Goal: Task Accomplishment & Management: Manage account settings

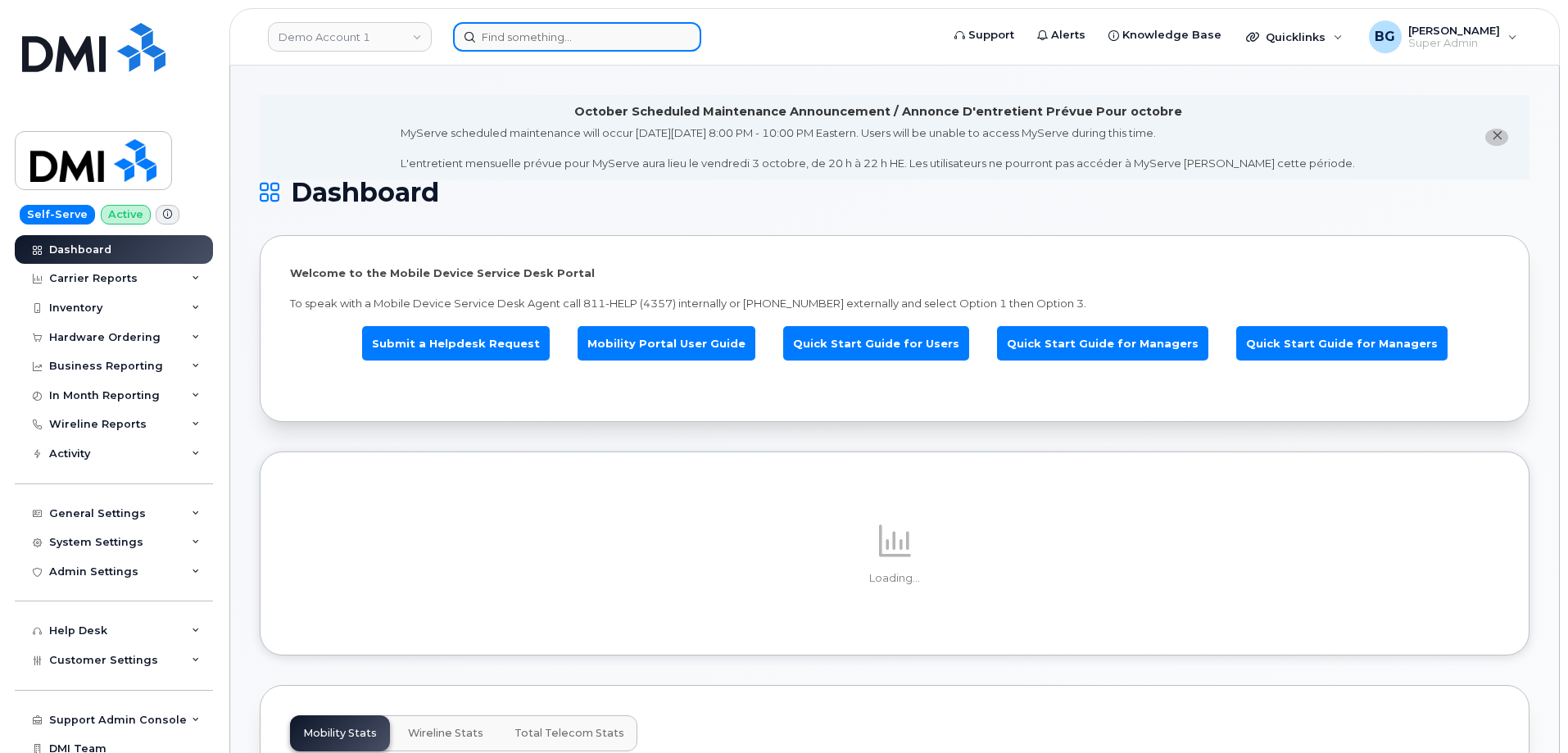
click at [600, 45] on input at bounding box center [577, 37] width 249 height 29
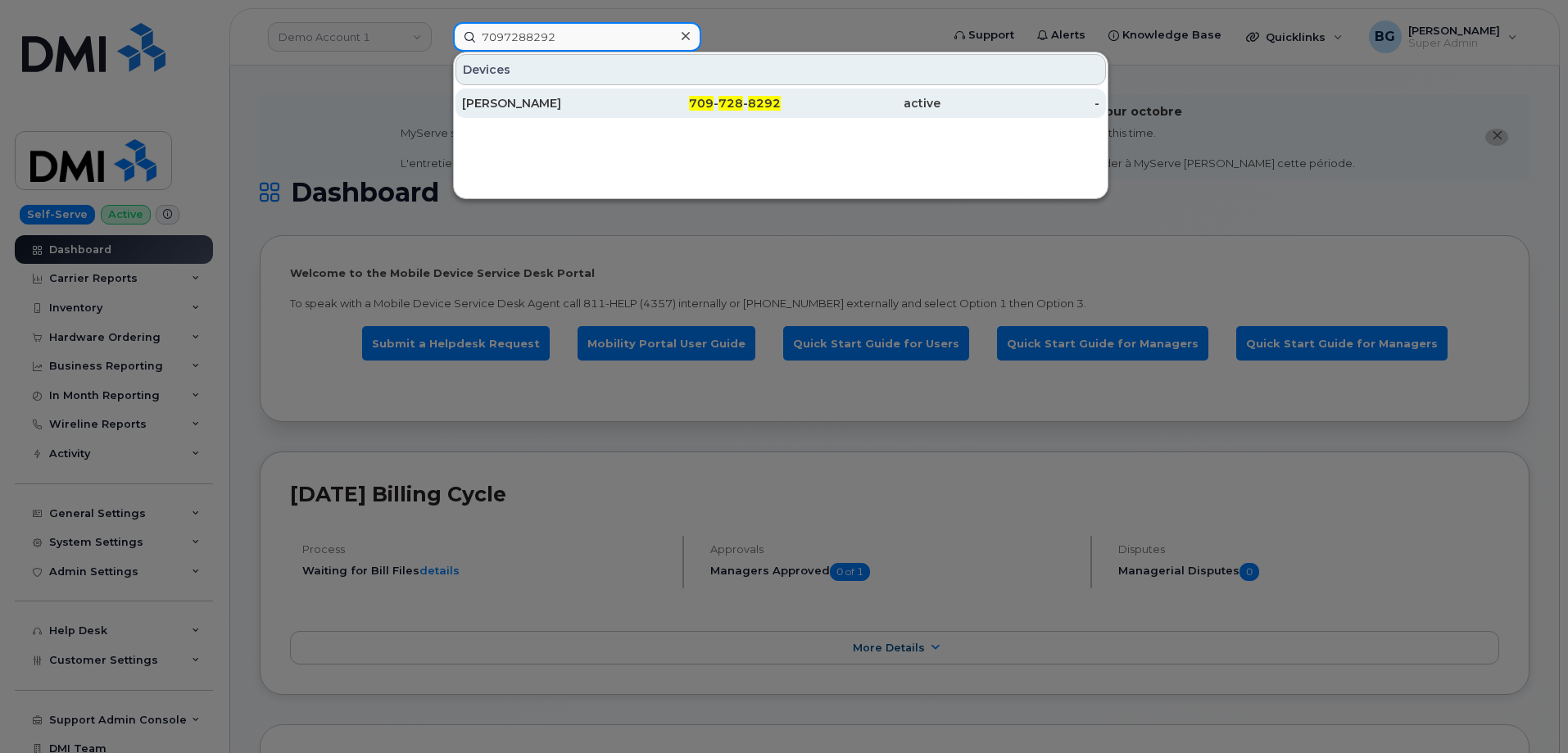
type input "7097288292"
click at [474, 105] on div "Josh Cole" at bounding box center [542, 103] width 159 height 17
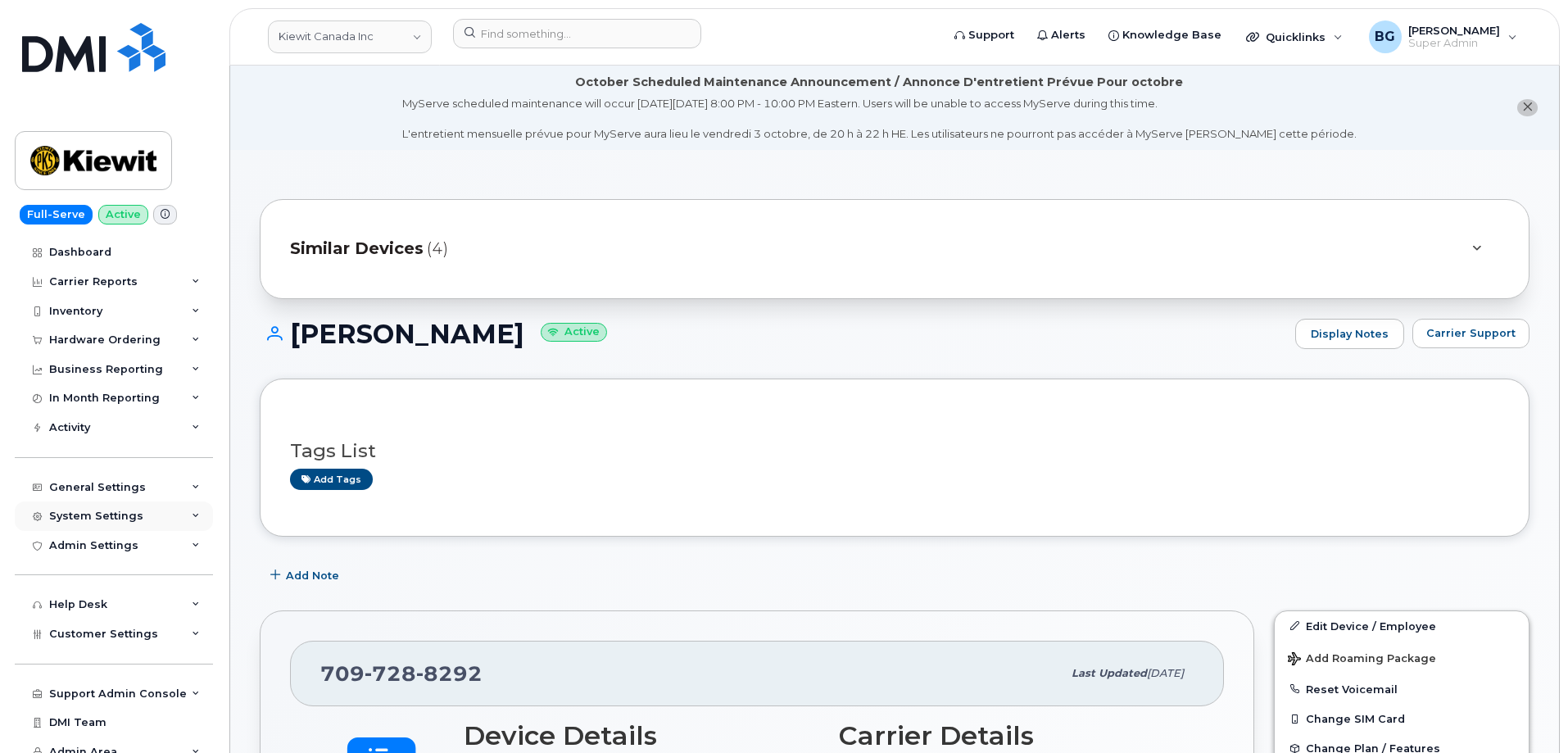
scroll to position [39, 0]
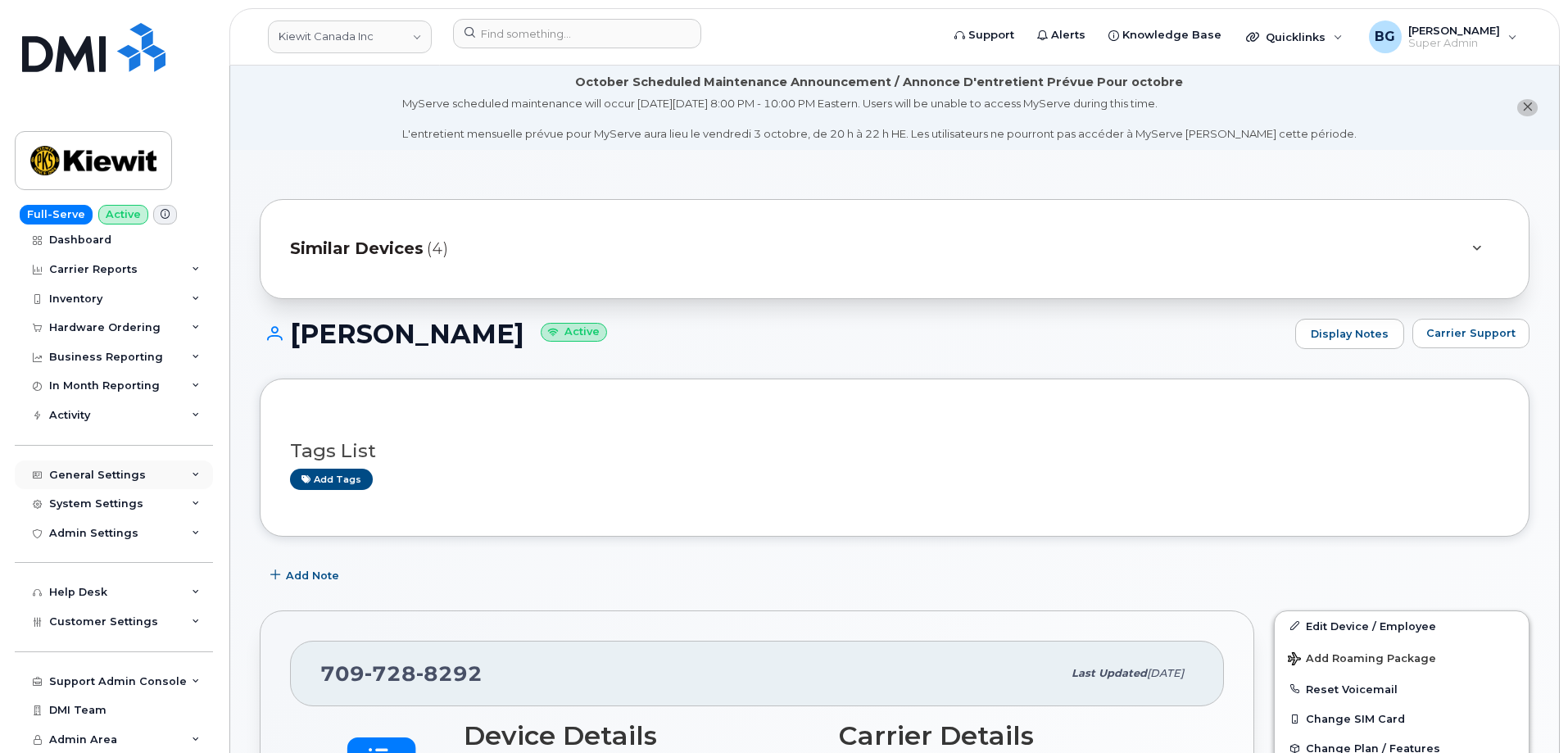
click at [102, 479] on div "General Settings" at bounding box center [98, 474] width 97 height 13
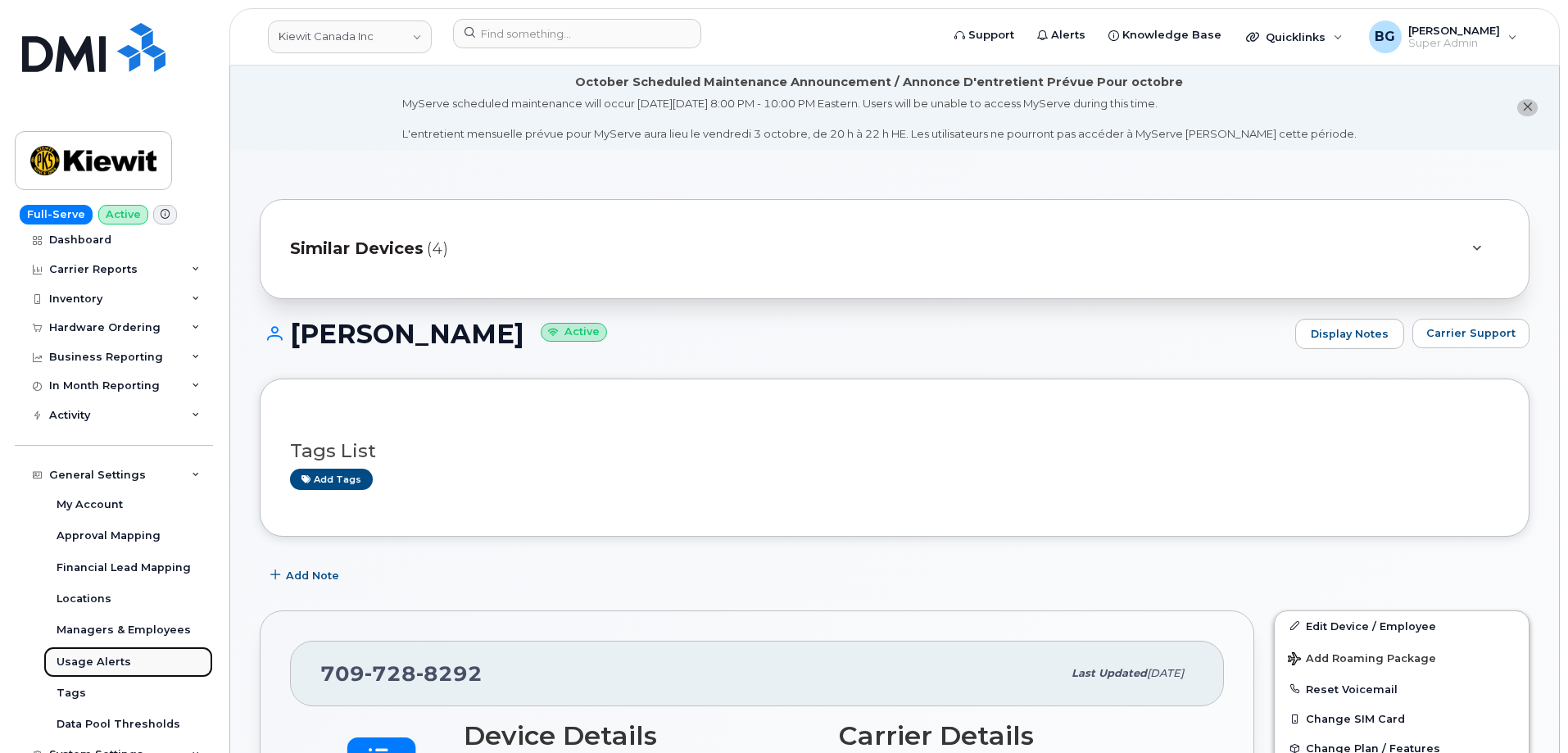
click at [96, 659] on div "Usage Alerts" at bounding box center [93, 662] width 75 height 15
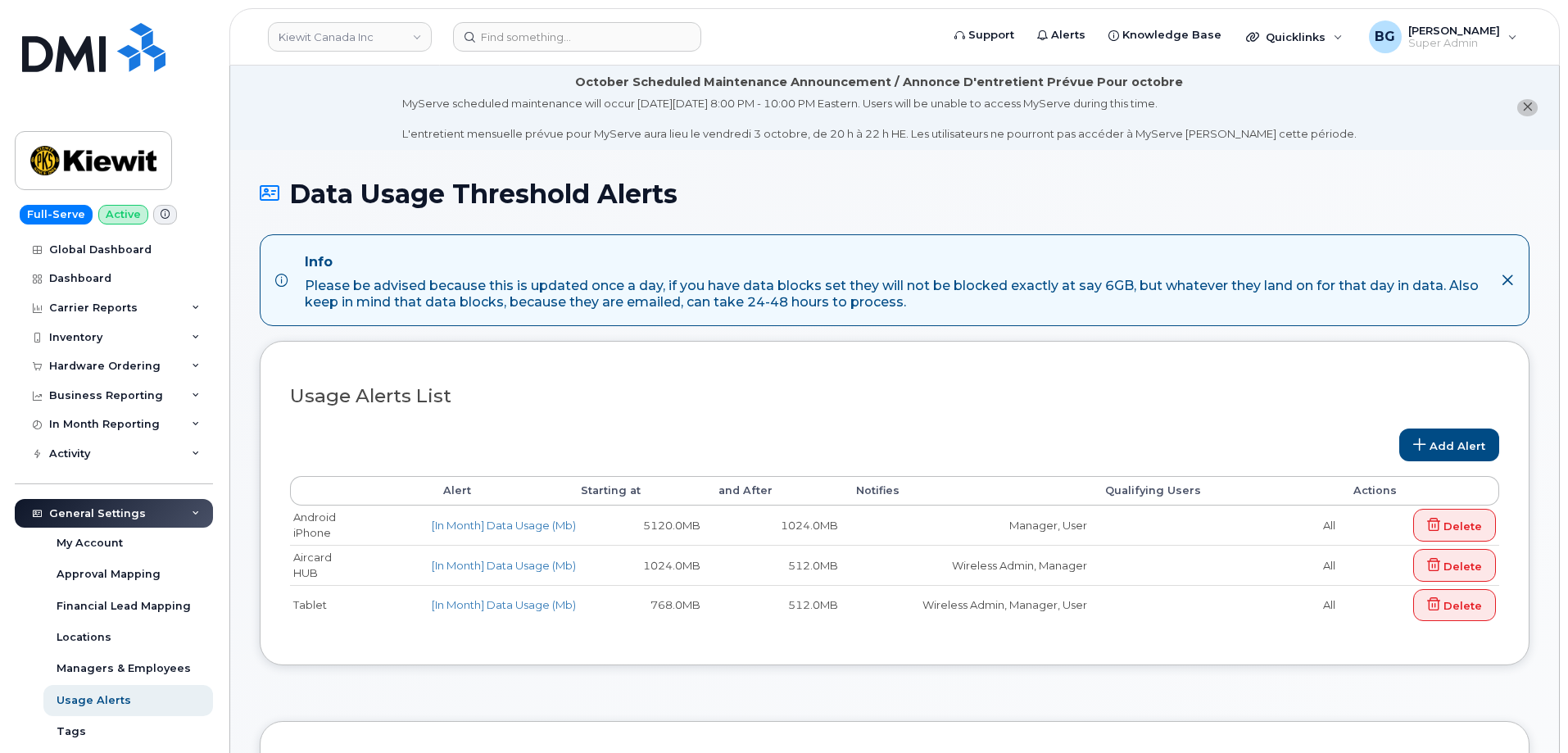
select select
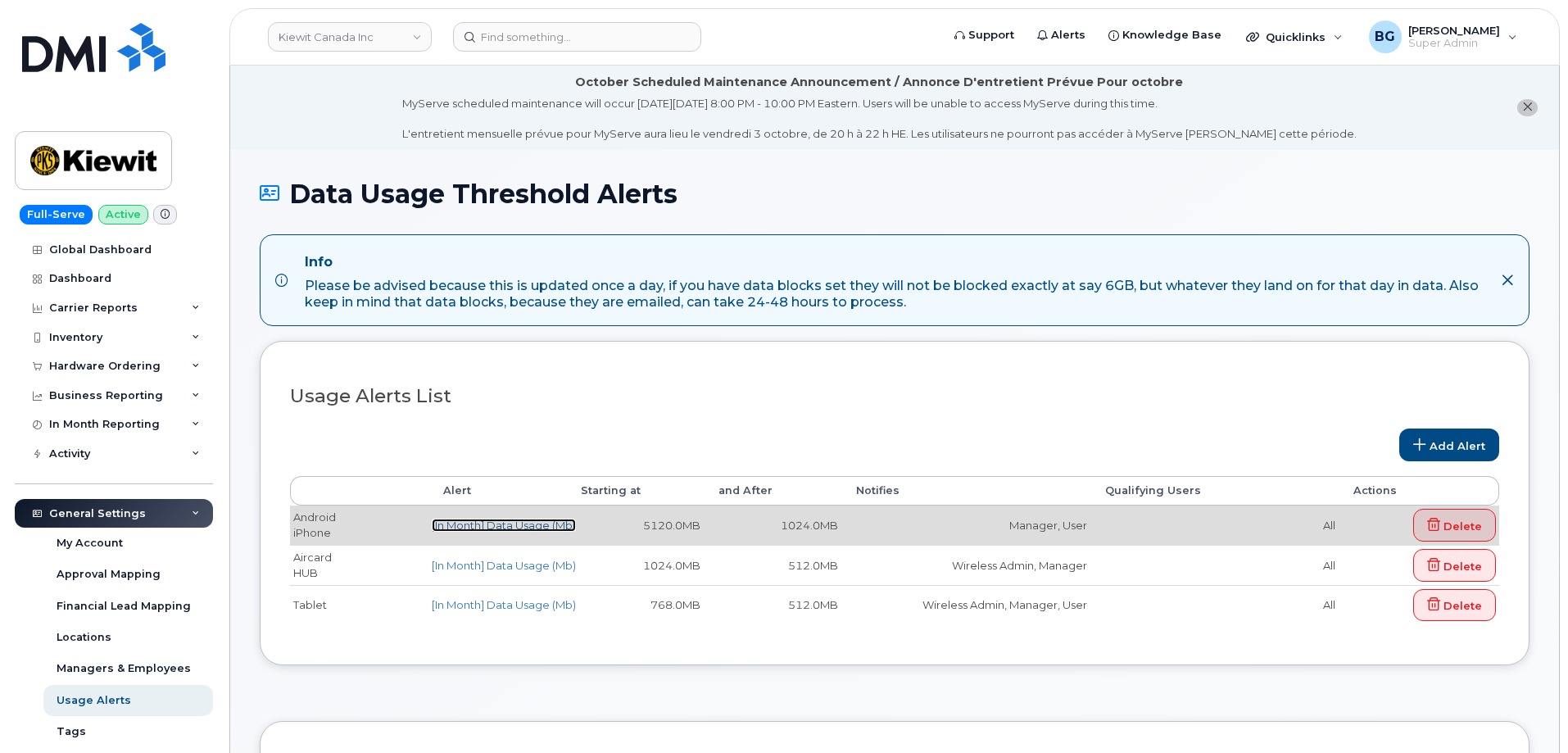
click at [495, 524] on link "[In Month] Data Usage (Mb)" at bounding box center [504, 525] width 144 height 13
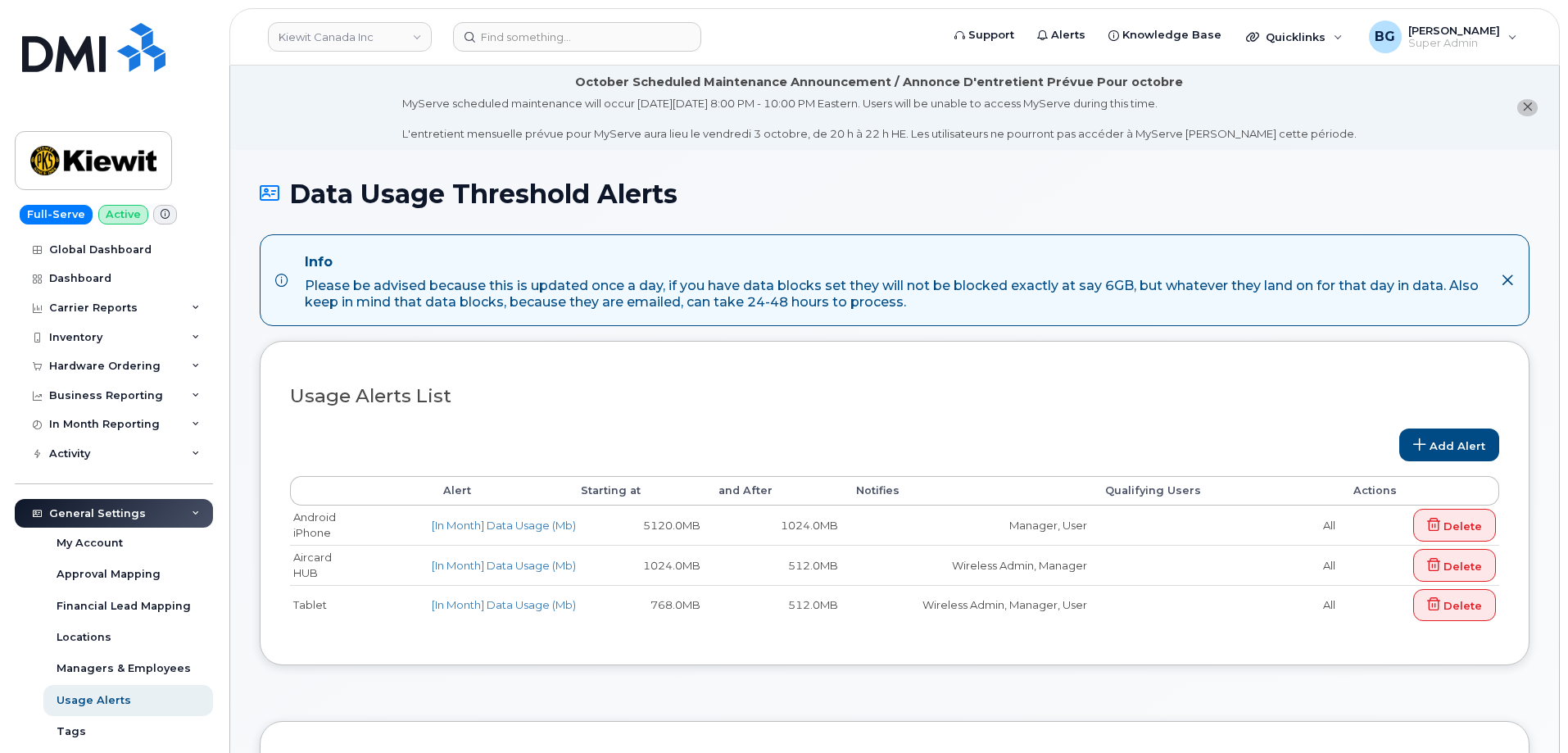
select select
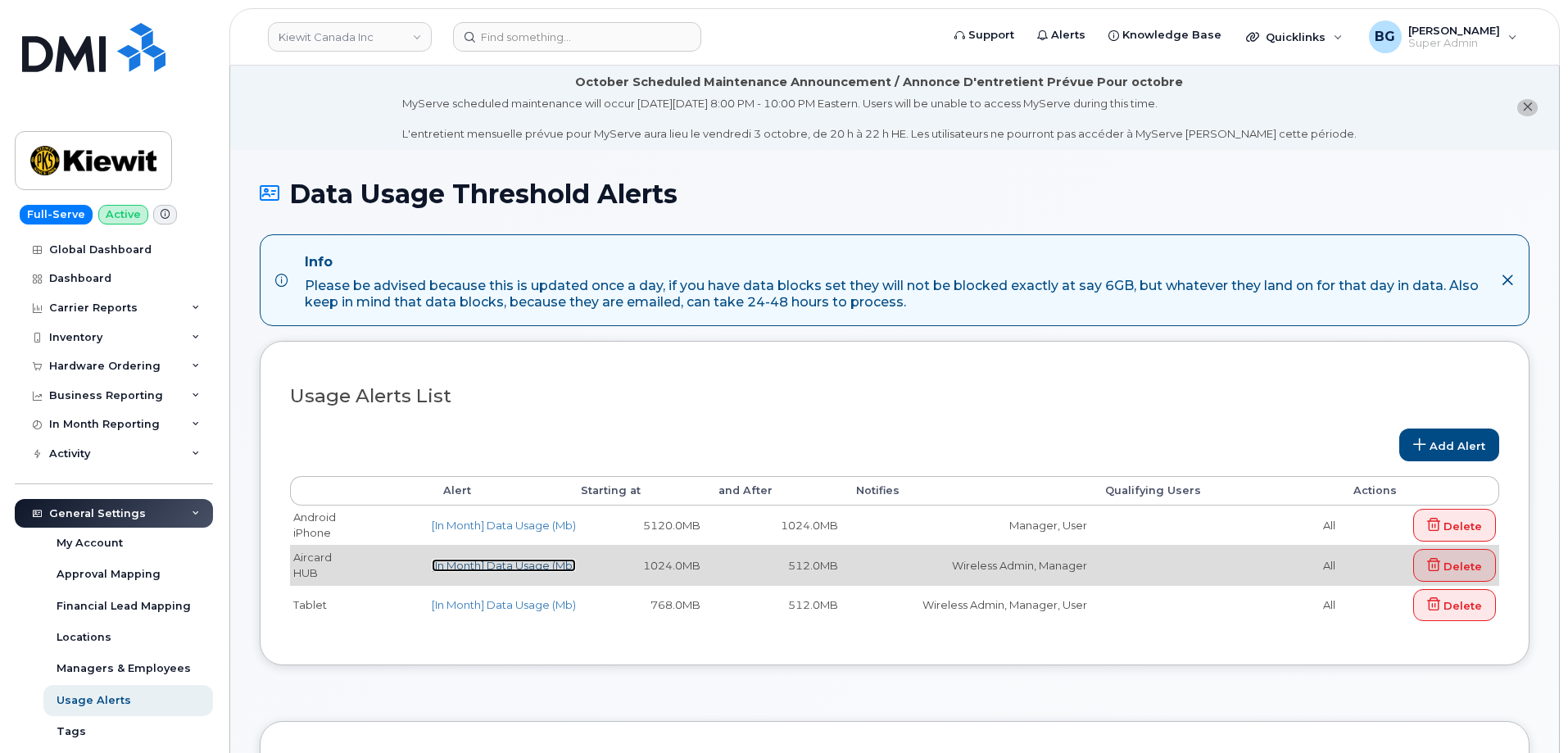
click at [520, 567] on link "[In Month] Data Usage (Mb)" at bounding box center [504, 565] width 144 height 13
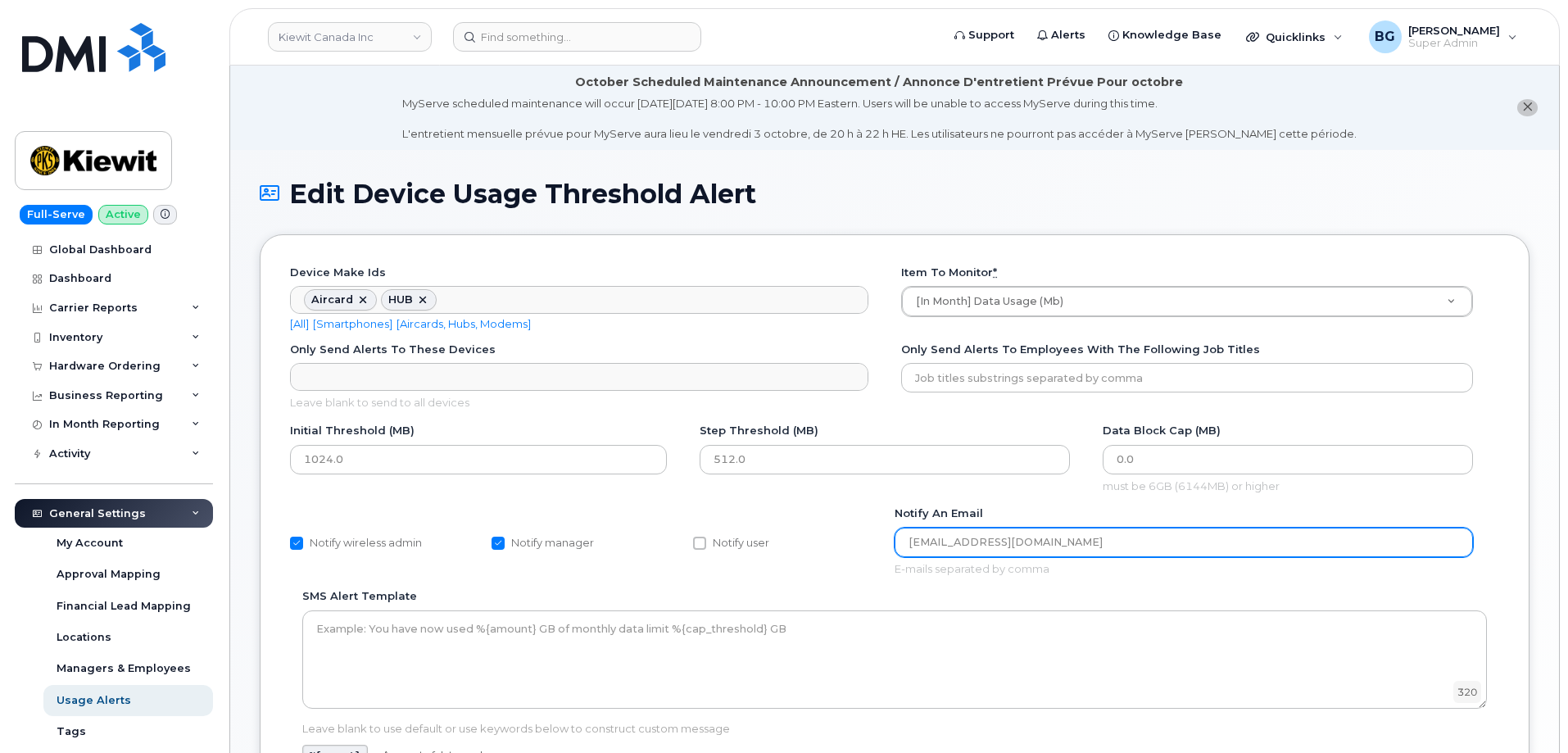
drag, startPoint x: 1091, startPoint y: 541, endPoint x: 891, endPoint y: 540, distance: 200.0
click at [891, 540] on div "Notify wireless admin Notify manager Notify user Notify an email [EMAIL_ADDRESS…" at bounding box center [895, 546] width 1210 height 83
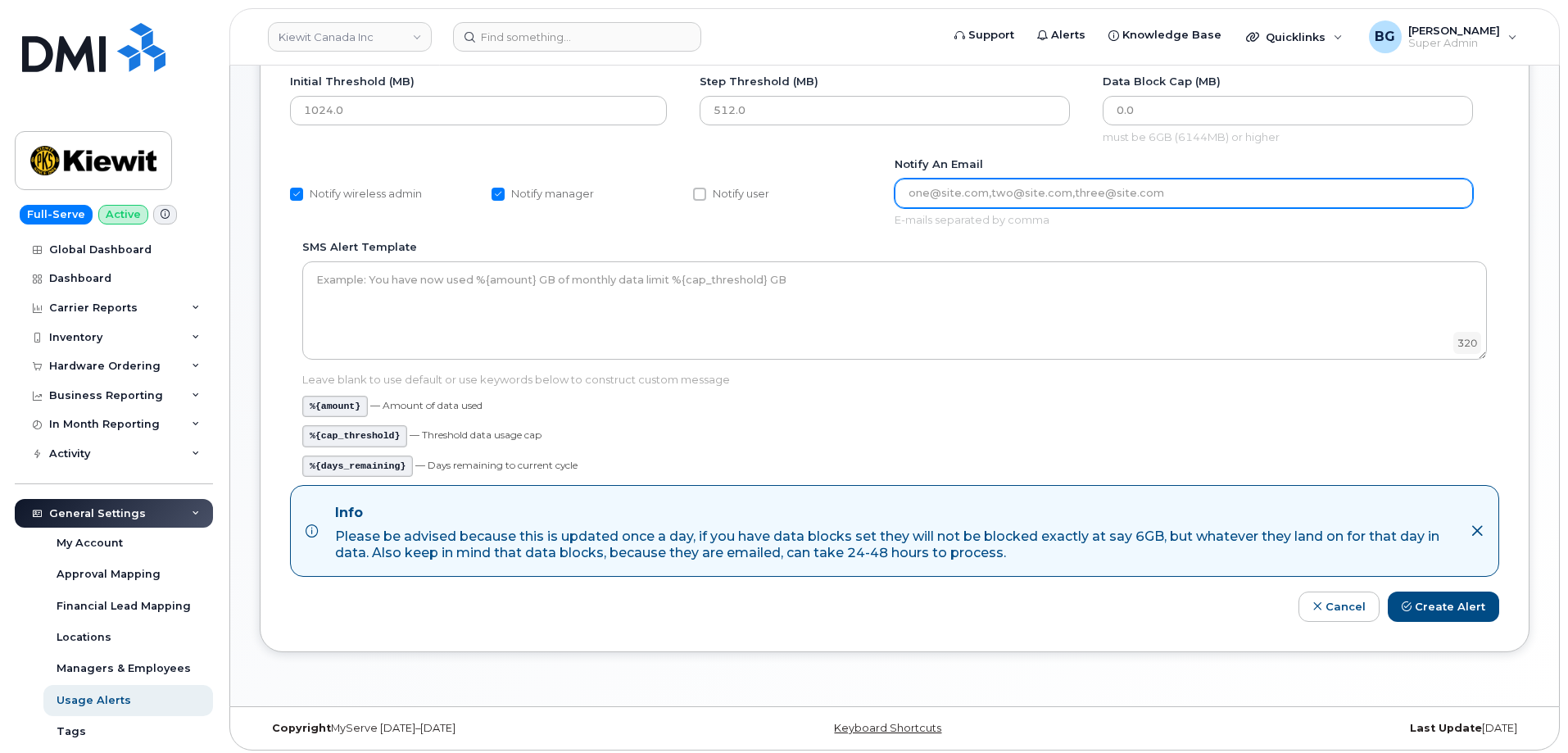
scroll to position [355, 0]
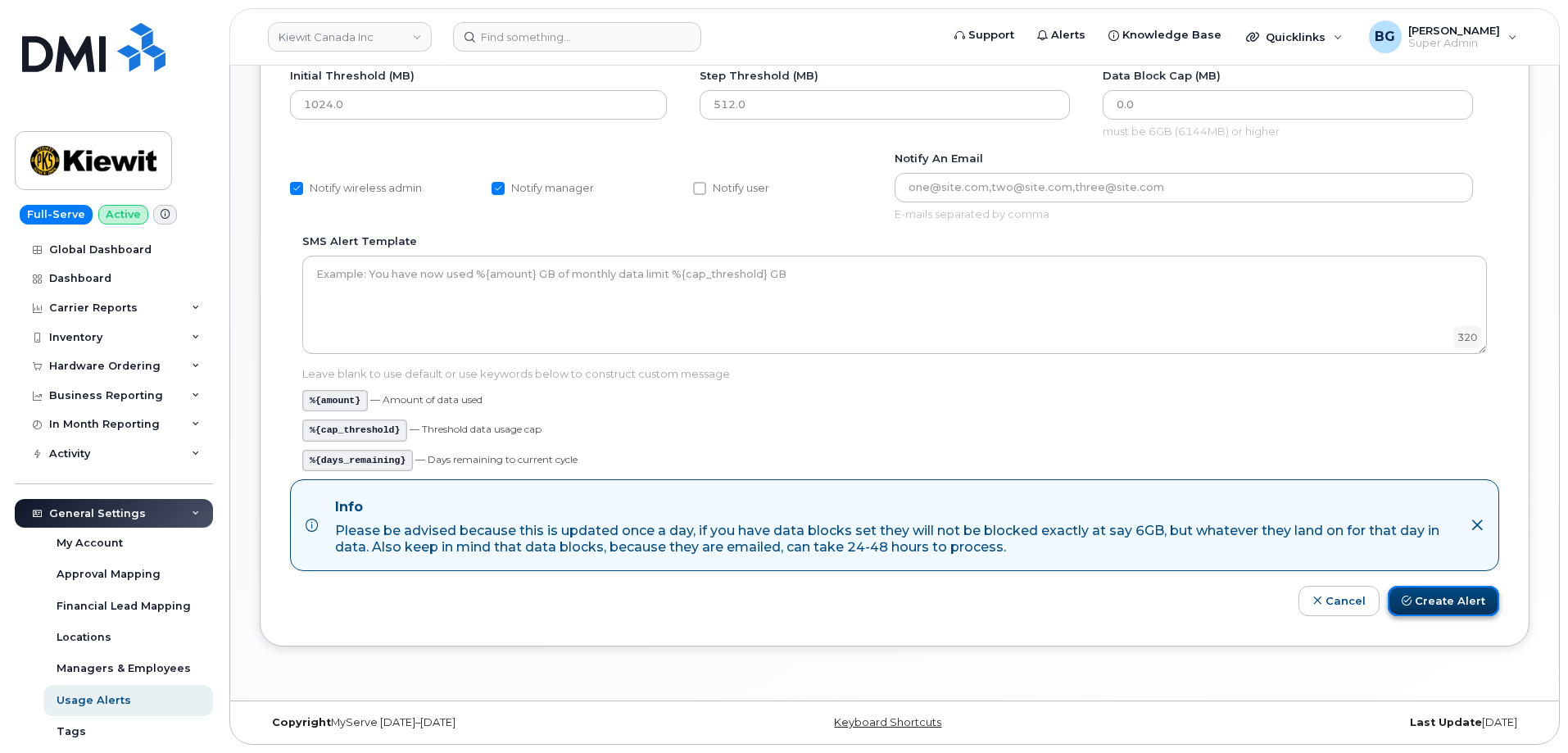
click at [1432, 602] on button "Create Alert" at bounding box center [1444, 600] width 112 height 30
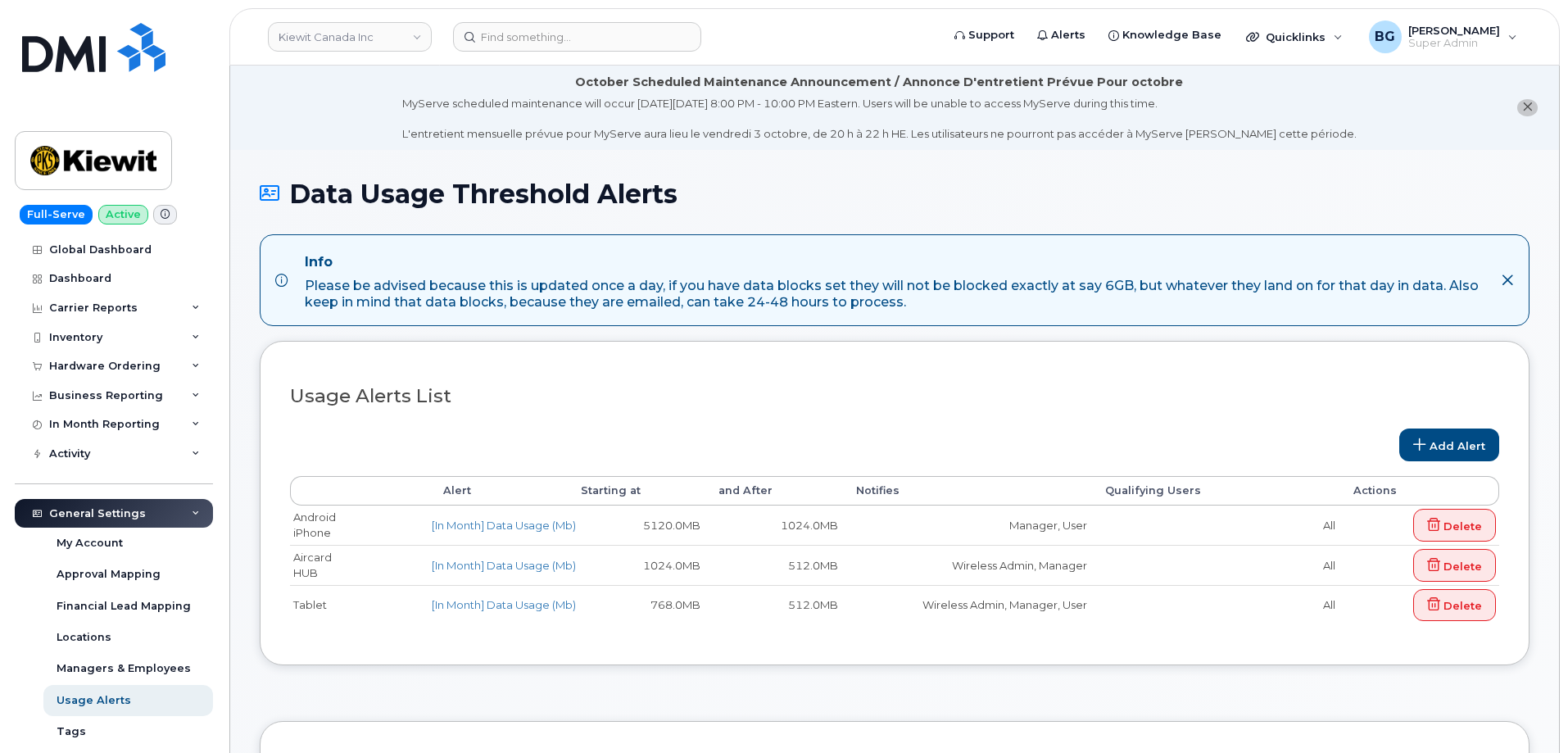
select select
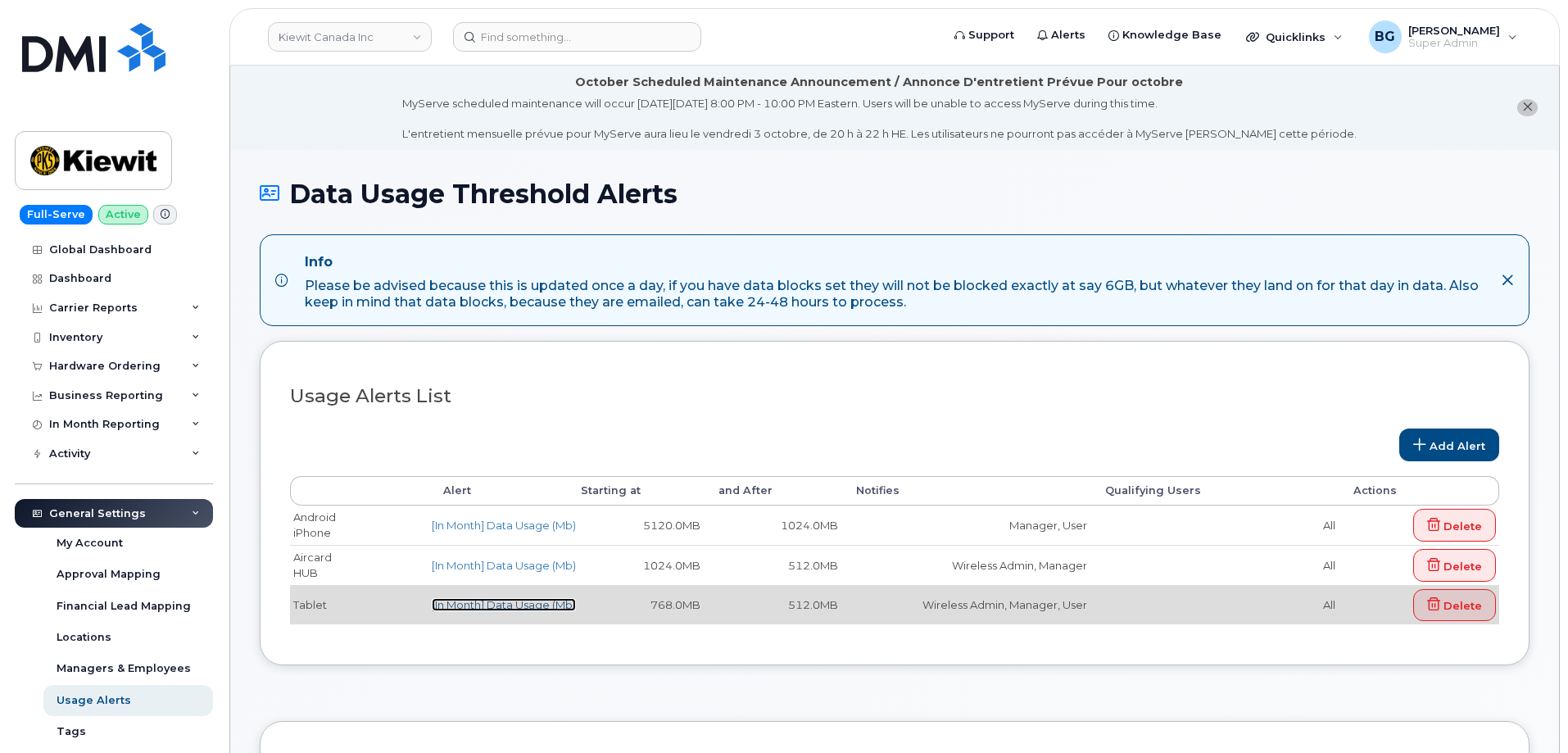
click at [505, 605] on link "[In Month] Data Usage (Mb)" at bounding box center [504, 604] width 144 height 13
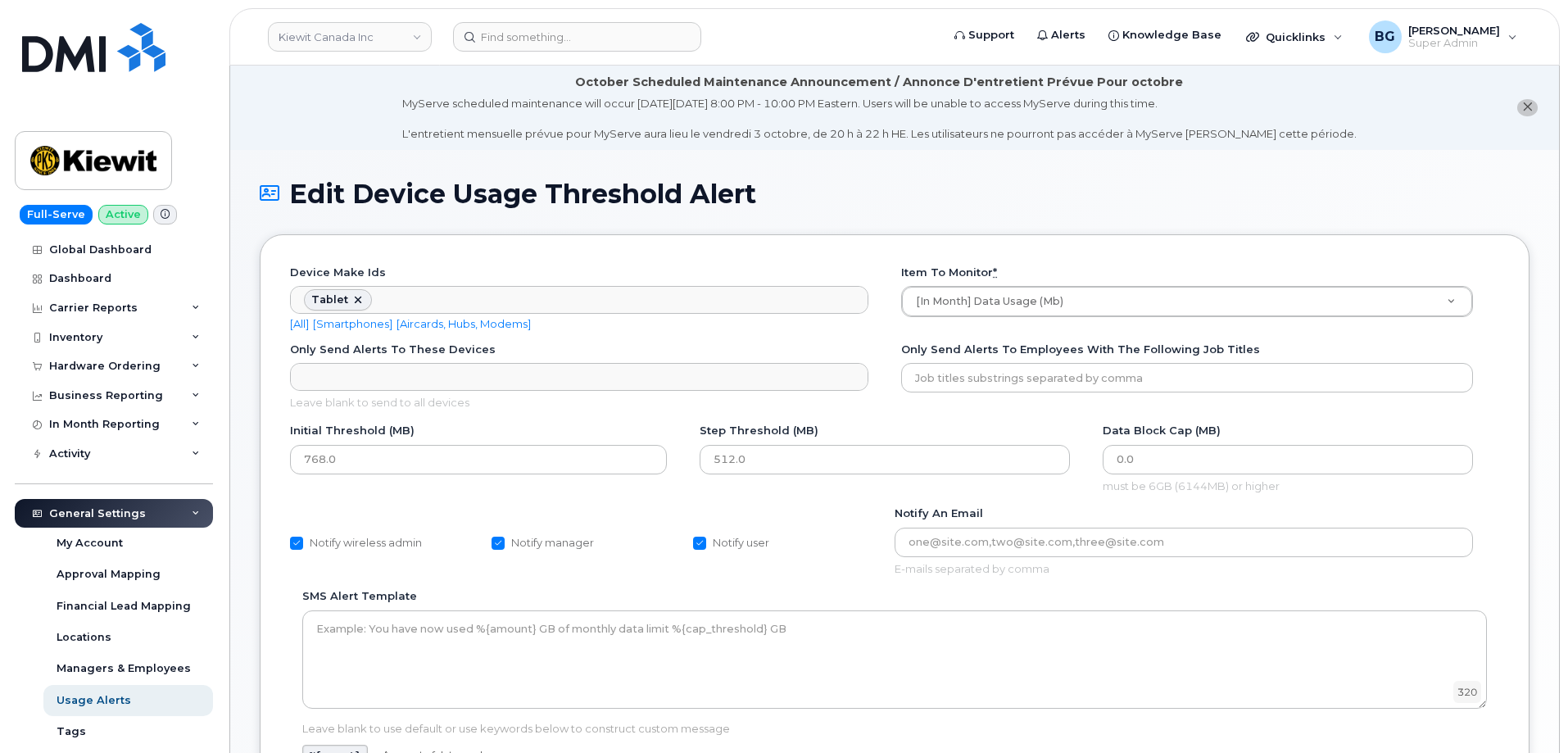
scroll to position [115, 0]
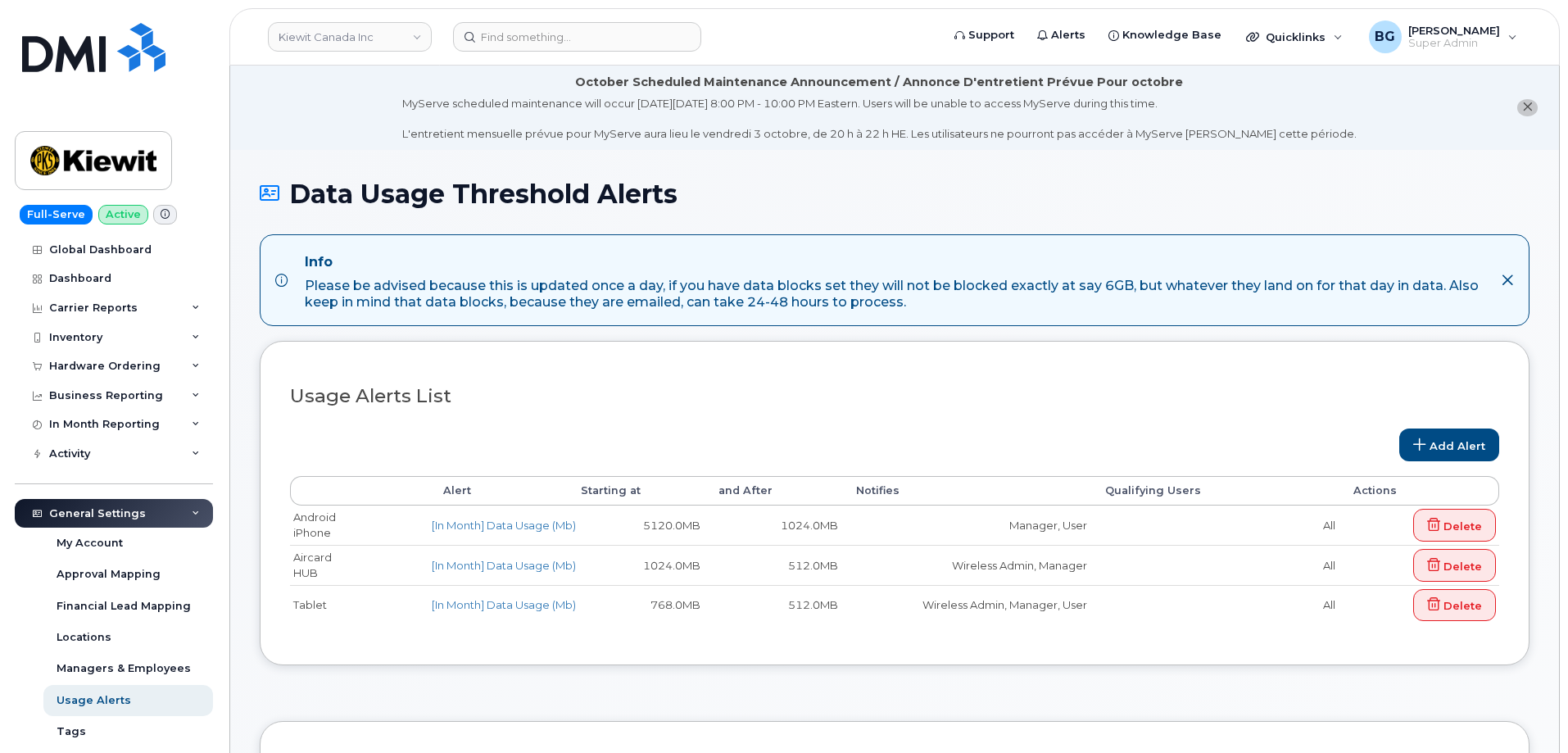
select select
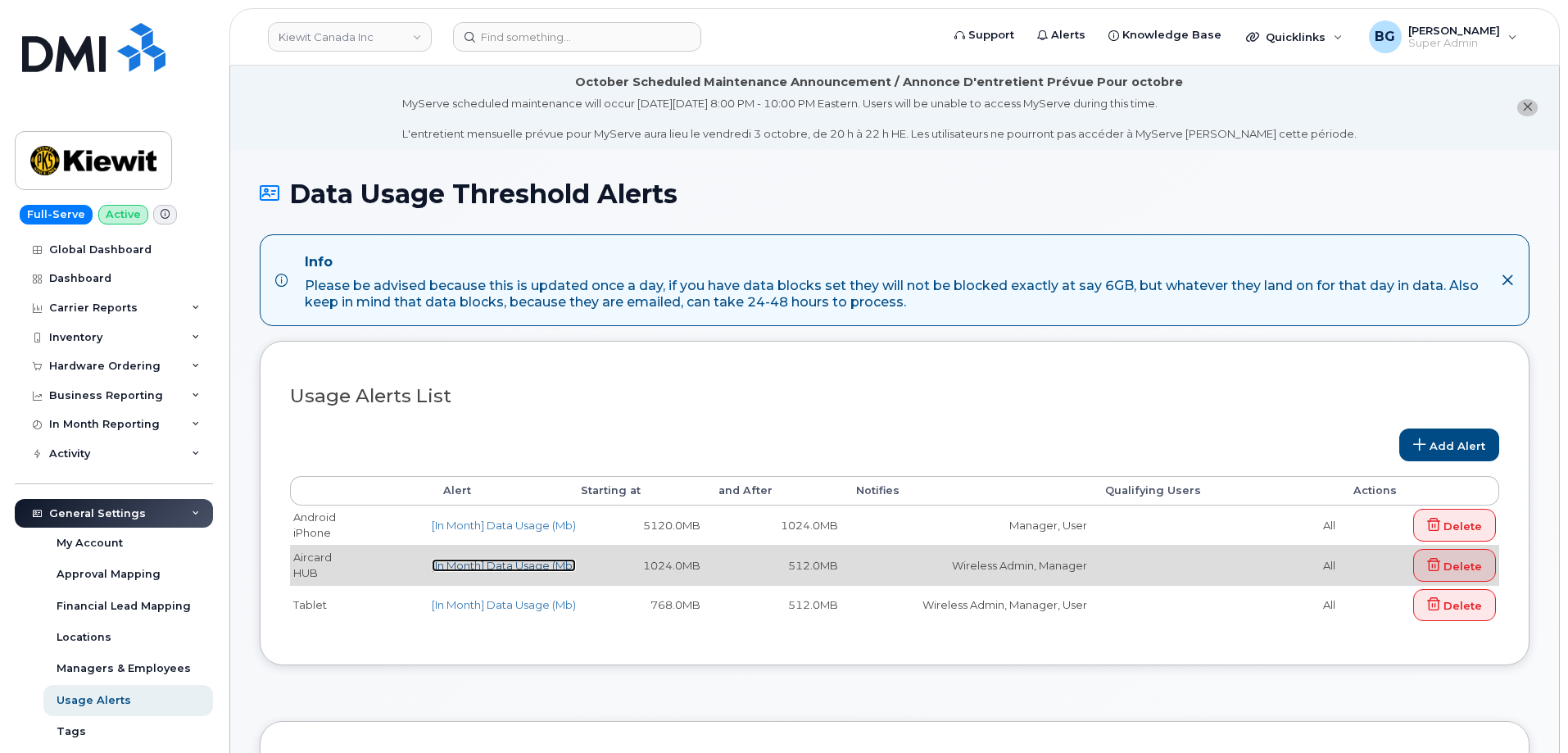
click at [469, 566] on link "[In Month] Data Usage (Mb)" at bounding box center [504, 565] width 144 height 13
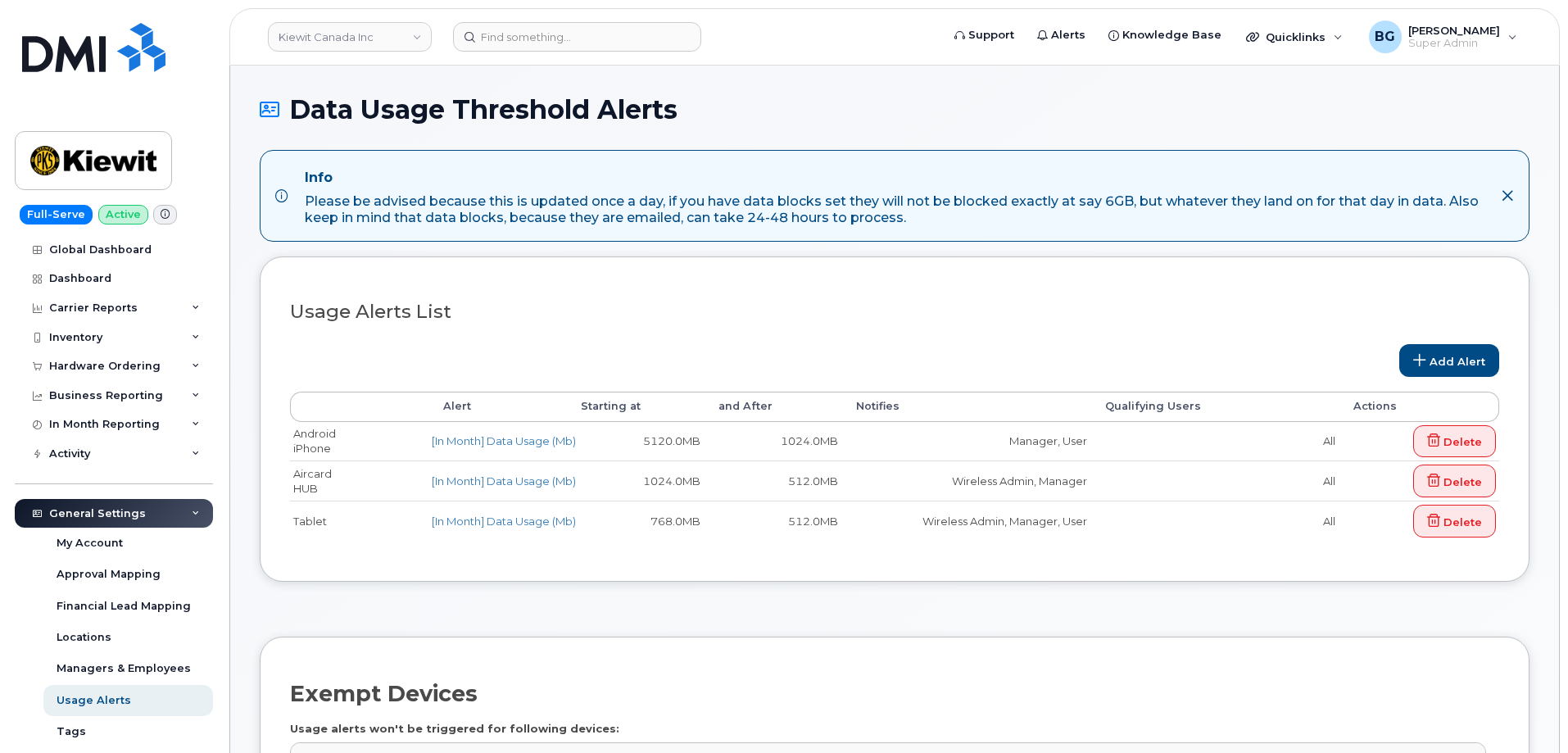
select select
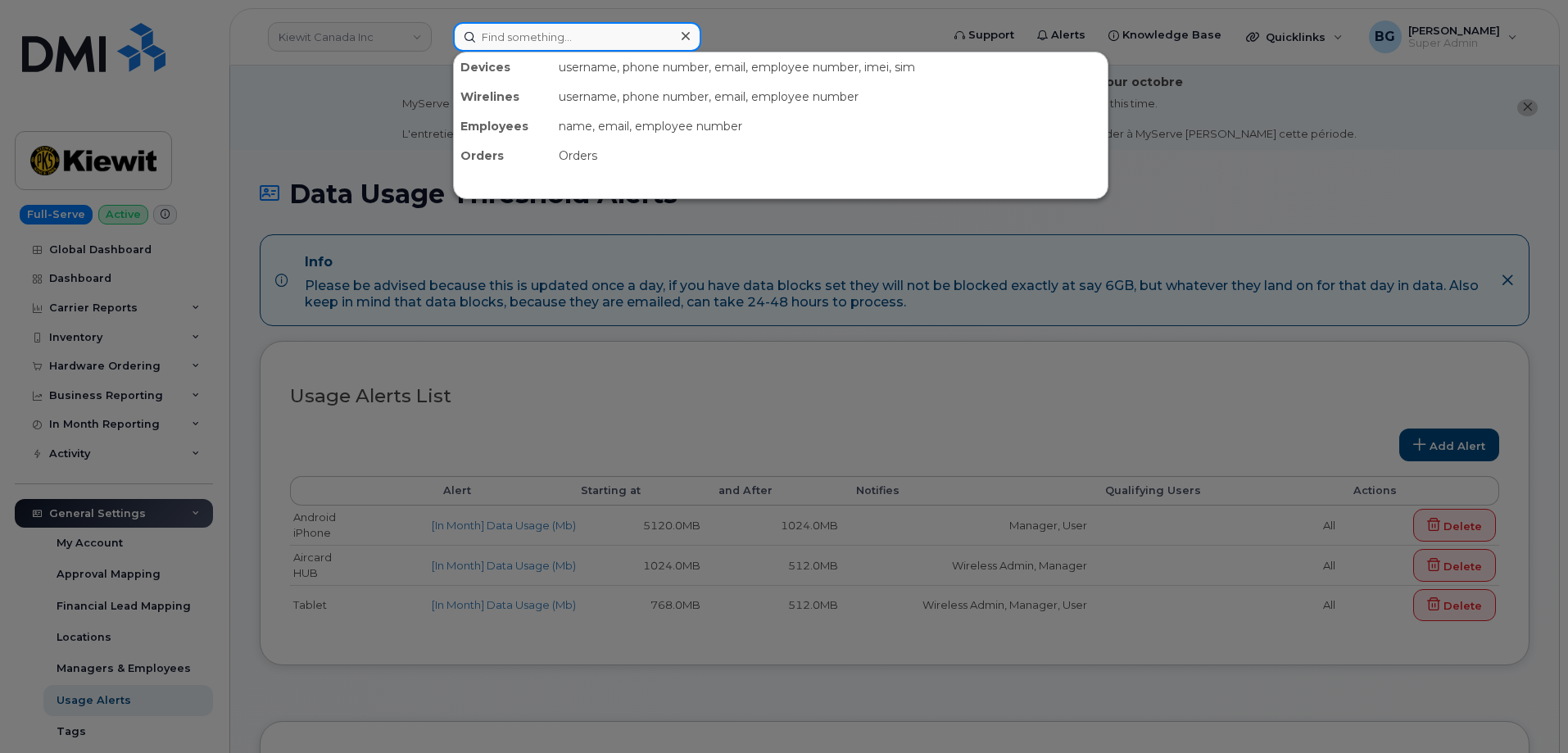
click at [555, 37] on input at bounding box center [577, 37] width 249 height 29
paste input "2365016695"
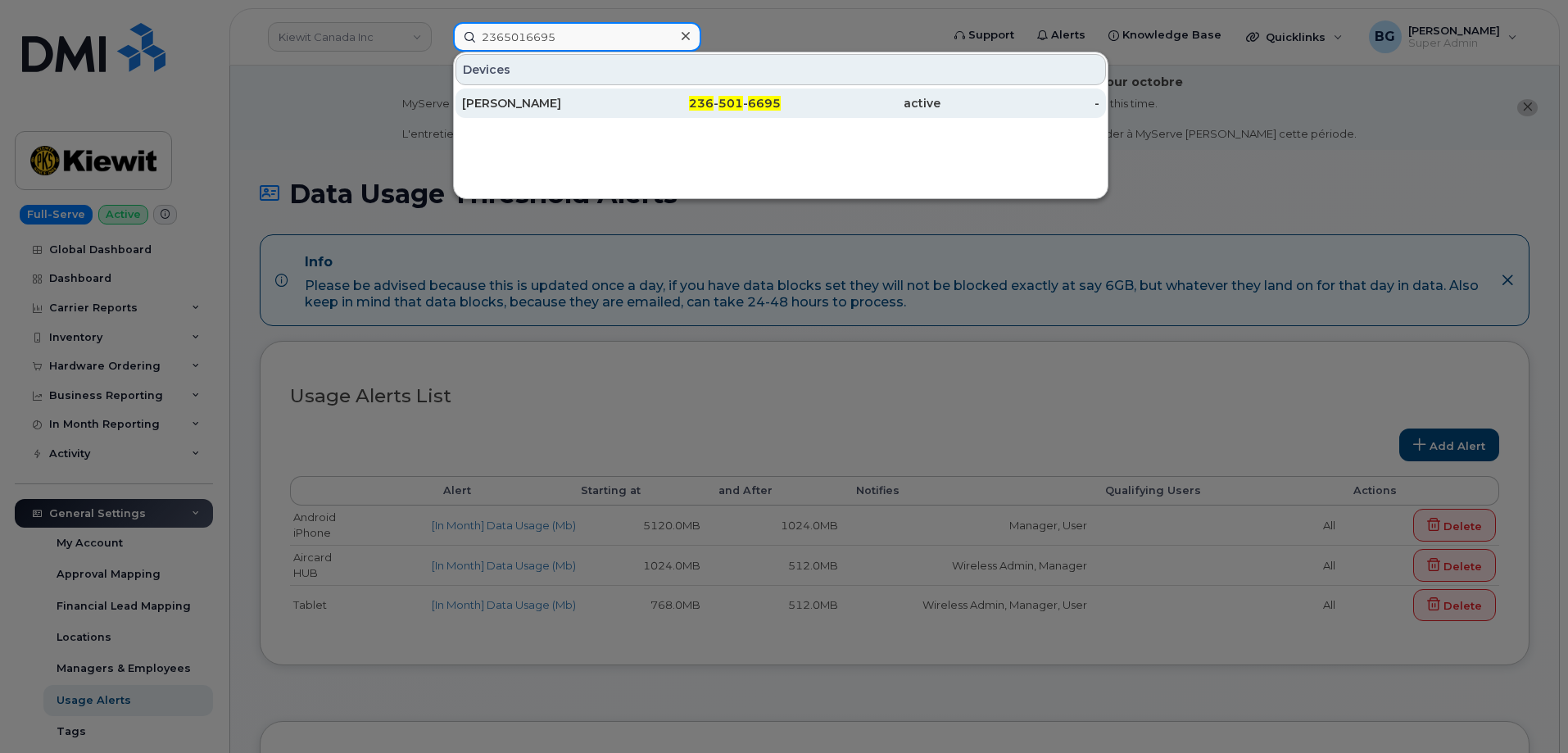
type input "2365016695"
click at [727, 103] on span "501" at bounding box center [731, 103] width 24 height 15
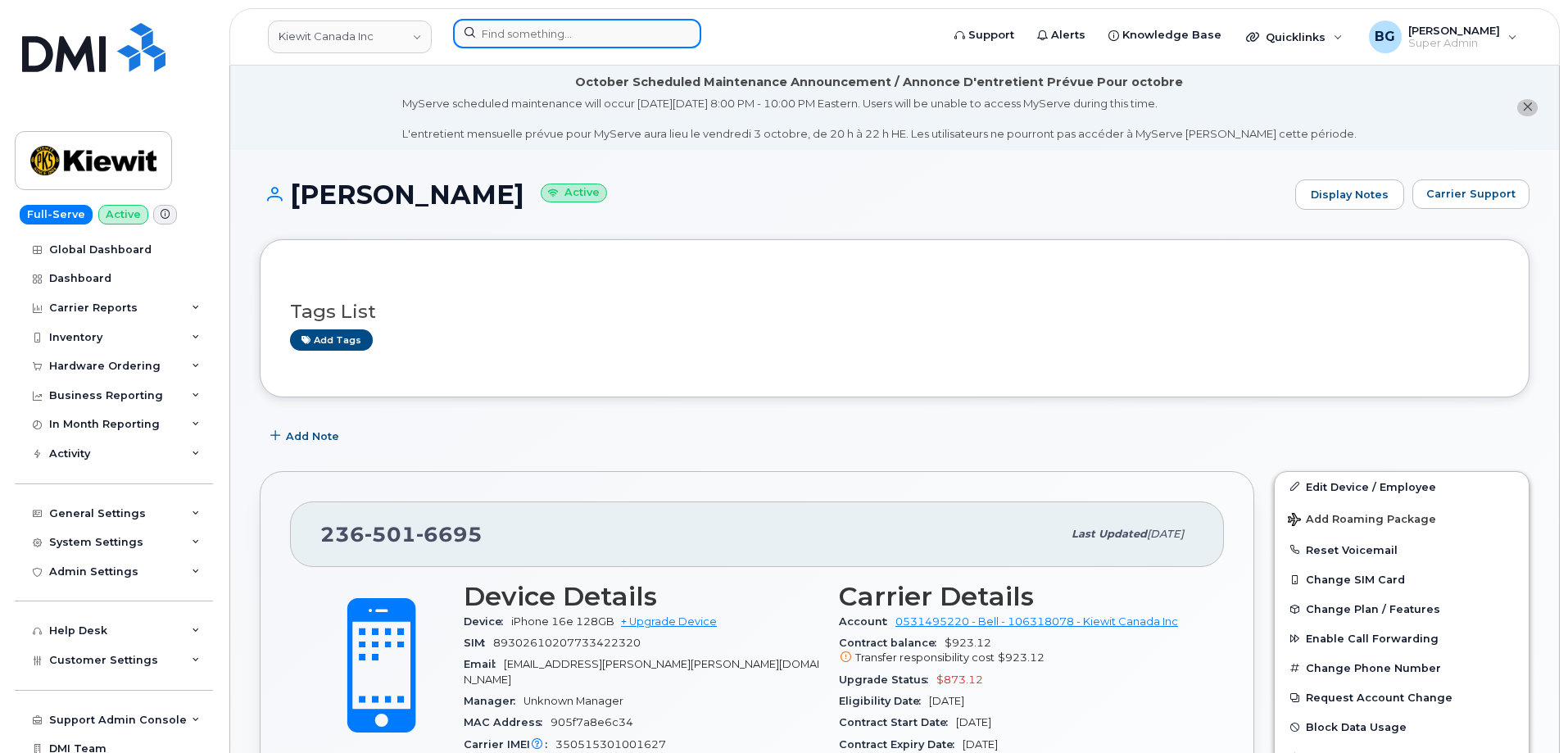
click at [542, 46] on input at bounding box center [577, 33] width 249 height 29
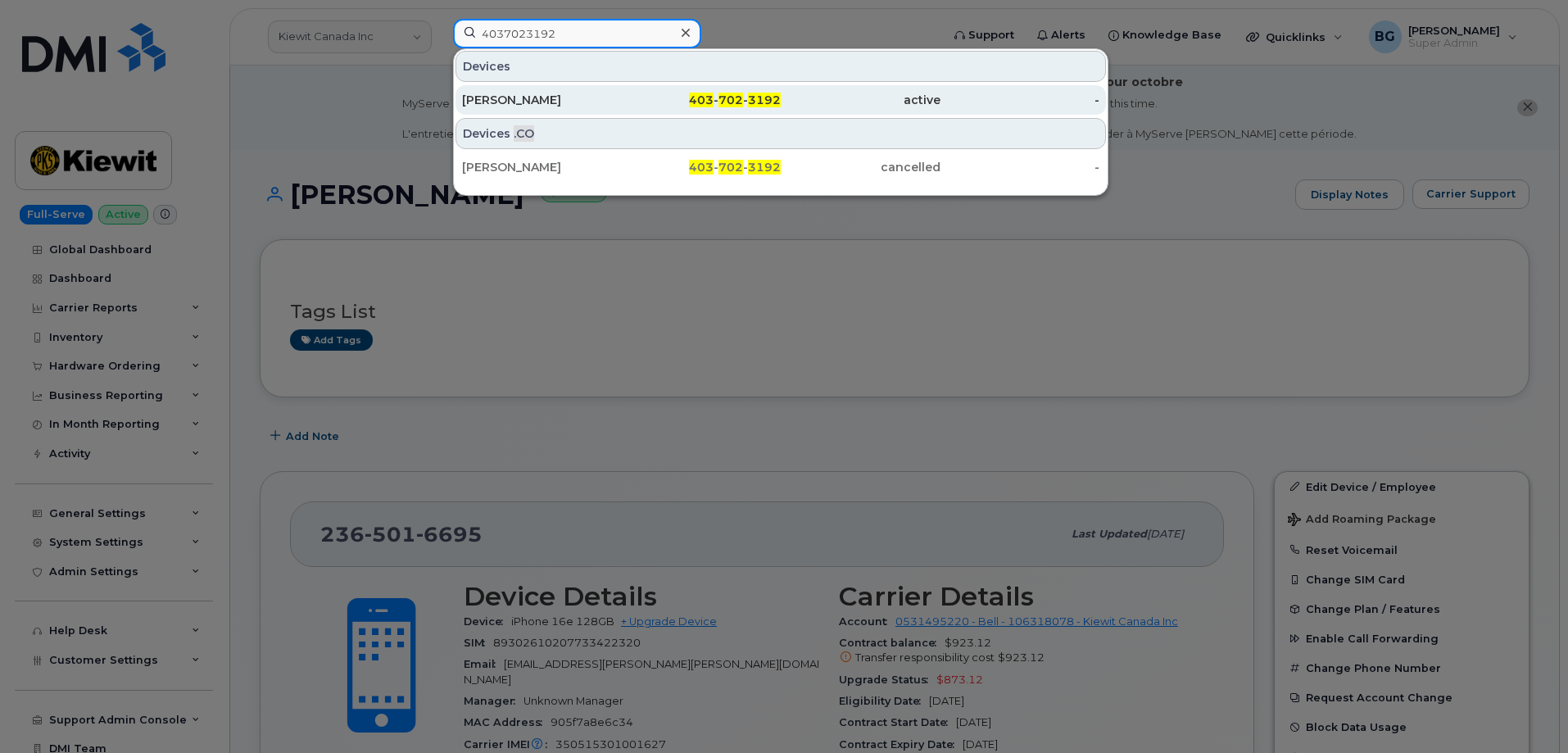
type input "4037023192"
click at [756, 93] on span "3192" at bounding box center [765, 99] width 33 height 15
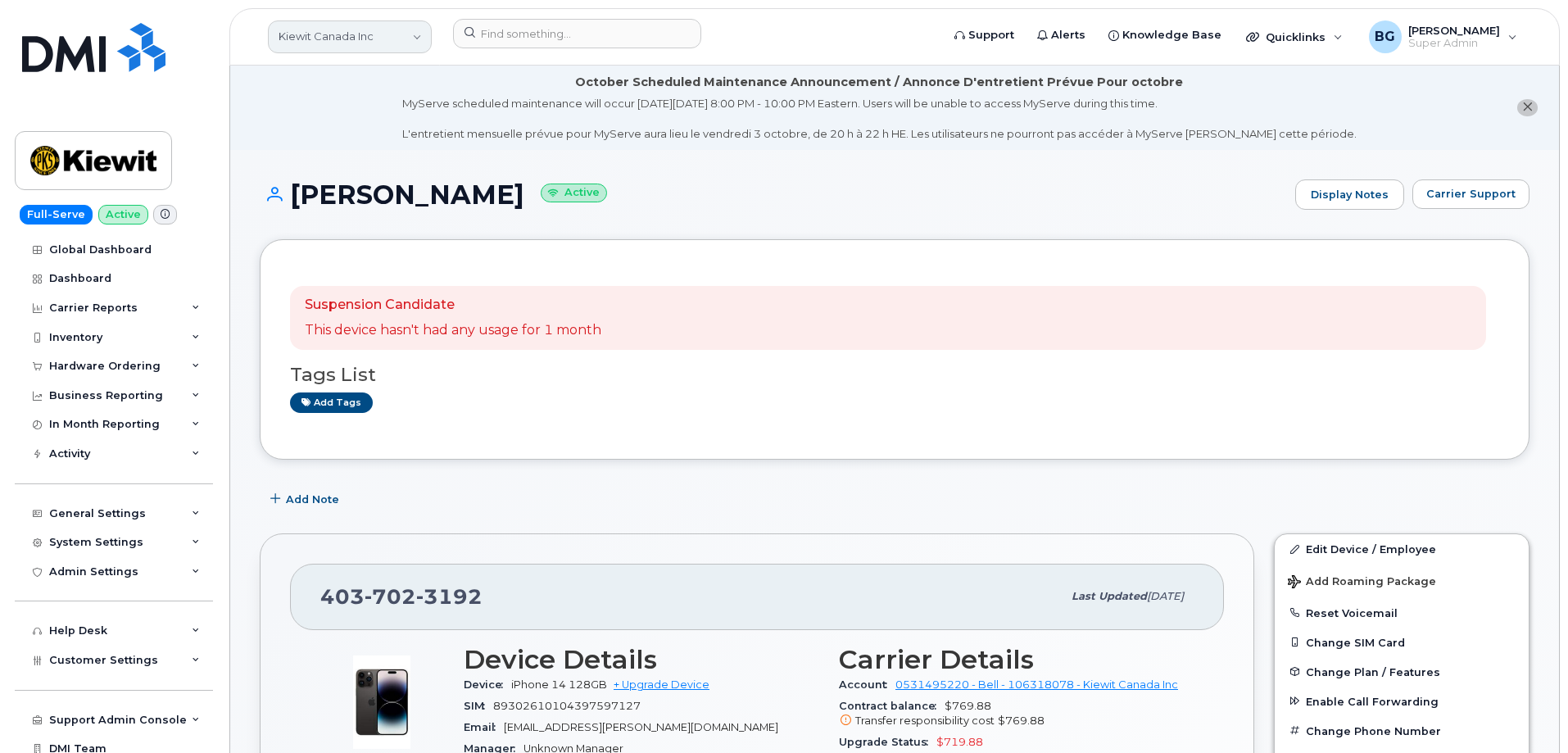
click at [300, 41] on link "Kiewit Canada Inc" at bounding box center [350, 37] width 164 height 33
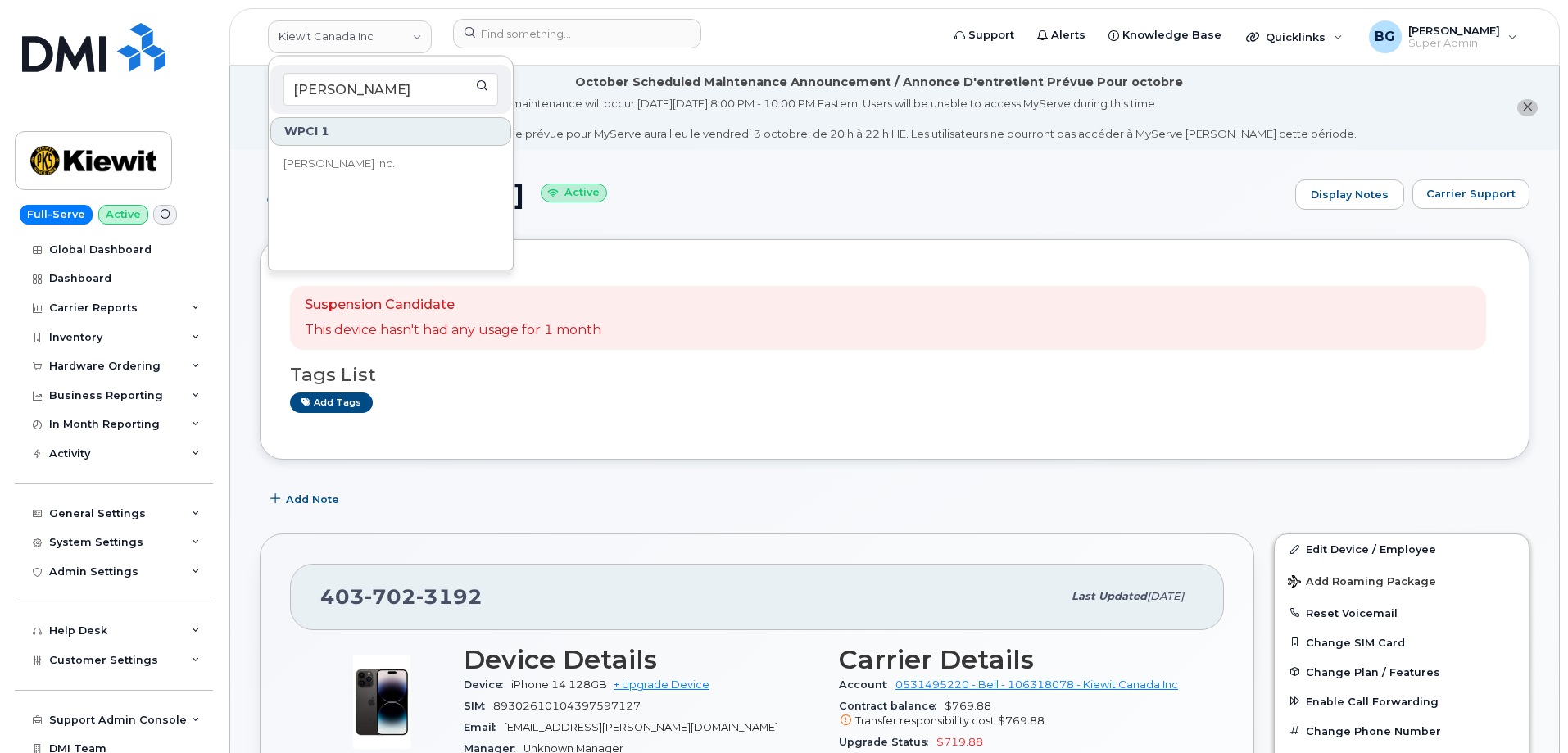
type input "[PERSON_NAME]"
click at [329, 167] on span "Vipond Inc." at bounding box center [339, 163] width 112 height 17
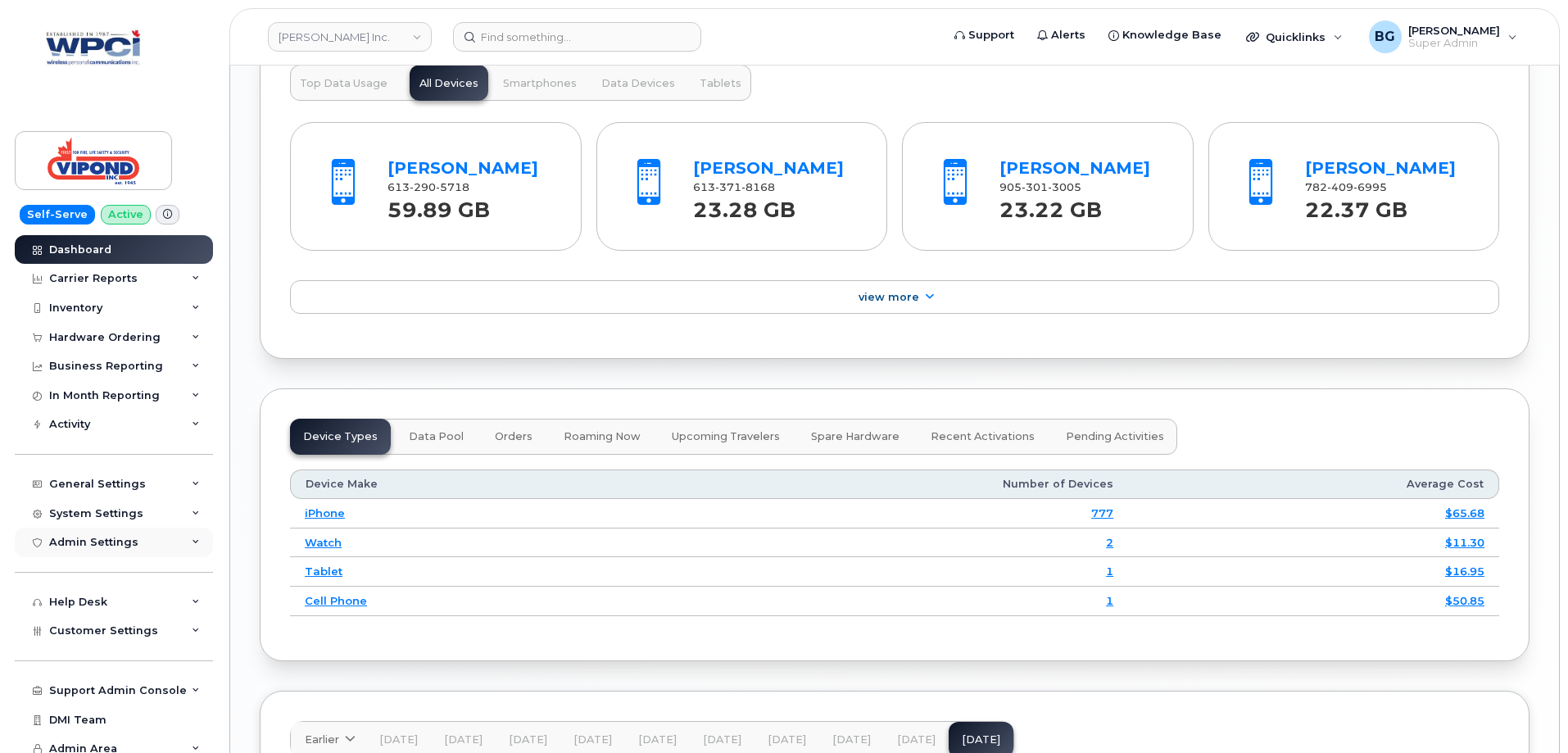
scroll to position [1798, 0]
click at [84, 597] on div "Help Desk" at bounding box center [79, 601] width 58 height 13
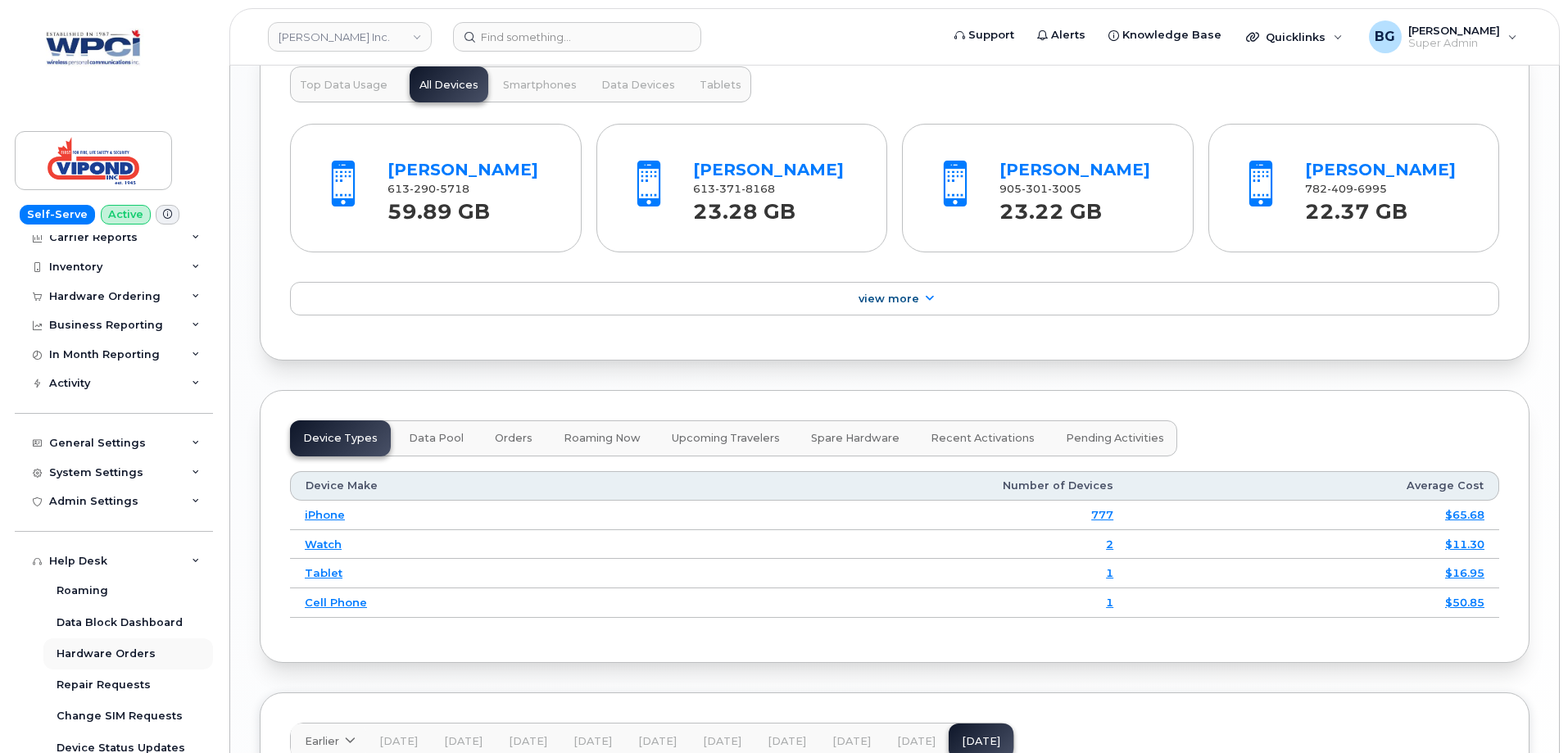
scroll to position [0, 0]
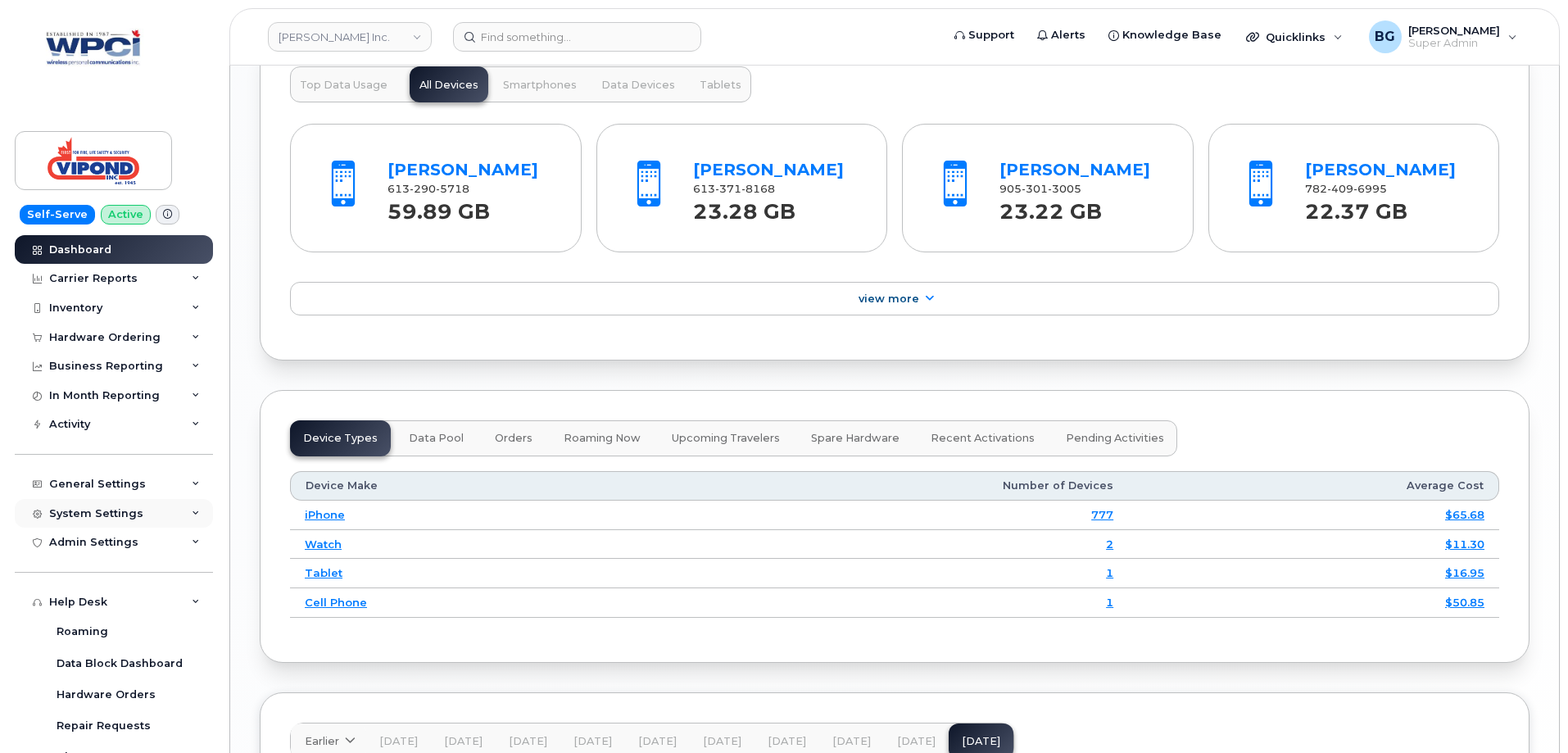
click at [82, 511] on div "System Settings" at bounding box center [96, 513] width 94 height 13
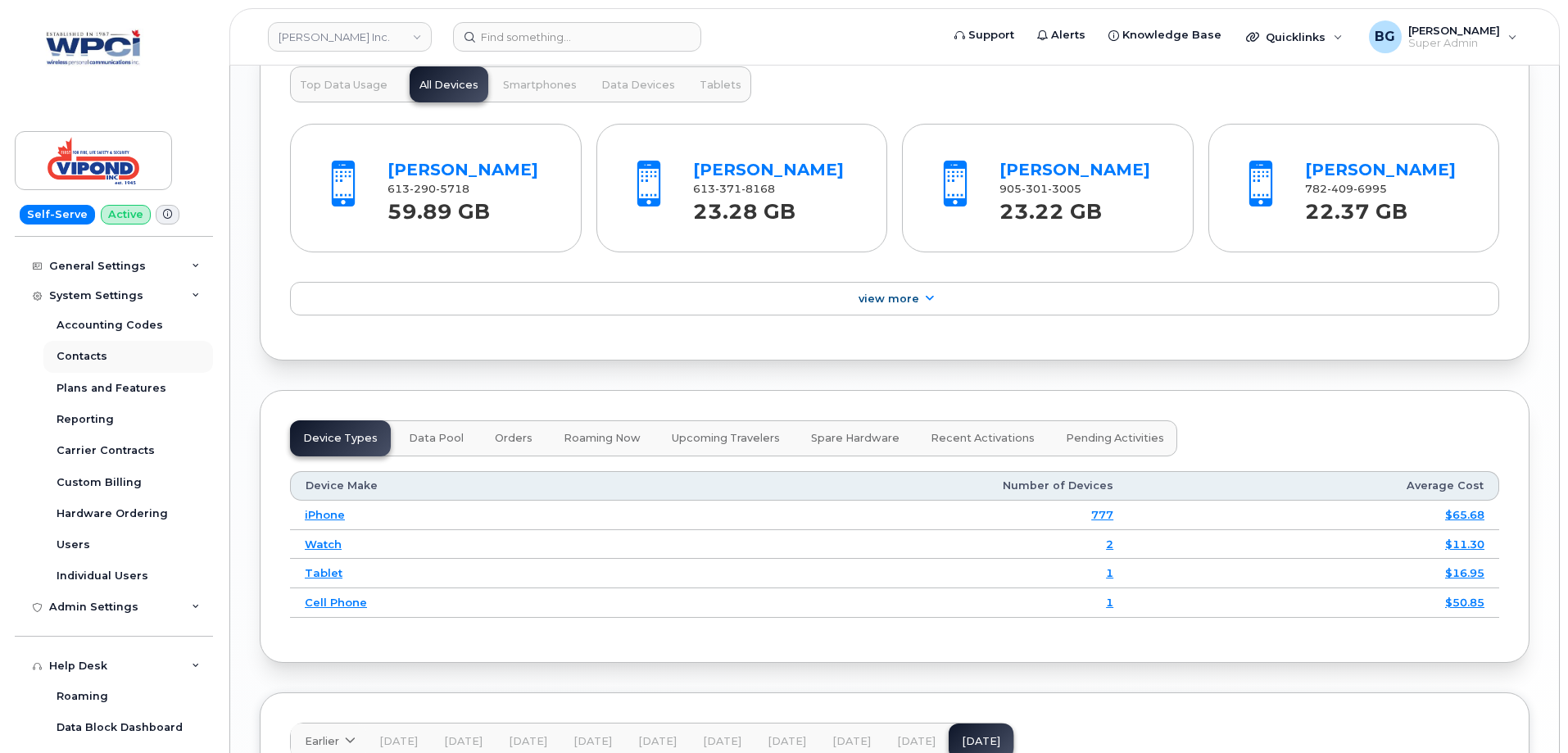
scroll to position [219, 0]
click at [77, 542] on div "Users" at bounding box center [73, 543] width 34 height 15
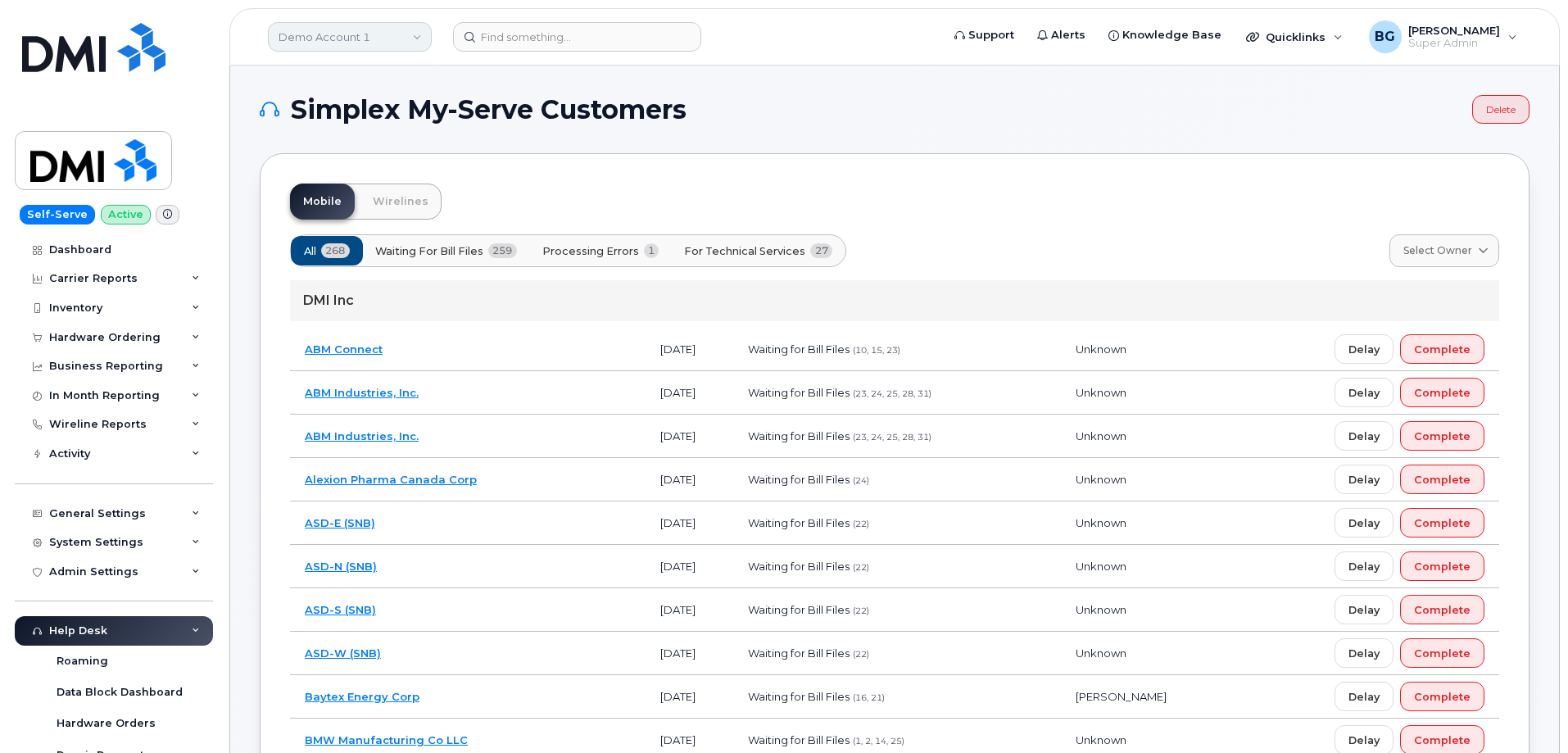
click at [295, 34] on link "Demo Account 1" at bounding box center [350, 37] width 164 height 29
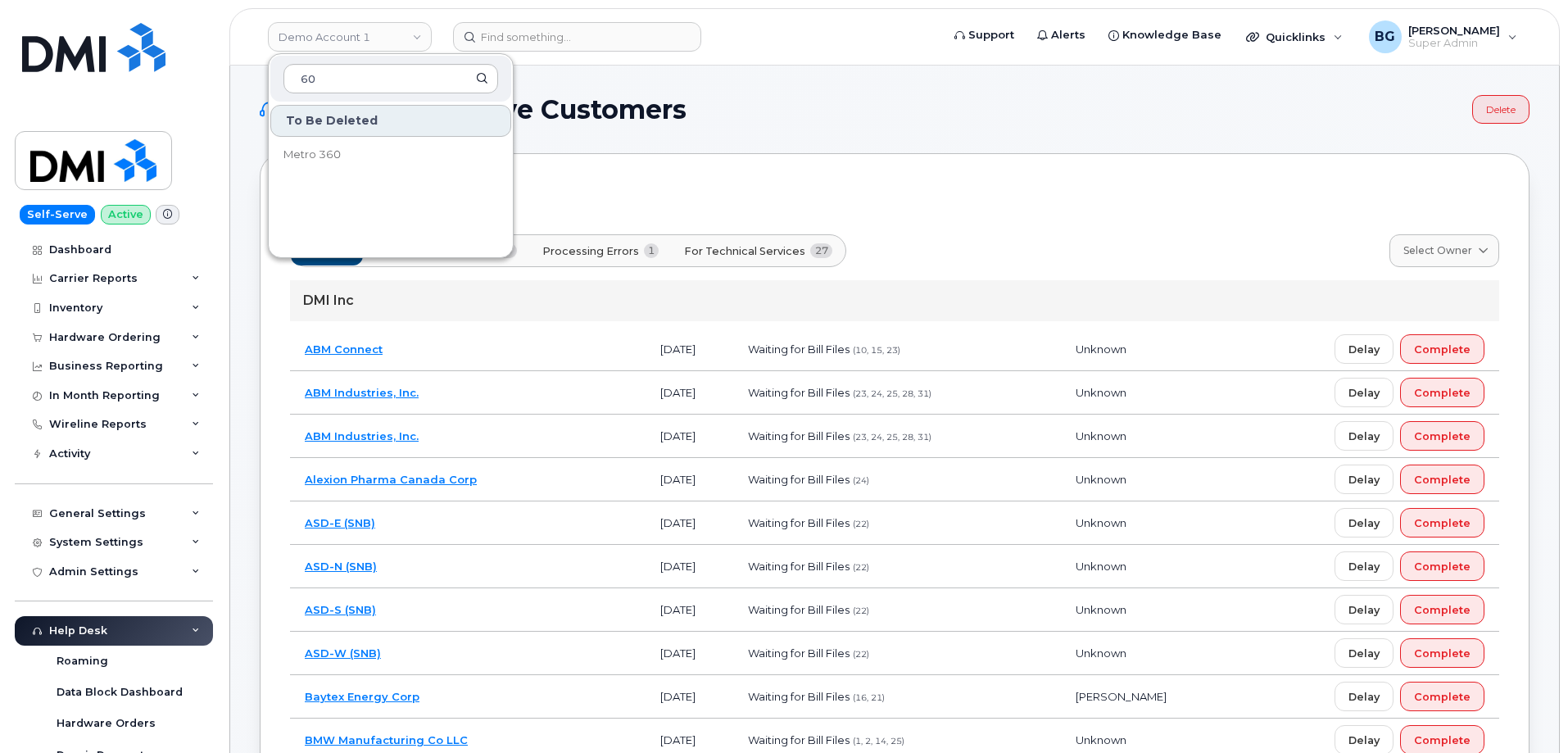
type input "6"
type input "3062039402"
drag, startPoint x: 419, startPoint y: 76, endPoint x: 195, endPoint y: 74, distance: 224.0
click at [229, 65] on div "Demo Account 1 3062039402 No result Support Alerts Knowledge Base Quicklinks Su…" at bounding box center [895, 36] width 1331 height 57
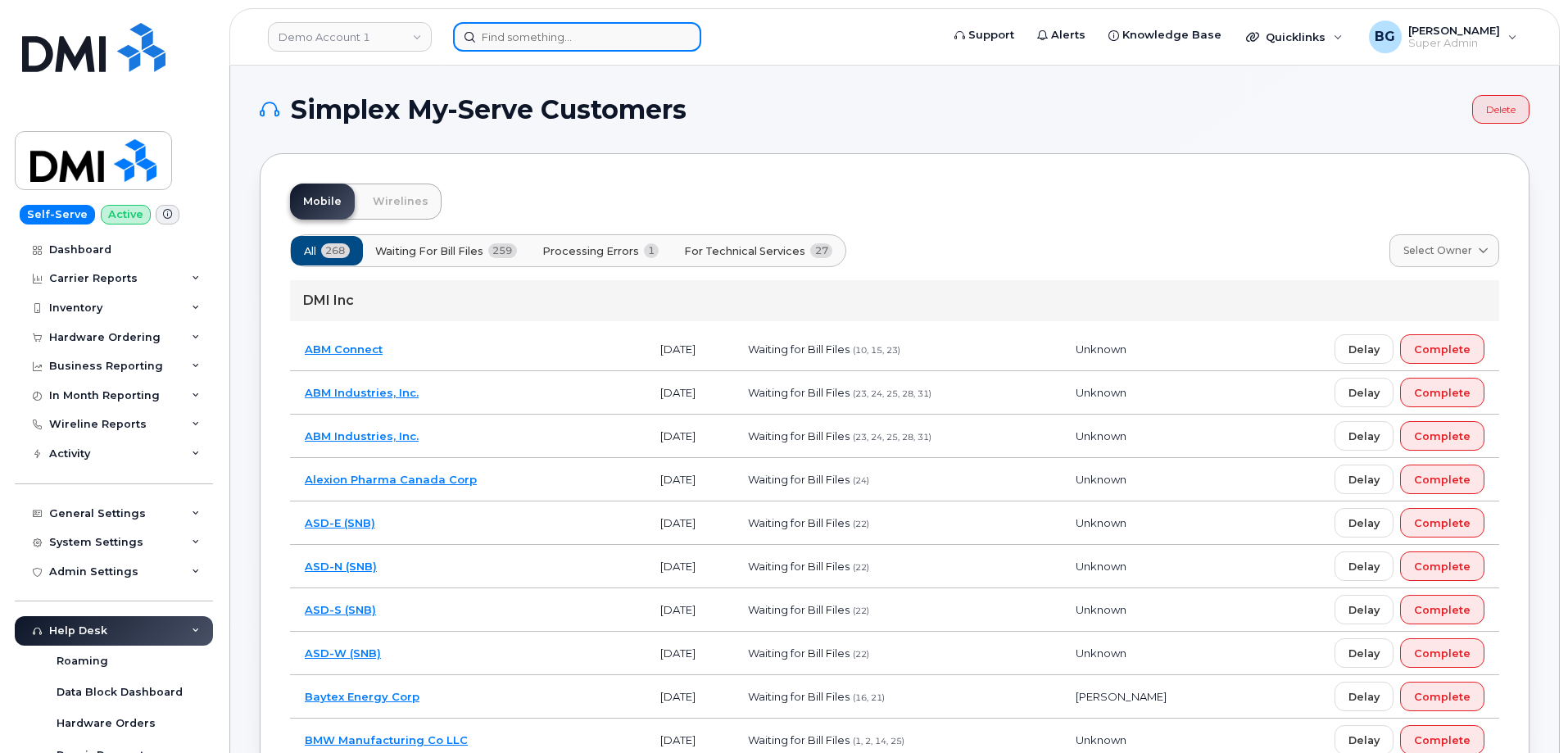
click at [604, 38] on input at bounding box center [577, 37] width 249 height 29
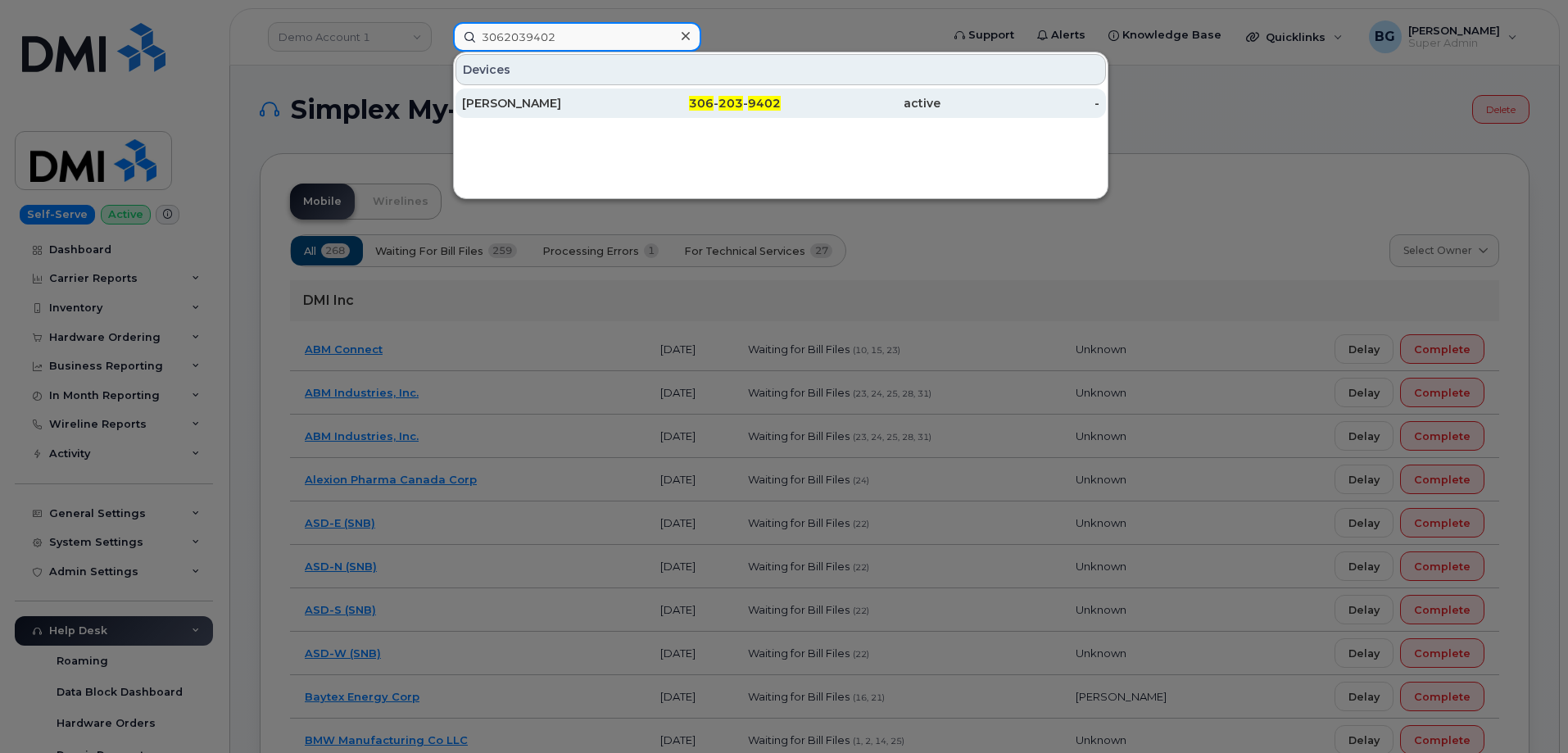
type input "3062039402"
click at [738, 101] on span "203" at bounding box center [731, 103] width 24 height 15
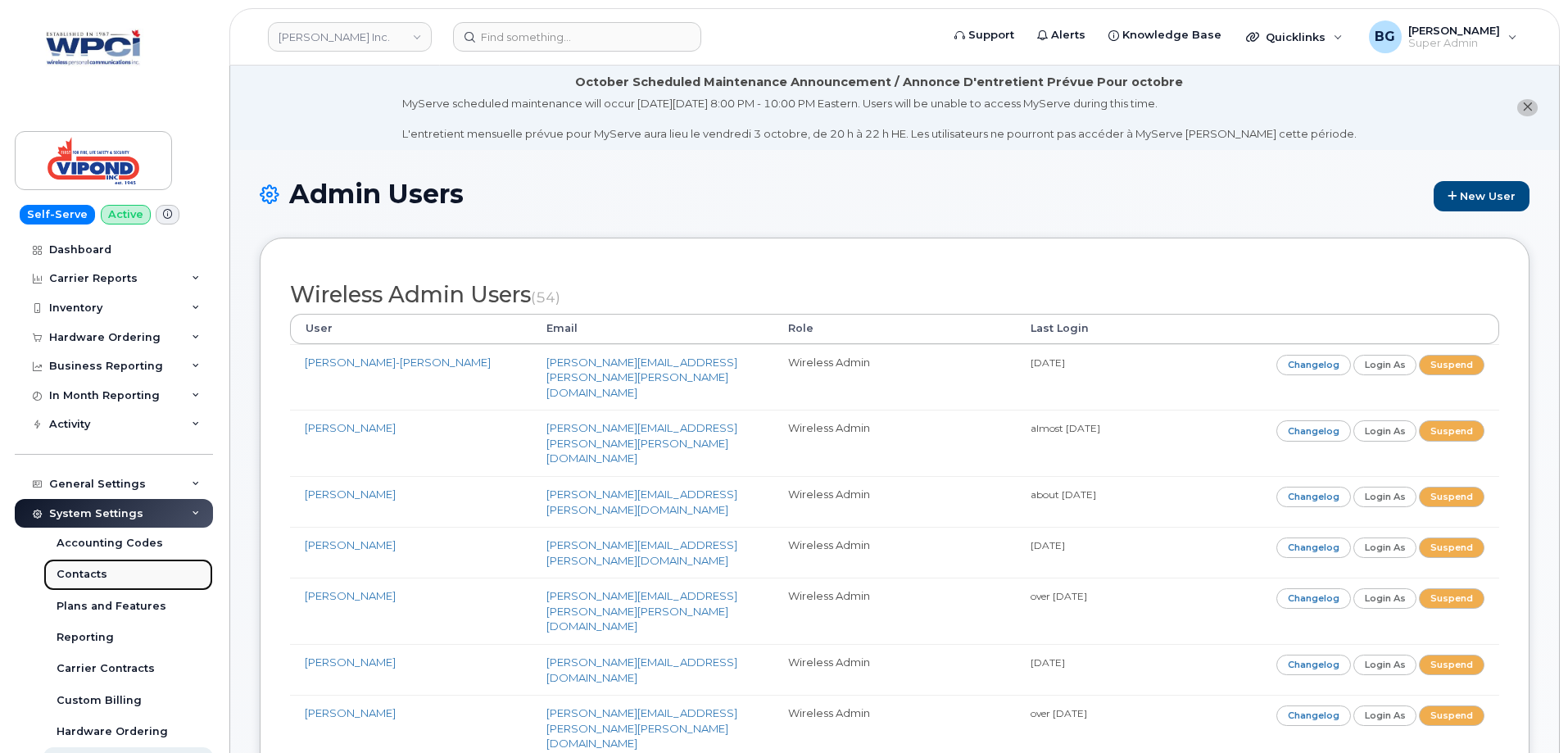
click at [82, 570] on div "Contacts" at bounding box center [82, 574] width 51 height 15
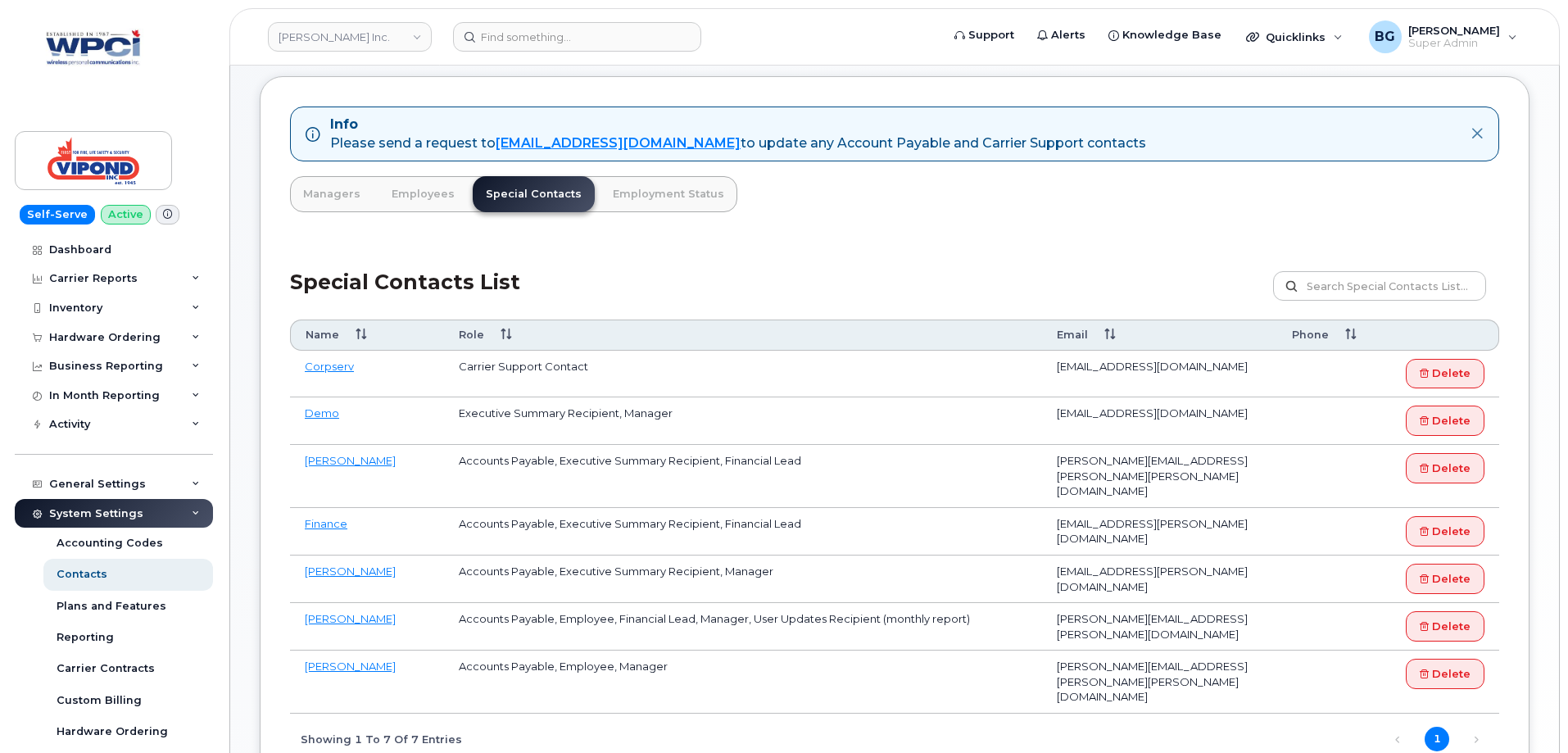
scroll to position [164, 0]
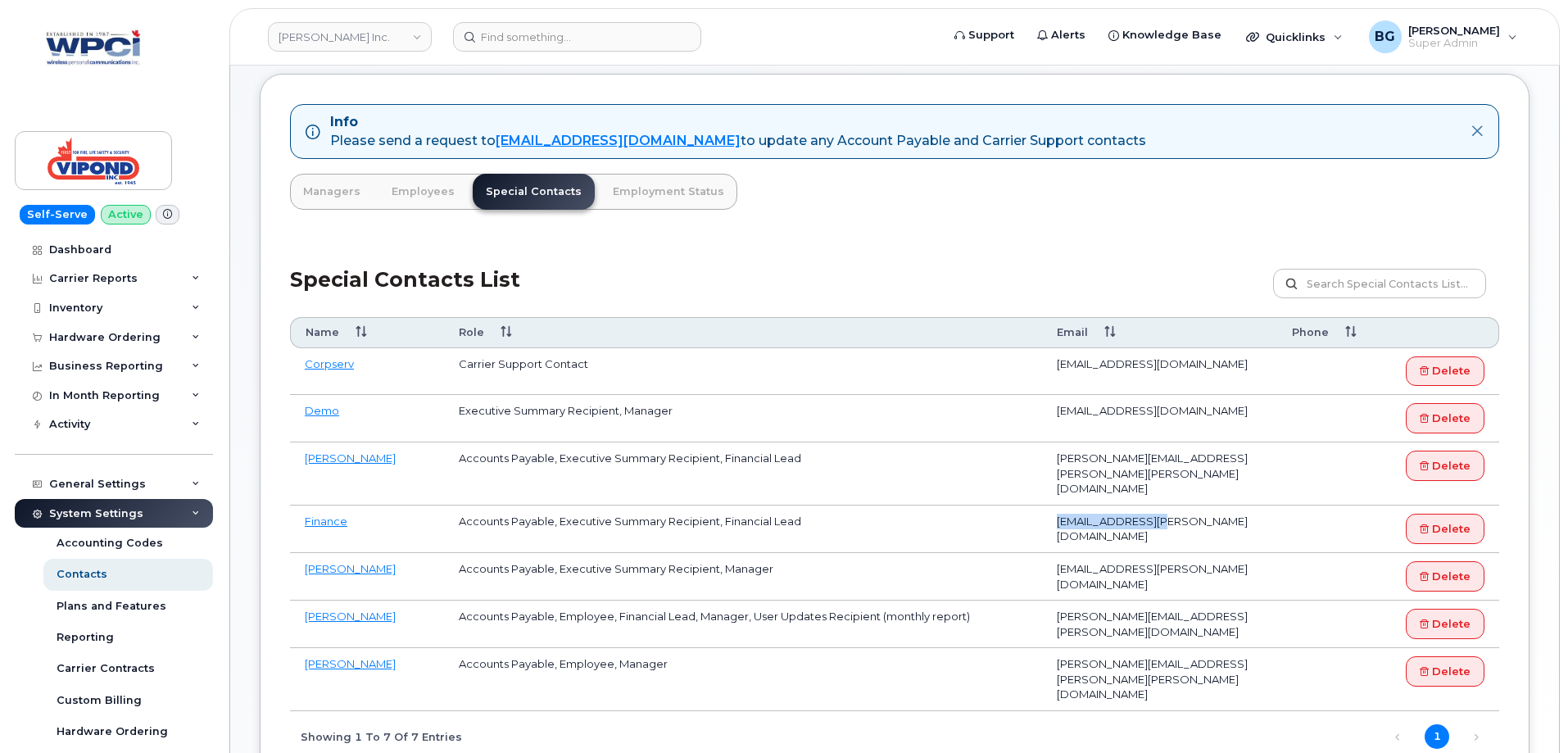
drag, startPoint x: 1172, startPoint y: 508, endPoint x: 1055, endPoint y: 508, distance: 117.0
click at [1055, 508] on td "finance@vipond.ca" at bounding box center [1160, 529] width 236 height 48
copy td "finance@vipond.ca"
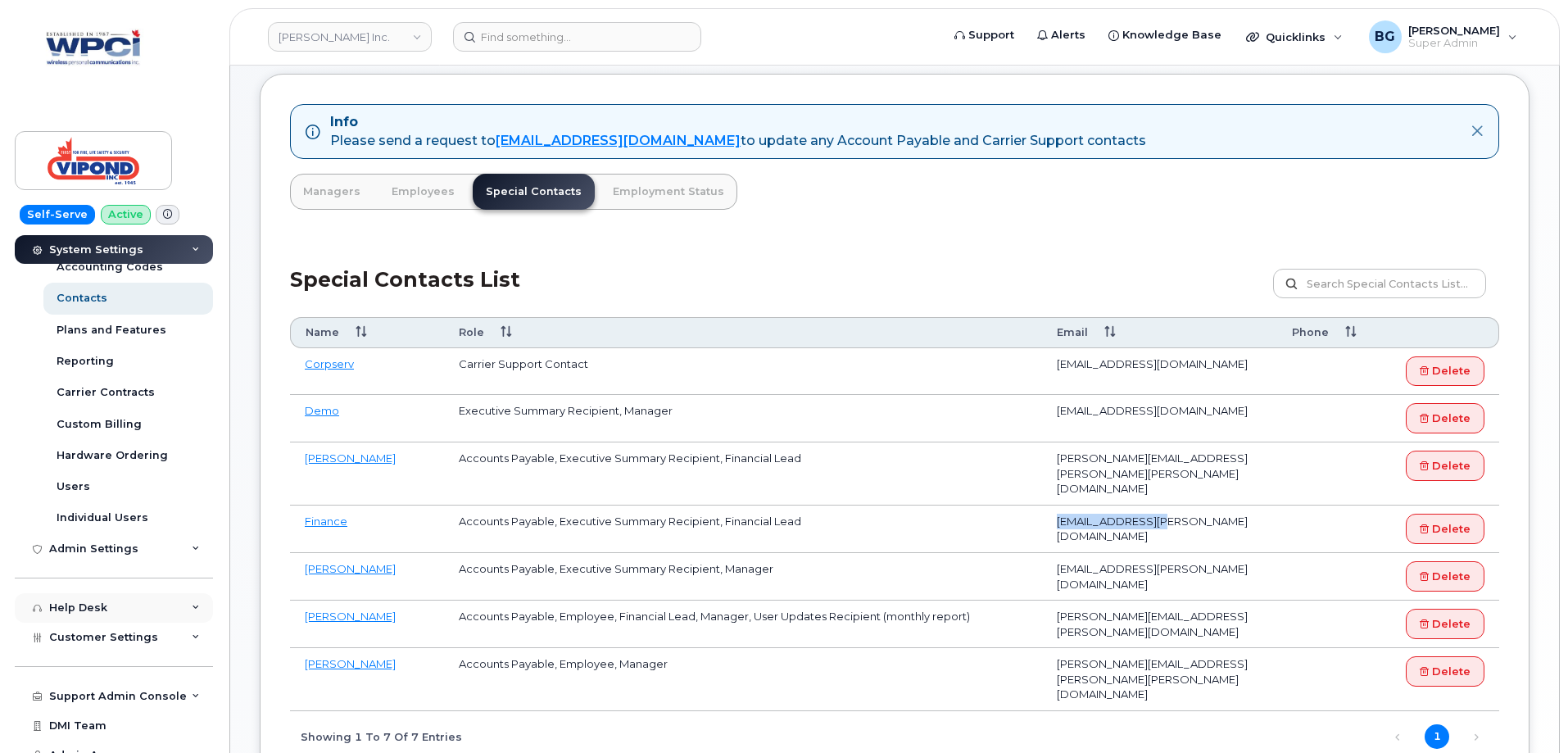
scroll to position [291, 0]
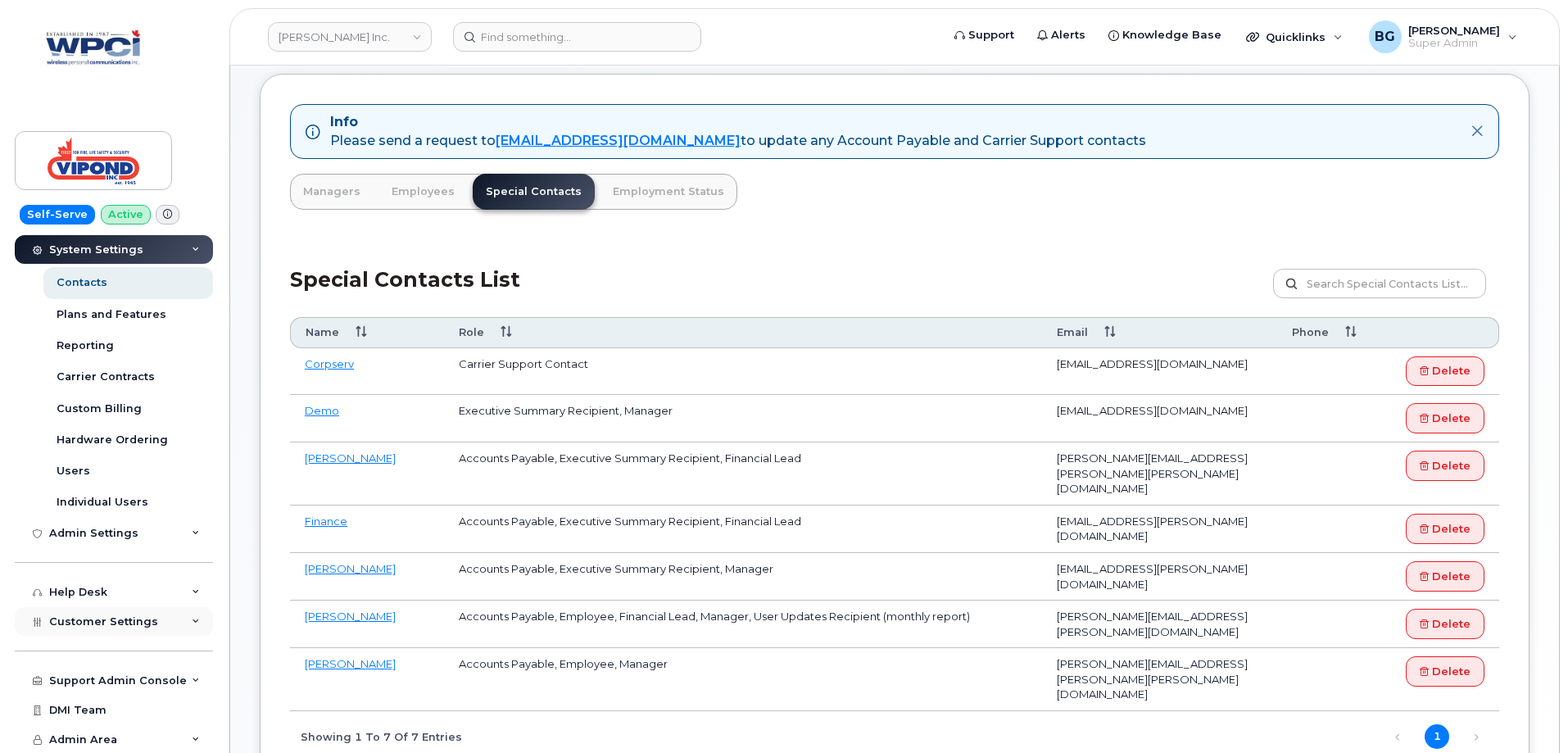
click at [81, 619] on span "Customer Settings" at bounding box center [104, 621] width 109 height 13
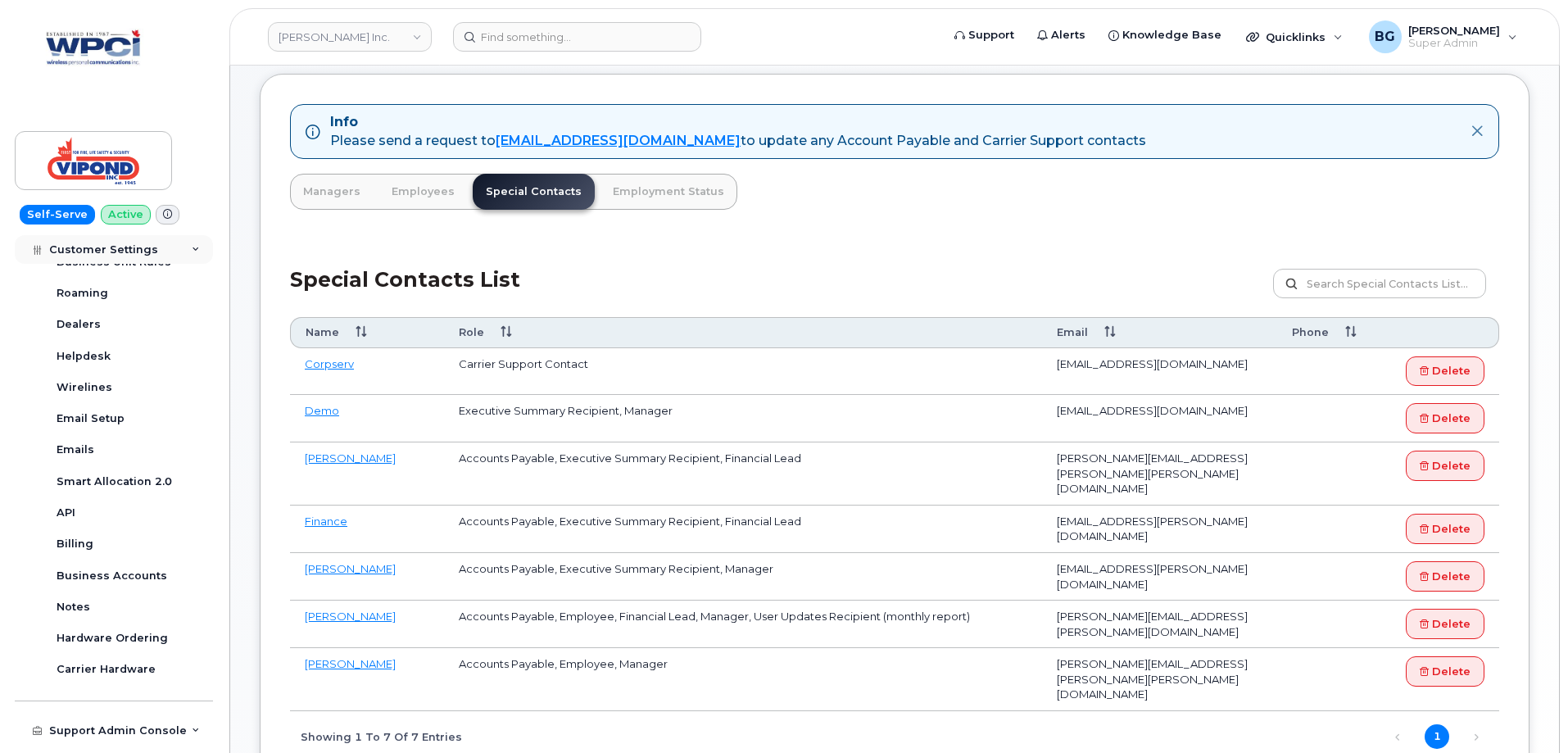
scroll to position [762, 0]
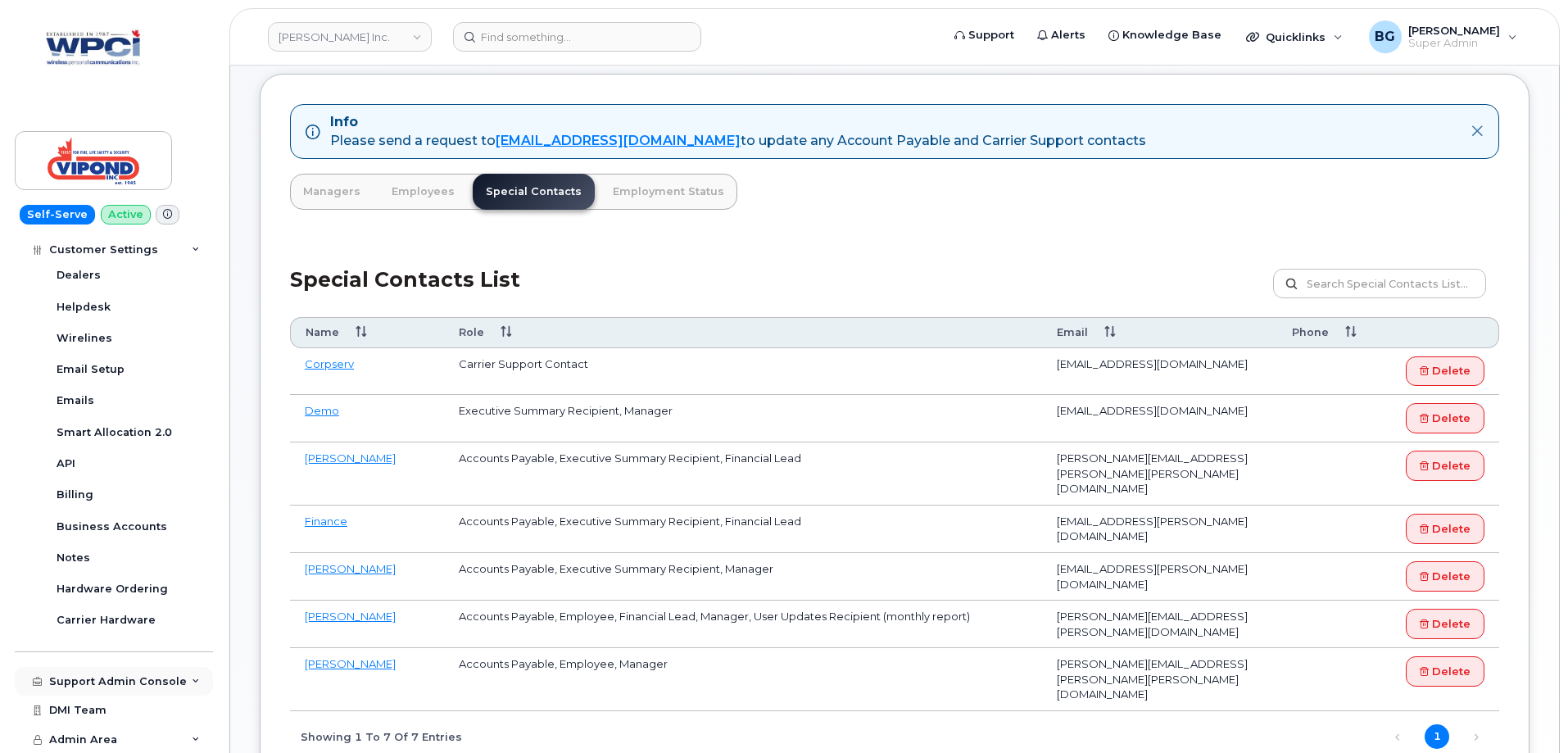
click at [93, 681] on div "Support Admin Console" at bounding box center [119, 681] width 138 height 13
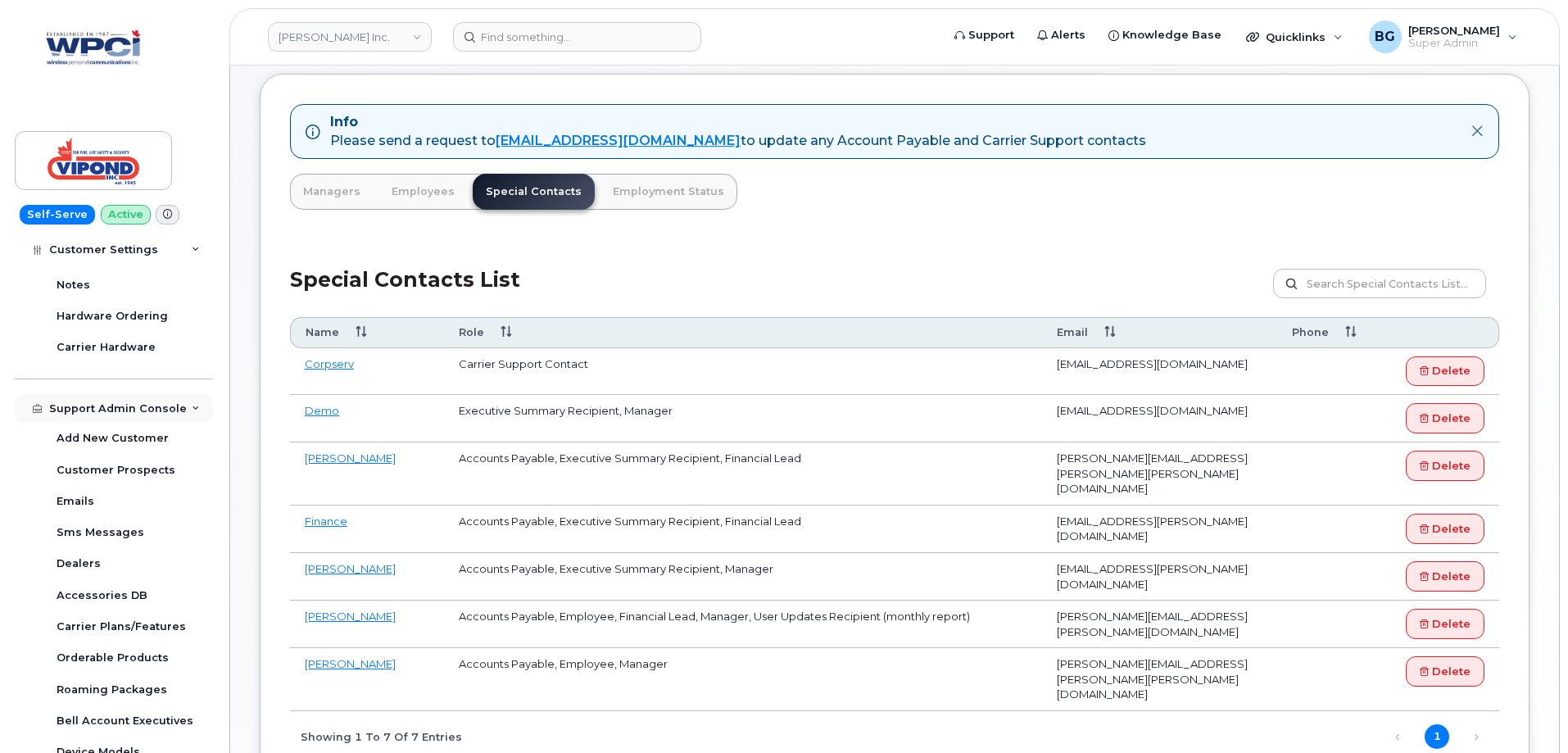
scroll to position [1090, 0]
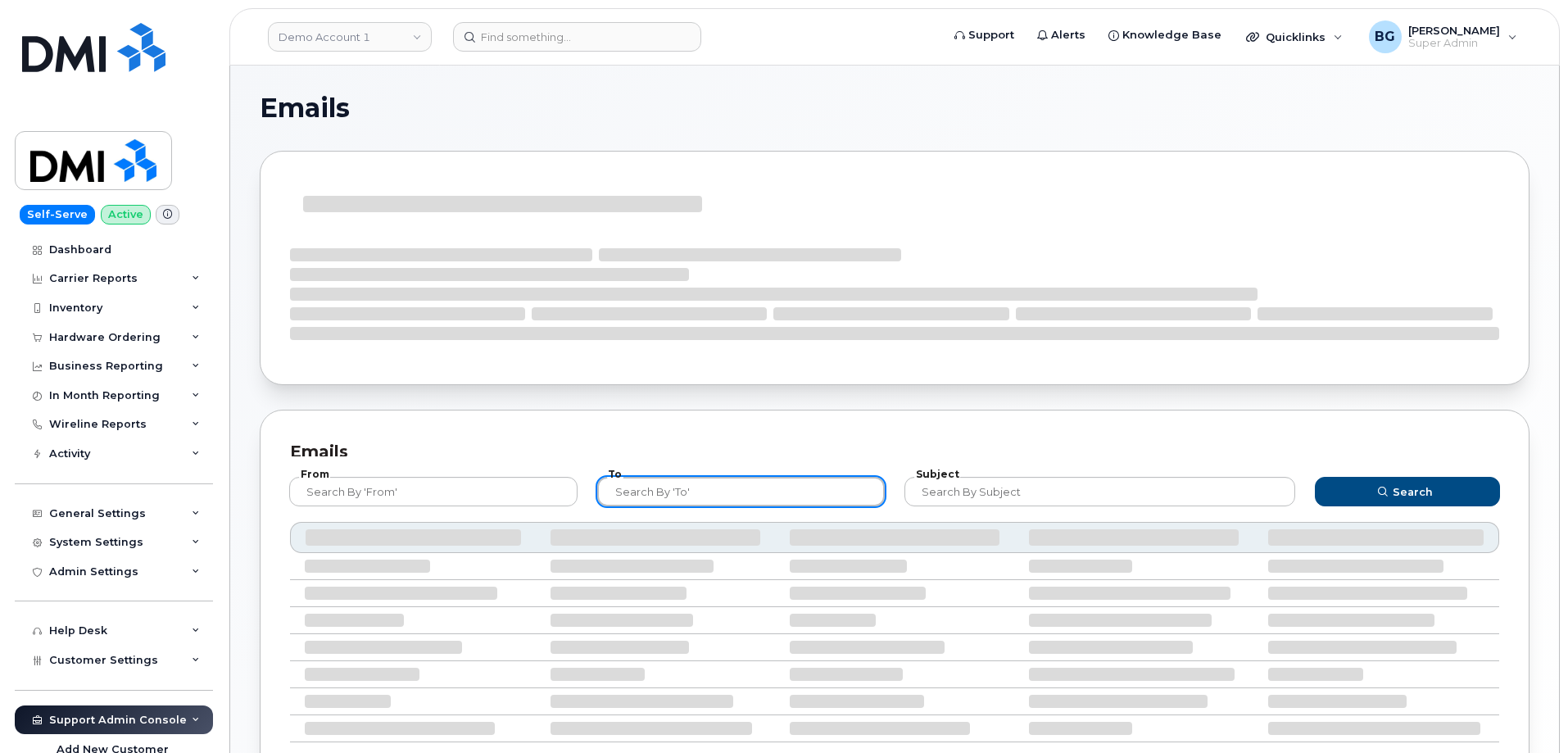
click at [784, 493] on input "text" at bounding box center [741, 492] width 289 height 29
paste input "finance@vipond.ca"
type input "finance@vipond.ca"
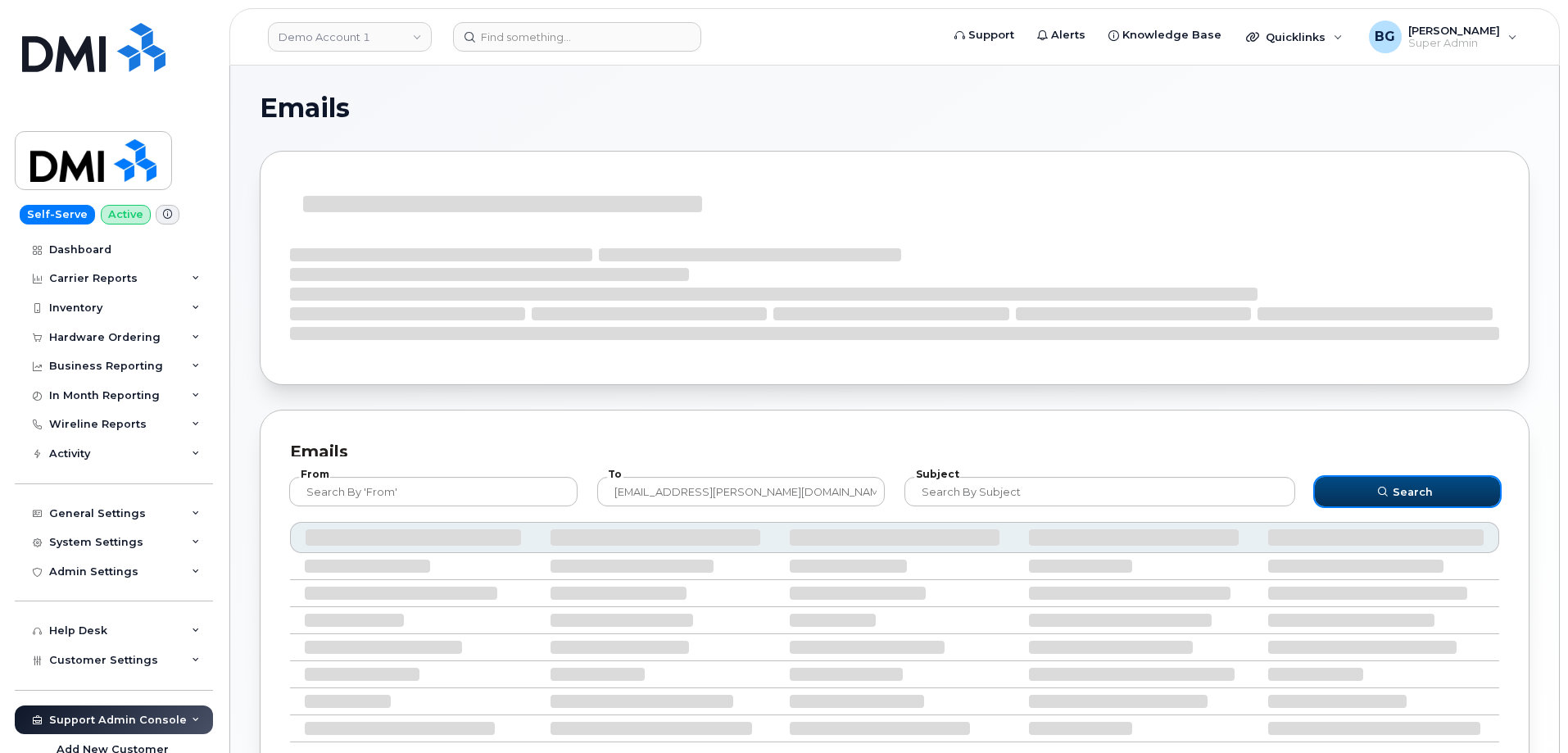
click at [1424, 484] on span "Search" at bounding box center [1413, 492] width 40 height 16
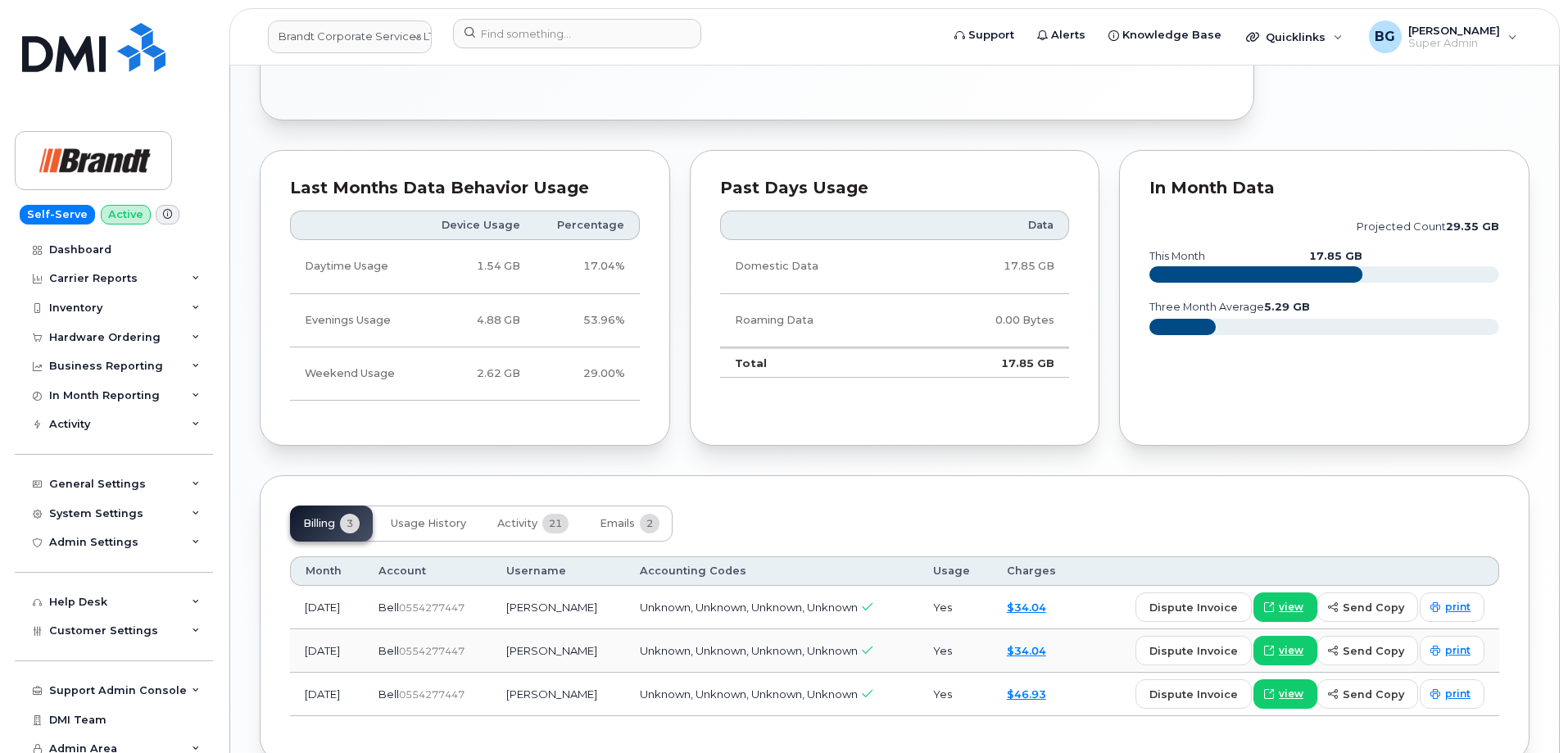
scroll to position [1131, 0]
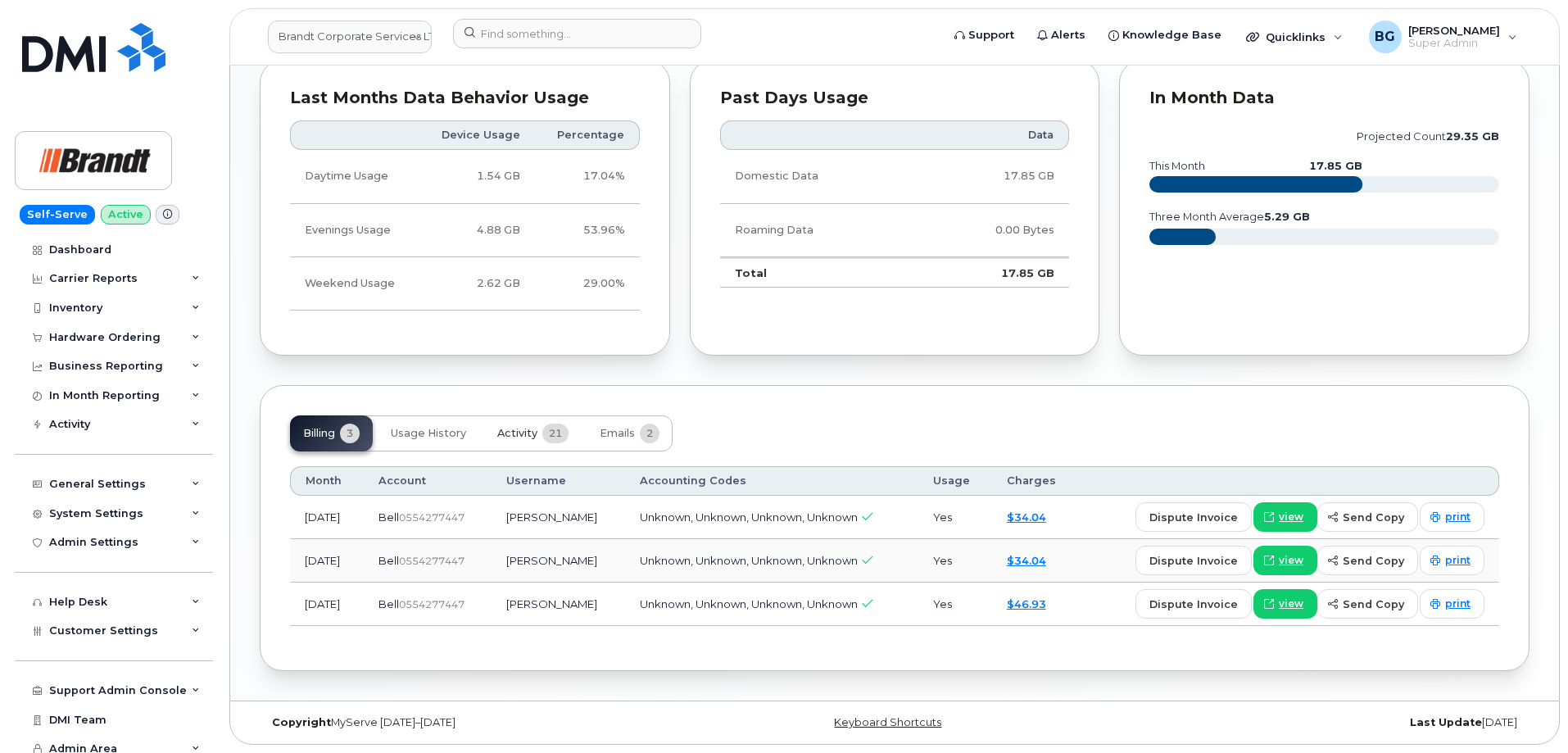
click at [535, 436] on span "Activity" at bounding box center [517, 432] width 40 height 13
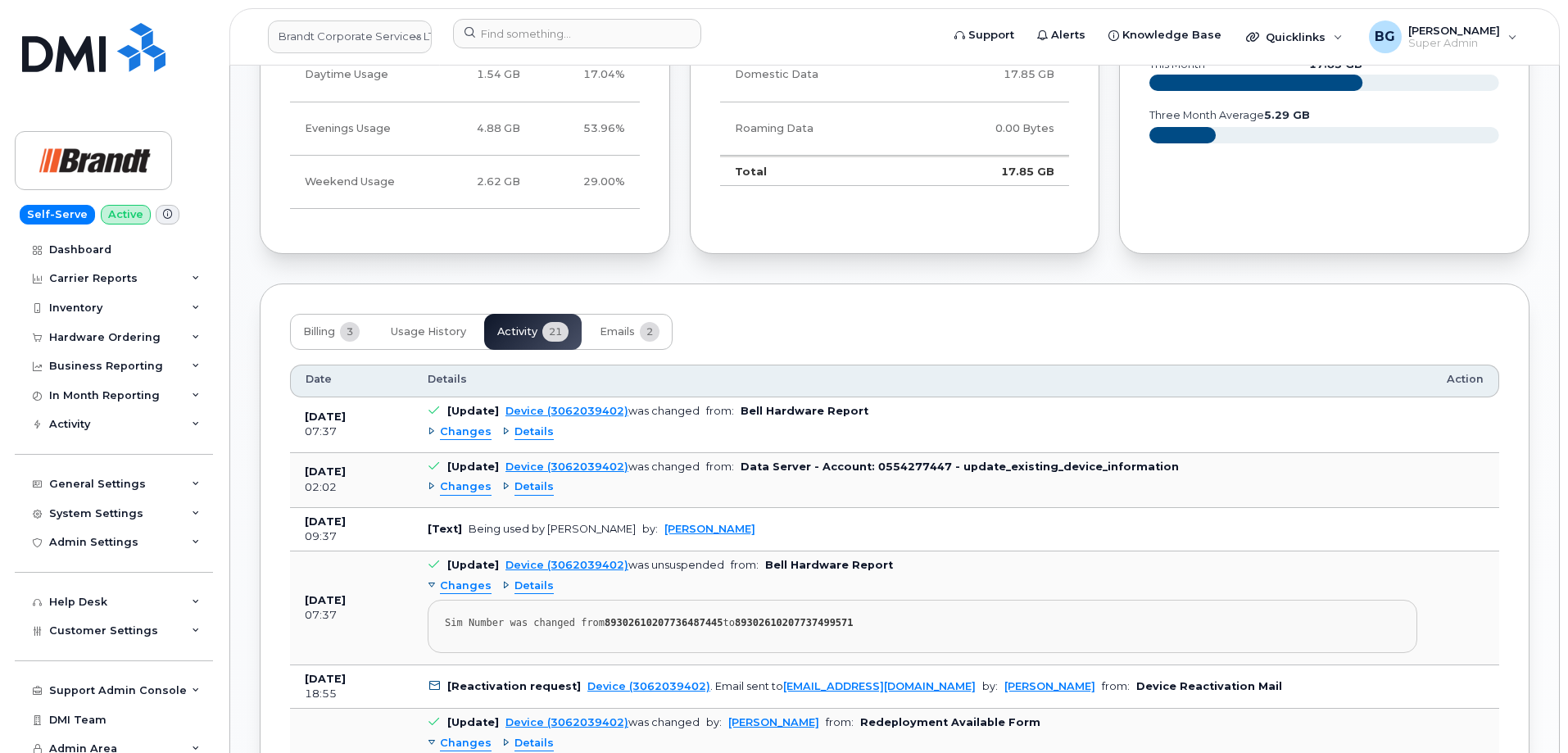
scroll to position [1350, 0]
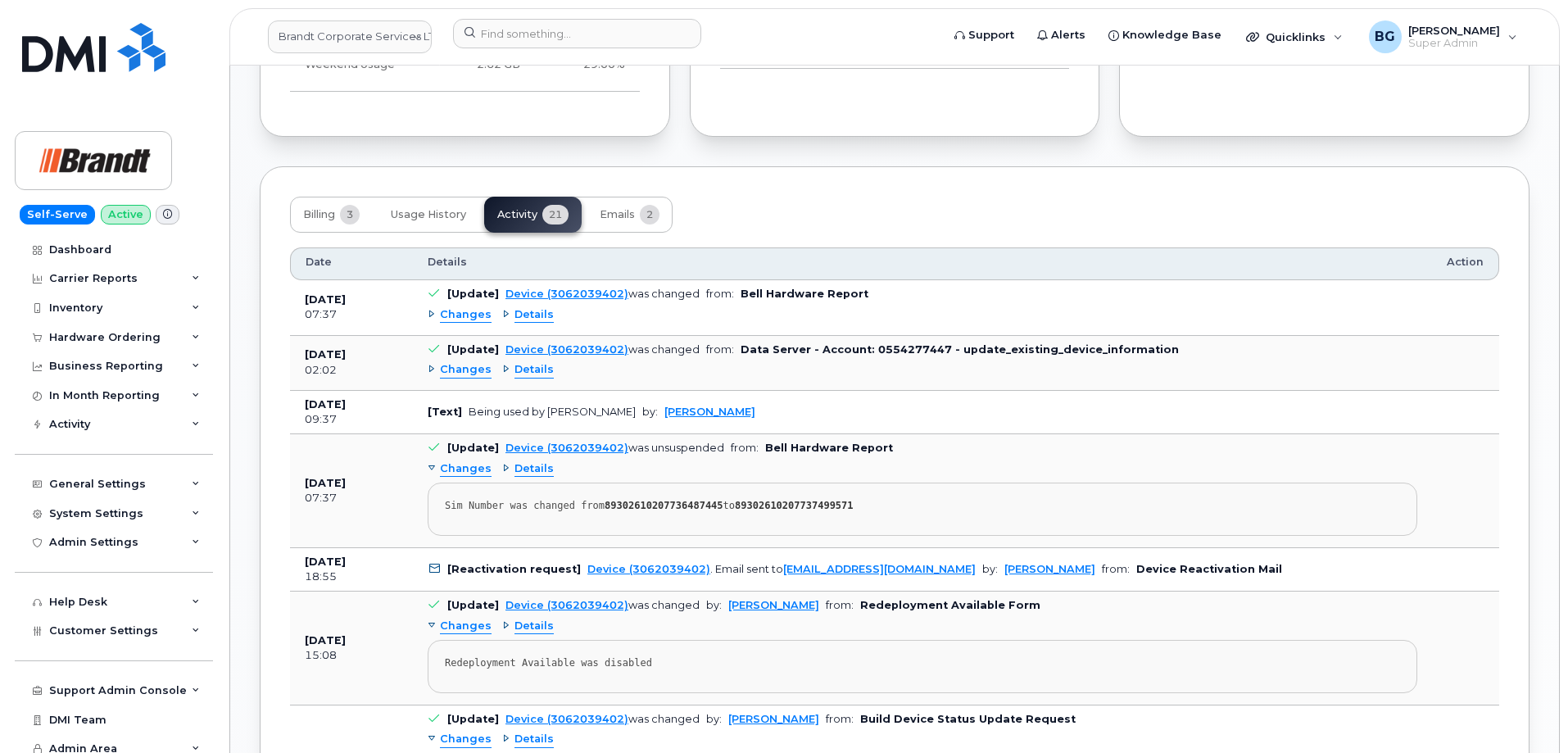
click at [531, 364] on span "Details" at bounding box center [534, 370] width 39 height 16
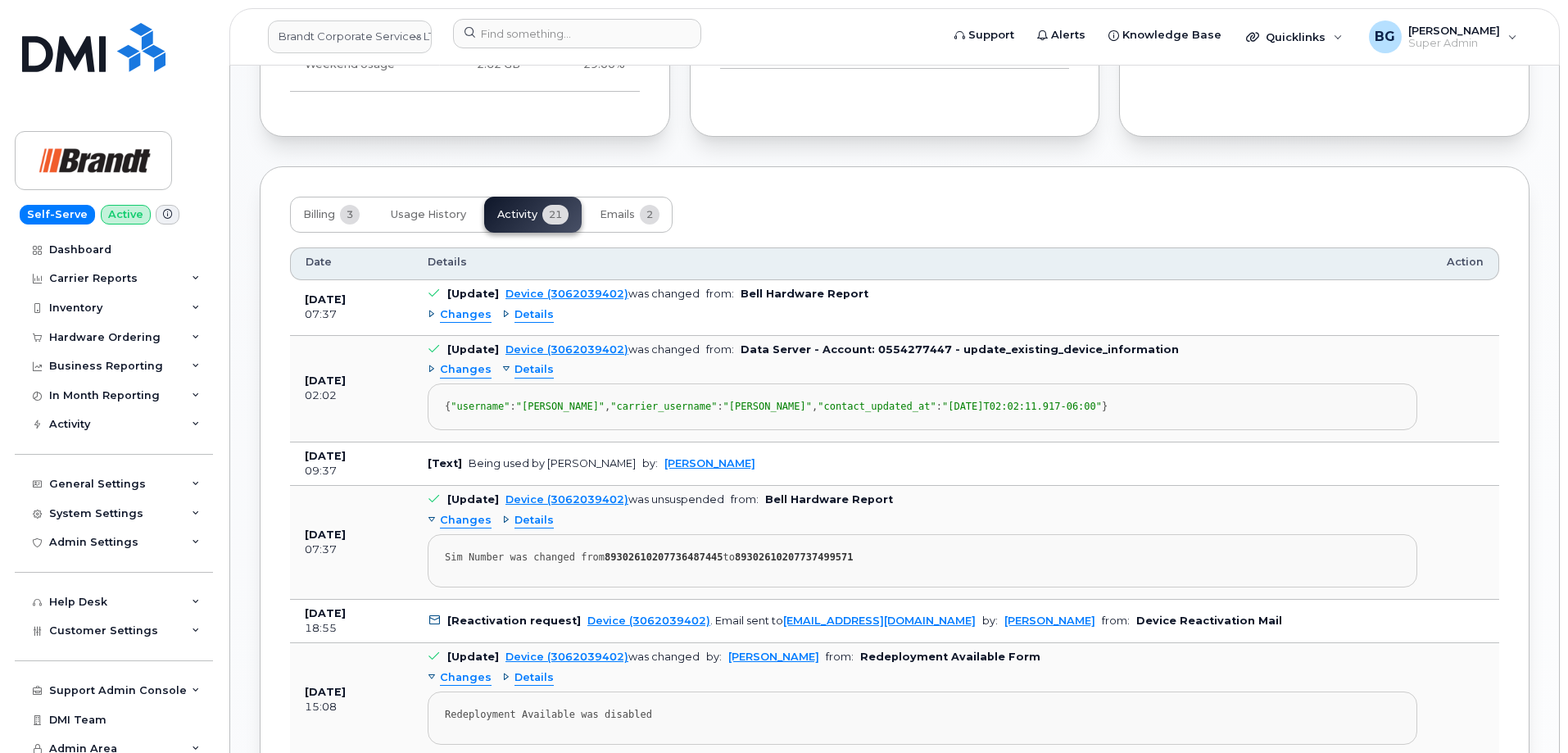
click at [453, 368] on span "Changes" at bounding box center [465, 370] width 51 height 16
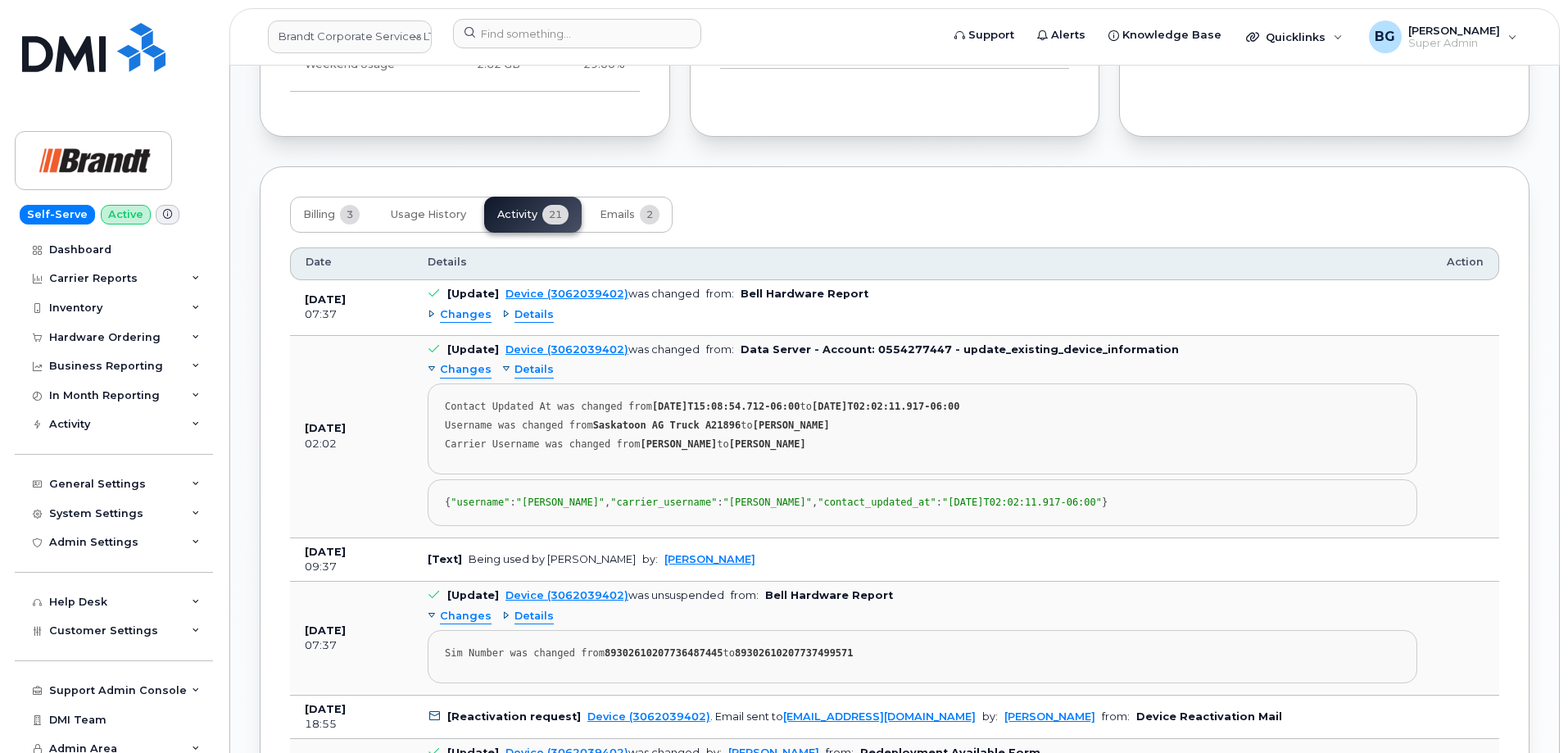
click at [532, 312] on span "Details" at bounding box center [534, 315] width 39 height 16
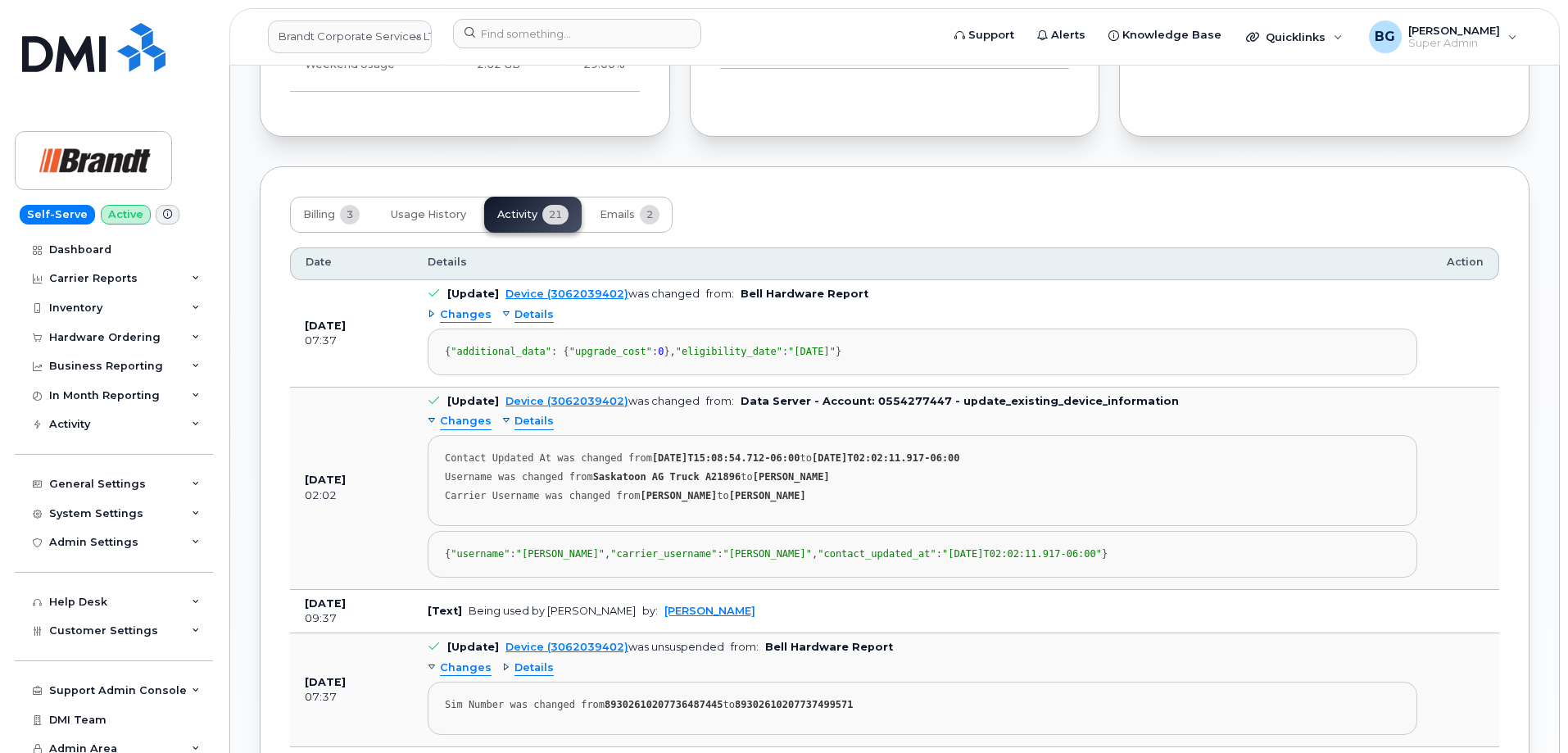
click at [532, 312] on span "Details" at bounding box center [534, 315] width 39 height 16
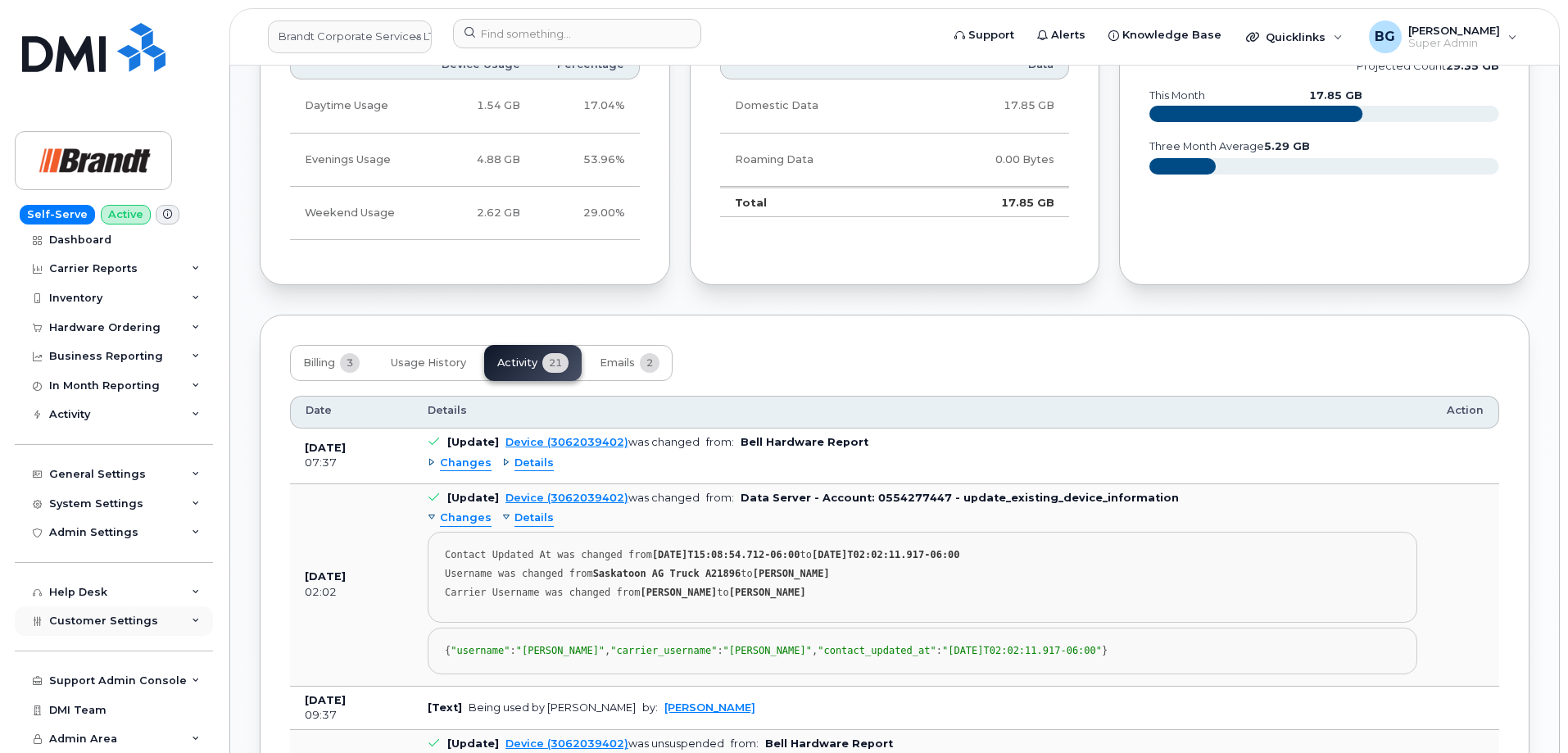
scroll to position [1202, 0]
click at [241, 640] on div "Noah Sacher Active Display Notes Carrier Support Tags List Add tags Notes Add N…" at bounding box center [895, 729] width 1329 height 3563
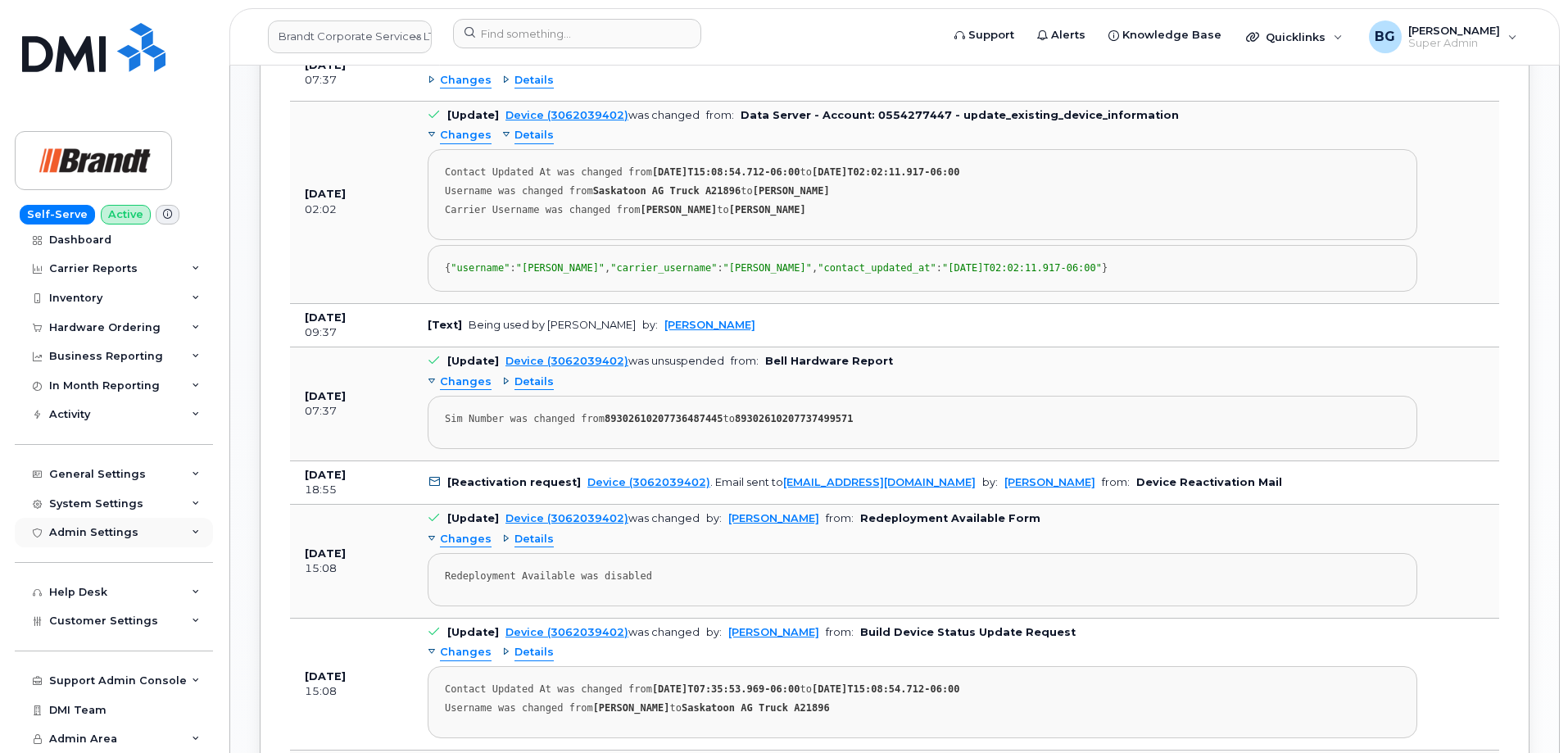
scroll to position [1639, 0]
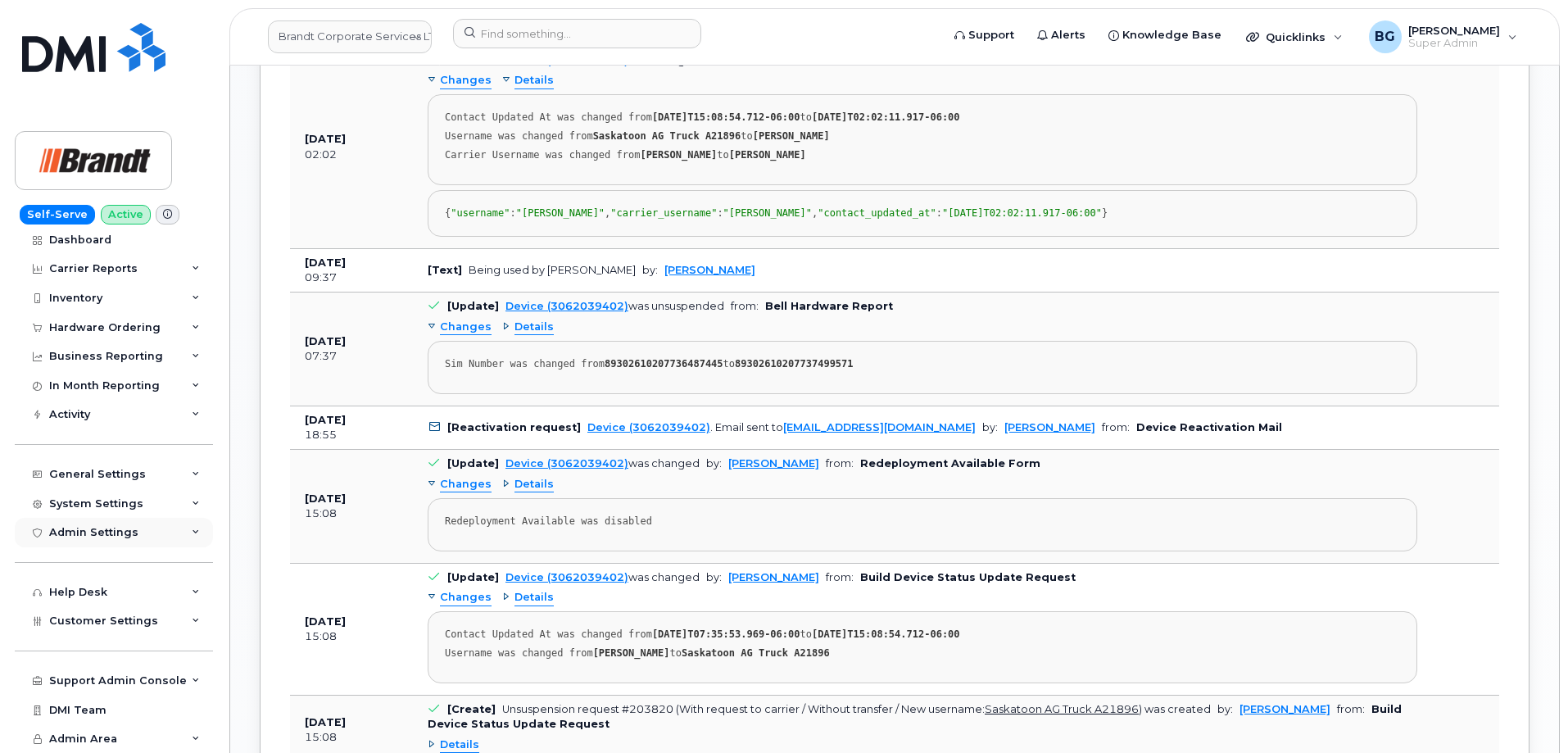
click at [99, 532] on div "Admin Settings" at bounding box center [94, 532] width 89 height 13
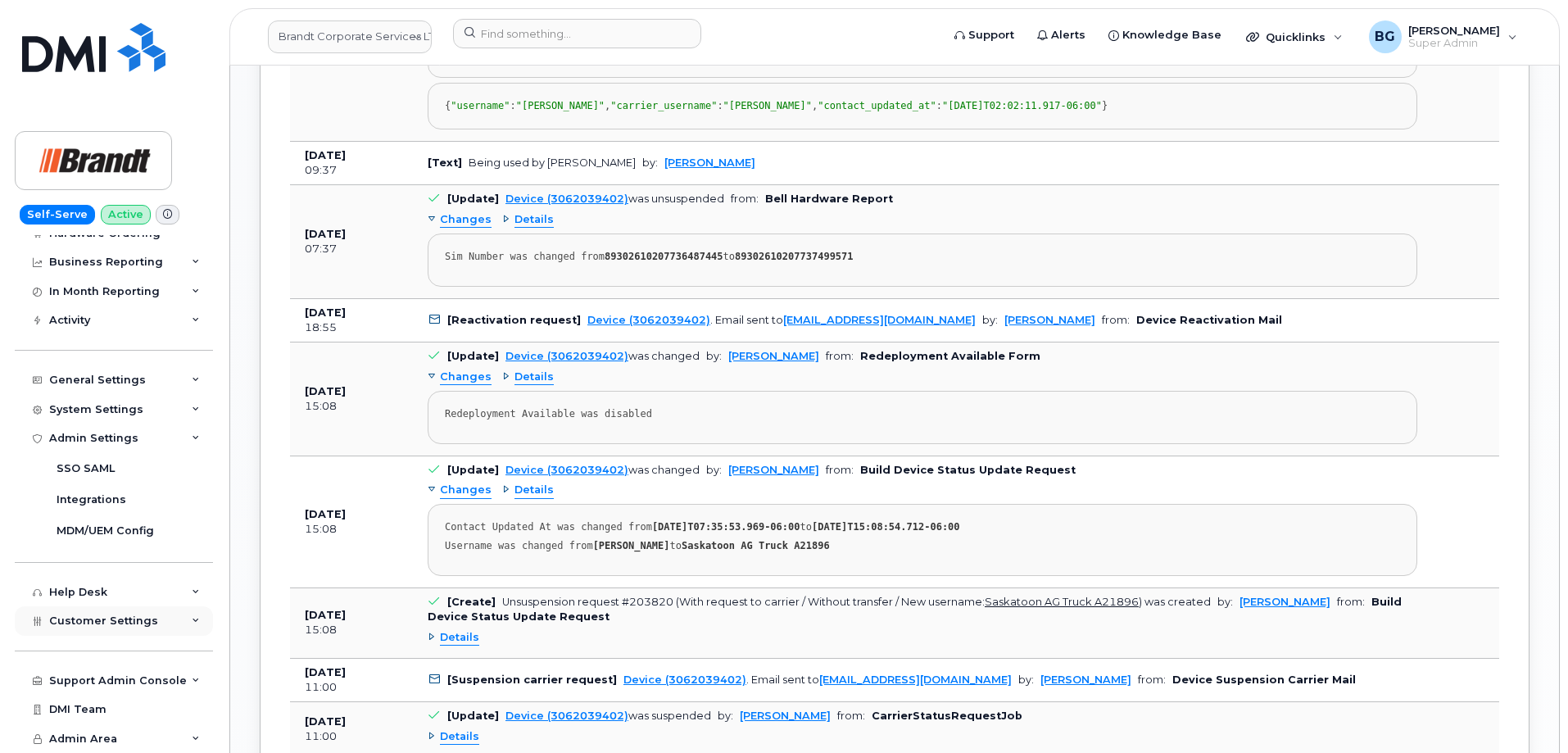
scroll to position [1748, 0]
click at [85, 620] on span "Customer Settings" at bounding box center [104, 621] width 109 height 13
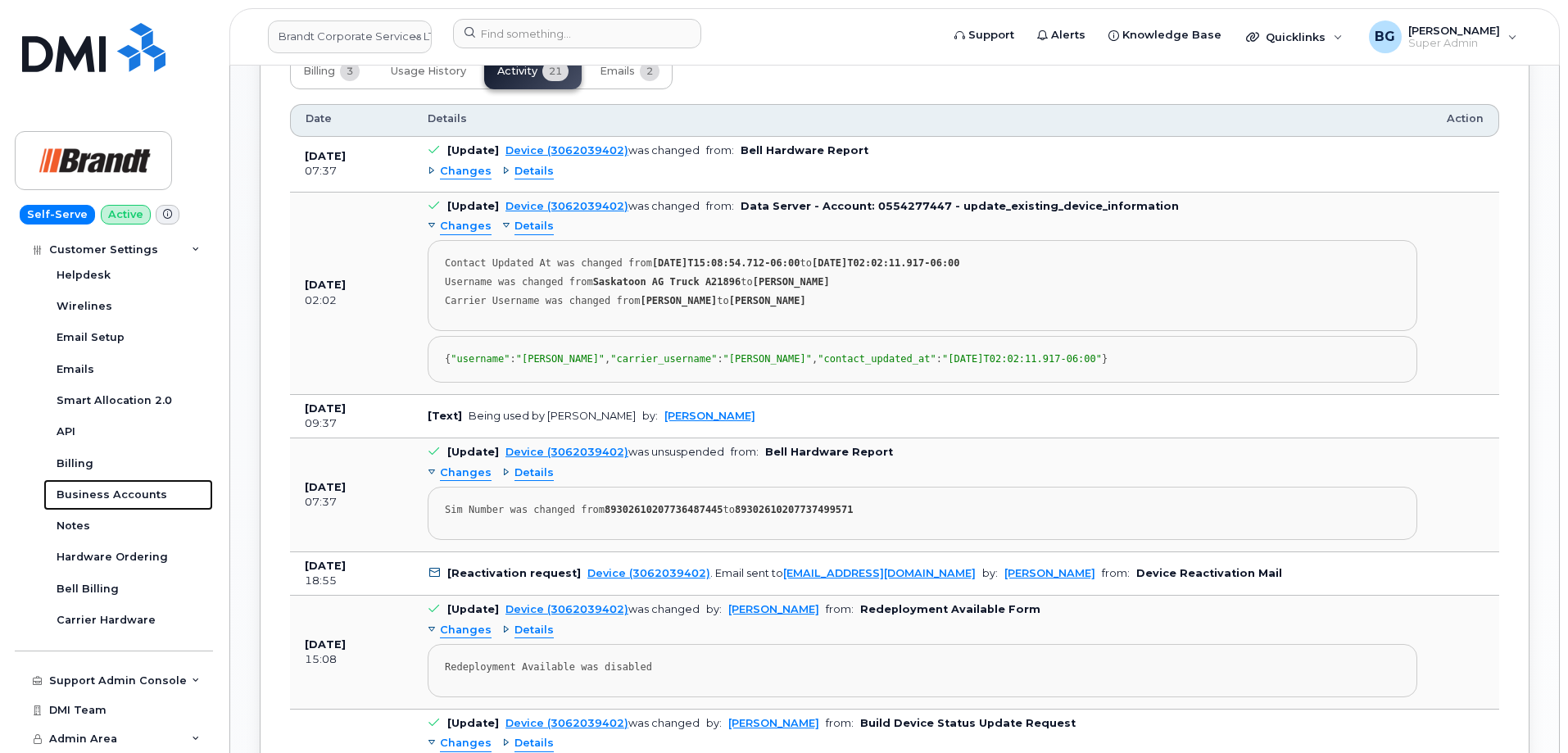
scroll to position [1475, 0]
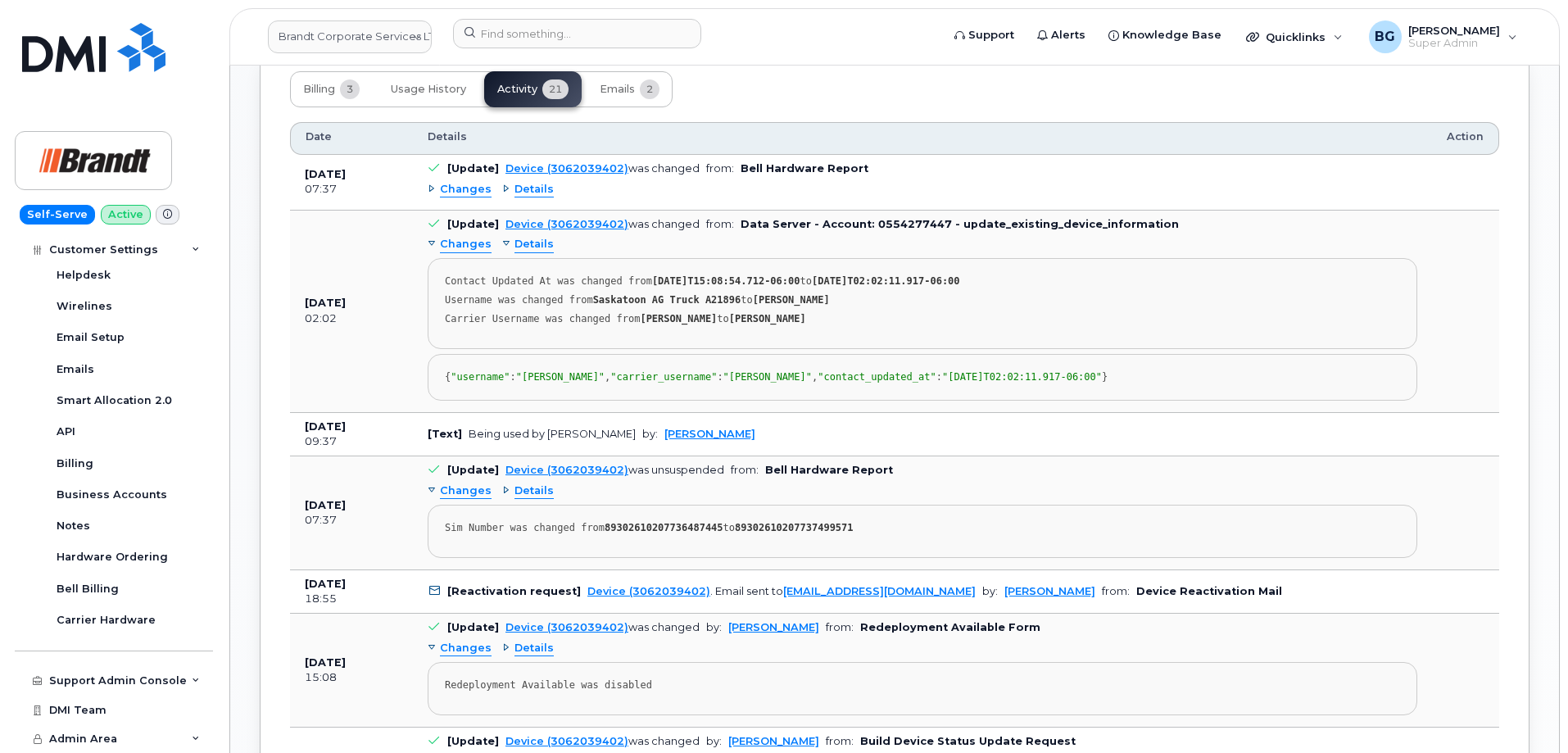
click at [528, 245] on span "Details" at bounding box center [534, 245] width 39 height 16
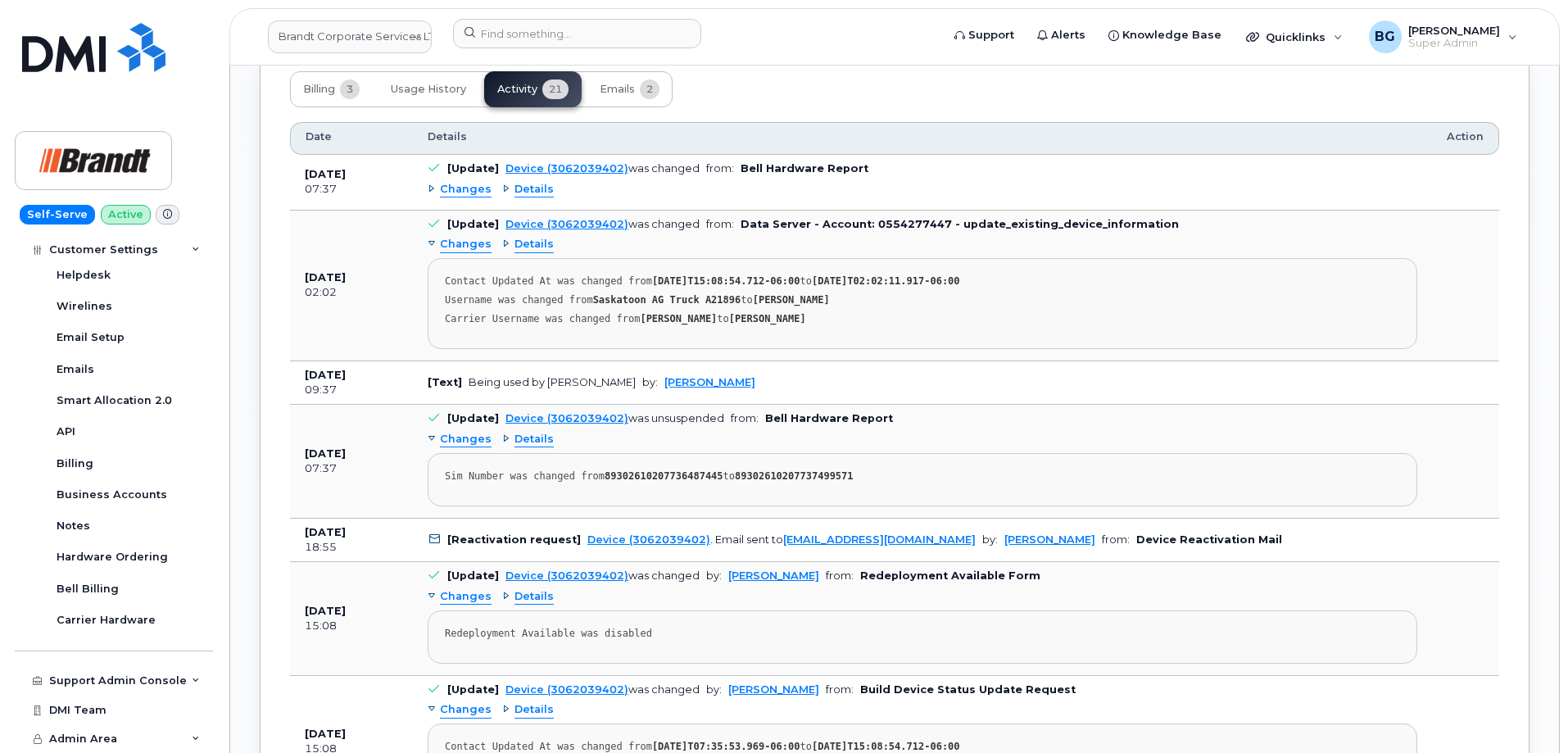
click at [960, 86] on div "Billing 3 Usage History Activity 21 Emails 2" at bounding box center [895, 88] width 1210 height 36
click at [970, 97] on div "Billing 3 Usage History Activity 21 Emails 2" at bounding box center [895, 88] width 1210 height 36
click at [362, 34] on link "Brandt Corporate Services LTD" at bounding box center [350, 37] width 164 height 33
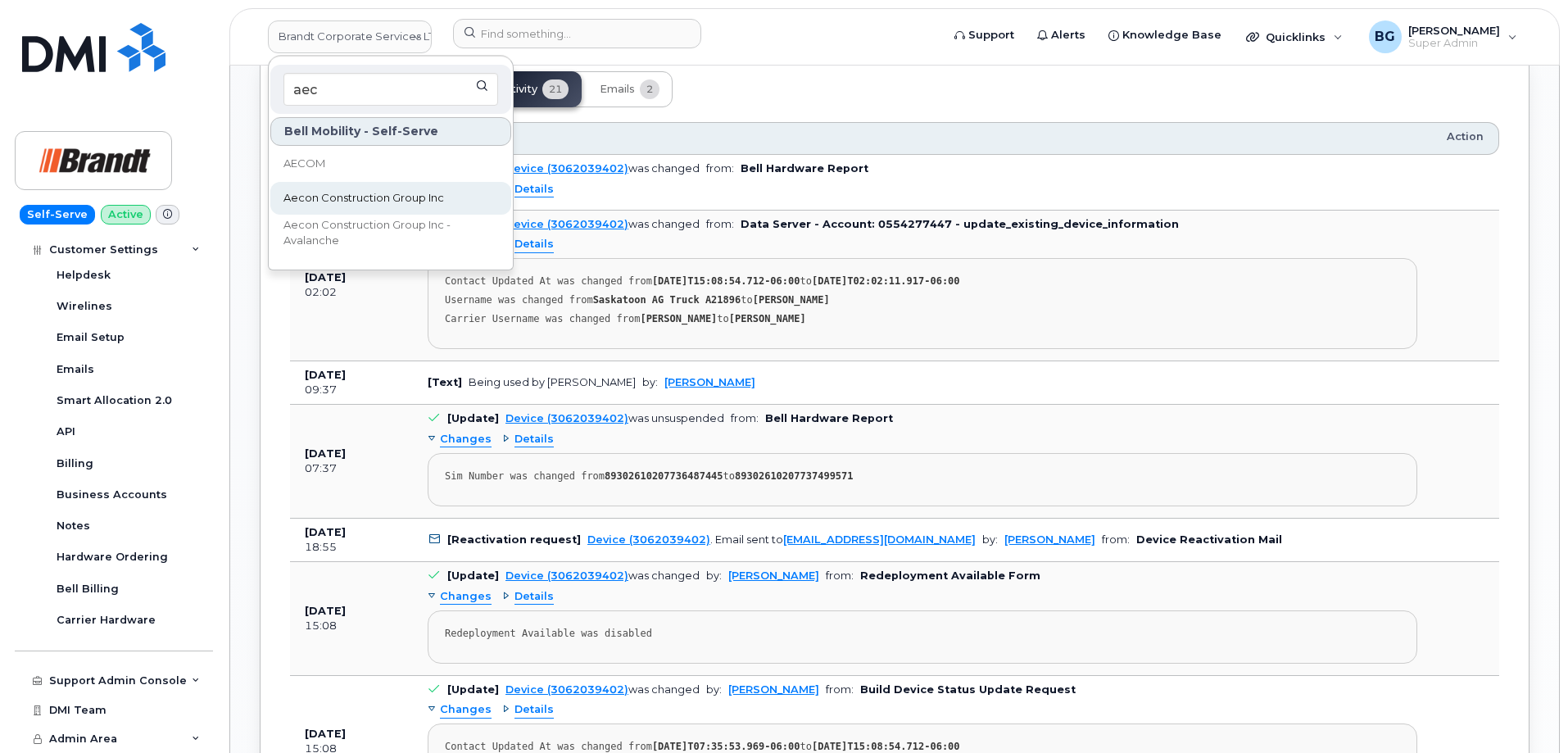
type input "aec"
click at [315, 196] on span "Aecon Construction Group Inc" at bounding box center [363, 198] width 160 height 17
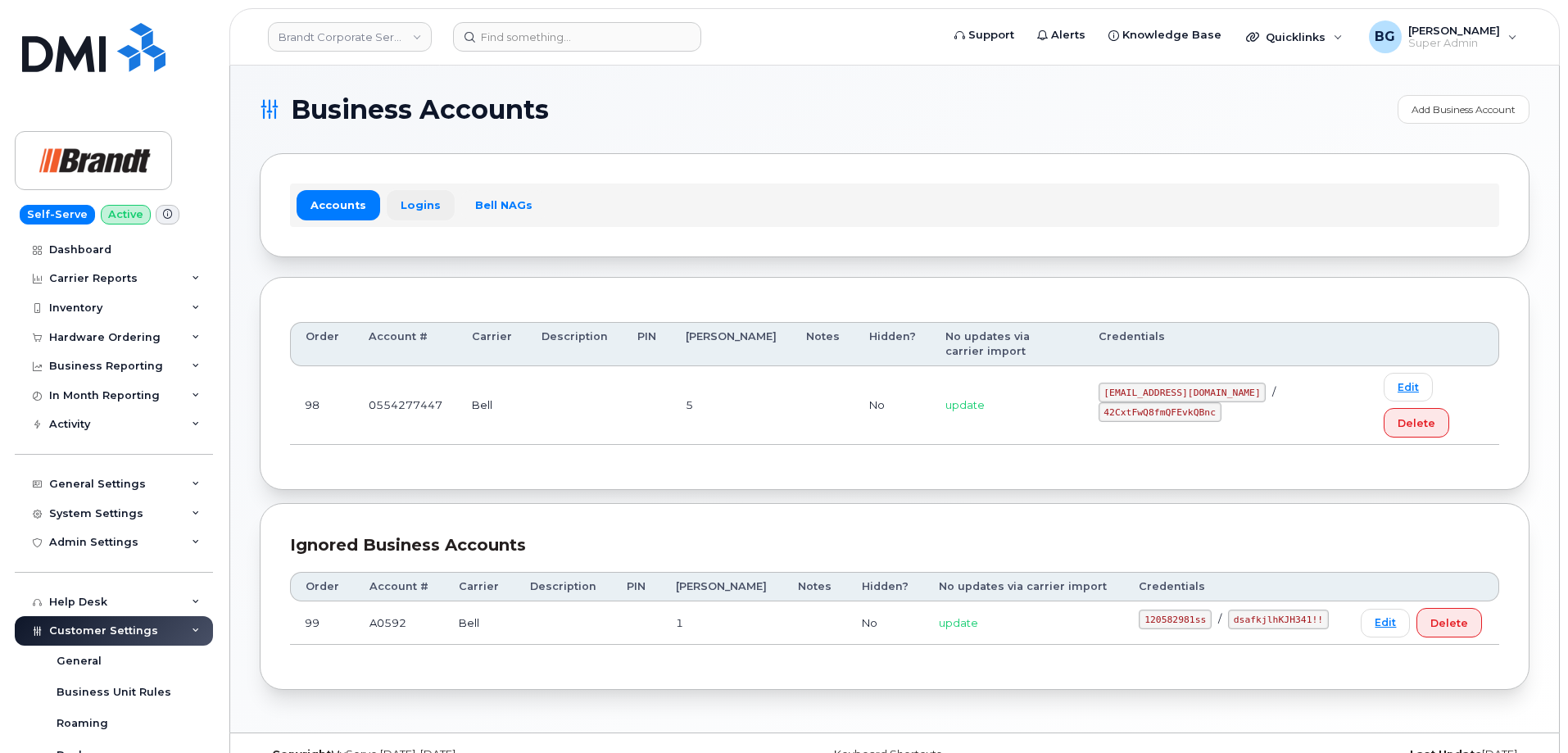
click at [419, 204] on link "Logins" at bounding box center [421, 205] width 68 height 29
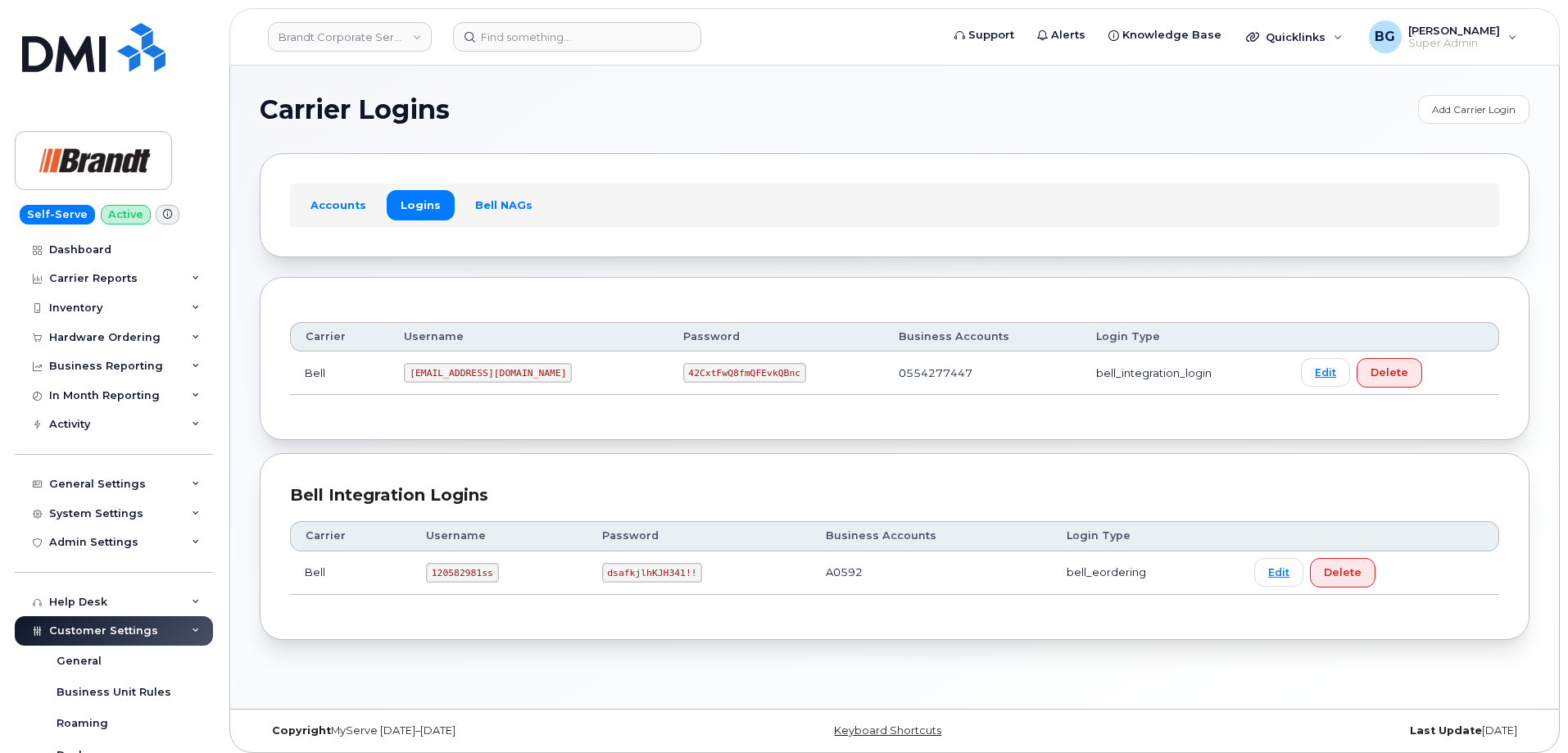
click at [418, 369] on code "tphillips@dminc.com" at bounding box center [488, 373] width 168 height 19
drag, startPoint x: 418, startPoint y: 369, endPoint x: 508, endPoint y: 375, distance: 90.2
click at [508, 375] on code "tphillips@dminc.com" at bounding box center [488, 373] width 168 height 19
copy code "tphillips@dminc.com"
click at [683, 372] on code "42CxtFwQ8fmQFEvkQBnc" at bounding box center [744, 373] width 123 height 19
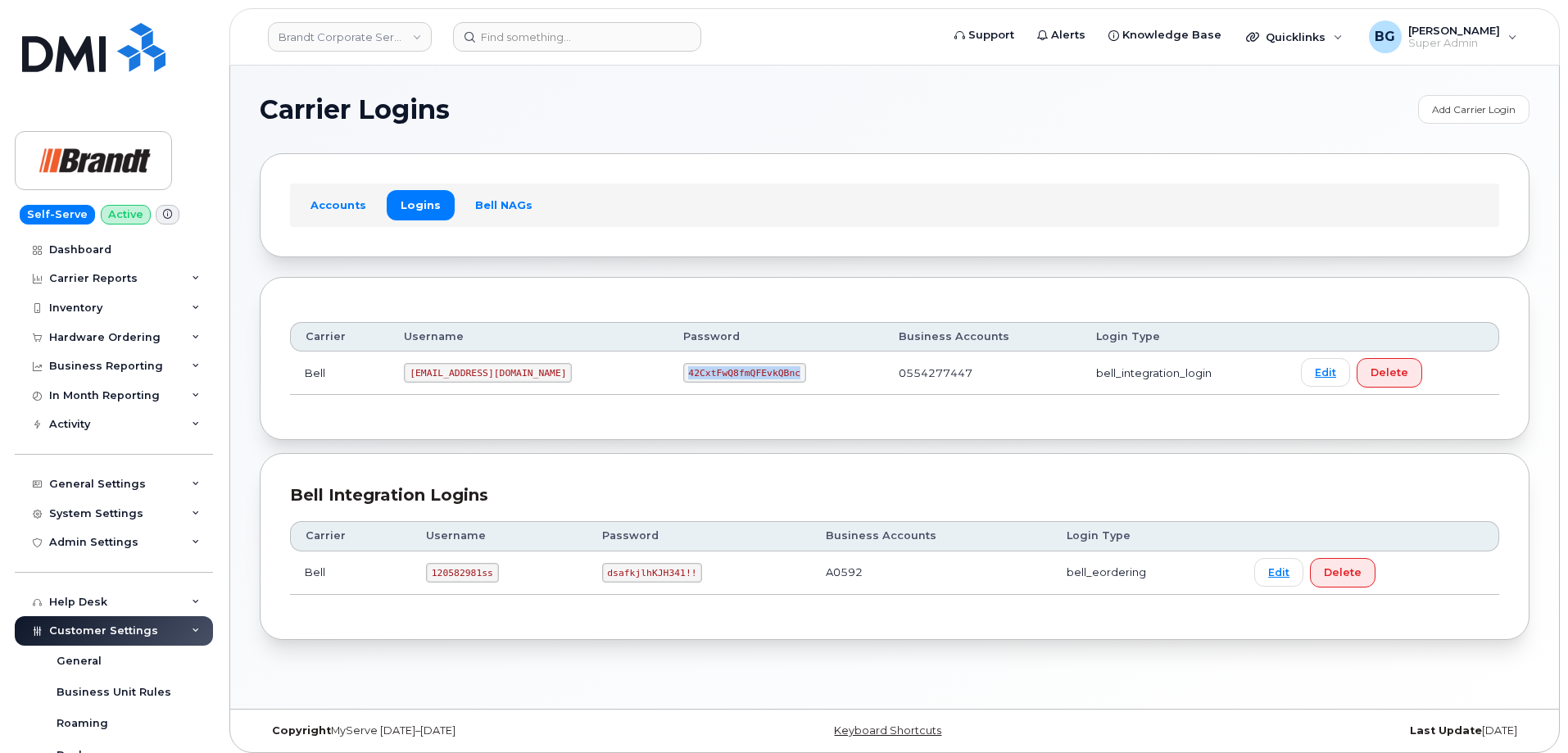
drag, startPoint x: 656, startPoint y: 372, endPoint x: 685, endPoint y: 369, distance: 29.2
click at [685, 369] on code "42CxtFwQ8fmQFEvkQBnc" at bounding box center [744, 373] width 123 height 19
copy code "42CxtFwQ8fmQFEvkQBnc"
click at [631, 112] on h1 "Carrier Logins" at bounding box center [835, 110] width 1150 height 26
click at [554, 299] on div "Carrier Username Password Business Accounts Login Type Bell tphillips@dminc.com…" at bounding box center [894, 359] width 1270 height 163
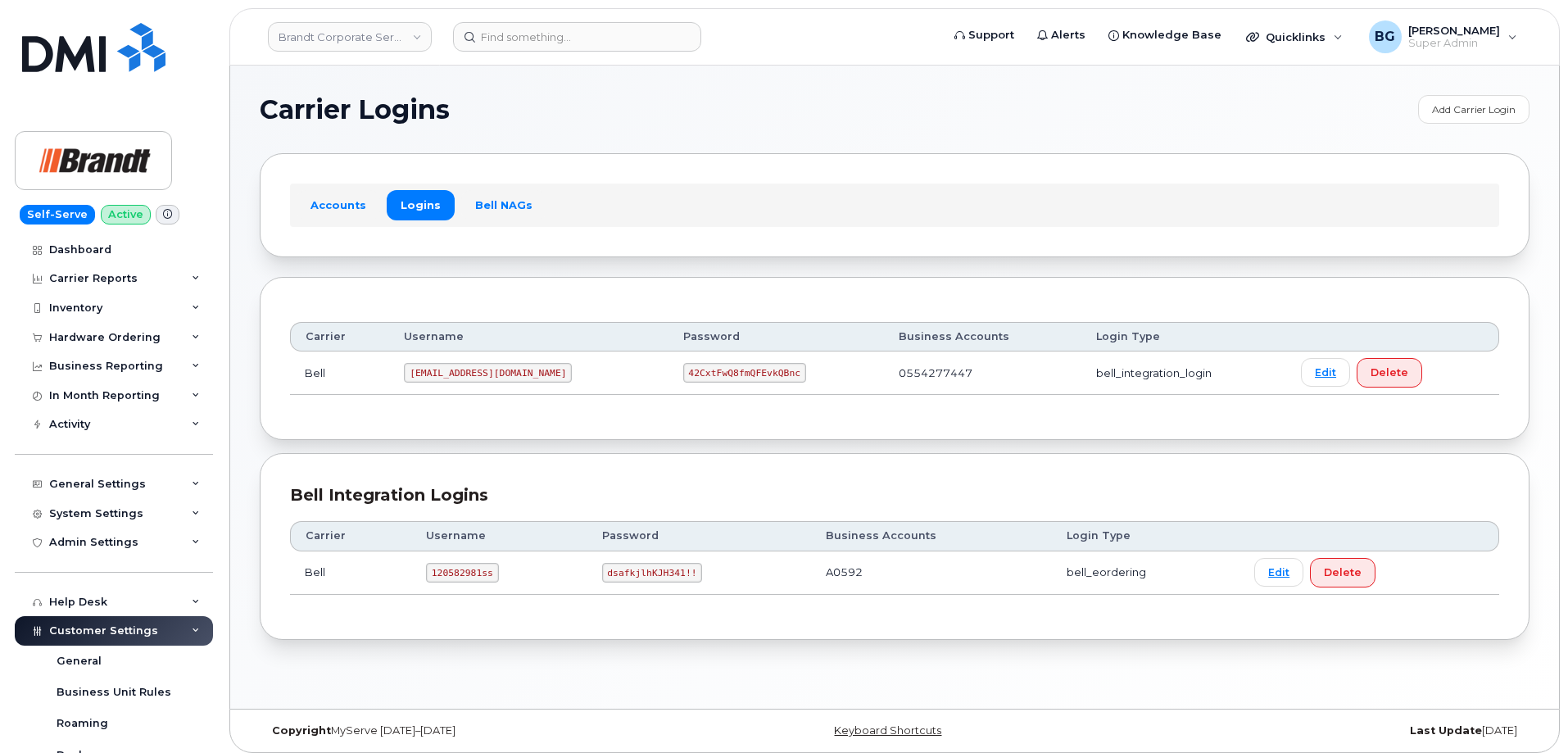
click at [430, 373] on code "tphillips@dminc.com" at bounding box center [488, 373] width 168 height 19
drag, startPoint x: 430, startPoint y: 373, endPoint x: 509, endPoint y: 373, distance: 79.0
click at [509, 373] on code "tphillips@dminc.com" at bounding box center [488, 373] width 168 height 19
click at [668, 176] on div "Accounts Logins Bell NAGs" at bounding box center [894, 205] width 1270 height 103
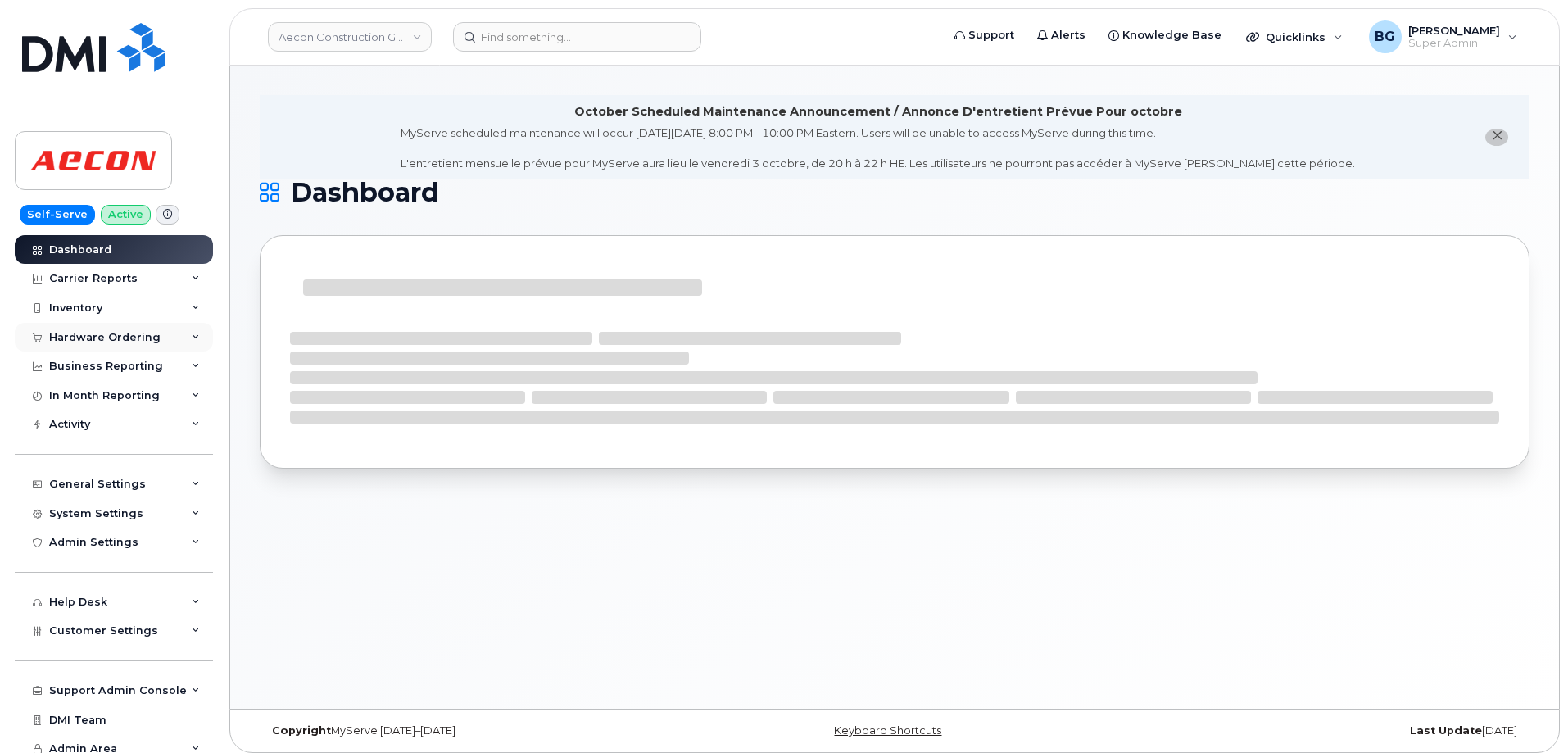
click at [86, 336] on div "Hardware Ordering" at bounding box center [105, 337] width 112 height 13
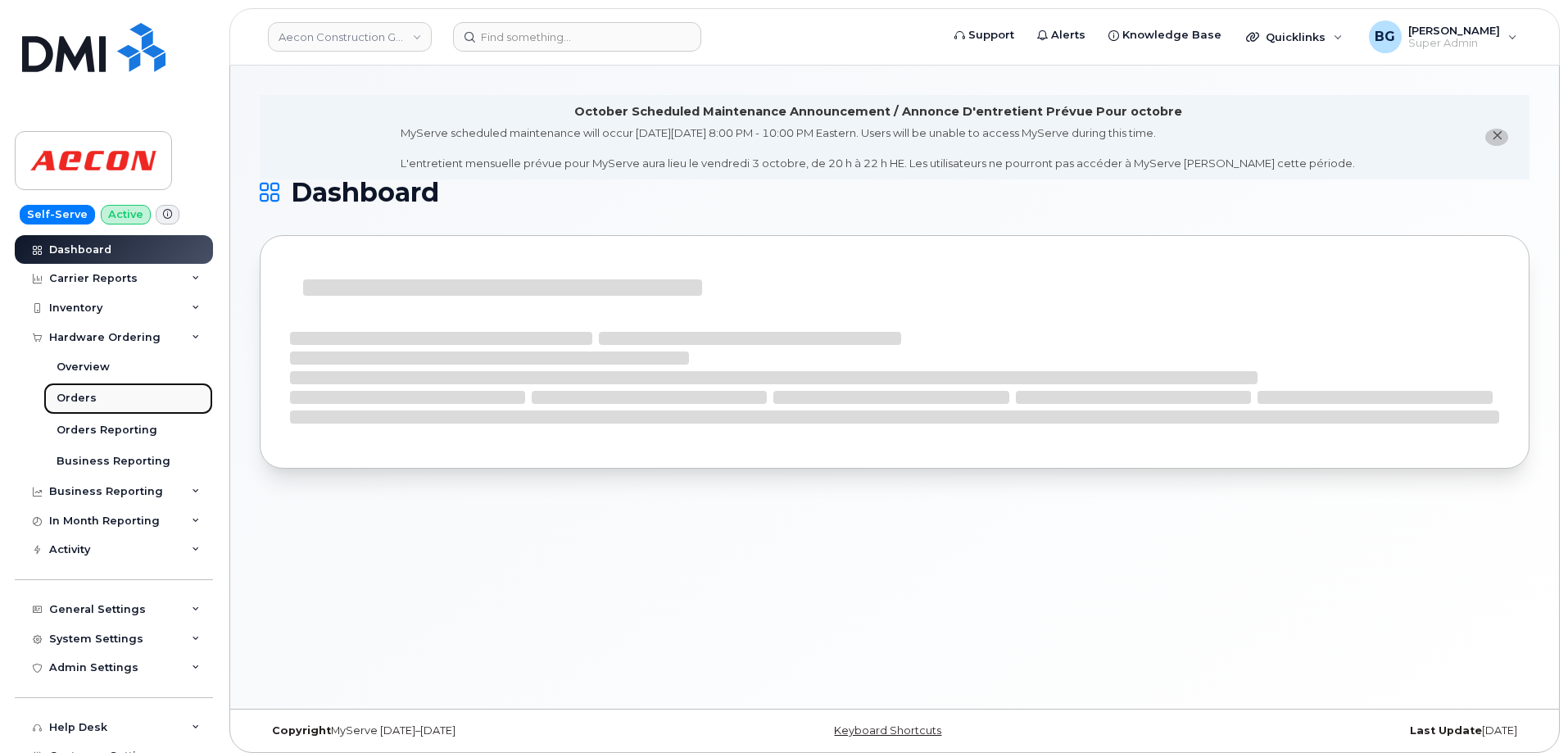
click at [74, 395] on div "Orders" at bounding box center [76, 397] width 40 height 15
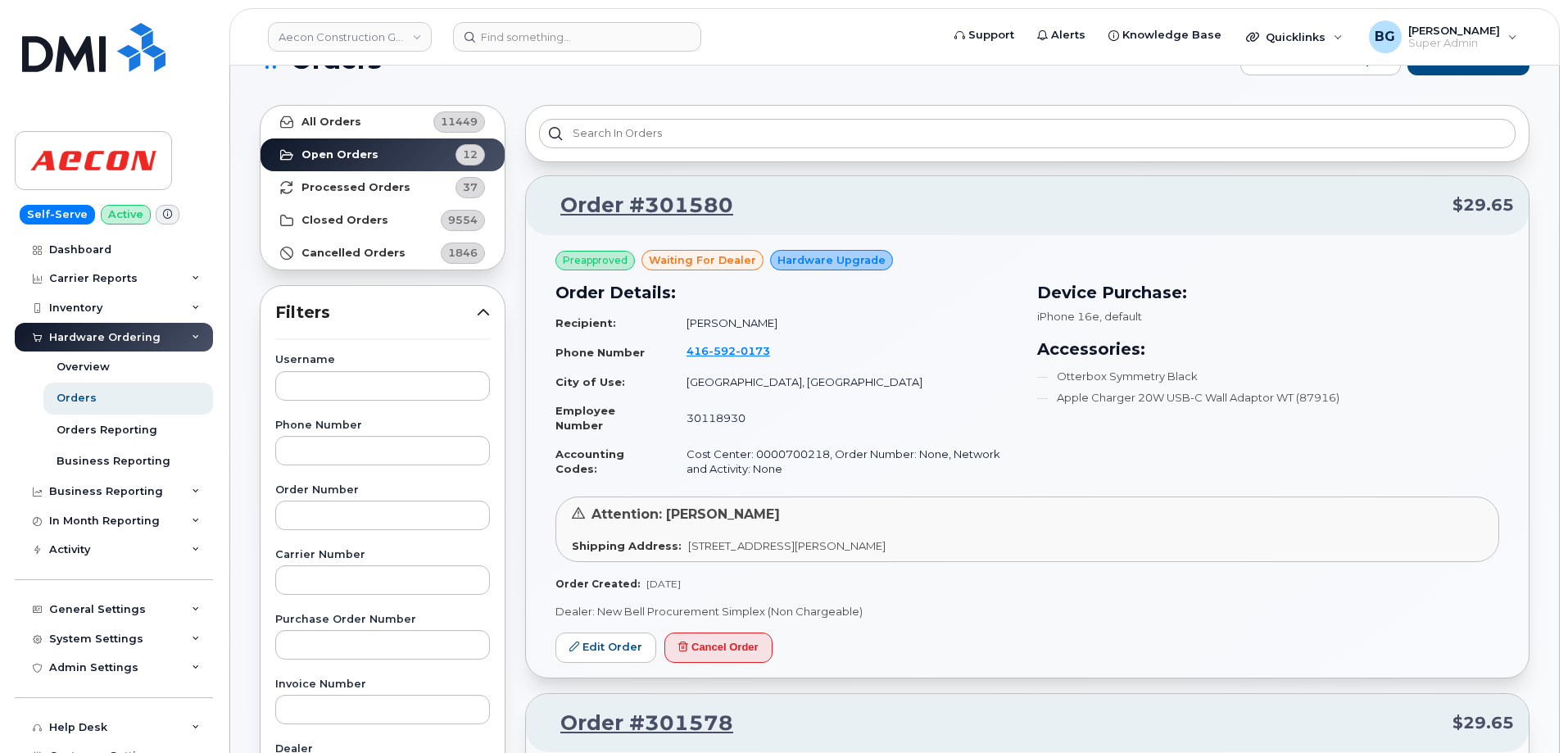
scroll to position [18, 0]
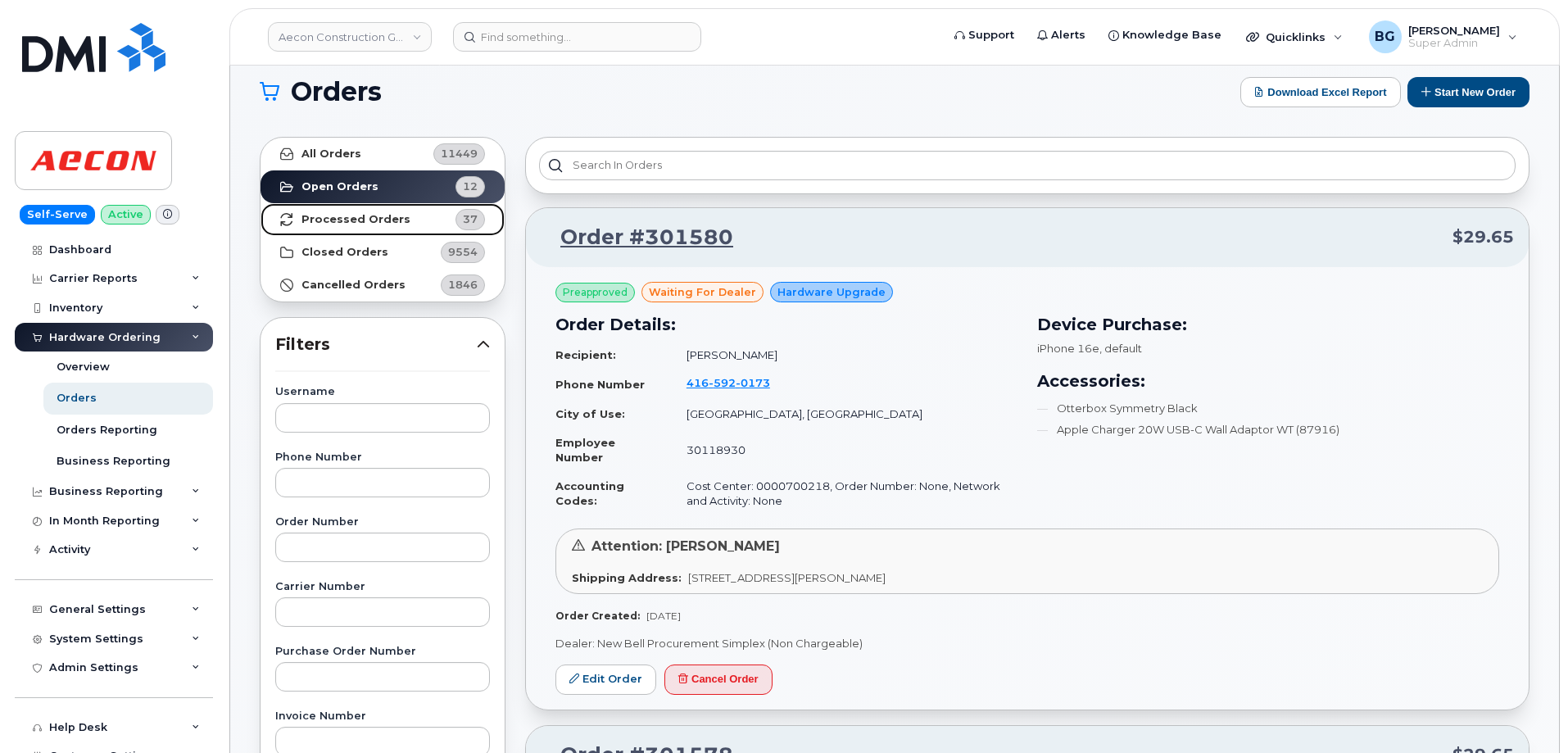
click at [335, 218] on strong "Processed Orders" at bounding box center [356, 219] width 109 height 13
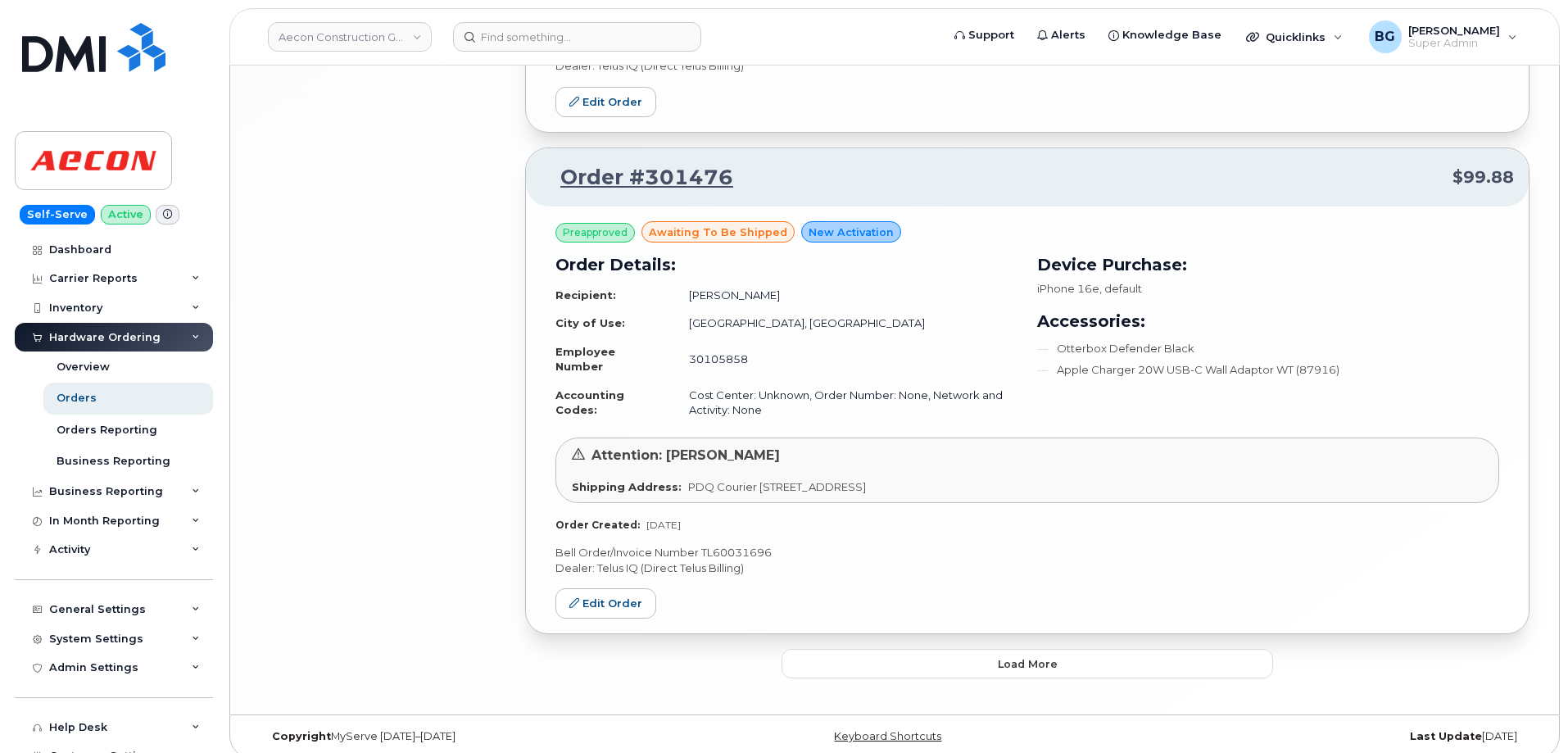
scroll to position [3668, 0]
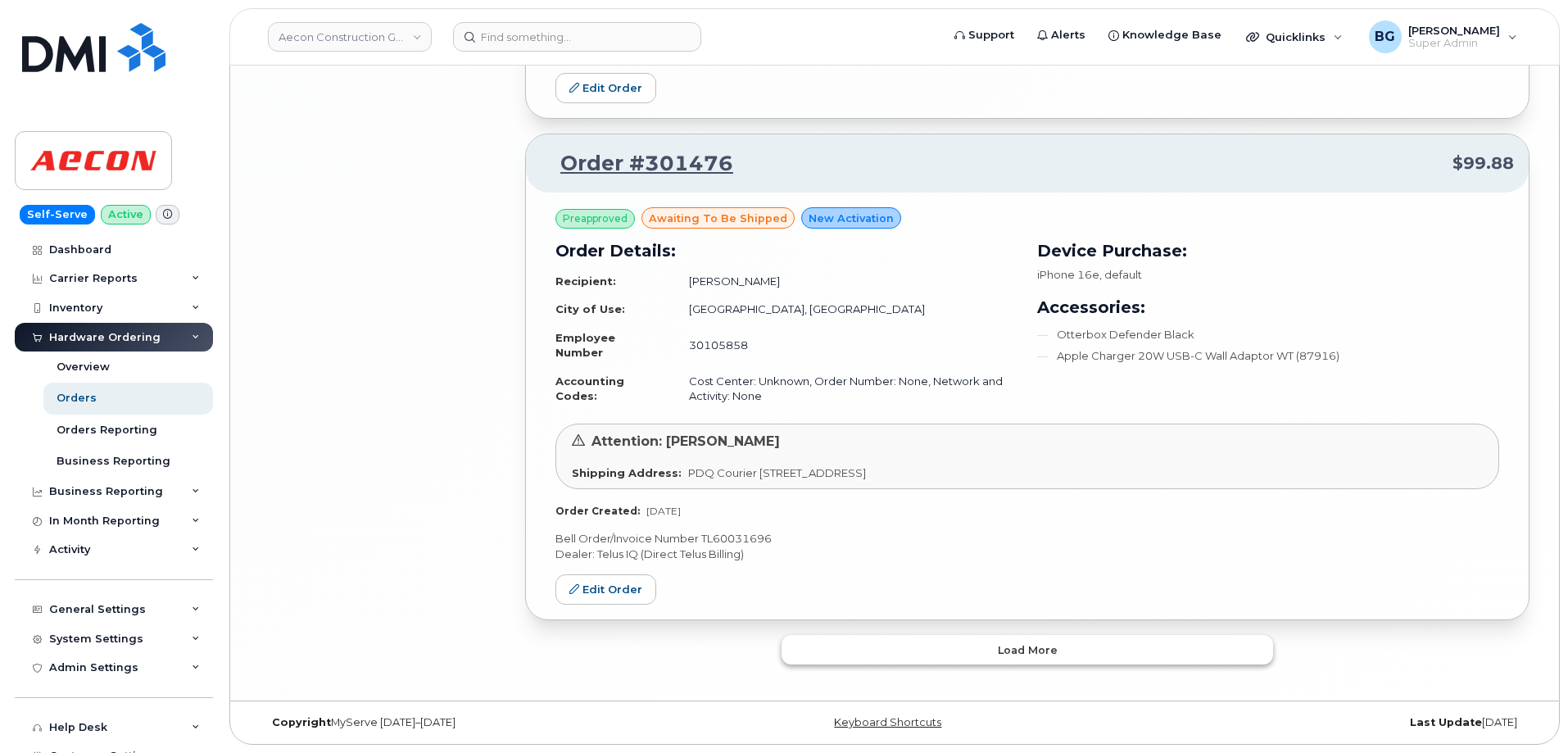
click at [942, 645] on button "Load more" at bounding box center [1028, 650] width 492 height 29
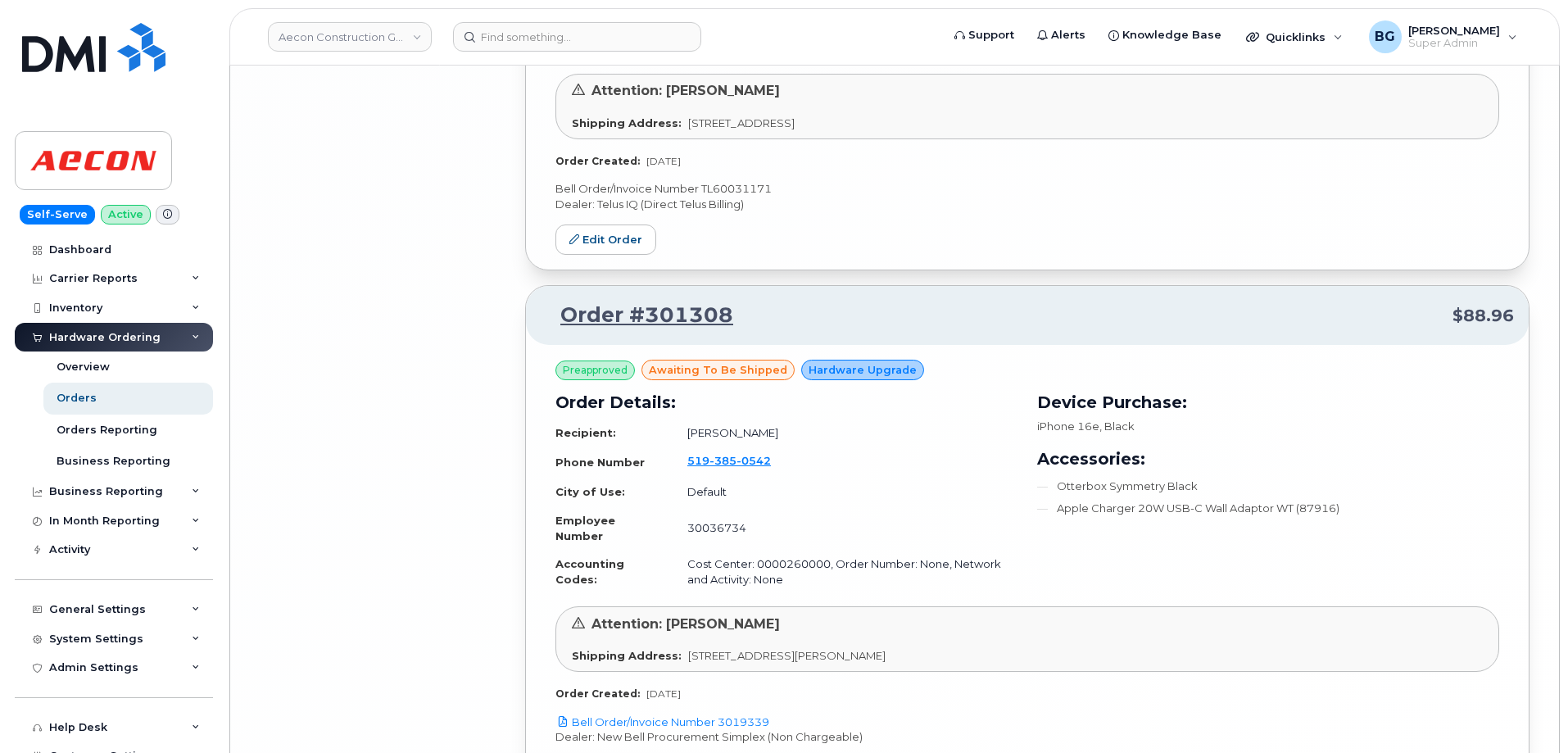
scroll to position [7777, 0]
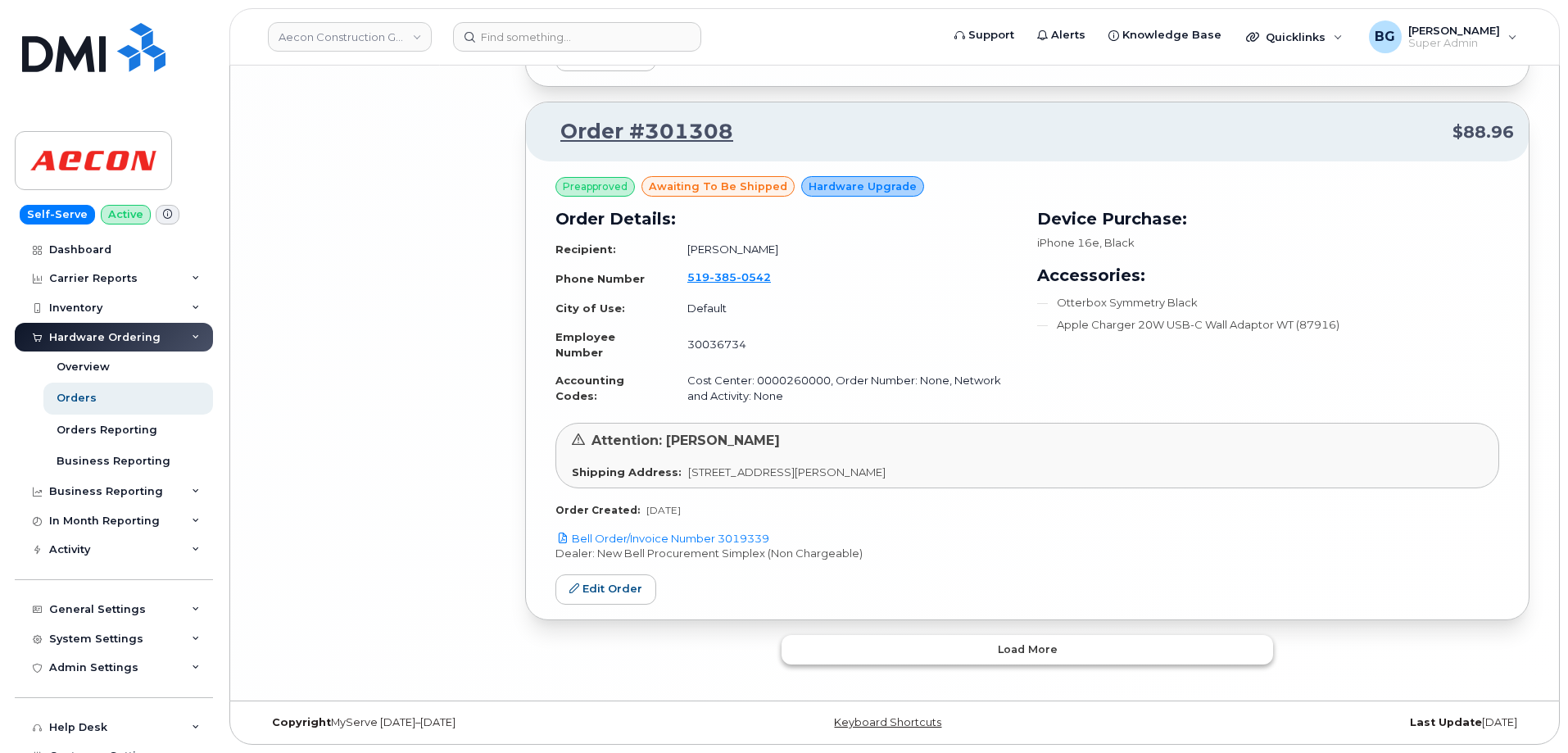
click at [987, 646] on button "Load more" at bounding box center [1028, 650] width 492 height 29
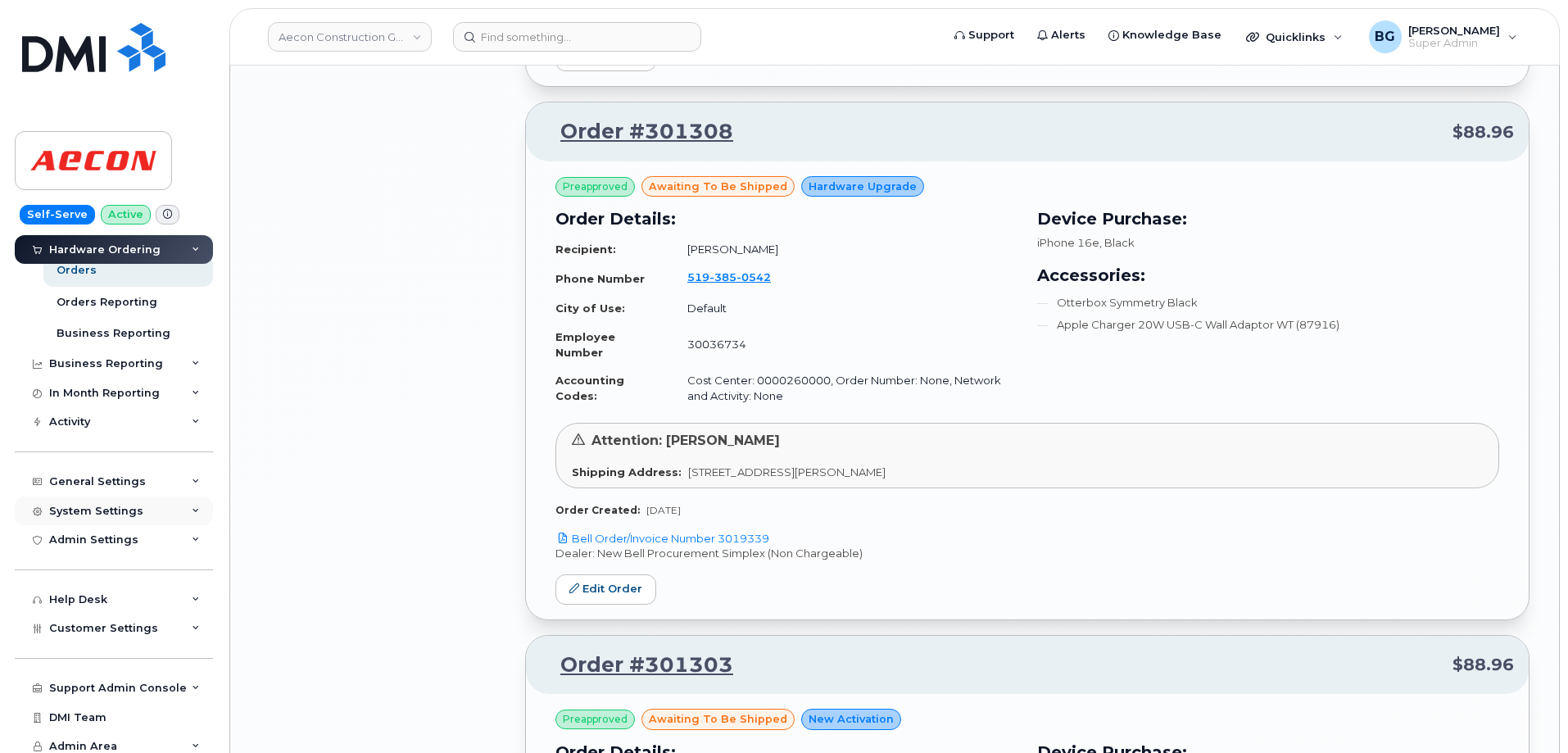
scroll to position [135, 0]
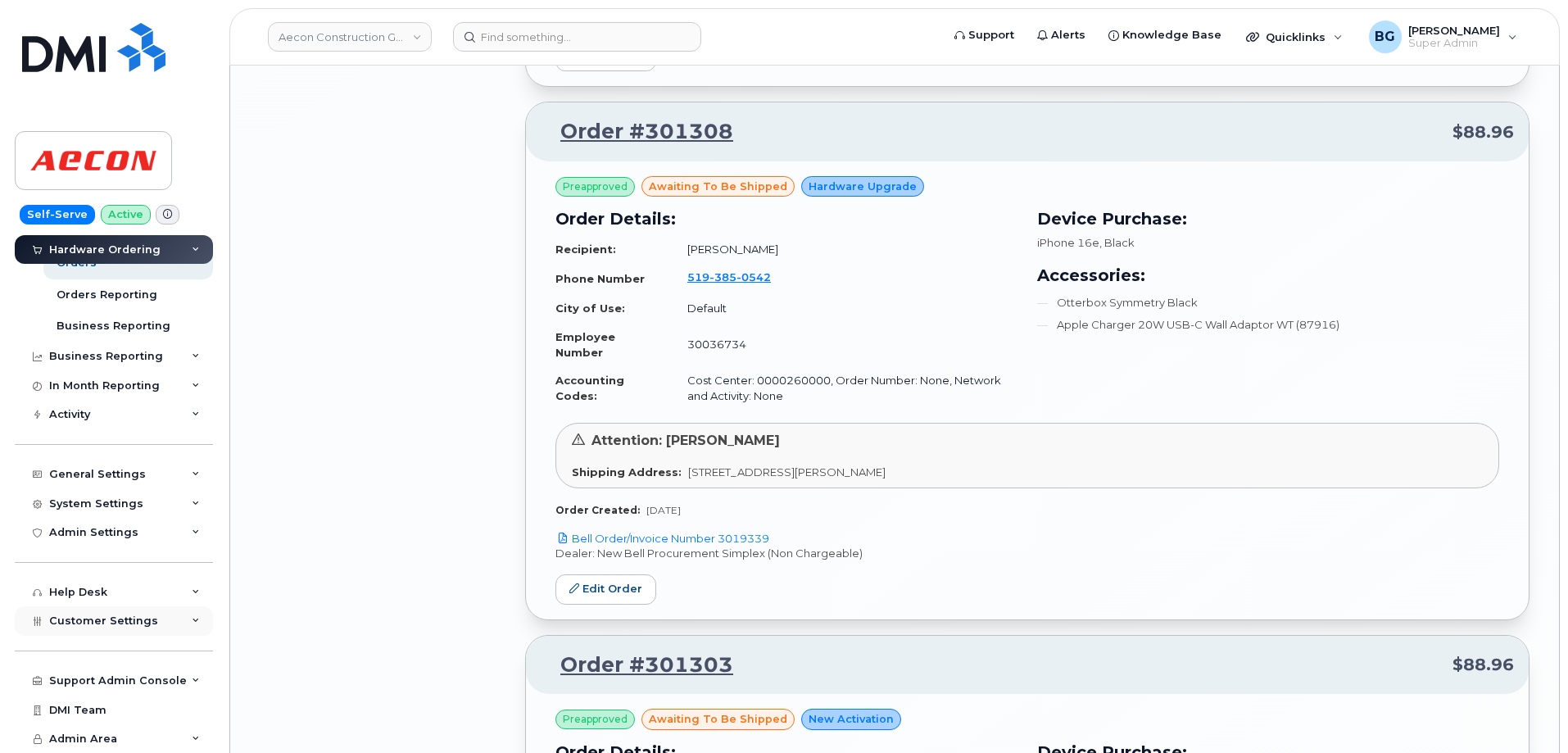
click at [115, 618] on span "Customer Settings" at bounding box center [104, 621] width 109 height 13
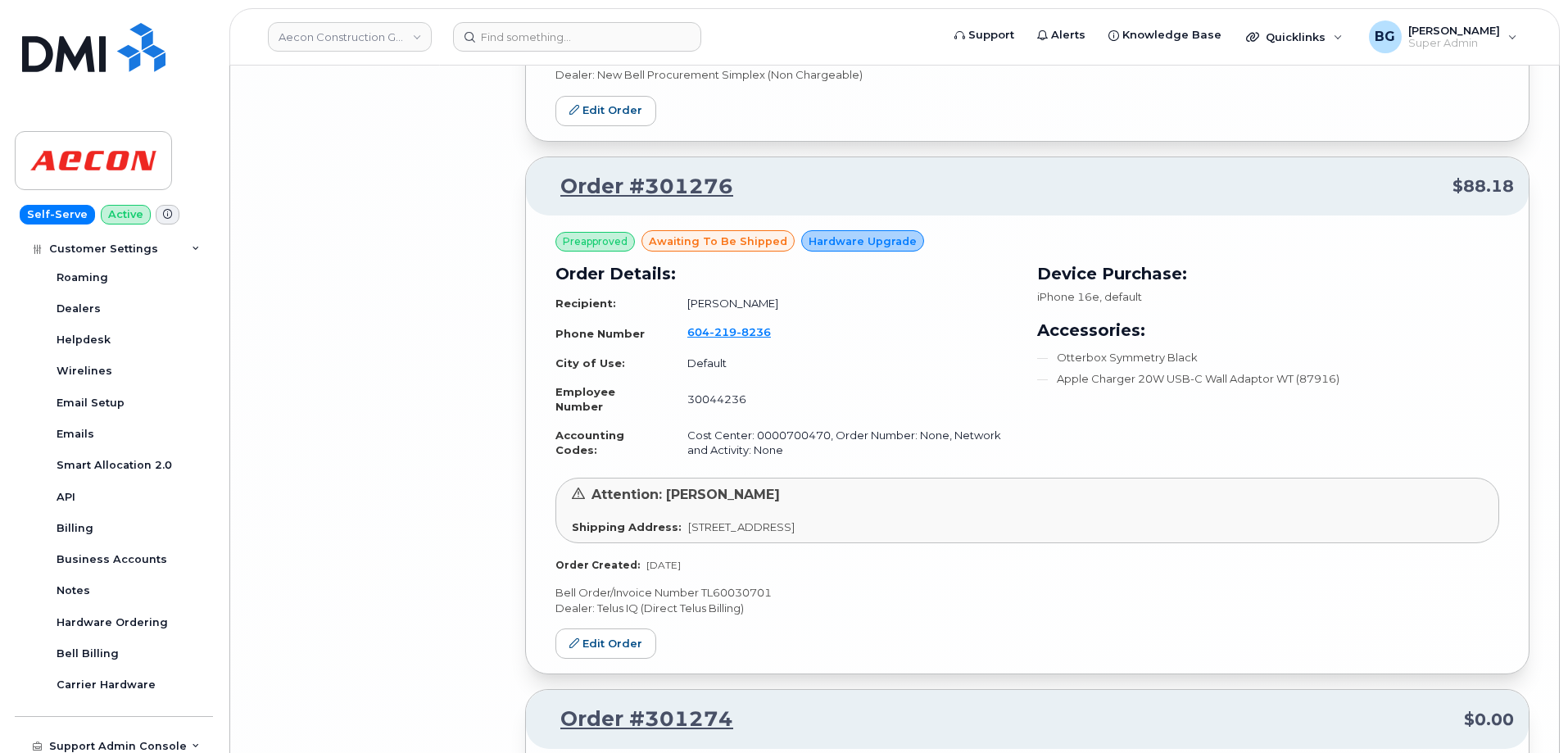
scroll to position [11885, 0]
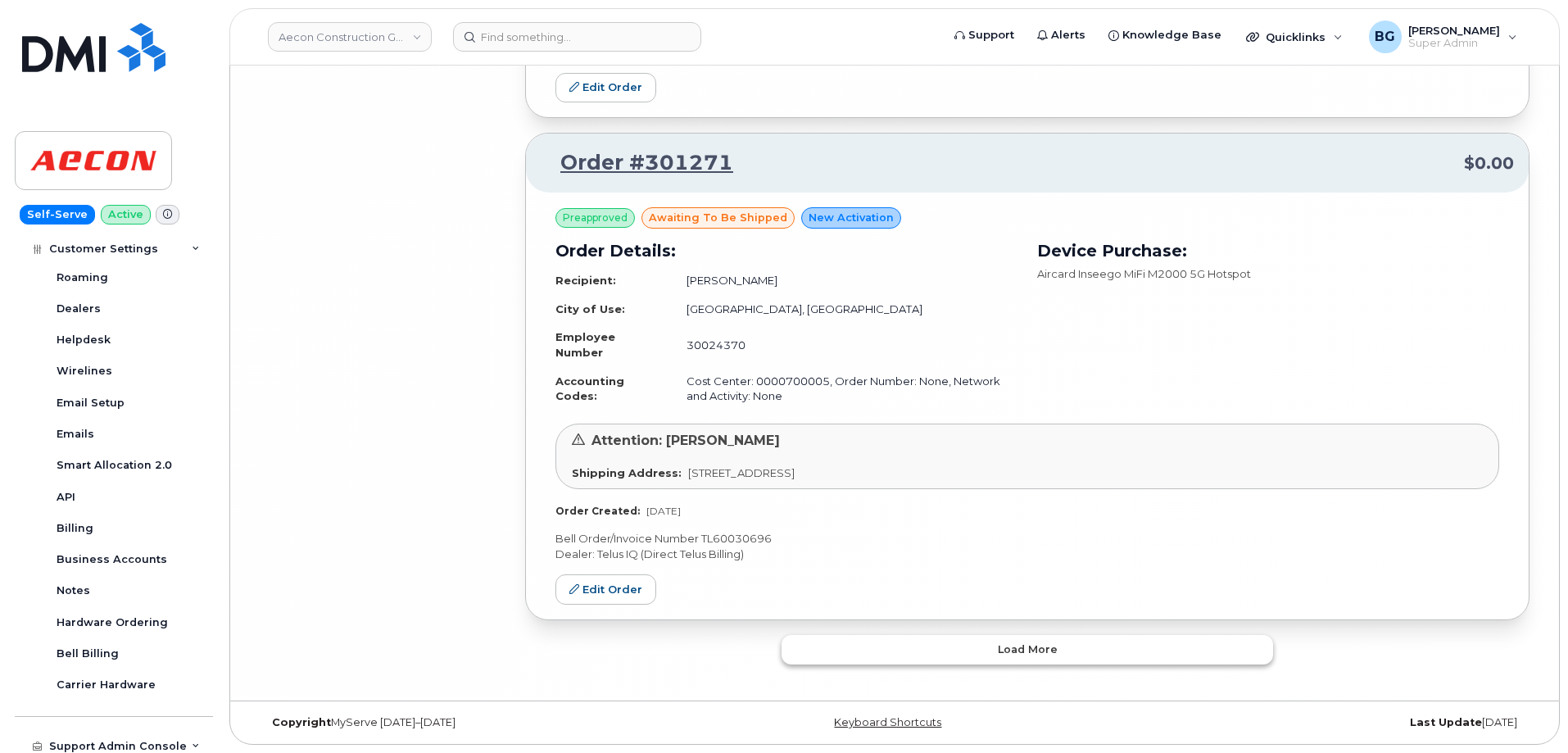
click at [1019, 644] on span "Load more" at bounding box center [1028, 649] width 60 height 16
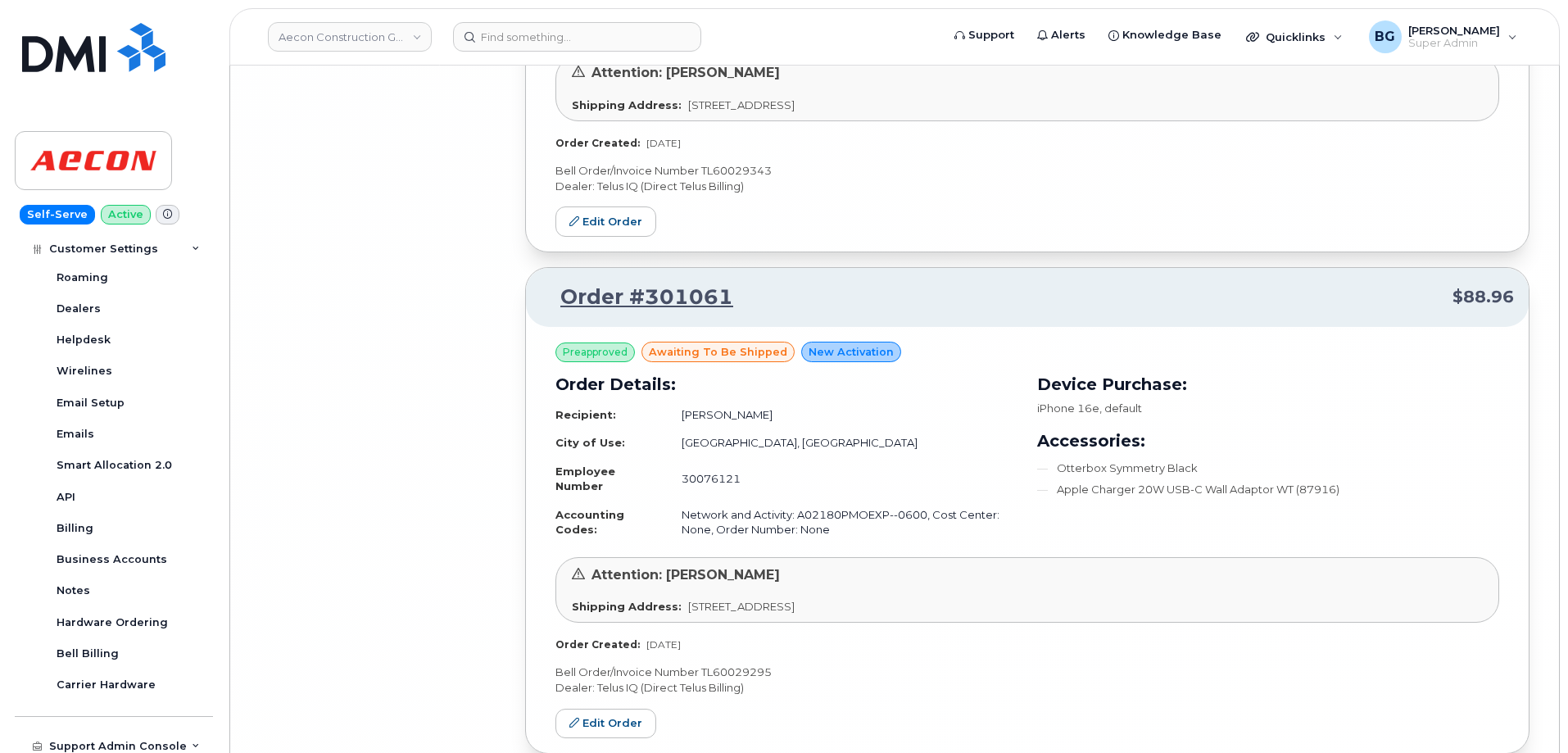
scroll to position [15962, 0]
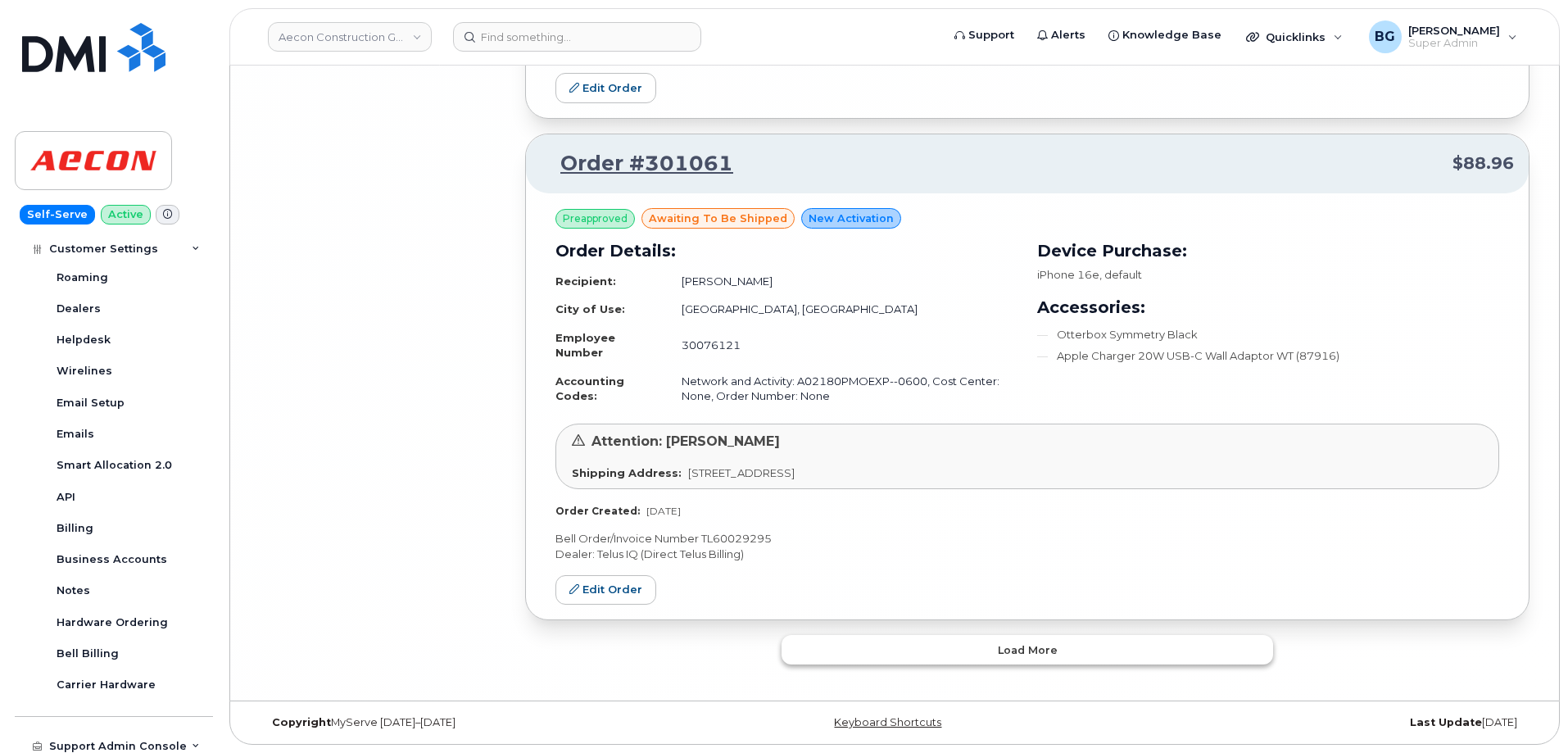
click at [1049, 646] on span "Load more" at bounding box center [1028, 650] width 60 height 16
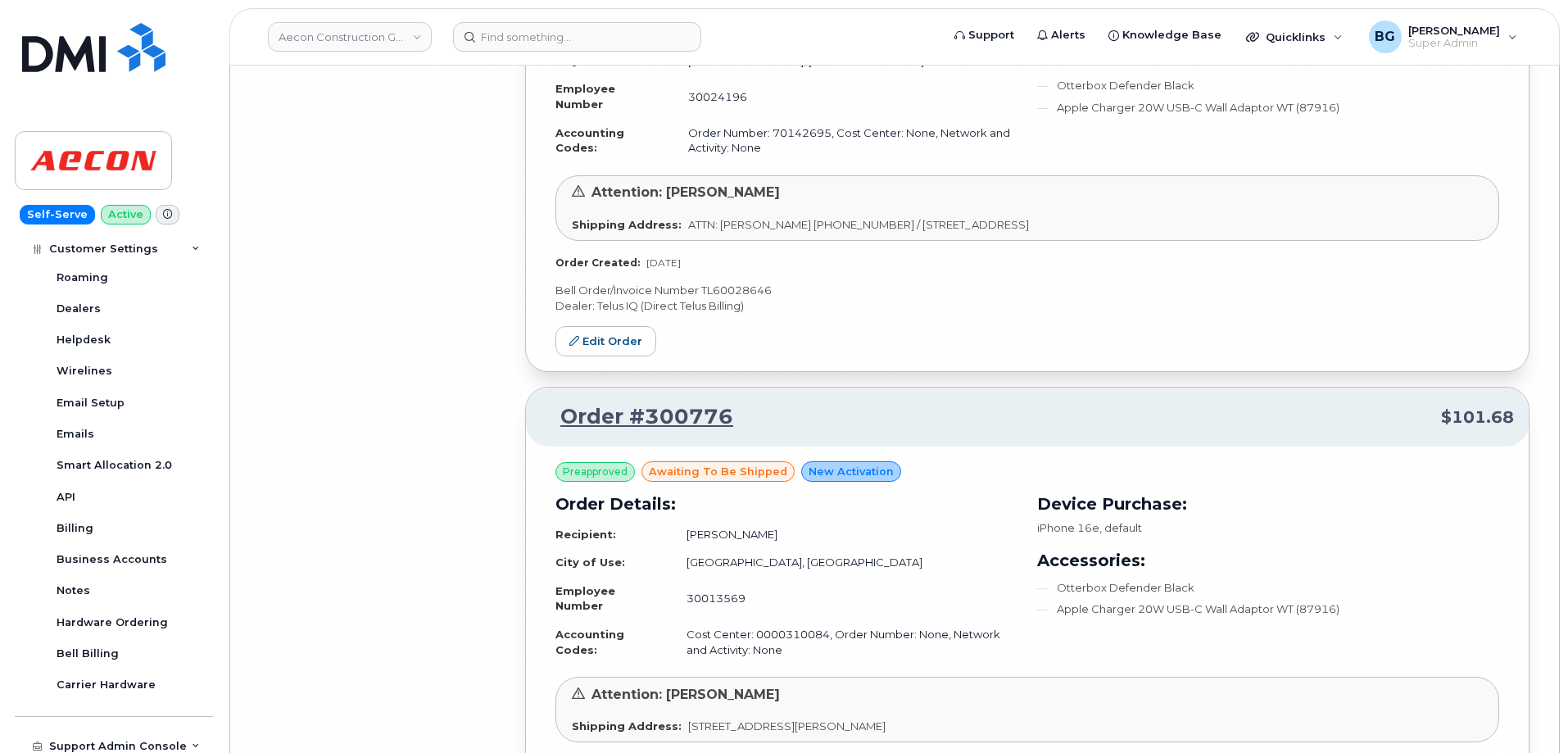
scroll to position [18435, 0]
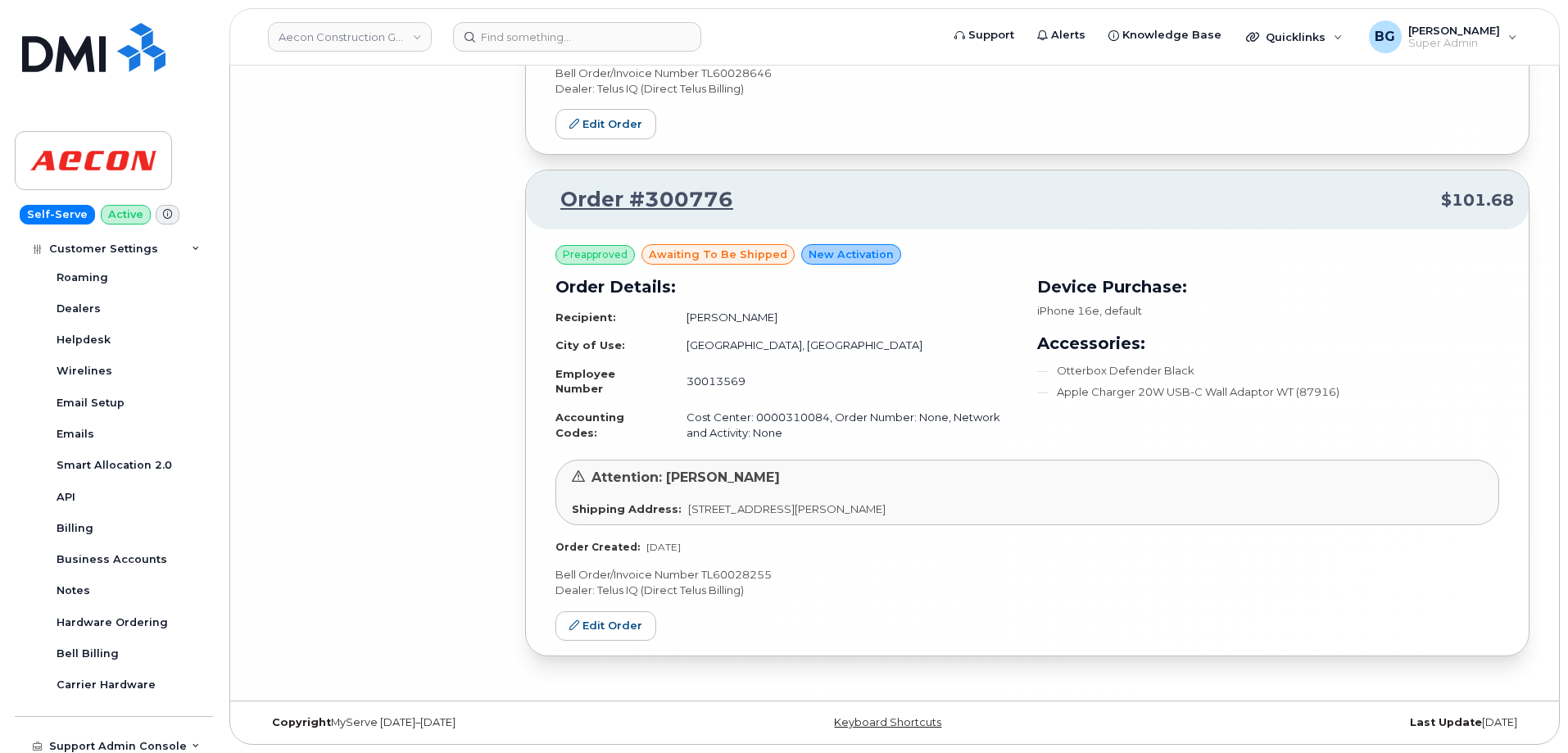
click at [722, 574] on p "Bell Order/Invoice Number TL60028255" at bounding box center [1028, 575] width 944 height 16
copy p "TL60028255"
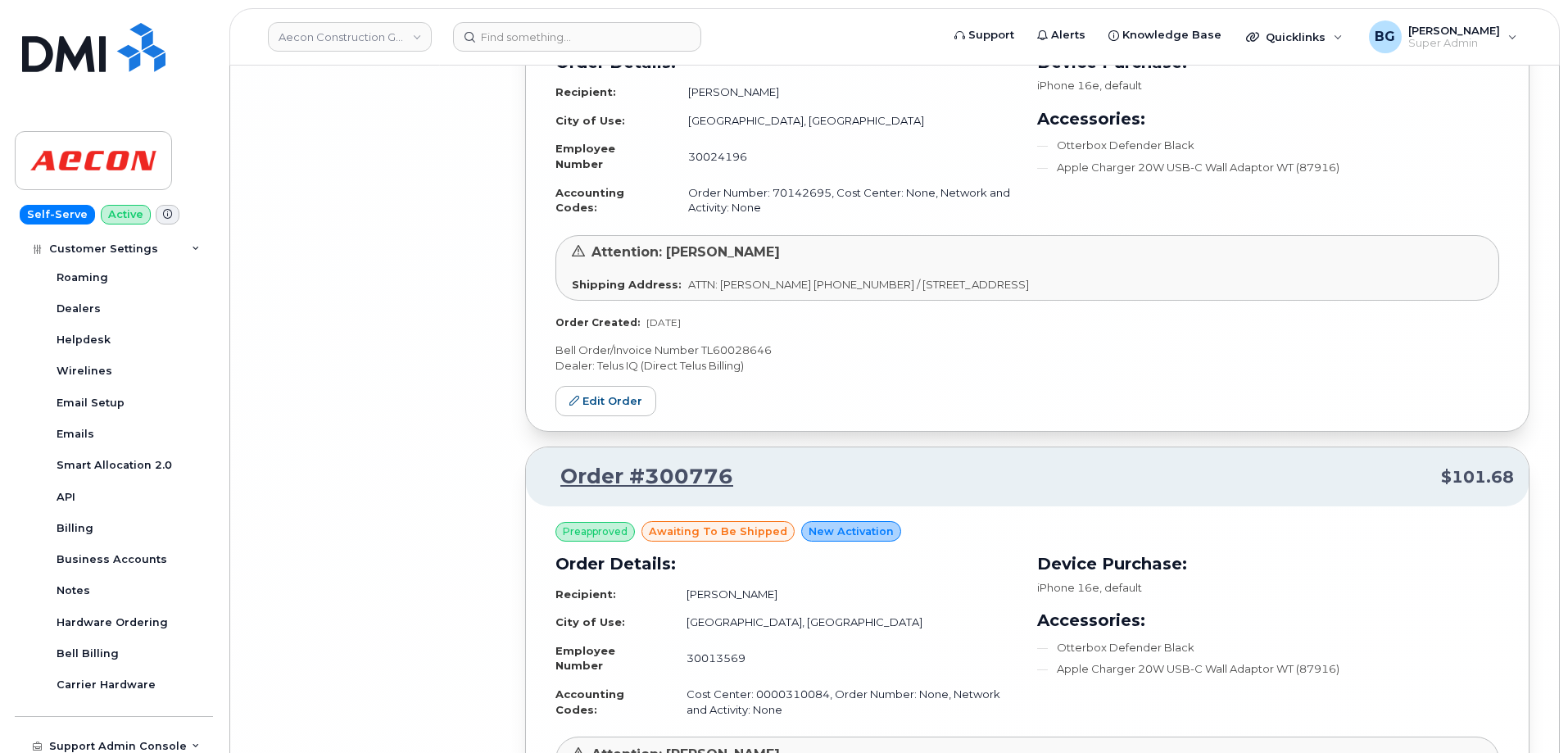
scroll to position [18107, 0]
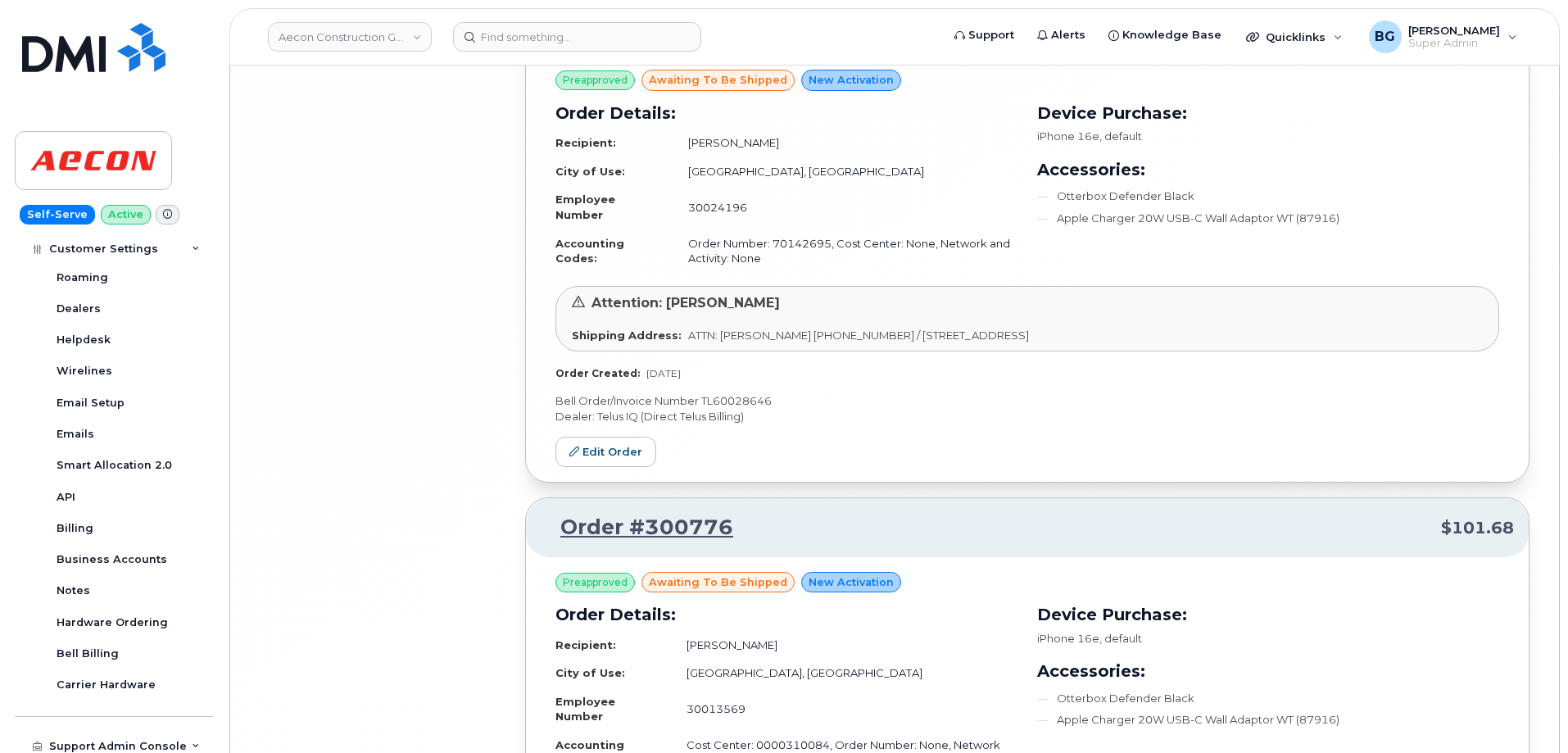
click at [740, 402] on p "Bell Order/Invoice Number TL60028646" at bounding box center [1028, 401] width 944 height 16
copy p "TL60028646"
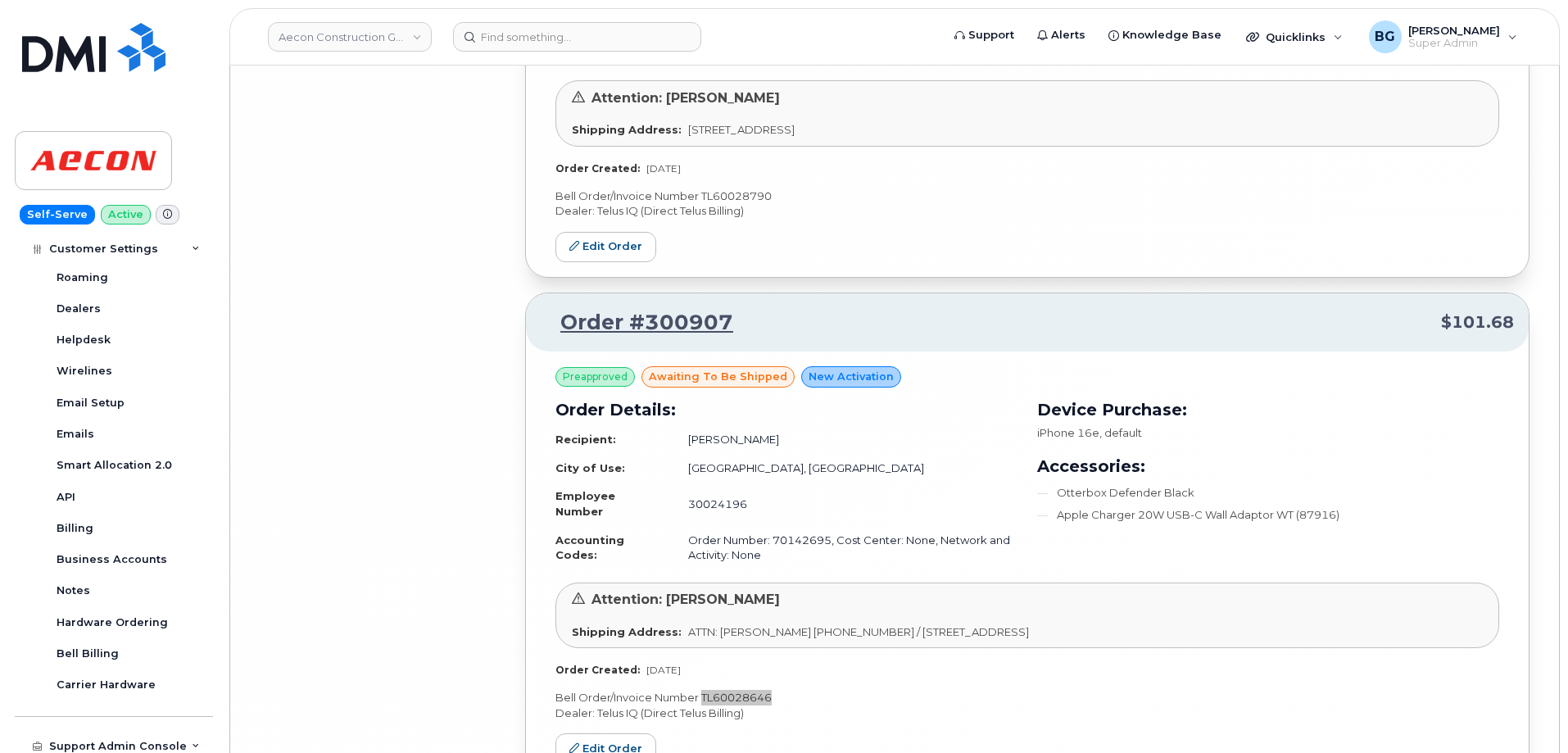
scroll to position [17780, 0]
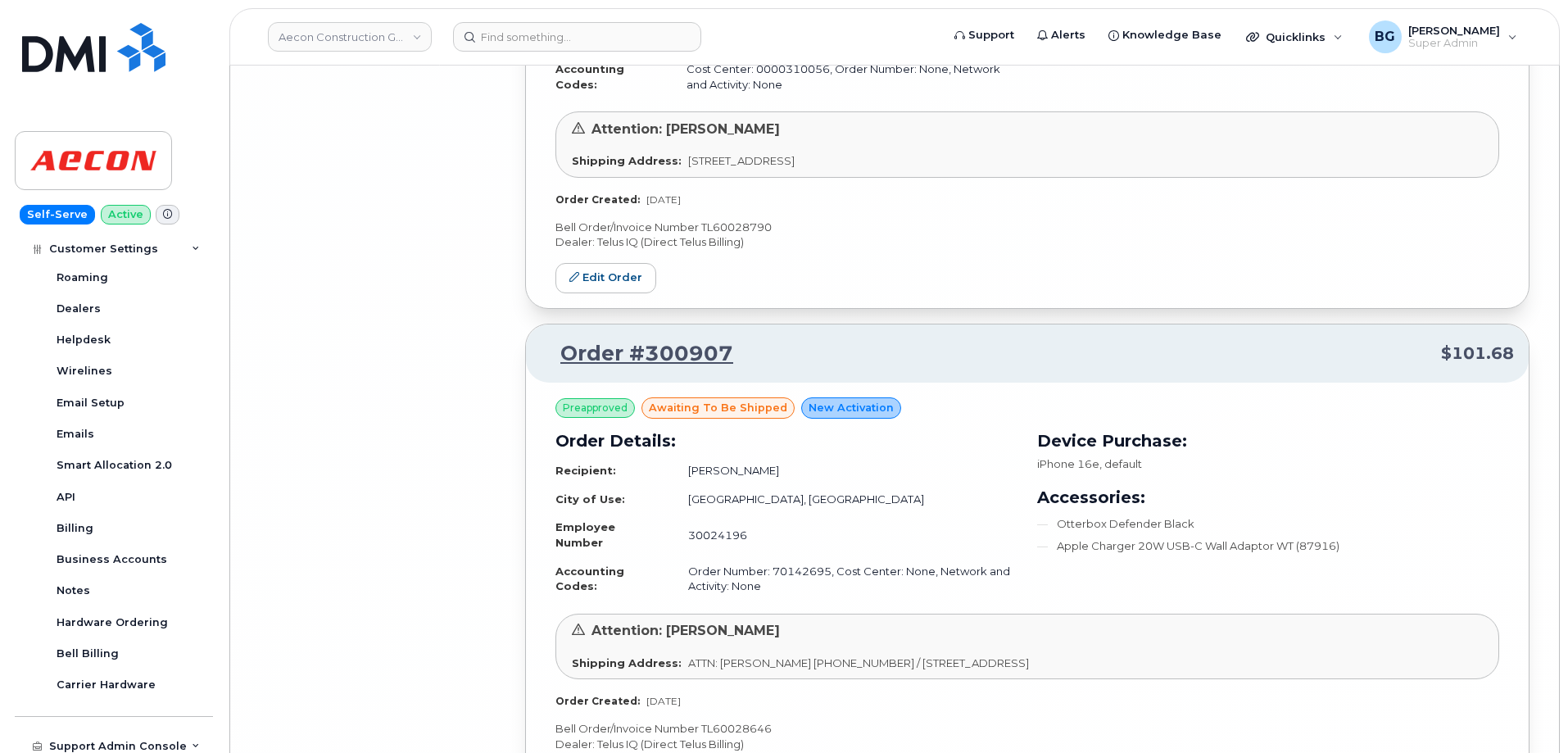
click at [735, 225] on p "Bell Order/Invoice Number TL60028790" at bounding box center [1028, 227] width 944 height 16
copy p "TL60028790"
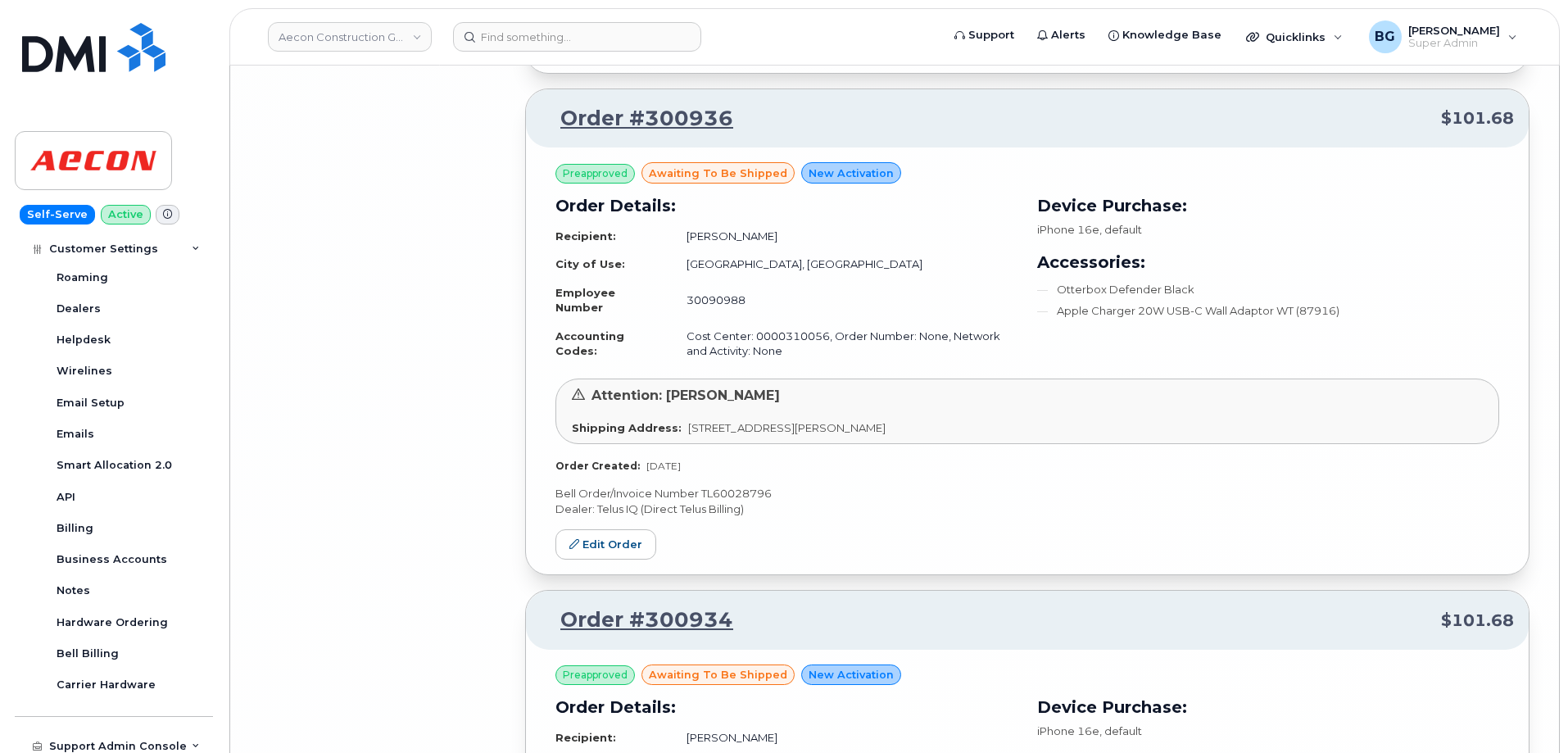
scroll to position [16960, 0]
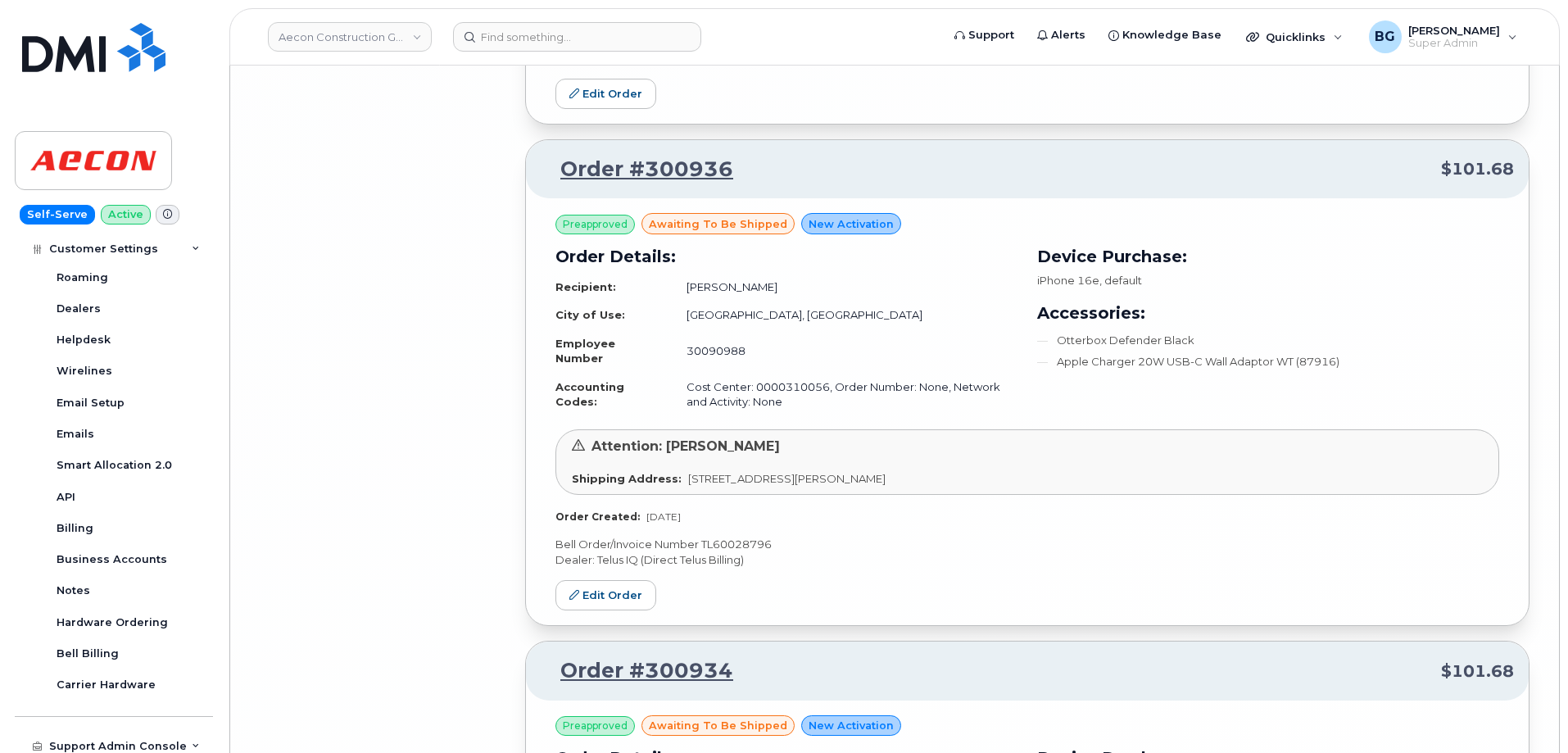
click at [727, 536] on div "Preapproved awaiting to be shipped New Activation Order Details: Recipient: Jus…" at bounding box center [1028, 411] width 1003 height 427
copy p "TL60028796"
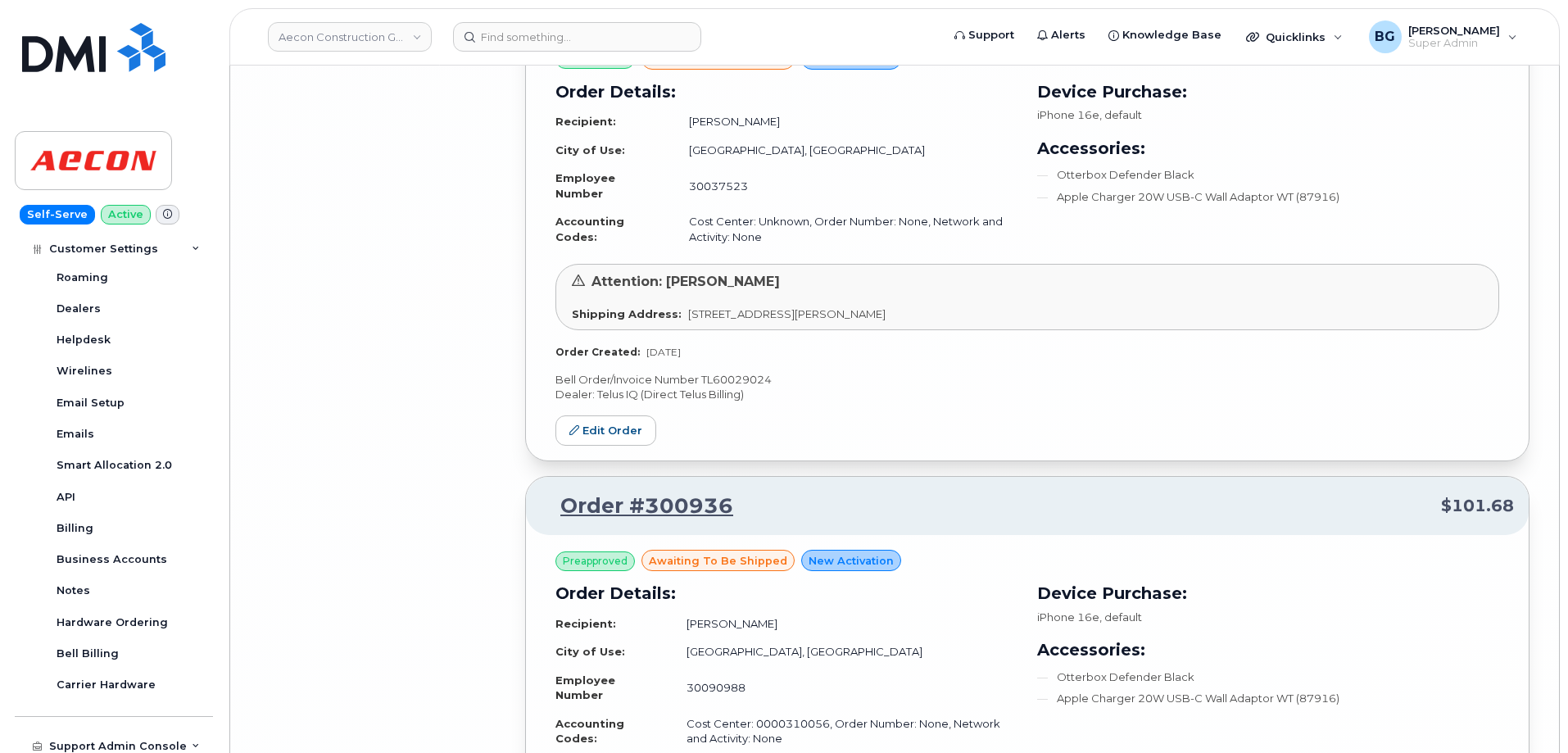
scroll to position [16578, 0]
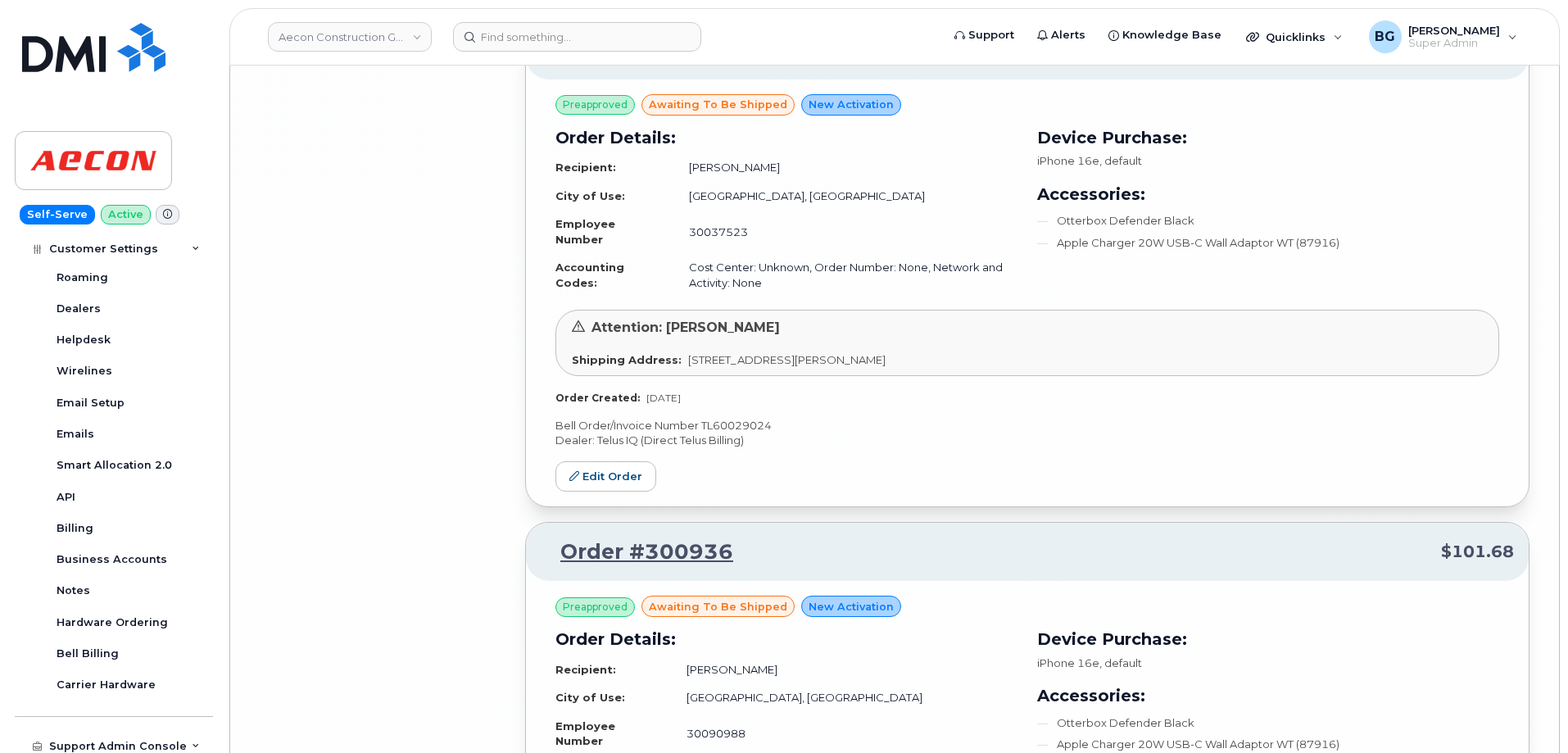
click at [733, 418] on p "Bell Order/Invoice Number TL60029024" at bounding box center [1028, 426] width 944 height 16
copy p "TL60029024"
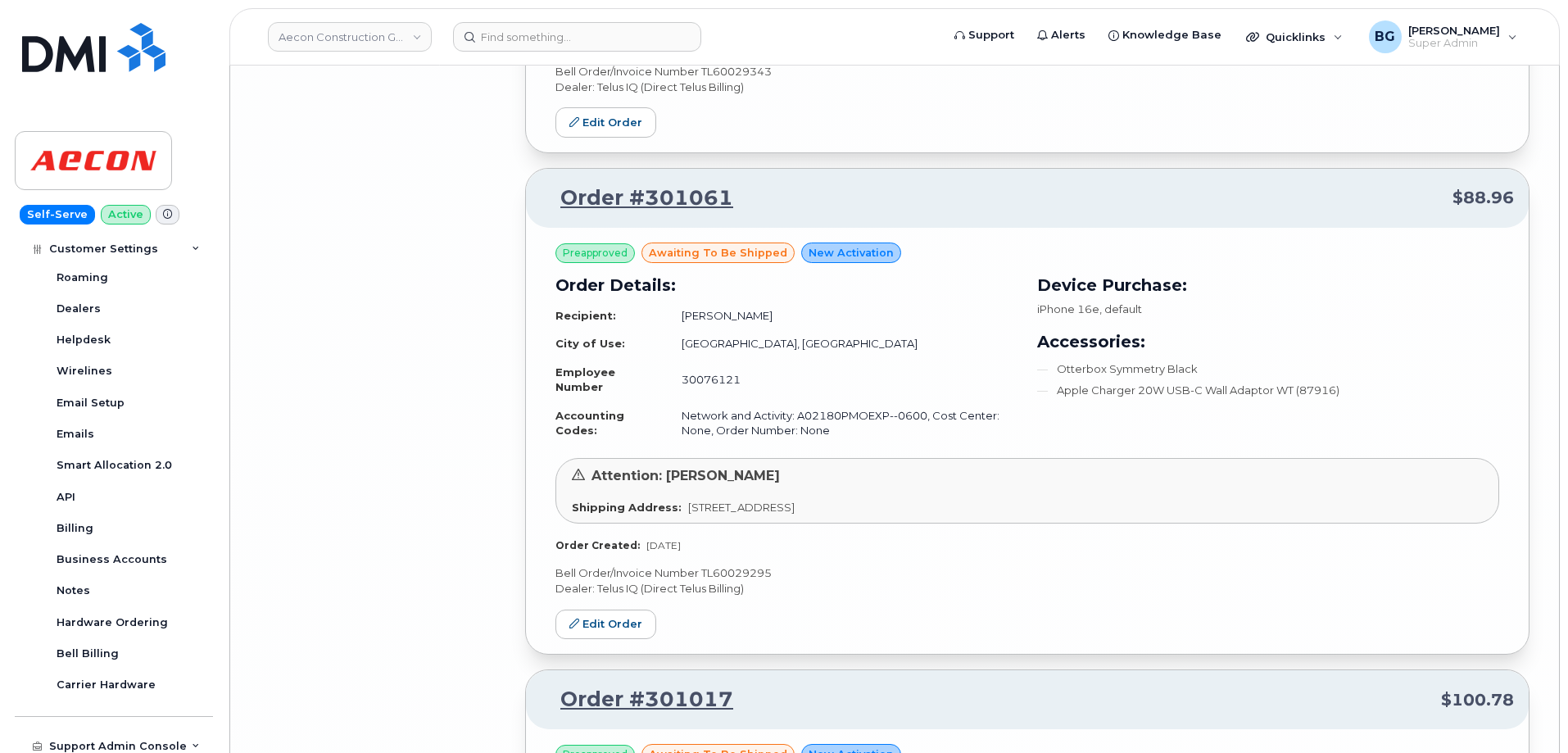
scroll to position [15922, 0]
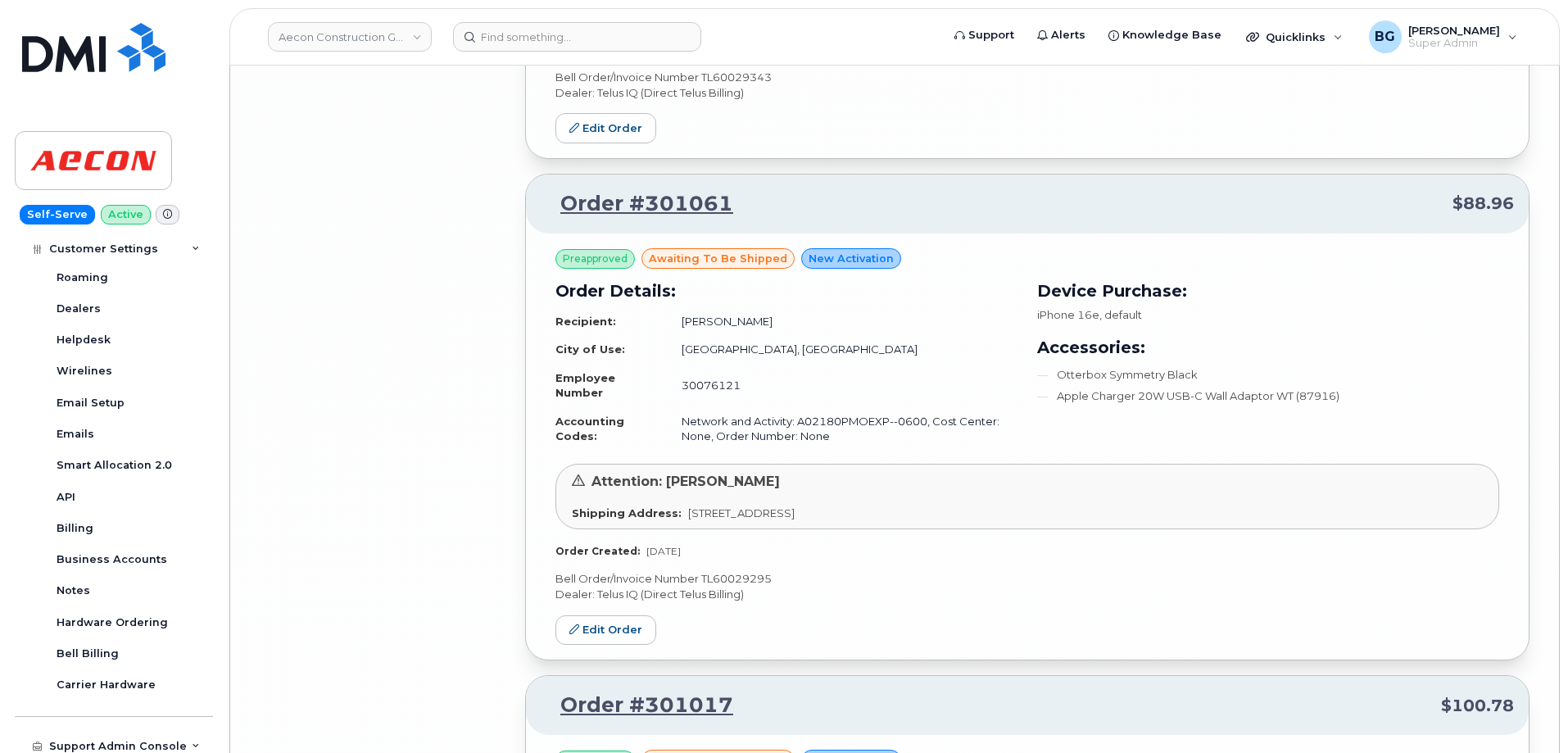
click at [740, 571] on p "Bell Order/Invoice Number TL60029295" at bounding box center [1028, 579] width 944 height 16
copy p "TL60029295"
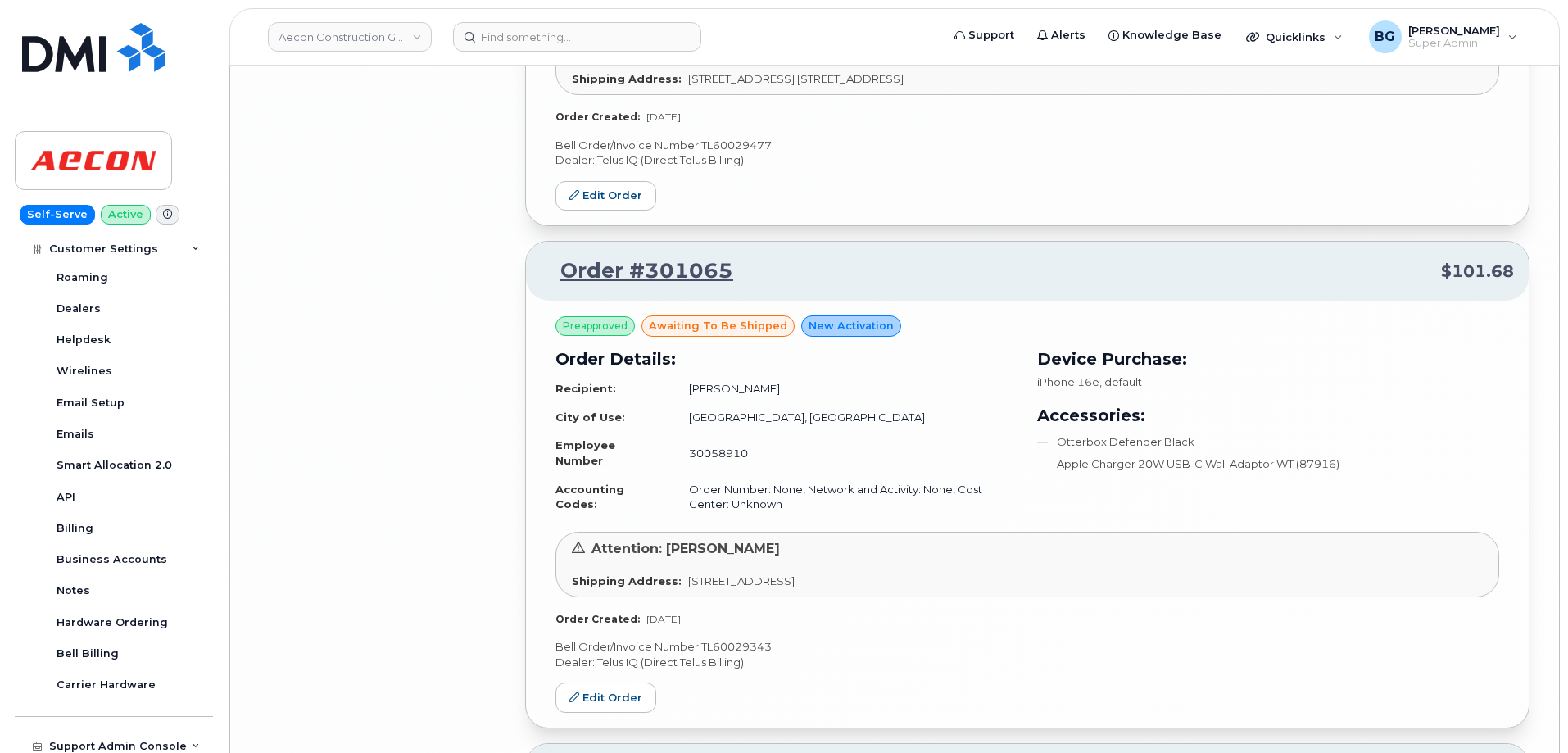
scroll to position [15321, 0]
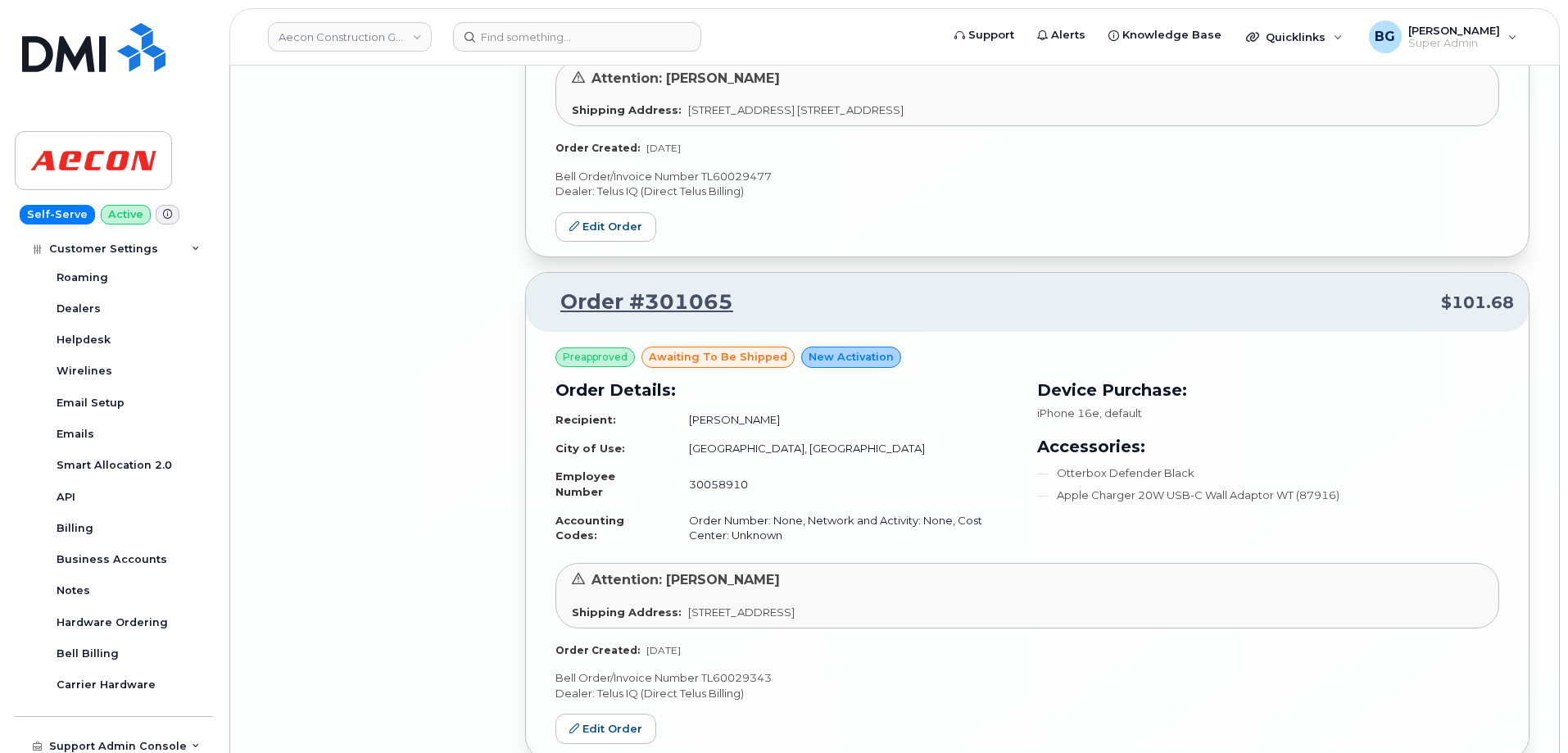
click at [731, 682] on p "Bell Order/Invoice Number TL60029343" at bounding box center [1028, 678] width 944 height 16
copy p "TL60029343"
click at [763, 176] on p "Bell Order/Invoice Number TL60029477" at bounding box center [1028, 177] width 944 height 16
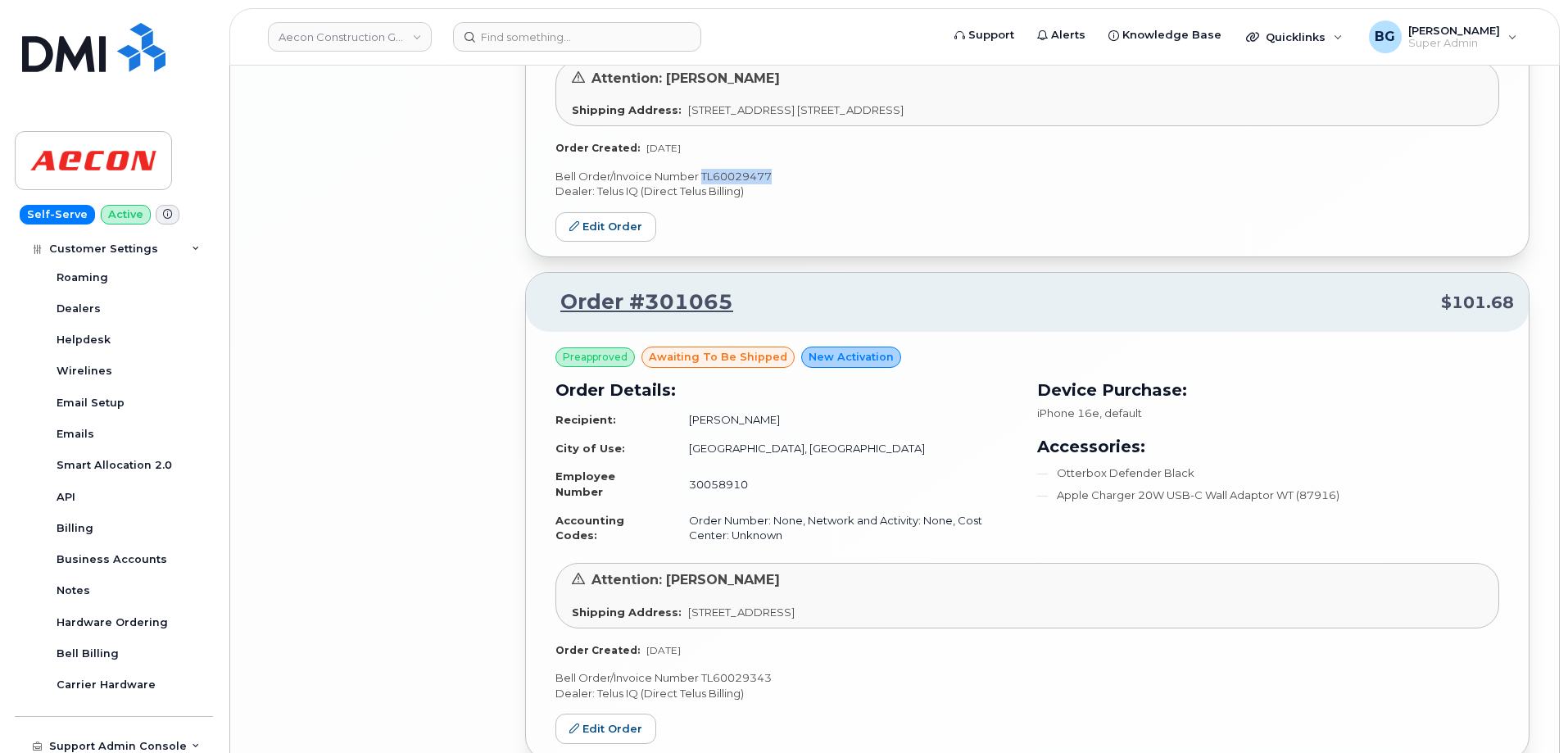
copy p "TL60029477"
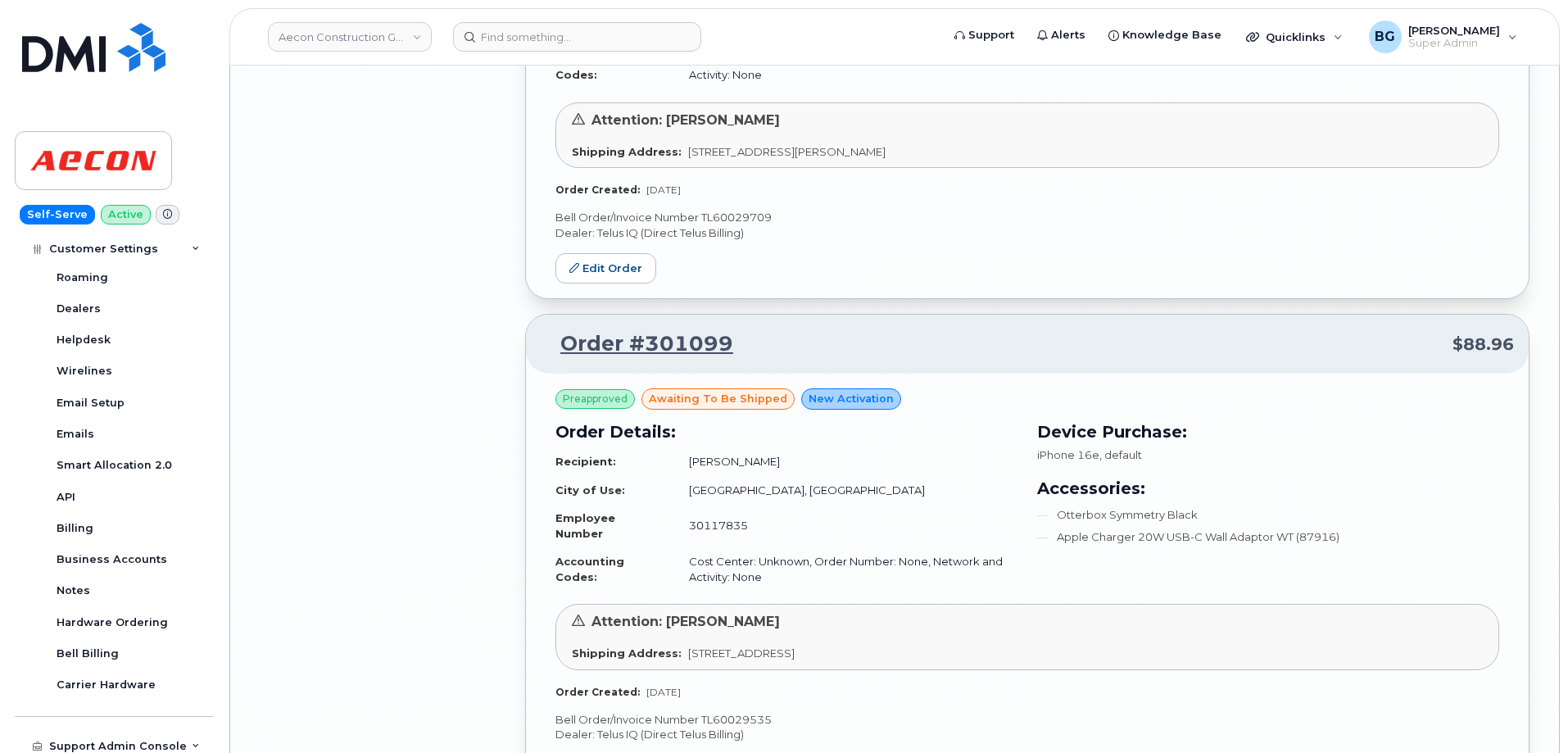
click at [1020, 470] on div "Preapproved awaiting to be shipped New Activation Order Details: Recipient: Hen…" at bounding box center [1028, 544] width 944 height 311
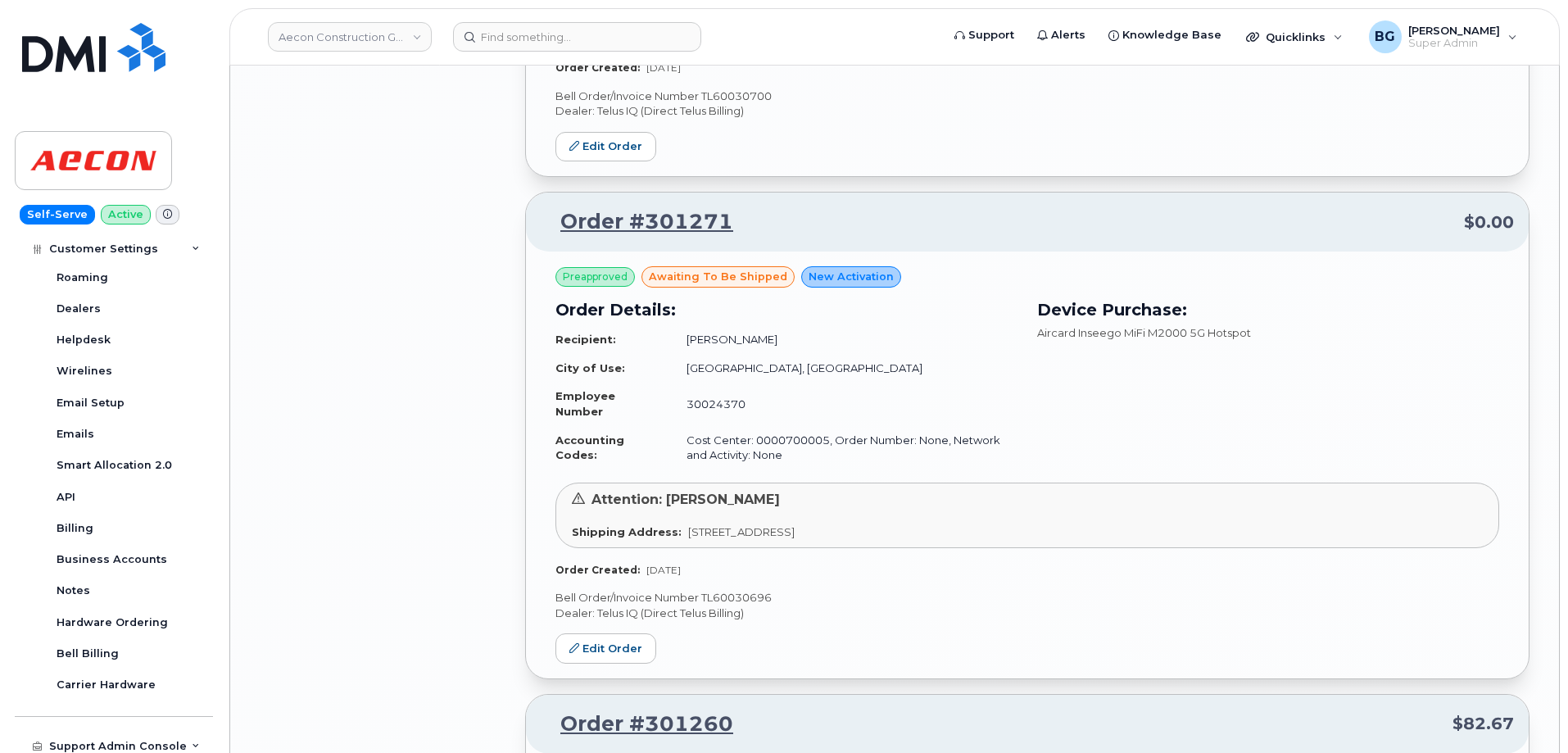
scroll to position [11824, 0]
drag, startPoint x: 762, startPoint y: 595, endPoint x: 747, endPoint y: 604, distance: 17.5
click at [748, 604] on p "Bell Order/Invoice Number TL60030696" at bounding box center [1028, 599] width 944 height 16
click at [747, 604] on p "Bell Order/Invoice Number TL60030696" at bounding box center [1028, 599] width 944 height 16
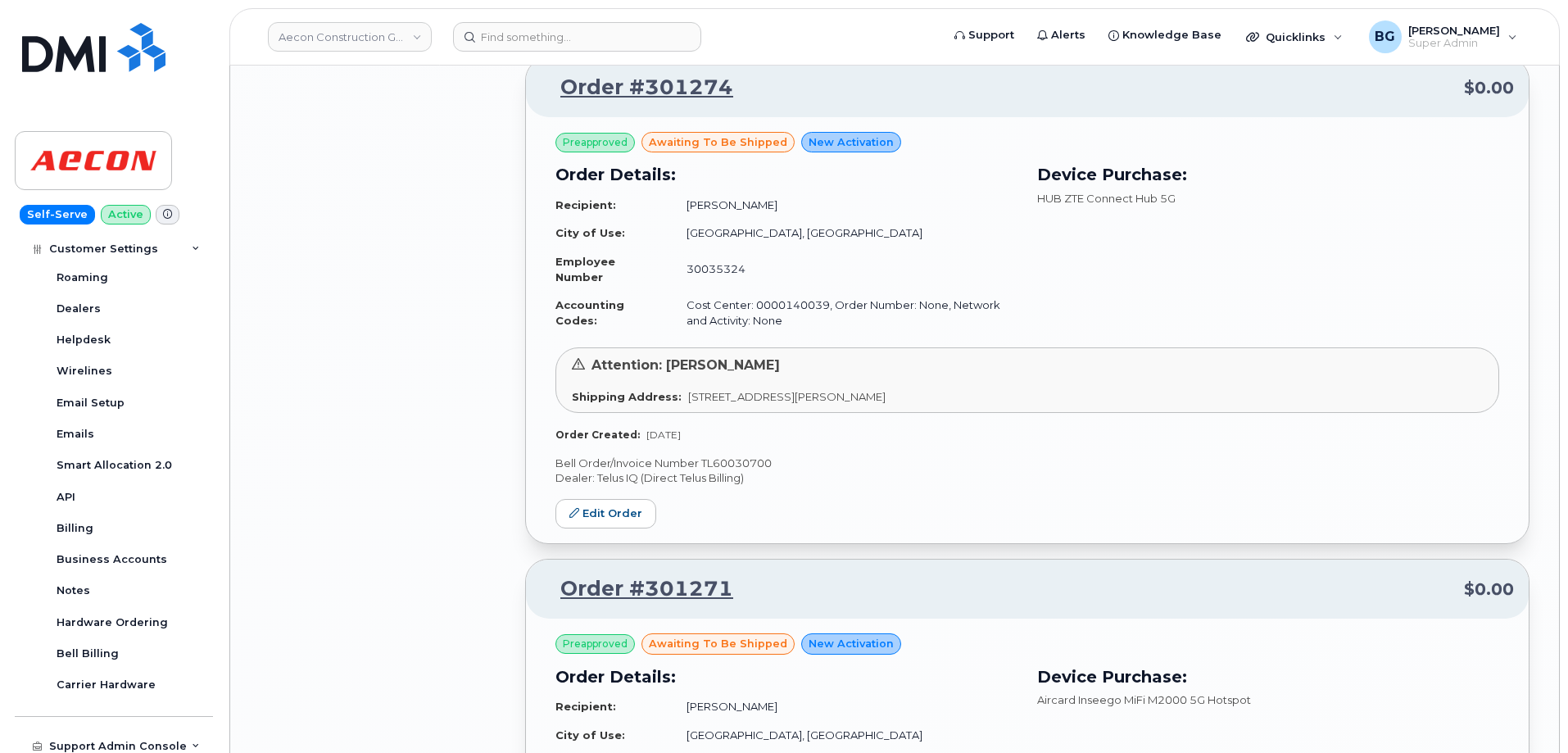
scroll to position [11442, 0]
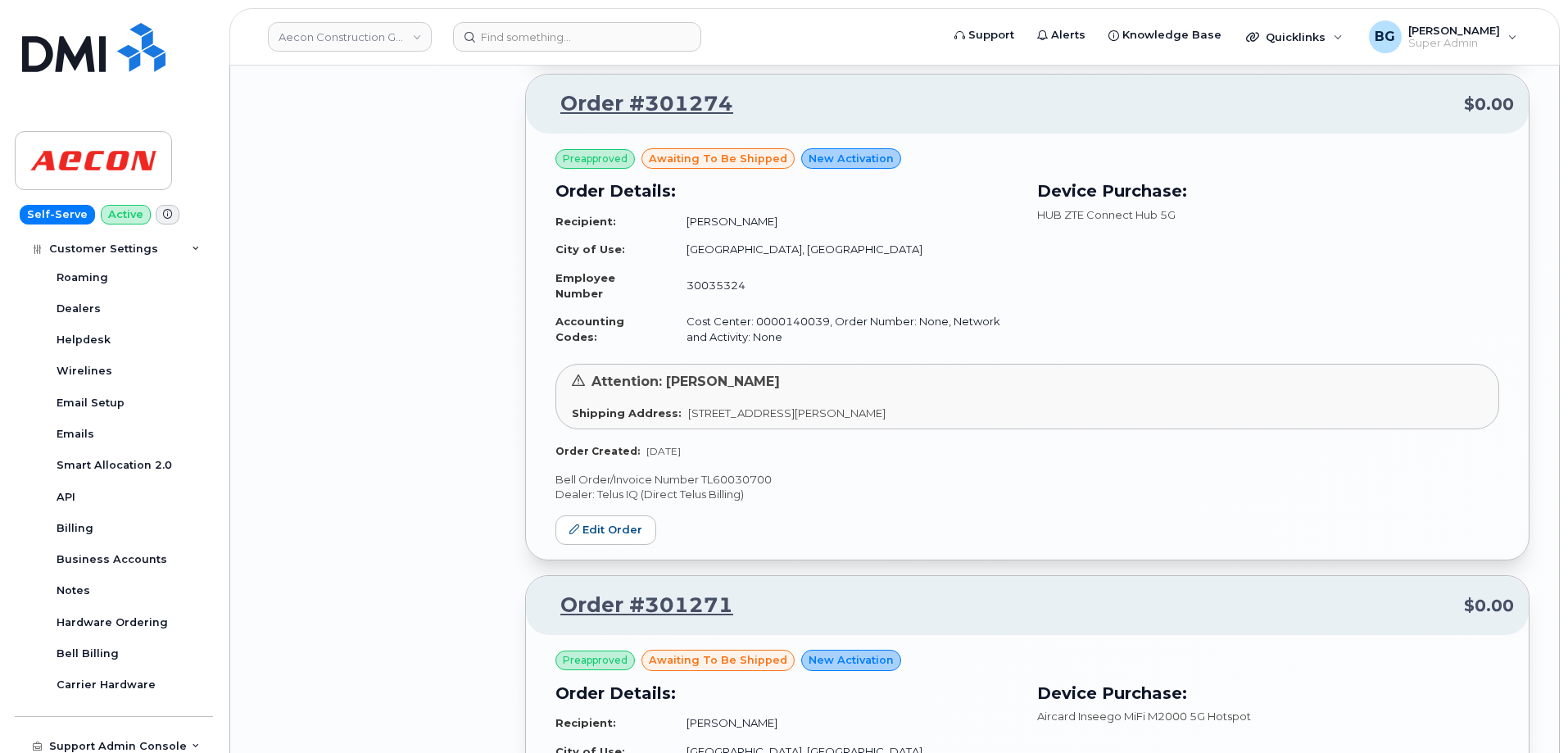
click at [749, 479] on p "Bell Order/Invoice Number TL60030700" at bounding box center [1028, 480] width 944 height 16
copy p "TL60030700"
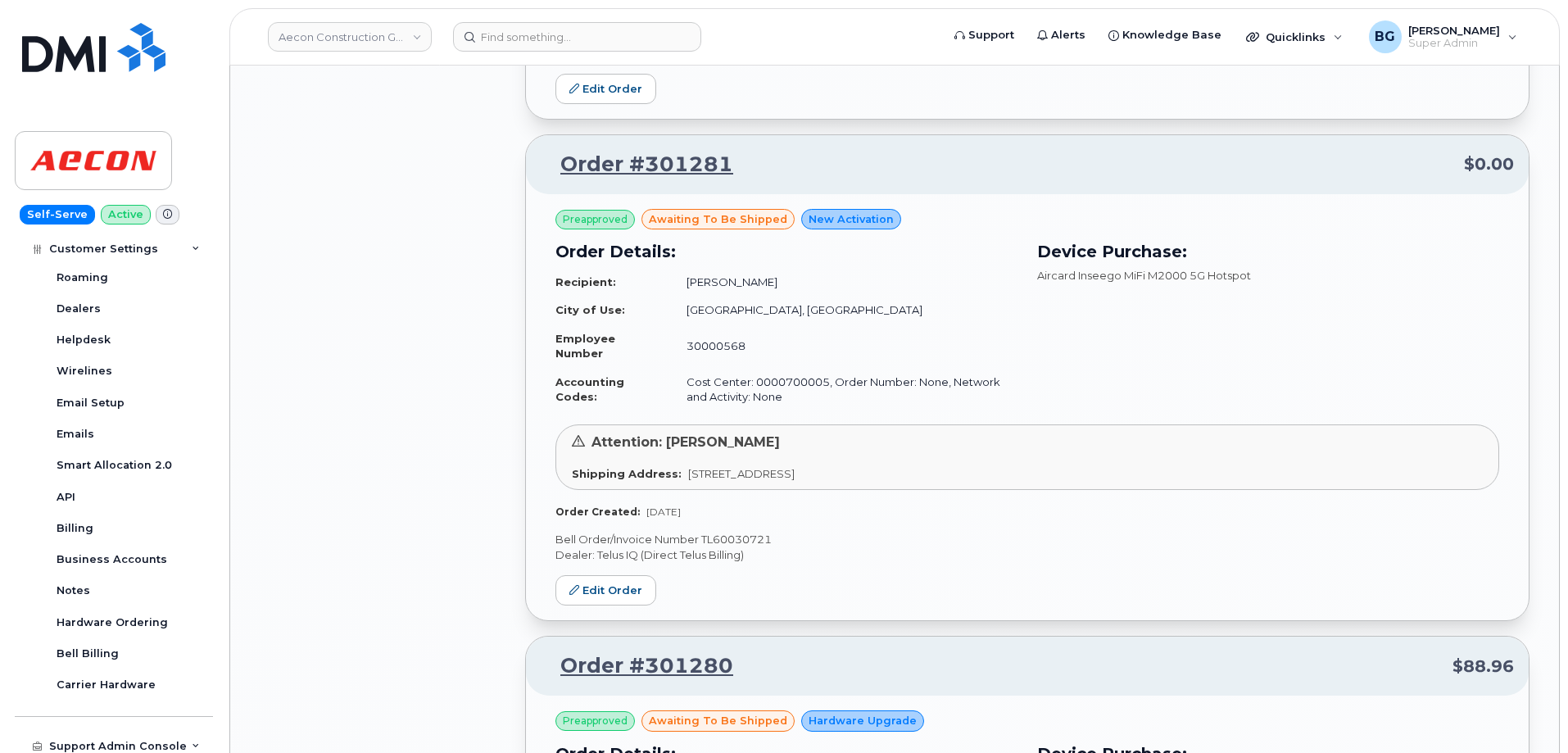
scroll to position [9804, 0]
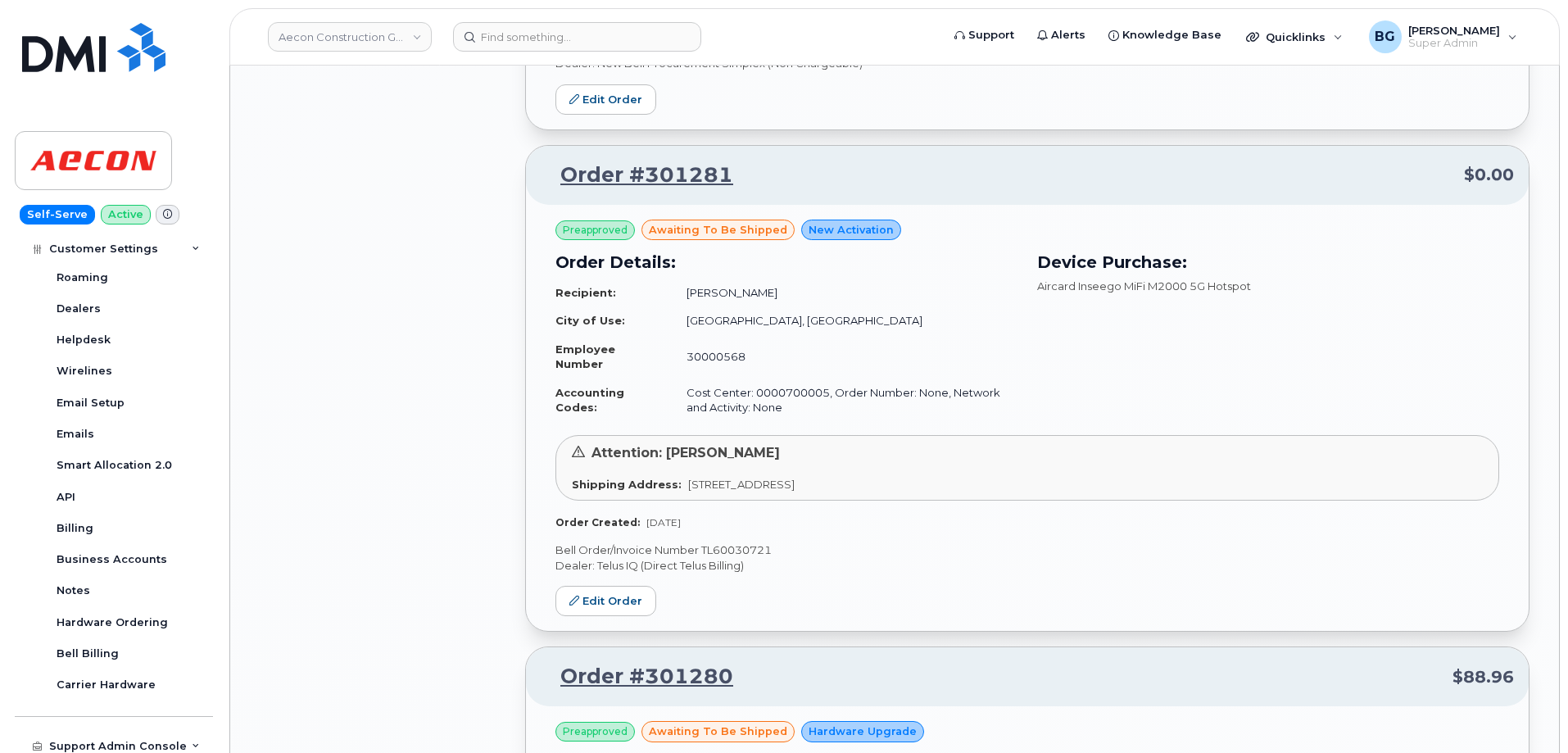
click at [738, 548] on p "Bell Order/Invoice Number TL60030721" at bounding box center [1028, 550] width 944 height 16
copy p "Bell Order/Invoice Number TL60030721"
click at [876, 542] on div "Preapproved awaiting to be shipped New Activation Order Details: Recipient: Chr…" at bounding box center [1028, 418] width 1003 height 427
click at [735, 549] on p "Bell Order/Invoice Number TL60030721" at bounding box center [1028, 550] width 944 height 16
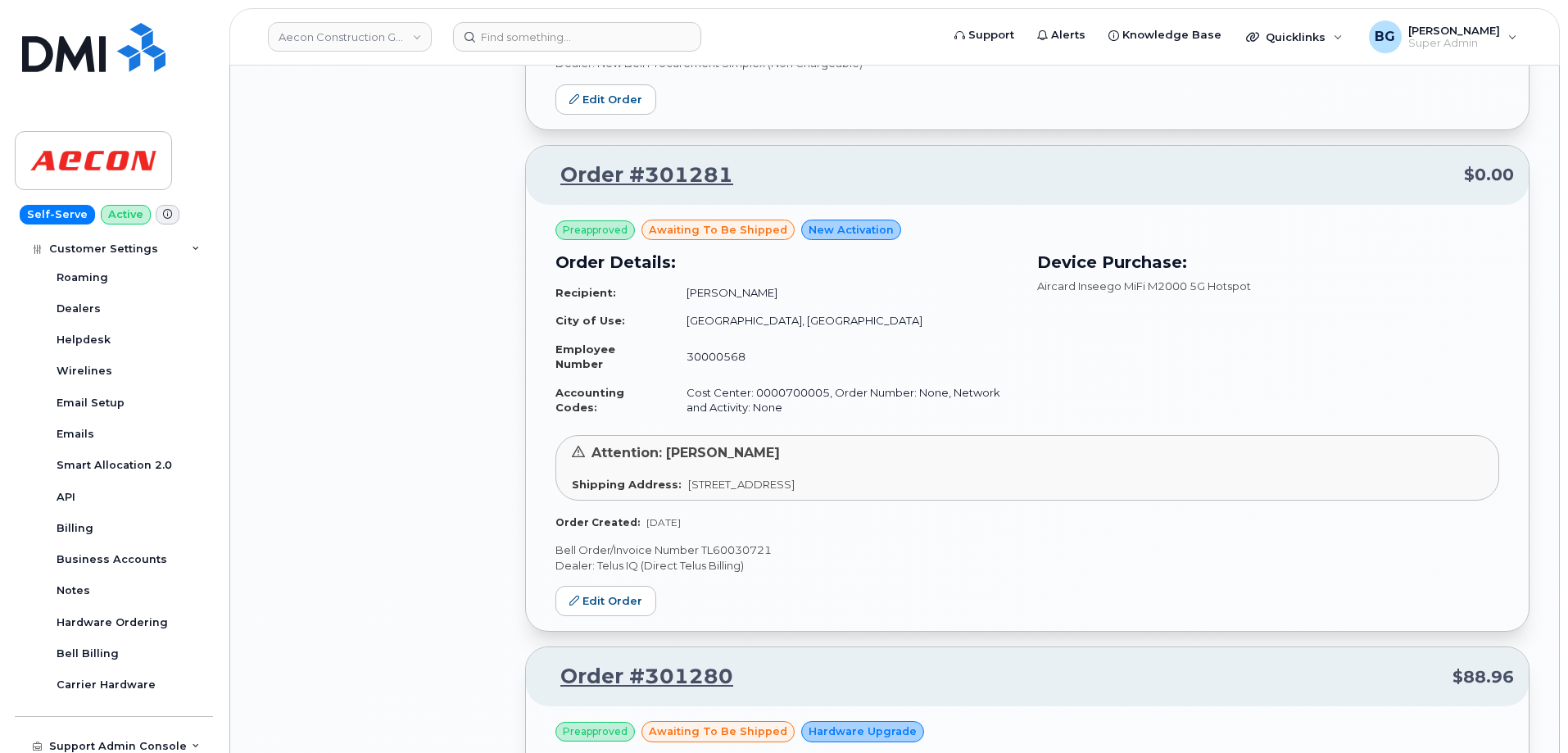
click at [737, 547] on p "Bell Order/Invoice Number TL60030721" at bounding box center [1028, 550] width 944 height 16
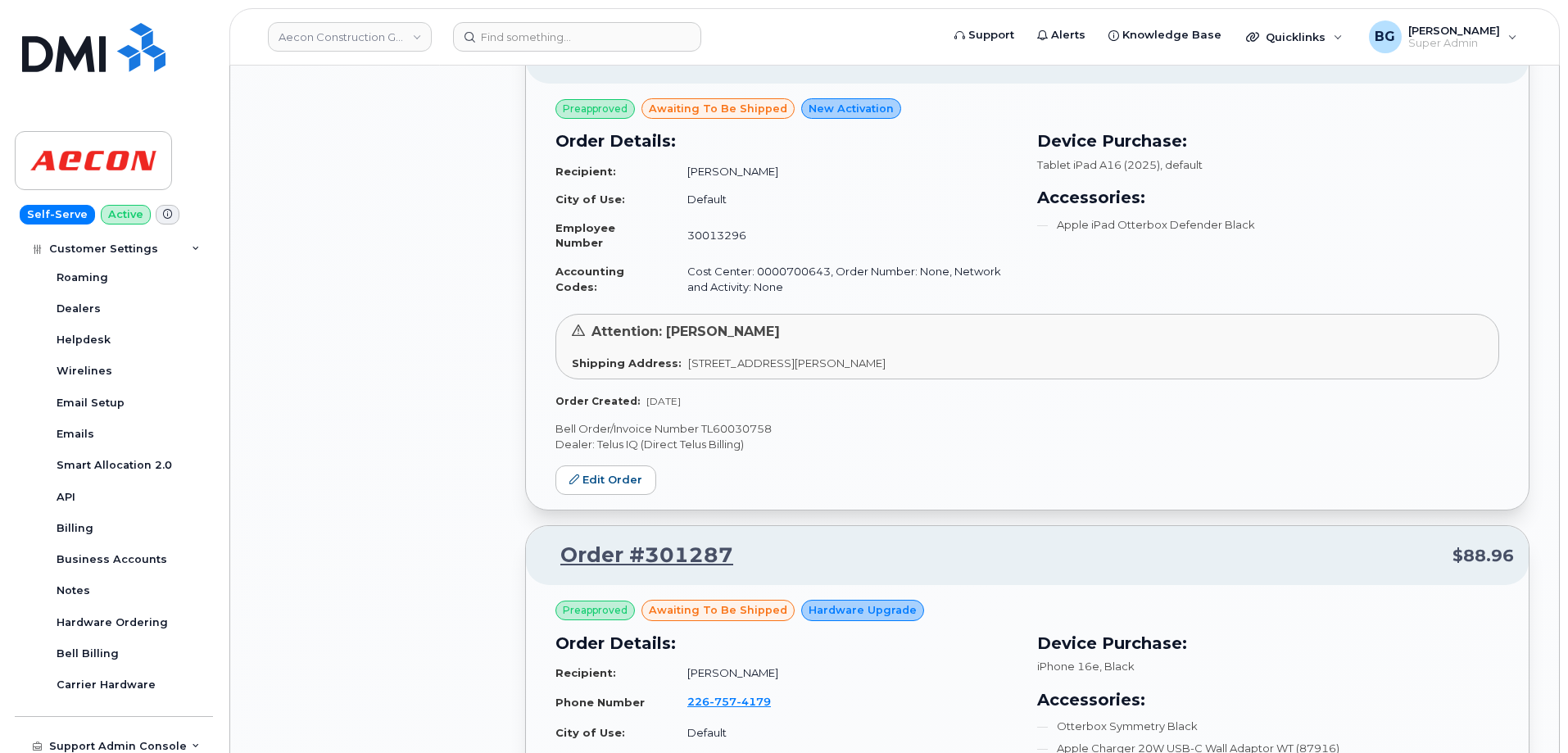
scroll to position [8765, 0]
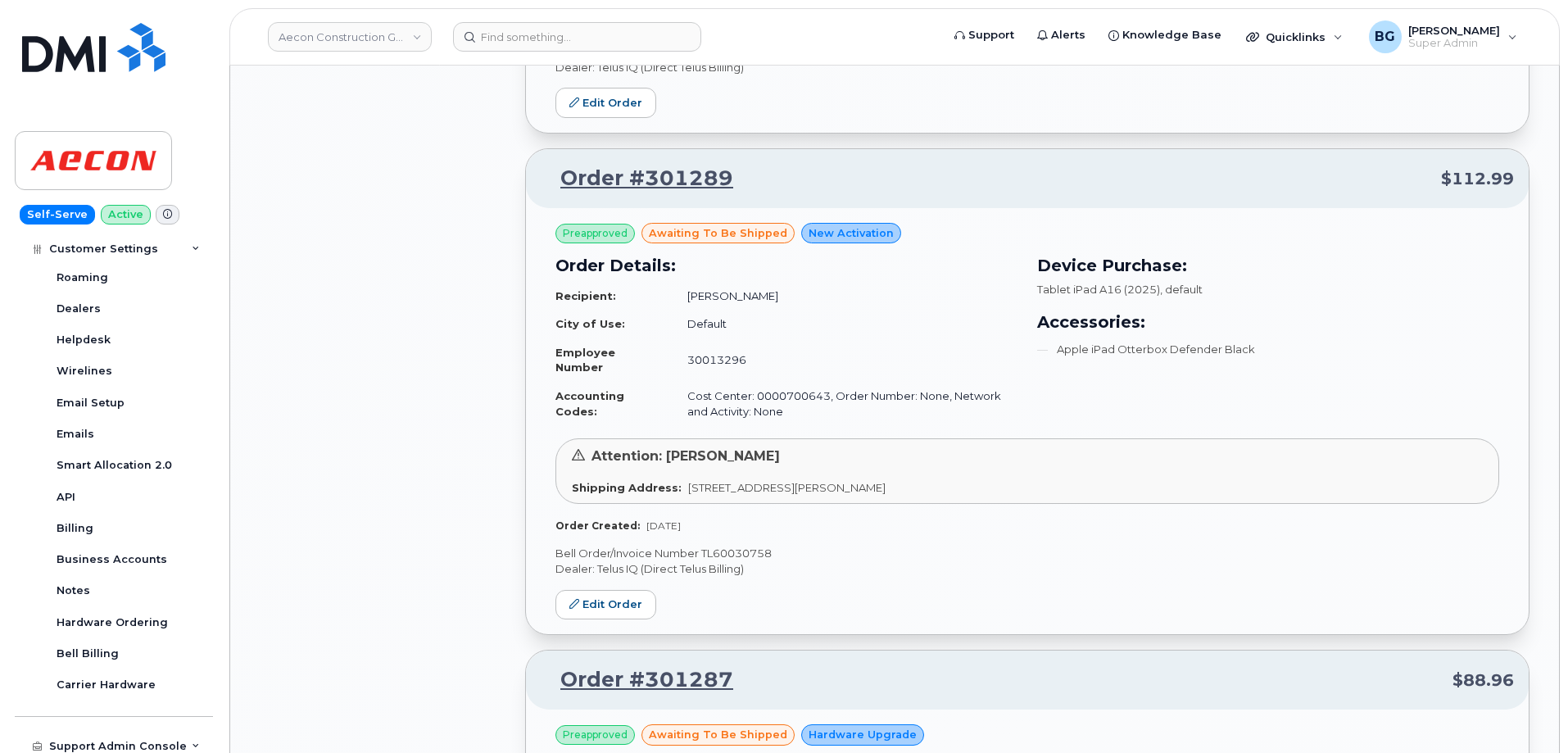
click at [740, 555] on p "Bell Order/Invoice Number TL60030758" at bounding box center [1028, 554] width 944 height 16
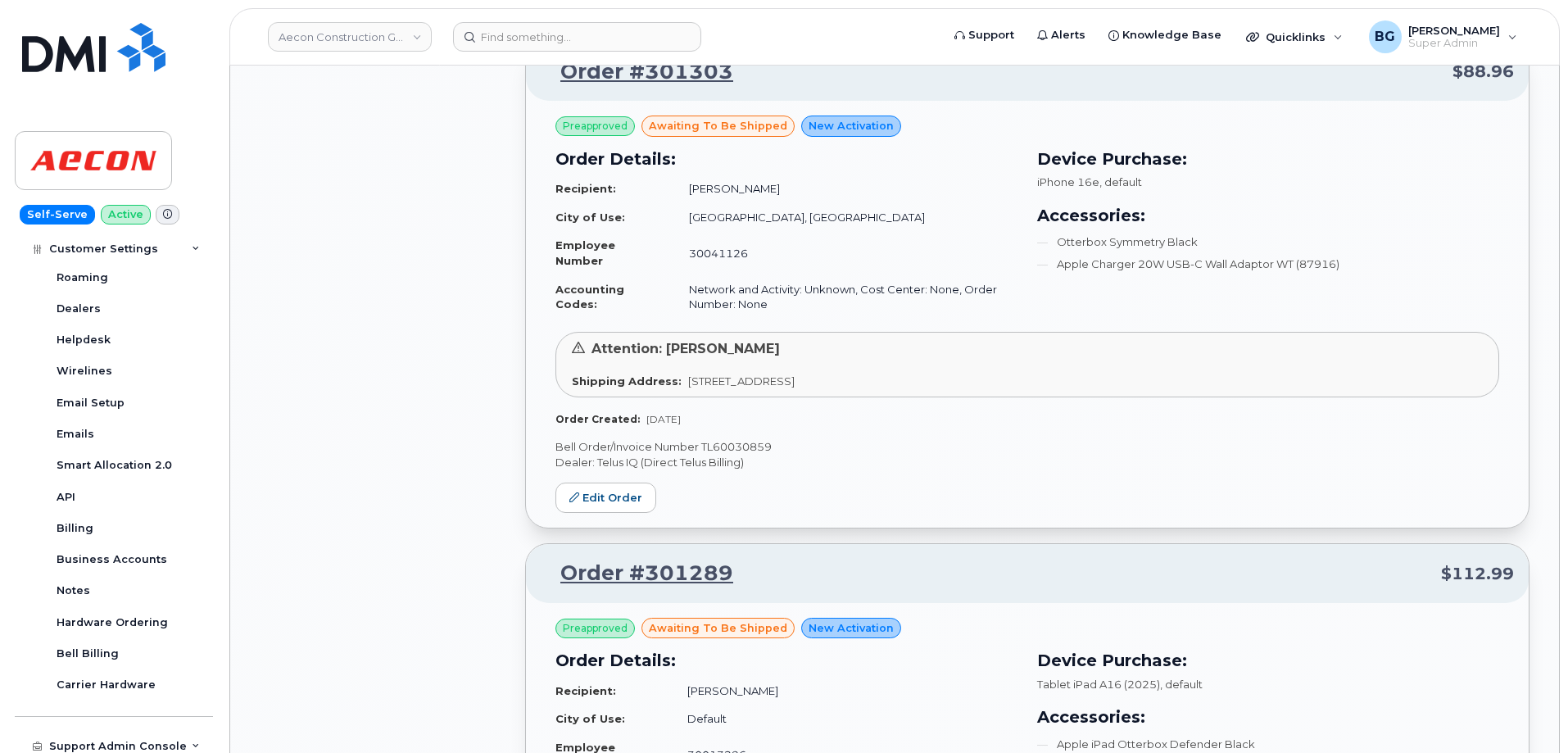
scroll to position [8328, 0]
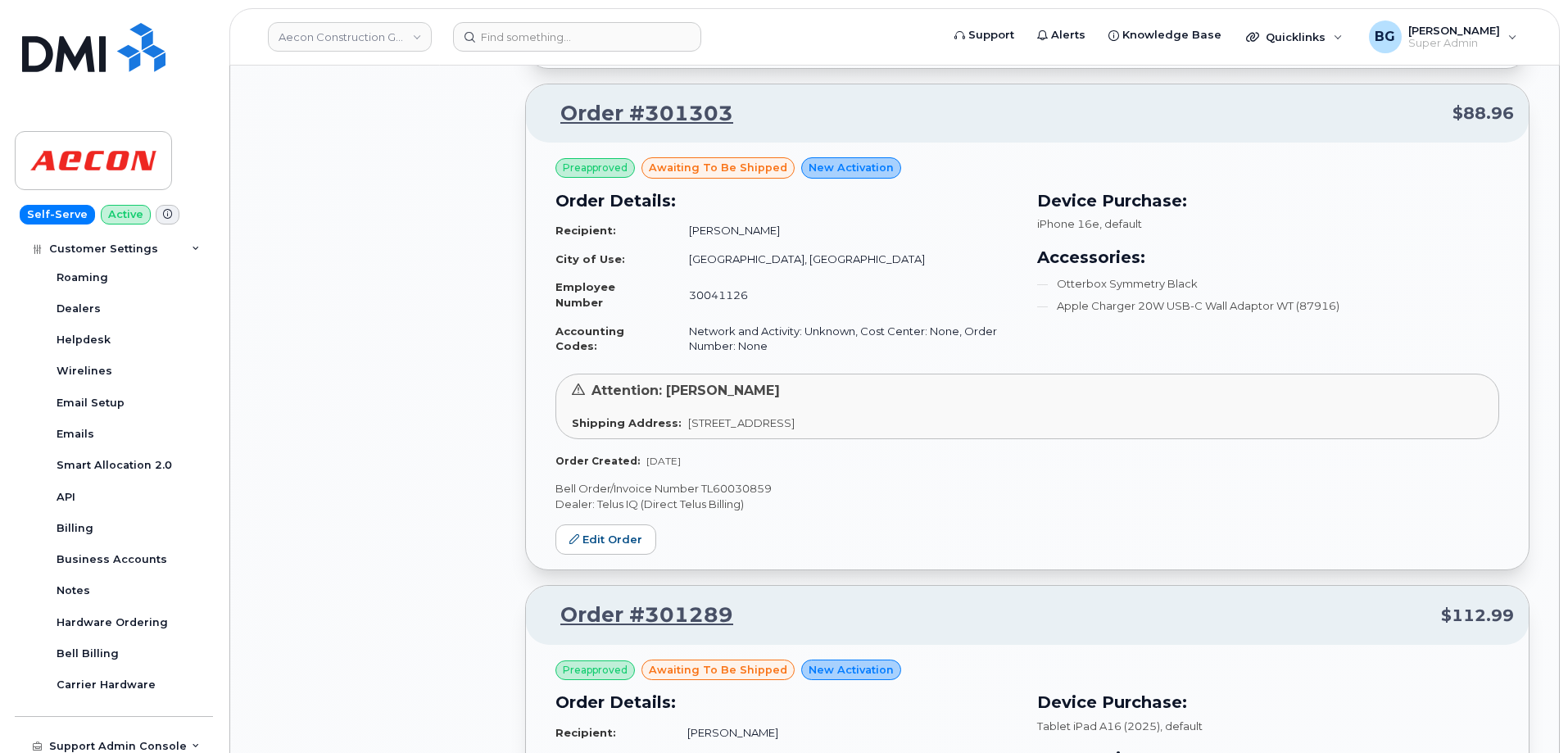
click at [731, 486] on p "Bell Order/Invoice Number TL60030859" at bounding box center [1028, 489] width 944 height 16
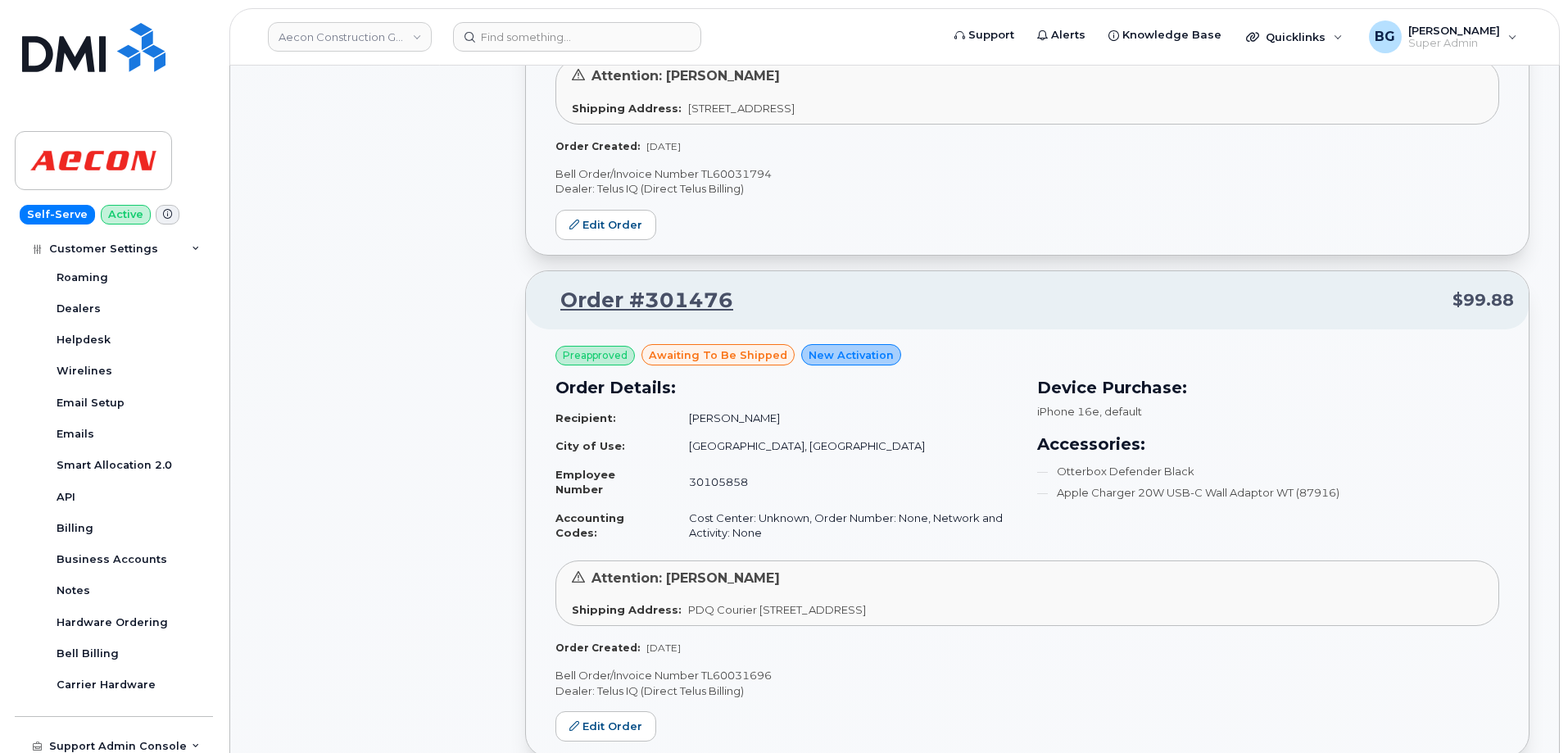
scroll to position [3465, 0]
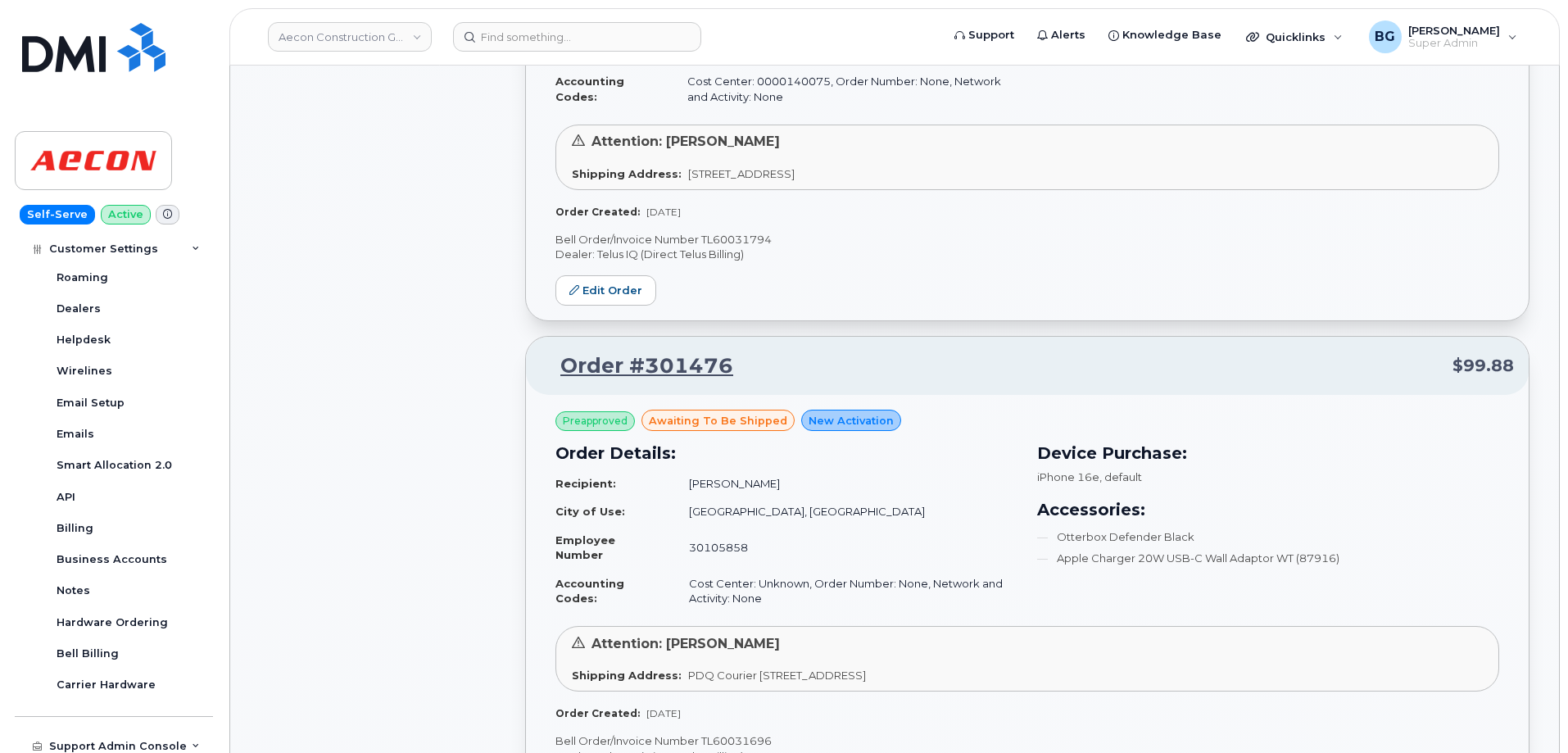
click at [739, 238] on p "Bell Order/Invoice Number TL60031794" at bounding box center [1028, 240] width 944 height 16
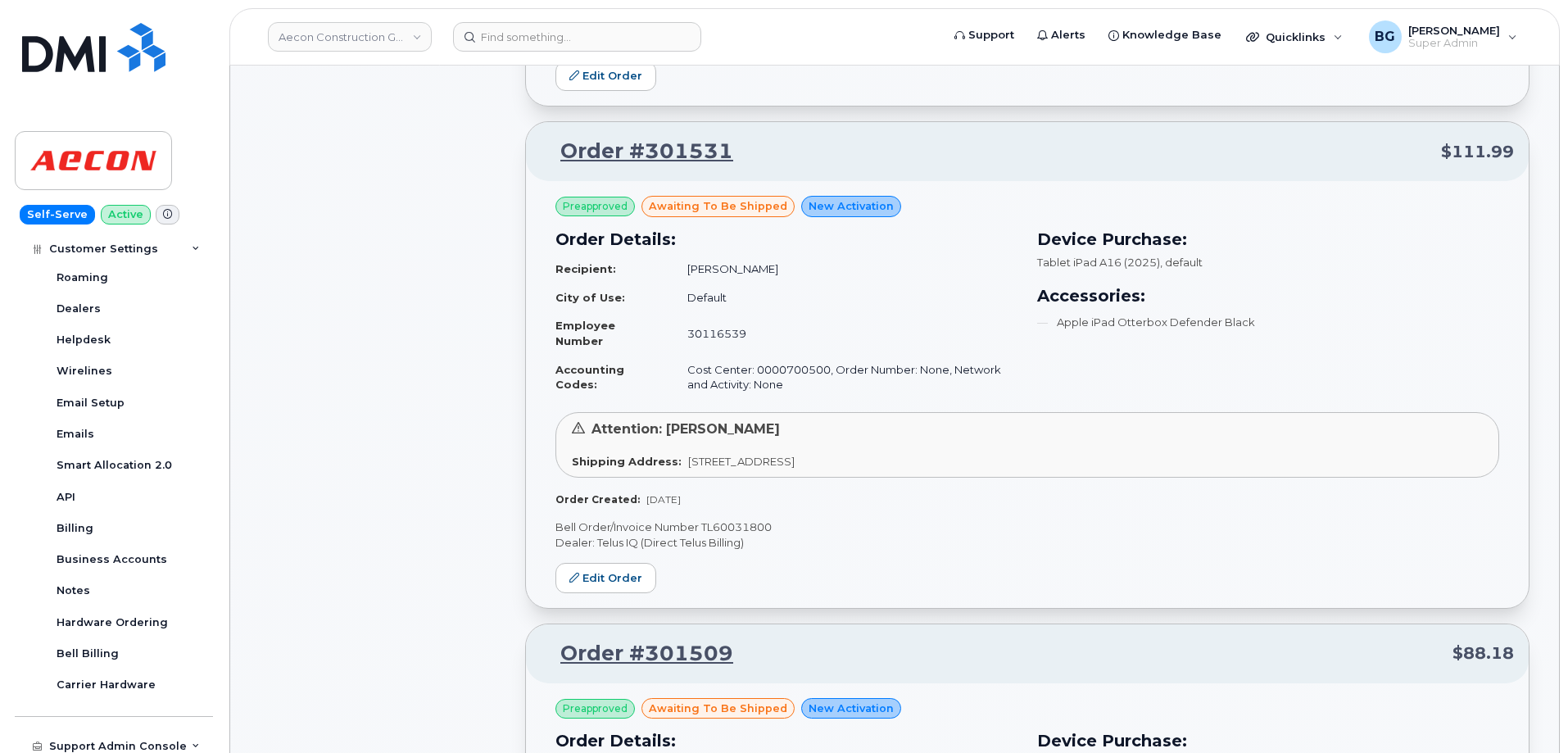
scroll to position [2154, 0]
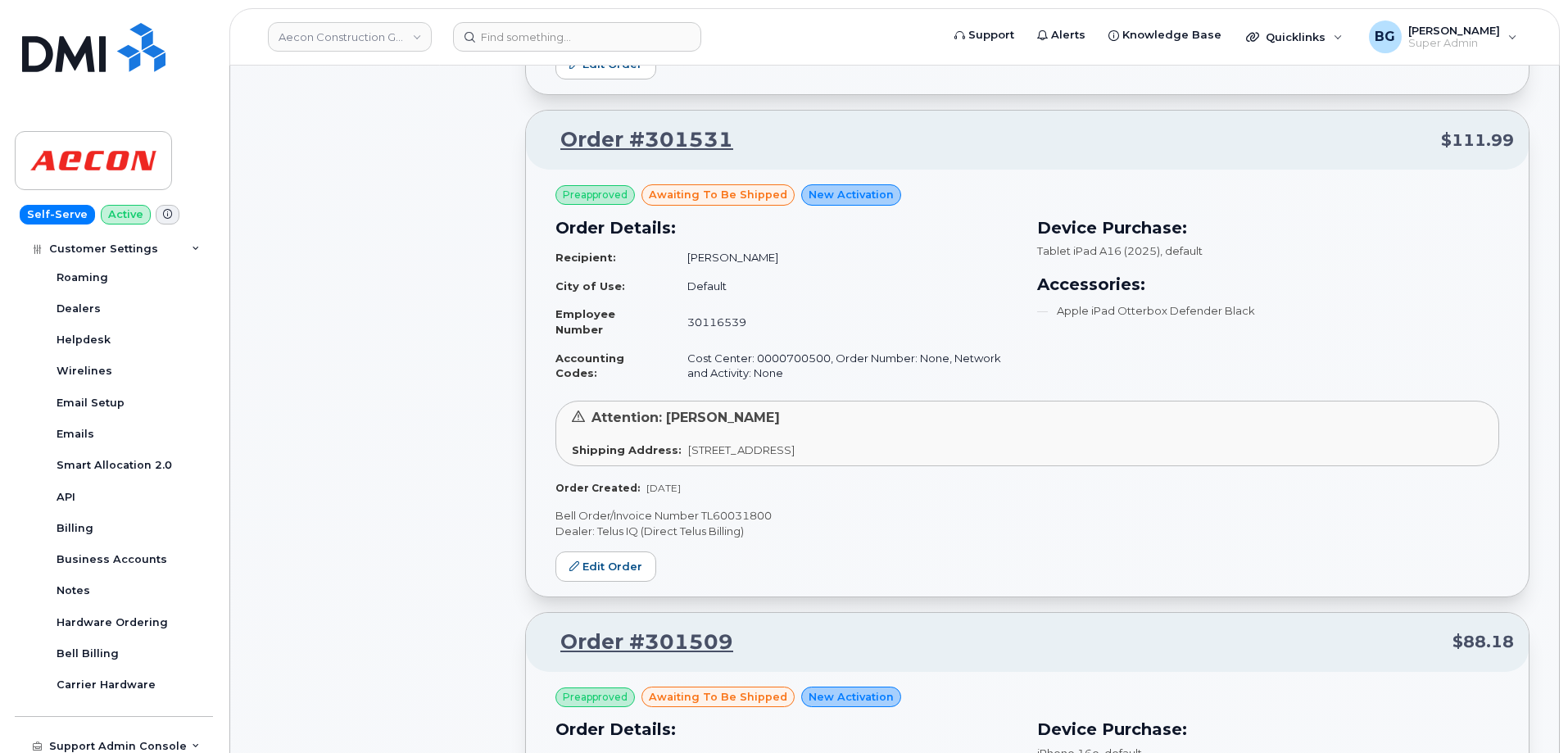
click at [731, 511] on p "Bell Order/Invoice Number TL60031800" at bounding box center [1028, 516] width 944 height 16
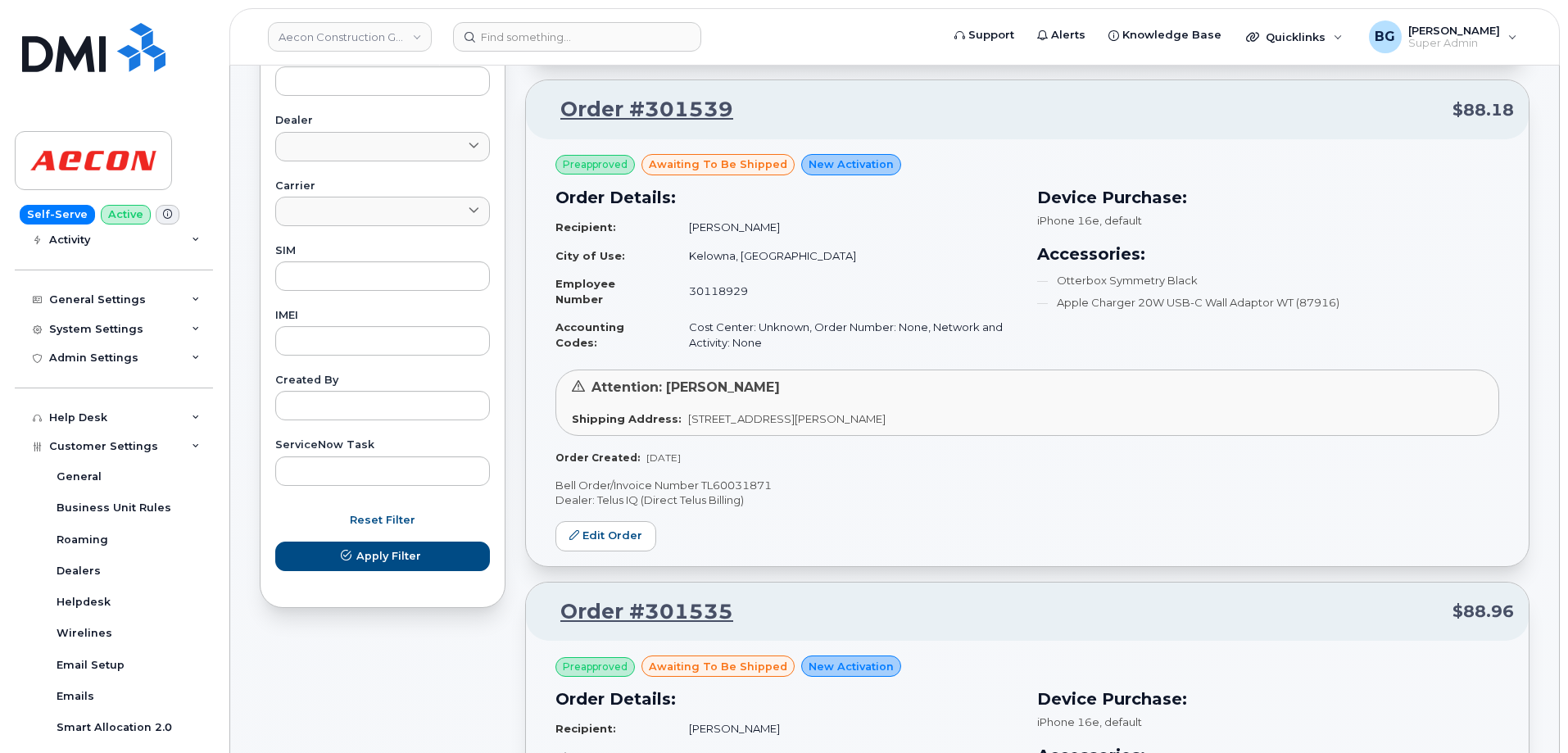
scroll to position [299, 0]
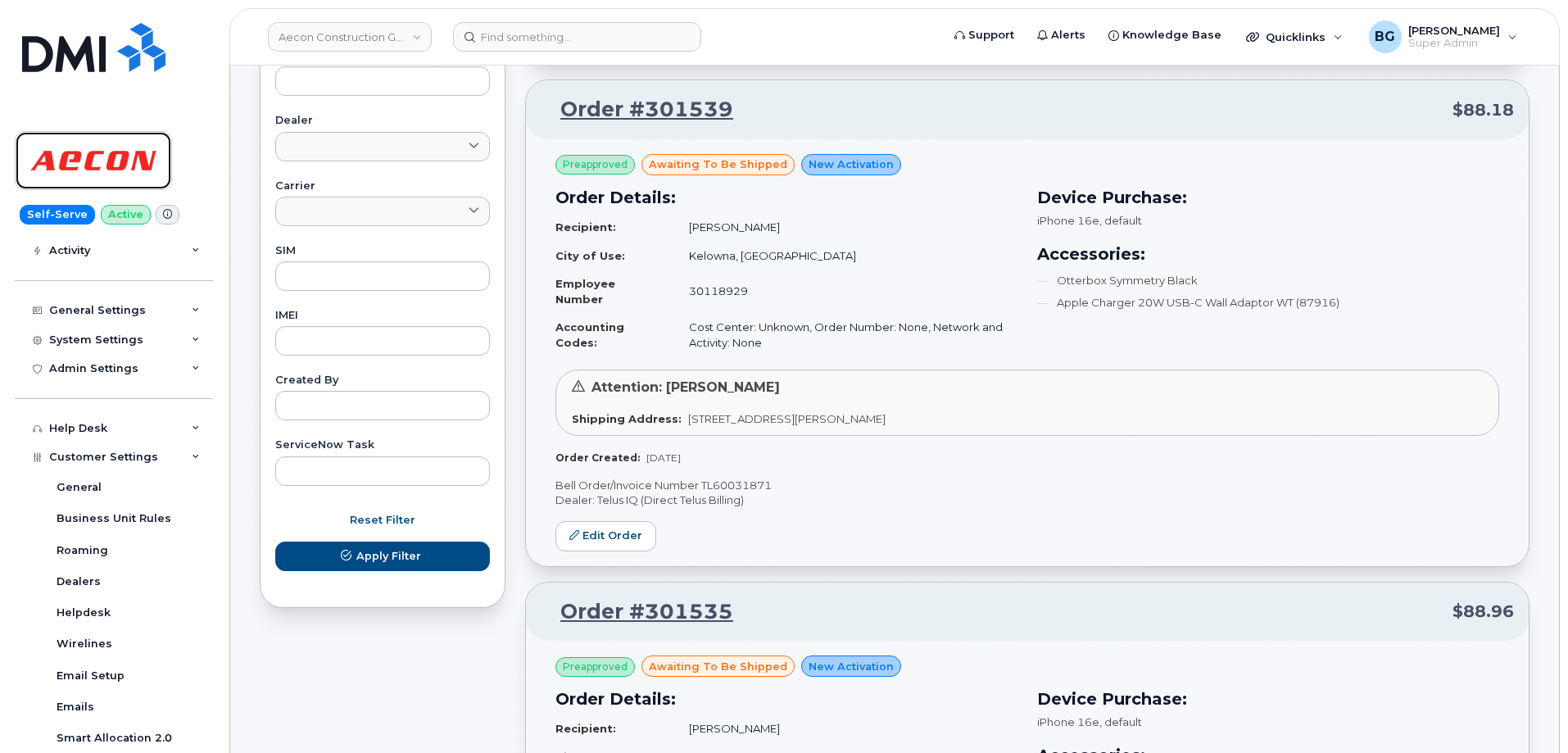
click at [100, 154] on img at bounding box center [93, 160] width 126 height 48
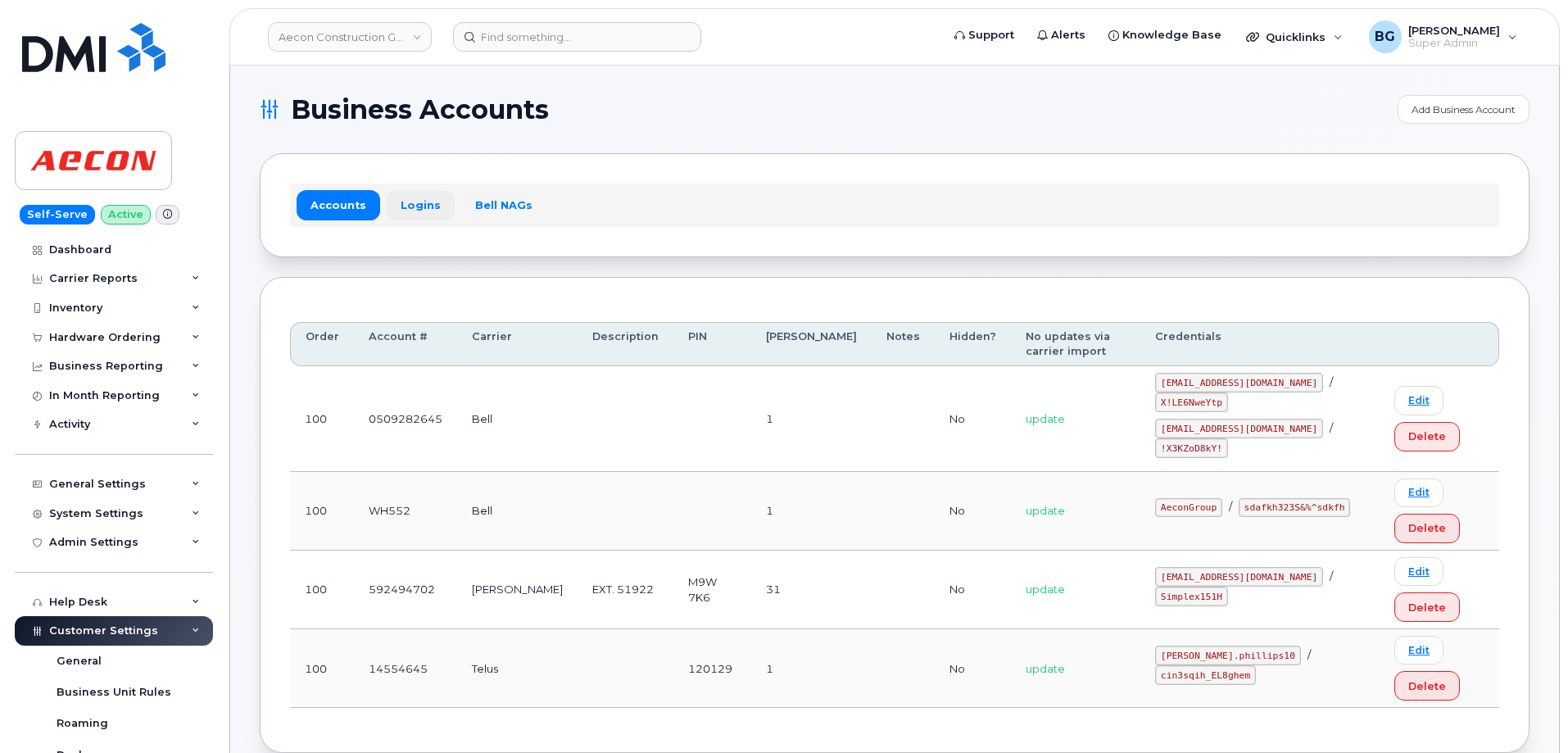
click at [419, 201] on link "Logins" at bounding box center [421, 205] width 68 height 29
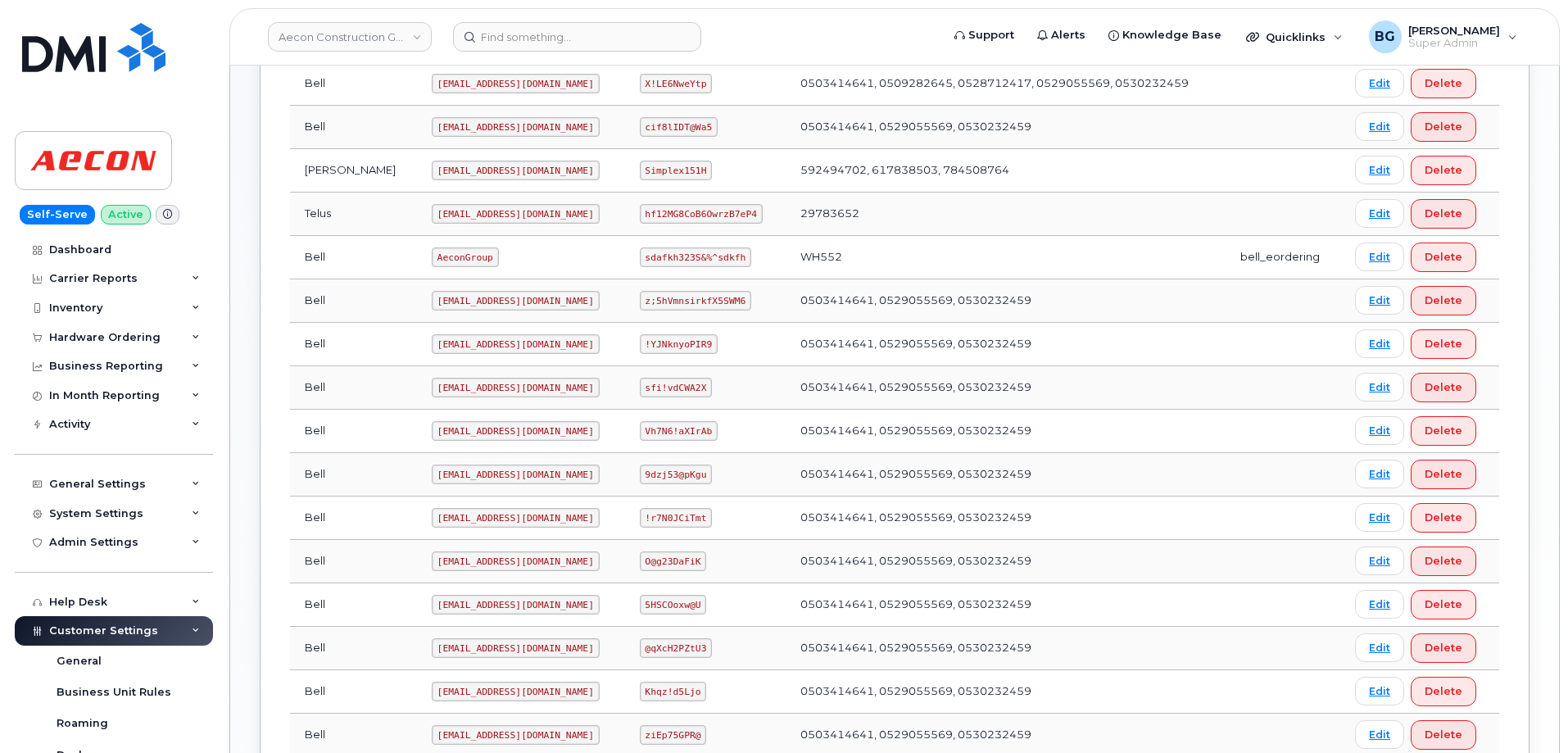
scroll to position [492, 0]
click at [432, 255] on code "AeconGroup" at bounding box center [465, 255] width 67 height 19
copy code "AeconGroup"
click at [640, 249] on code "sdafkh323S&%^sdkfh" at bounding box center [696, 255] width 112 height 19
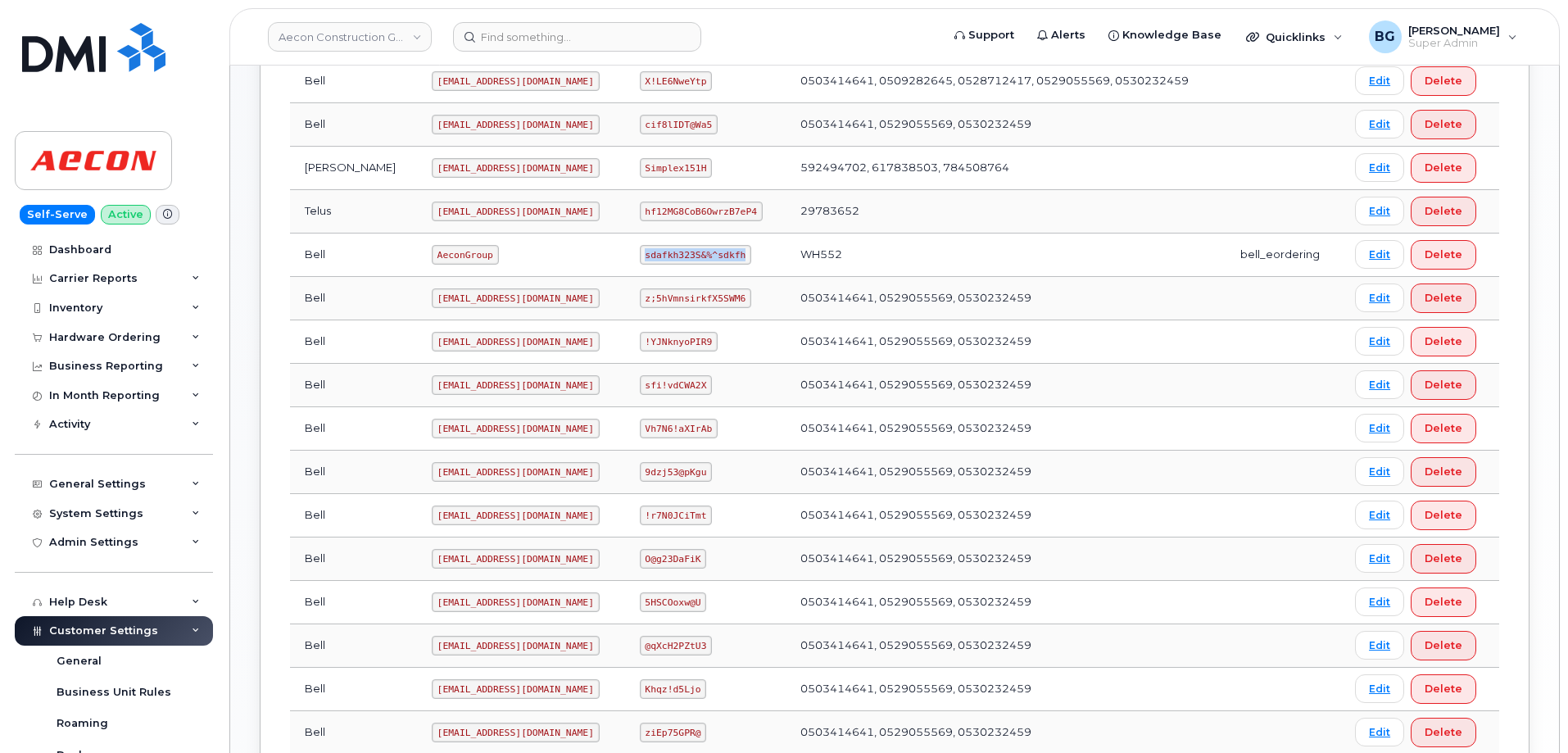
drag, startPoint x: 640, startPoint y: 249, endPoint x: 717, endPoint y: 248, distance: 77.0
click at [717, 248] on code "sdafkh323S&%^sdkfh" at bounding box center [696, 255] width 112 height 19
copy code "sdafkh323S&%^sdkfh"
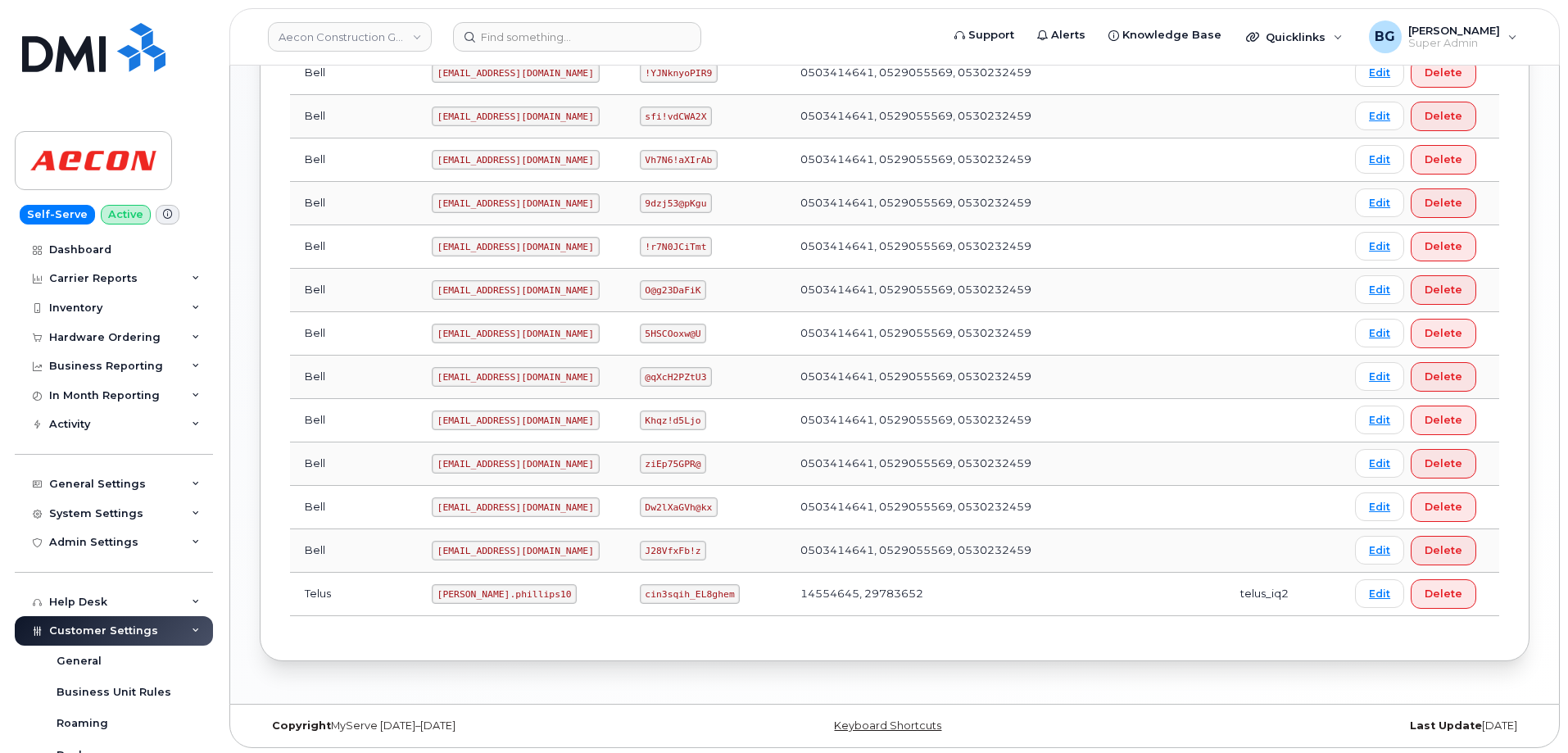
scroll to position [764, 0]
click at [432, 591] on code "Taylor.phillips10" at bounding box center [505, 591] width 146 height 19
drag, startPoint x: 391, startPoint y: 591, endPoint x: 442, endPoint y: 585, distance: 51.4
click at [442, 585] on code "Taylor.phillips10" at bounding box center [505, 591] width 146 height 19
copy code "Taylor.phillips10"
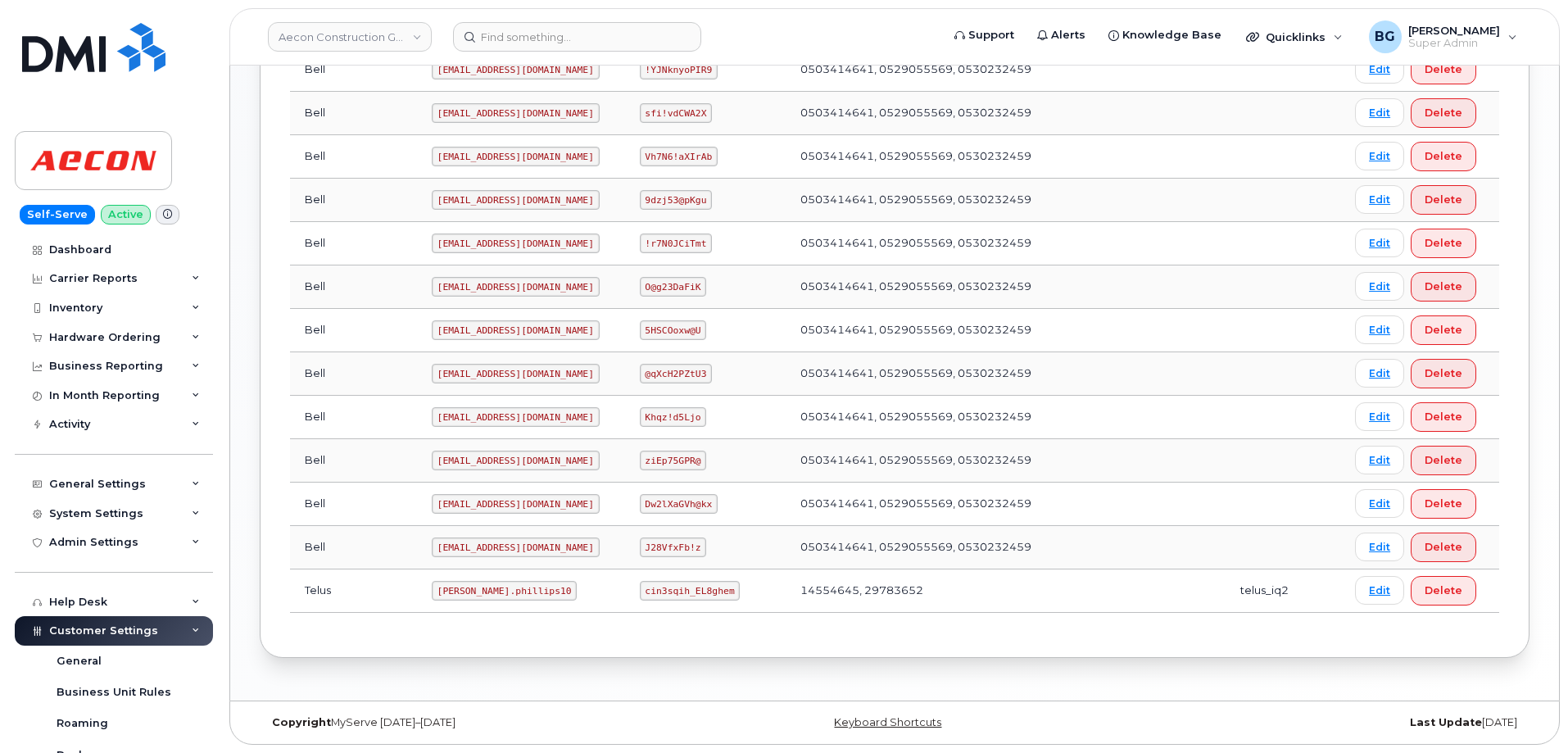
click at [640, 591] on code "cin3sqih_EL8ghem" at bounding box center [691, 591] width 101 height 19
drag, startPoint x: 638, startPoint y: 591, endPoint x: 672, endPoint y: 589, distance: 34.1
click at [672, 589] on code "cin3sqih_EL8ghem" at bounding box center [691, 591] width 101 height 19
copy code "cin3sqih_EL8ghem"
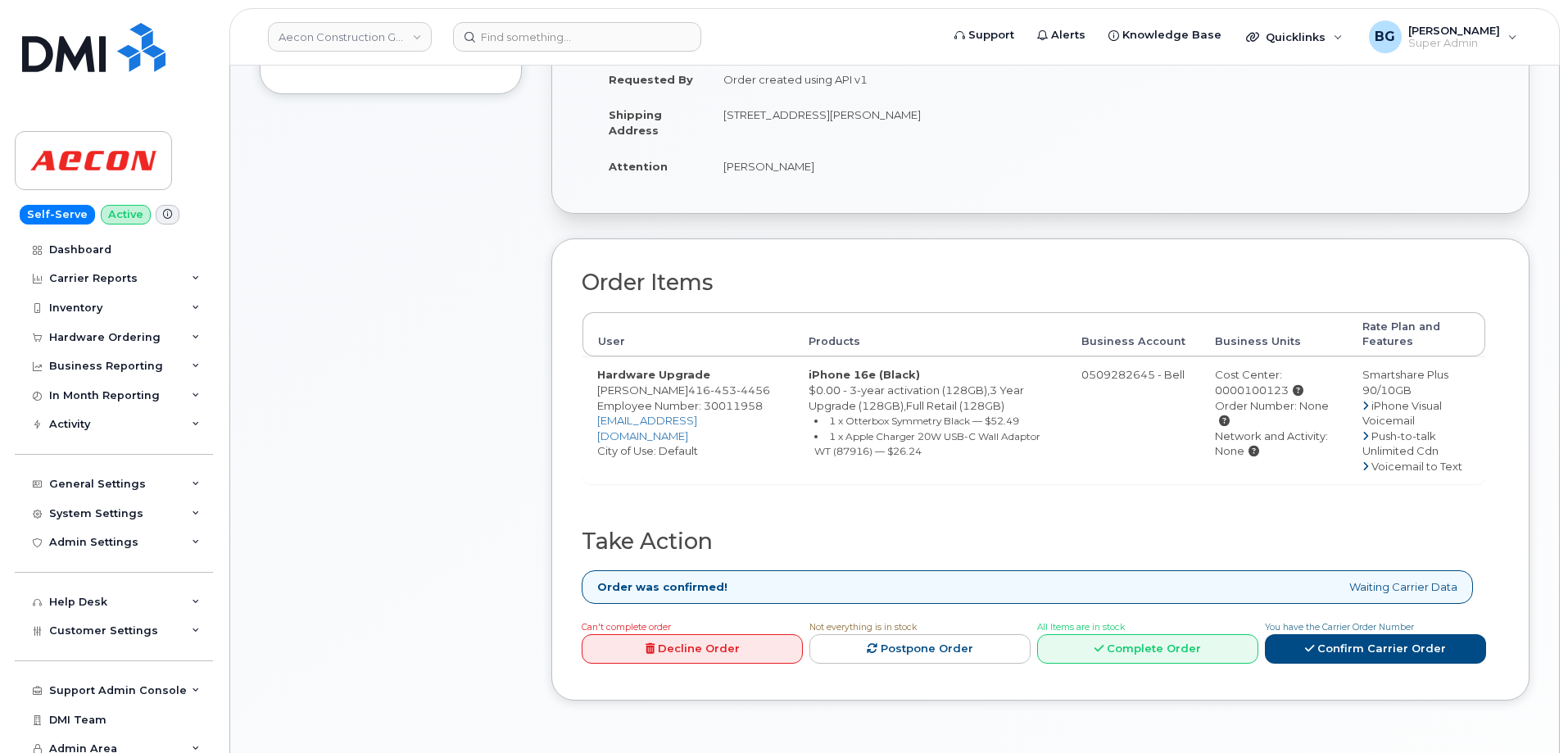
scroll to position [437, 0]
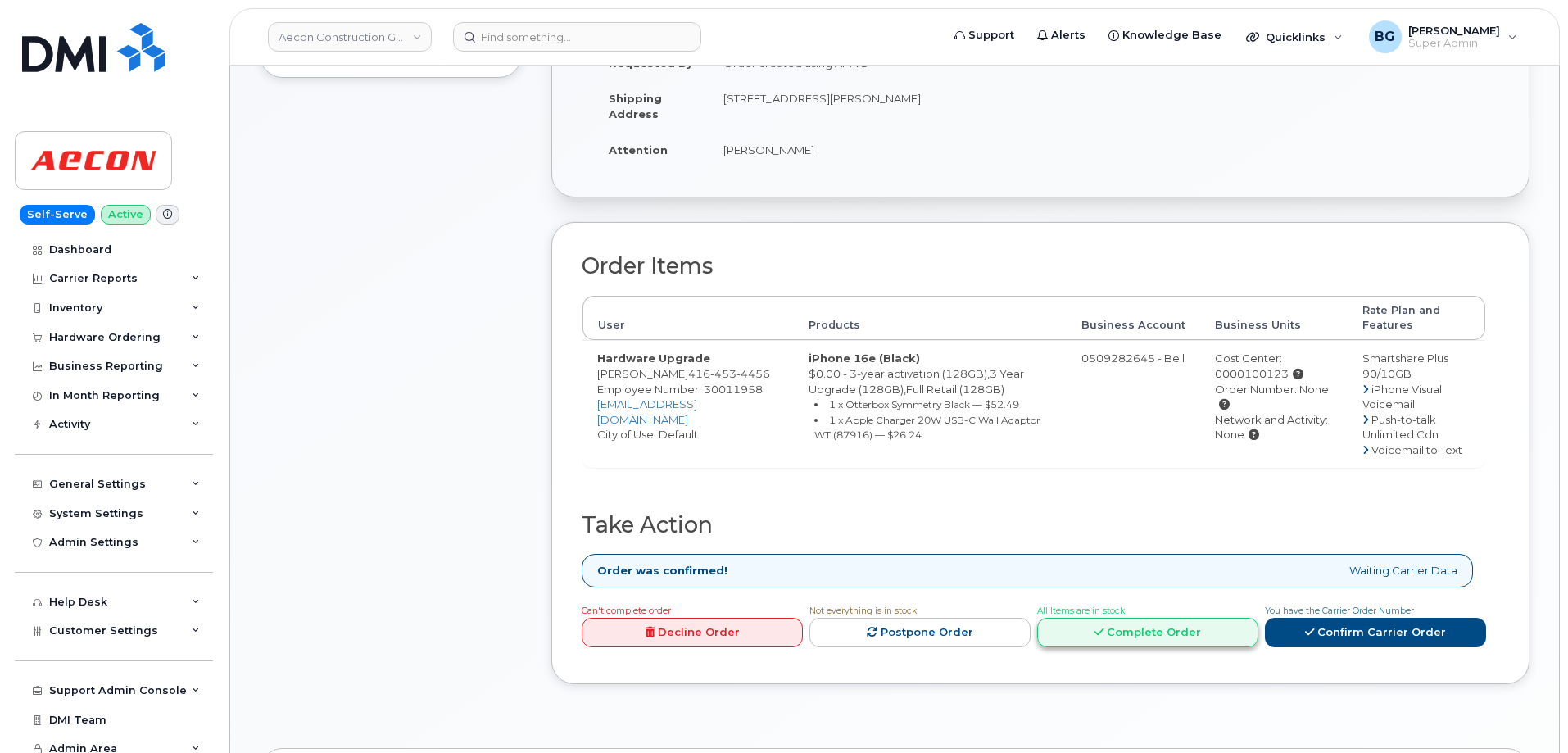
click at [1182, 621] on link "Complete Order" at bounding box center [1148, 633] width 222 height 30
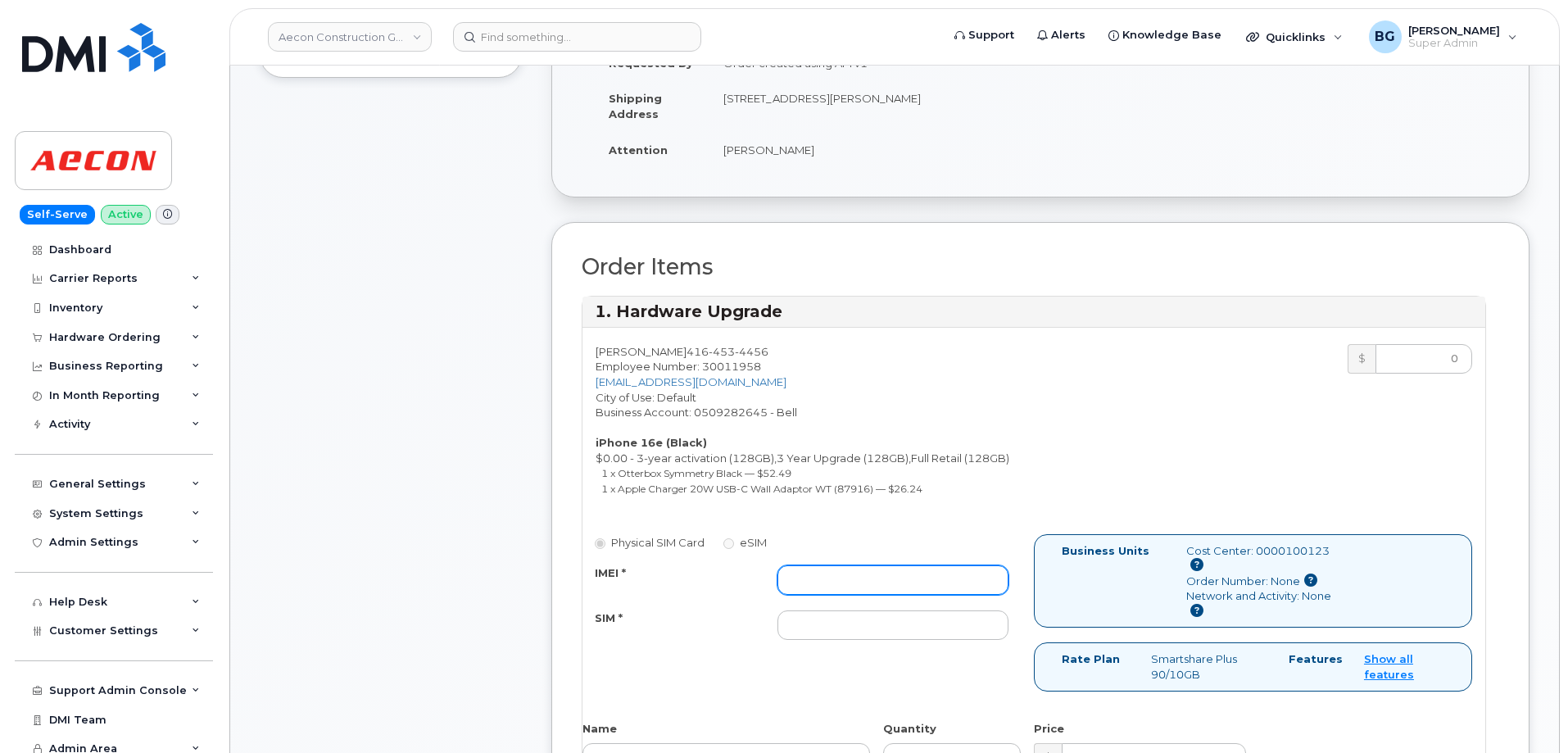
click at [877, 565] on input "IMEI *" at bounding box center [893, 580] width 231 height 29
paste input "354216331465090"
type input "354216331465090"
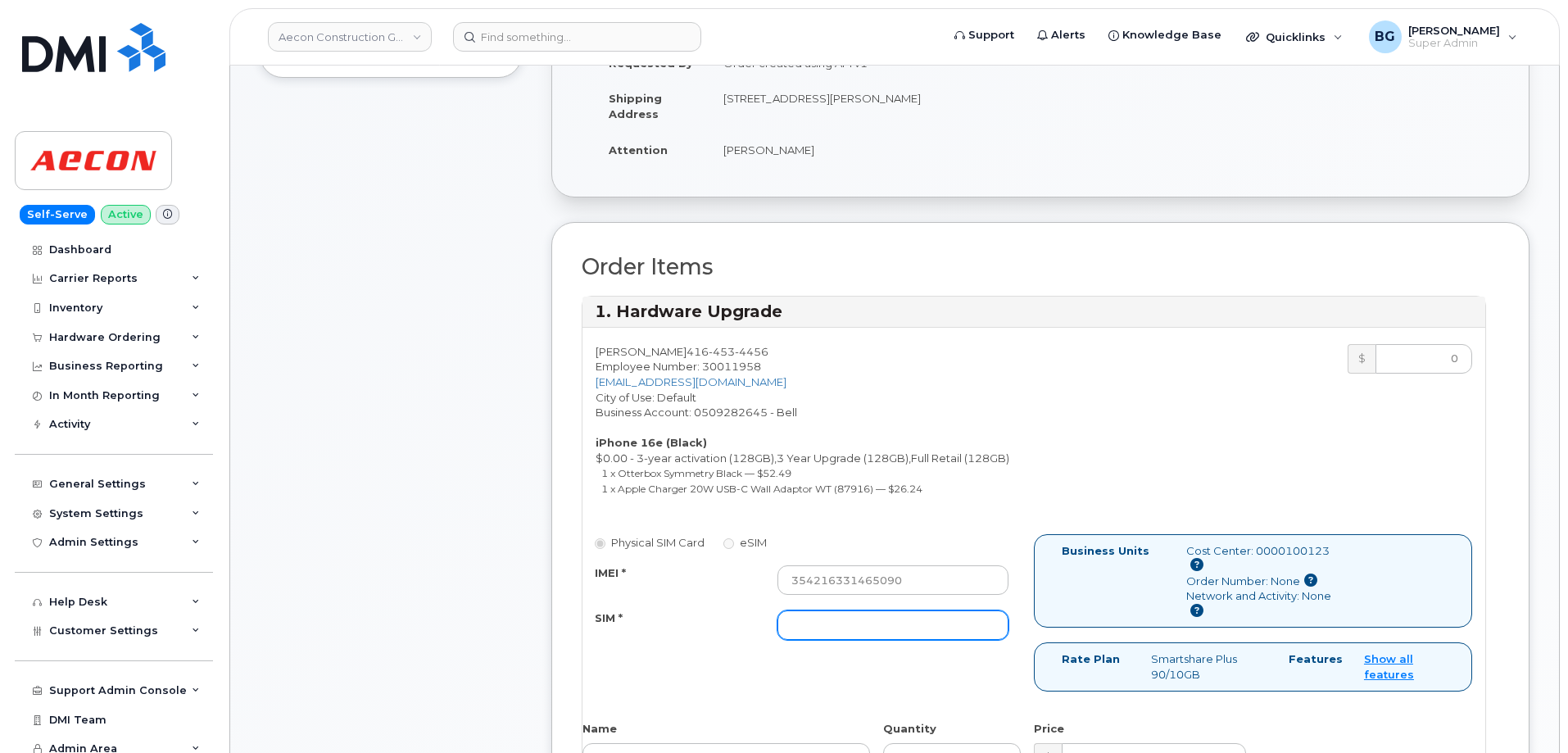
click at [877, 611] on input "SIM *" at bounding box center [893, 625] width 231 height 29
paste input "89302610207734088005"
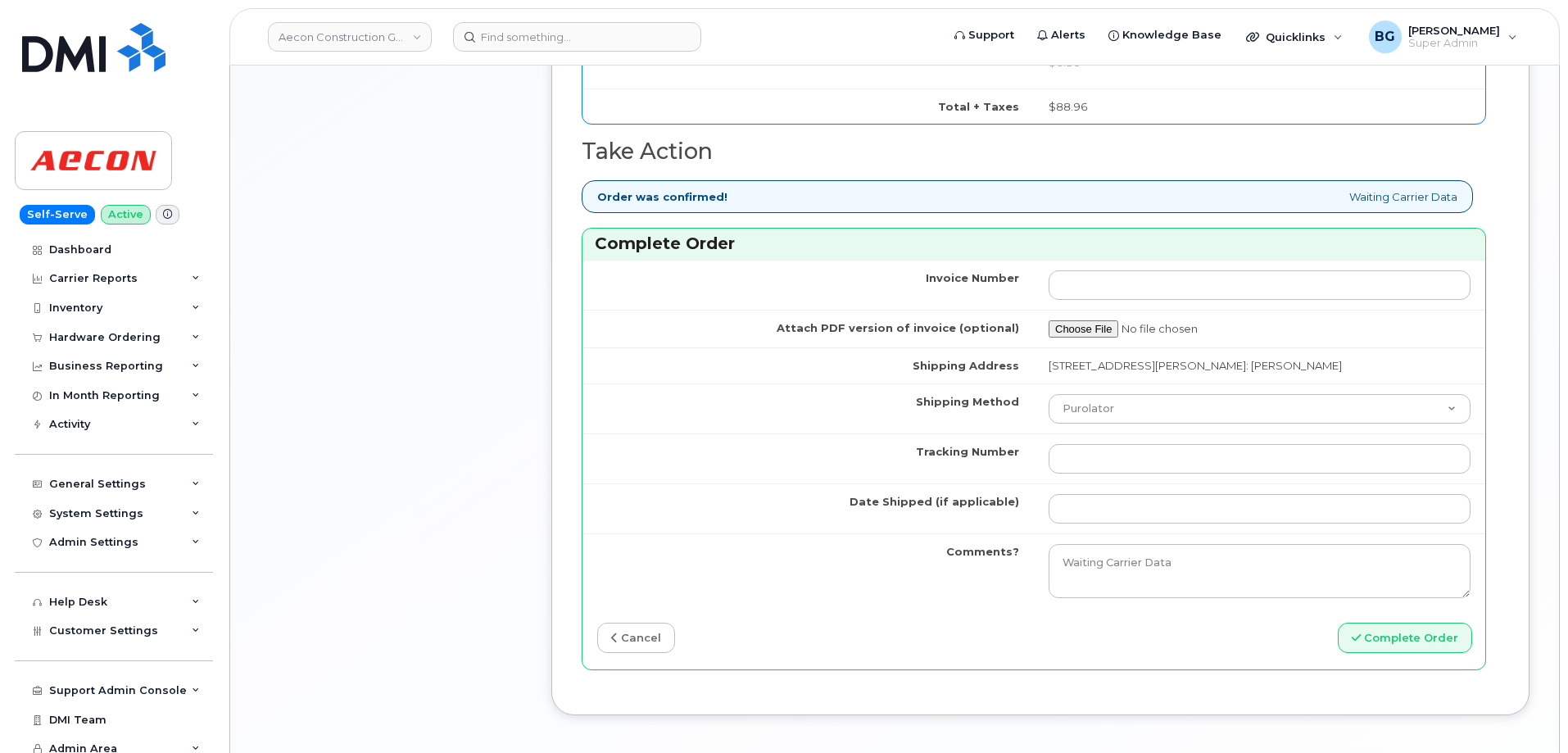
scroll to position [1420, 0]
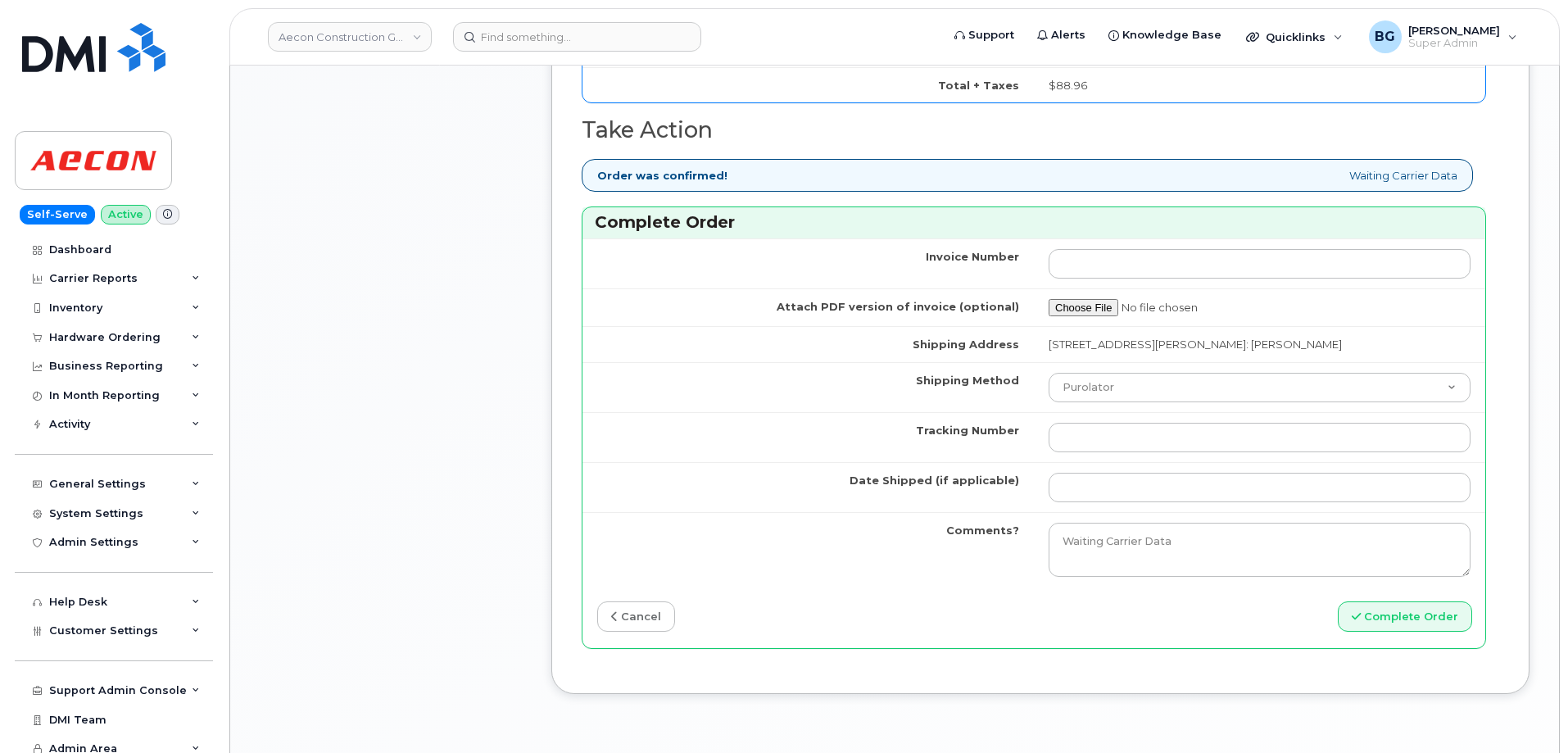
type input "89302610207734088005"
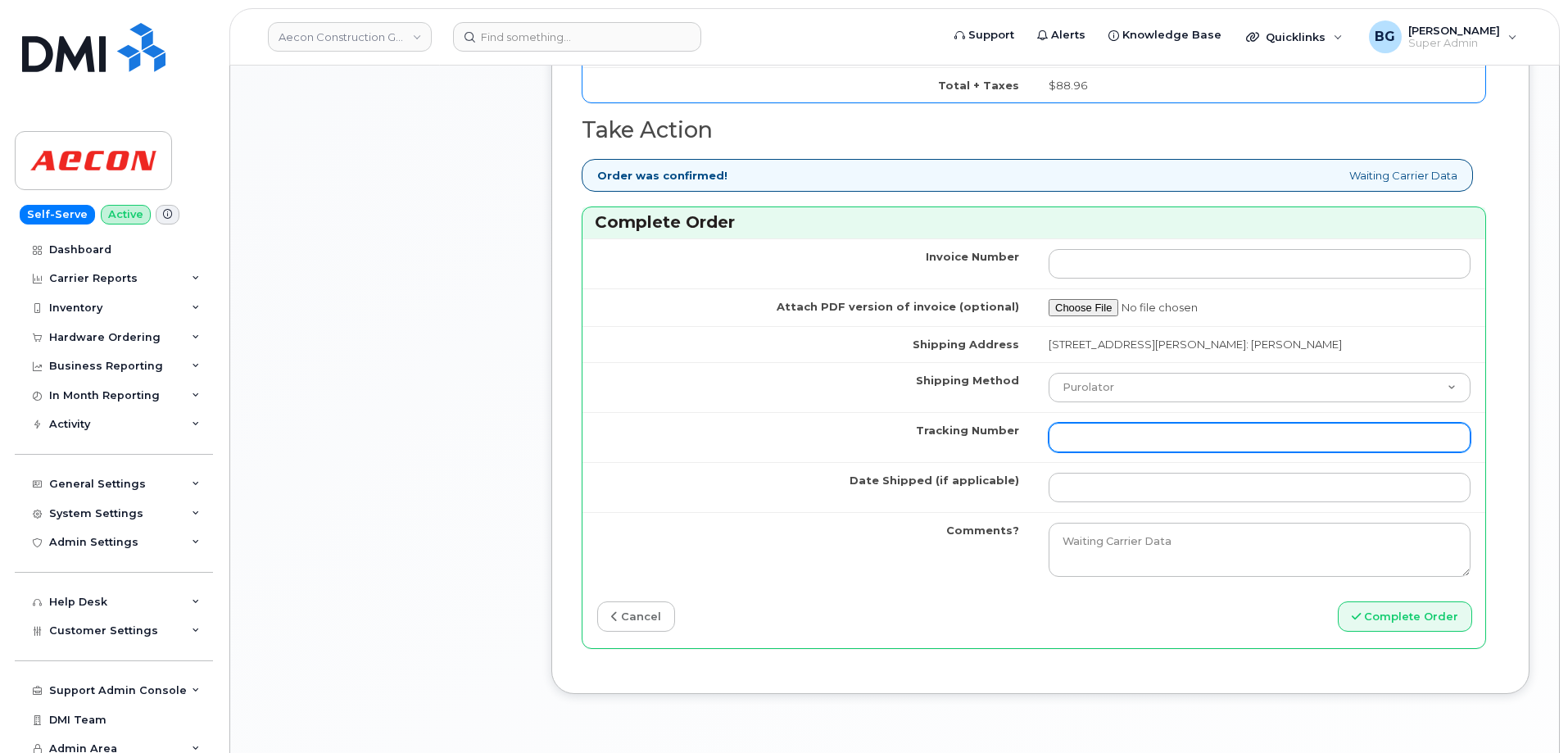
click at [1108, 429] on input "Tracking Number" at bounding box center [1260, 437] width 422 height 29
paste input "1Z30E19EDK00215386"
type input "1Z30E19EDK00215386"
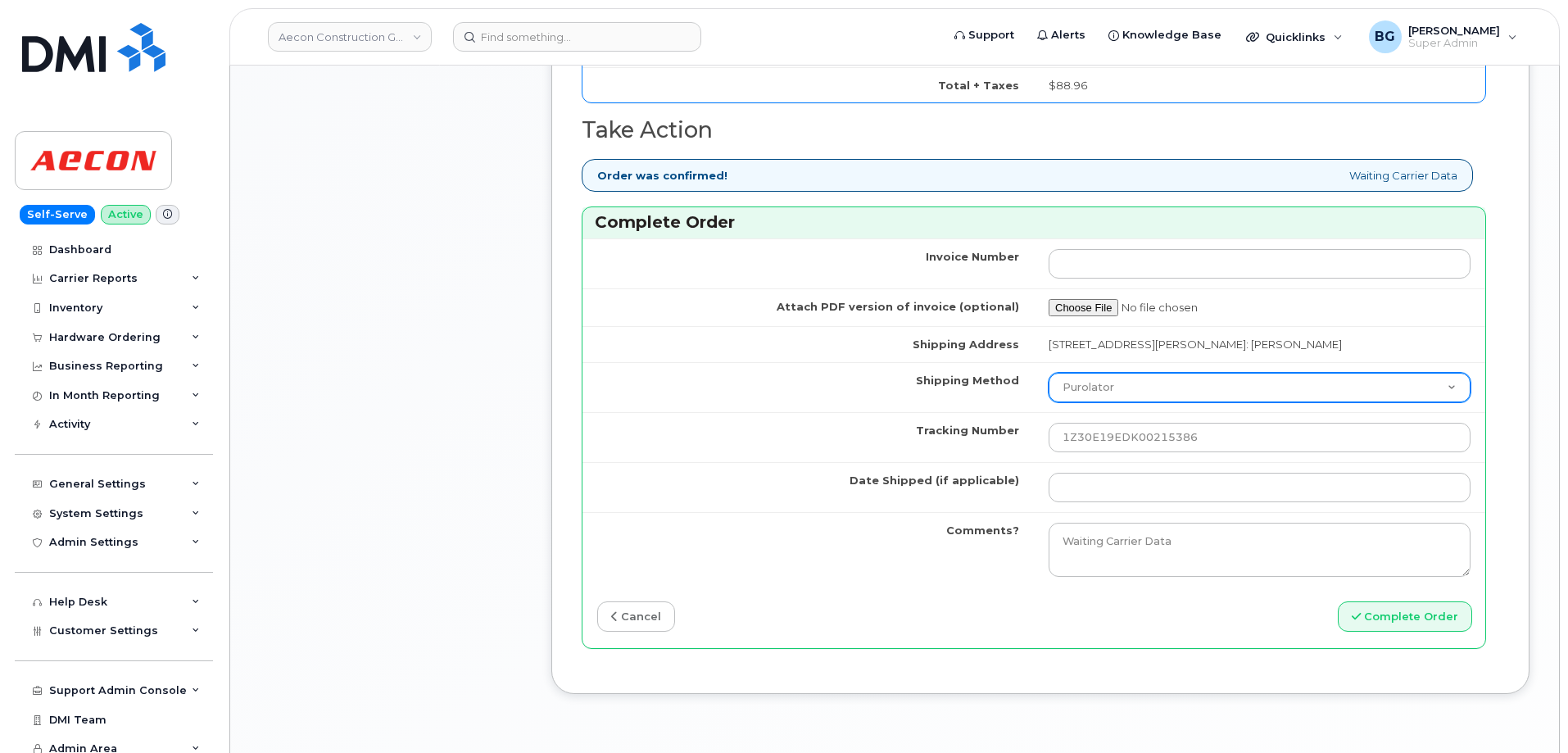
click at [1123, 373] on select "Purolator UPS FedEx Canada Post Courier Other Drop Off Pick Up" at bounding box center [1260, 388] width 422 height 29
select select "UPS"
click at [1049, 373] on select "Purolator UPS FedEx Canada Post Courier Other Drop Off Pick Up" at bounding box center [1260, 388] width 422 height 29
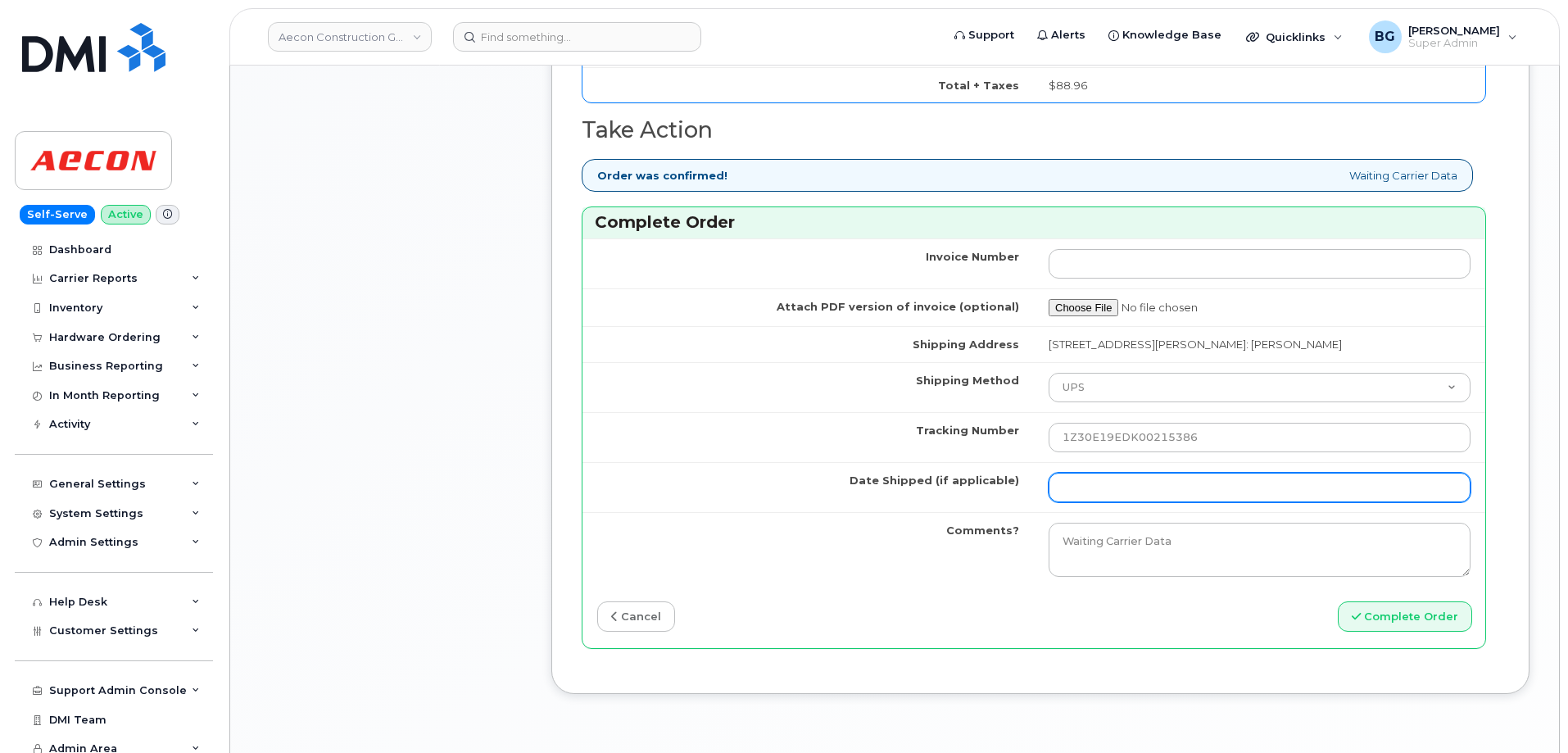
click at [1097, 473] on input "Date Shipped (if applicable)" at bounding box center [1260, 488] width 422 height 29
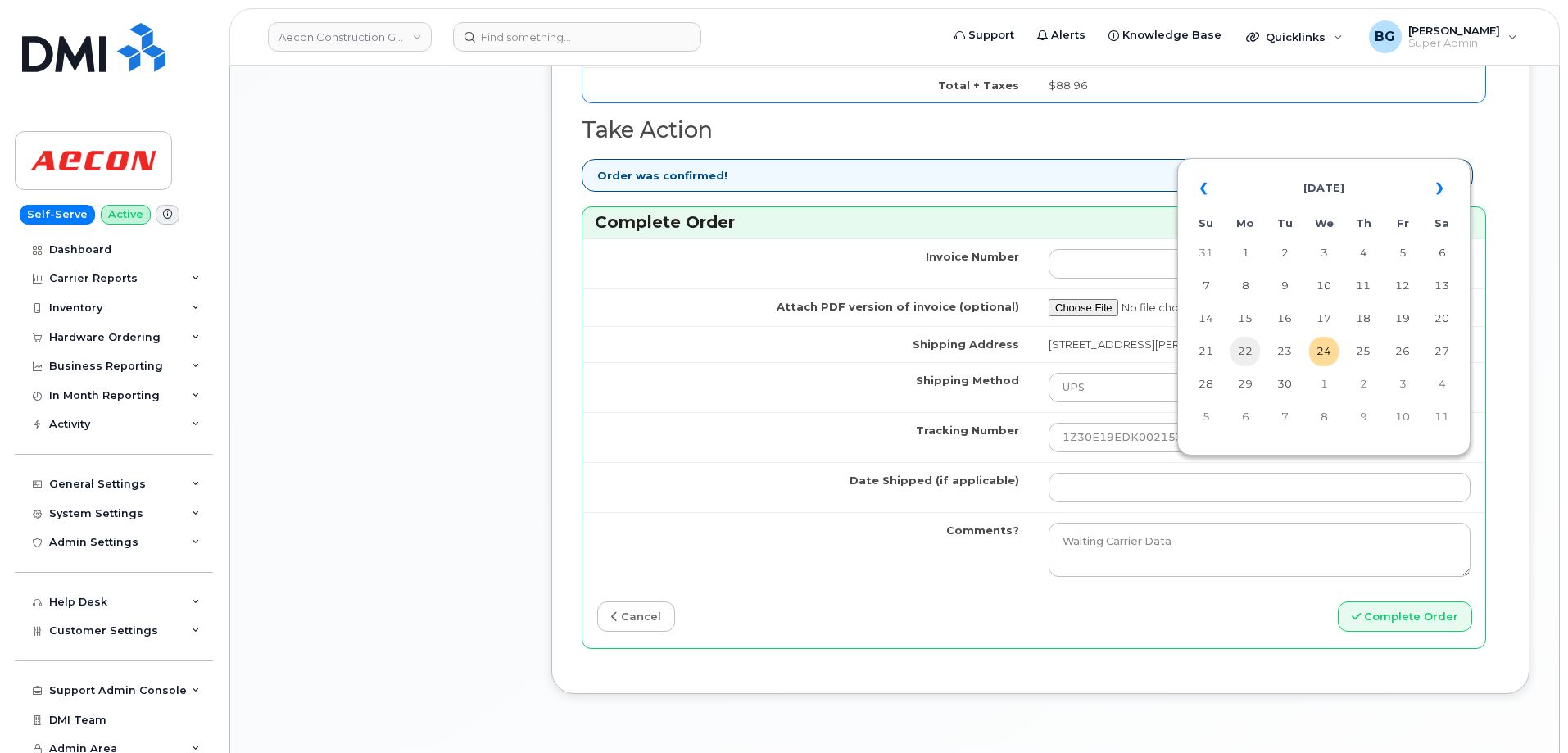
click at [1249, 353] on td "22" at bounding box center [1245, 352] width 29 height 29
type input "[DATE]"
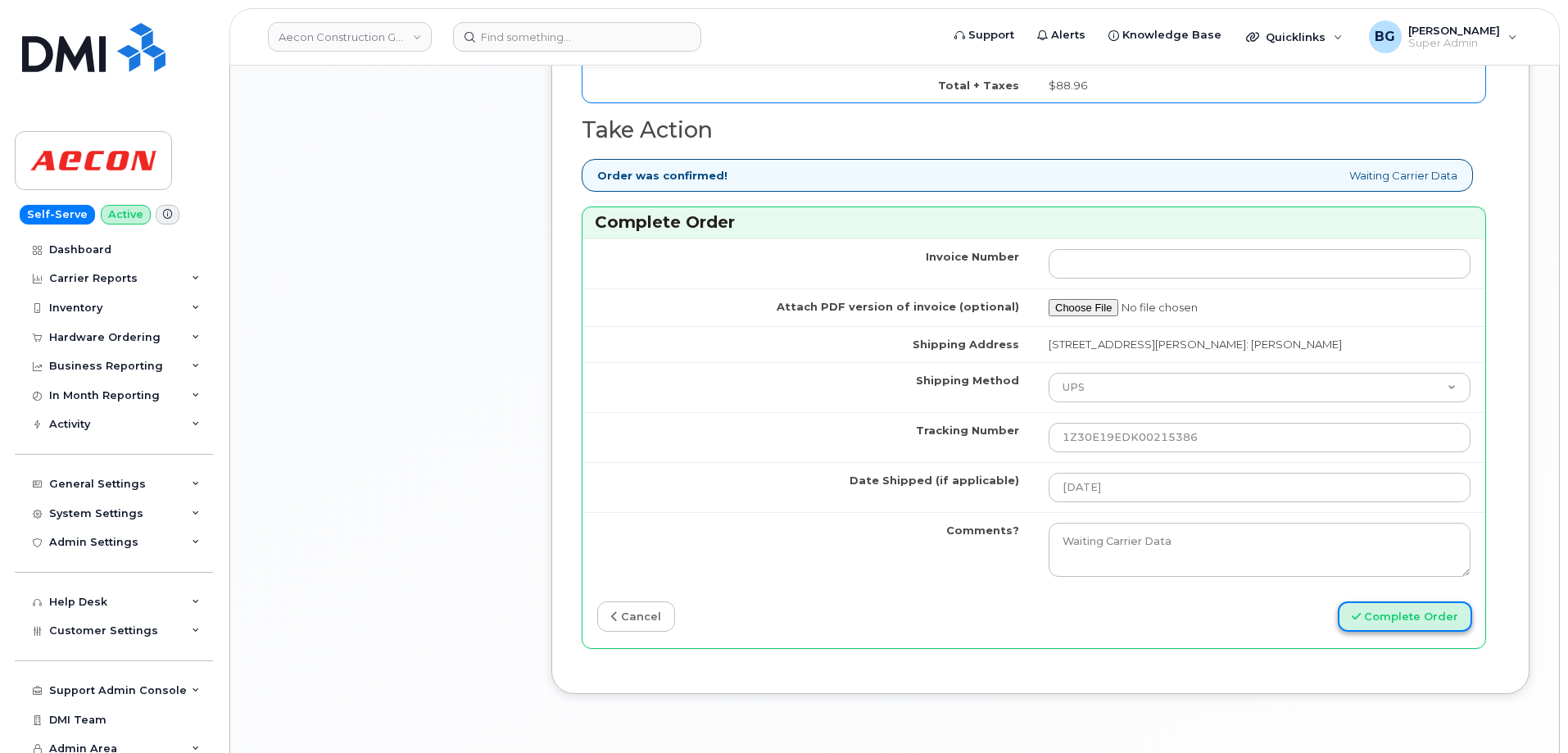
click at [1402, 601] on button "Complete Order" at bounding box center [1405, 616] width 134 height 30
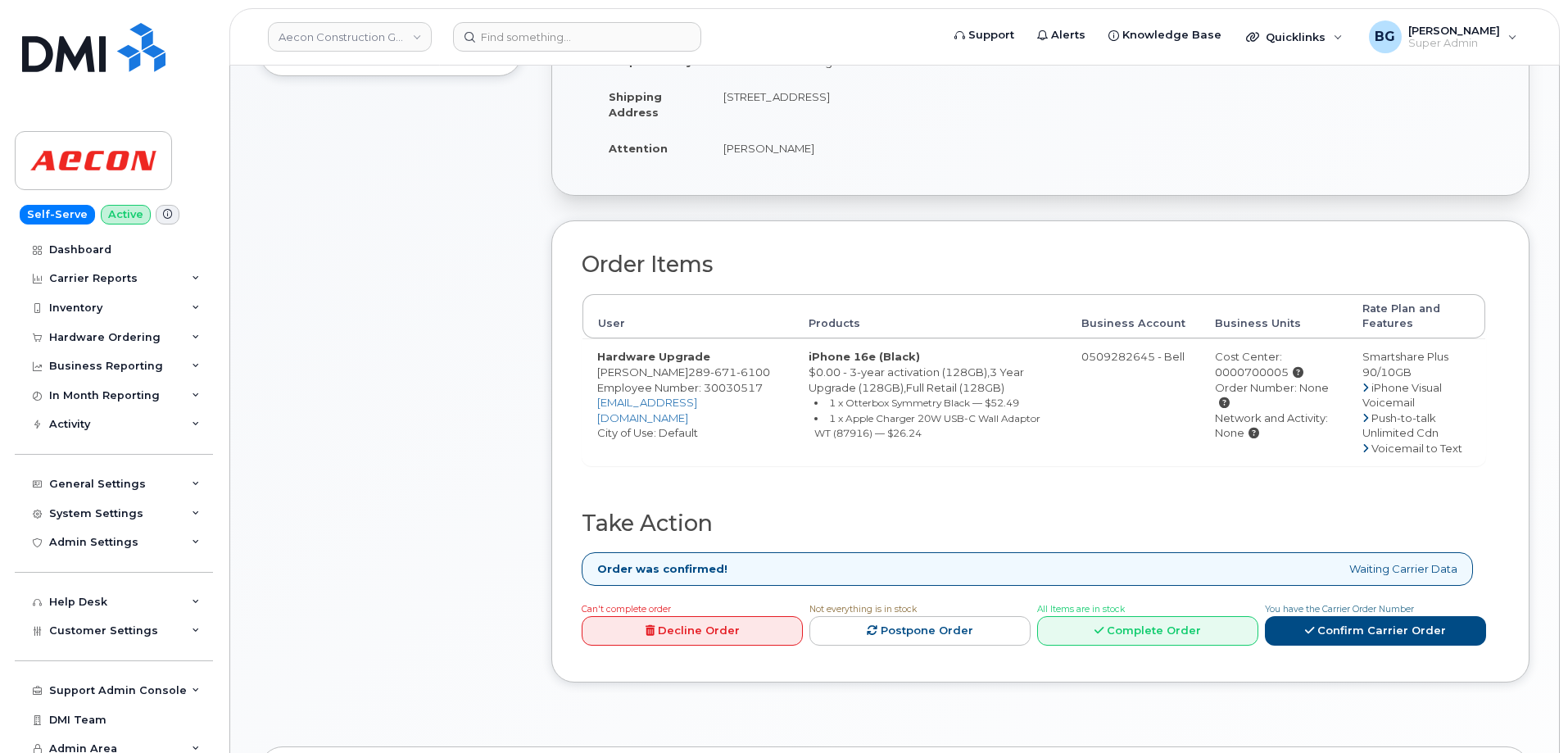
scroll to position [600, 0]
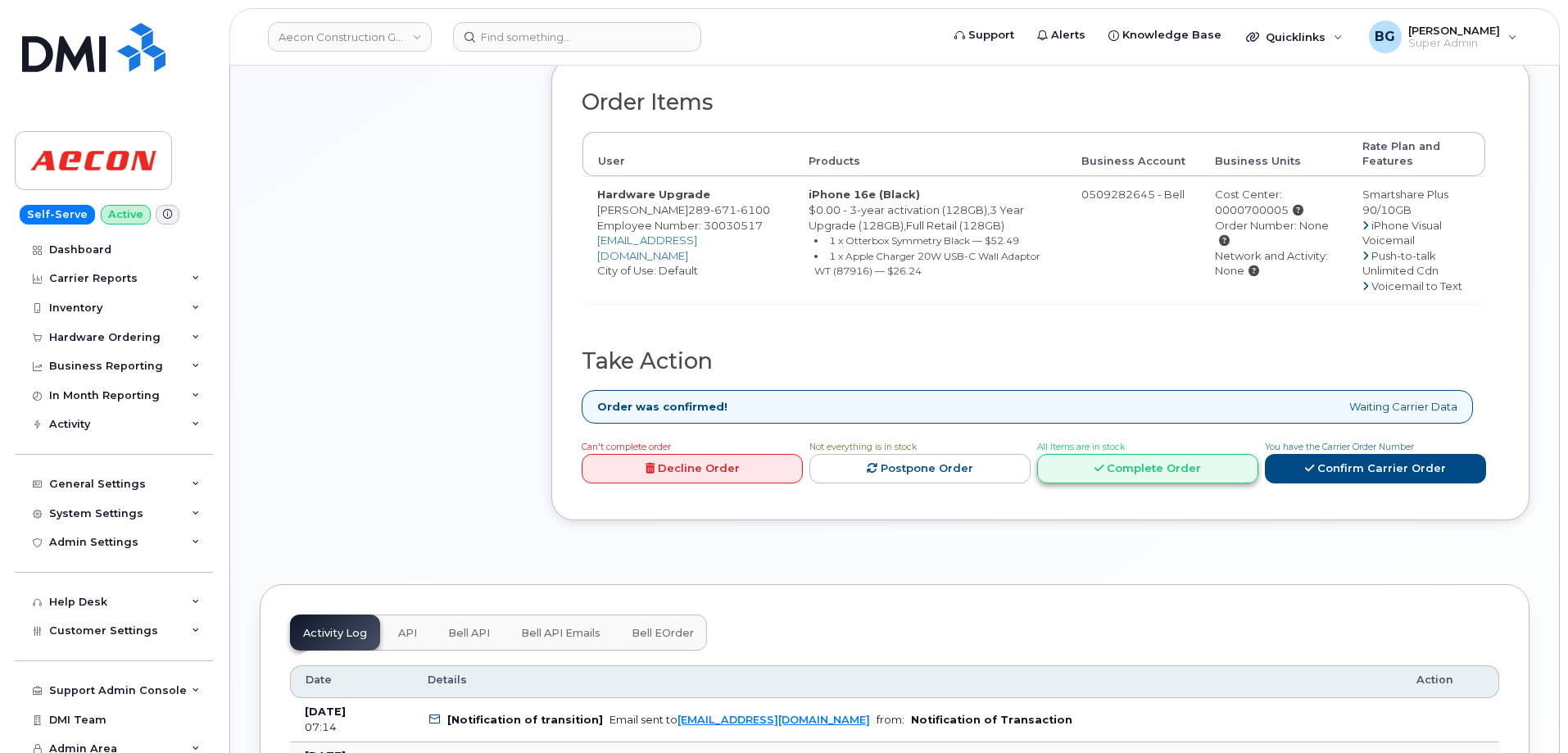
click at [1153, 454] on link "Complete Order" at bounding box center [1148, 468] width 222 height 30
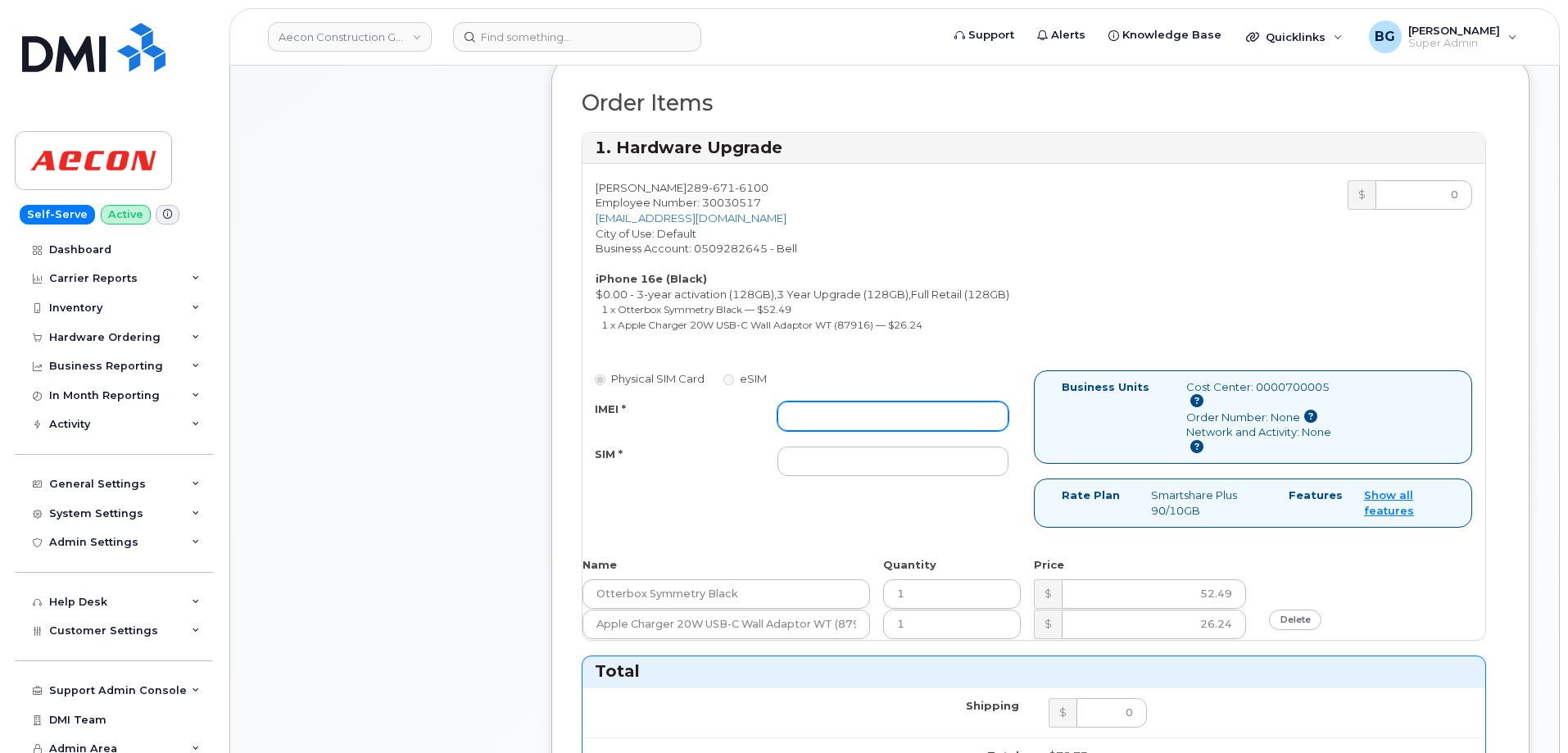
click at [819, 402] on input "IMEI *" at bounding box center [893, 416] width 231 height 29
paste input "354216331321509"
type input "354216331321509"
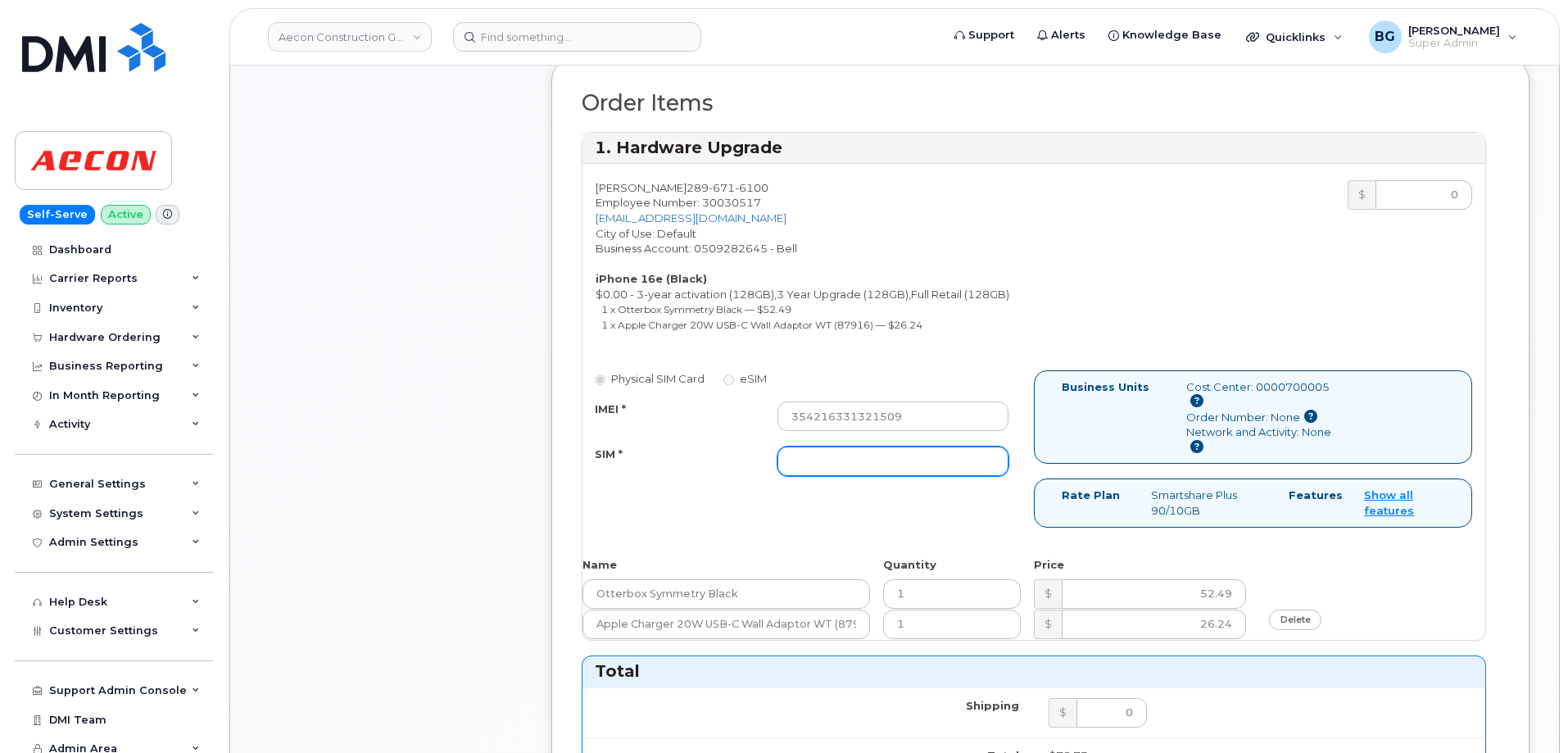
click at [835, 447] on input "SIM *" at bounding box center [893, 462] width 231 height 29
paste input "89302610207734053066"
type input "89302610207734053066"
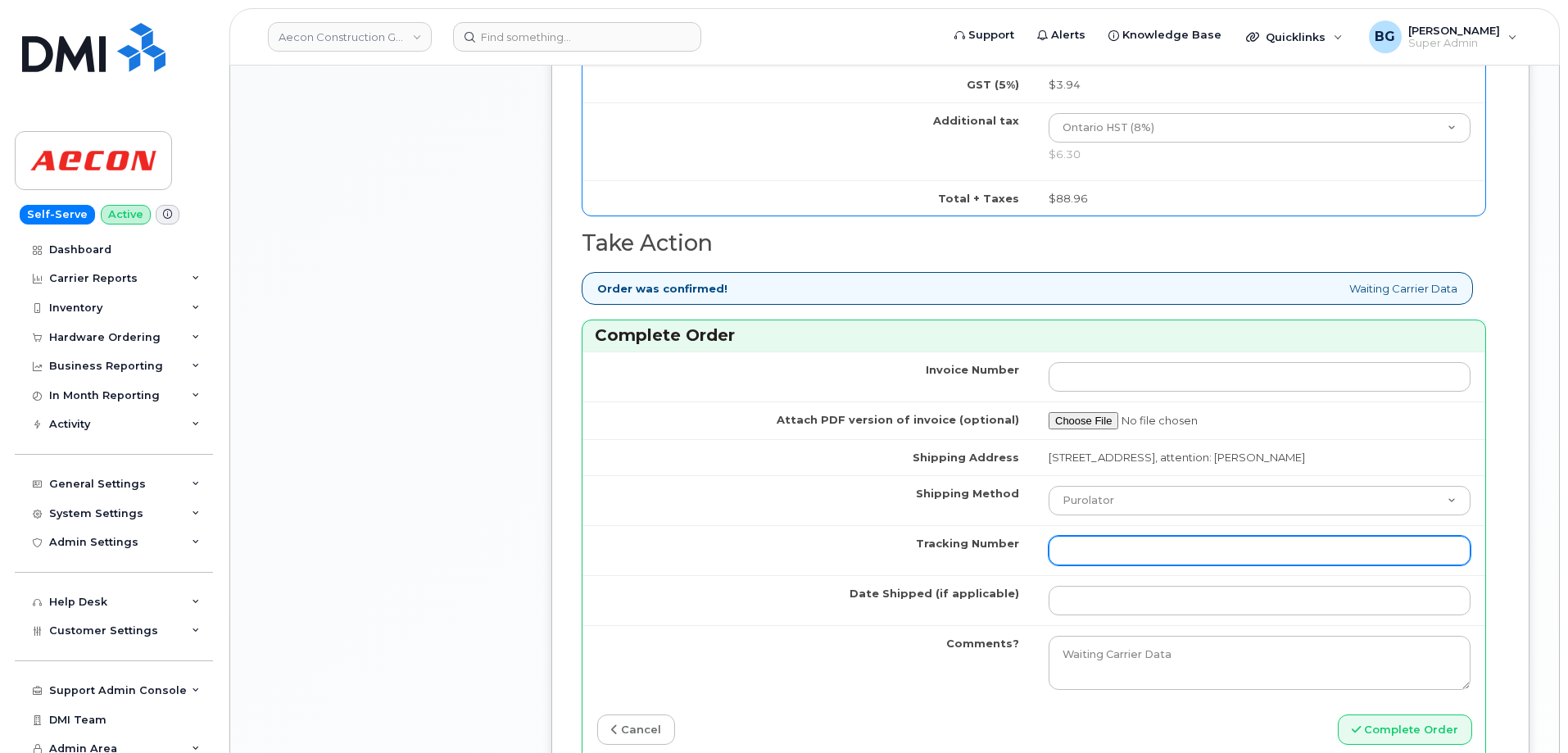
scroll to position [1312, 0]
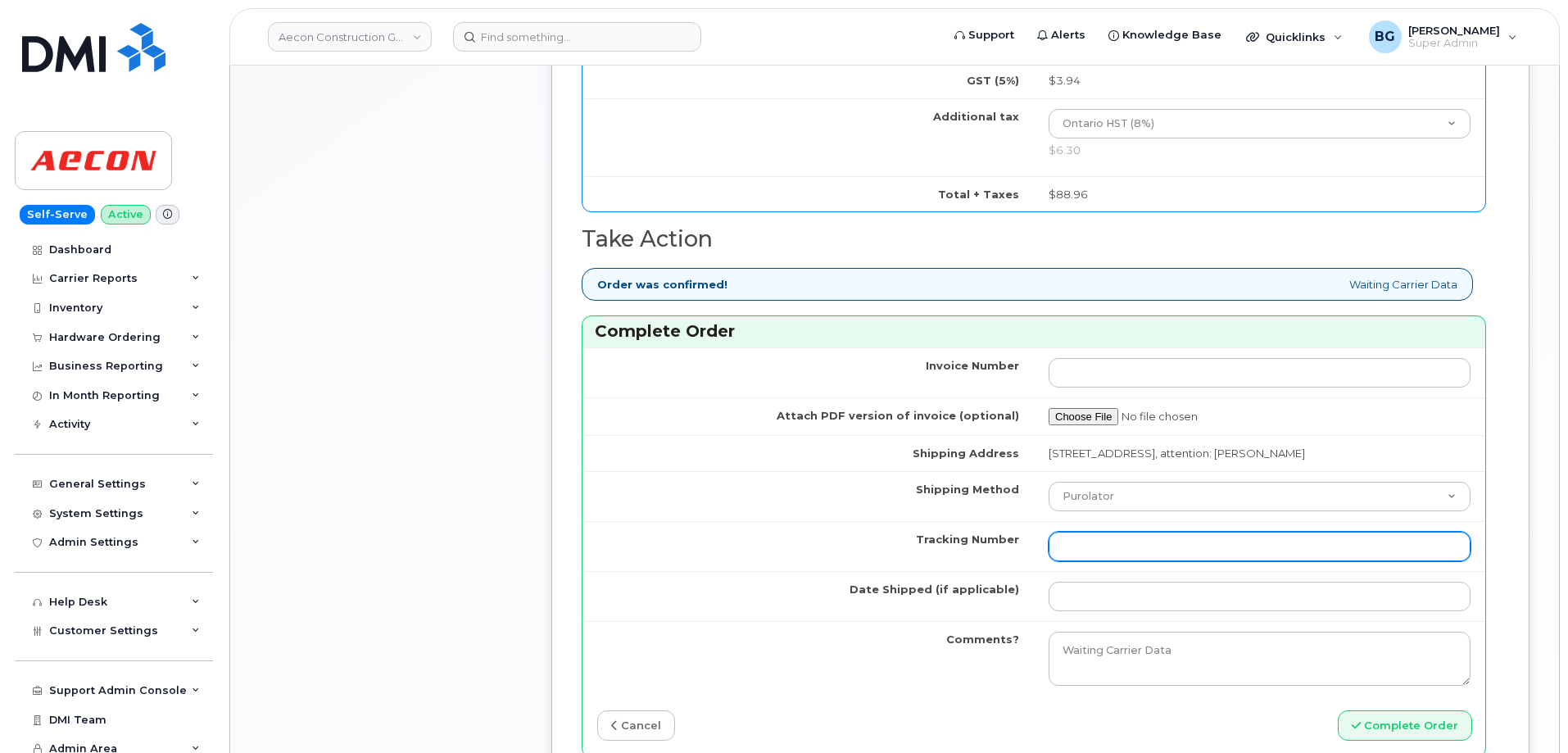
click at [1112, 531] on input "Tracking Number" at bounding box center [1260, 546] width 422 height 29
paste input "520066461143"
type input "520066461143"
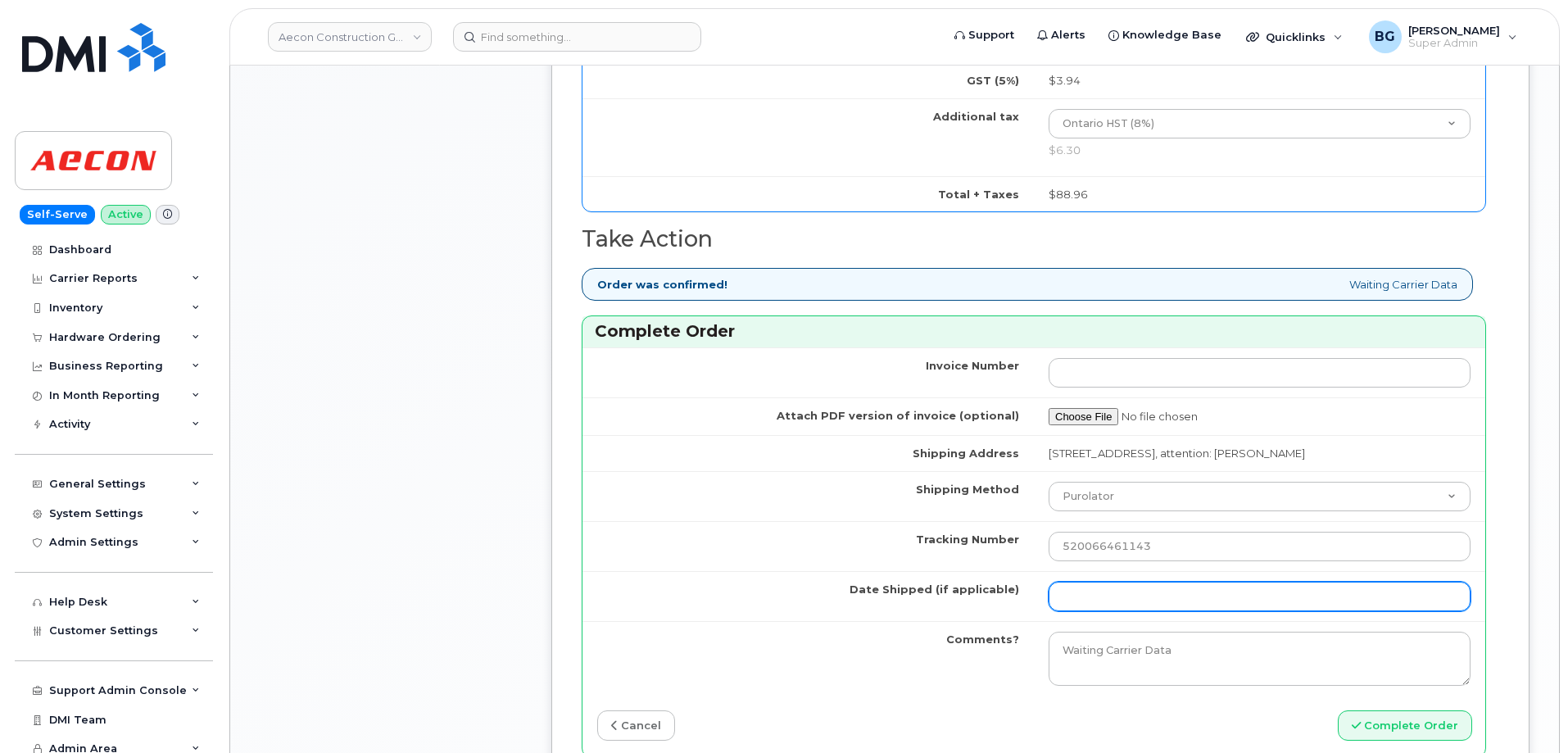
click at [1102, 594] on input "Date Shipped (if applicable)" at bounding box center [1260, 597] width 422 height 29
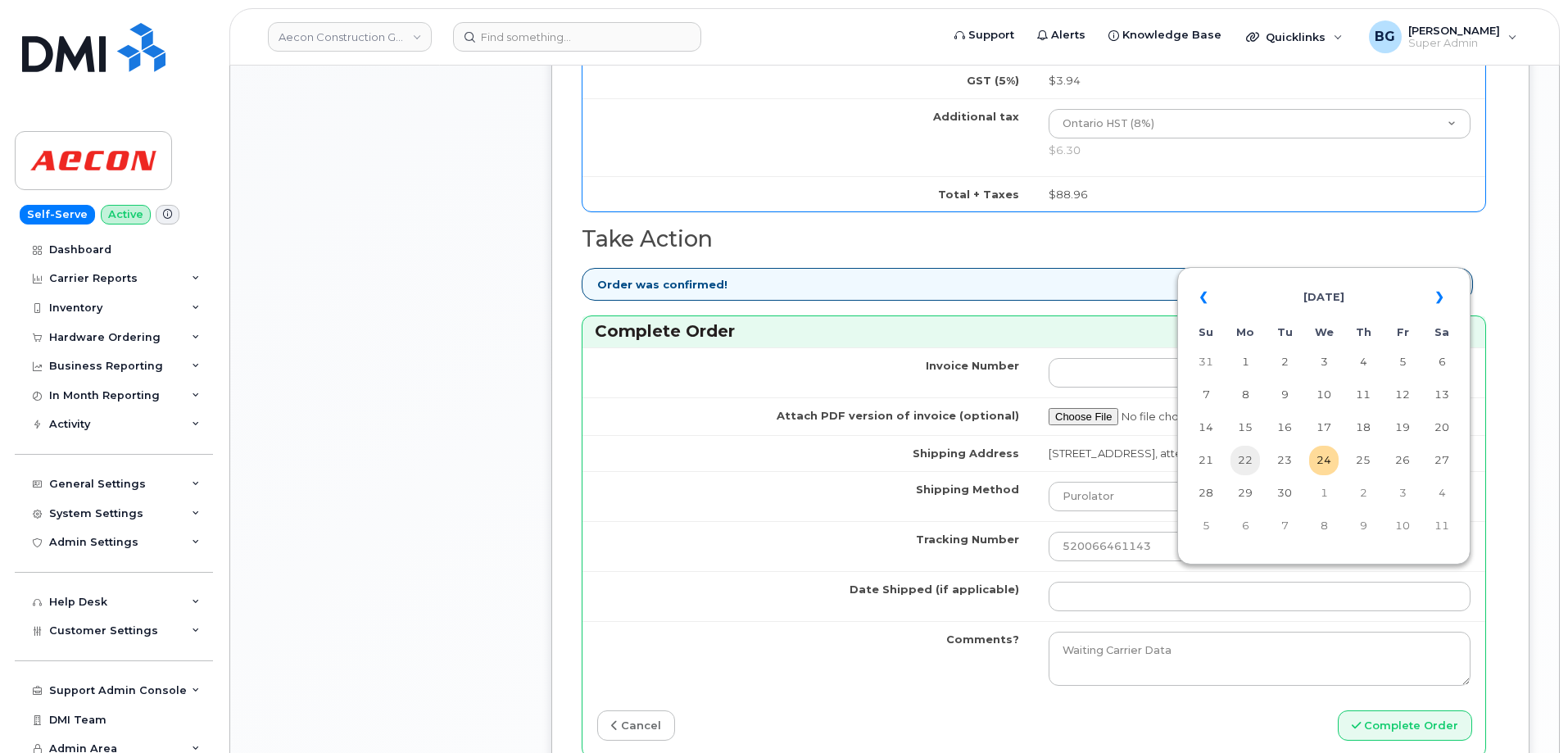
click at [1245, 458] on td "22" at bounding box center [1245, 461] width 29 height 29
type input "[DATE]"
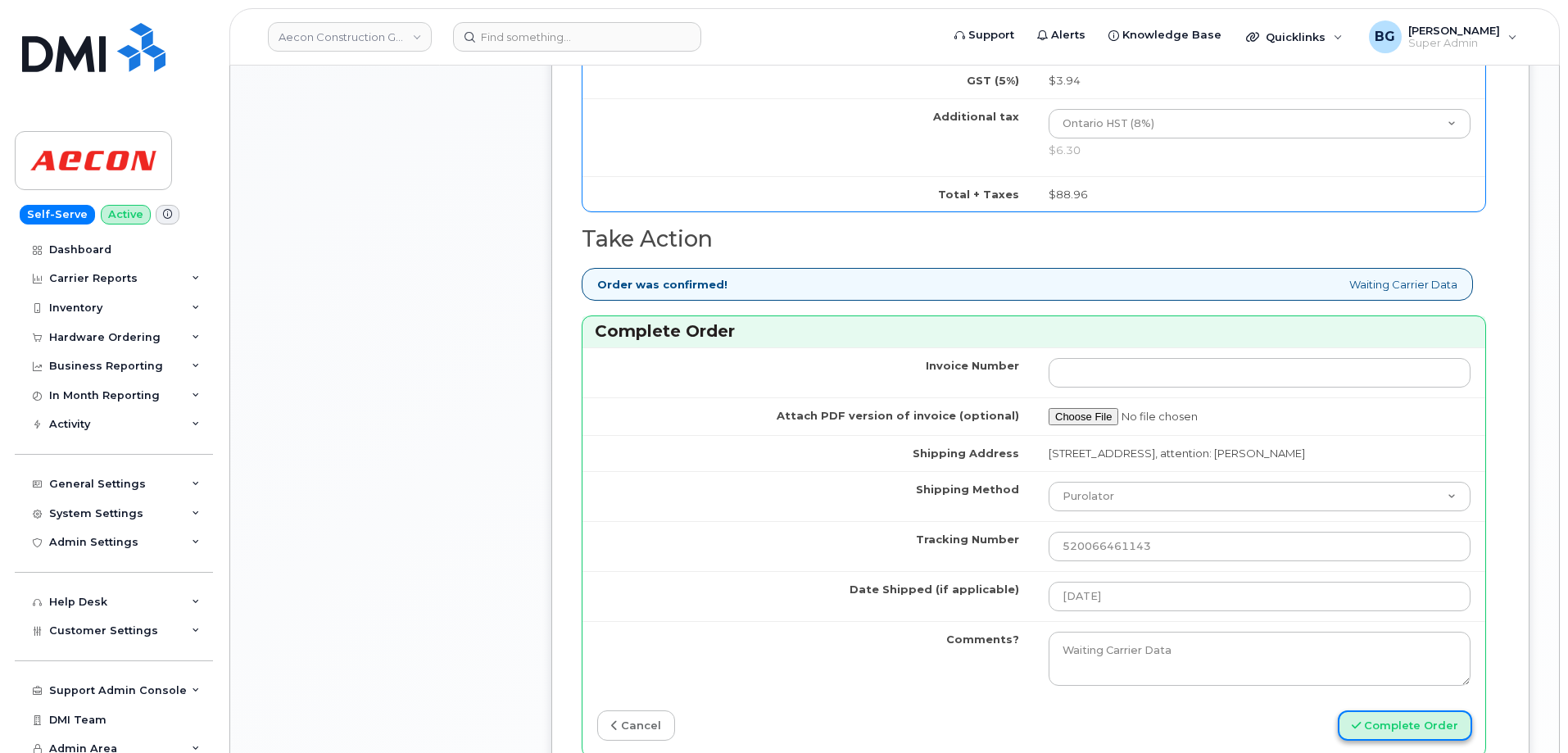
click at [1380, 710] on button "Complete Order" at bounding box center [1405, 725] width 134 height 30
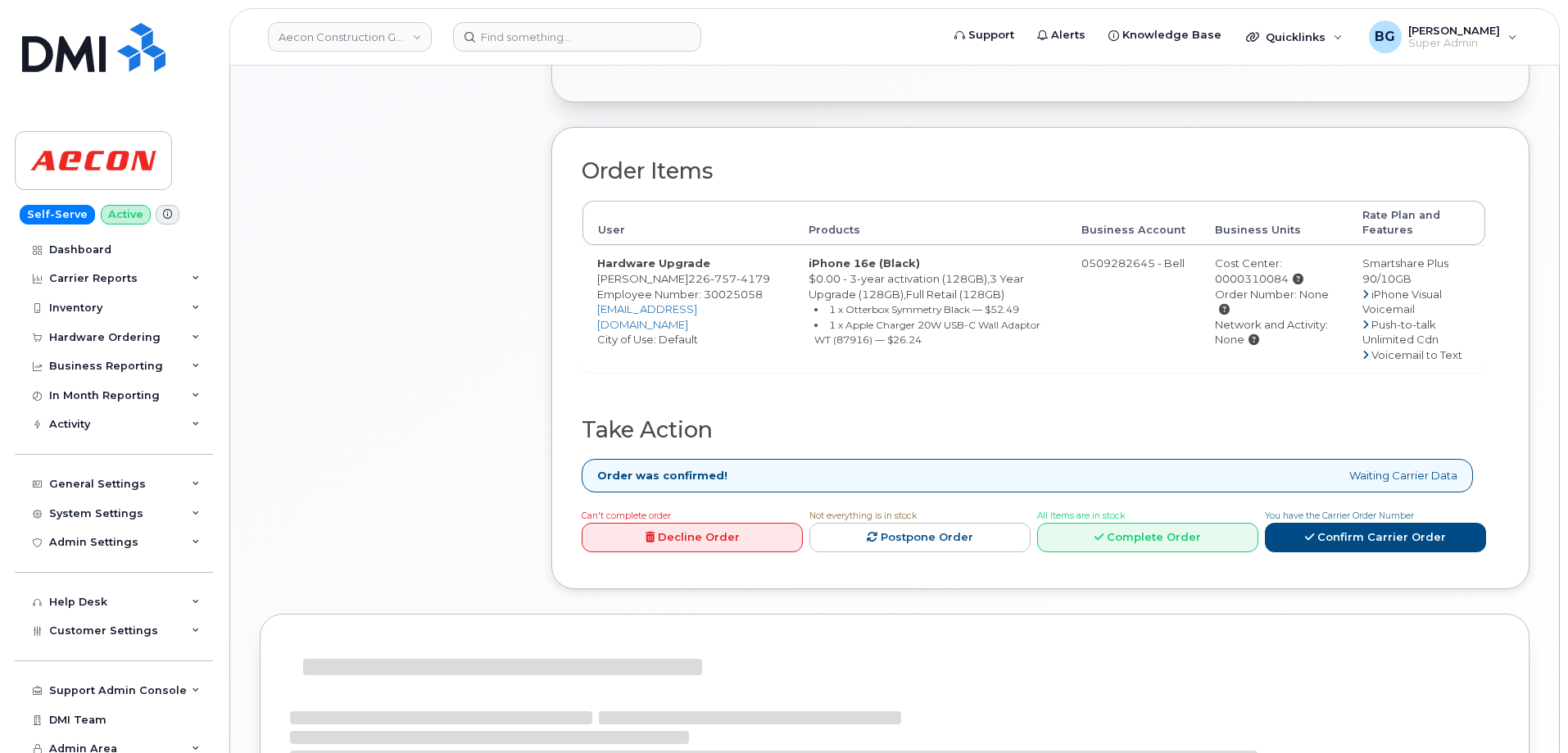
scroll to position [547, 0]
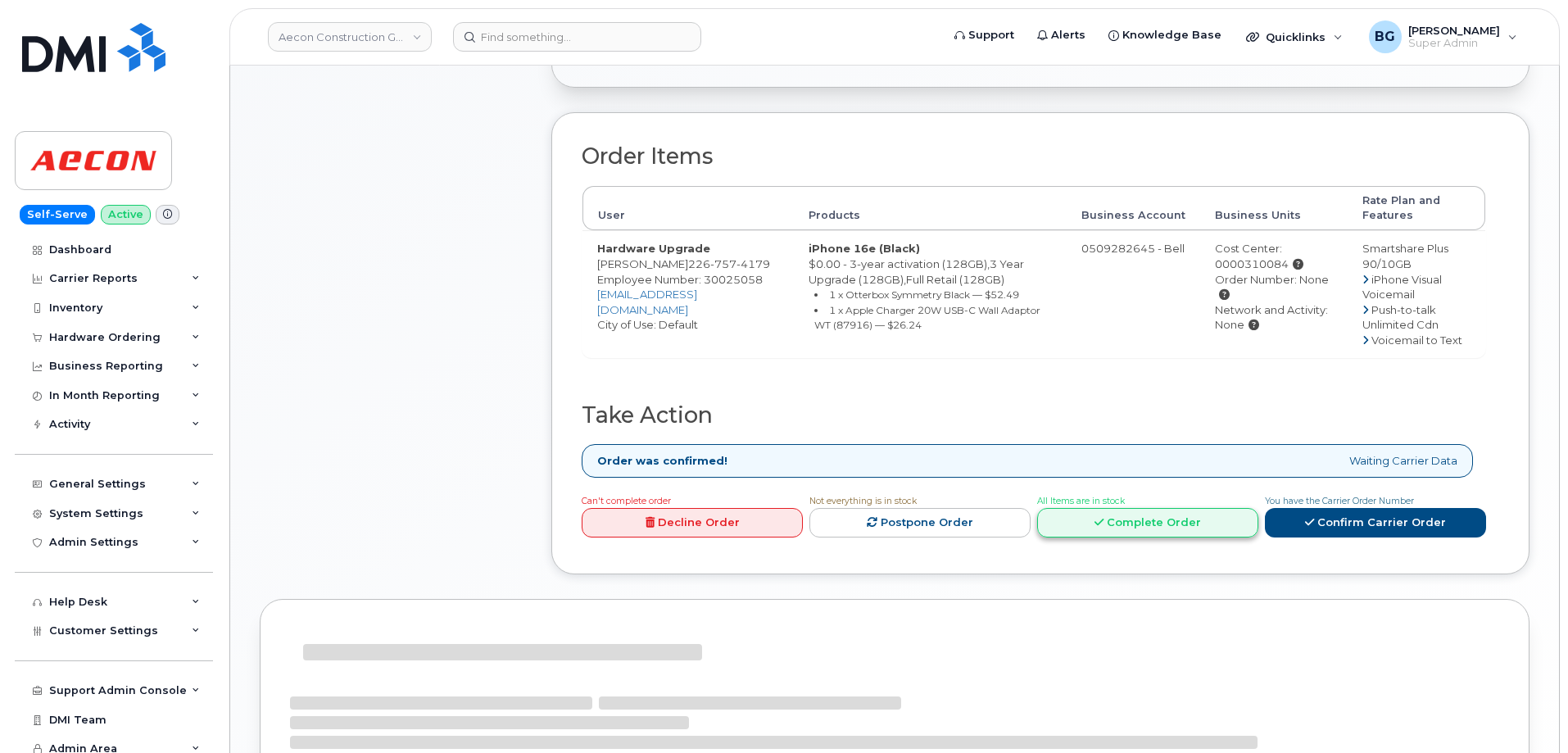
click at [1127, 508] on link "Complete Order" at bounding box center [1148, 523] width 222 height 30
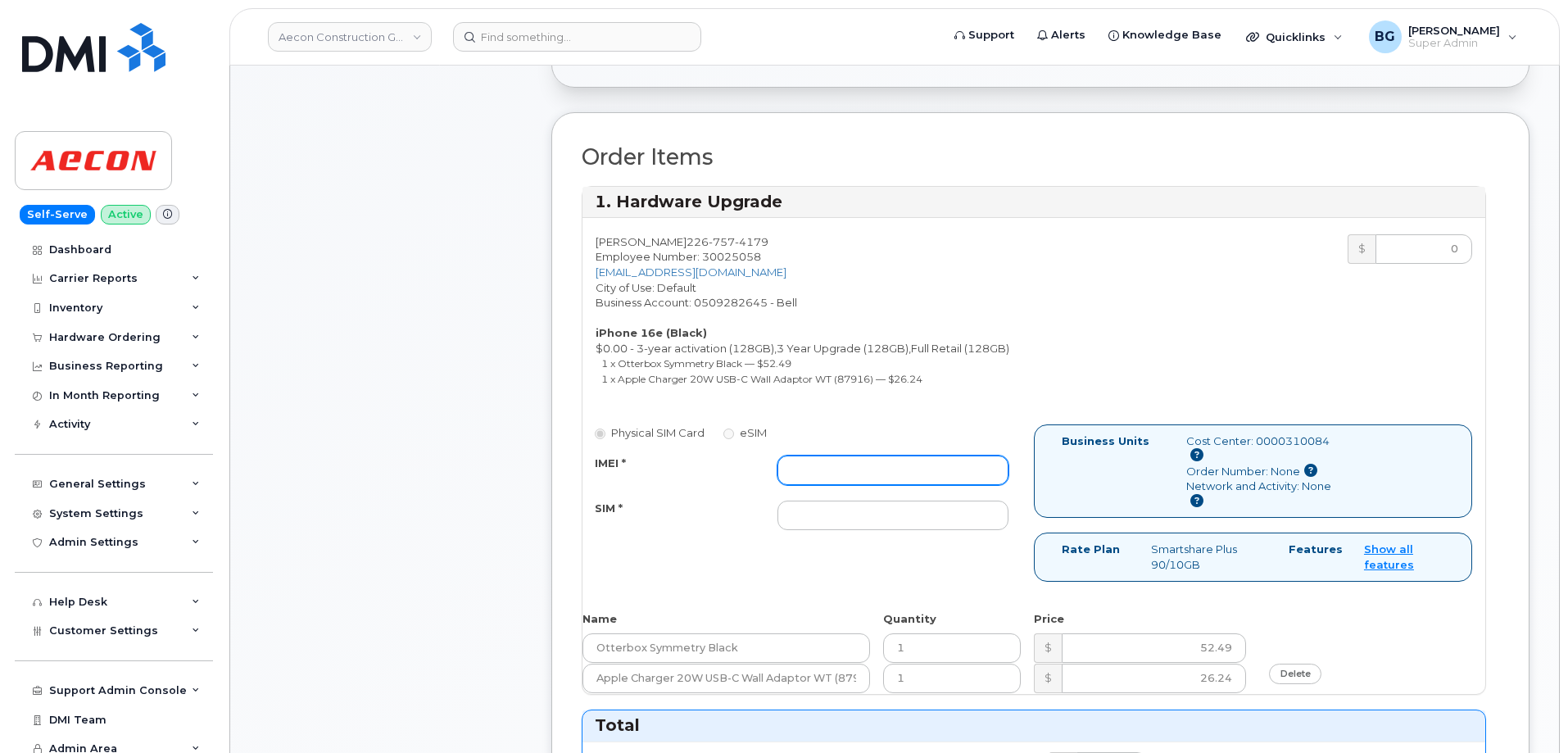
click at [810, 456] on input "IMEI *" at bounding box center [893, 470] width 231 height 29
paste input "354216331181390"
type input "354216331181390"
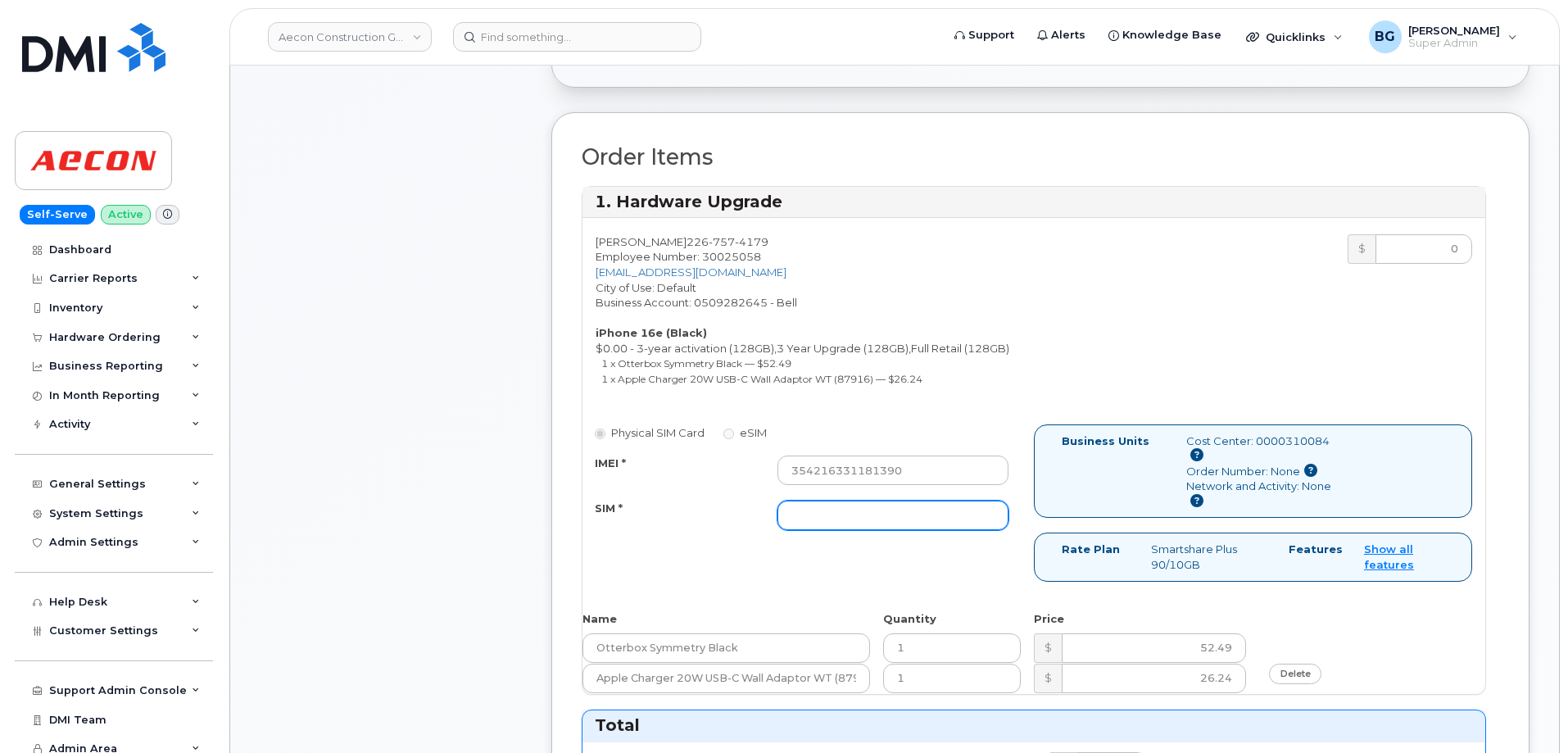
click at [817, 501] on input "SIM *" at bounding box center [893, 515] width 231 height 29
paste input "89302610207734058529"
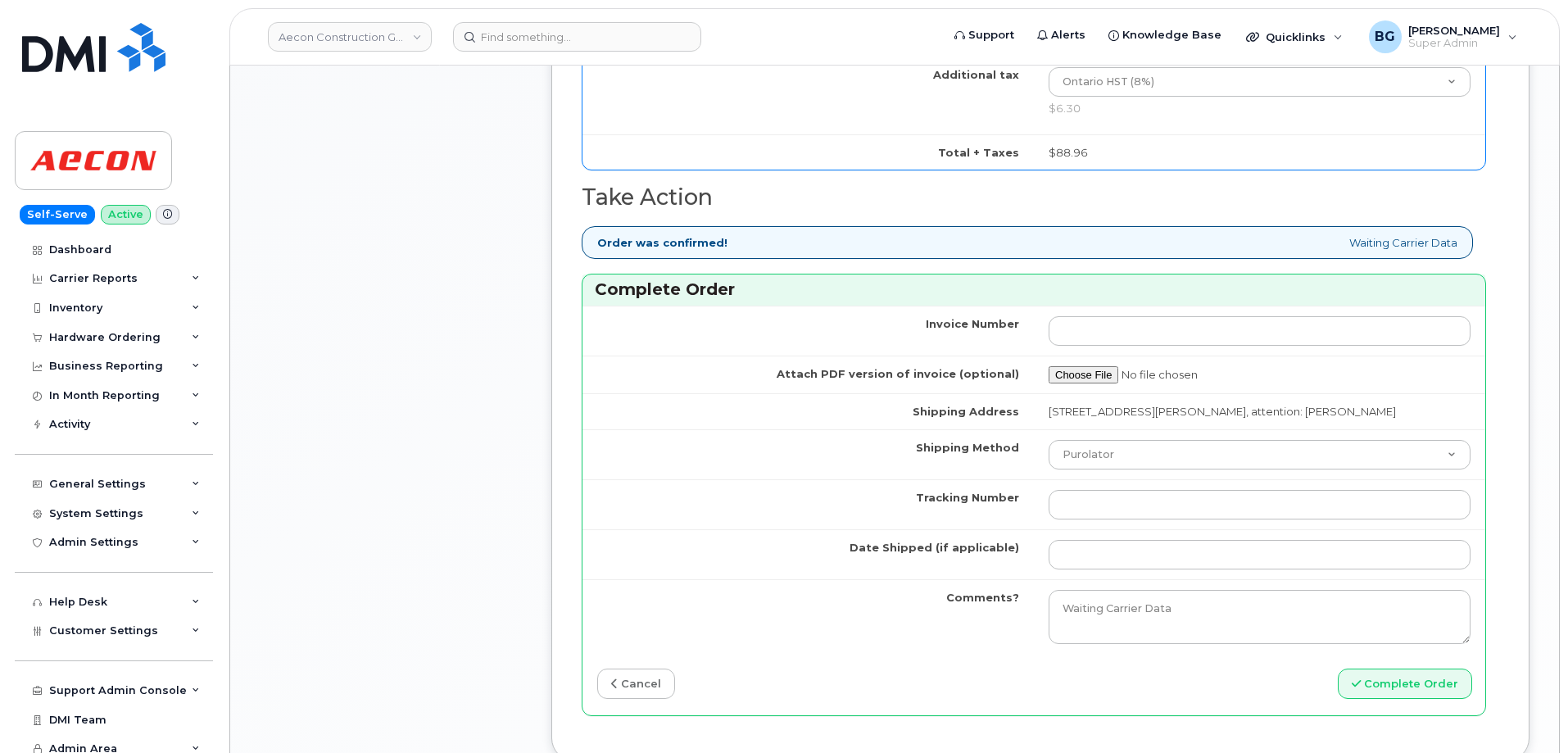
scroll to position [1366, 0]
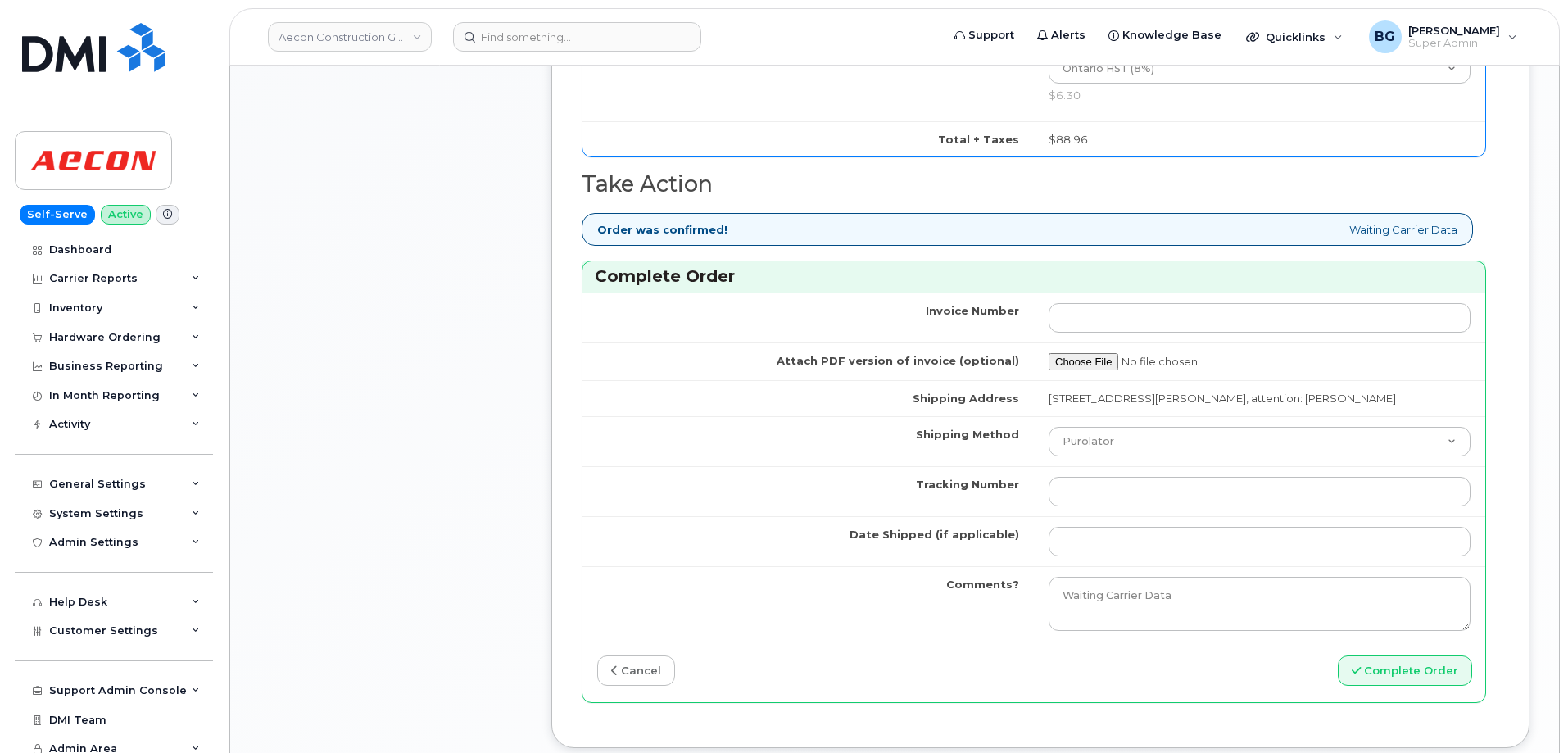
type input "89302610207734058529"
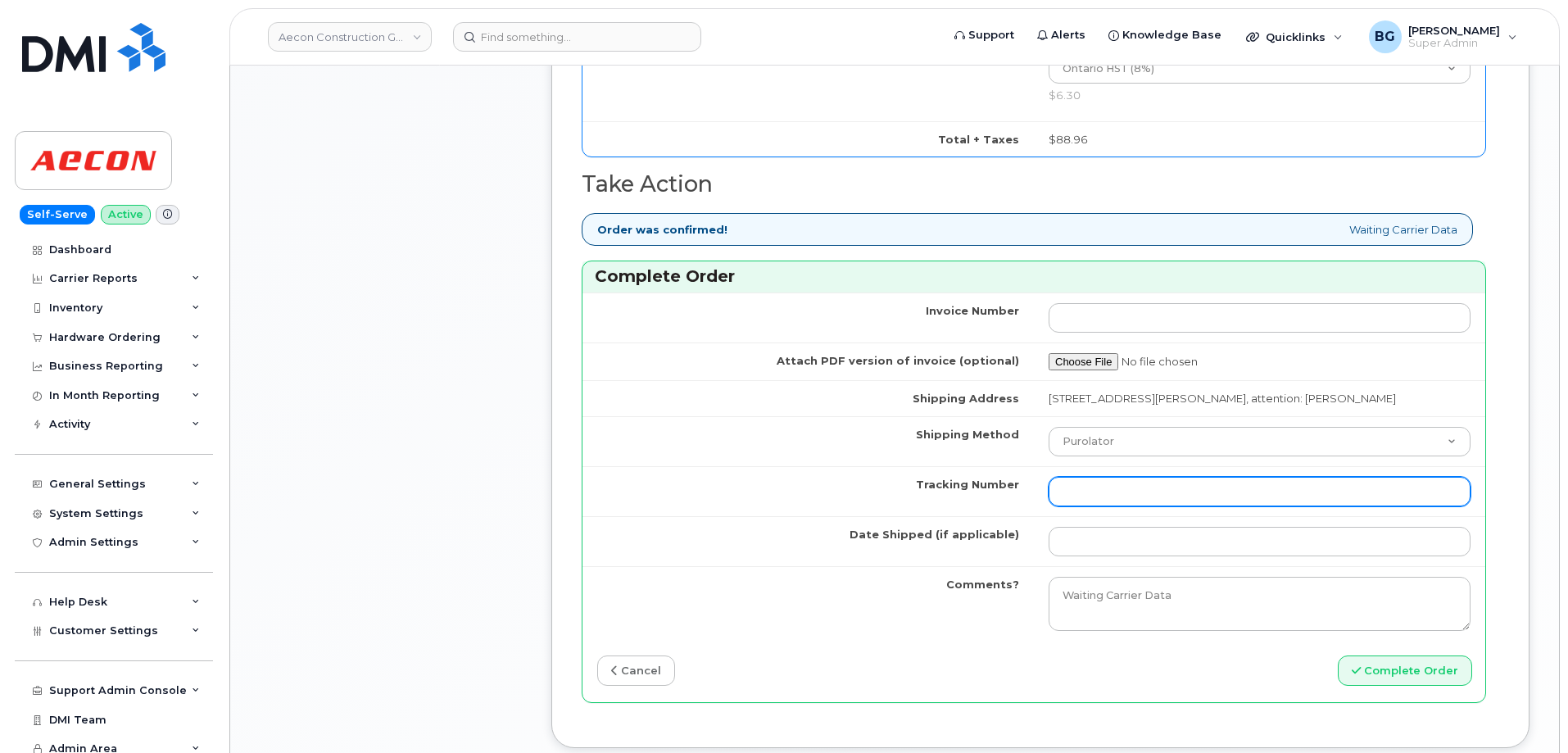
click at [1083, 488] on input "Tracking Number" at bounding box center [1260, 492] width 422 height 29
paste input "520066413821"
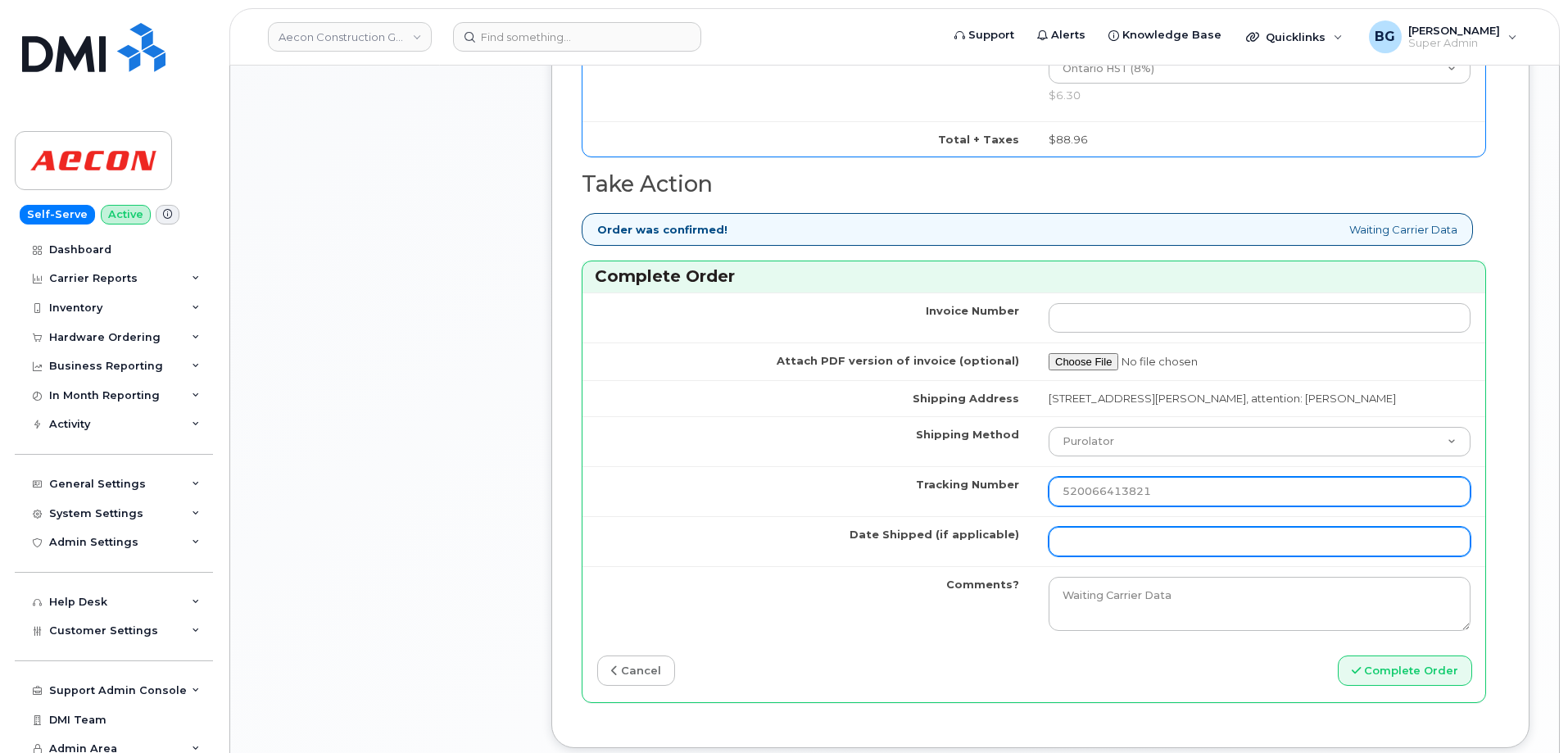
type input "520066413821"
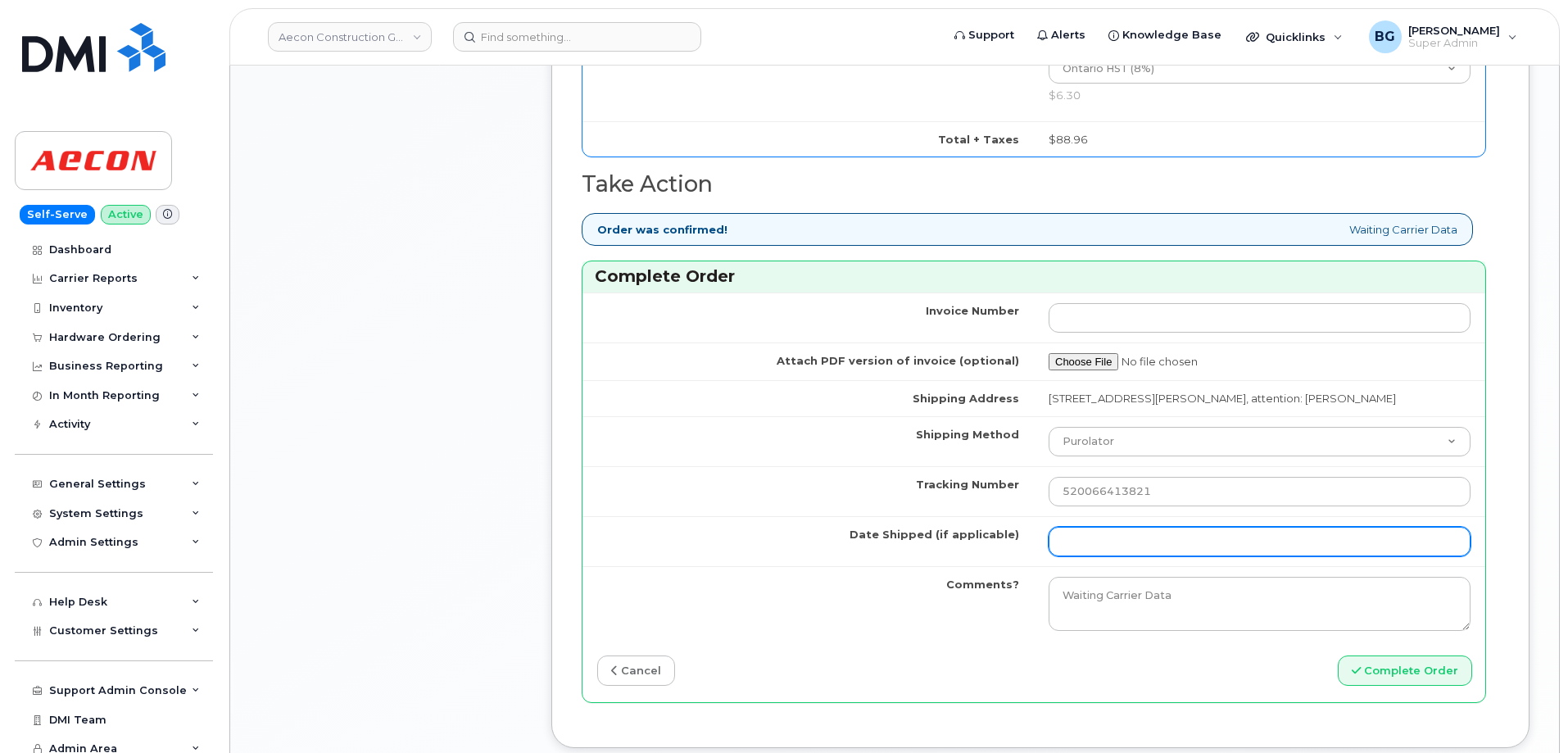
click at [1154, 527] on input "Date Shipped (if applicable)" at bounding box center [1260, 541] width 422 height 29
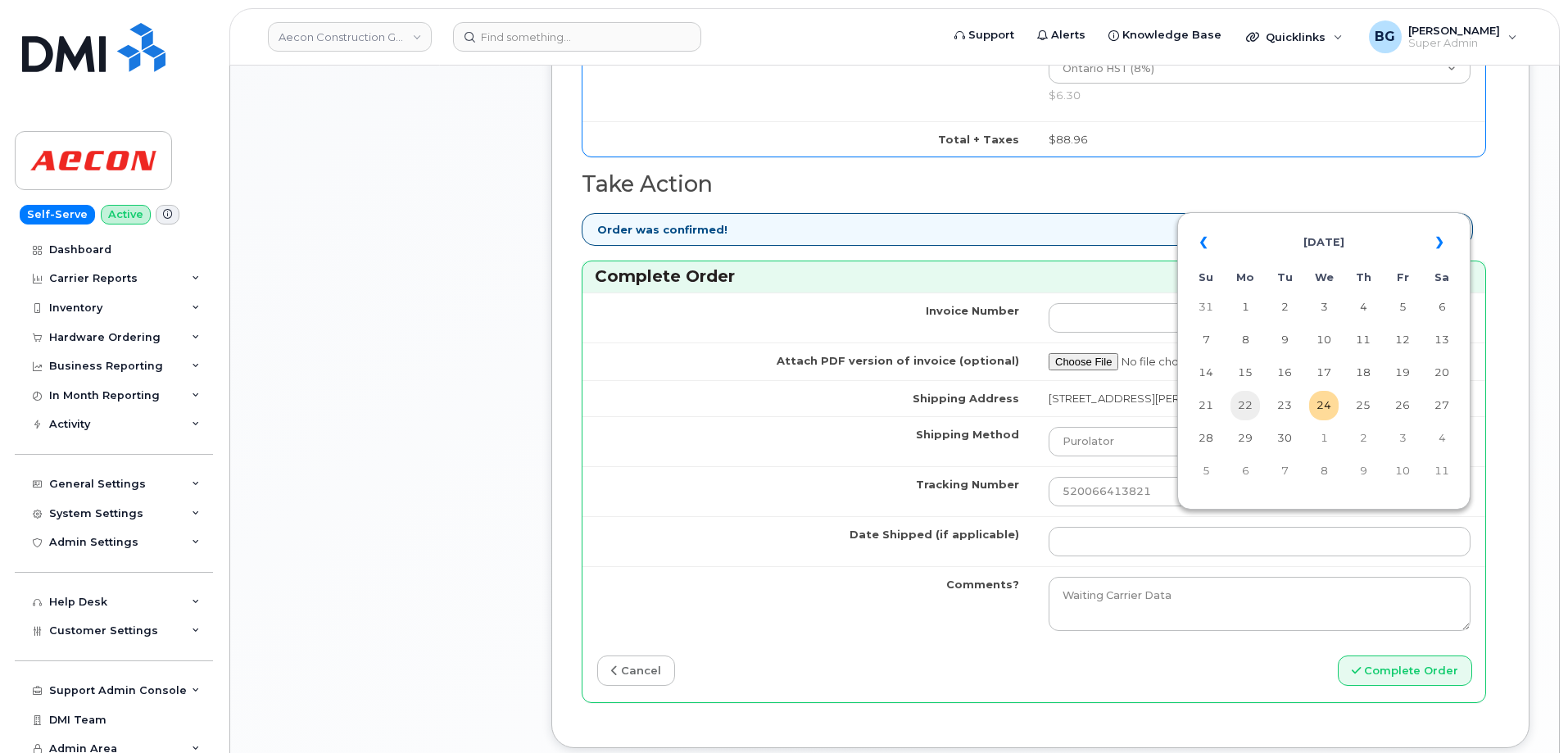
click at [1240, 406] on td "22" at bounding box center [1245, 405] width 29 height 29
type input "[DATE]"
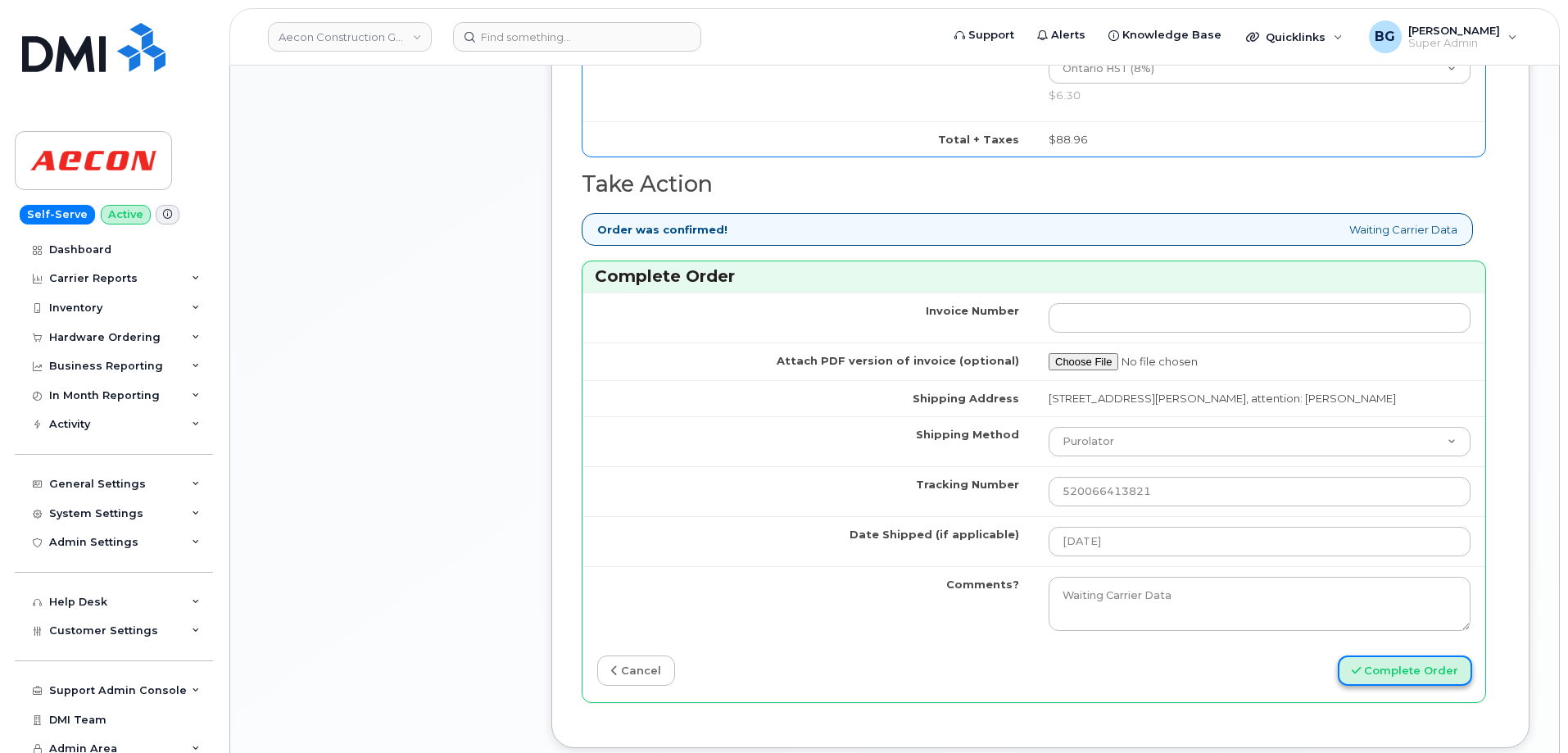
click at [1396, 656] on button "Complete Order" at bounding box center [1405, 670] width 134 height 30
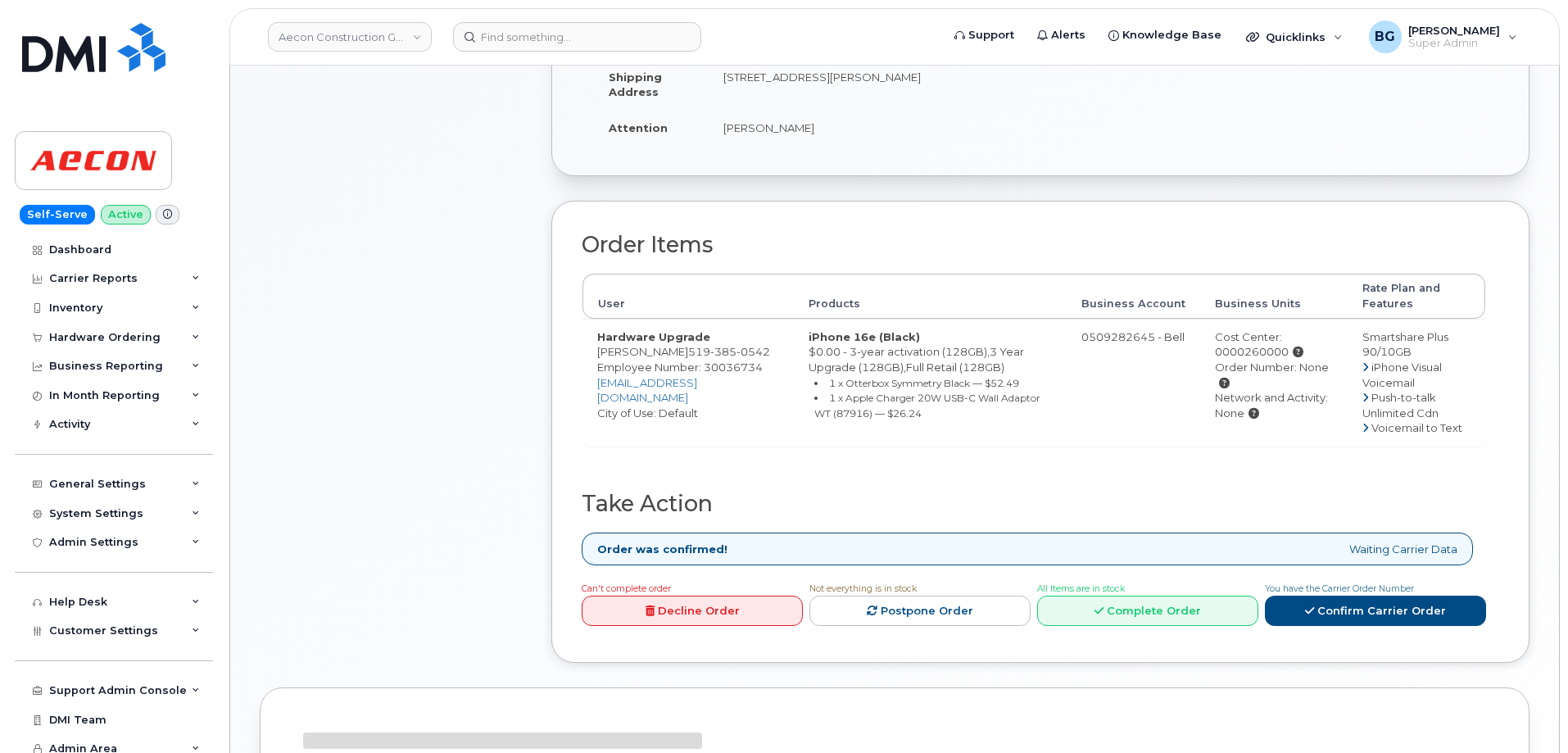
scroll to position [575, 0]
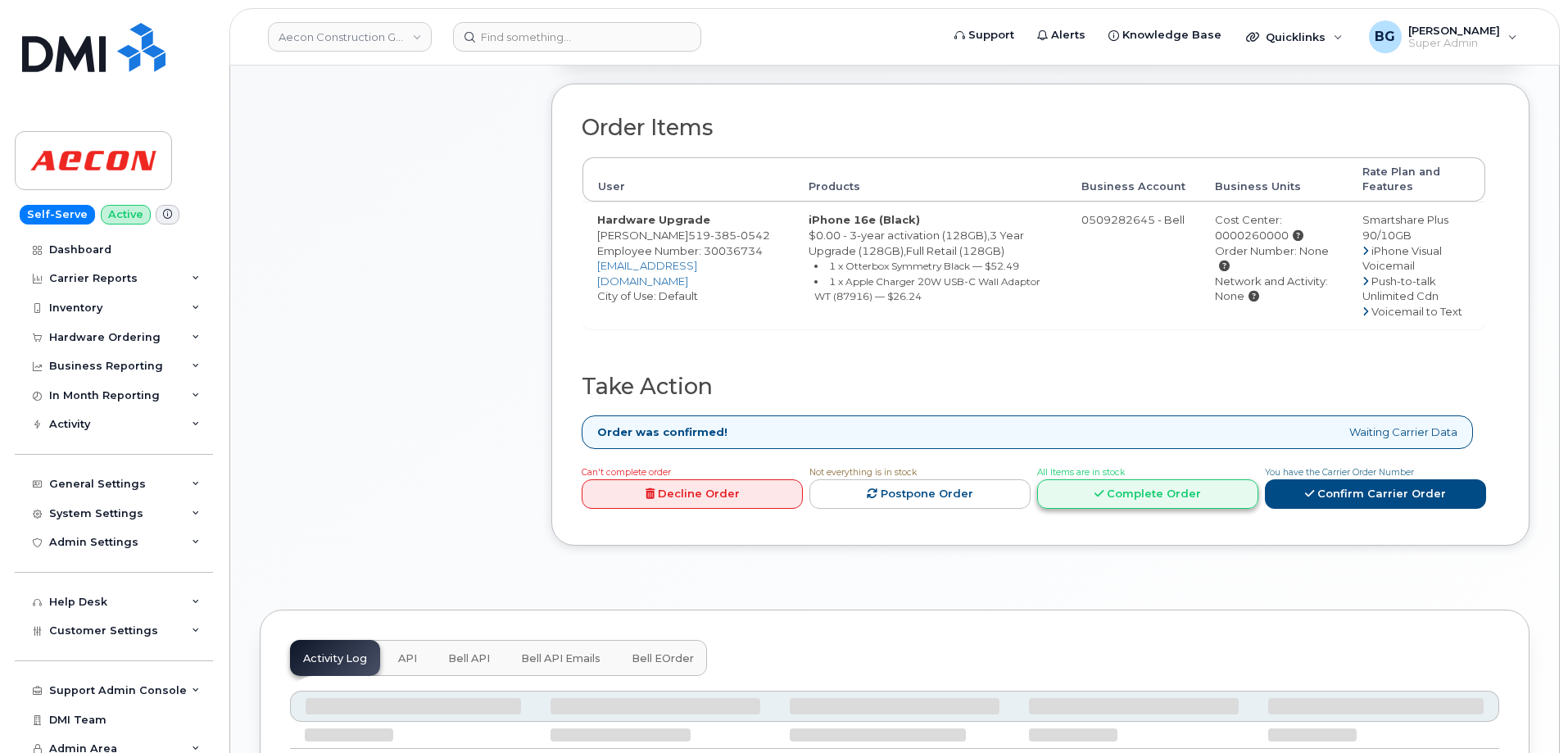
click at [1155, 479] on link "Complete Order" at bounding box center [1148, 494] width 222 height 30
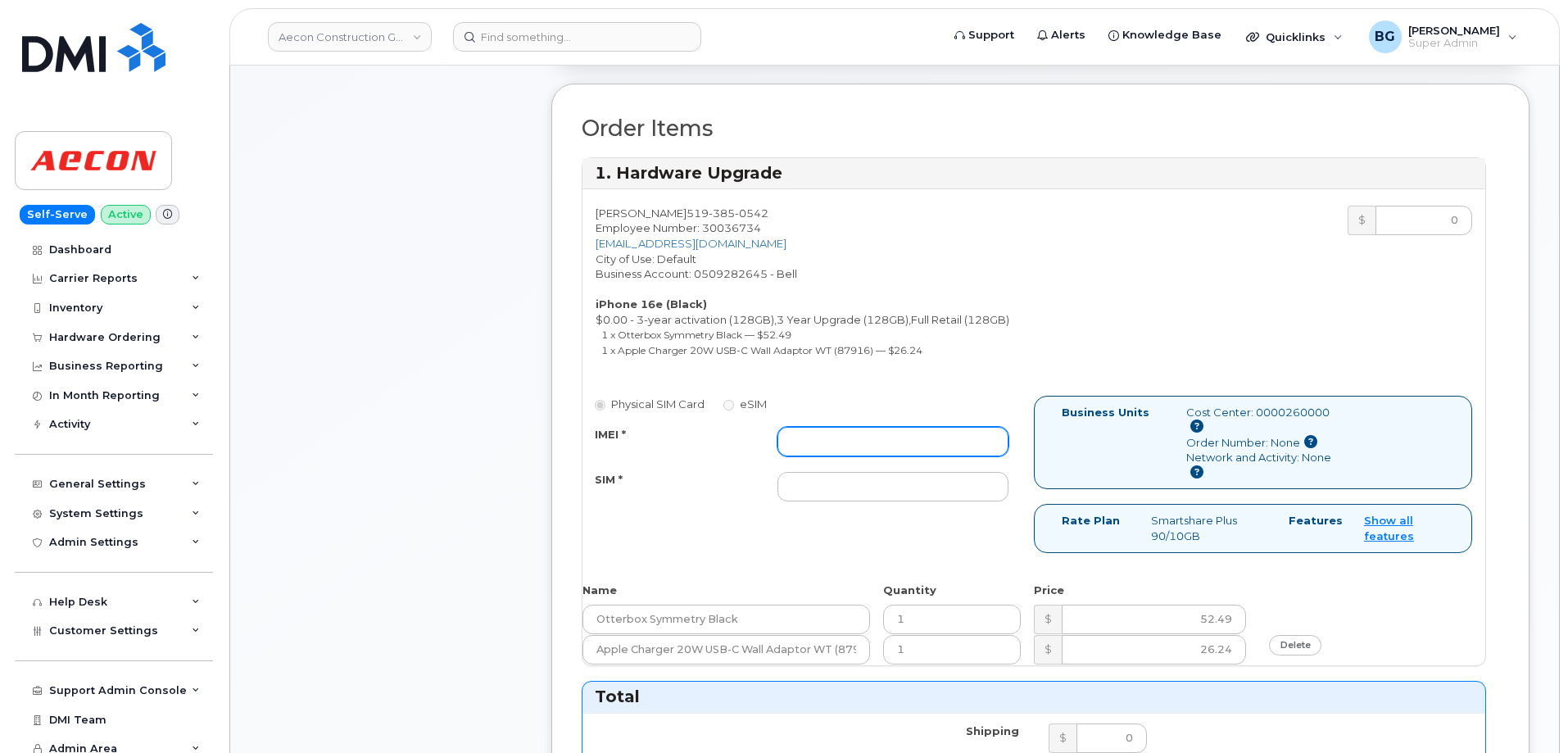
click at [821, 427] on input "IMEI *" at bounding box center [893, 441] width 231 height 29
paste input "354216331420251"
type input "354216331420251"
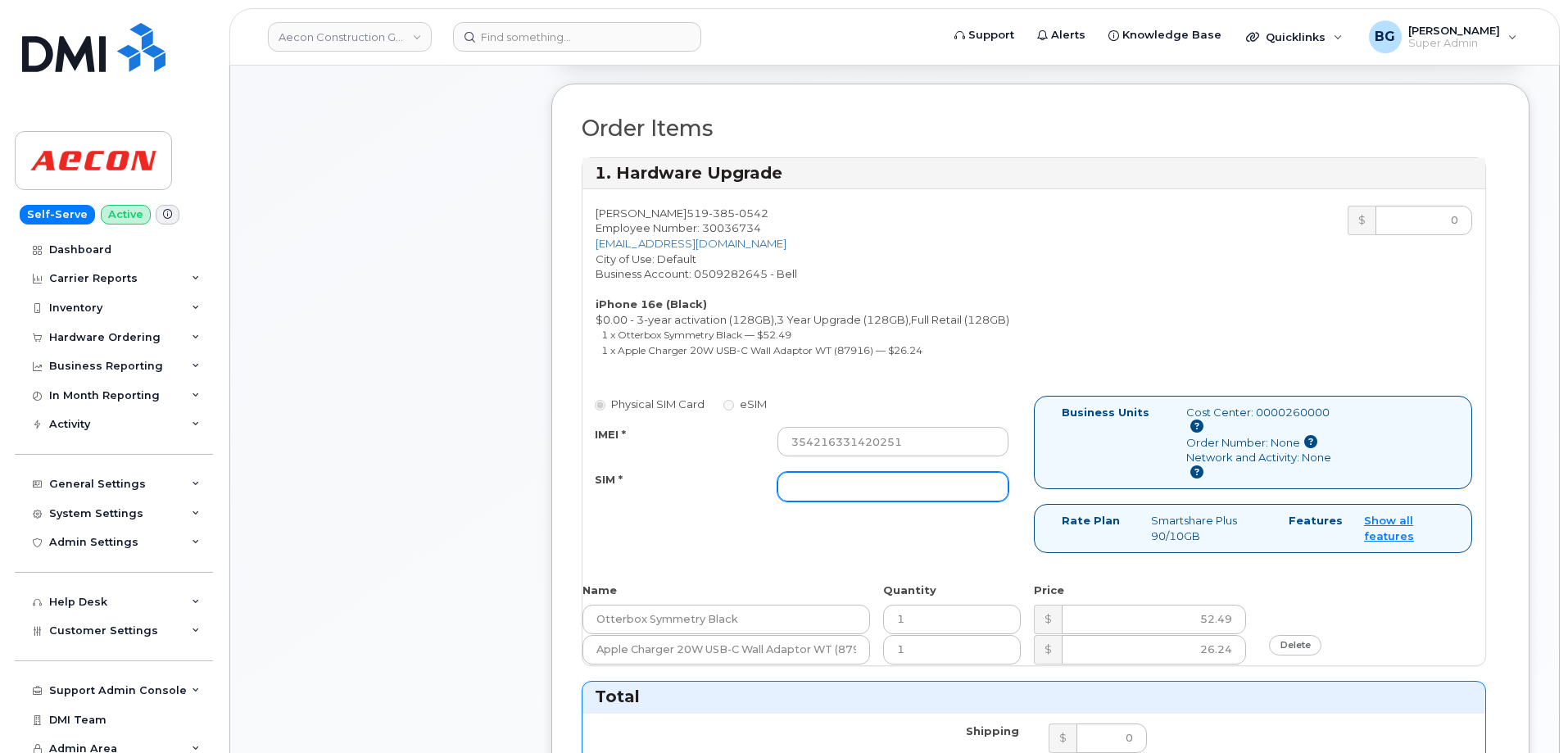
click at [797, 472] on input "SIM *" at bounding box center [893, 487] width 231 height 29
paste input "89302610207734058503"
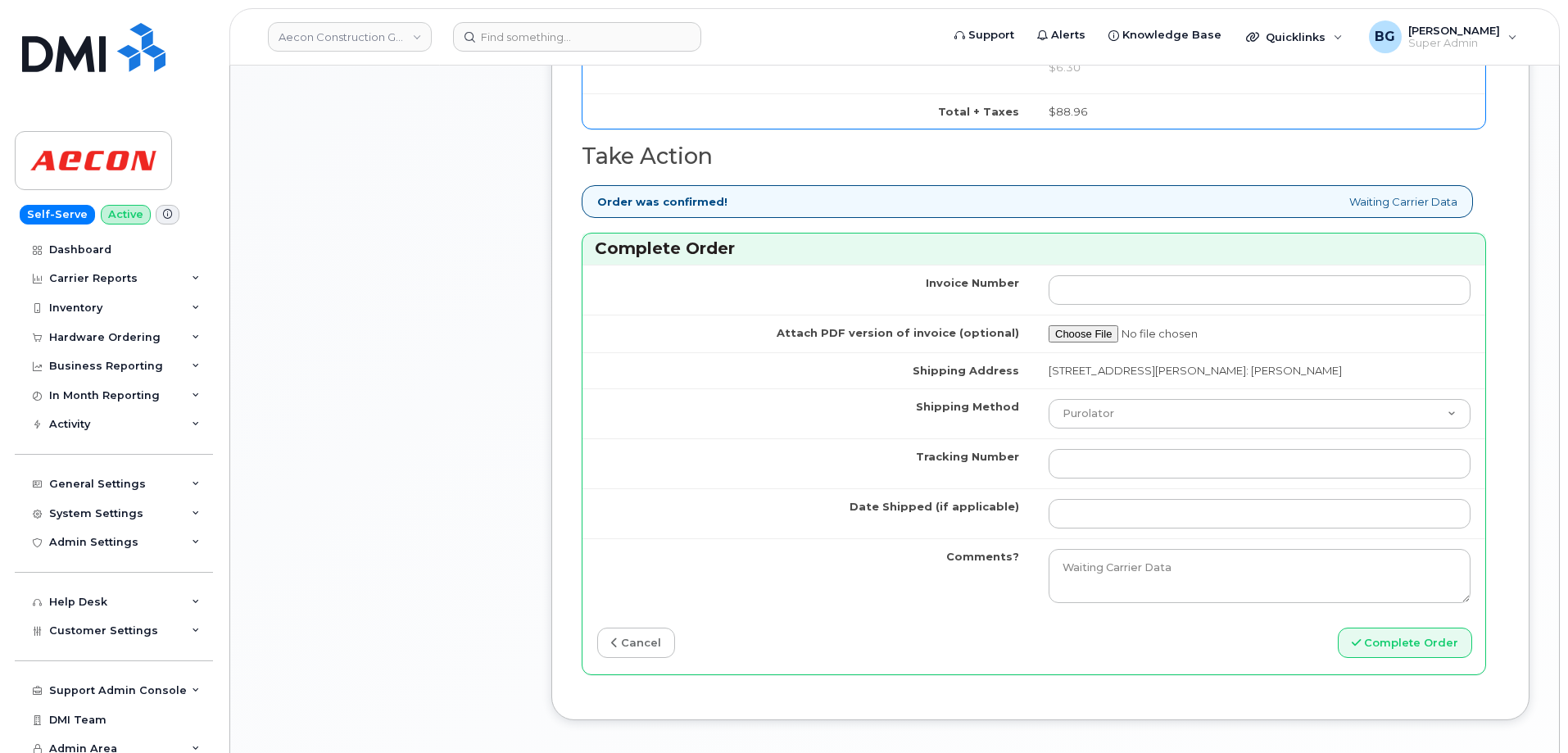
scroll to position [1395, 0]
type input "89302610207734058503"
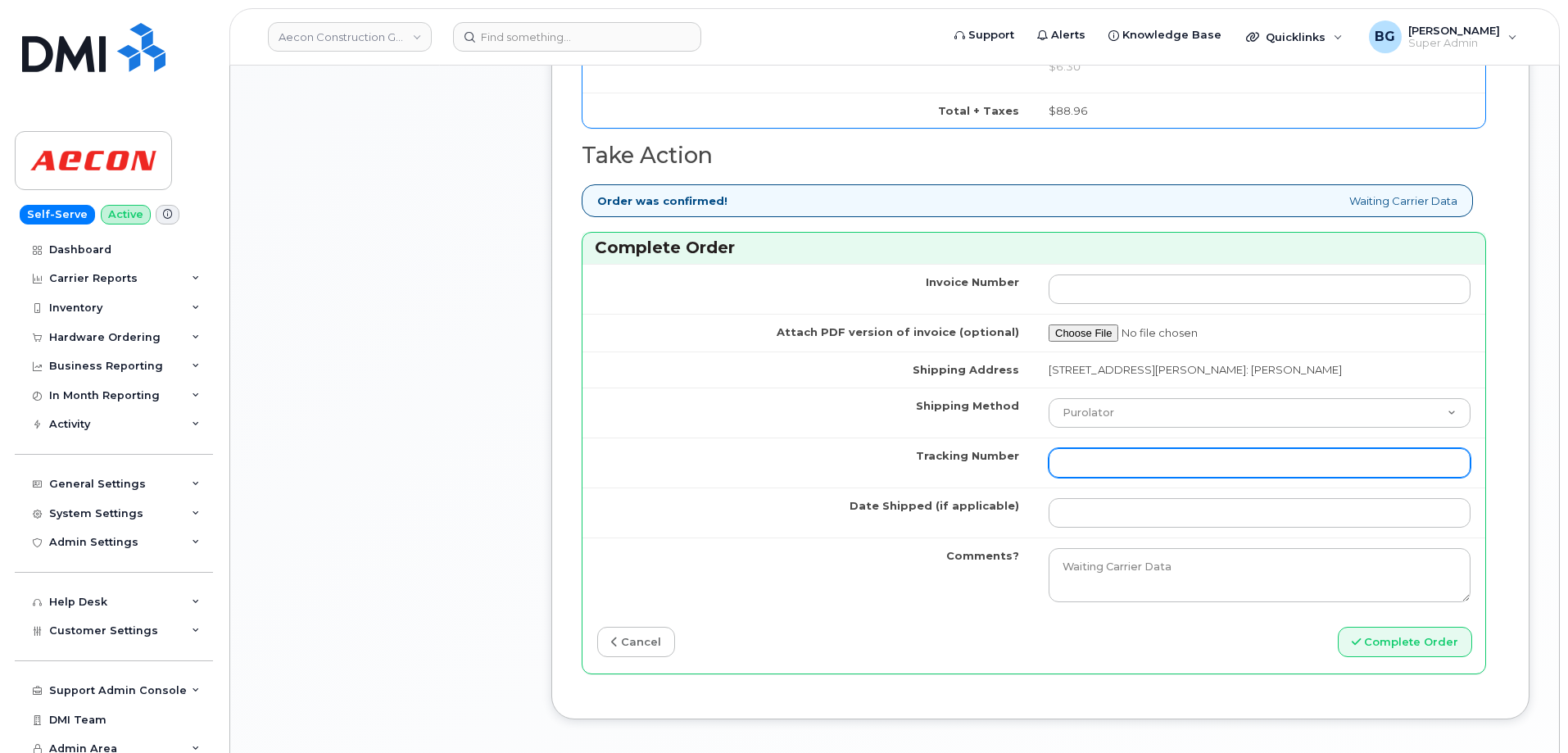
click at [1084, 448] on input "Tracking Number" at bounding box center [1260, 462] width 422 height 29
paste input "520066432185"
type input "520066432185"
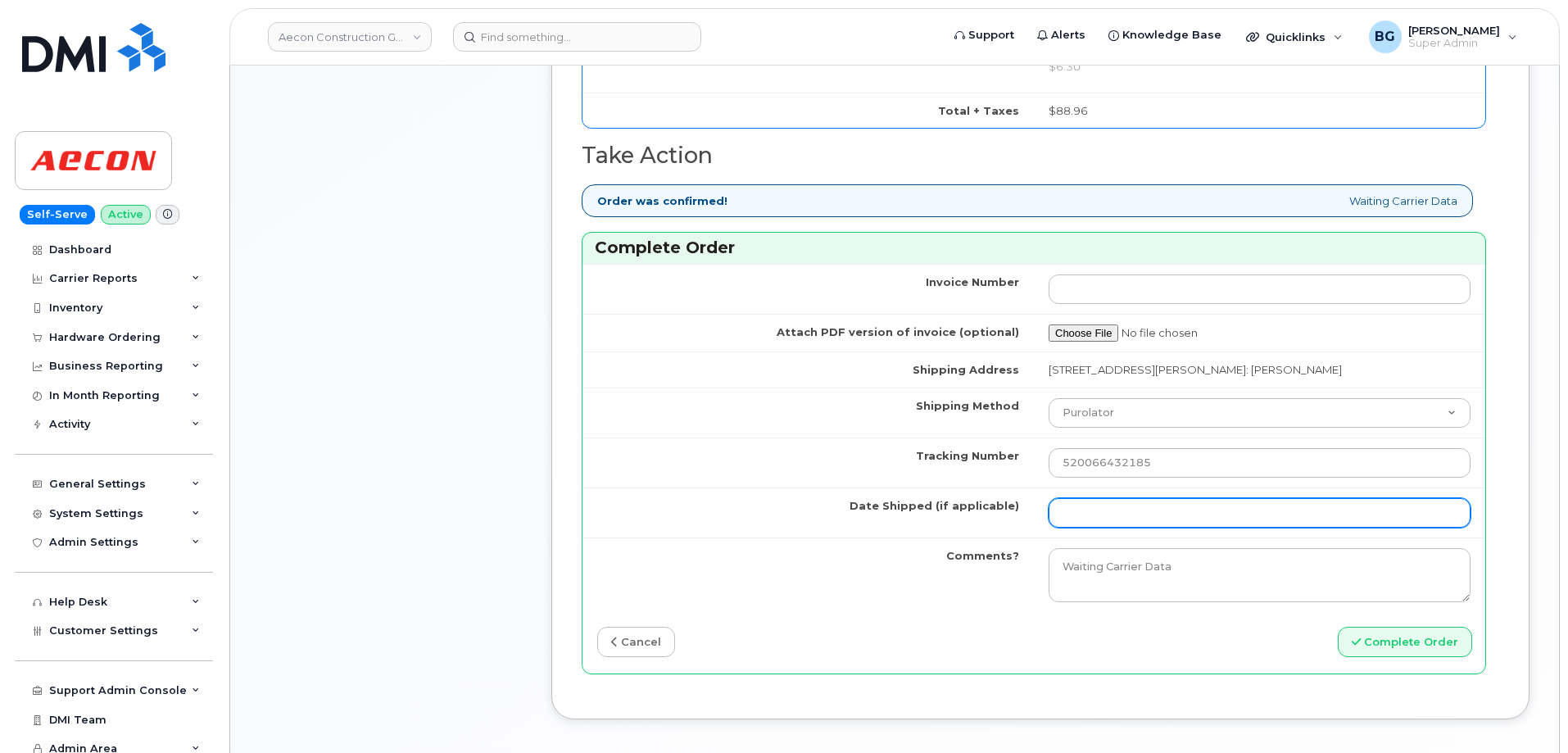
click at [1085, 498] on input "Date Shipped (if applicable)" at bounding box center [1260, 513] width 422 height 29
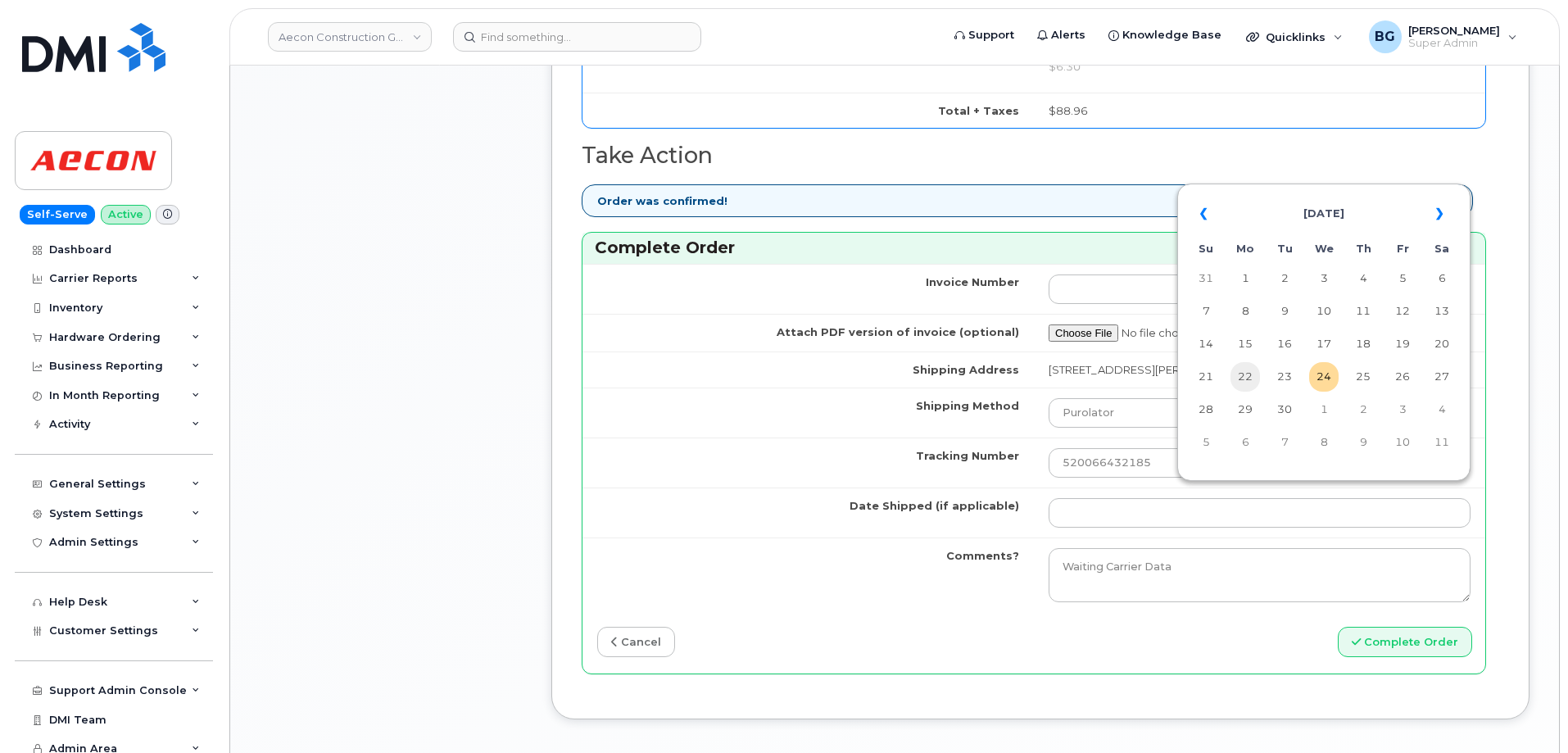
click at [1240, 372] on td "22" at bounding box center [1245, 377] width 29 height 29
type input "2025-09-22"
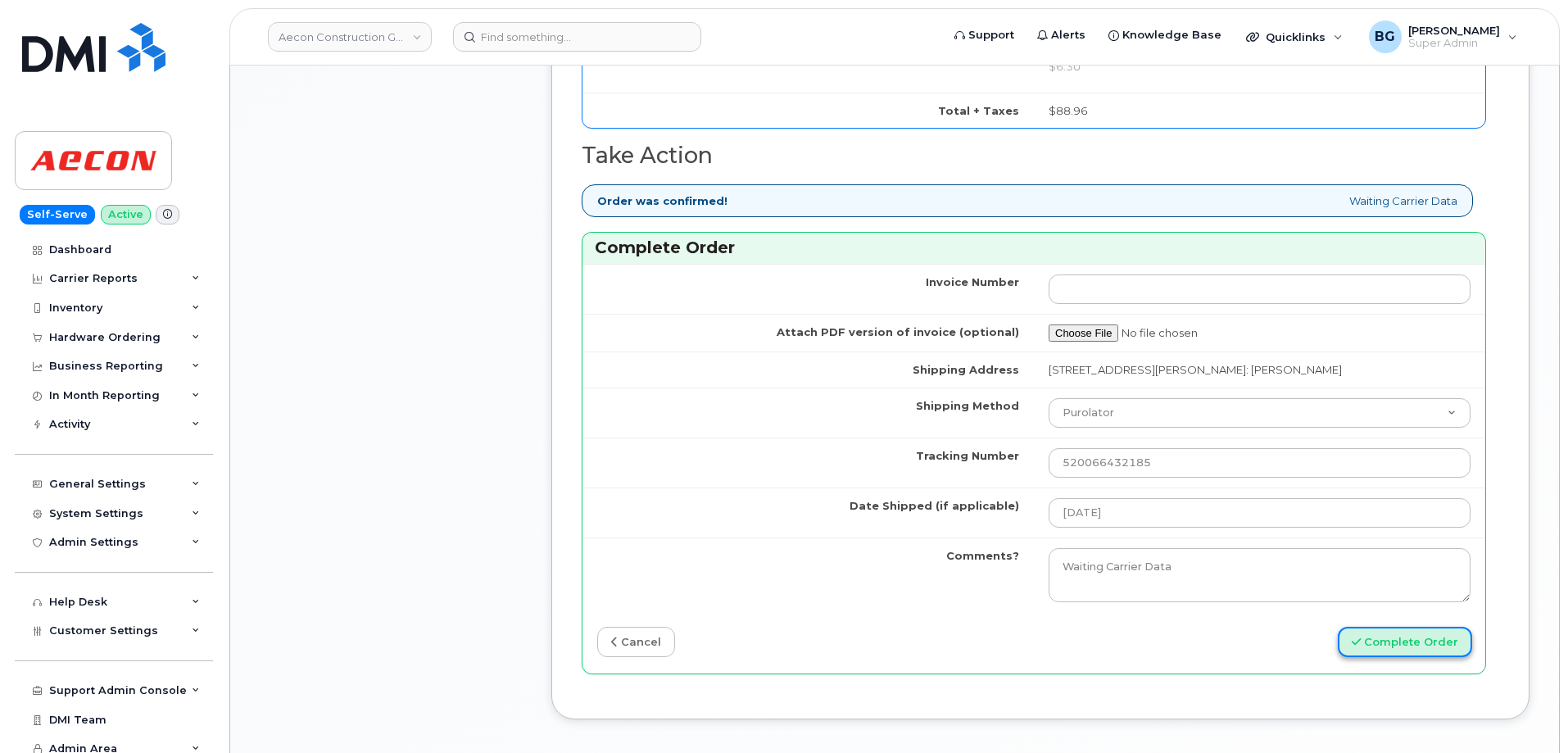
click at [1382, 627] on button "Complete Order" at bounding box center [1405, 641] width 134 height 30
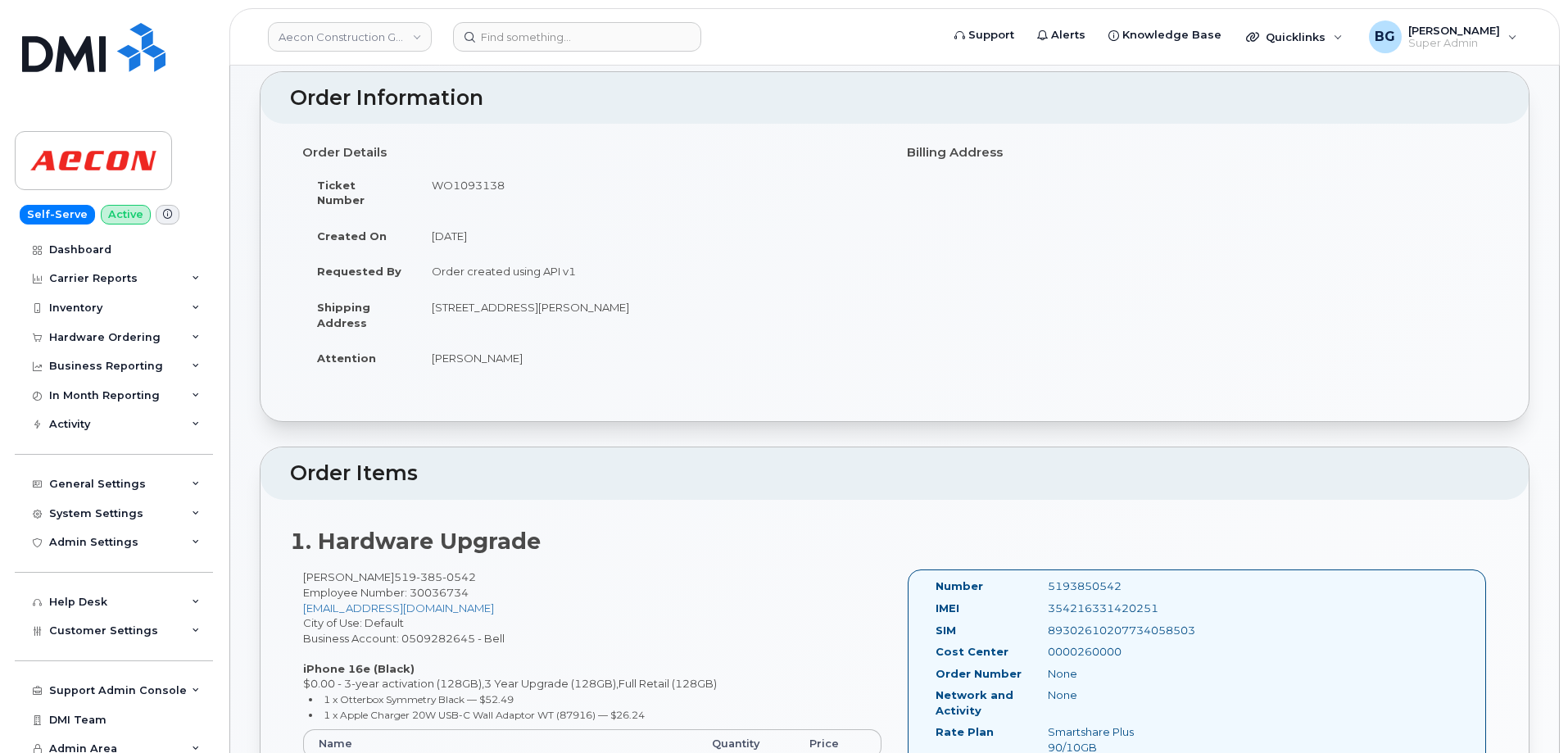
scroll to position [164, 0]
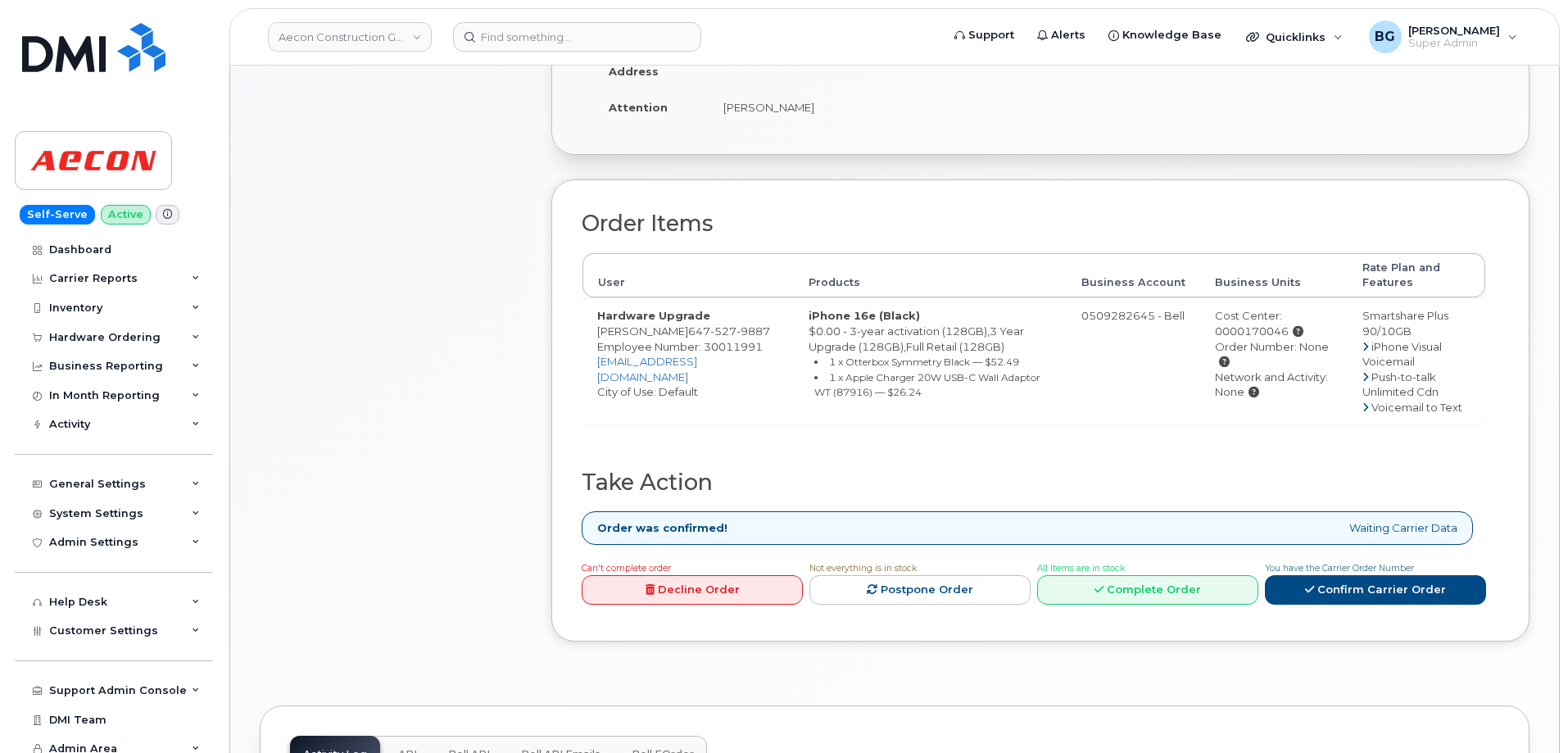
scroll to position [492, 0]
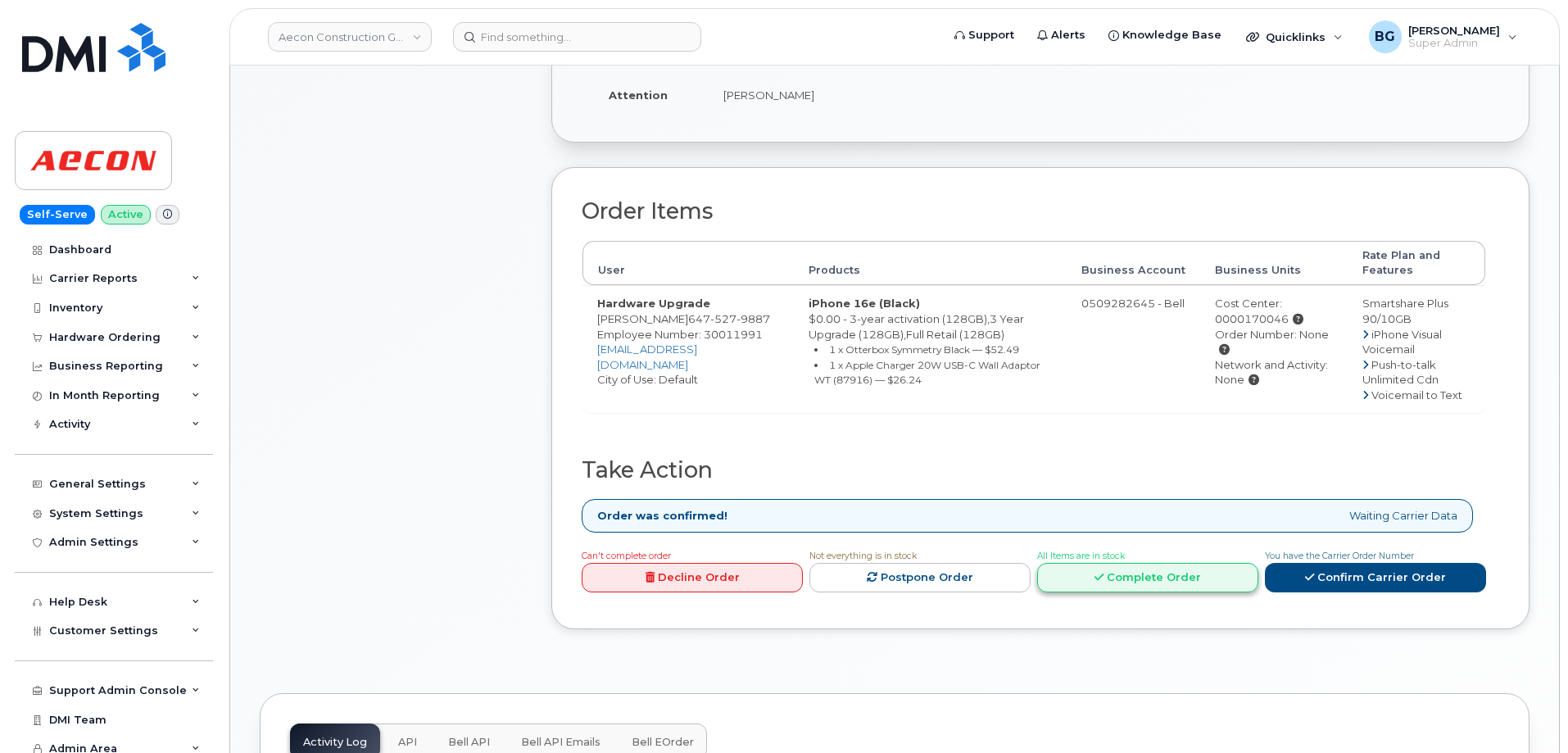
click at [1157, 563] on link "Complete Order" at bounding box center [1148, 577] width 222 height 30
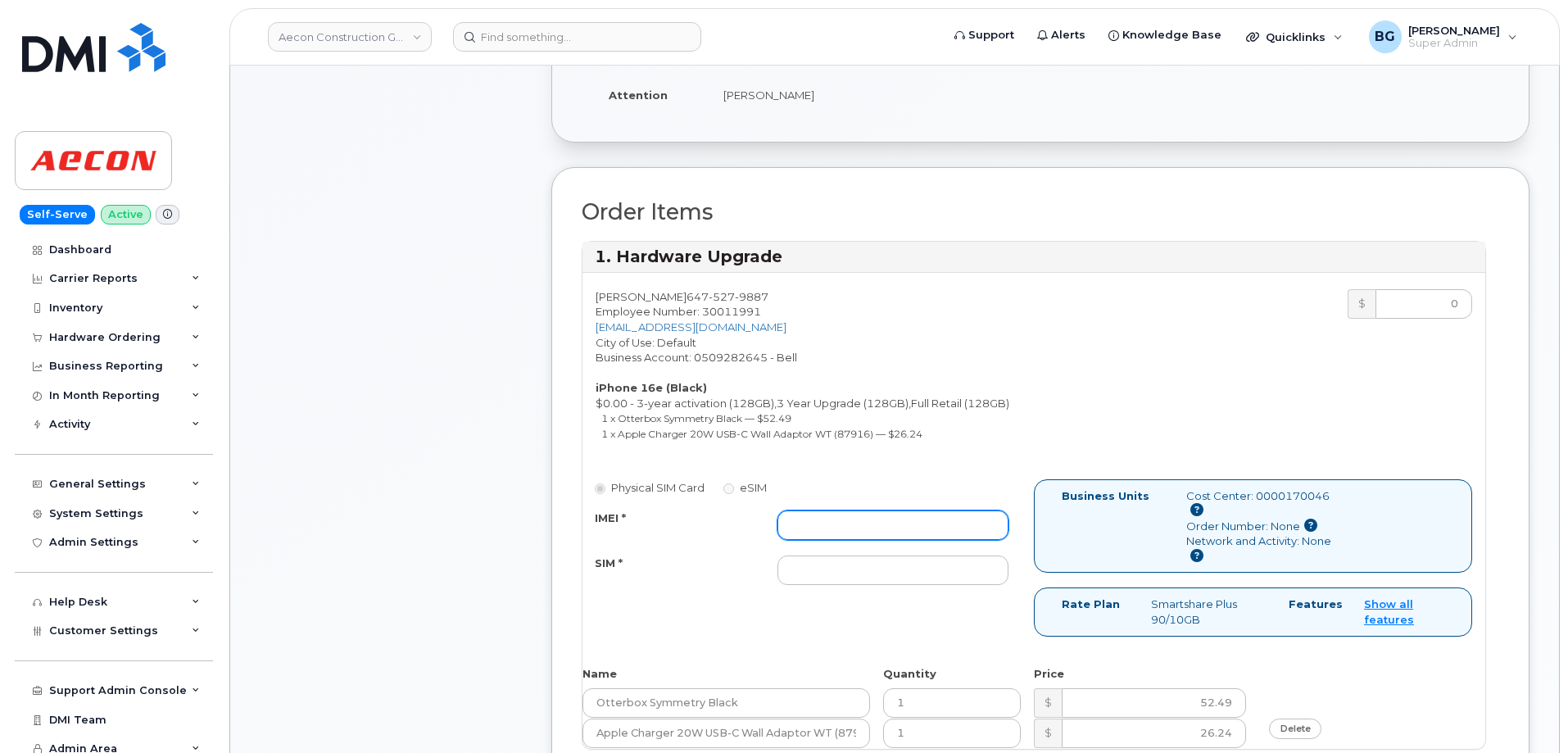
click at [825, 510] on input "IMEI *" at bounding box center [893, 525] width 231 height 29
paste input "354216331647762"
type input "354216331647762"
click at [839, 561] on input "SIM *" at bounding box center [893, 570] width 231 height 29
paste input "89302610207732984866"
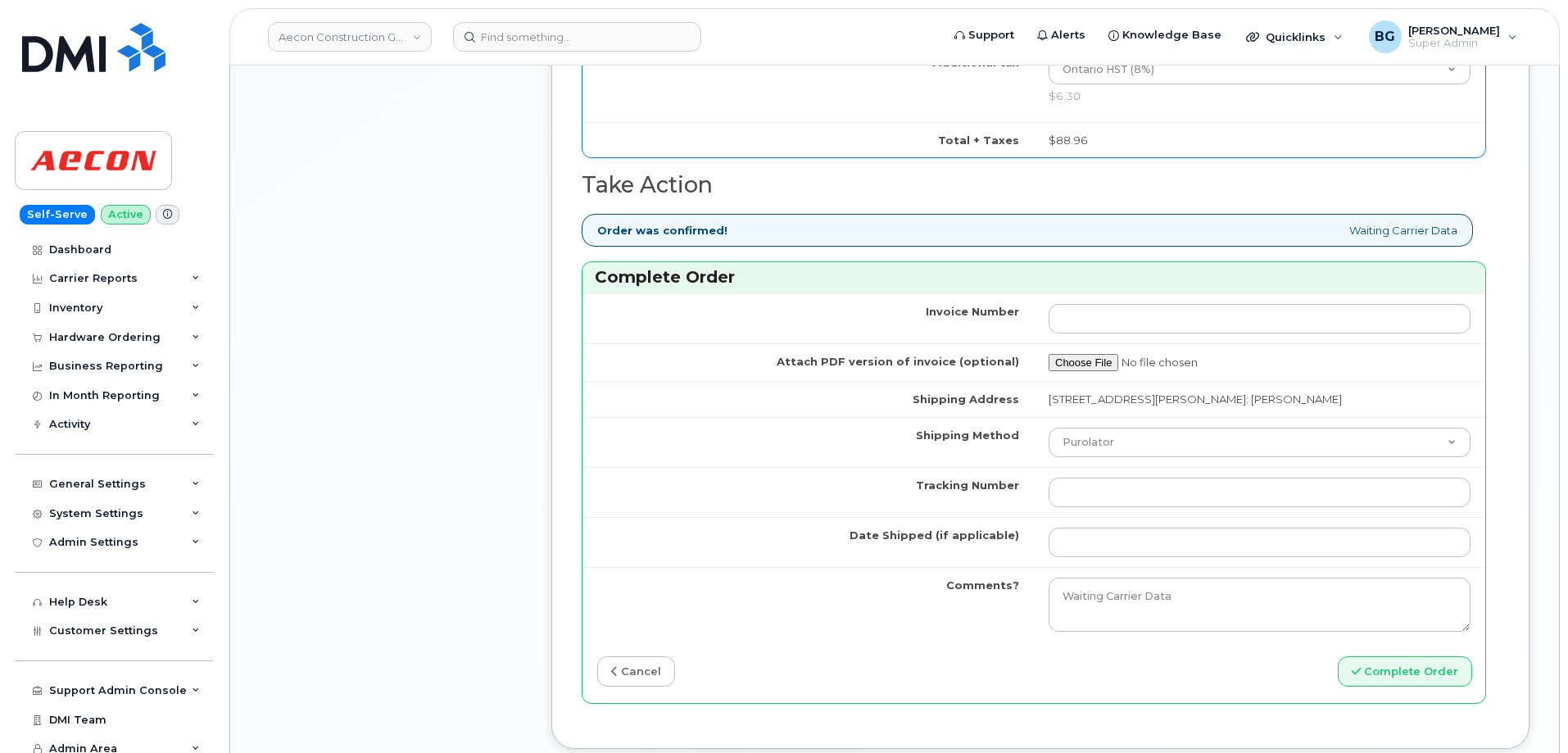
scroll to position [1475, 0]
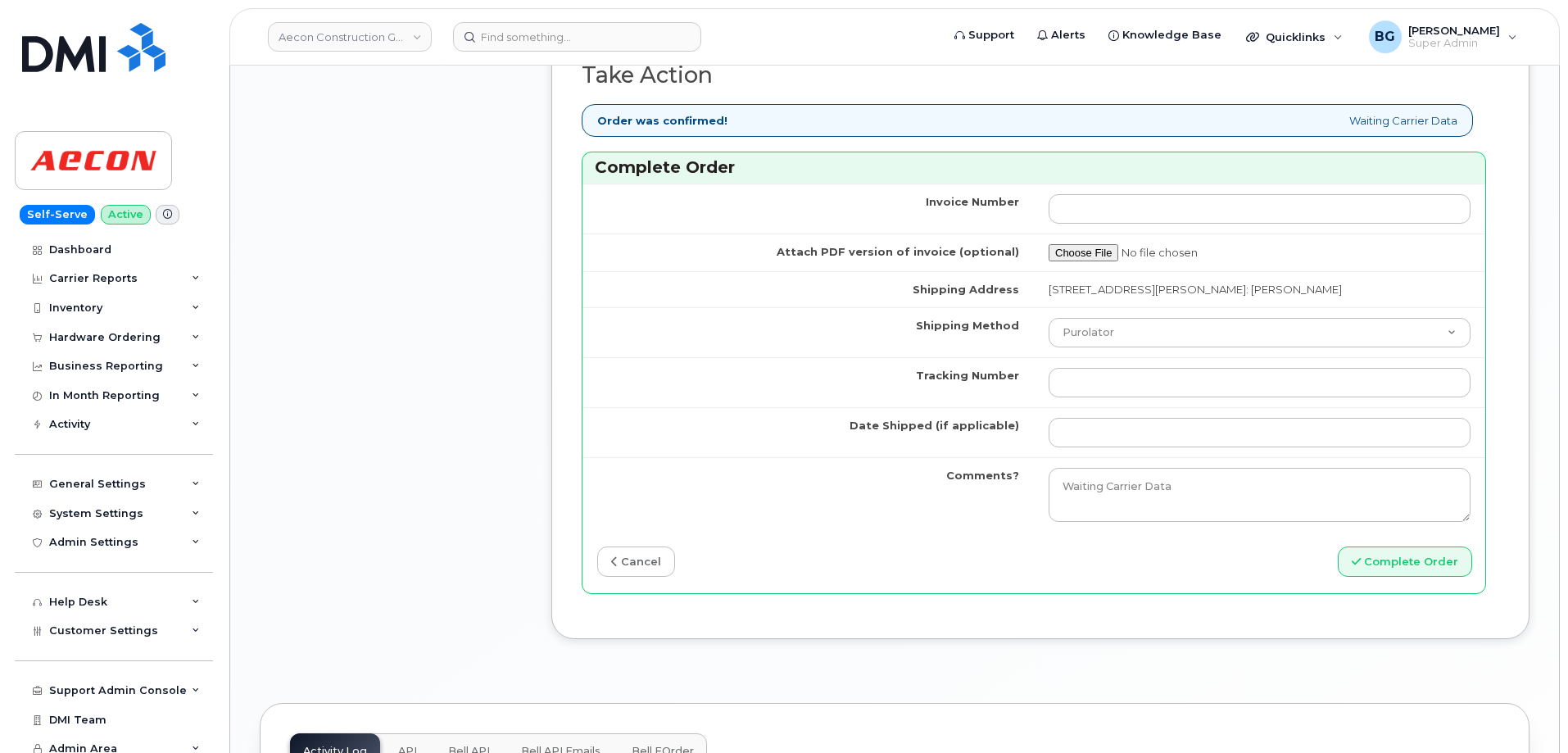
type input "89302610207732984866"
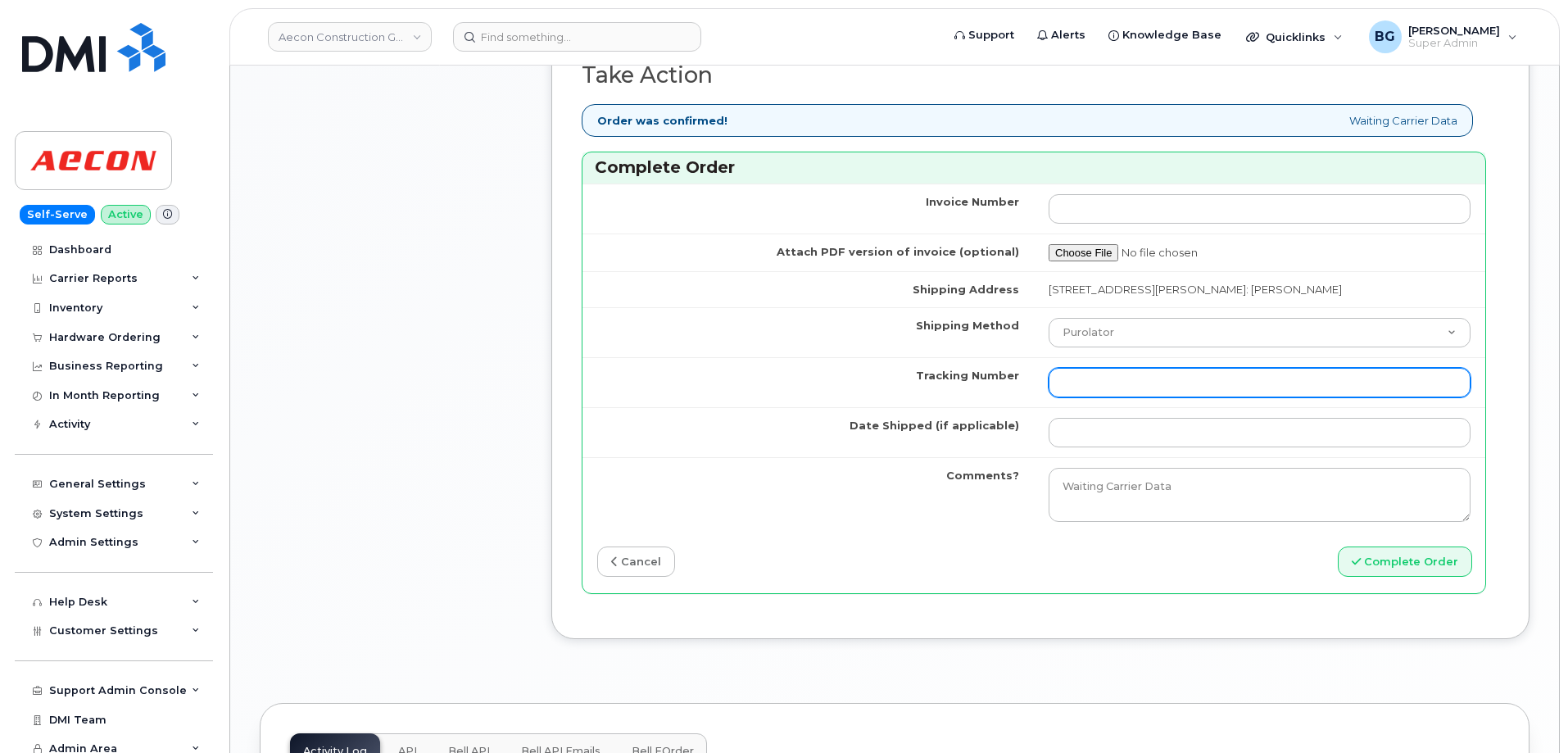
click at [1180, 368] on input "Tracking Number" at bounding box center [1260, 383] width 422 height 29
paste input "520068087409"
type input "520068087409"
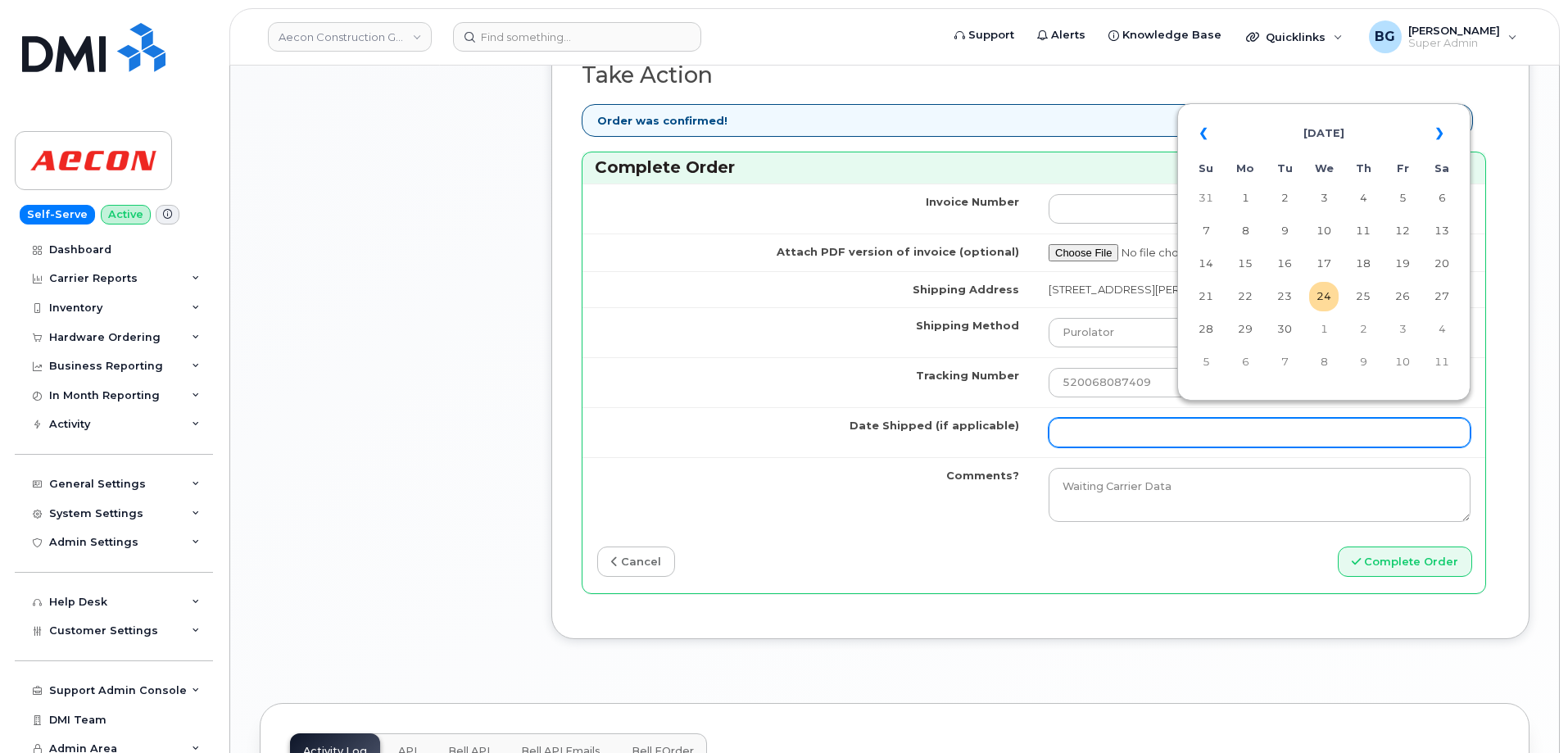
click at [1150, 418] on input "Date Shipped (if applicable)" at bounding box center [1260, 432] width 422 height 29
click at [1280, 294] on td "23" at bounding box center [1284, 296] width 29 height 29
type input "[DATE]"
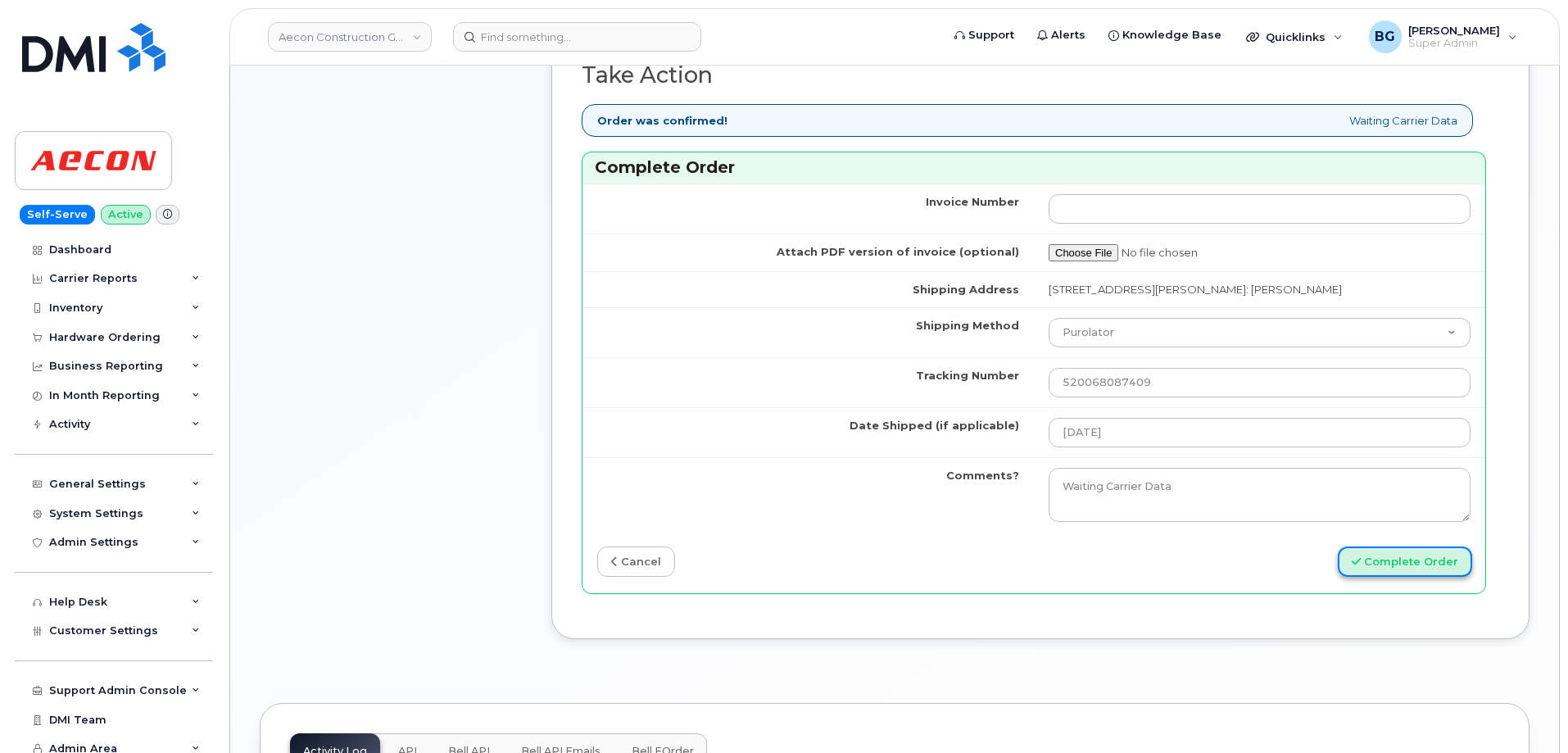
click at [1387, 547] on button "Complete Order" at bounding box center [1405, 562] width 134 height 30
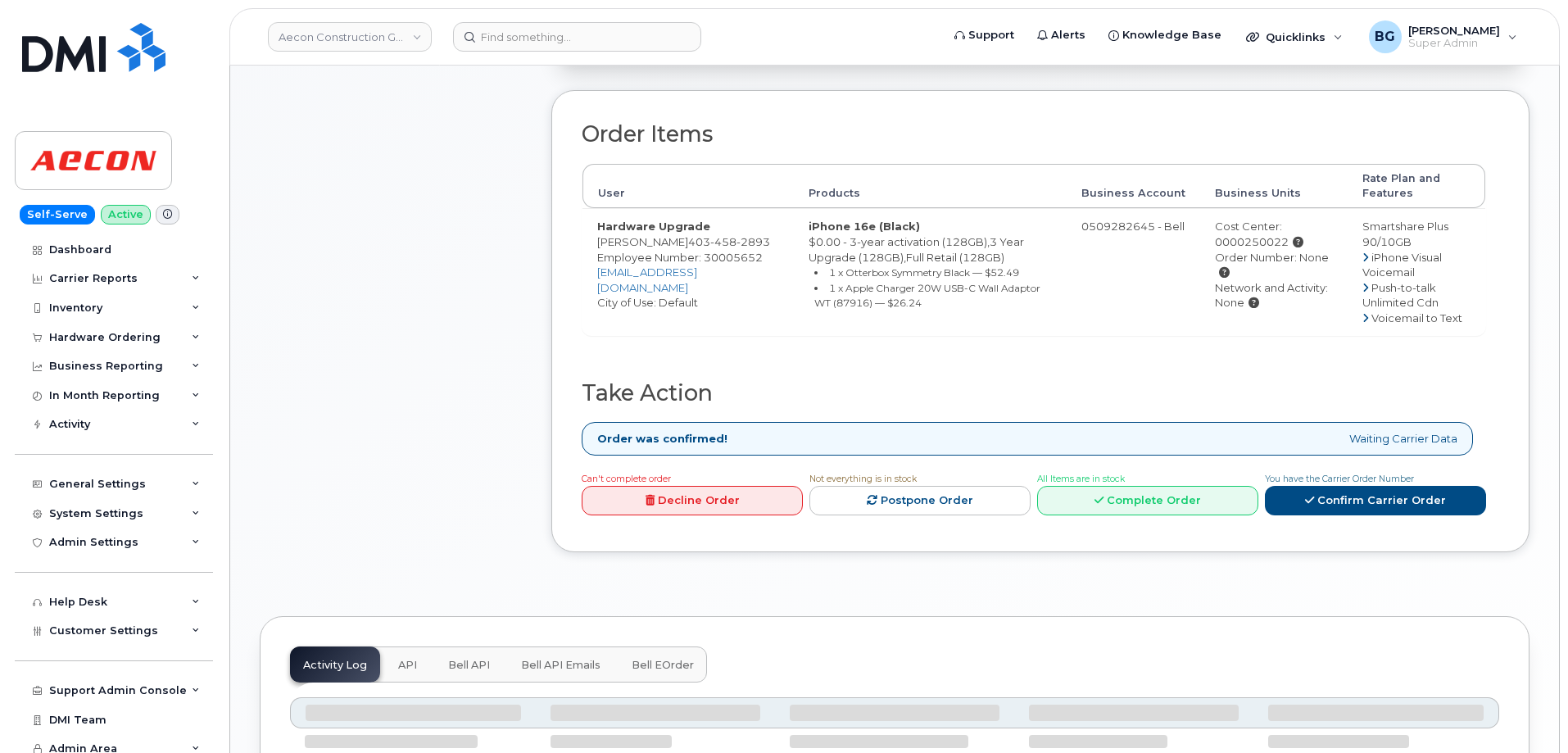
scroll to position [576, 0]
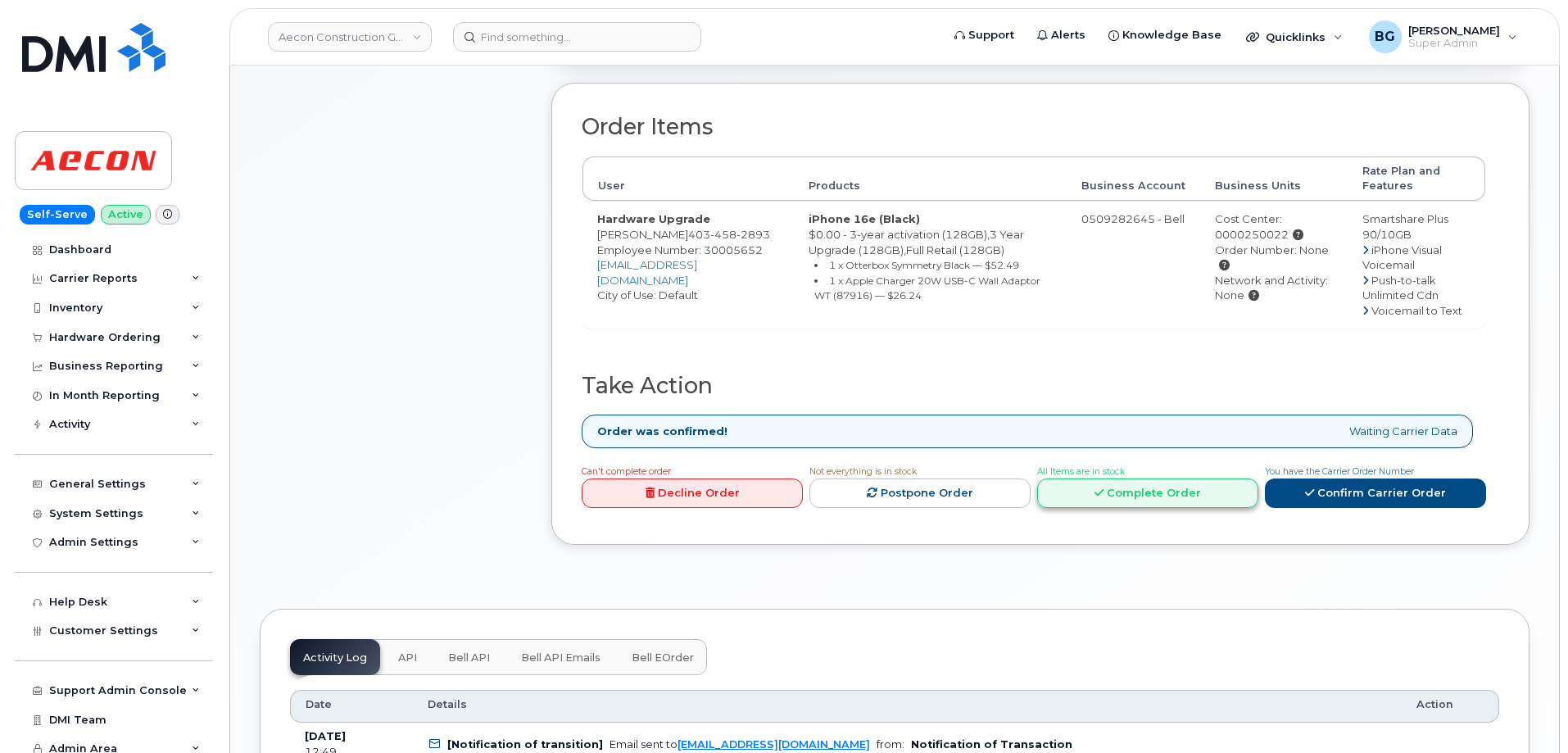
click at [1140, 479] on link "Complete Order" at bounding box center [1148, 494] width 222 height 30
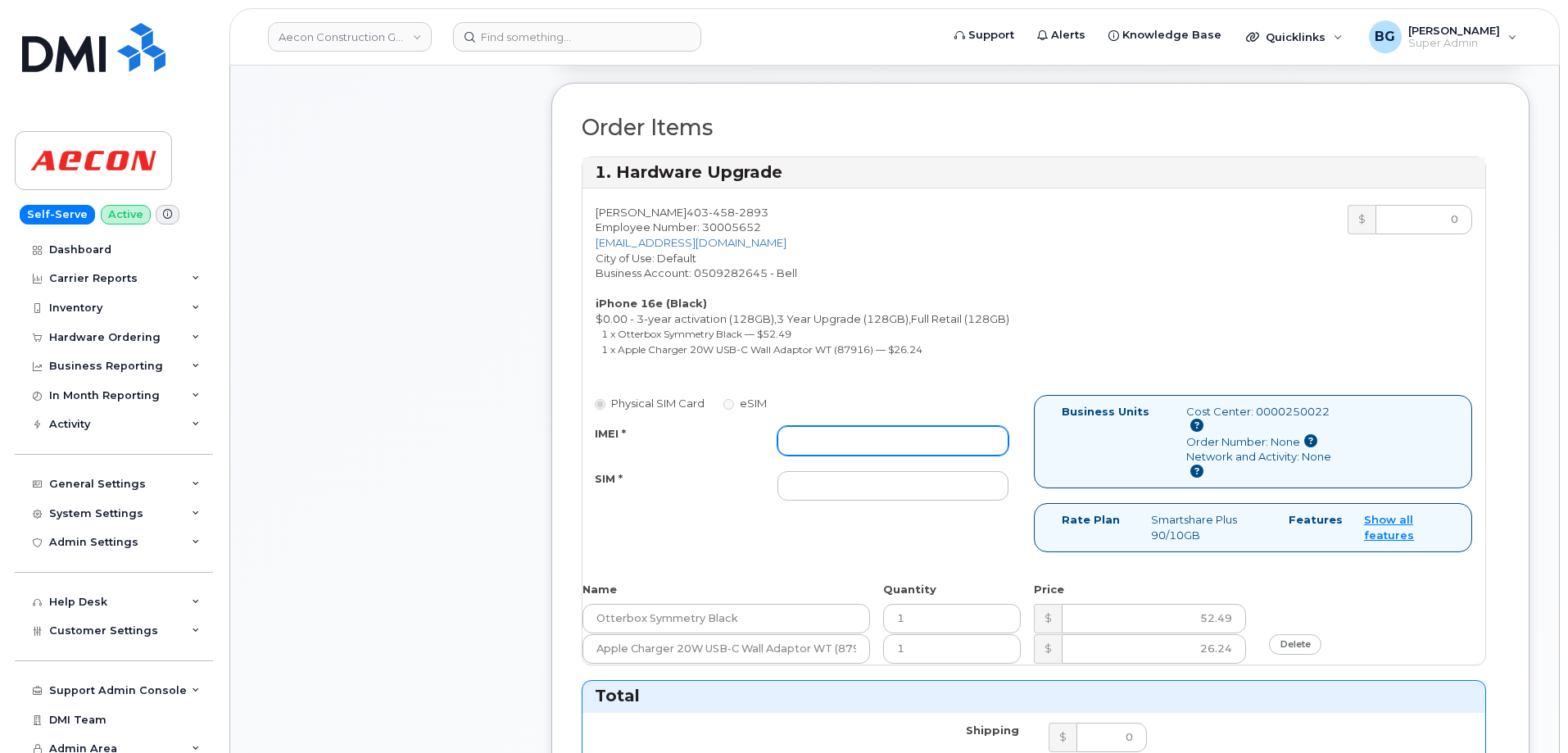
click at [860, 427] on input "IMEI *" at bounding box center [893, 441] width 231 height 29
paste input "354216331448112"
type input "354216331448112"
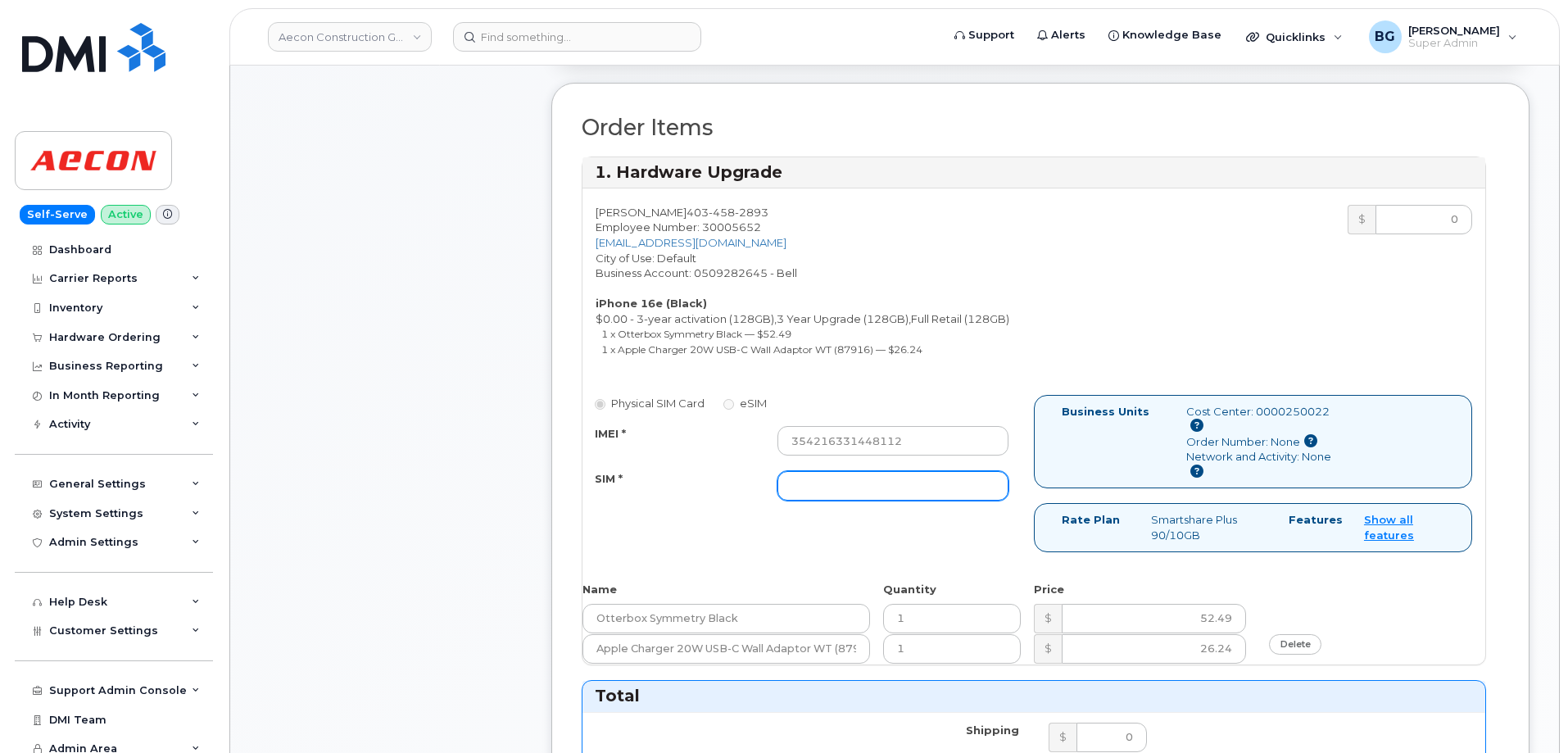
click at [824, 471] on input "SIM *" at bounding box center [893, 486] width 231 height 29
paste input "89302610207732985848"
type input "89302610207732985848"
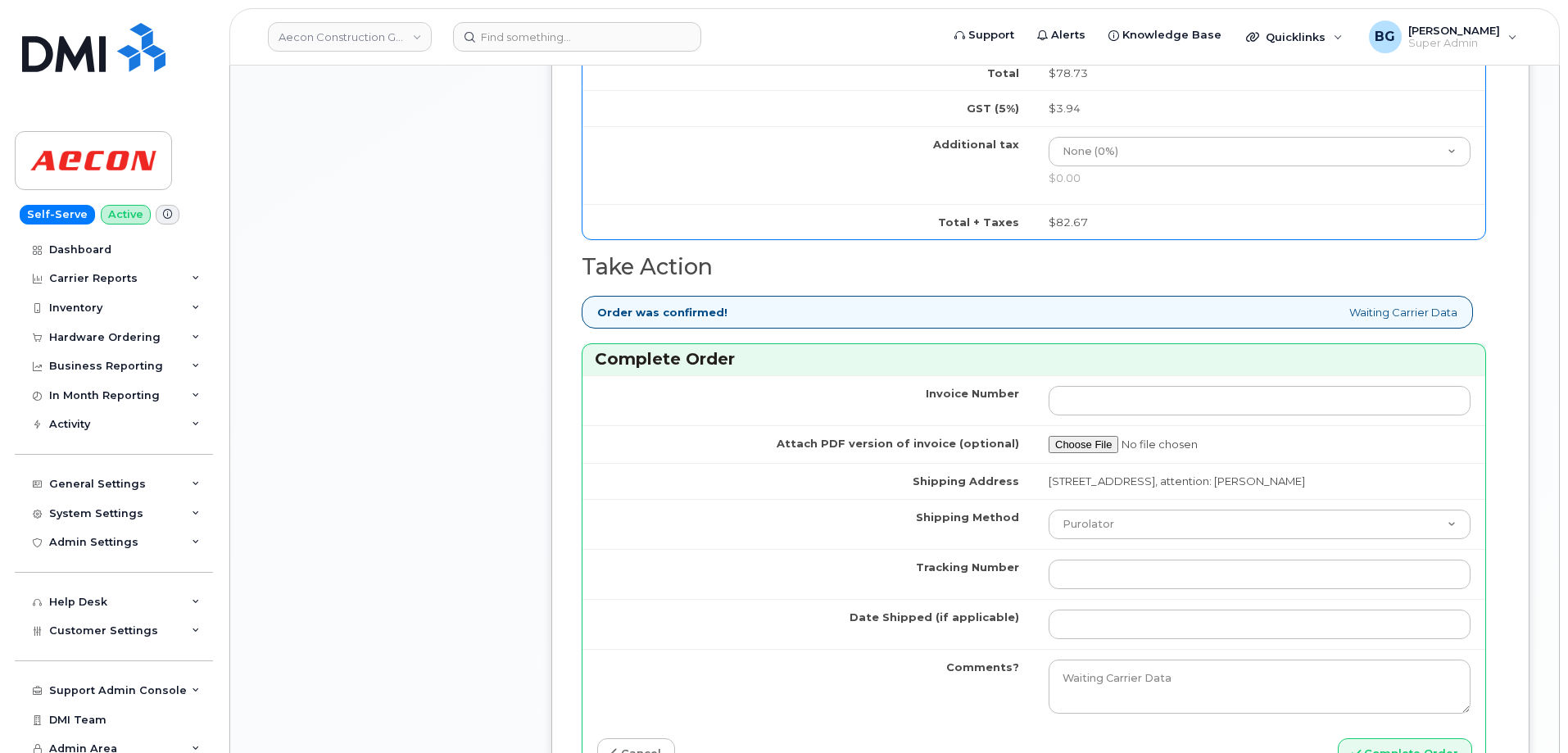
scroll to position [1286, 0]
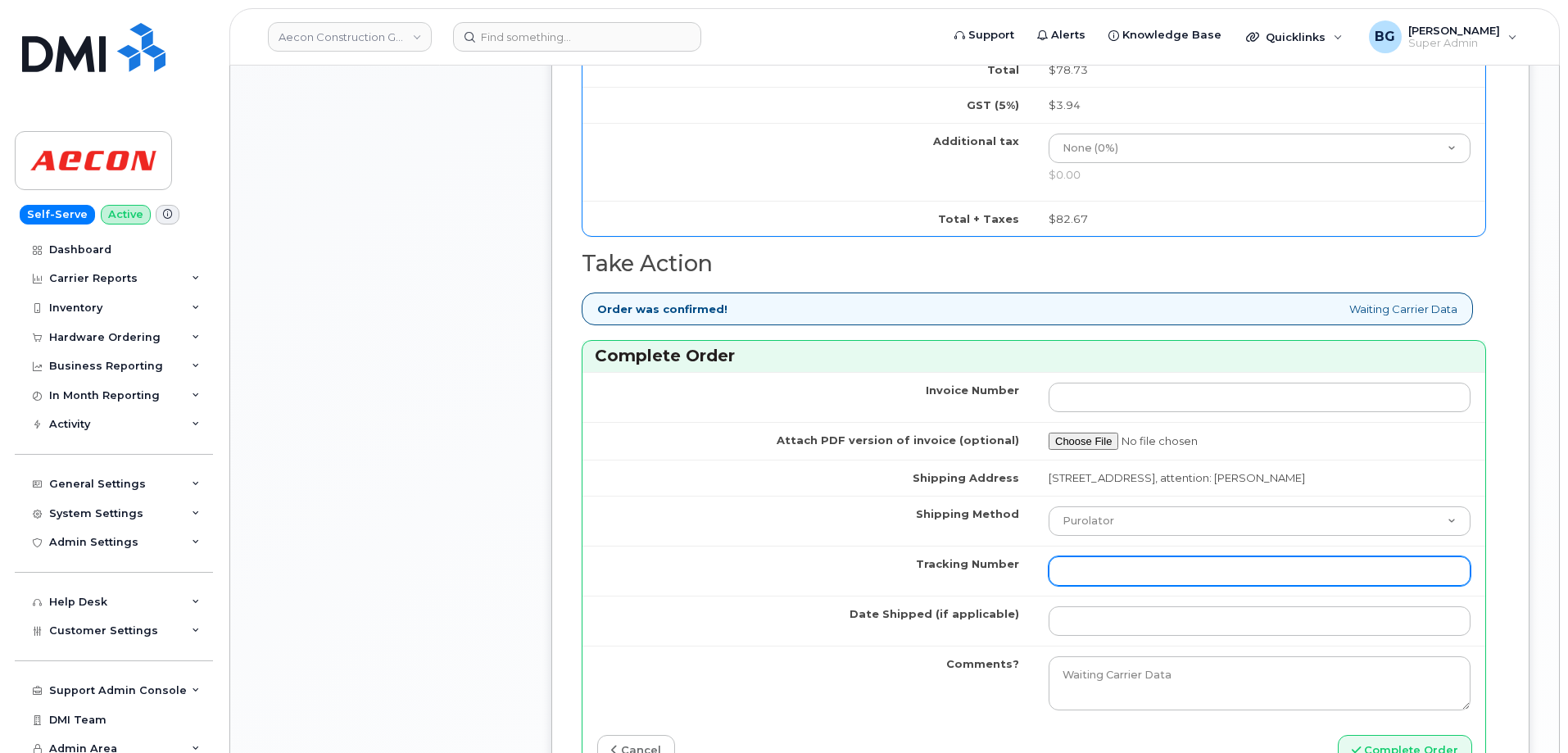
click at [1102, 560] on input "Tracking Number" at bounding box center [1260, 571] width 422 height 29
paste input "475744955362"
type input "475744955362"
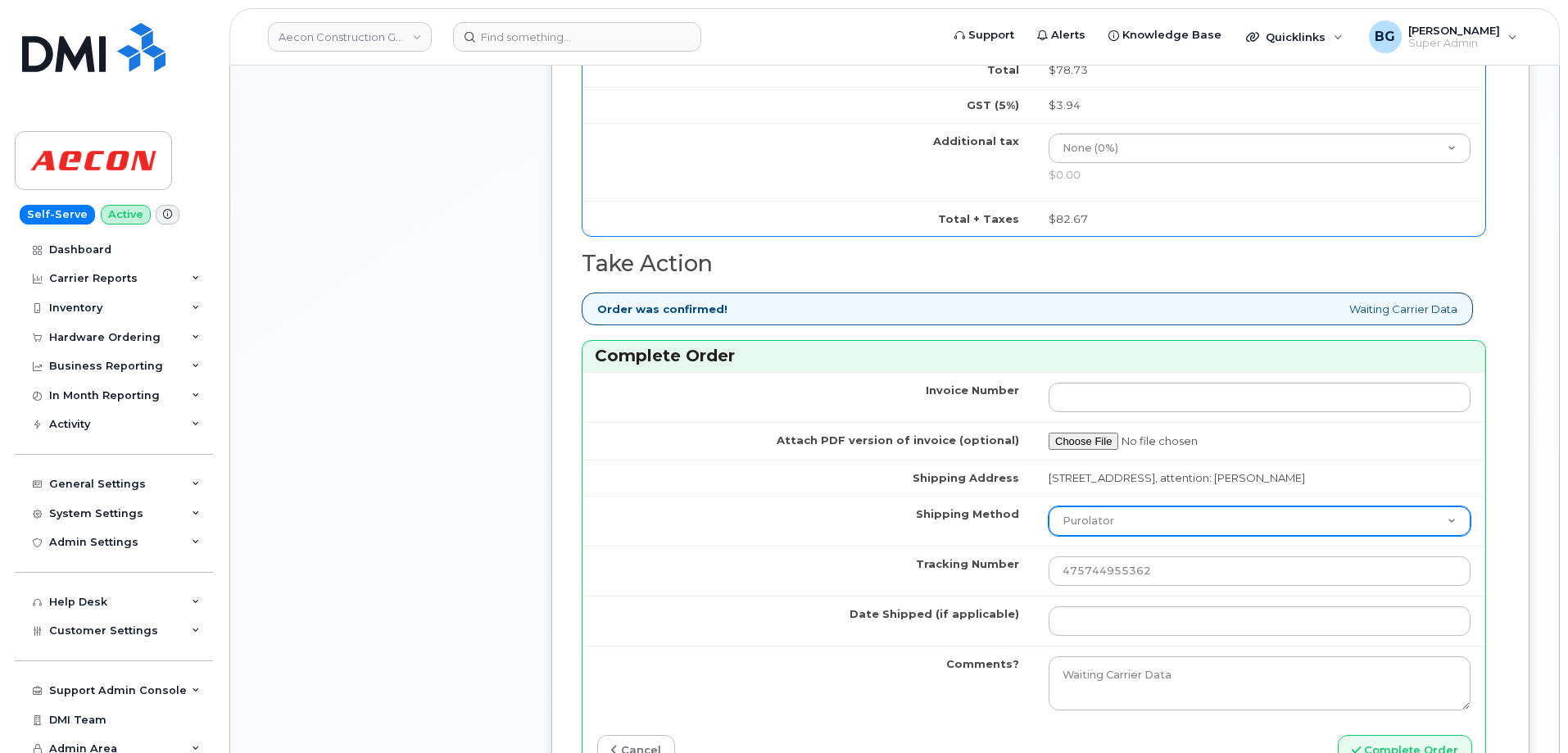
click at [1133, 506] on select "Purolator UPS FedEx Canada Post Courier Other Drop Off Pick Up" at bounding box center [1260, 521] width 422 height 29
select select "FedEx"
click at [1049, 506] on select "Purolator UPS FedEx Canada Post Courier Other Drop Off Pick Up" at bounding box center [1260, 521] width 422 height 29
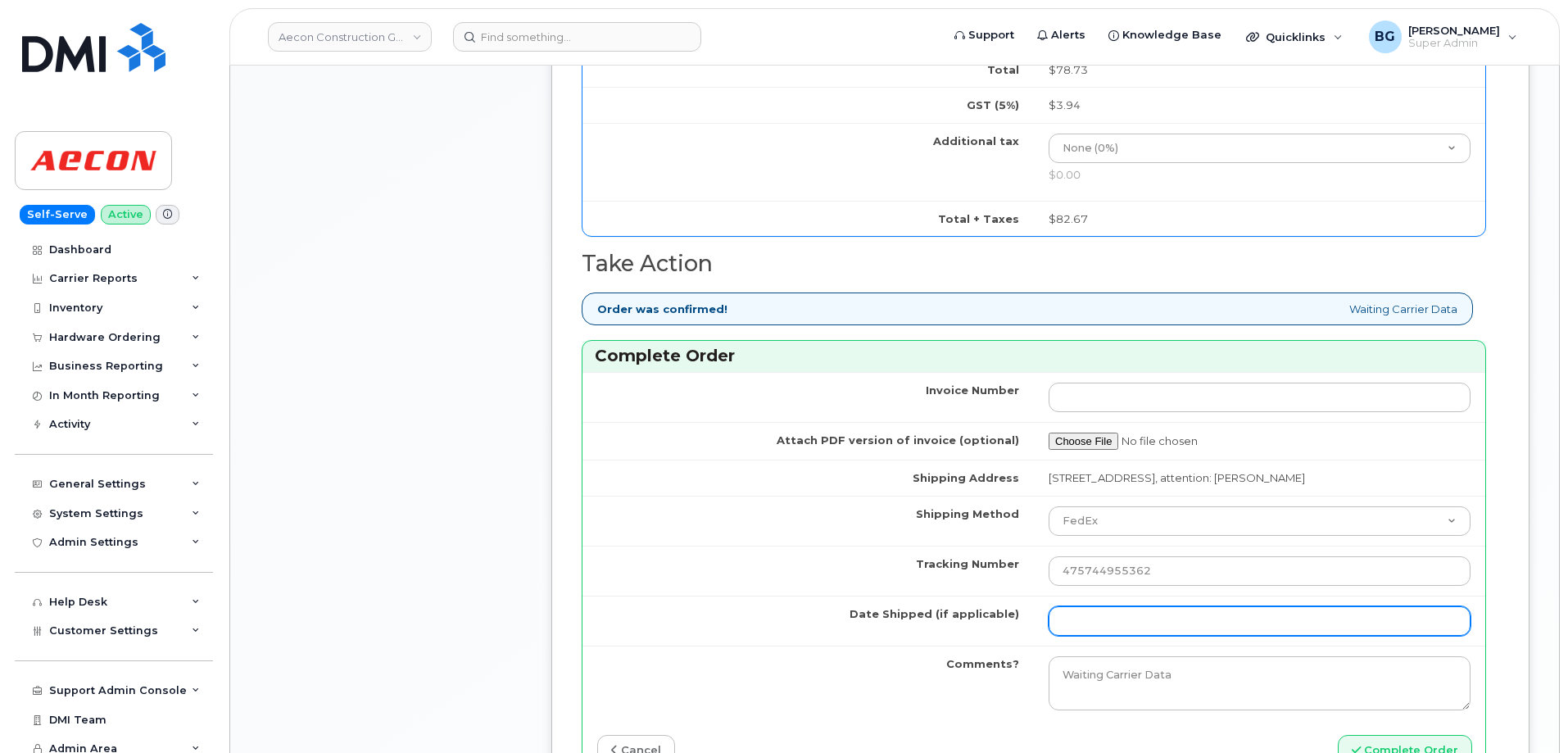
click at [1095, 606] on input "Date Shipped (if applicable)" at bounding box center [1260, 621] width 422 height 29
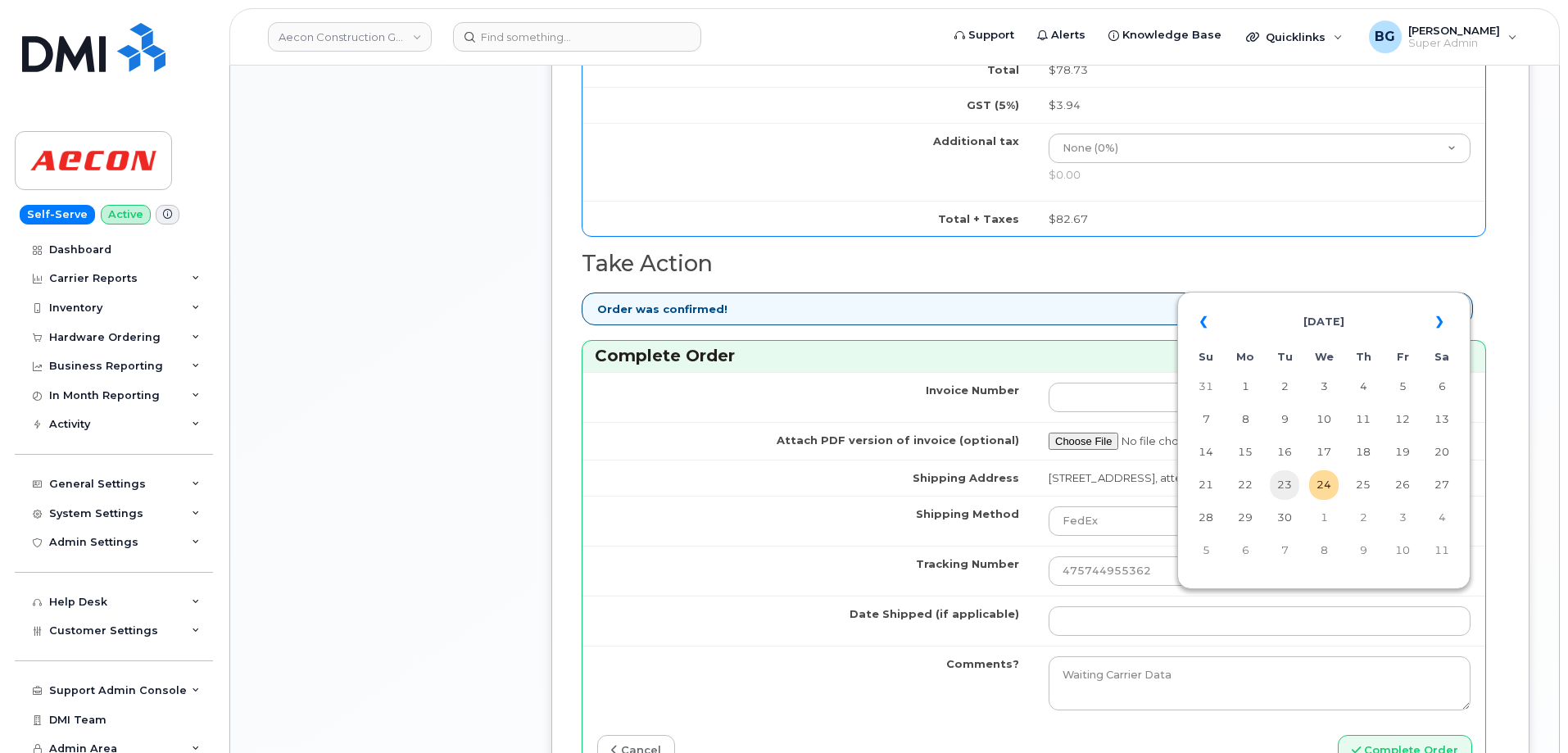
click at [1278, 476] on td "23" at bounding box center [1284, 485] width 29 height 29
type input "2025-09-23"
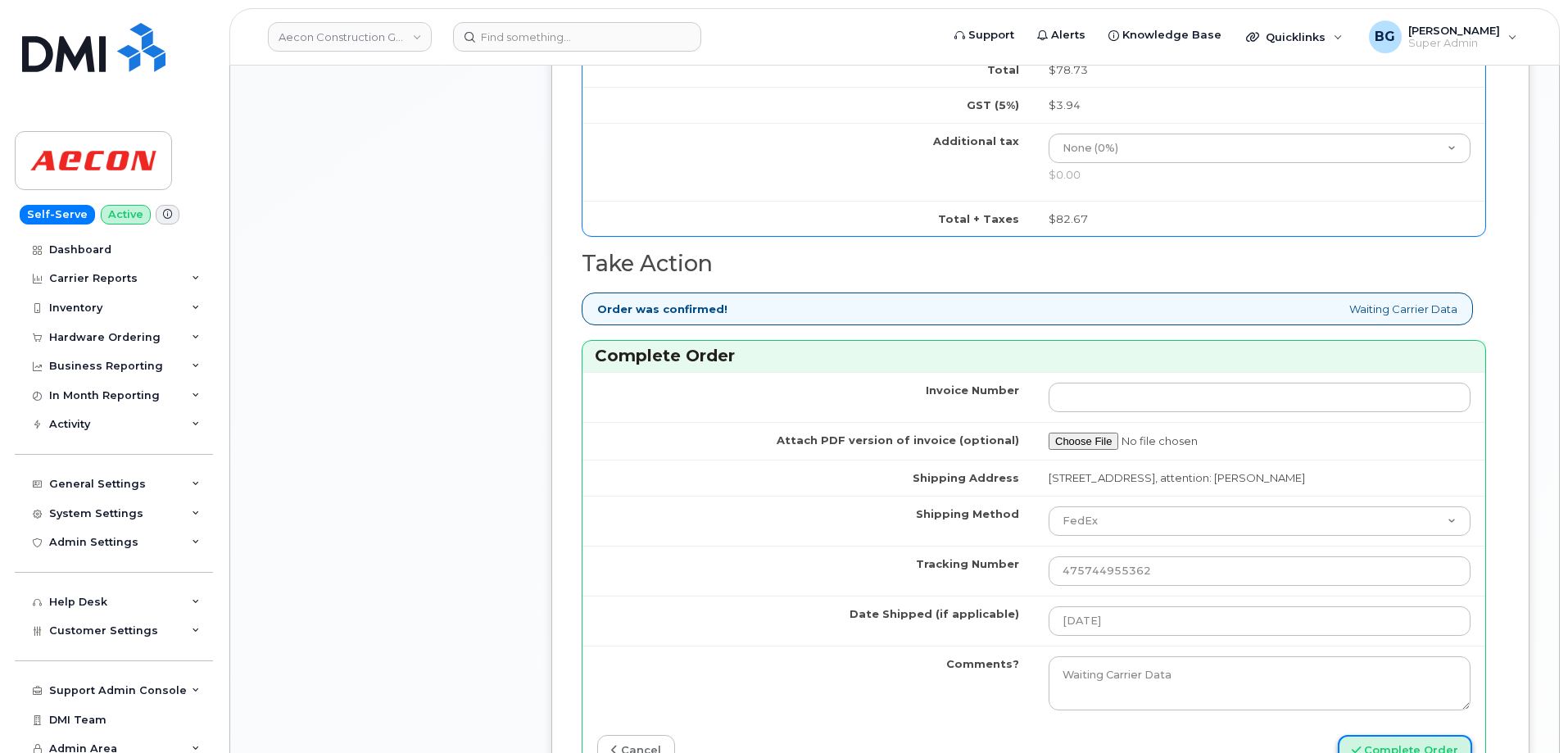
click at [1374, 736] on button "Complete Order" at bounding box center [1405, 750] width 134 height 30
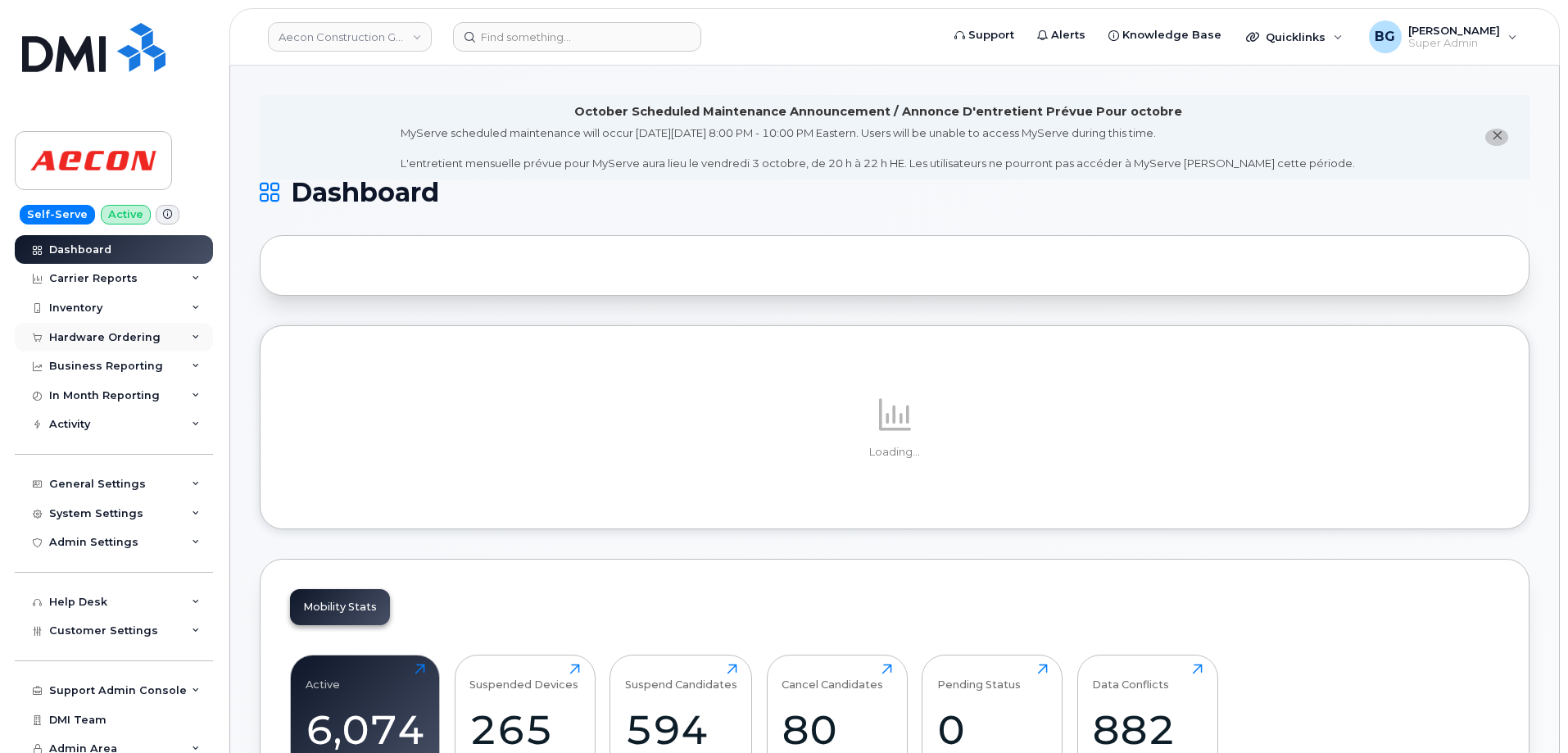
click at [102, 332] on div "Hardware Ordering" at bounding box center [105, 337] width 112 height 13
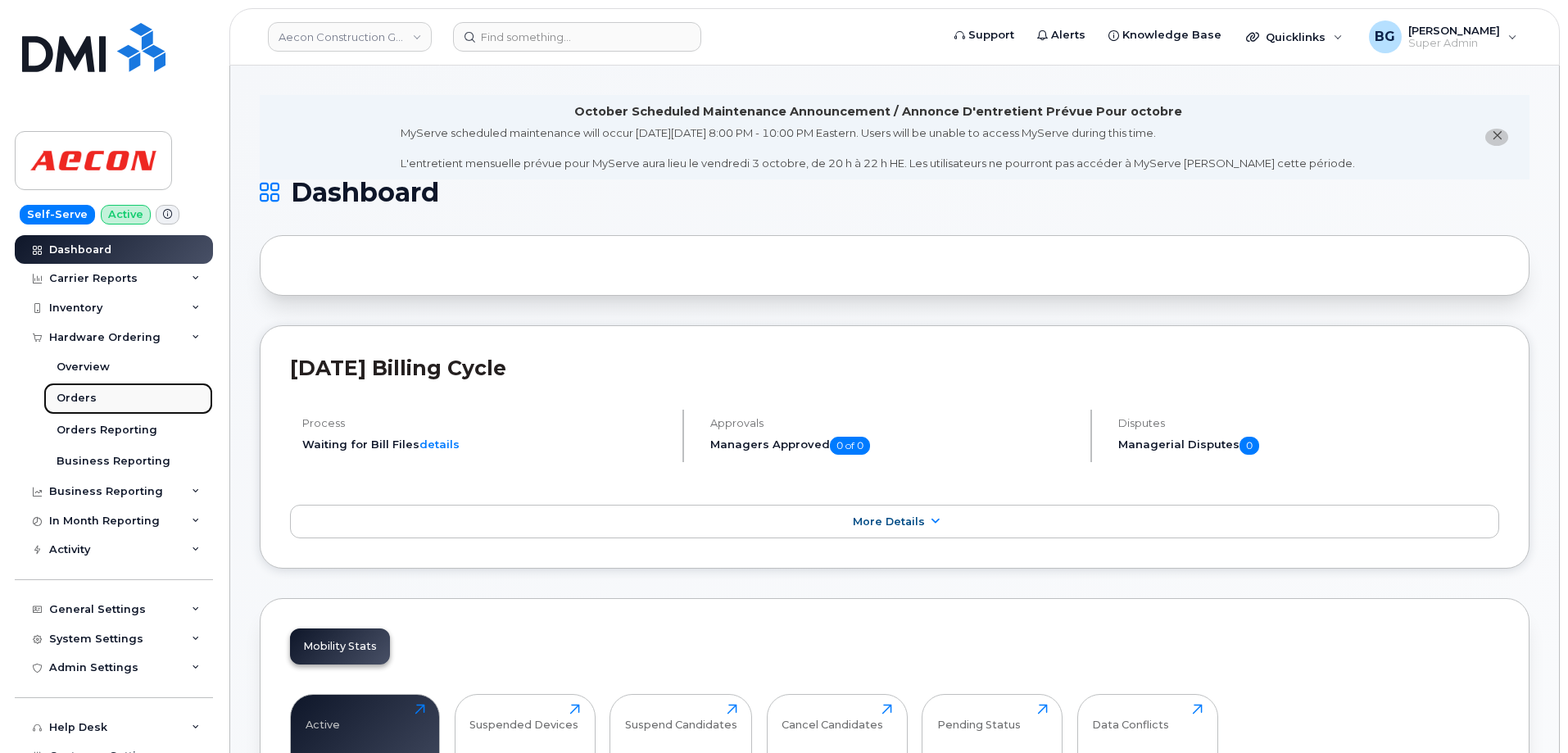
click at [78, 395] on div "Orders" at bounding box center [76, 397] width 40 height 15
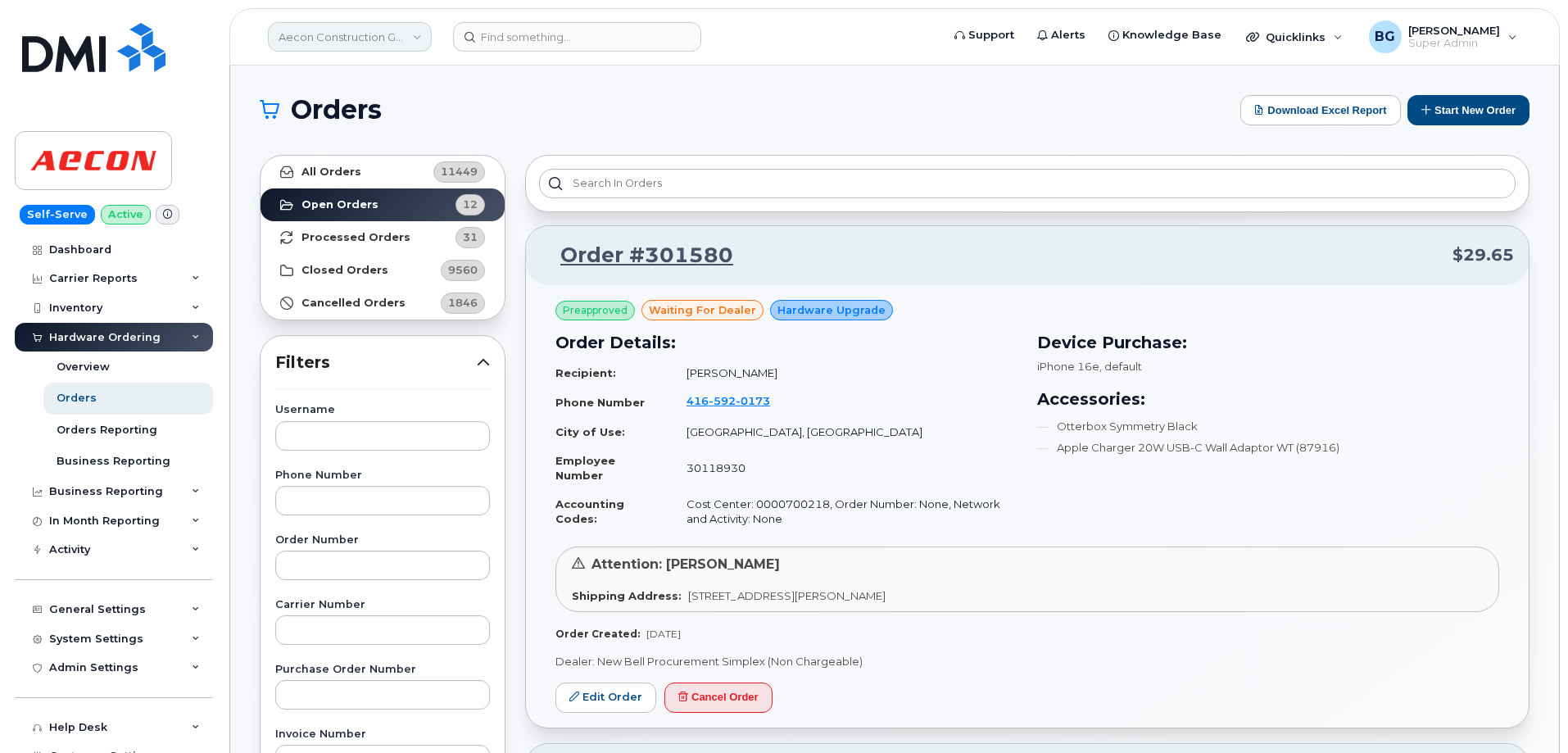
click at [325, 39] on link "Aecon Construction Group Inc" at bounding box center [350, 37] width 164 height 29
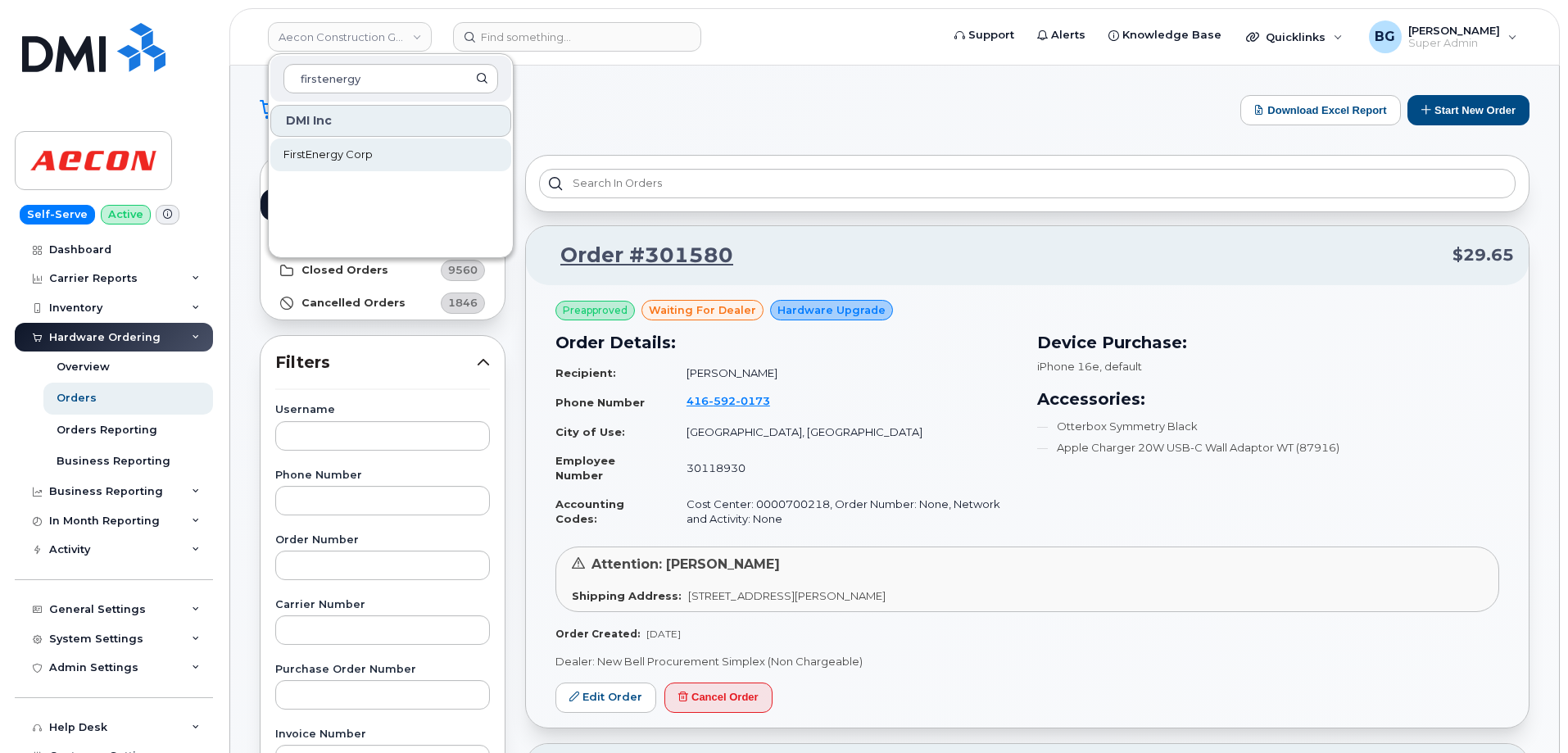
type input "firstenergy"
click at [312, 150] on span "FirstEnergy Corp" at bounding box center [328, 154] width 89 height 17
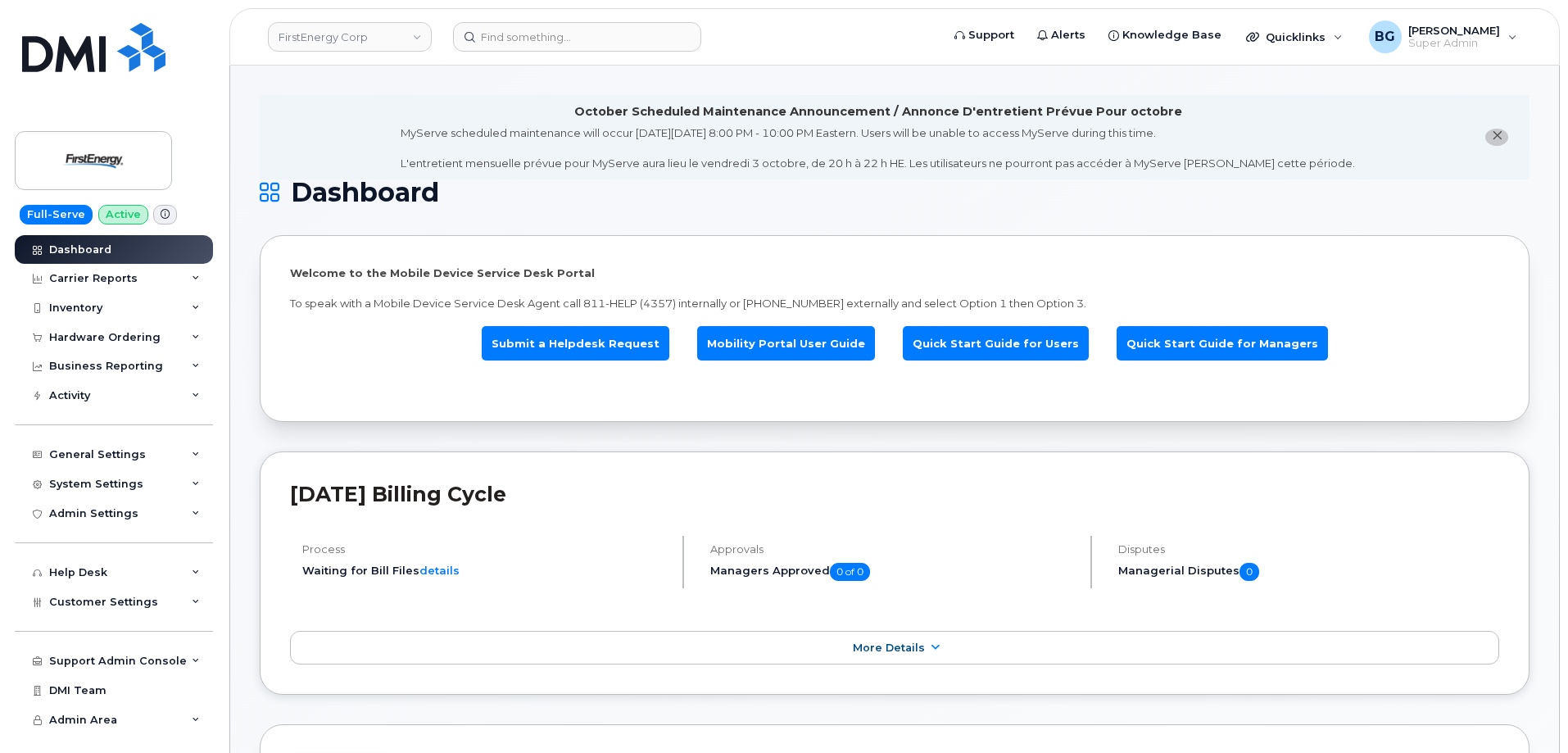
click at [599, 558] on div "Process Waiting for Bill Files details" at bounding box center [488, 563] width 394 height 52
click at [85, 458] on div "General Settings" at bounding box center [98, 454] width 97 height 13
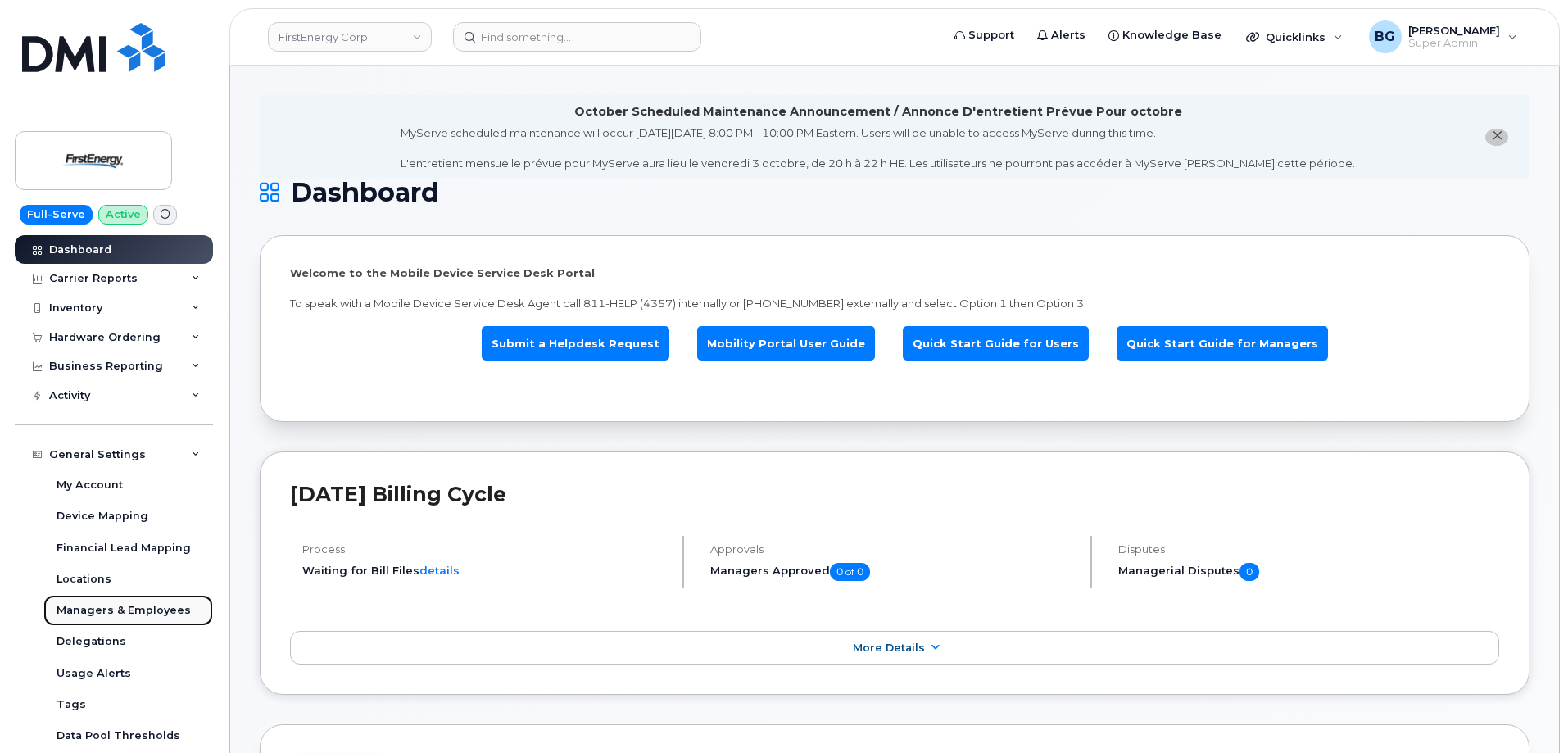
click at [100, 614] on div "Managers & Employees" at bounding box center [123, 610] width 134 height 15
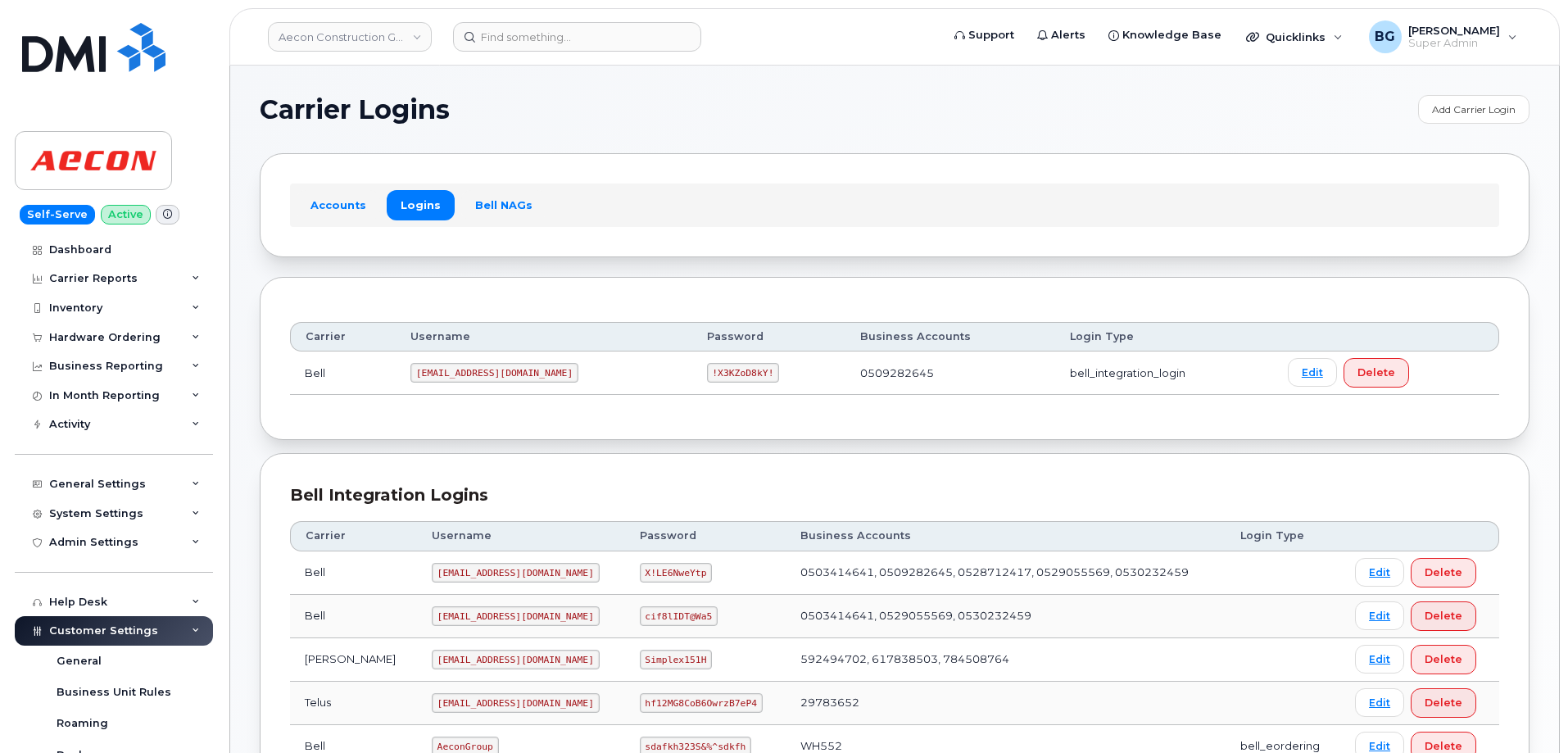
scroll to position [764, 0]
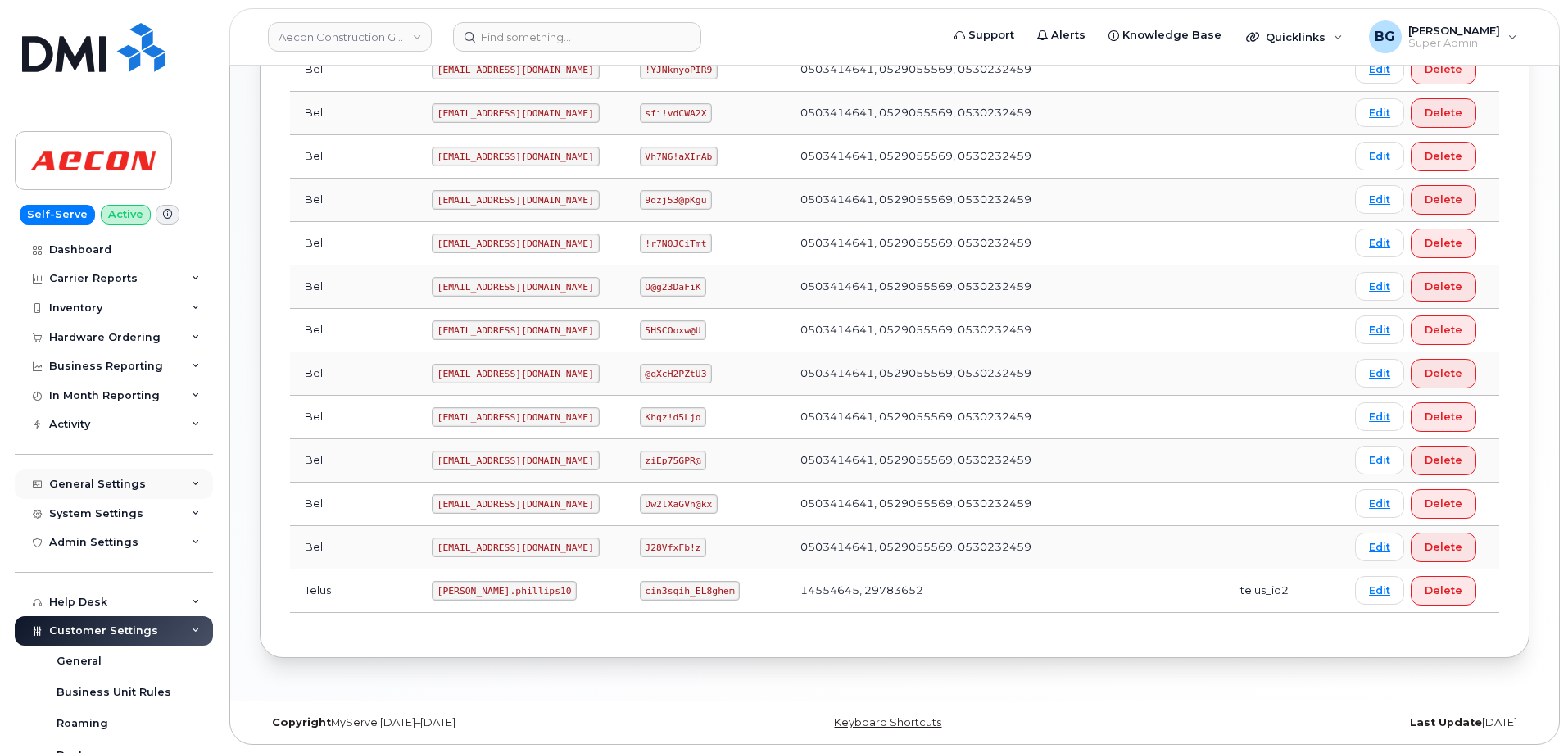
click at [103, 487] on div "General Settings" at bounding box center [98, 484] width 97 height 13
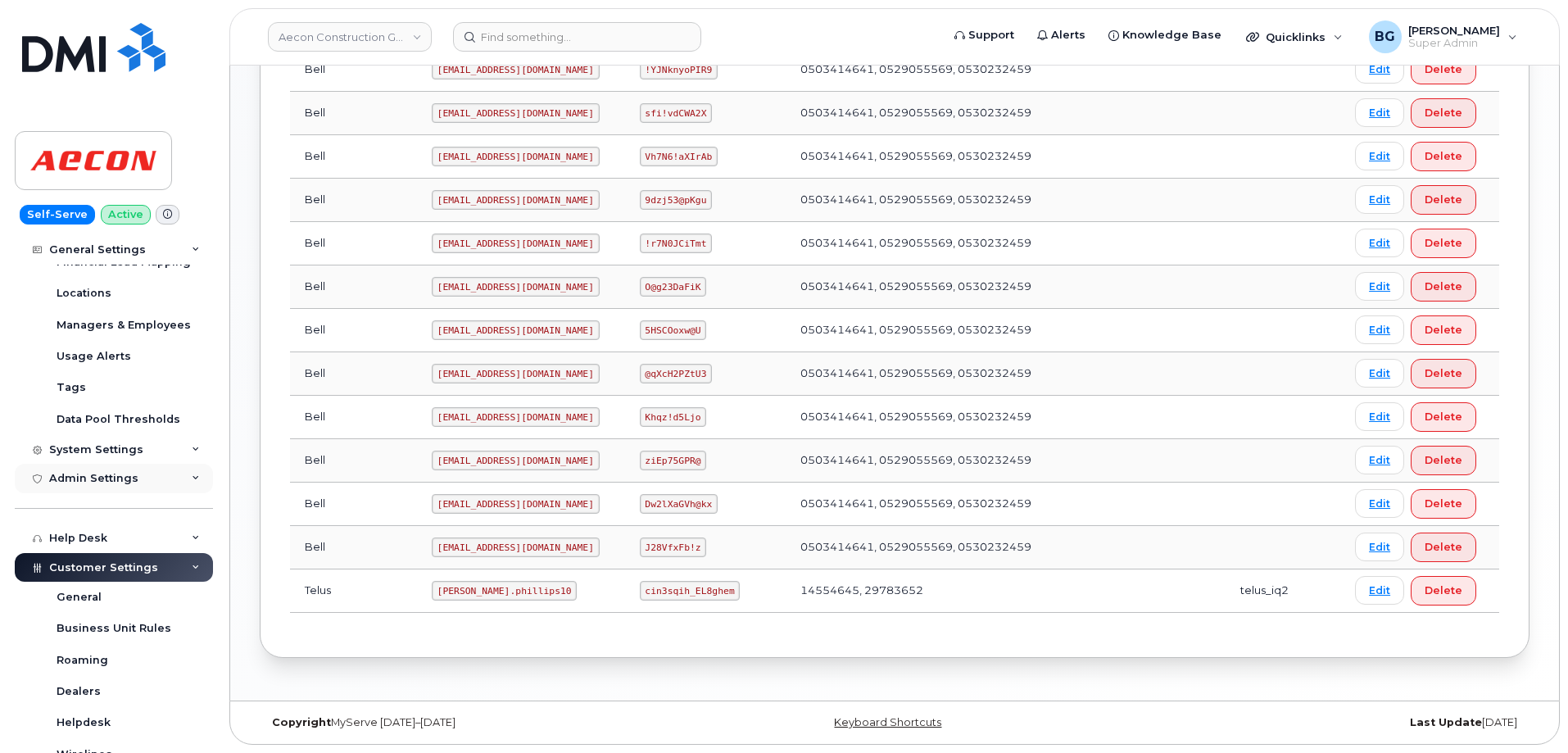
scroll to position [327, 0]
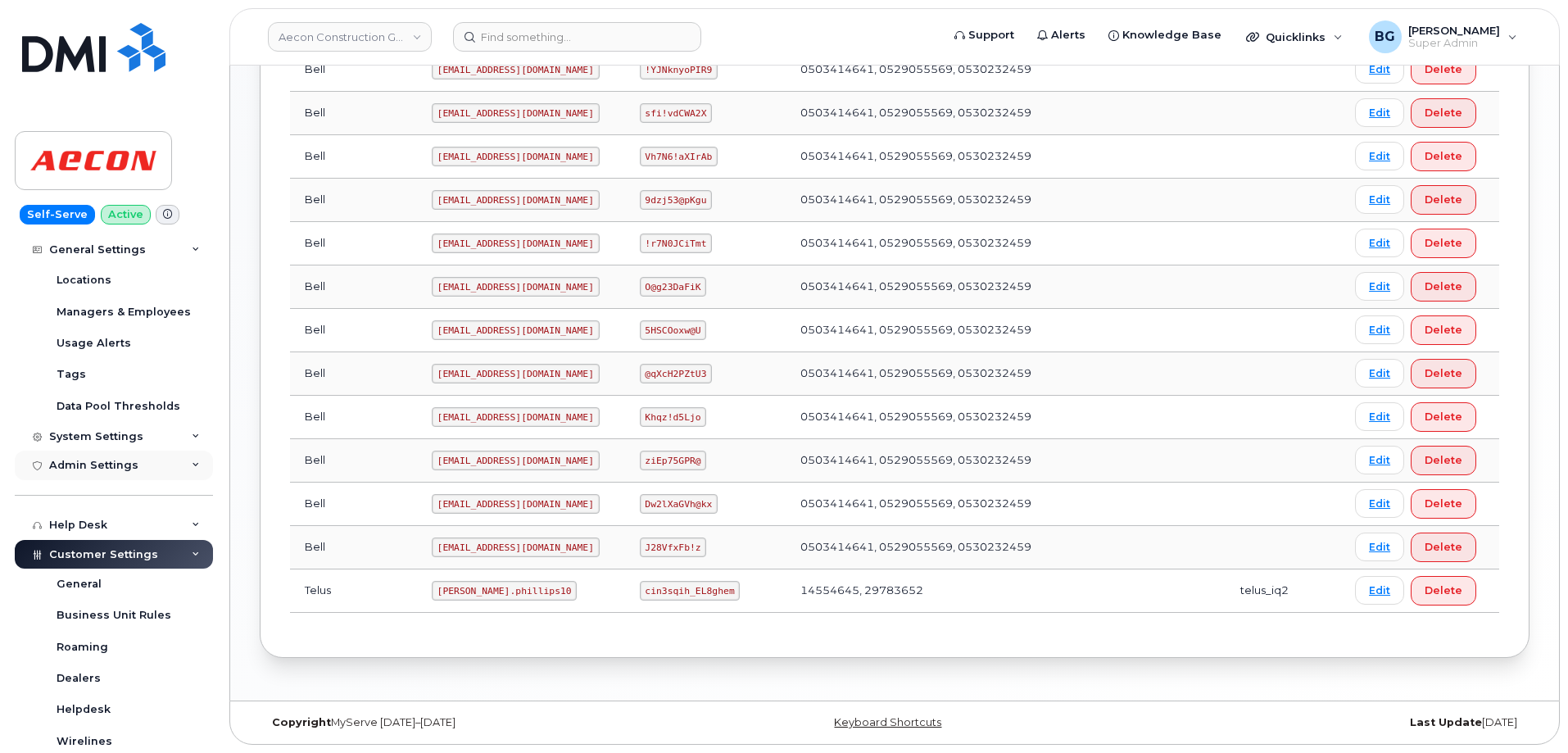
click at [103, 464] on div "Admin Settings" at bounding box center [94, 464] width 89 height 13
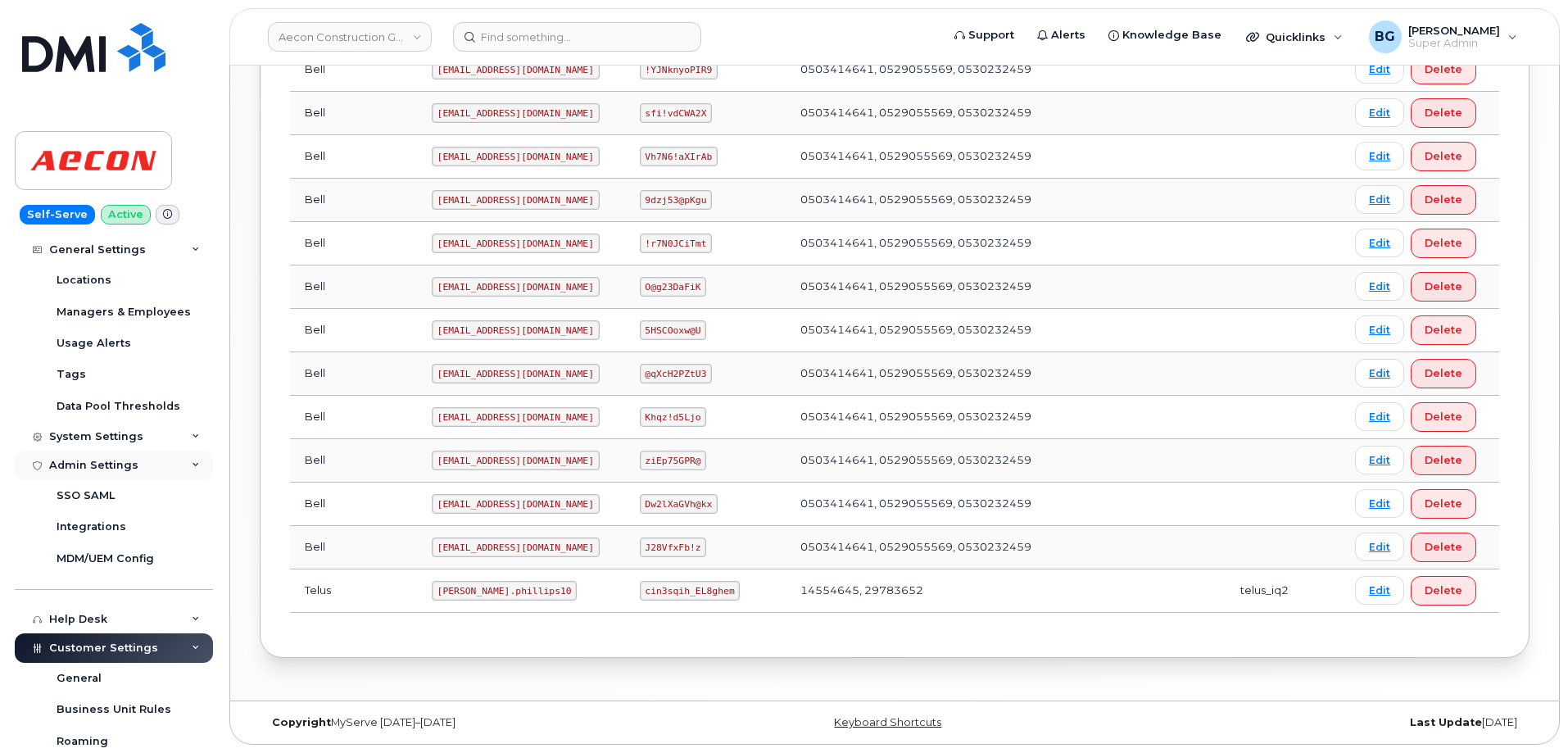
click at [99, 465] on div "Admin Settings" at bounding box center [94, 464] width 89 height 13
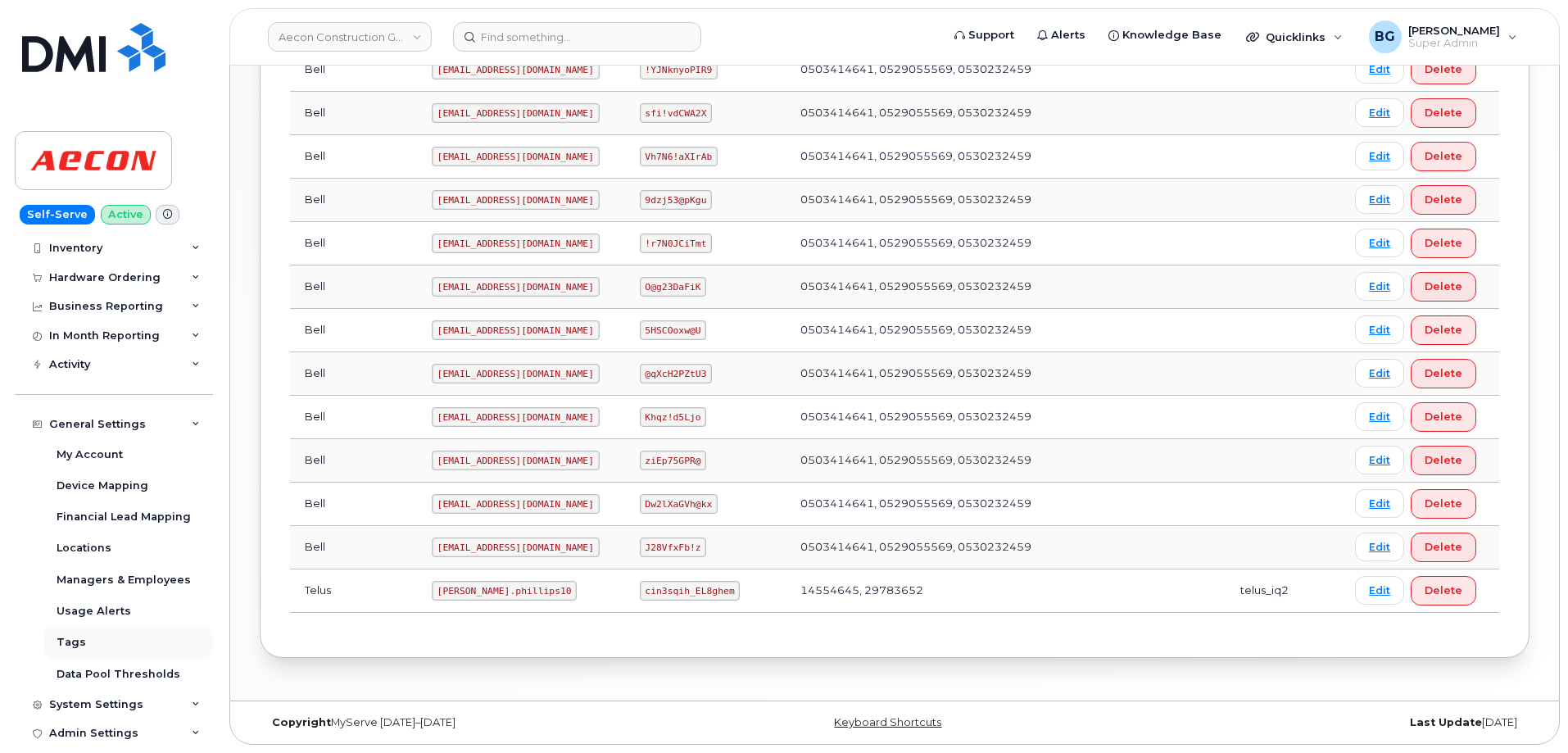
scroll to position [55, 0]
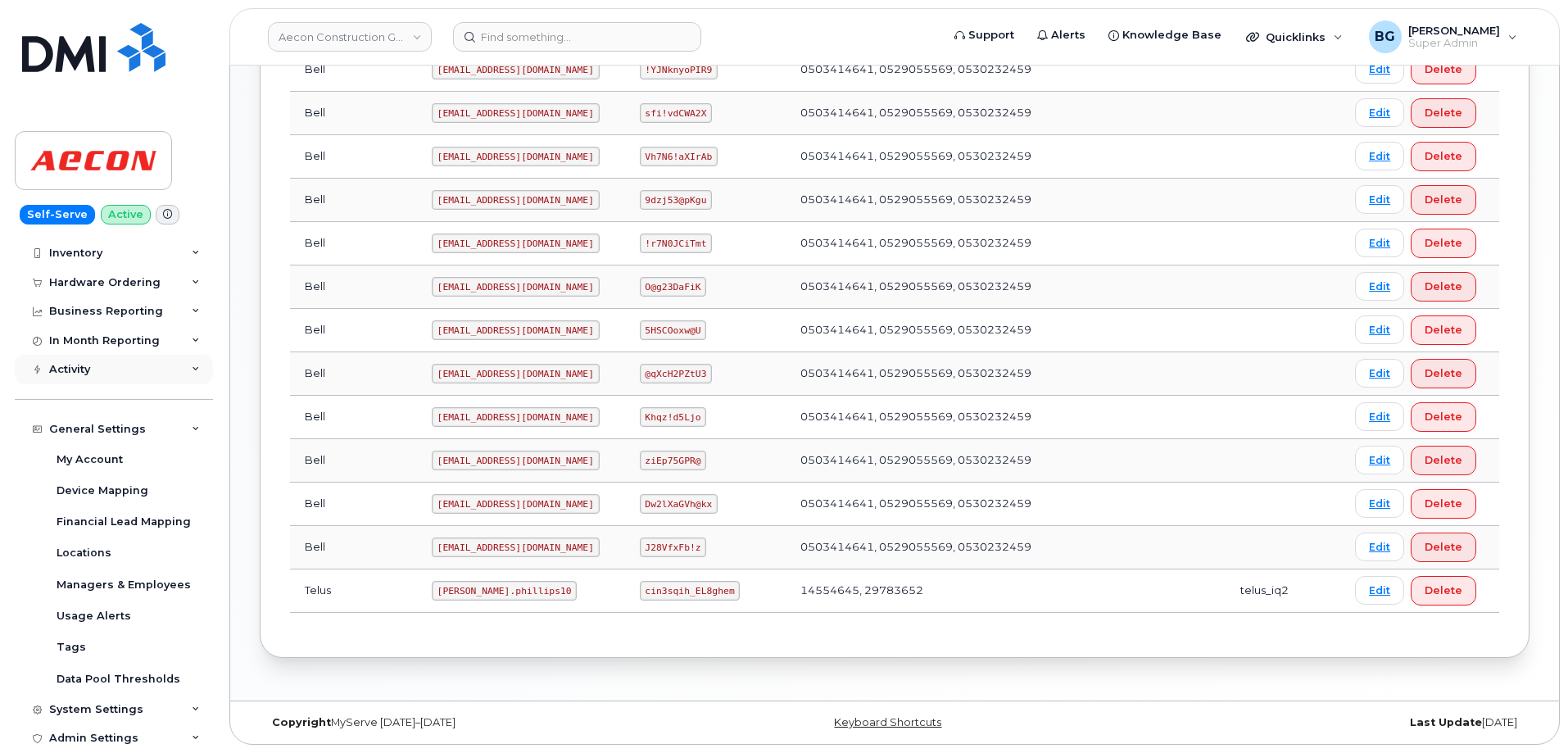
click at [75, 371] on div "Activity" at bounding box center [70, 369] width 41 height 13
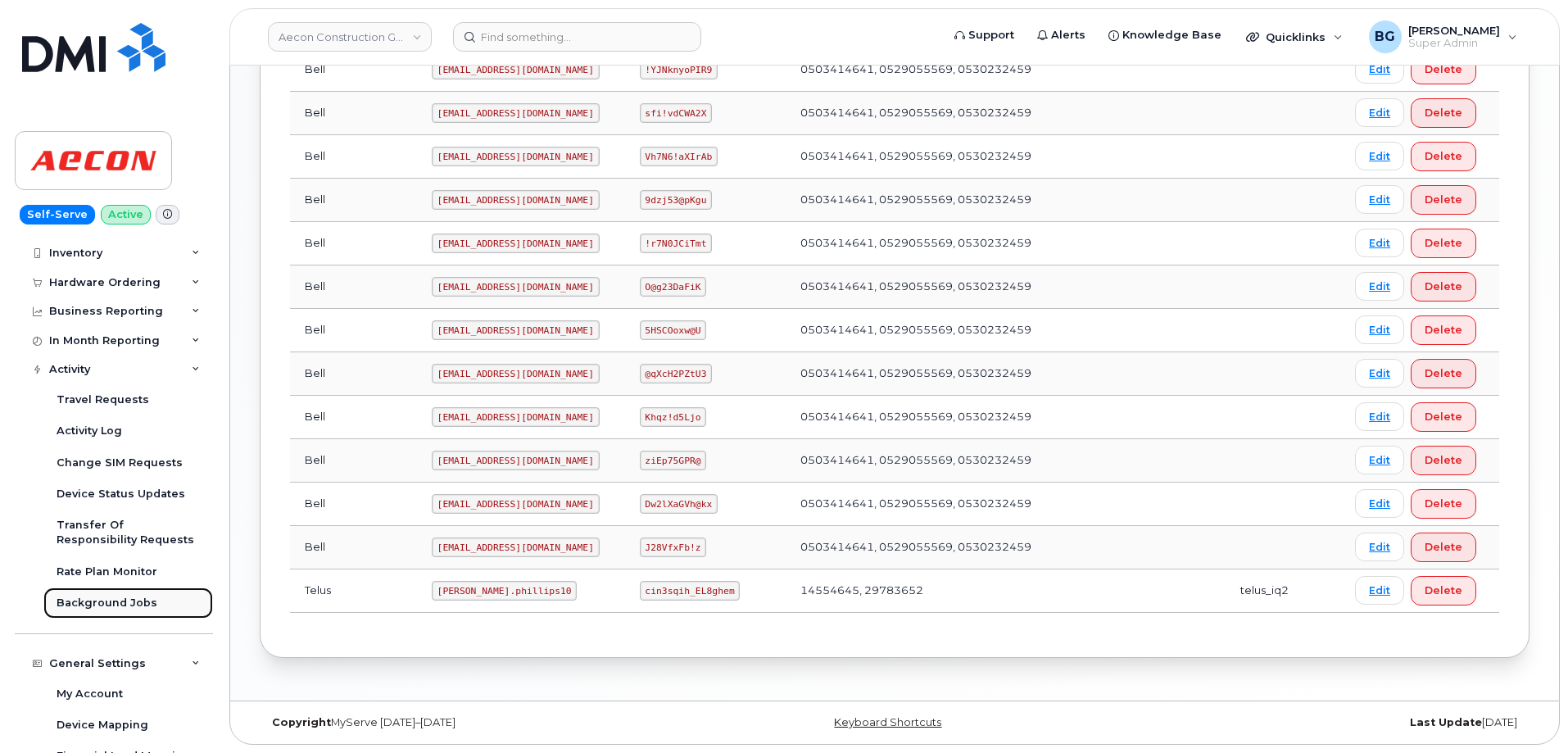
click at [93, 604] on div "Background Jobs" at bounding box center [107, 602] width 101 height 15
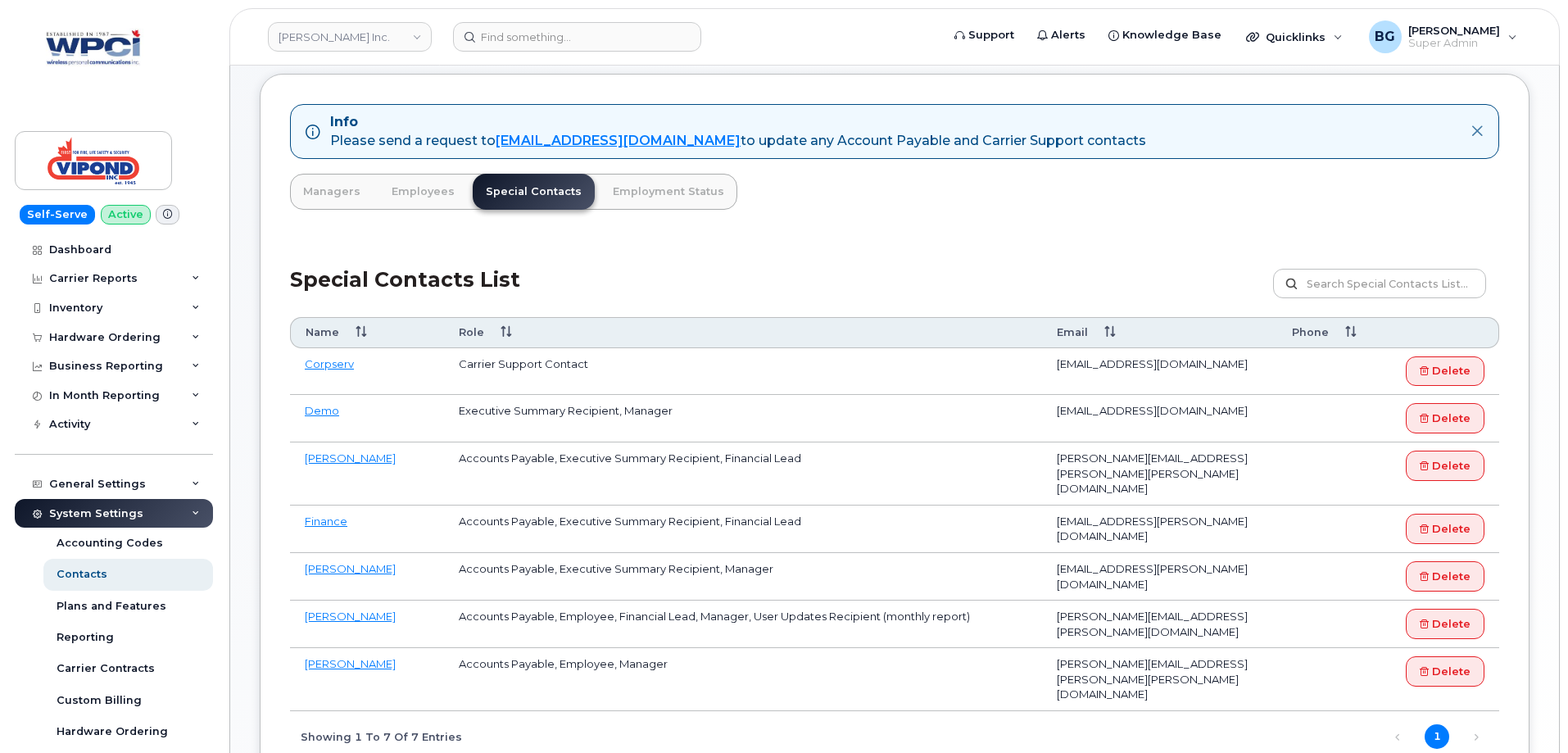
scroll to position [1090, 0]
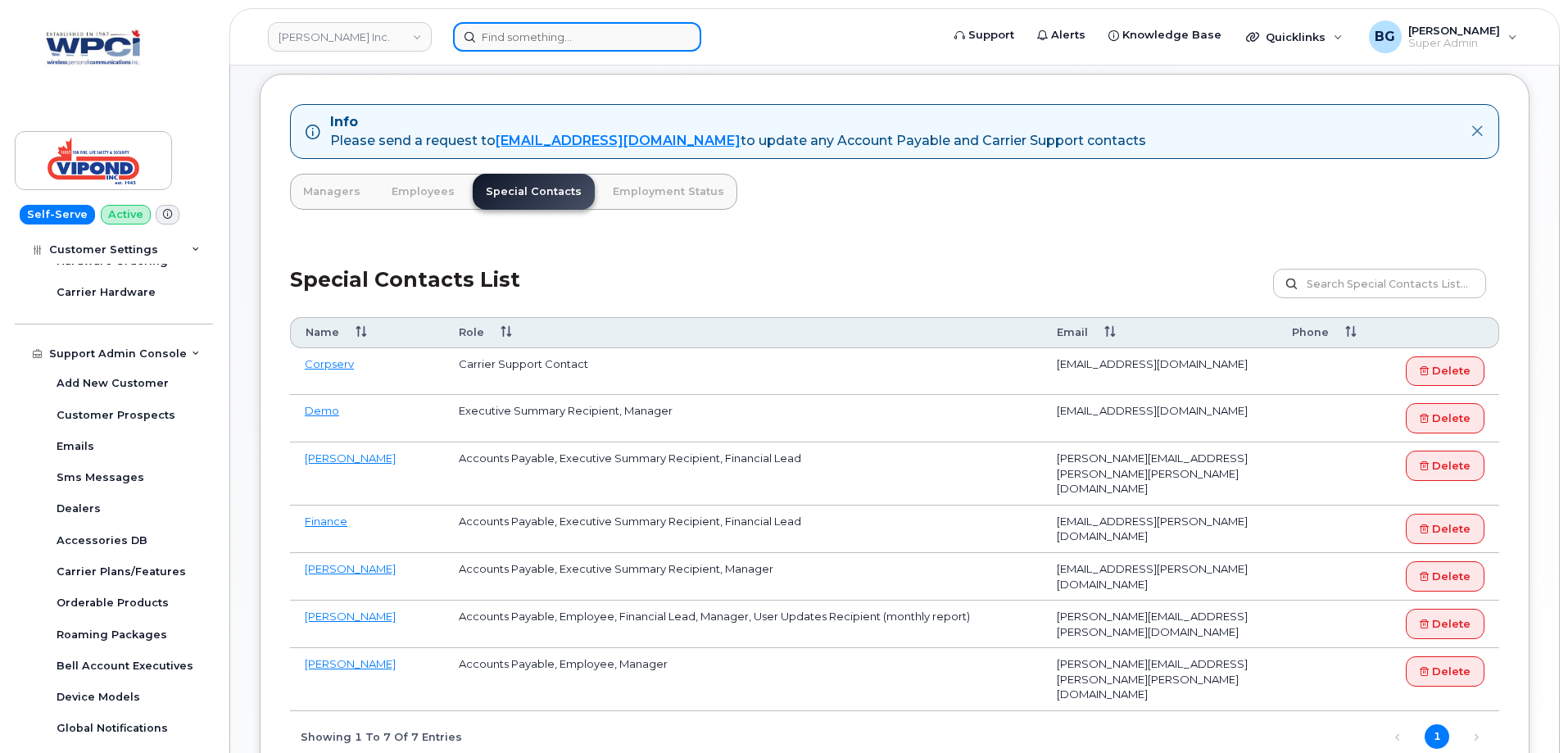
click at [518, 28] on input at bounding box center [577, 37] width 249 height 29
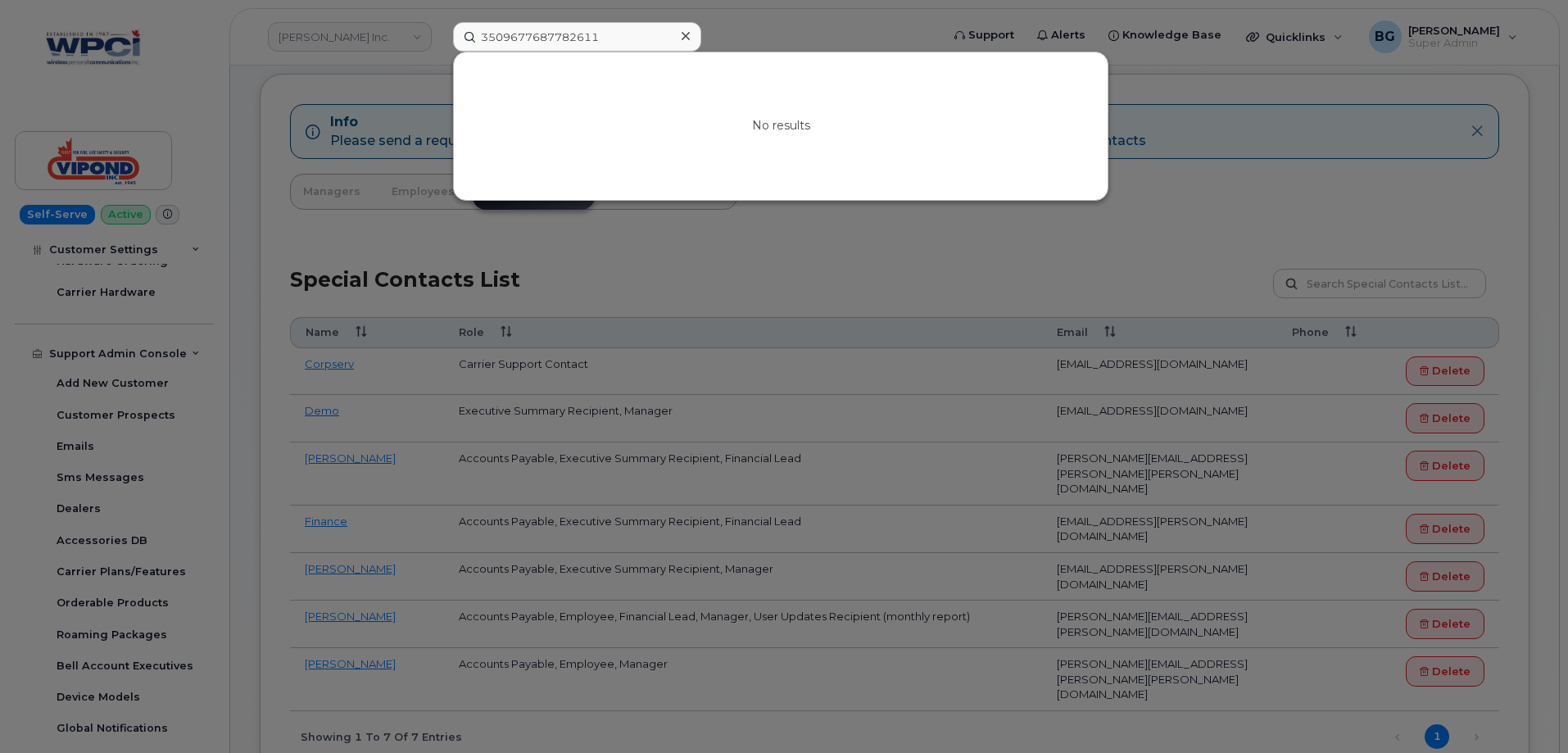
click at [882, 24] on div at bounding box center [784, 376] width 1568 height 753
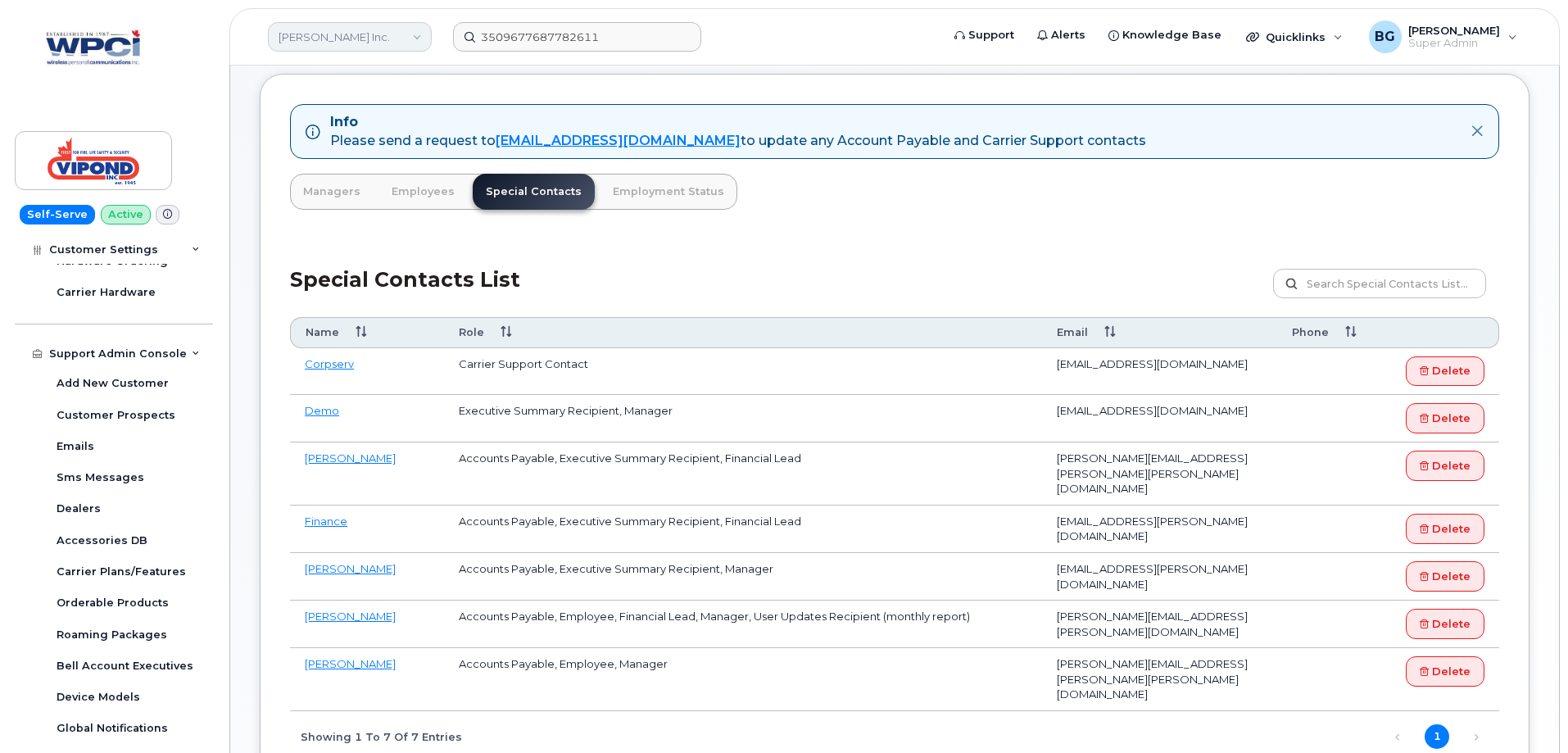
click at [324, 25] on link "Vipond Inc." at bounding box center [350, 37] width 164 height 29
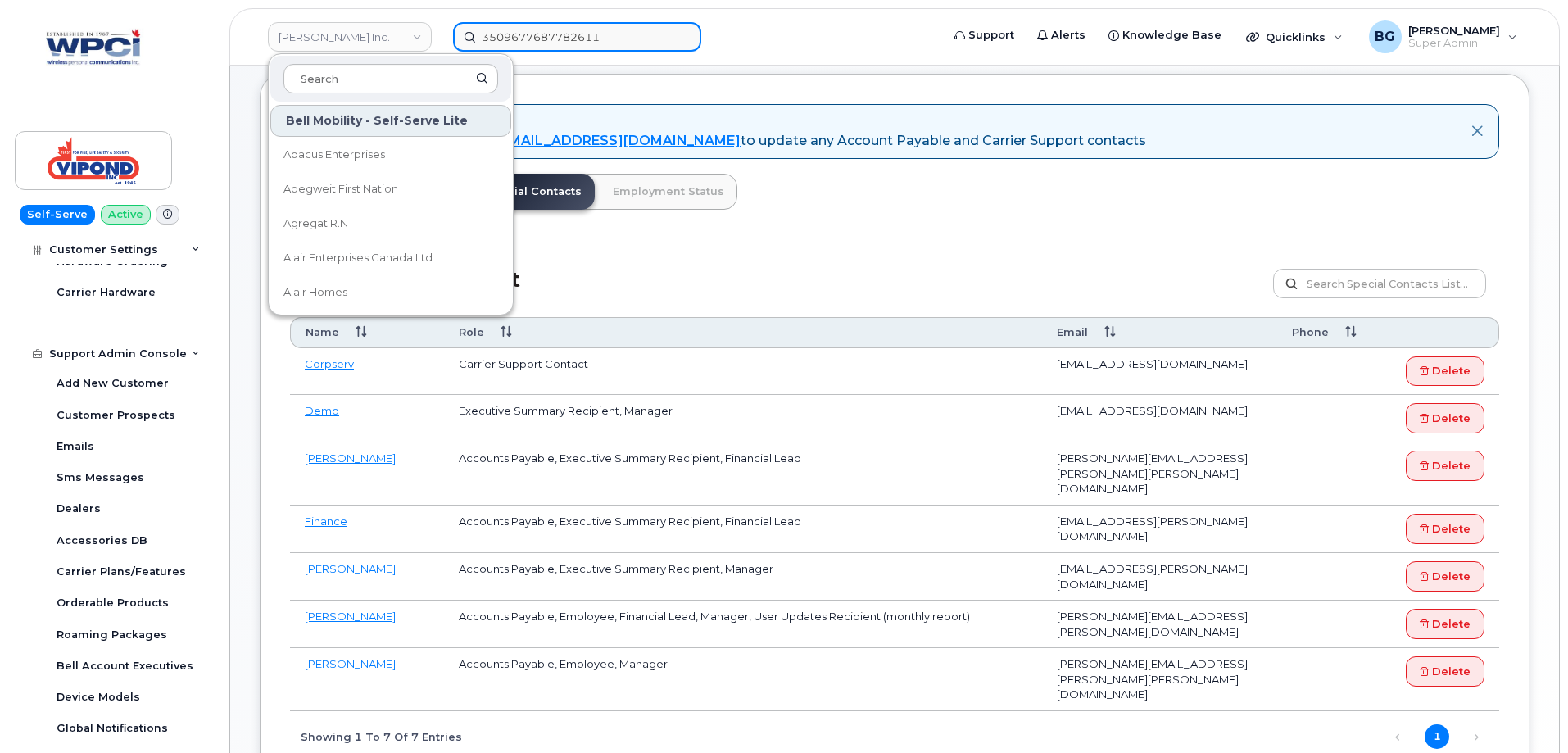
click at [603, 27] on input "3509677687782611" at bounding box center [577, 37] width 249 height 29
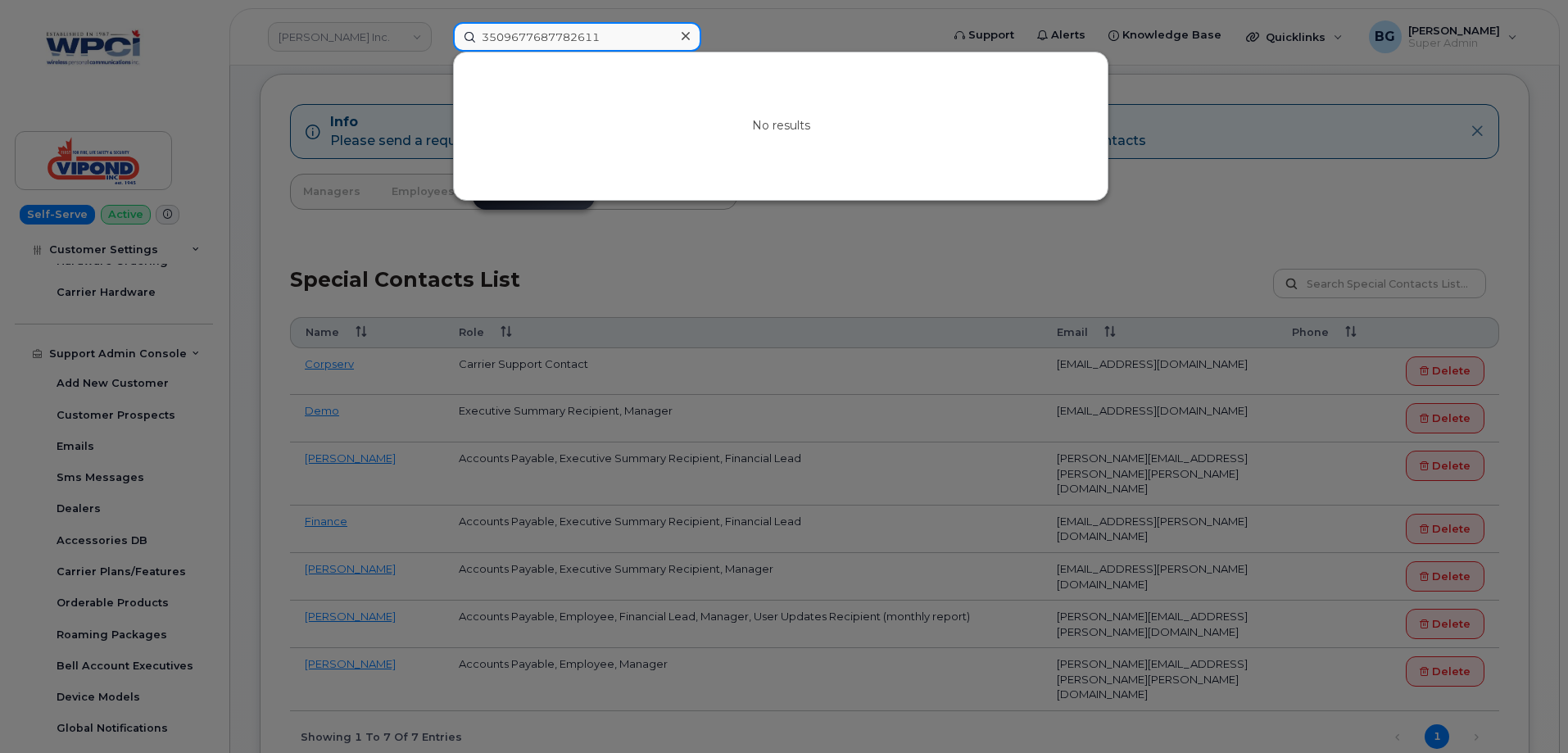
drag, startPoint x: 606, startPoint y: 35, endPoint x: 460, endPoint y: 22, distance: 146.6
click at [460, 22] on input "3509677687782611" at bounding box center [577, 37] width 249 height 29
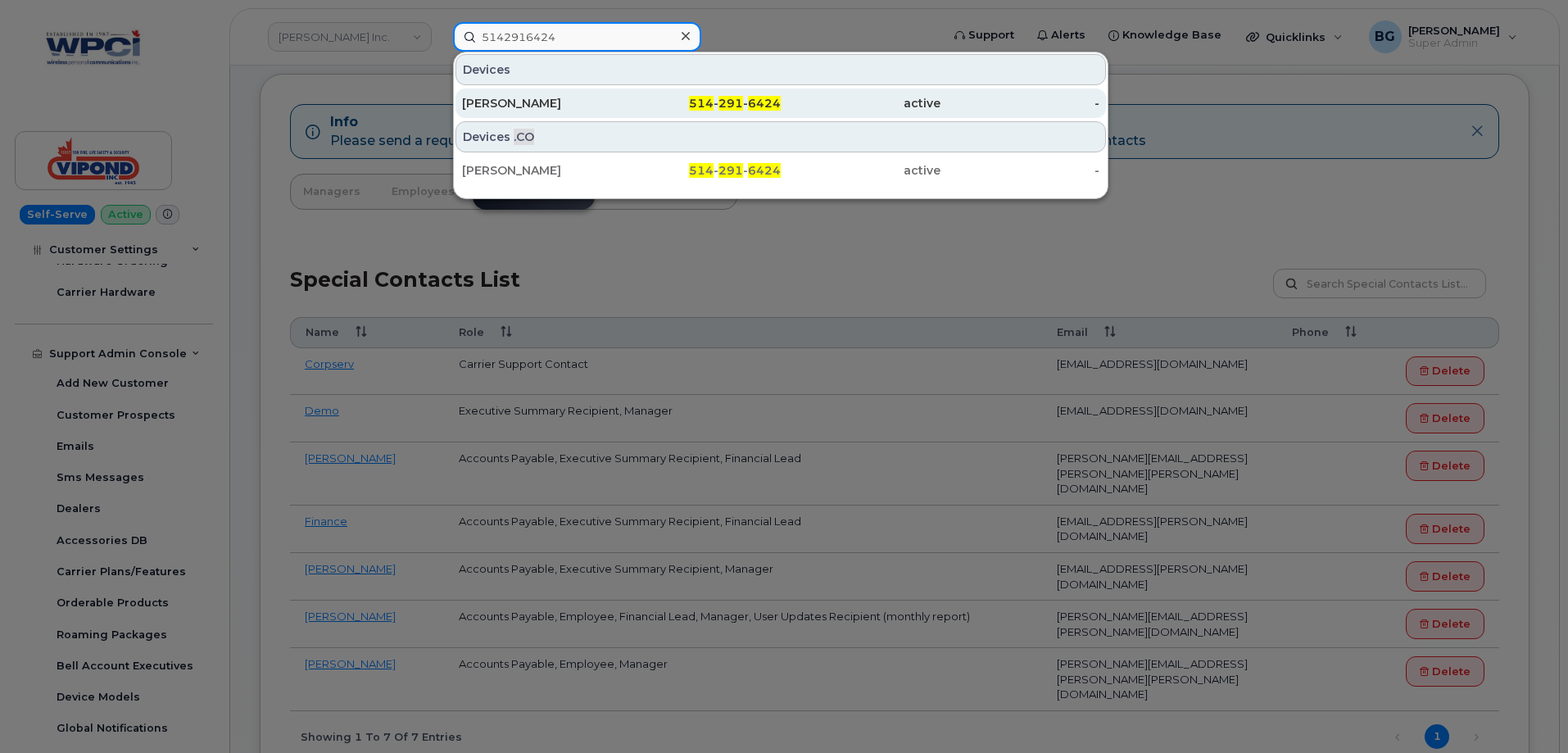
type input "5142916424"
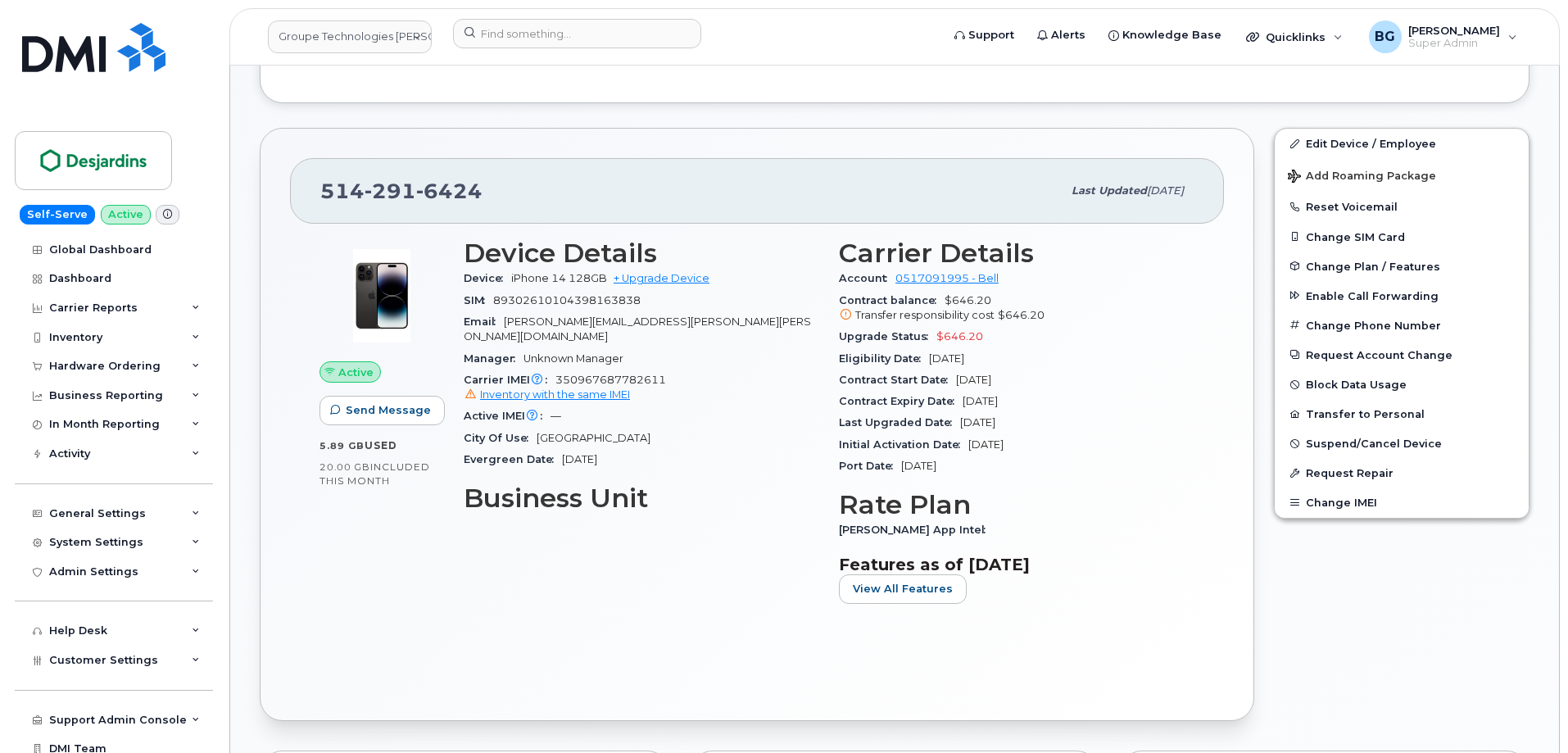
scroll to position [656, 0]
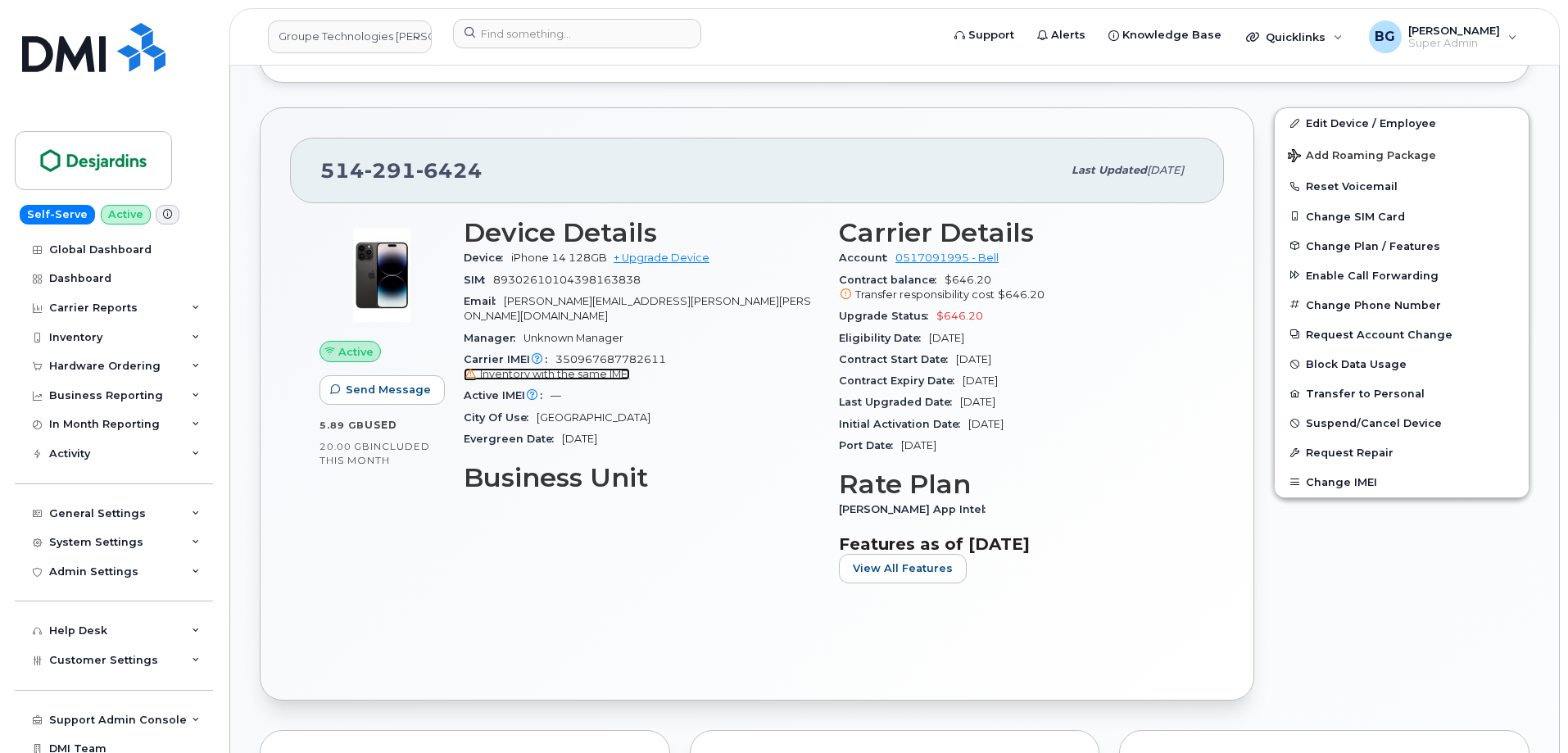
click at [550, 368] on span "Inventory with the same IMEI" at bounding box center [555, 374] width 150 height 13
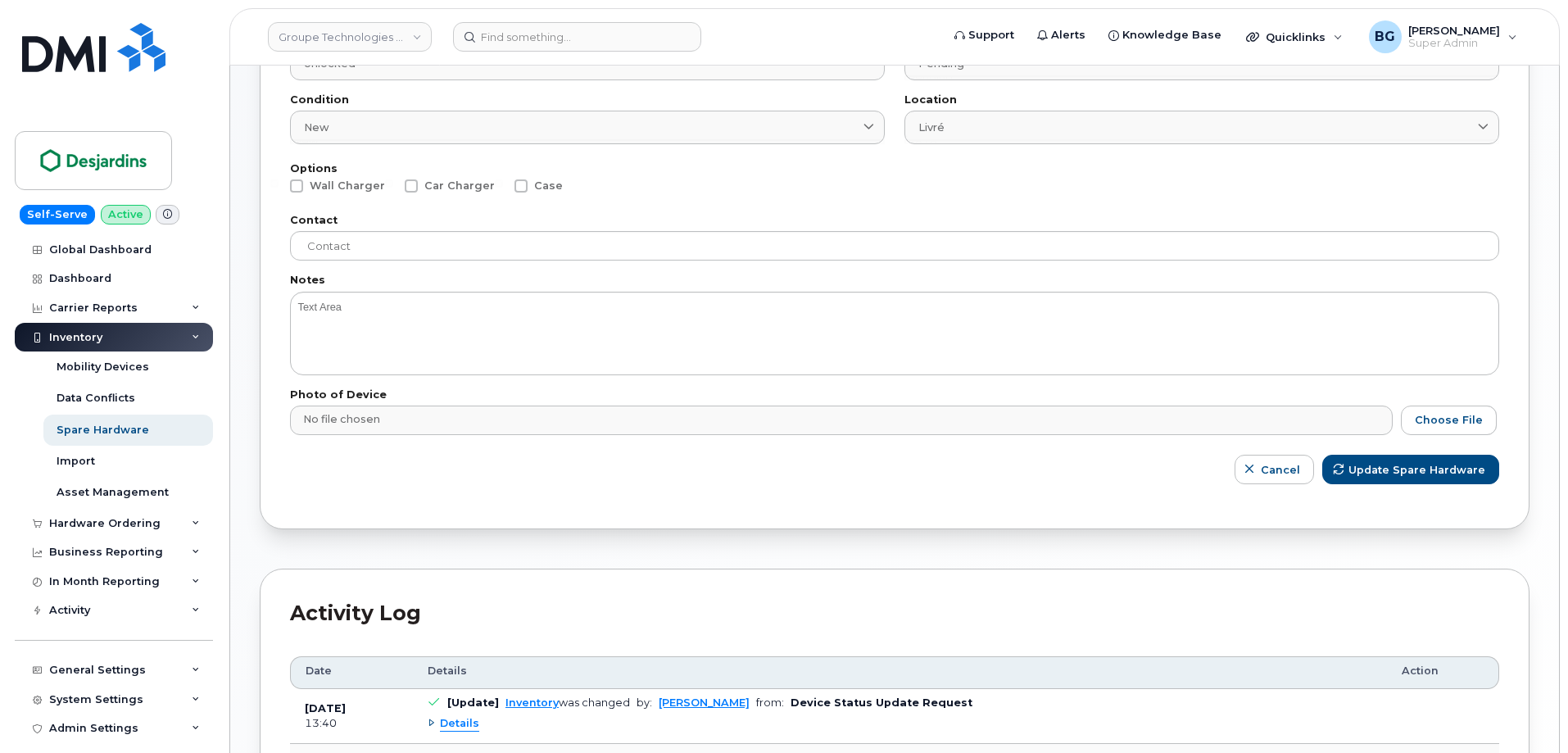
scroll to position [437, 0]
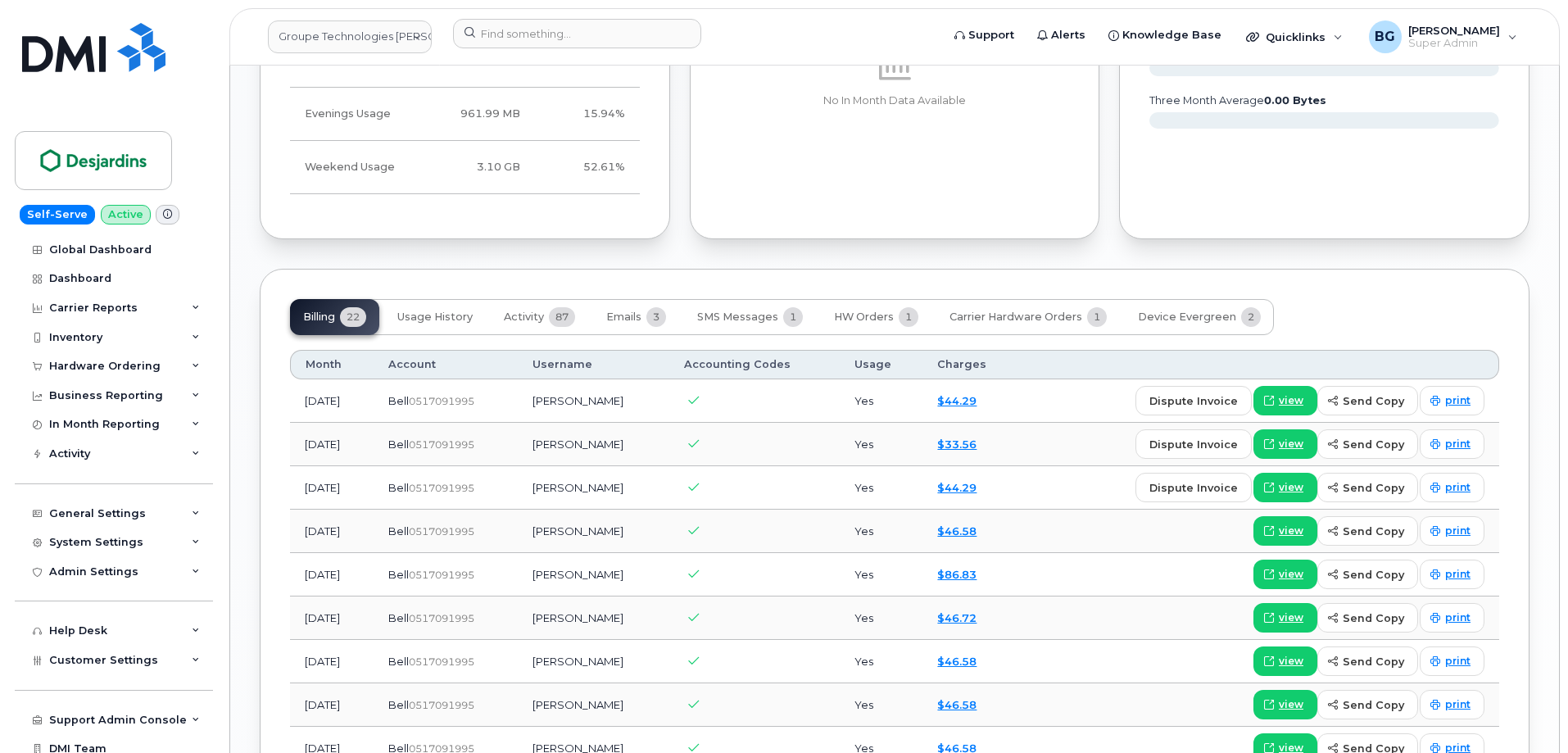
scroll to position [1441, 0]
click at [533, 316] on span "Activity" at bounding box center [524, 318] width 40 height 13
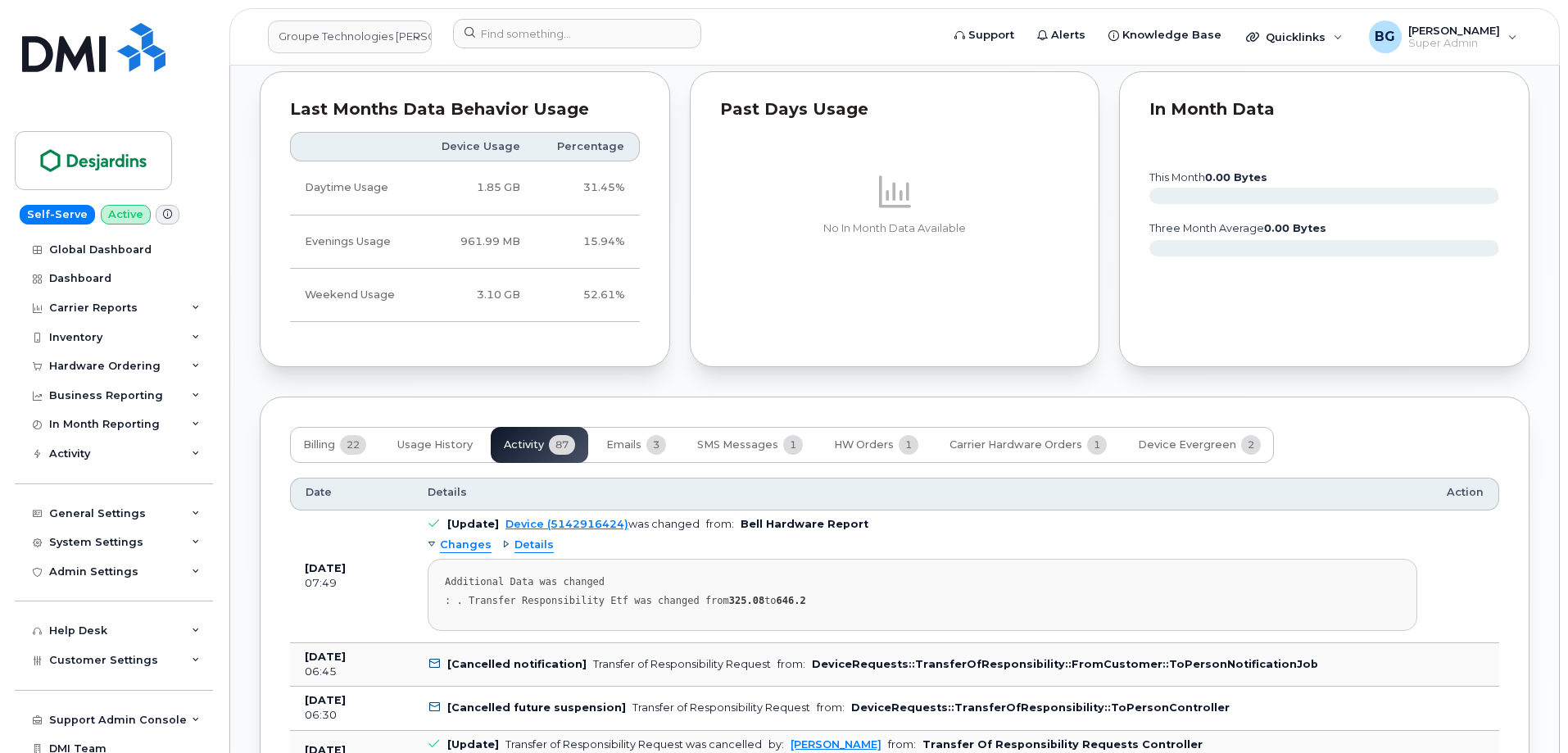
scroll to position [1332, 0]
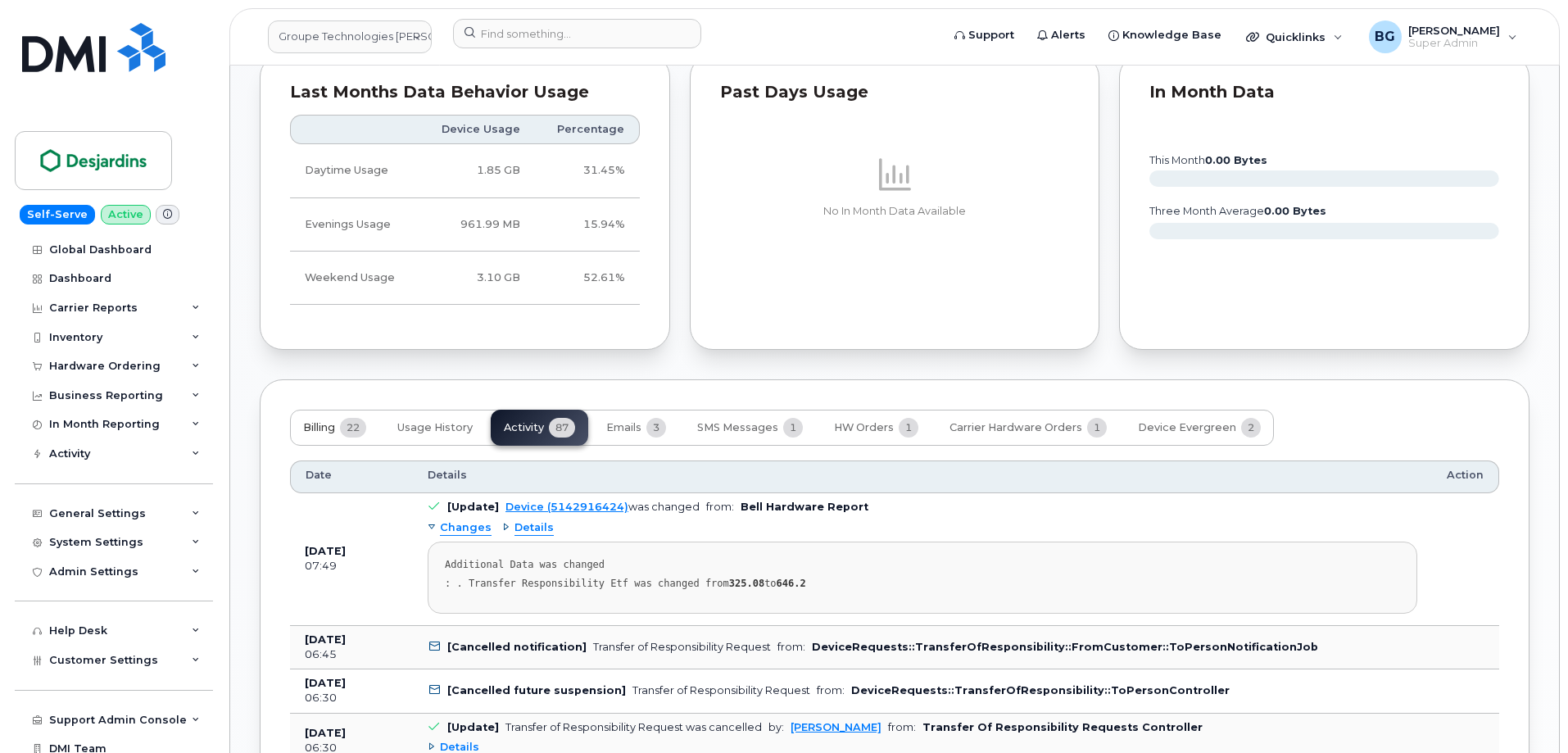
click at [327, 422] on span "Billing" at bounding box center [319, 428] width 32 height 13
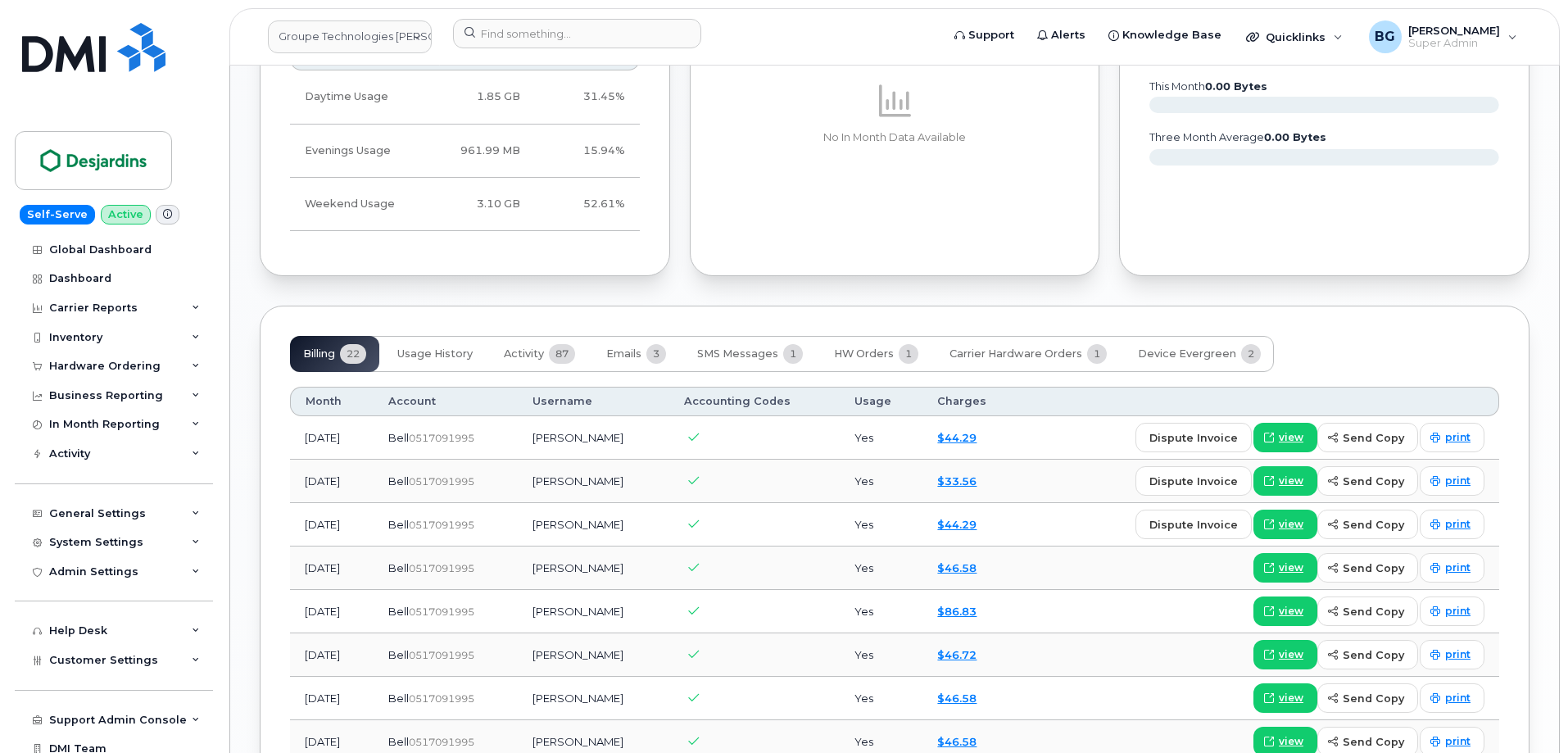
scroll to position [1386, 0]
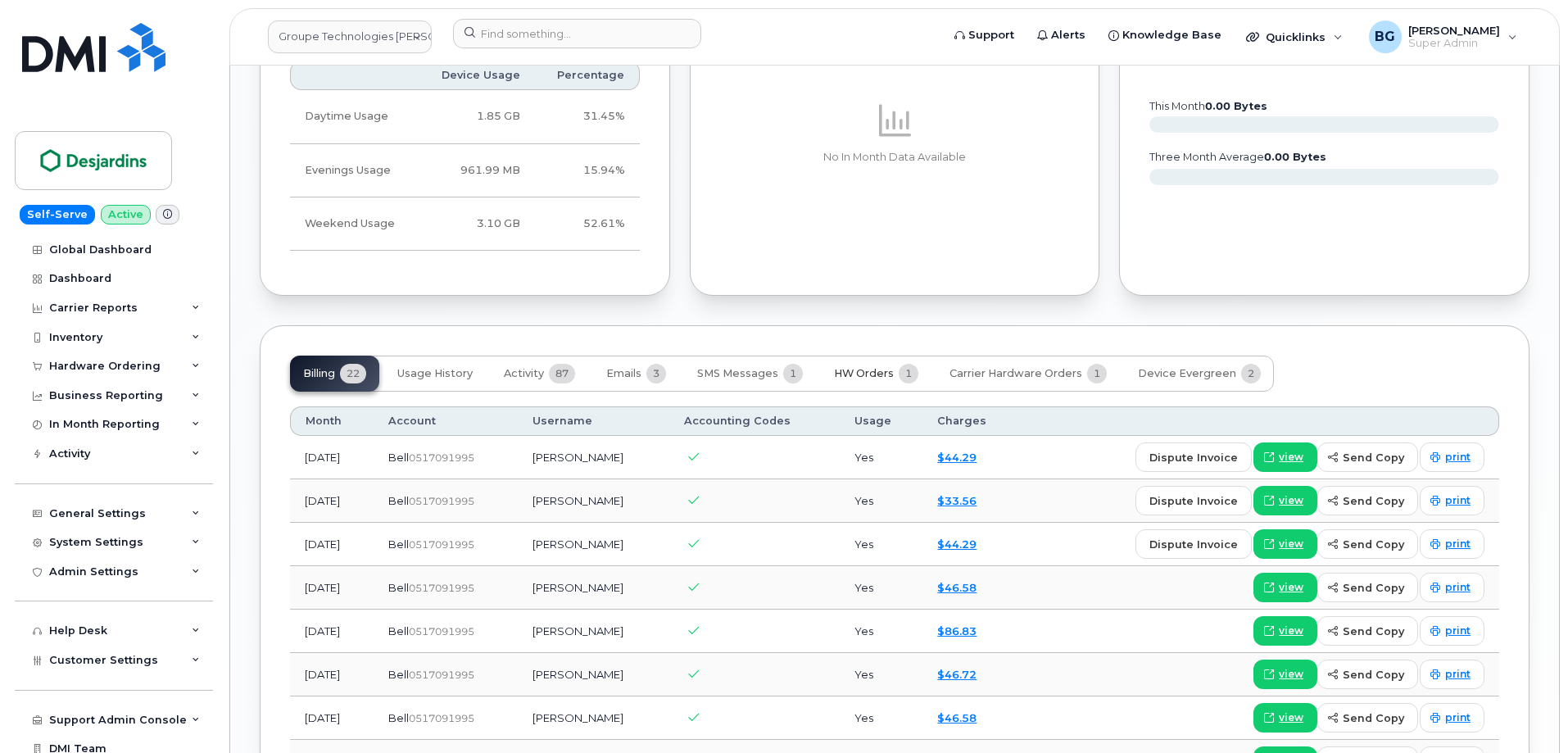
click at [873, 370] on span "HW Orders" at bounding box center [865, 373] width 60 height 13
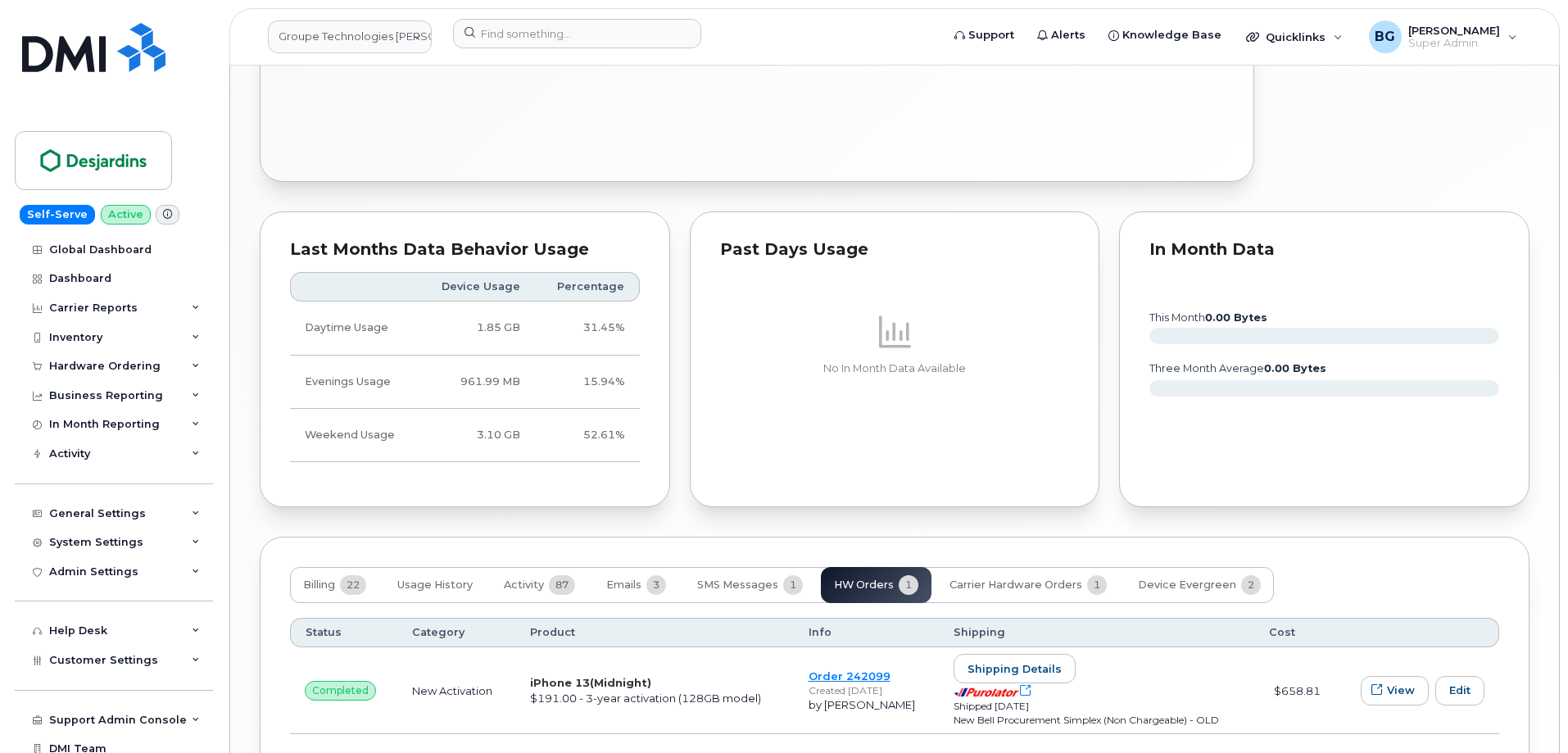
scroll to position [1283, 0]
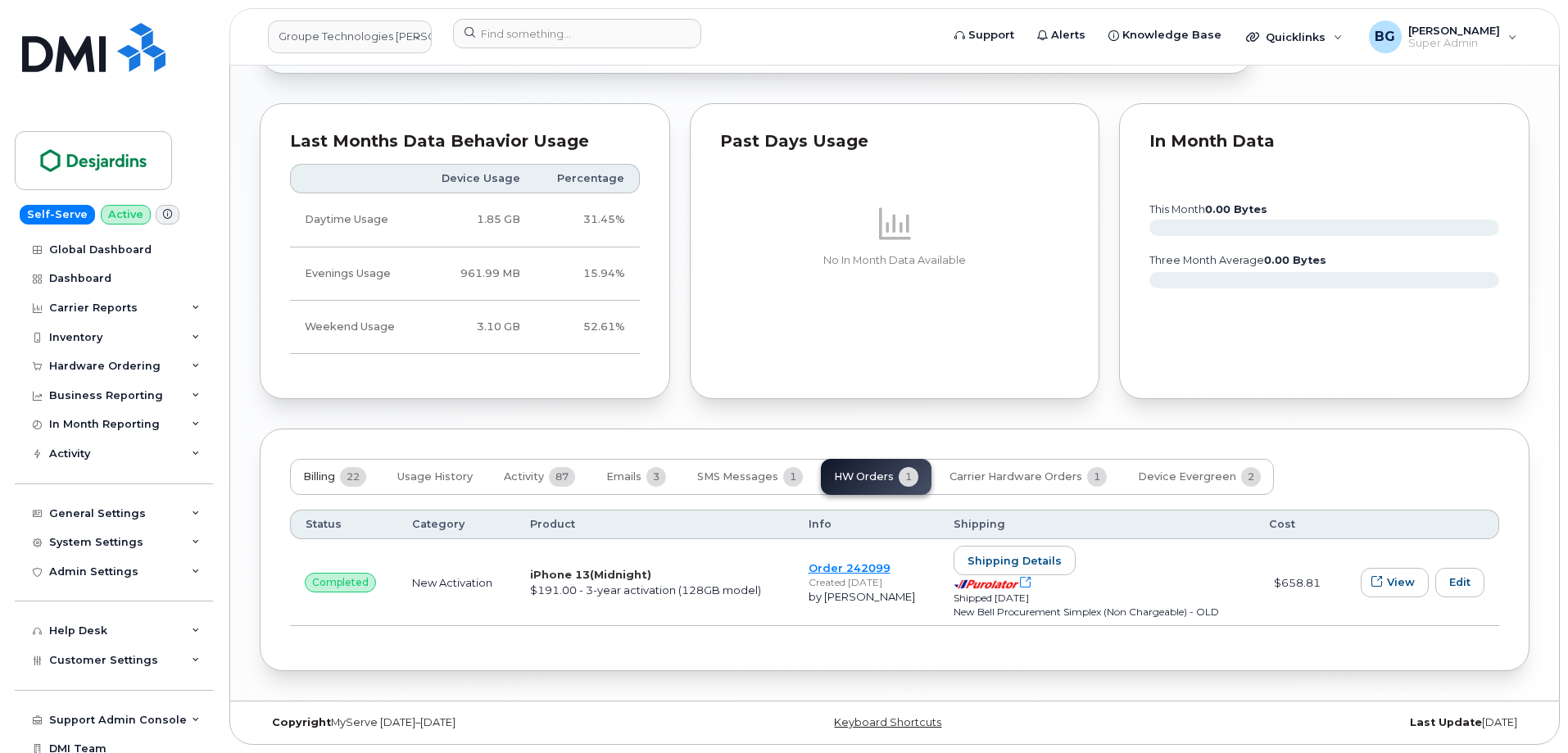
click at [318, 475] on span "Billing" at bounding box center [319, 476] width 32 height 13
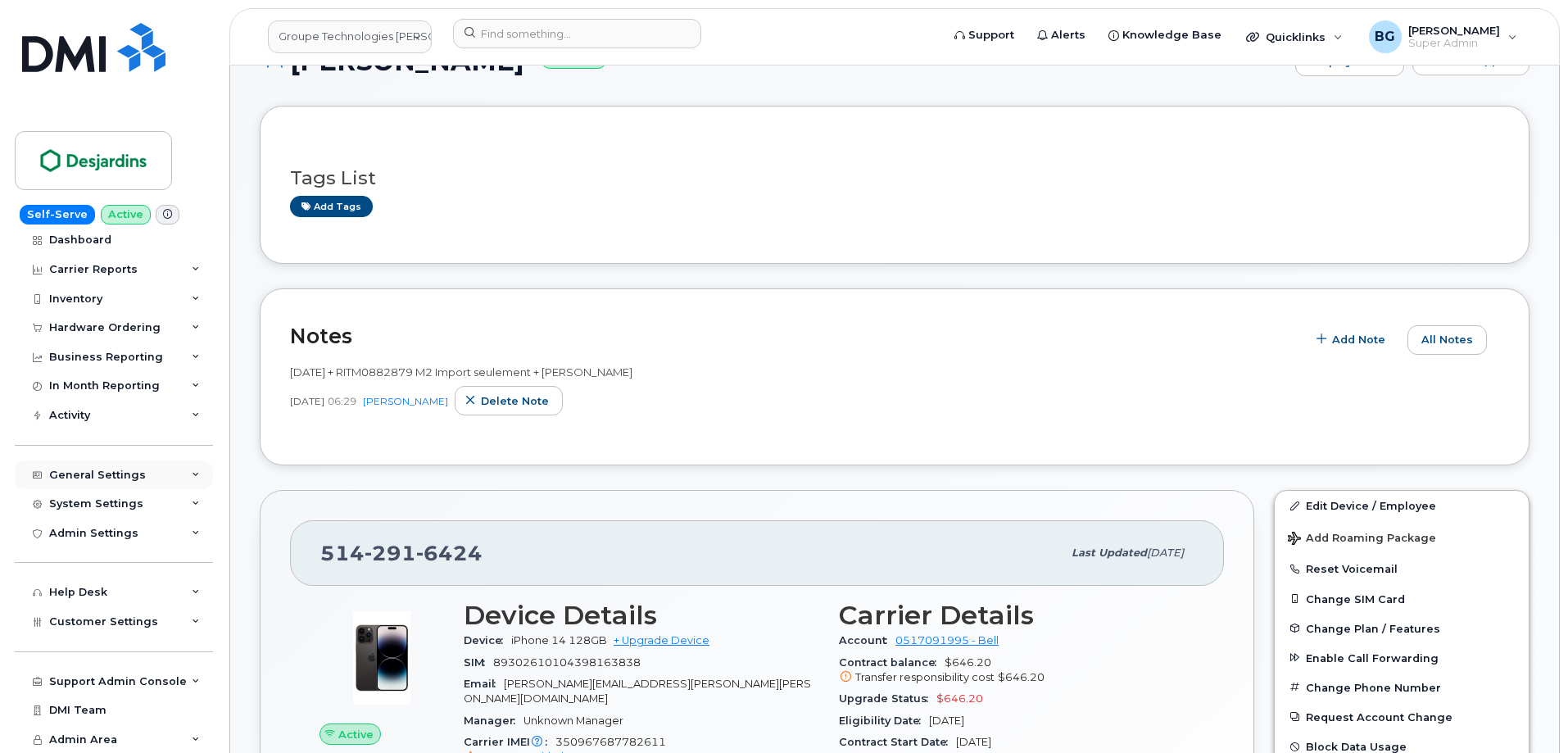
scroll to position [327, 0]
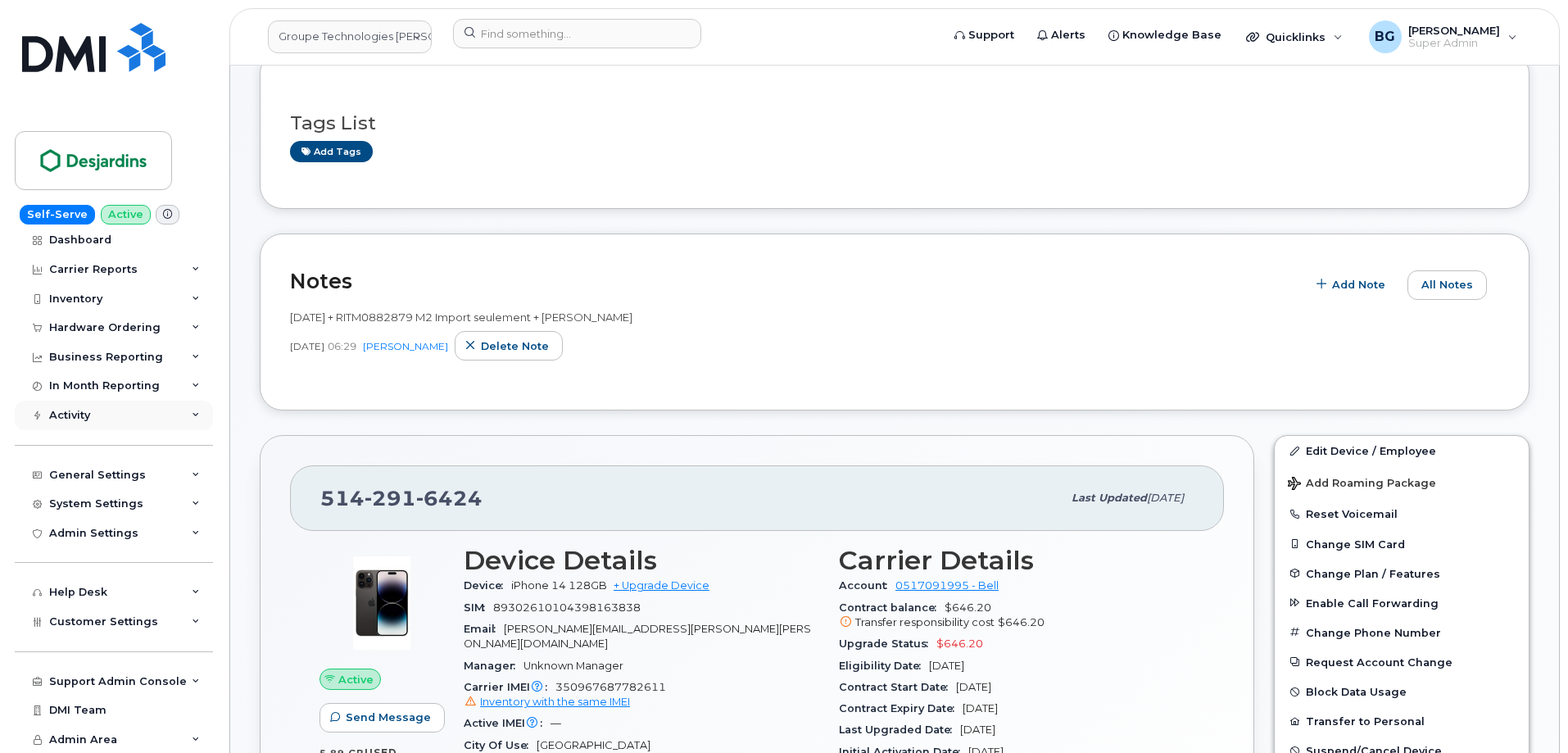
click at [76, 417] on div "Activity" at bounding box center [70, 415] width 41 height 13
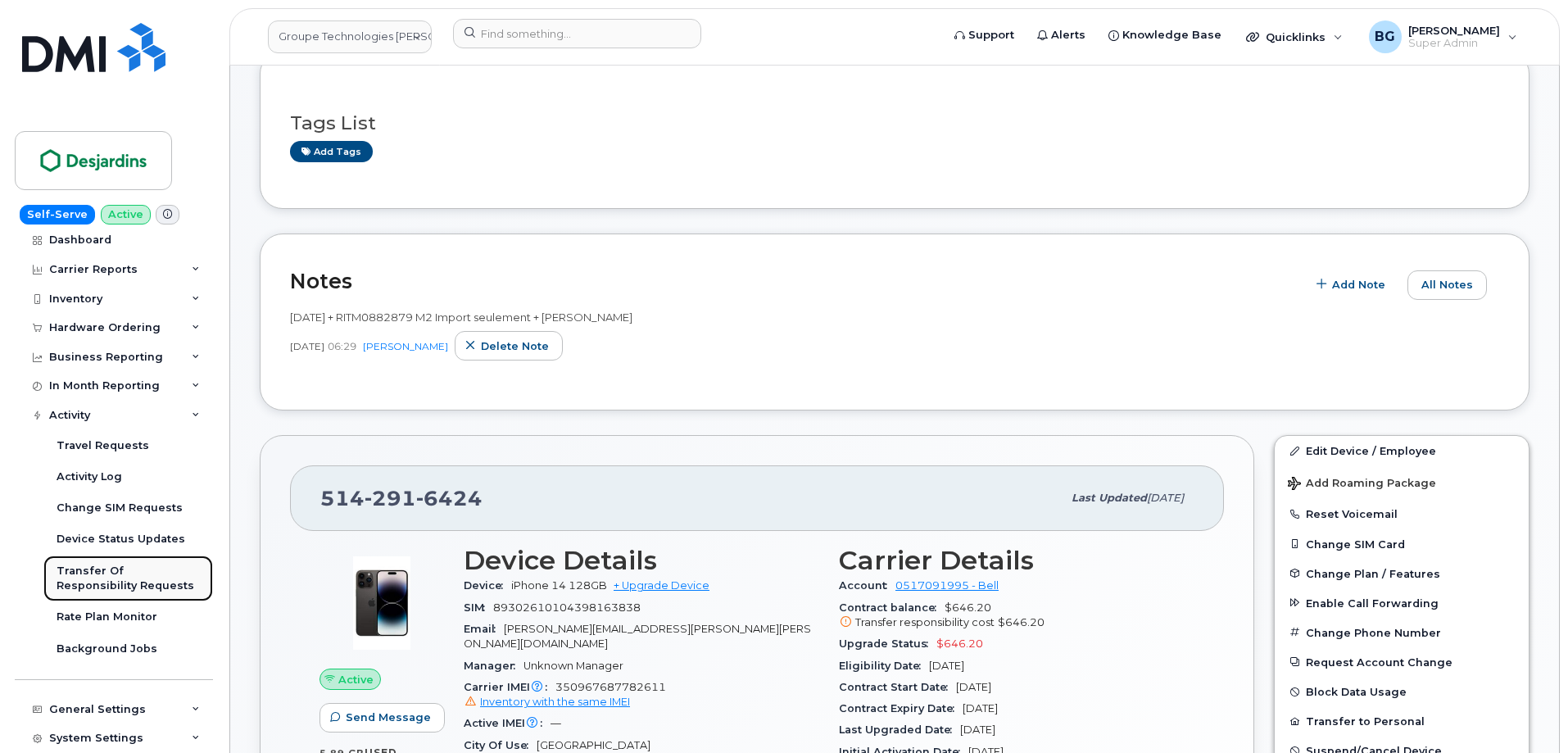
click at [99, 578] on div "Transfer Of Responsibility Requests" at bounding box center [128, 578] width 144 height 30
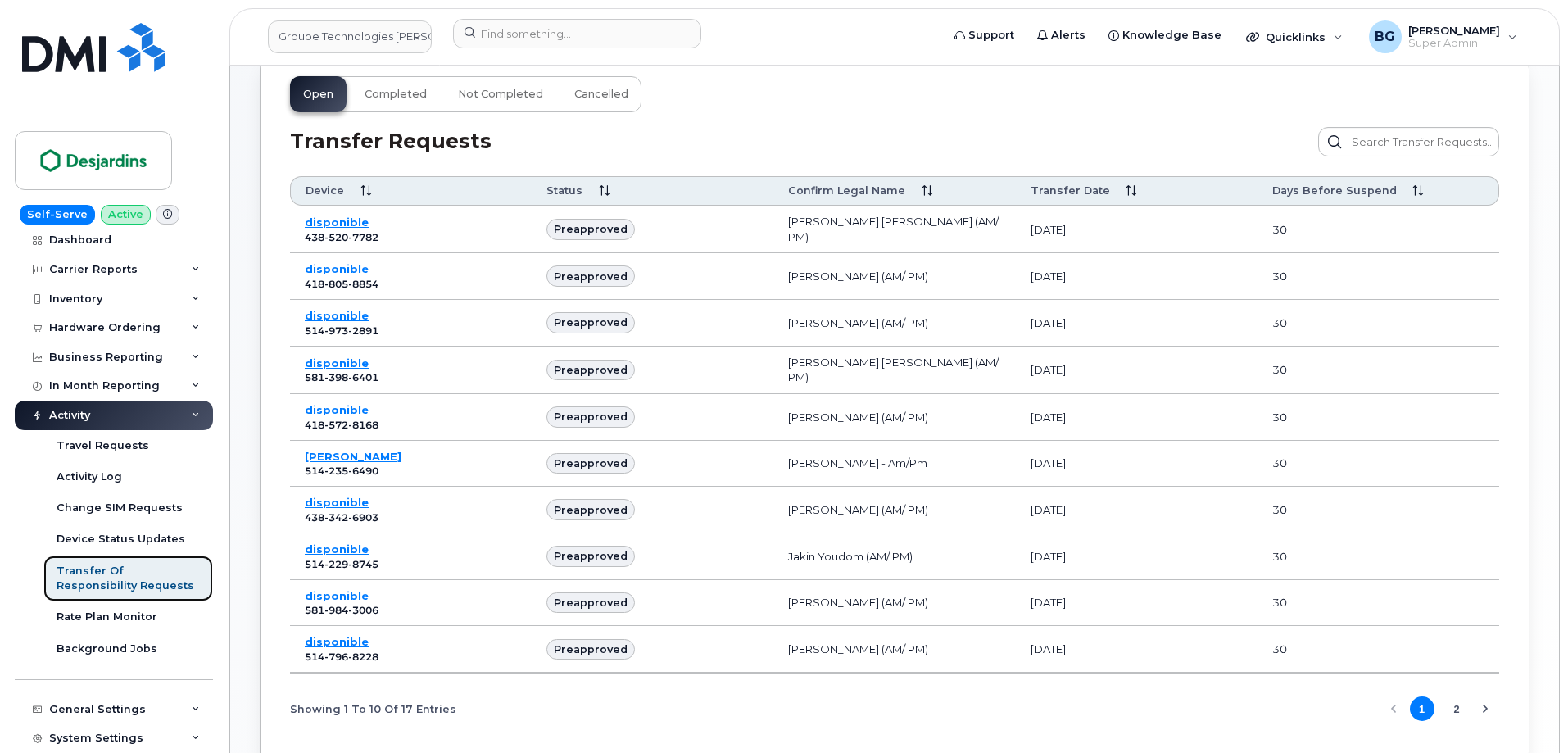
scroll to position [184, 0]
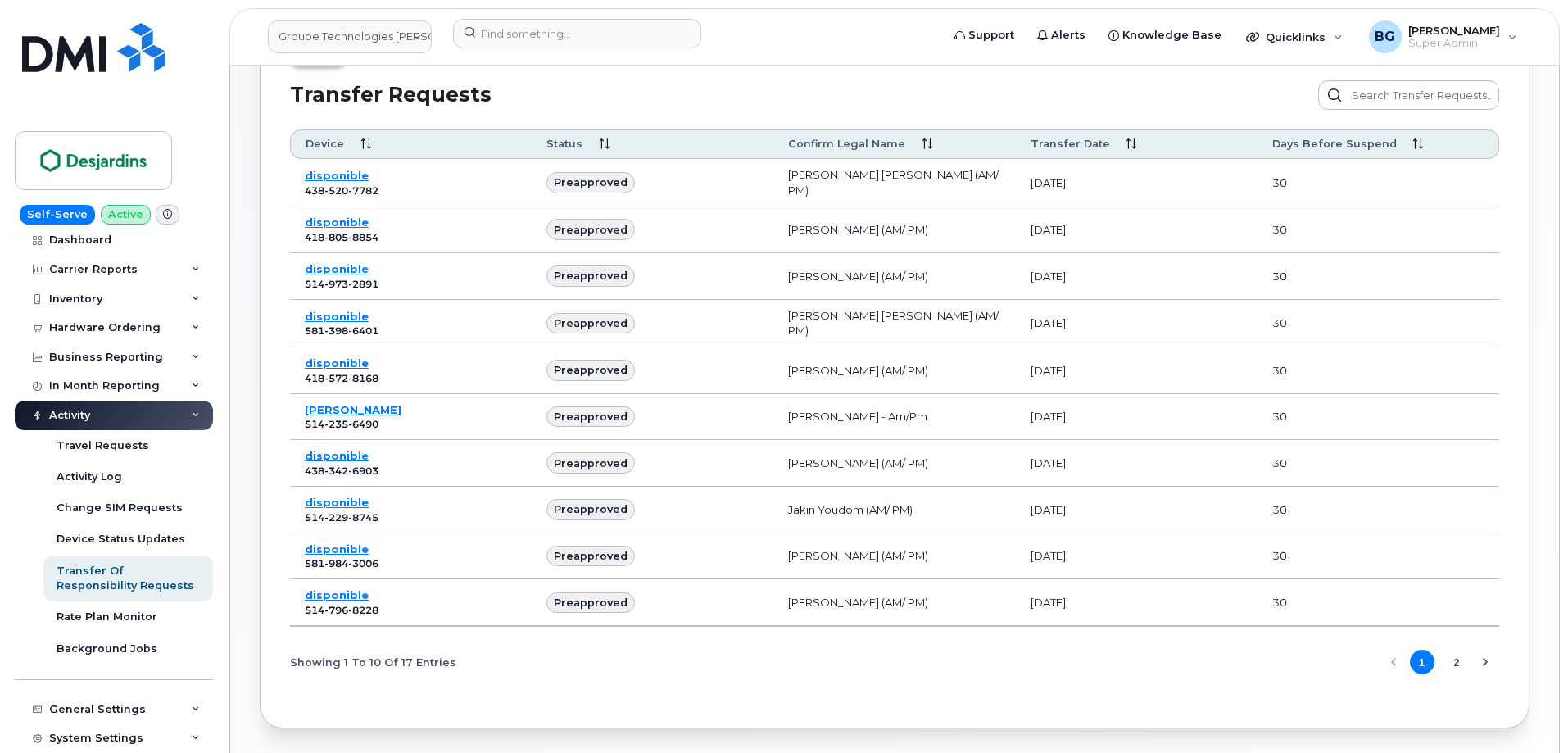
click at [1461, 656] on button "2" at bounding box center [1456, 662] width 24 height 24
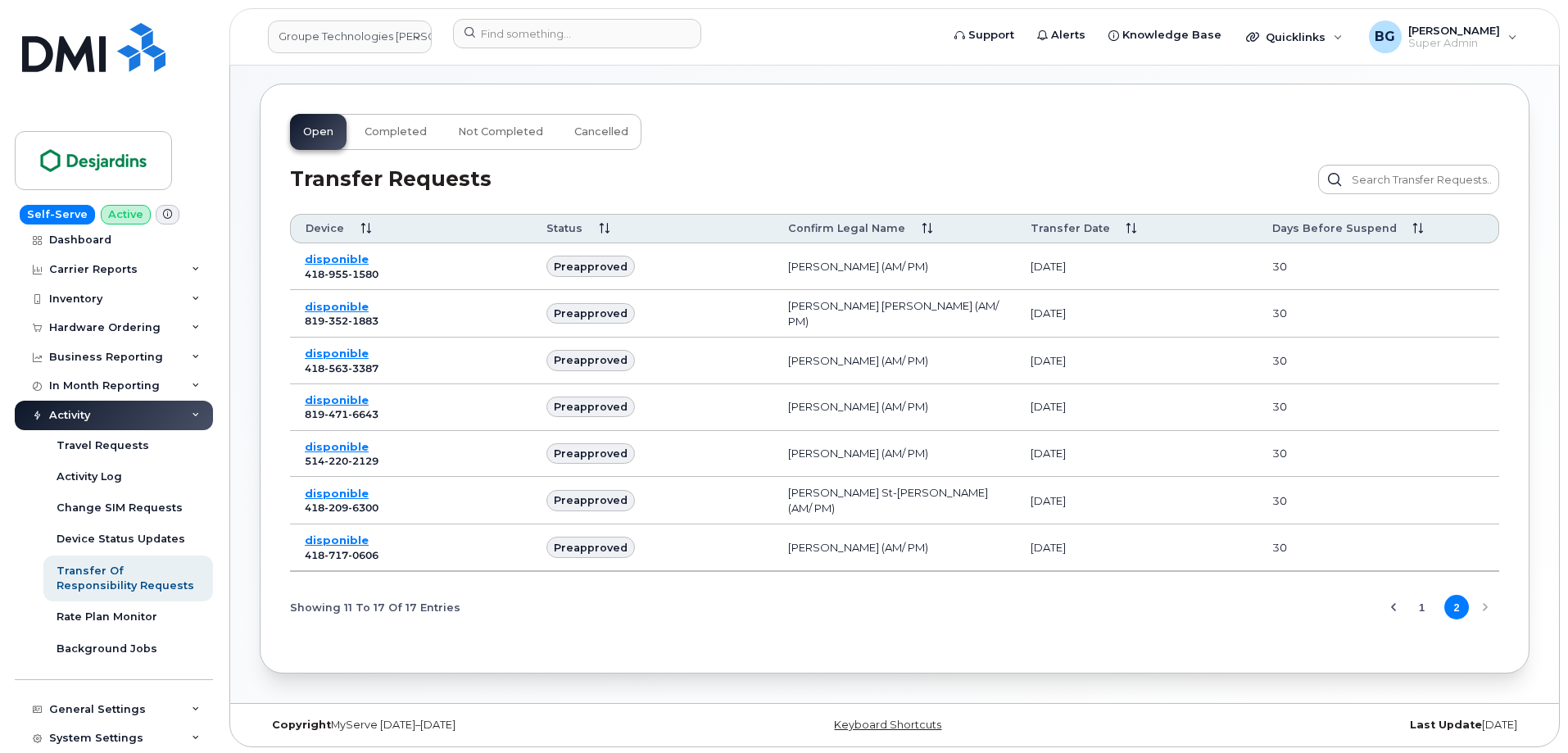
click at [1423, 605] on button "1" at bounding box center [1422, 606] width 24 height 24
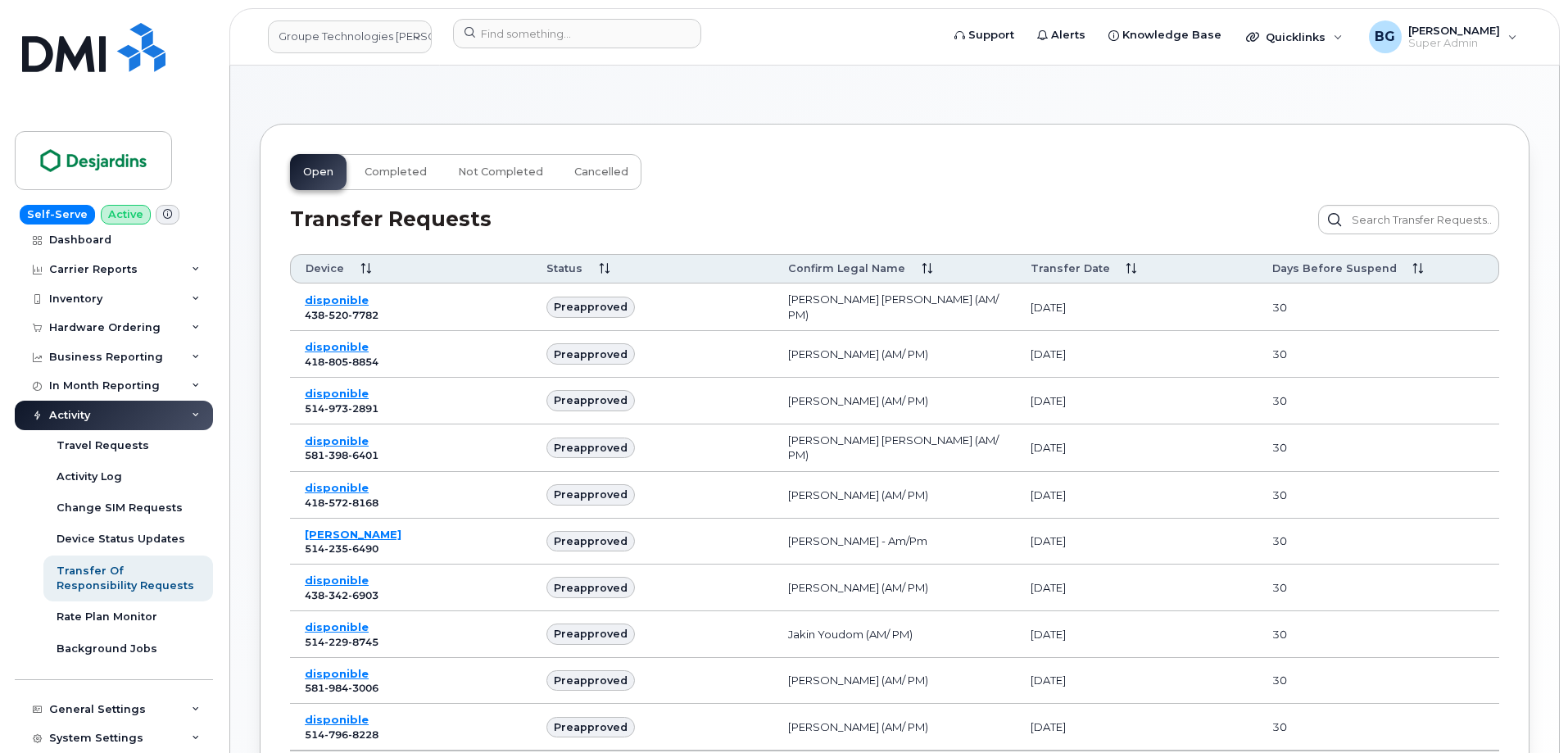
scroll to position [19, 0]
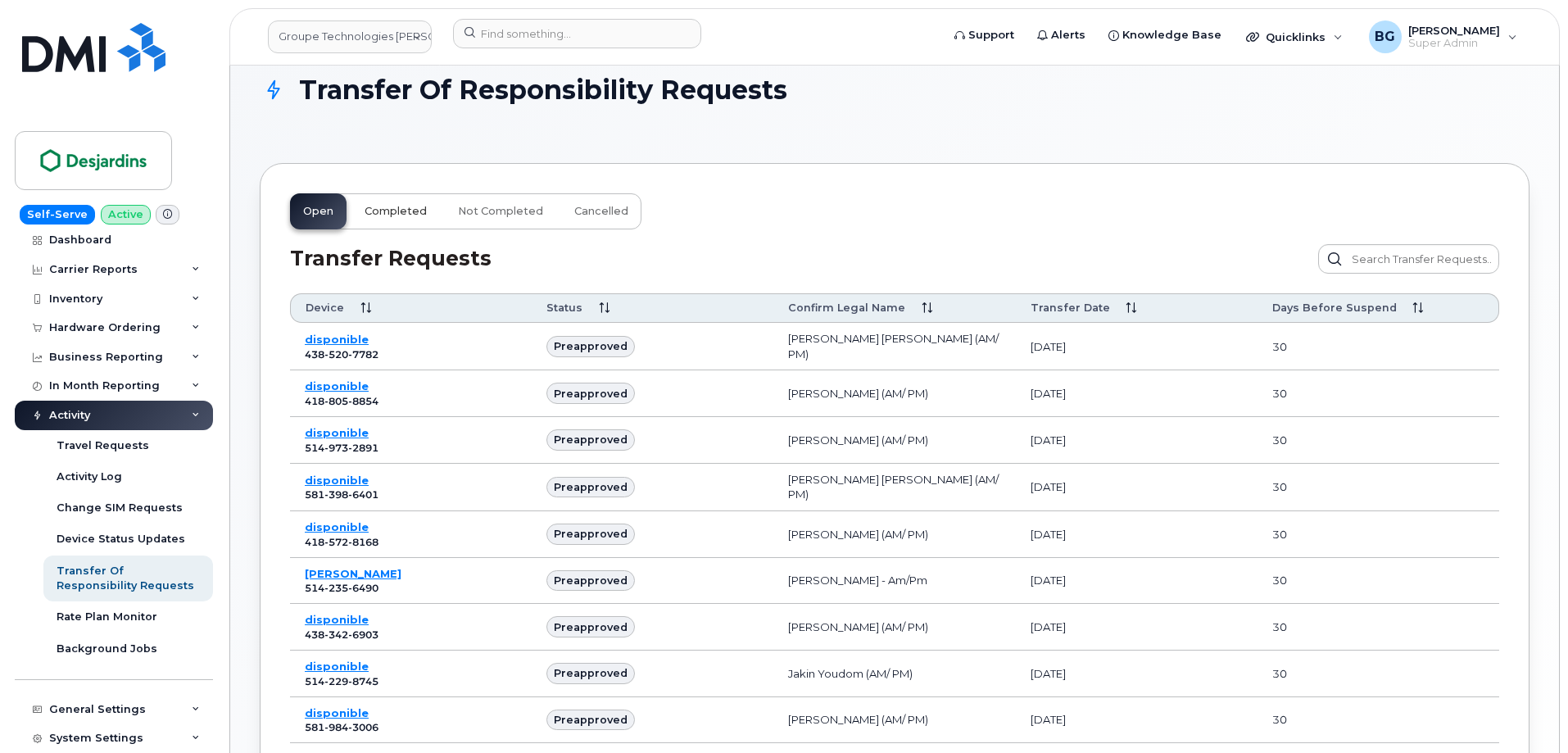
click at [411, 213] on span "Completed" at bounding box center [395, 211] width 62 height 13
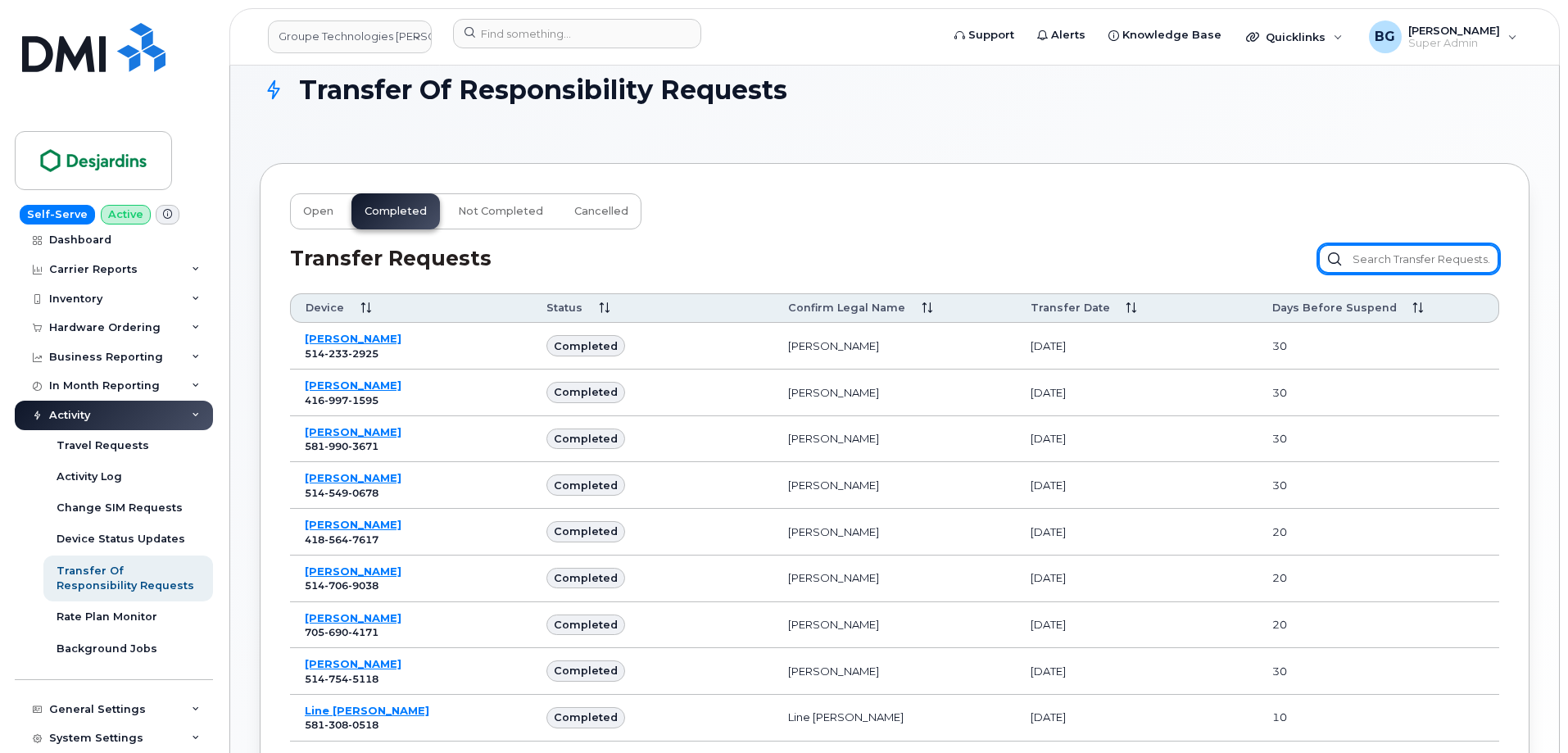
click at [1394, 257] on input "text" at bounding box center [1409, 258] width 181 height 29
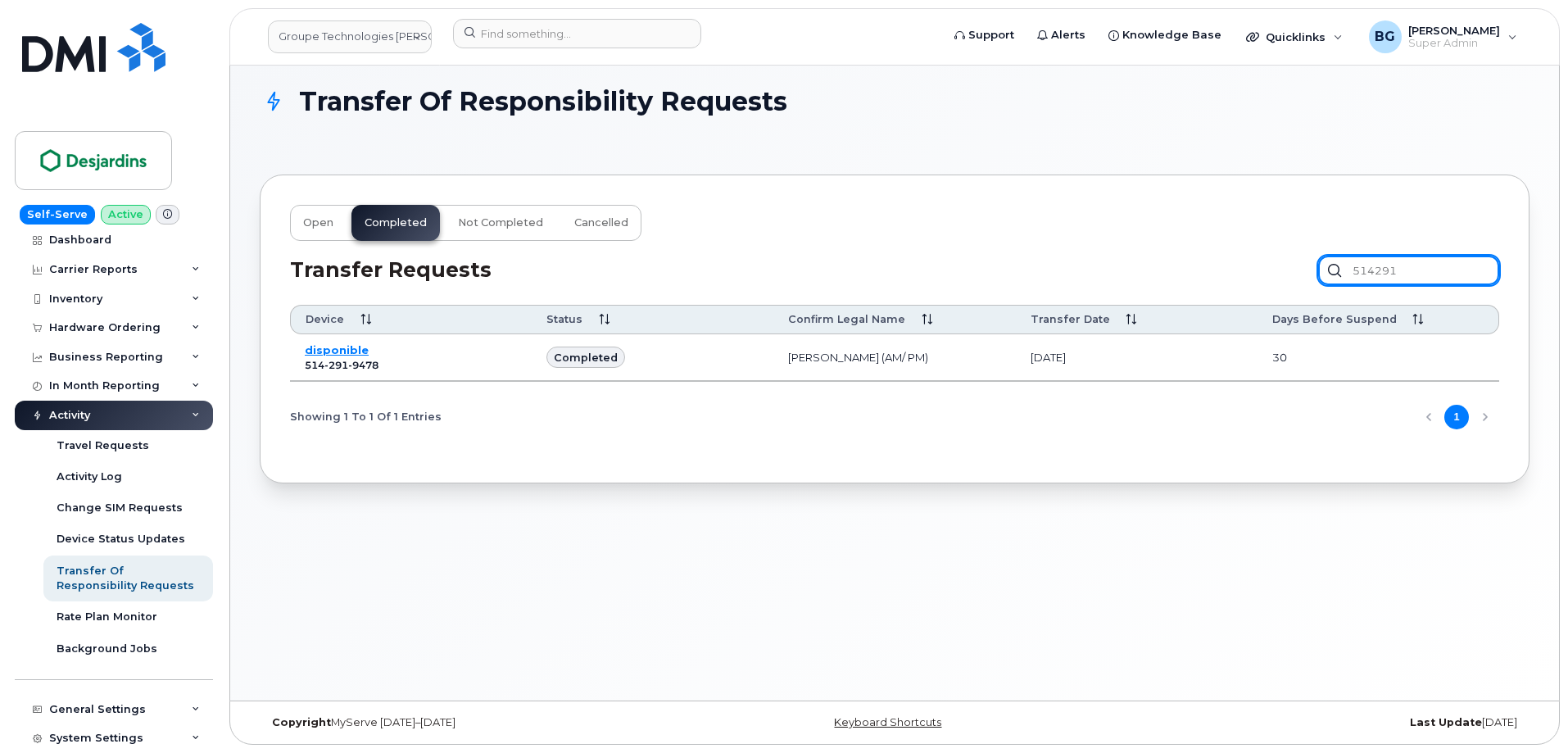
scroll to position [8, 0]
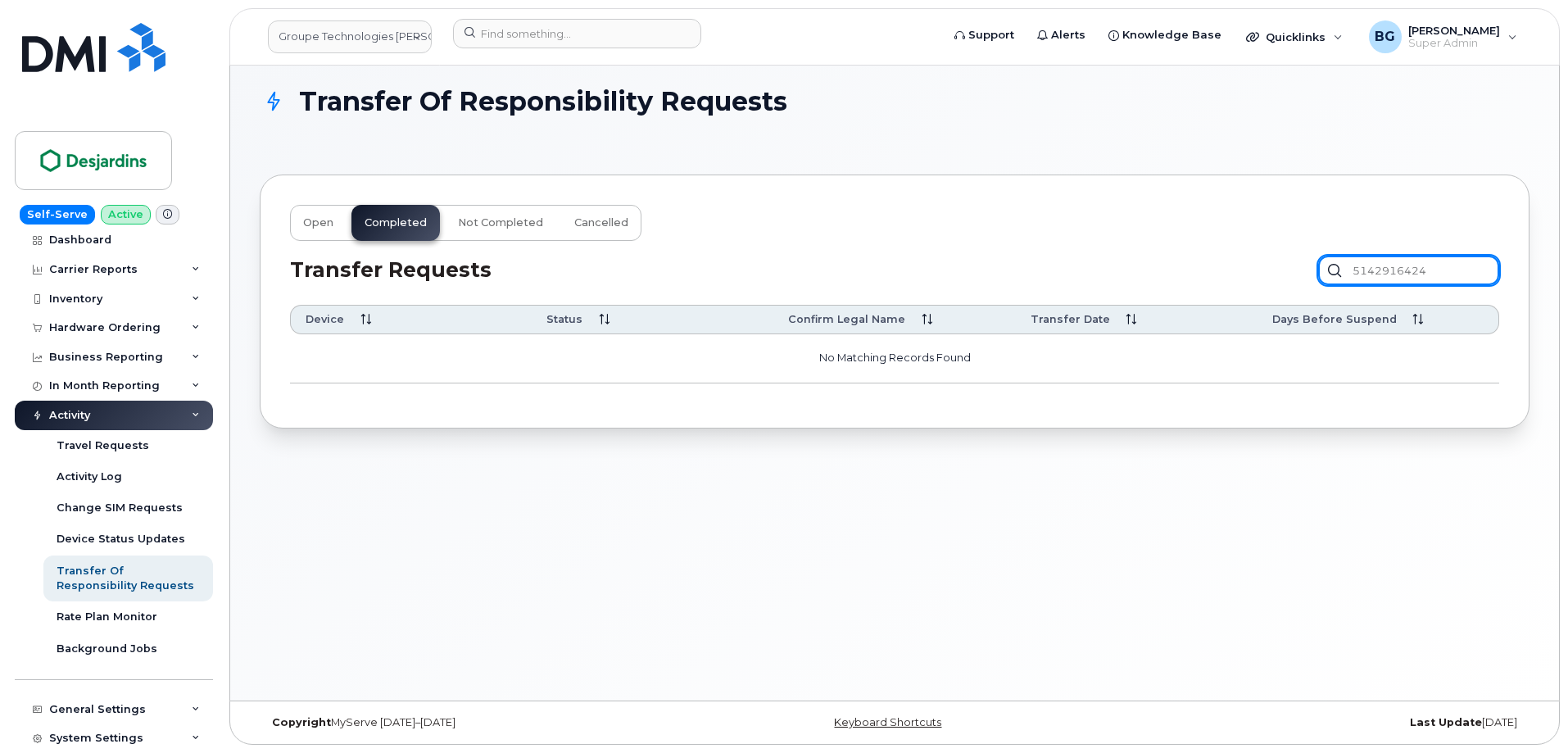
drag, startPoint x: 1435, startPoint y: 275, endPoint x: 1333, endPoint y: 272, distance: 102.0
click at [1333, 272] on input "5142916424" at bounding box center [1409, 270] width 181 height 29
type input "5142916424"
click at [487, 221] on span "Not Completed" at bounding box center [500, 222] width 85 height 13
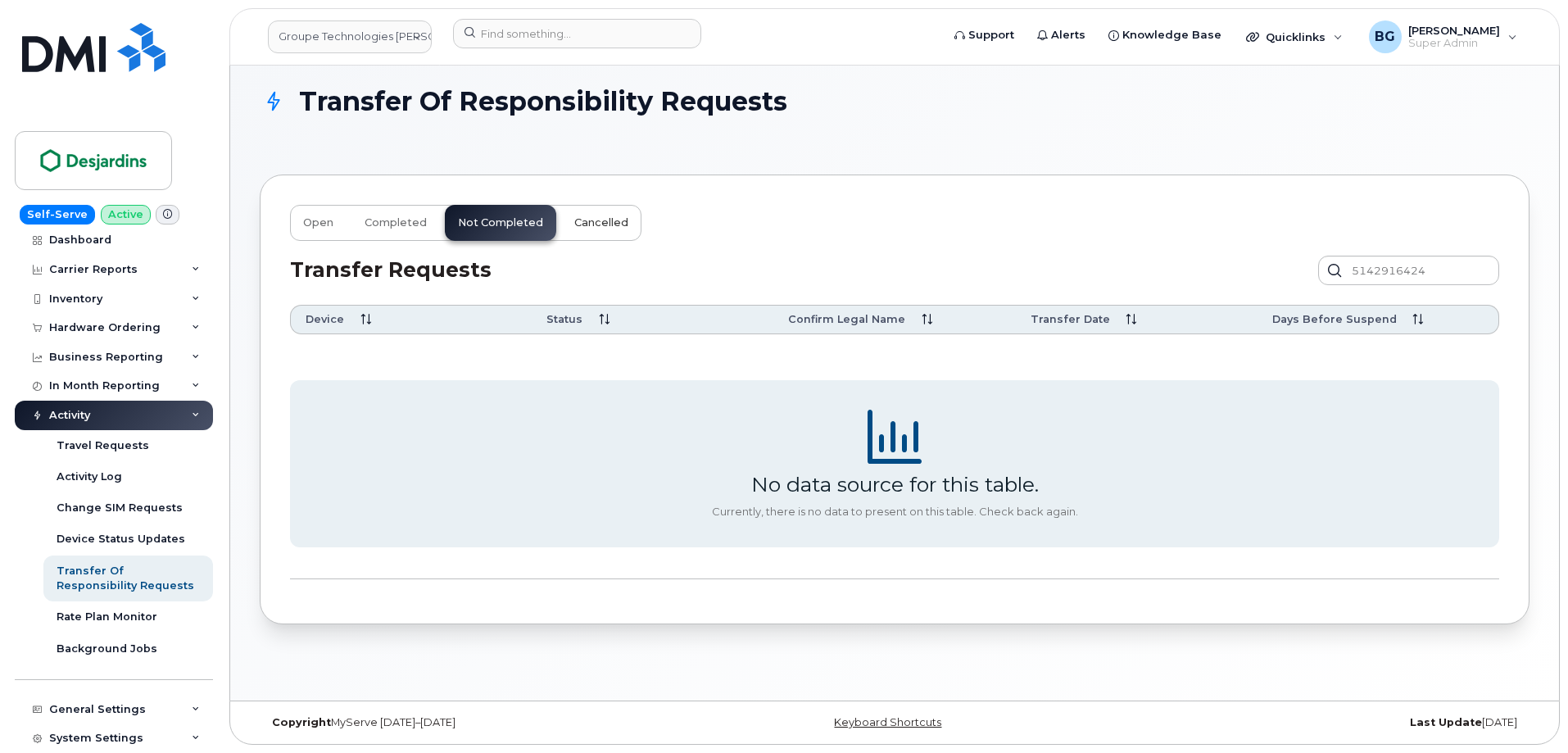
click at [589, 218] on span "Cancelled" at bounding box center [601, 222] width 54 height 13
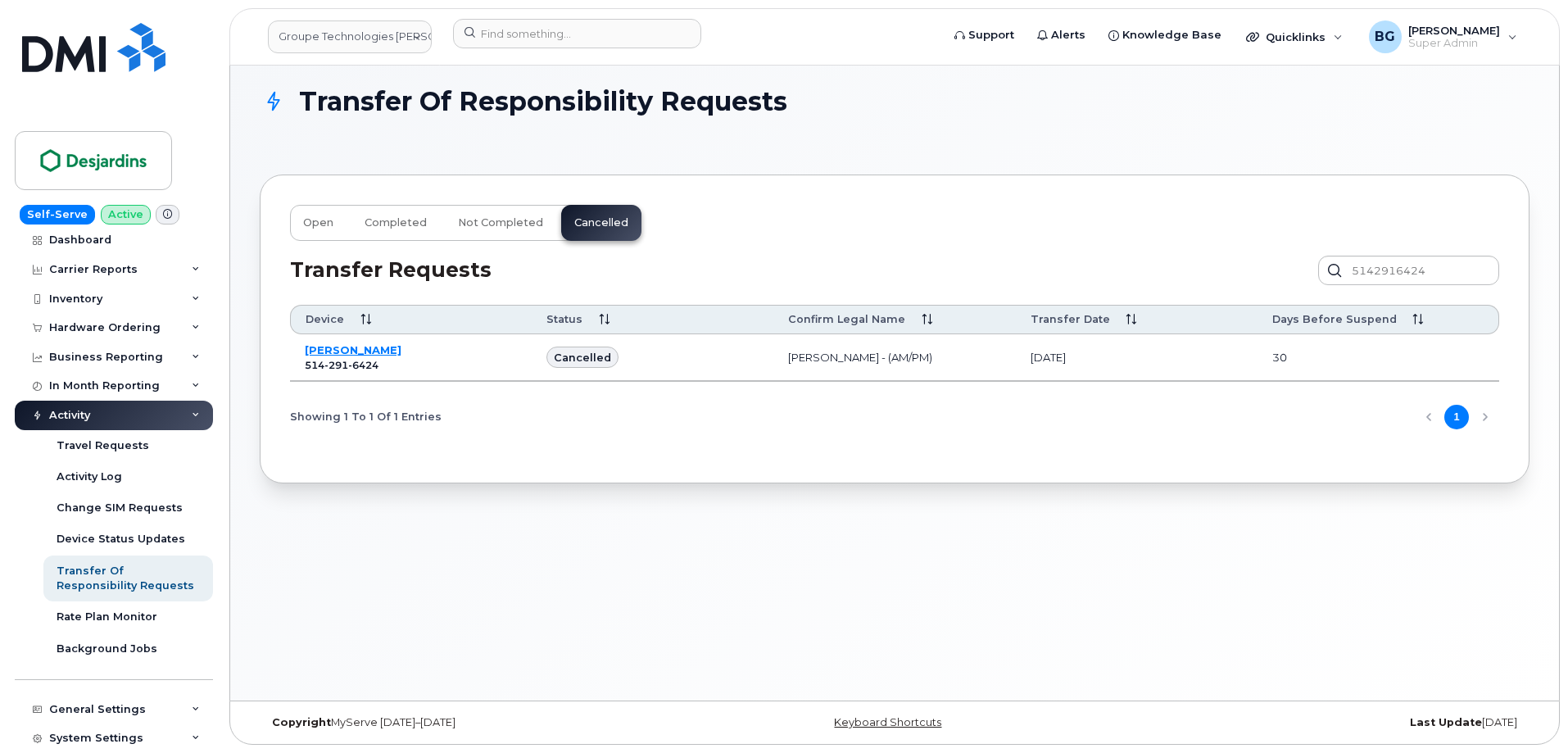
click at [438, 399] on div "Showing 1 To 1 Of 1 Entries 1" at bounding box center [895, 417] width 1210 height 42
click at [87, 328] on div "Hardware Ordering" at bounding box center [105, 327] width 112 height 13
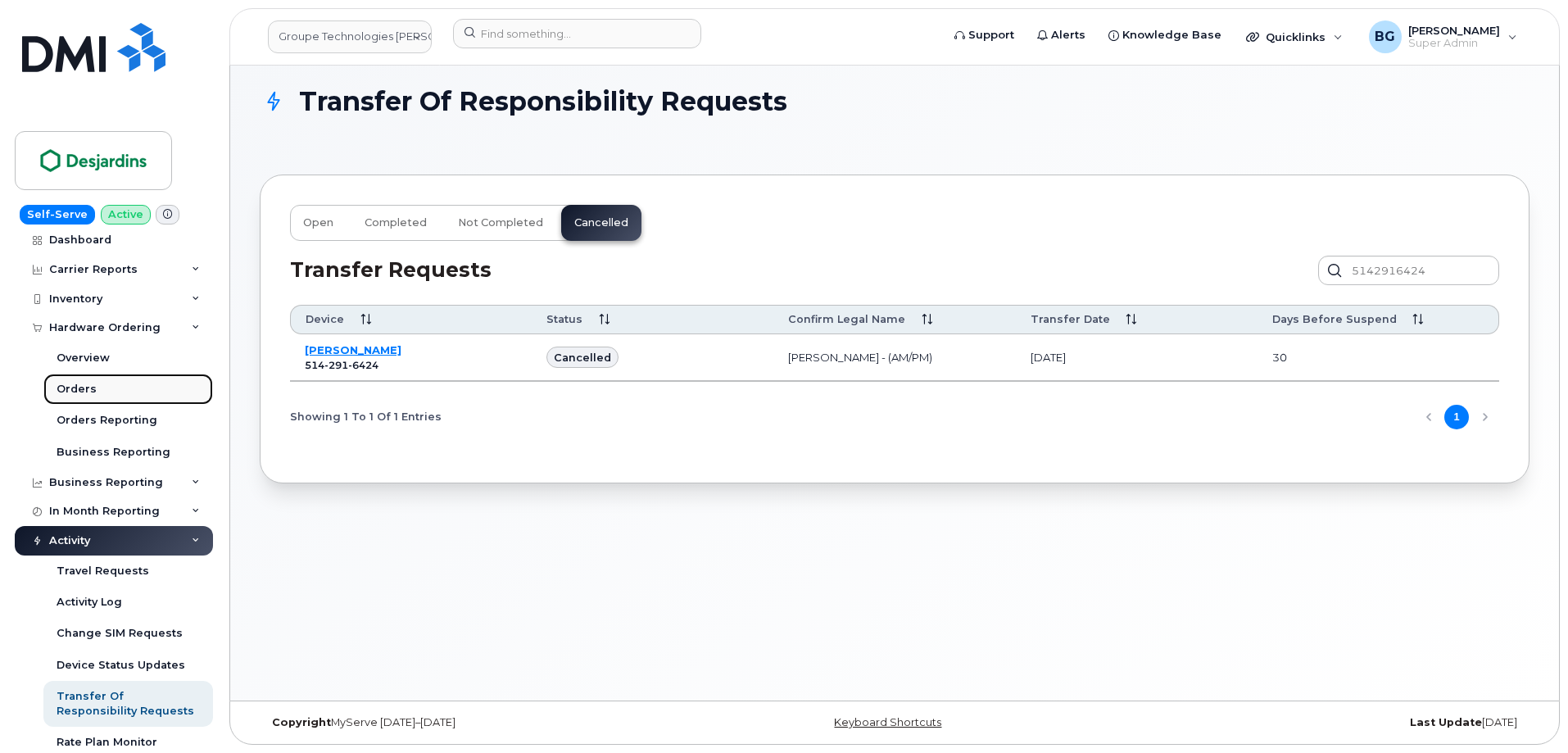
click at [71, 388] on div "Orders" at bounding box center [76, 389] width 40 height 15
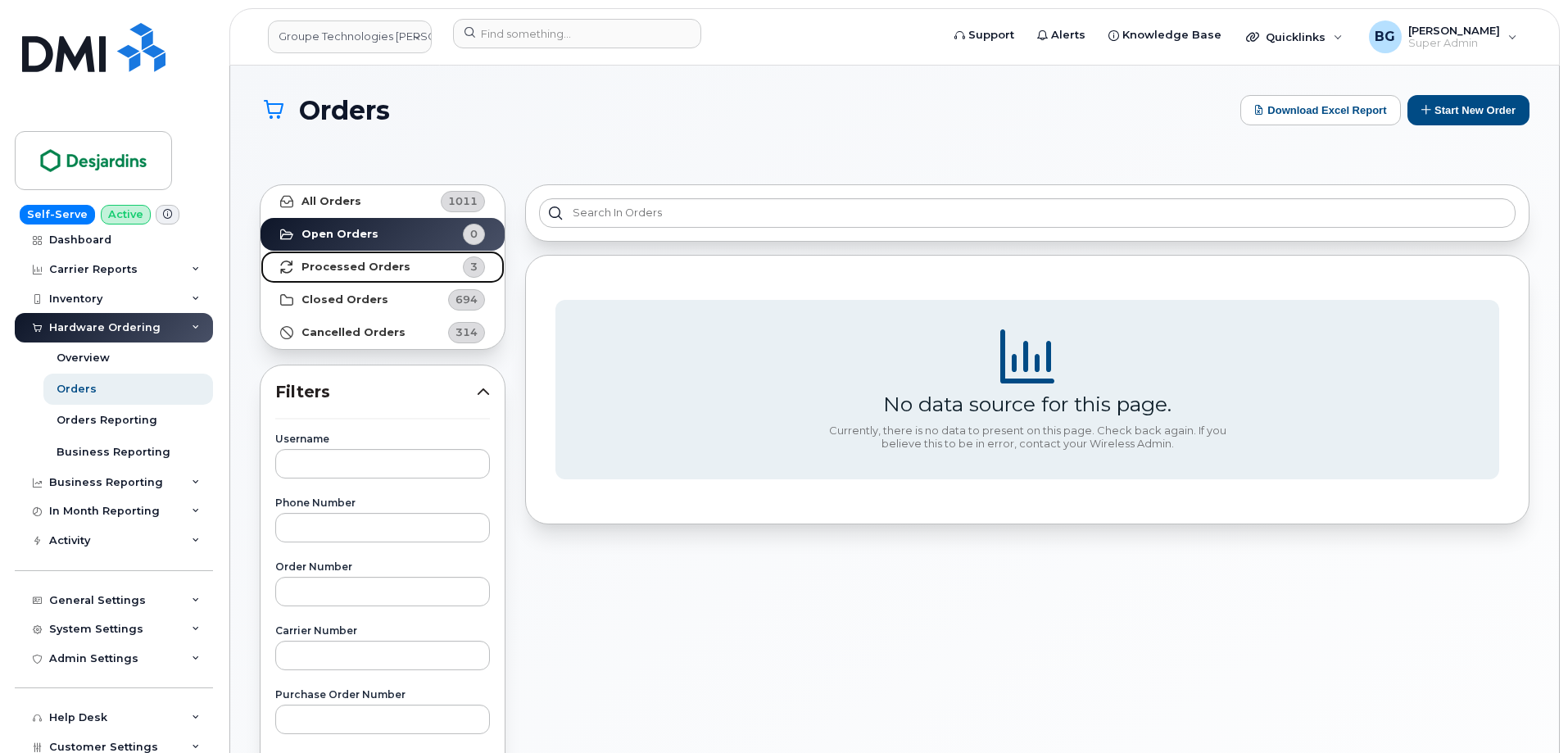
click at [368, 264] on strong "Processed Orders" at bounding box center [356, 266] width 109 height 13
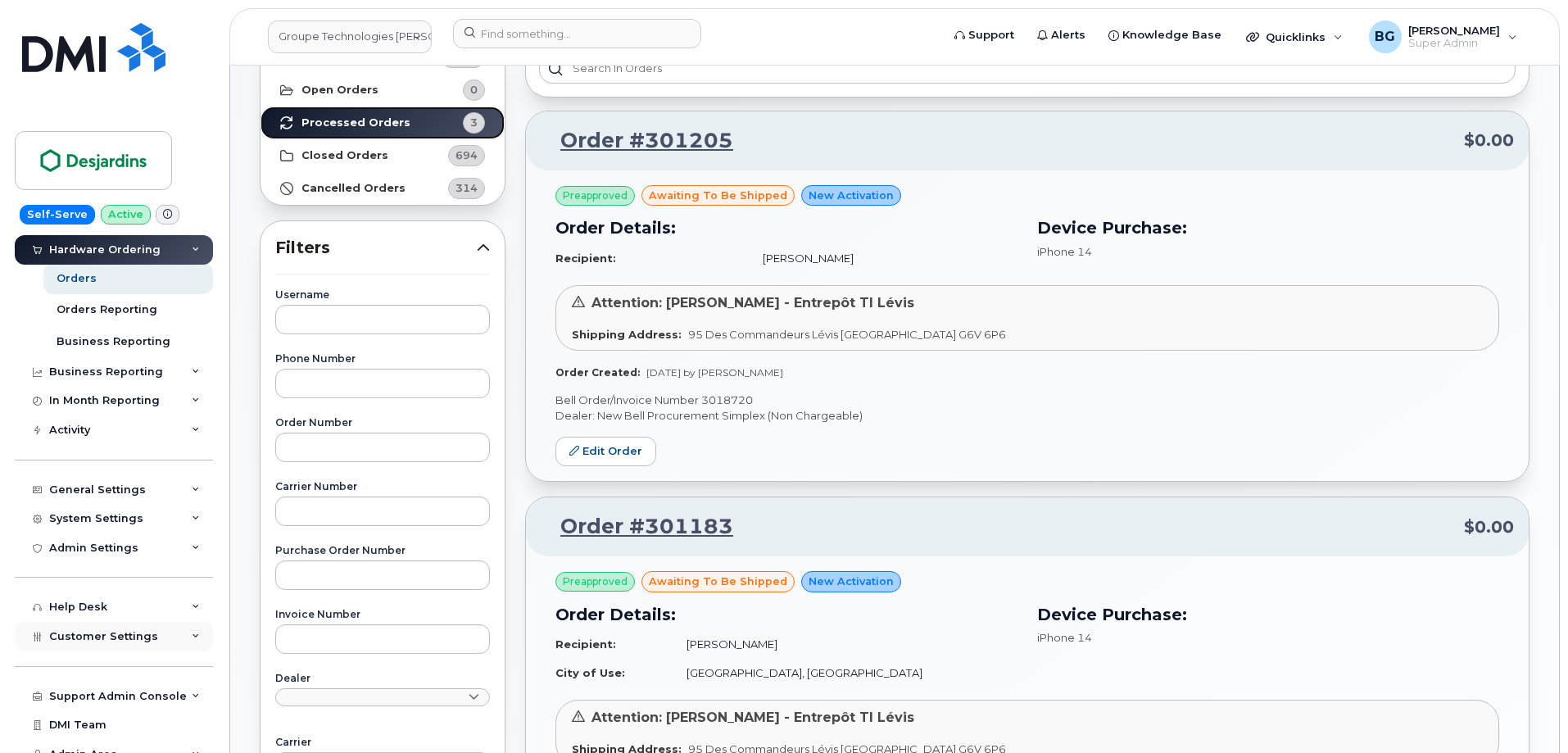
scroll to position [164, 0]
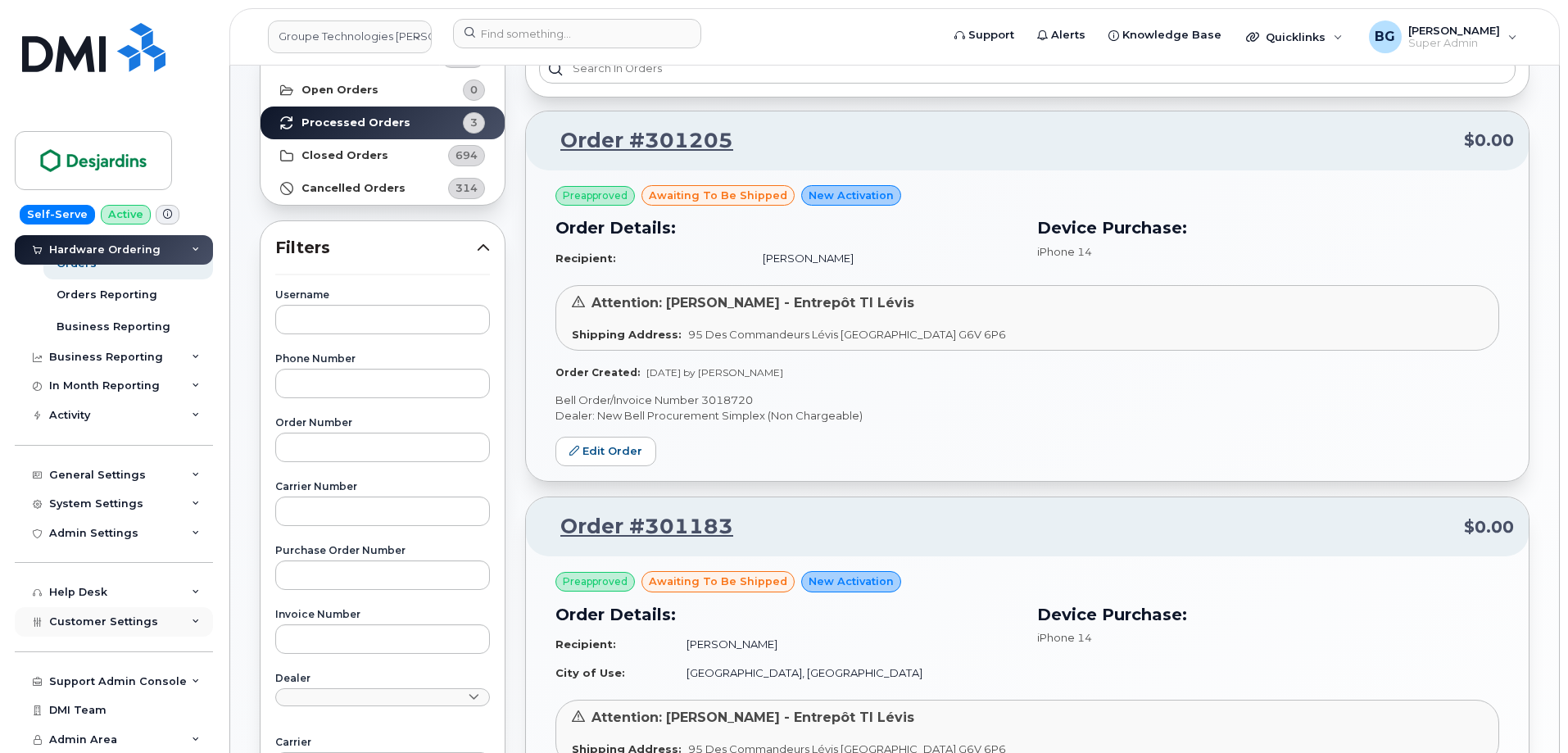
click at [77, 620] on span "Customer Settings" at bounding box center [104, 621] width 109 height 13
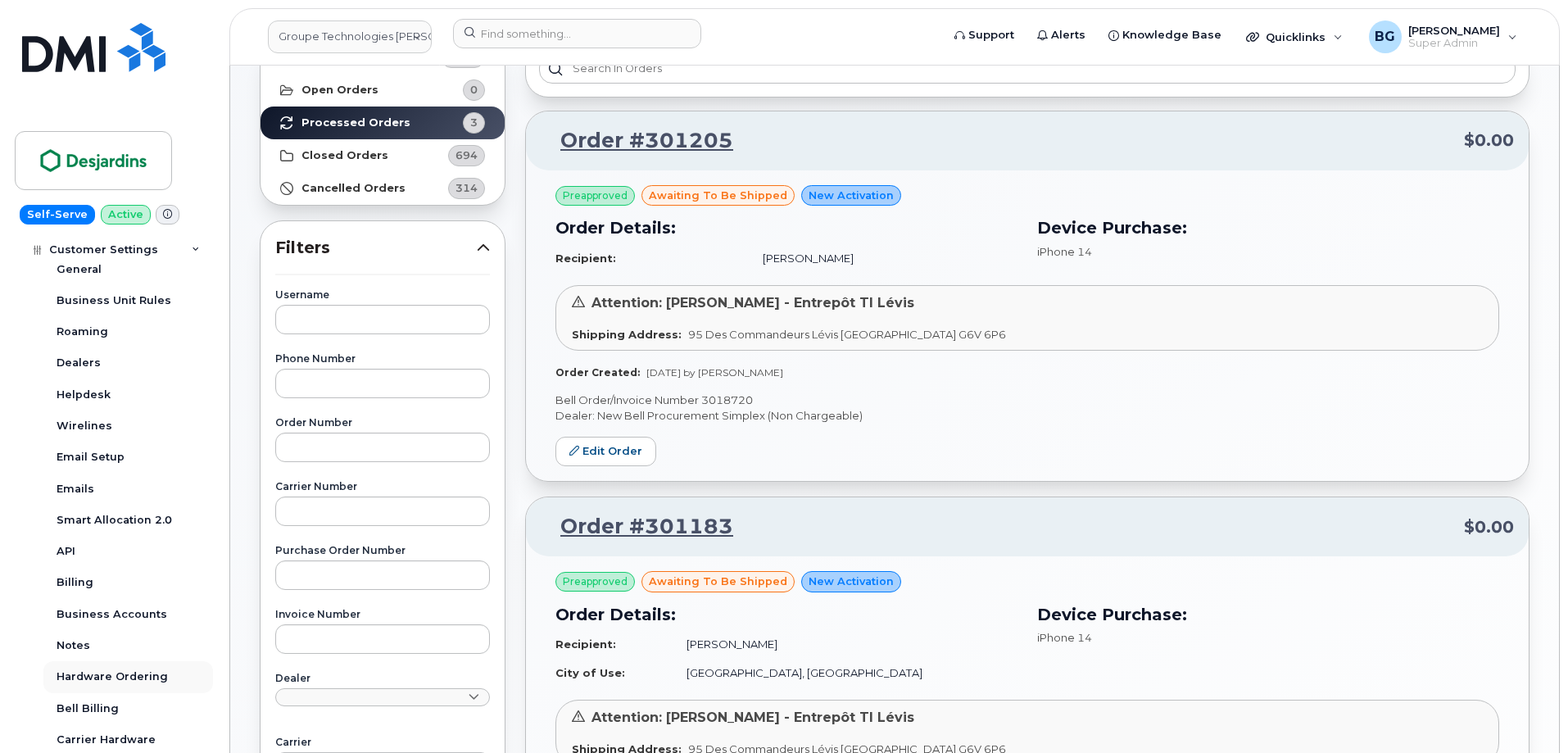
scroll to position [656, 0]
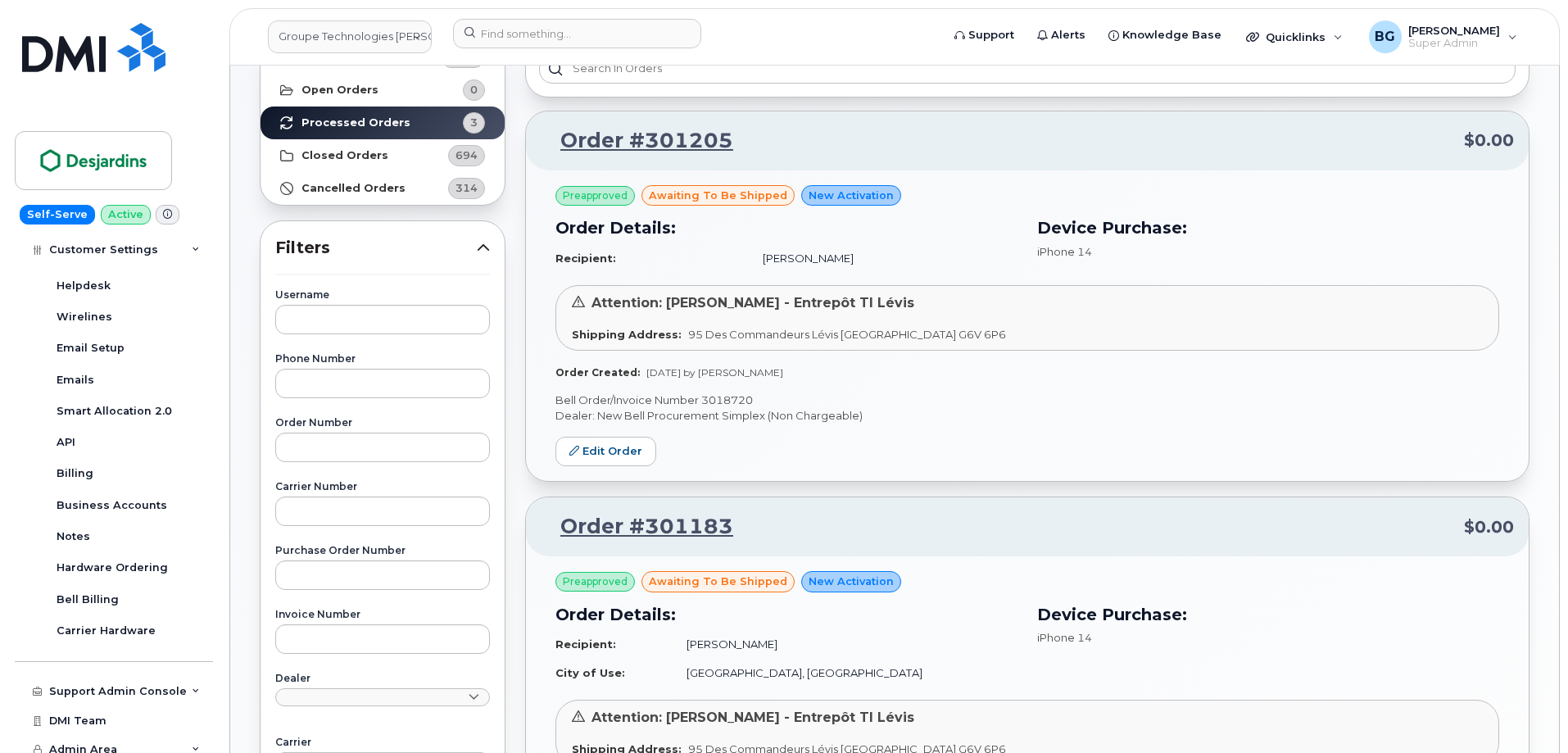
click at [952, 473] on div "Preapproved awaiting to be shipped New Activation Order Details: Recipient: Gab…" at bounding box center [1028, 325] width 1003 height 312
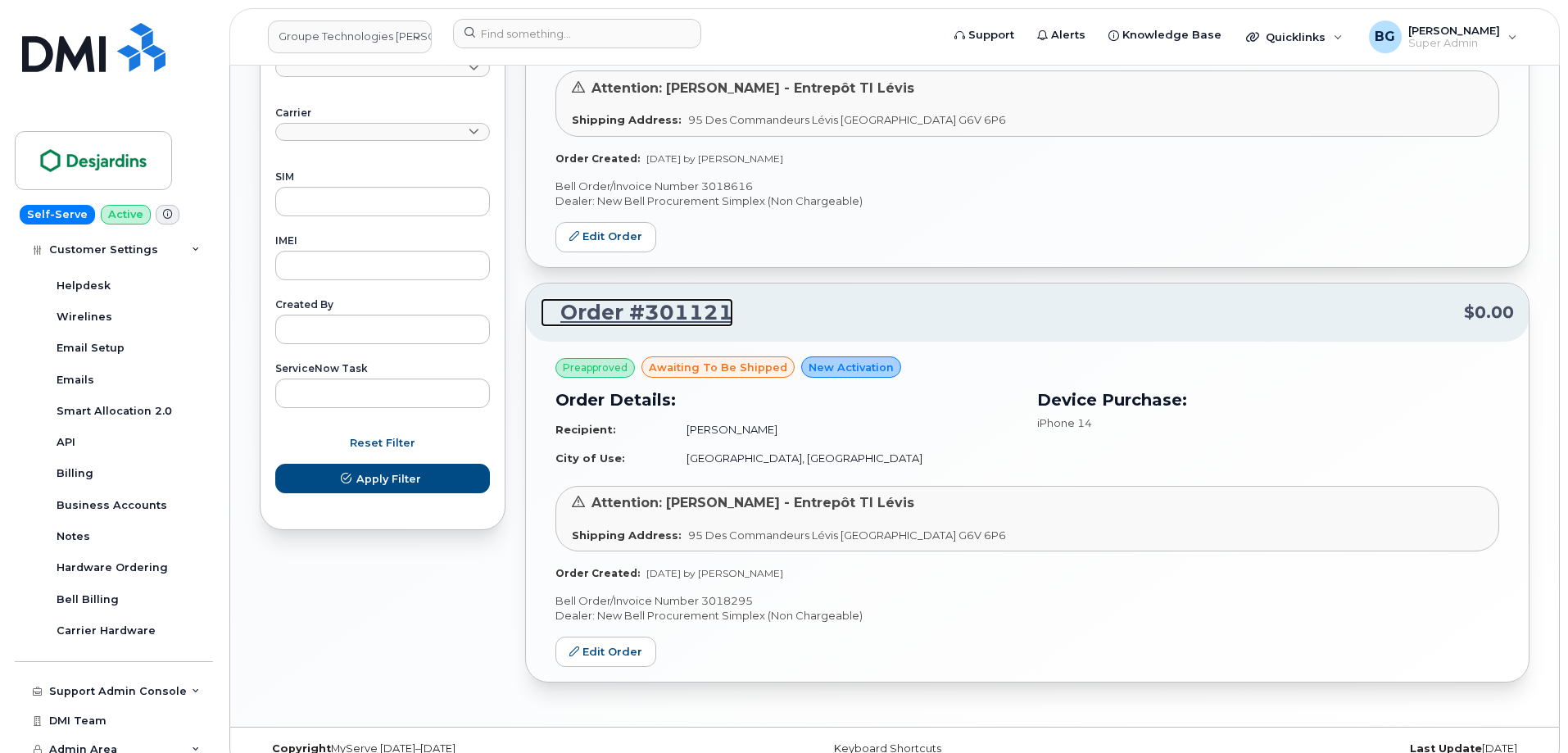
scroll to position [800, 0]
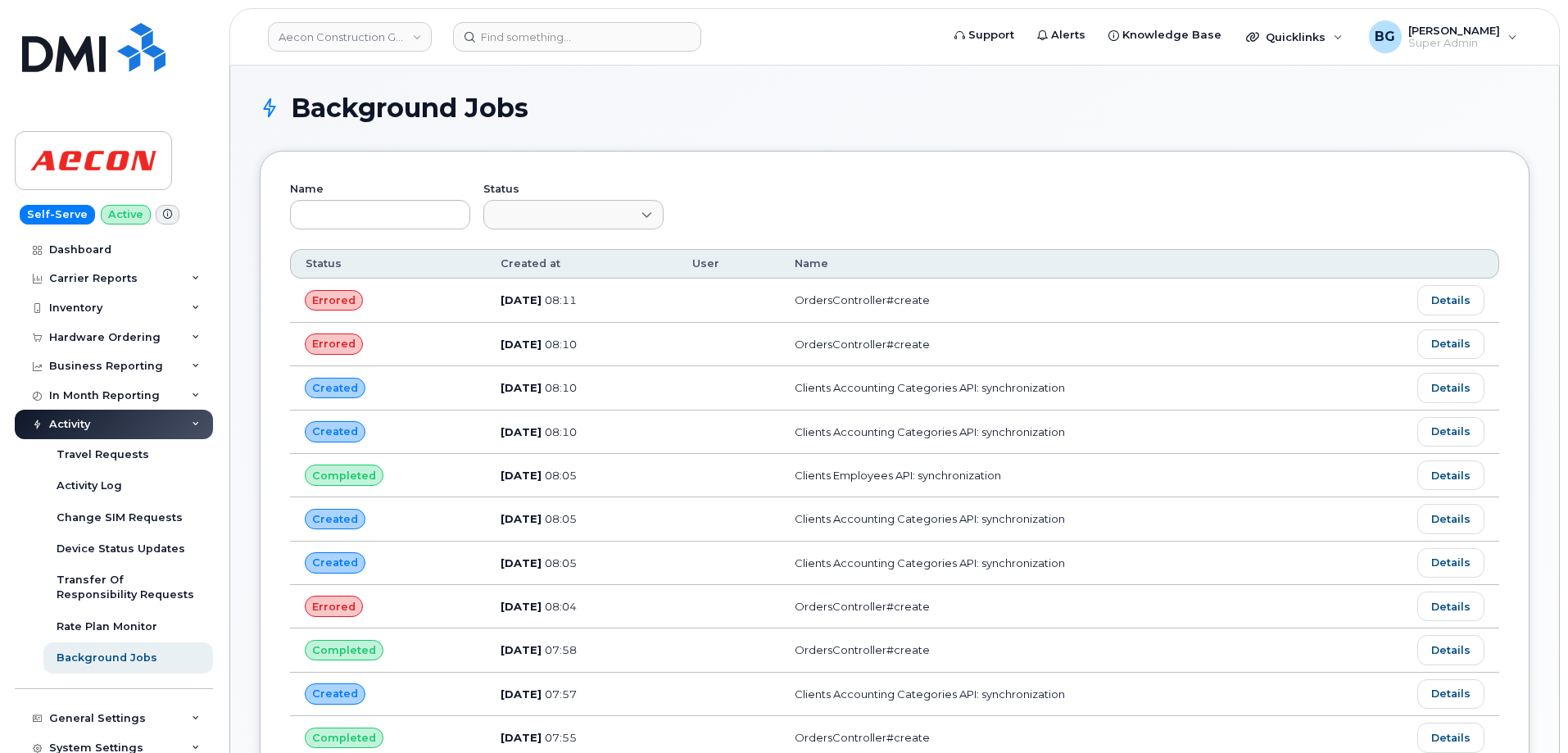
scroll to position [55, 0]
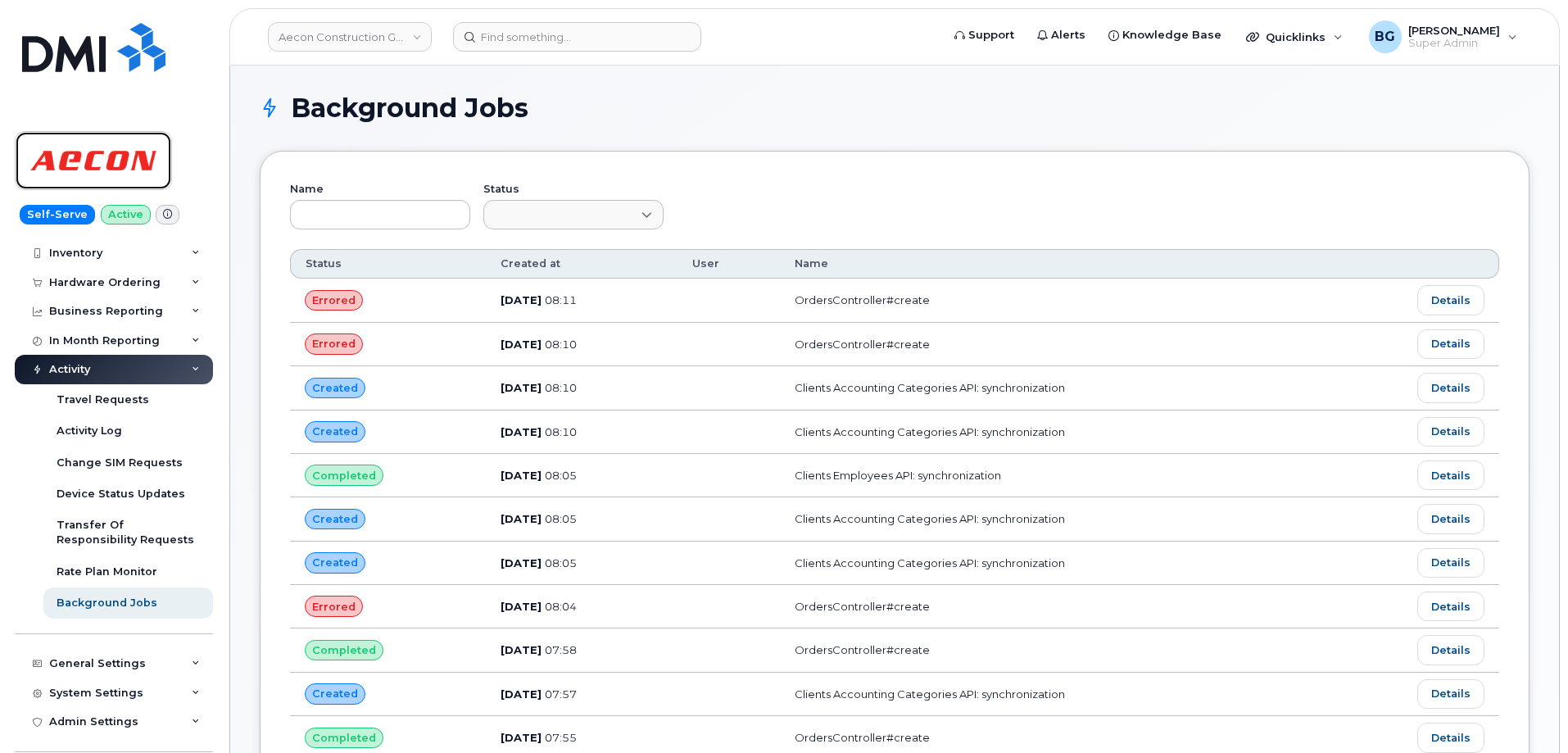
click at [95, 150] on img at bounding box center [93, 160] width 126 height 48
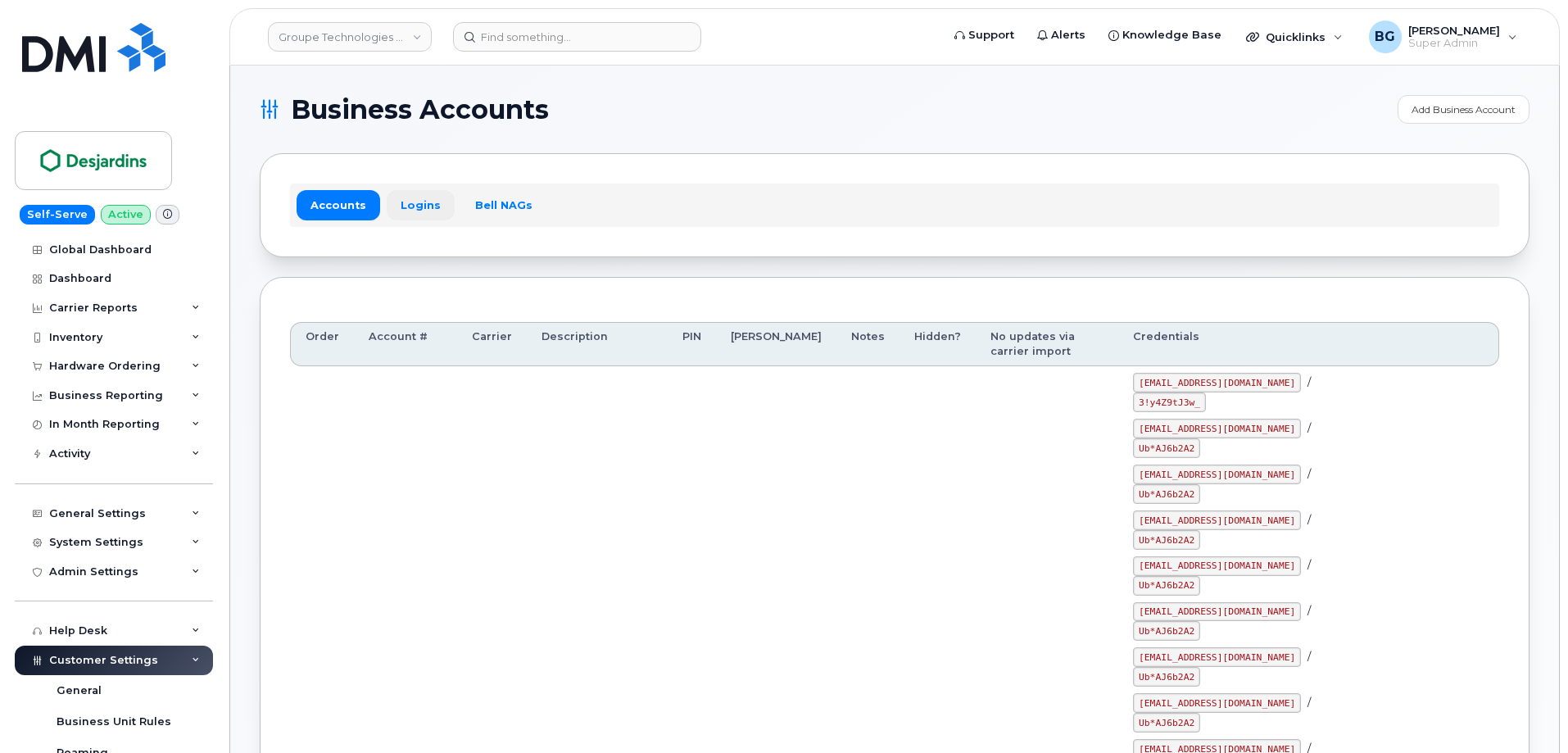
click at [406, 202] on link "Logins" at bounding box center [421, 205] width 68 height 29
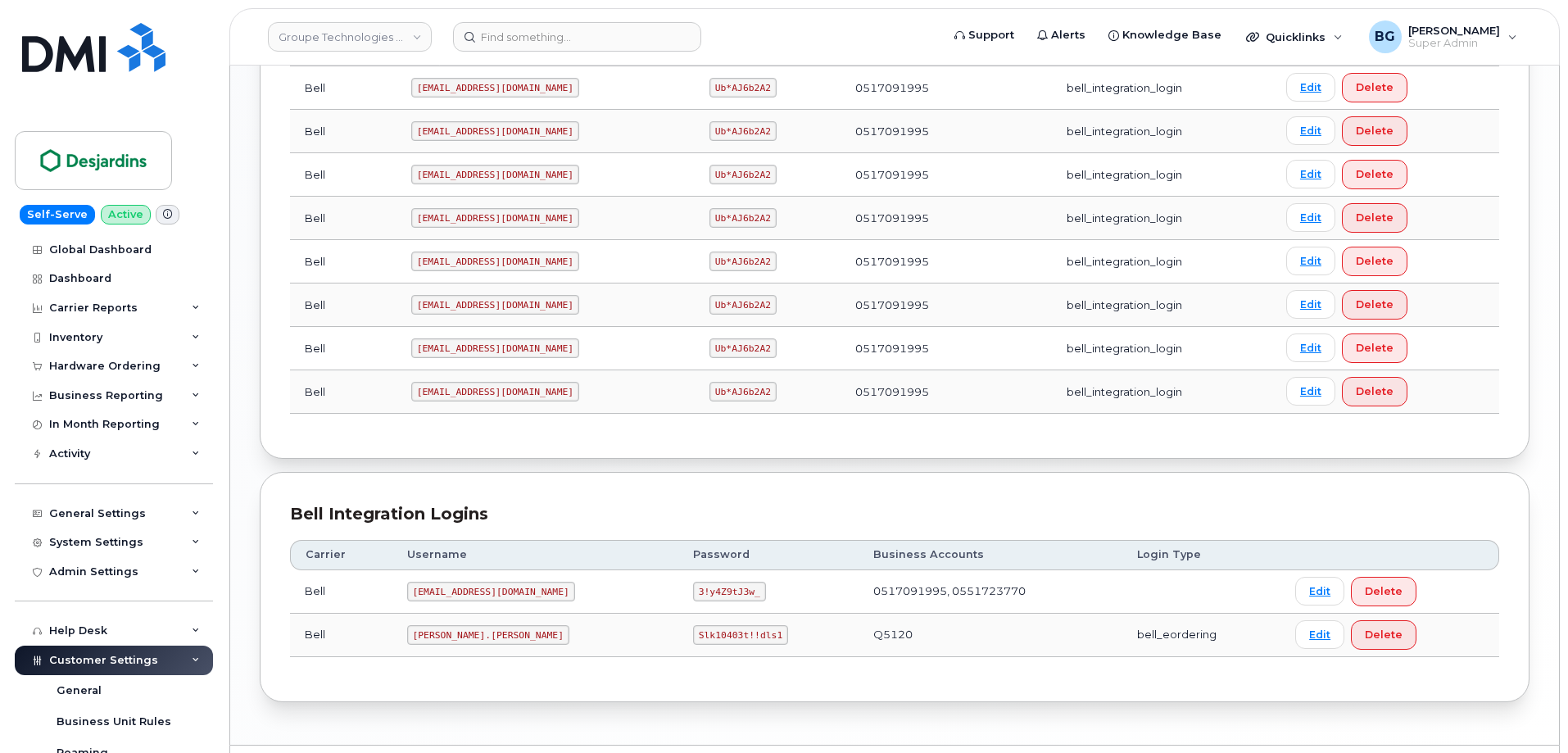
scroll to position [1285, 0]
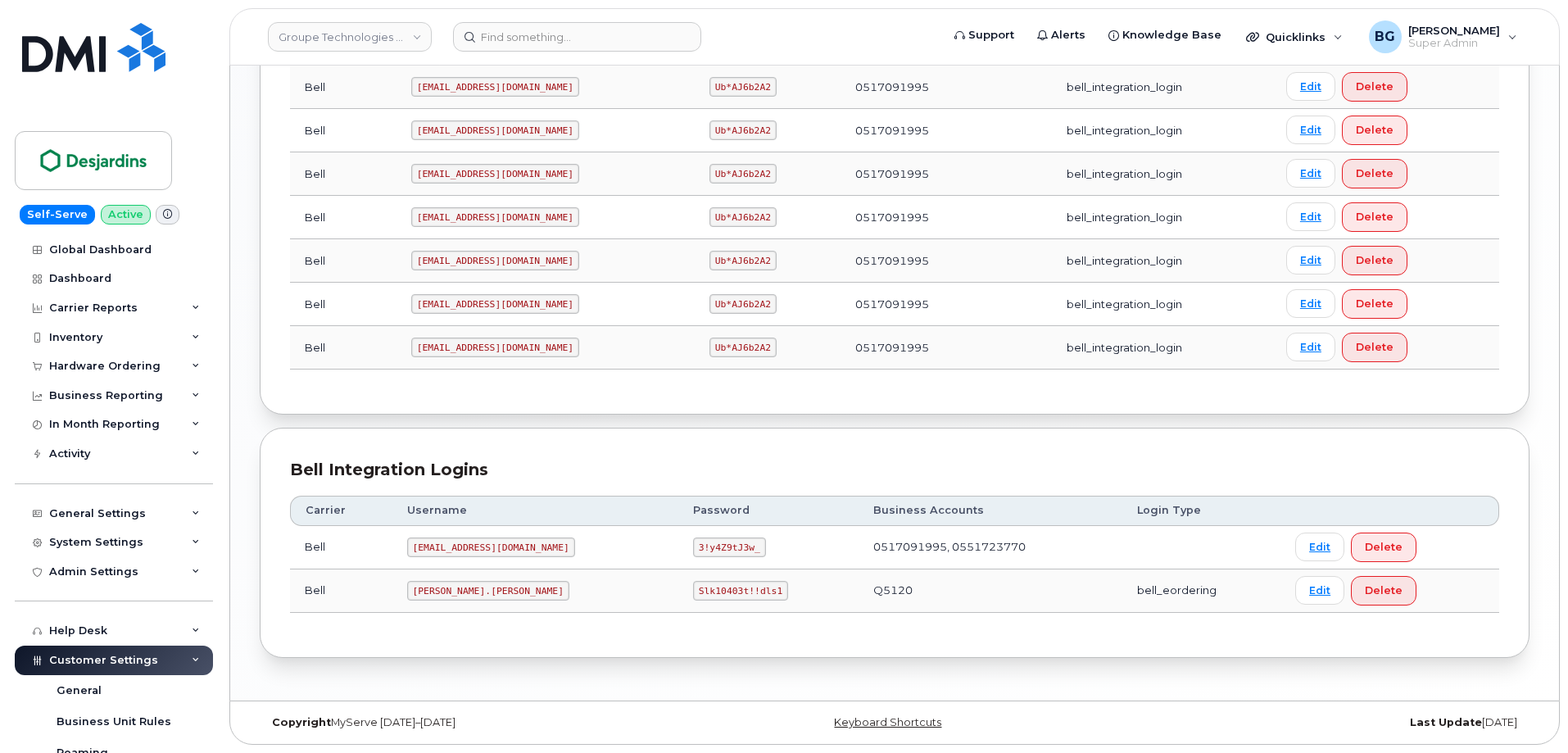
click at [420, 595] on code "taylor.desjardins" at bounding box center [488, 591] width 162 height 19
drag, startPoint x: 420, startPoint y: 595, endPoint x: 464, endPoint y: 591, distance: 44.2
click at [464, 591] on code "taylor.desjardins" at bounding box center [488, 591] width 162 height 19
copy code "taylor.desjardins"
click at [694, 590] on code "Slk10403t!!dls1" at bounding box center [741, 591] width 95 height 19
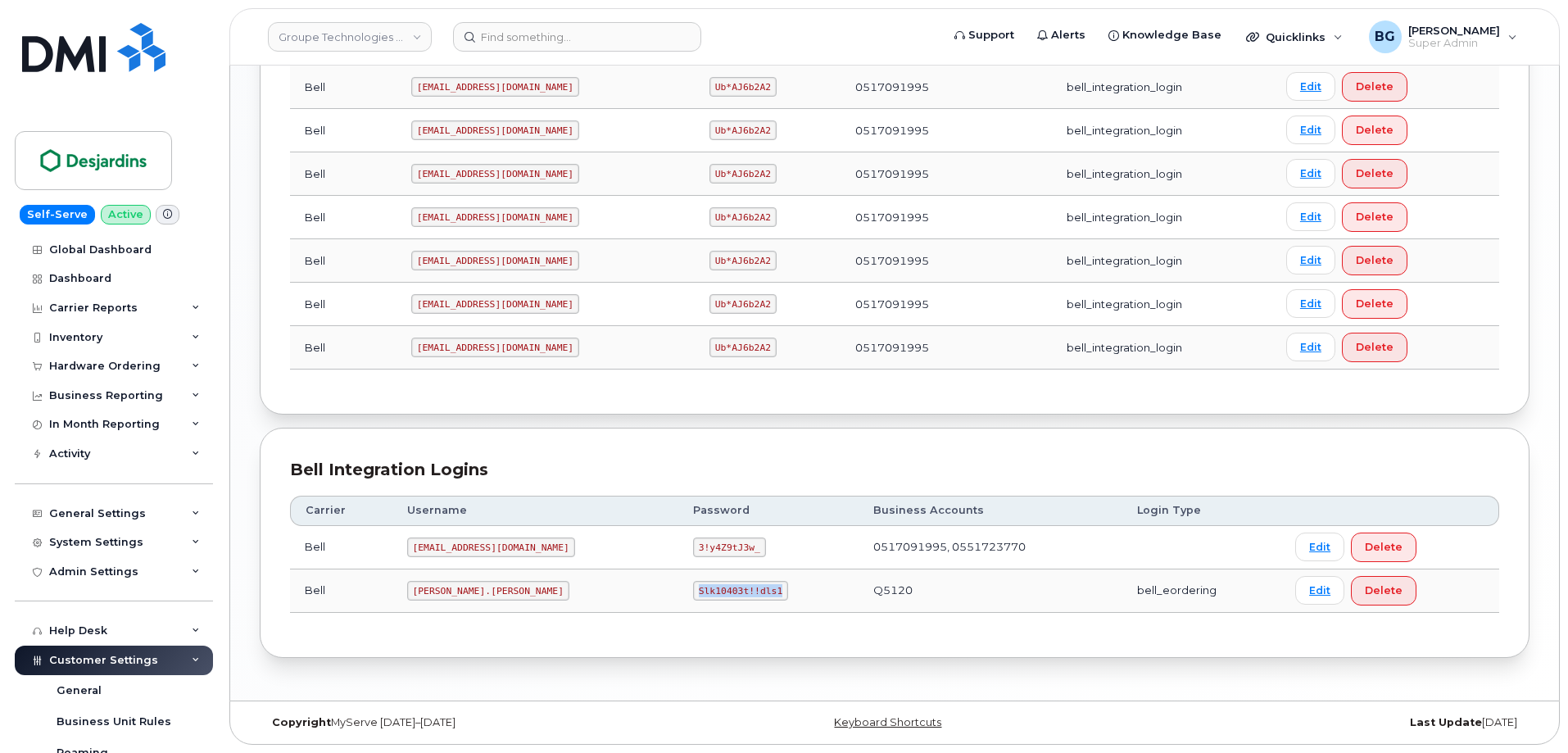
drag, startPoint x: 690, startPoint y: 589, endPoint x: 744, endPoint y: 590, distance: 54.0
click at [744, 590] on code "Slk10403t!!dls1" at bounding box center [741, 591] width 95 height 19
copy code "Slk10403t!!dls1"
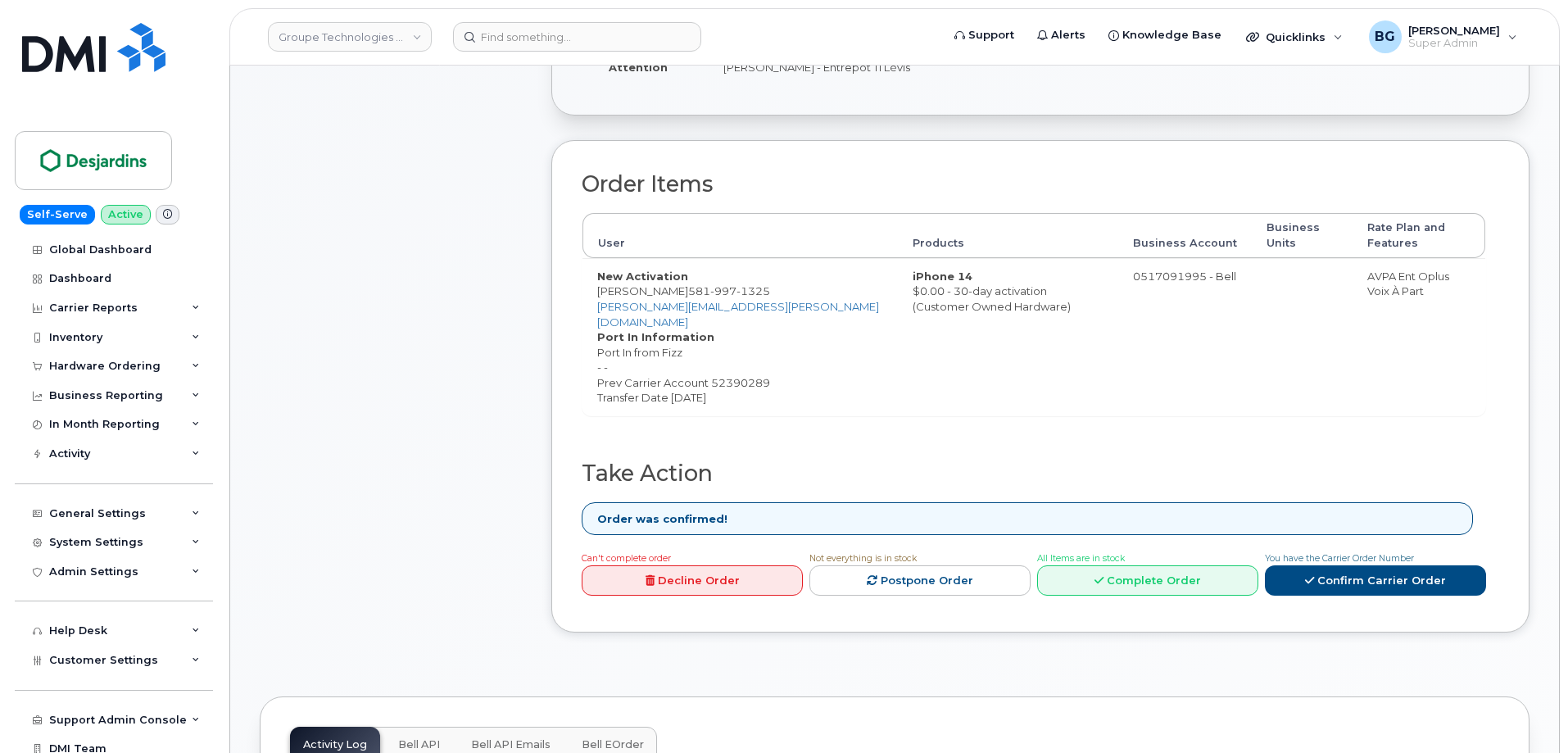
scroll to position [521, 0]
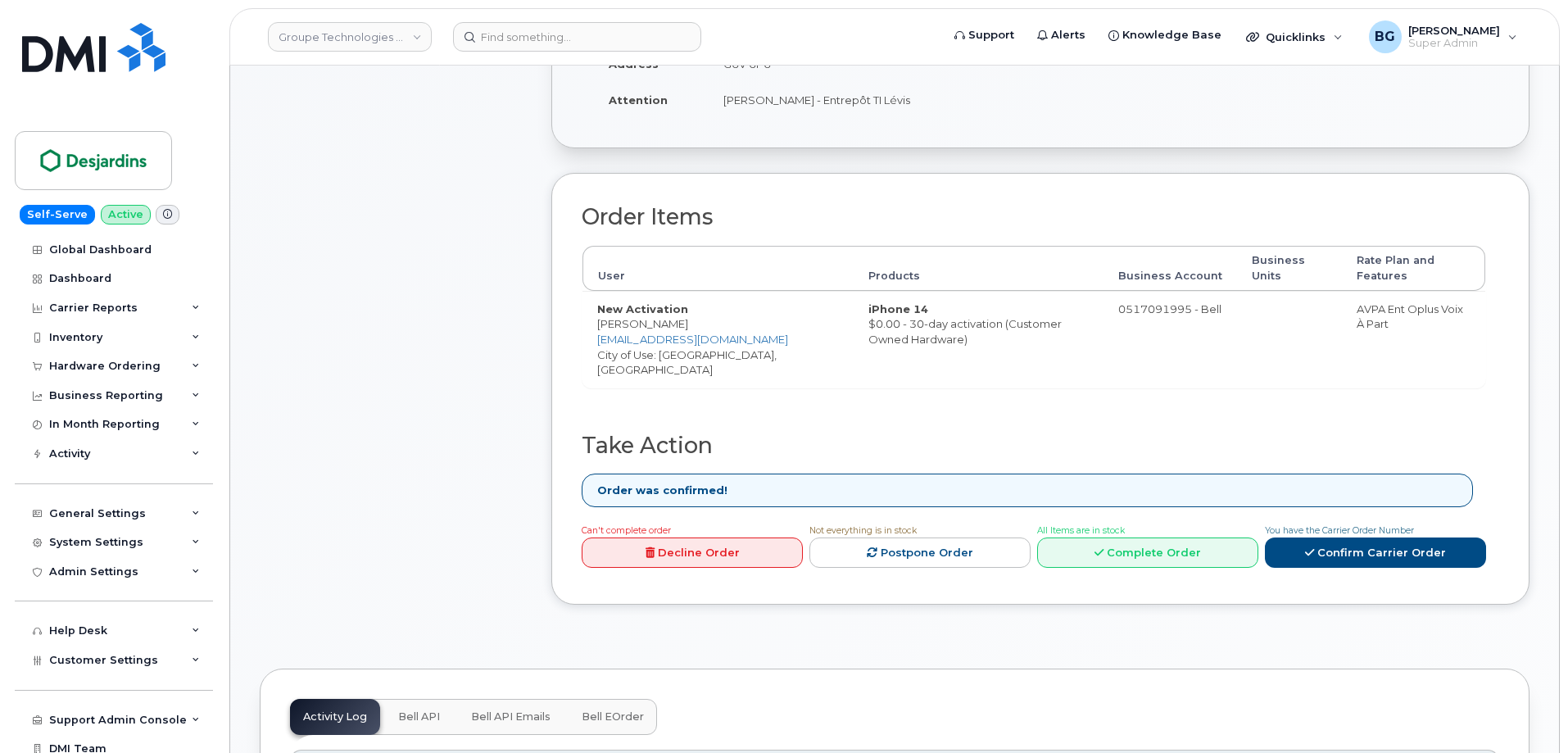
scroll to position [492, 0]
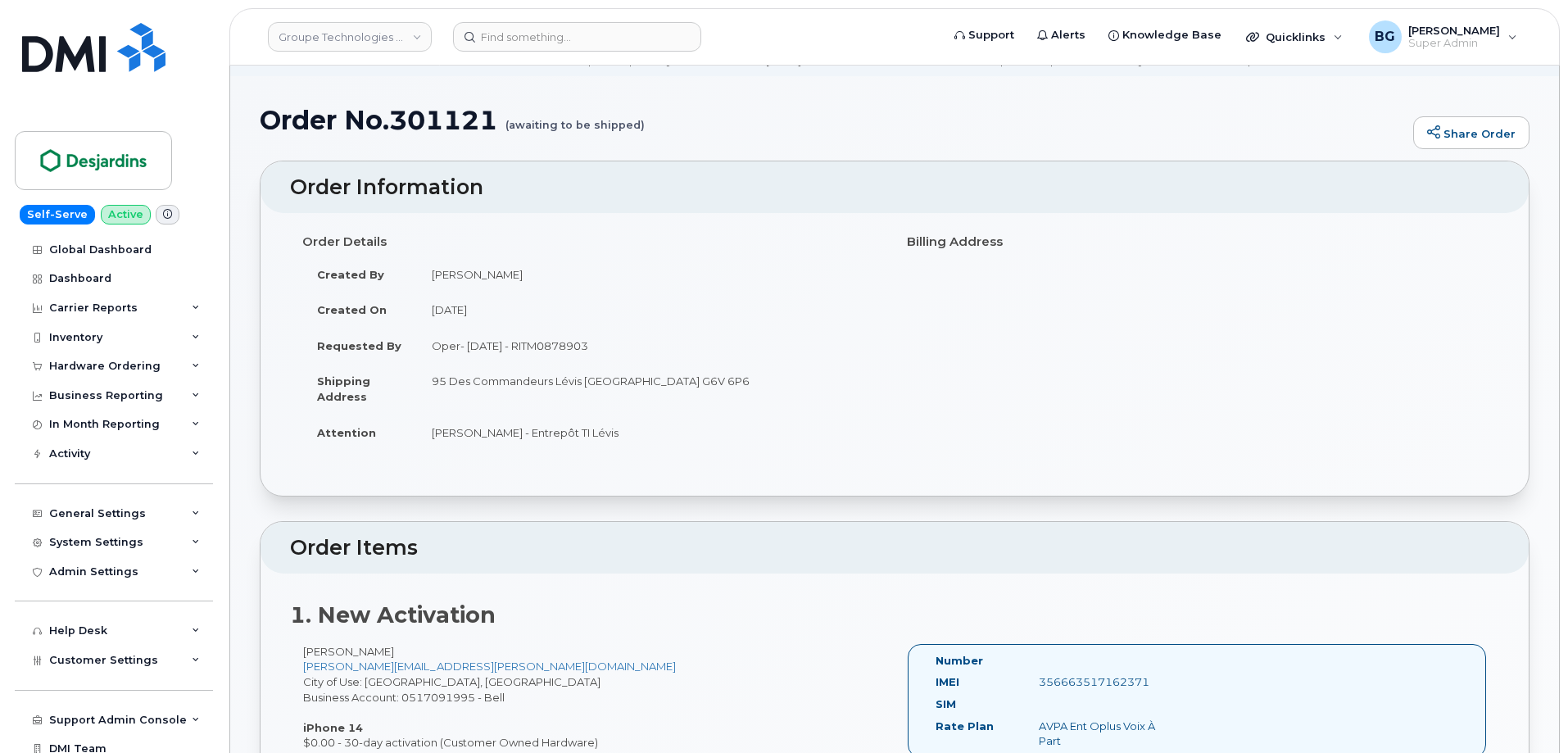
scroll to position [219, 0]
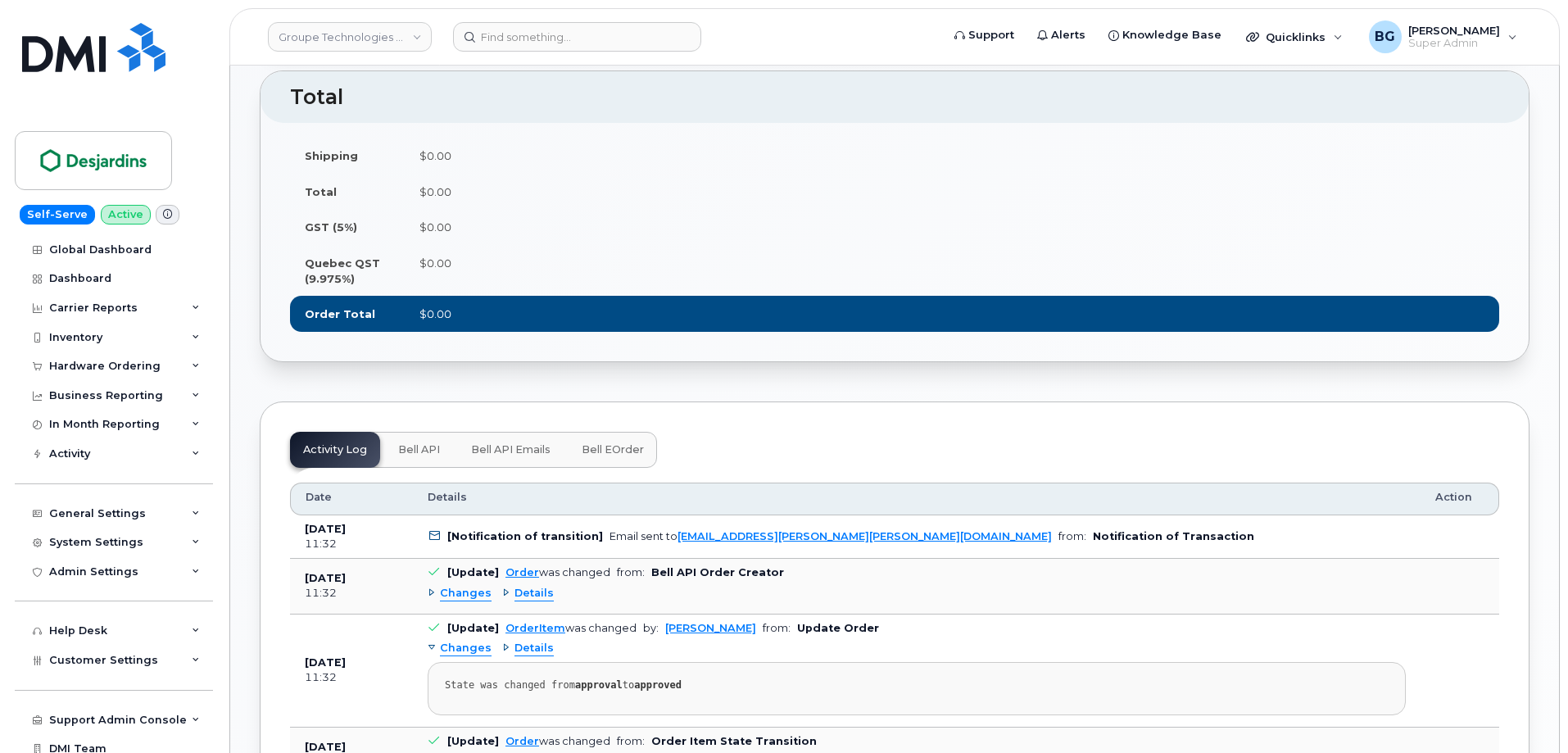
scroll to position [765, 0]
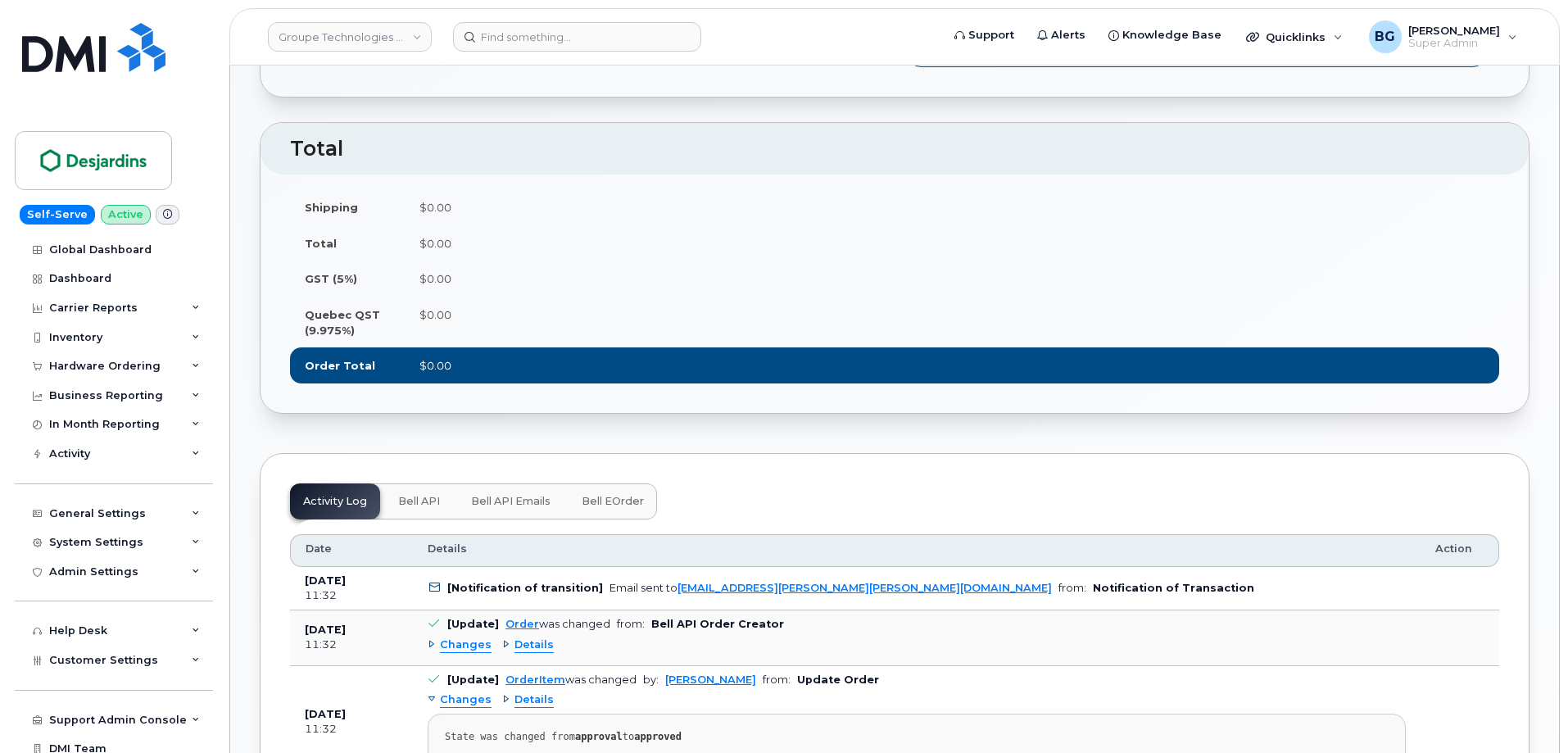
click at [592, 496] on span "Bell eOrder" at bounding box center [613, 500] width 62 height 13
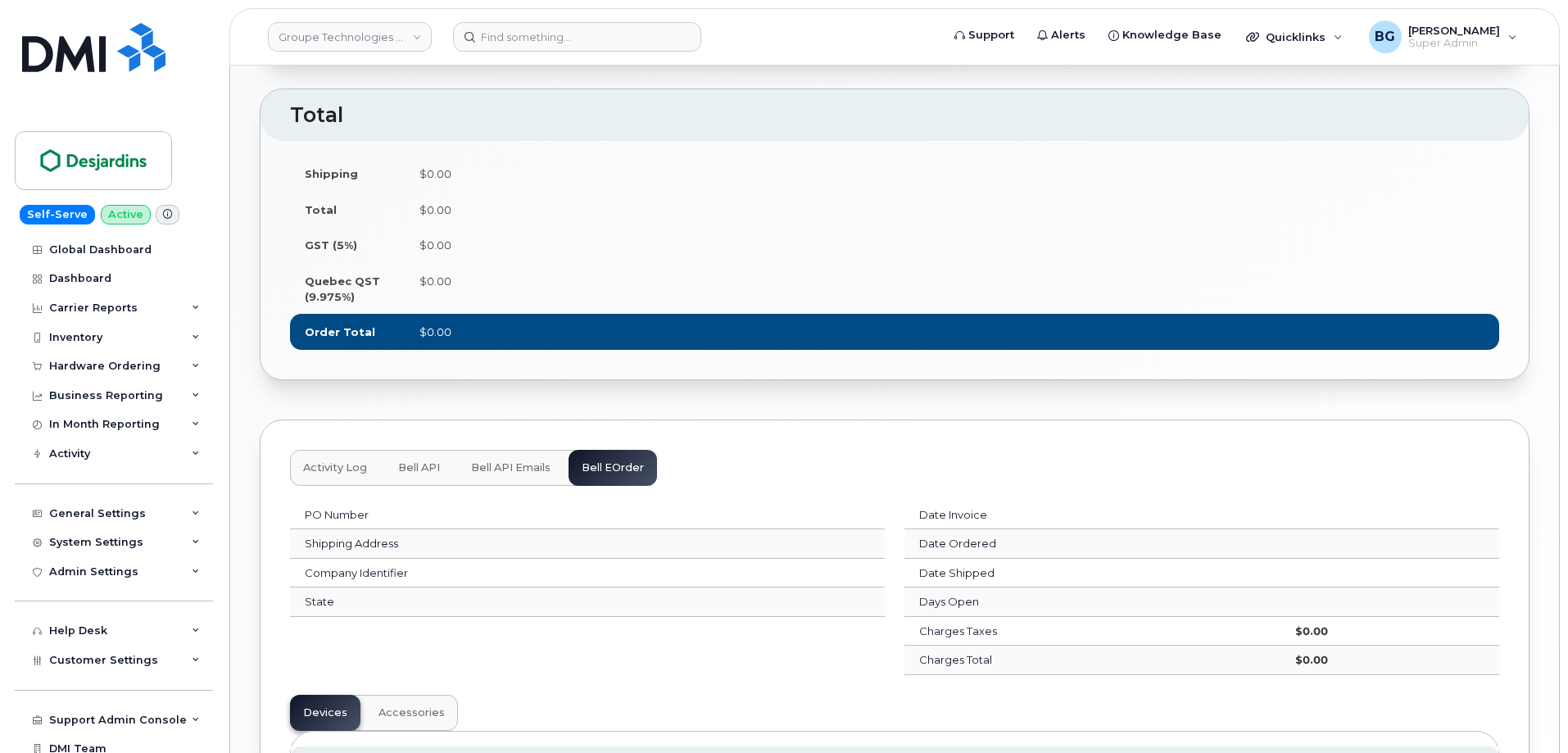
scroll to position [983, 0]
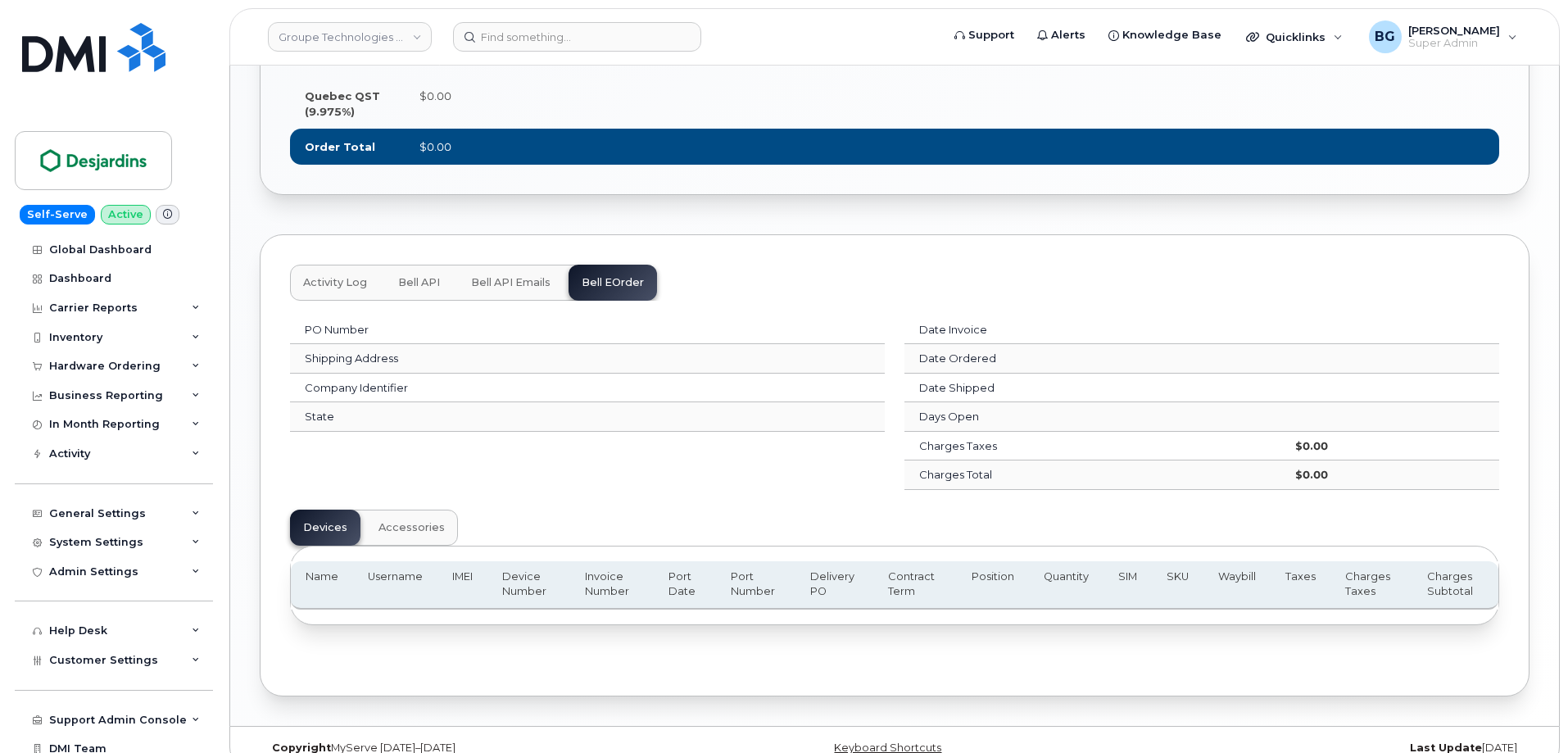
click at [424, 280] on span "Bell API" at bounding box center [419, 282] width 42 height 13
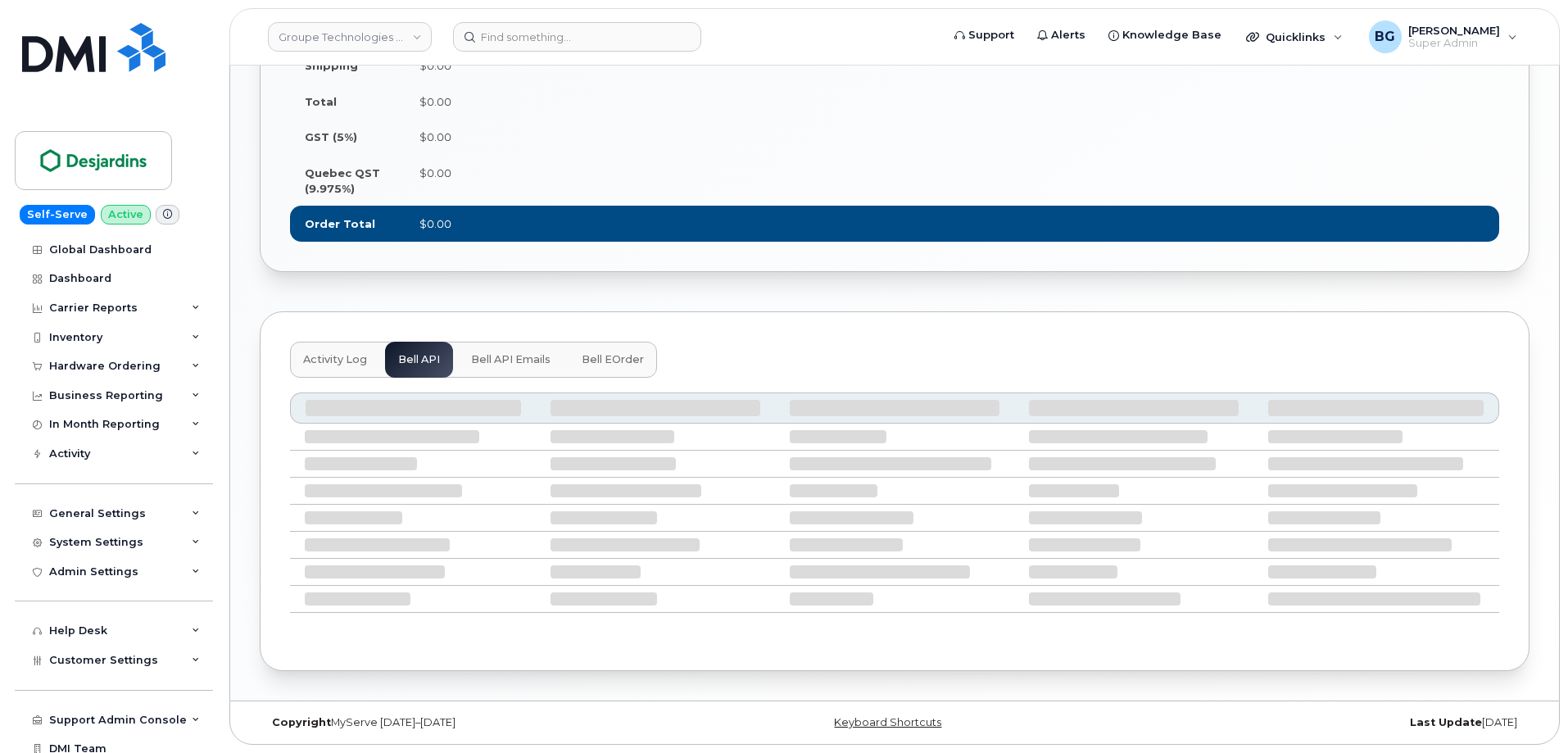
scroll to position [762, 0]
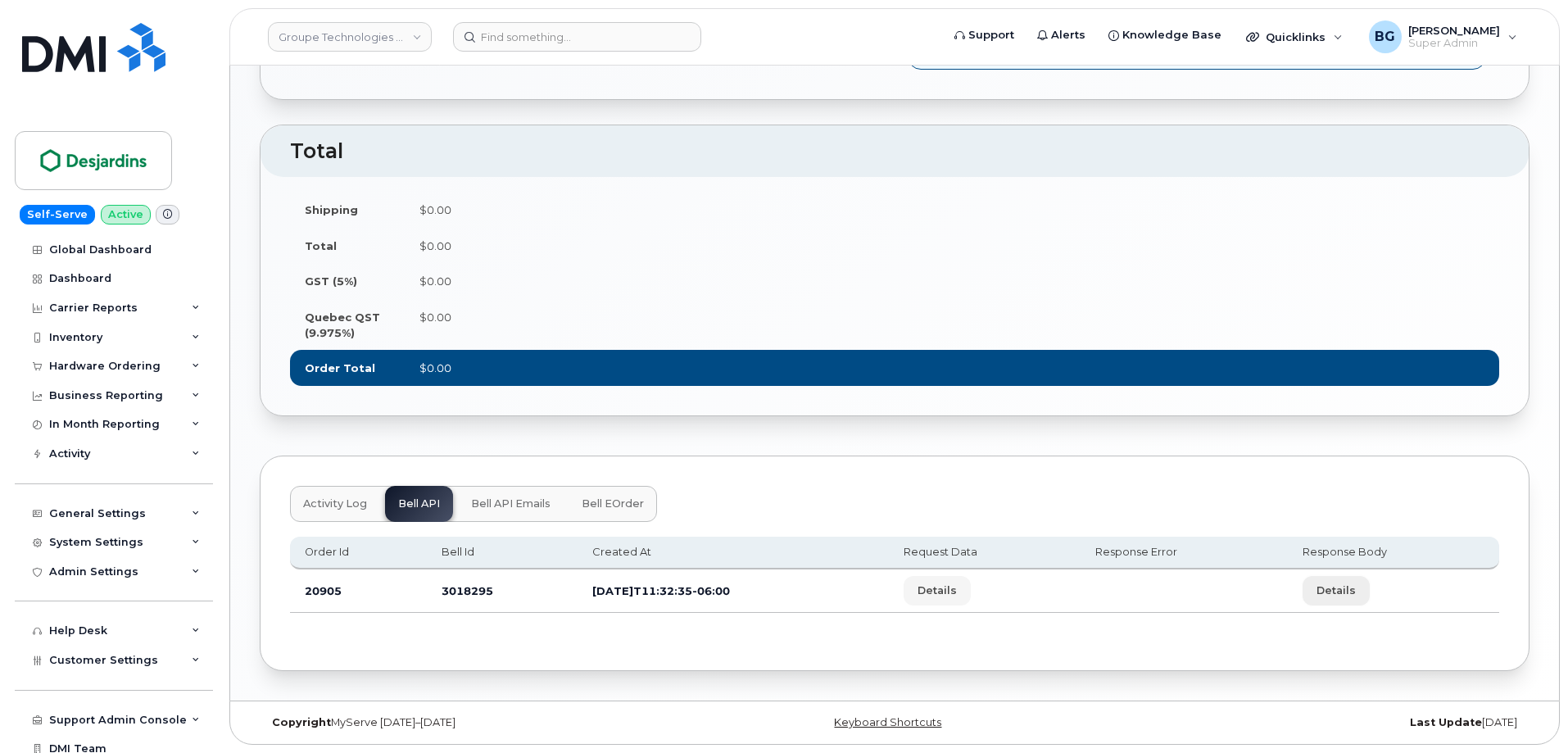
click at [1356, 586] on span "Details" at bounding box center [1336, 591] width 39 height 16
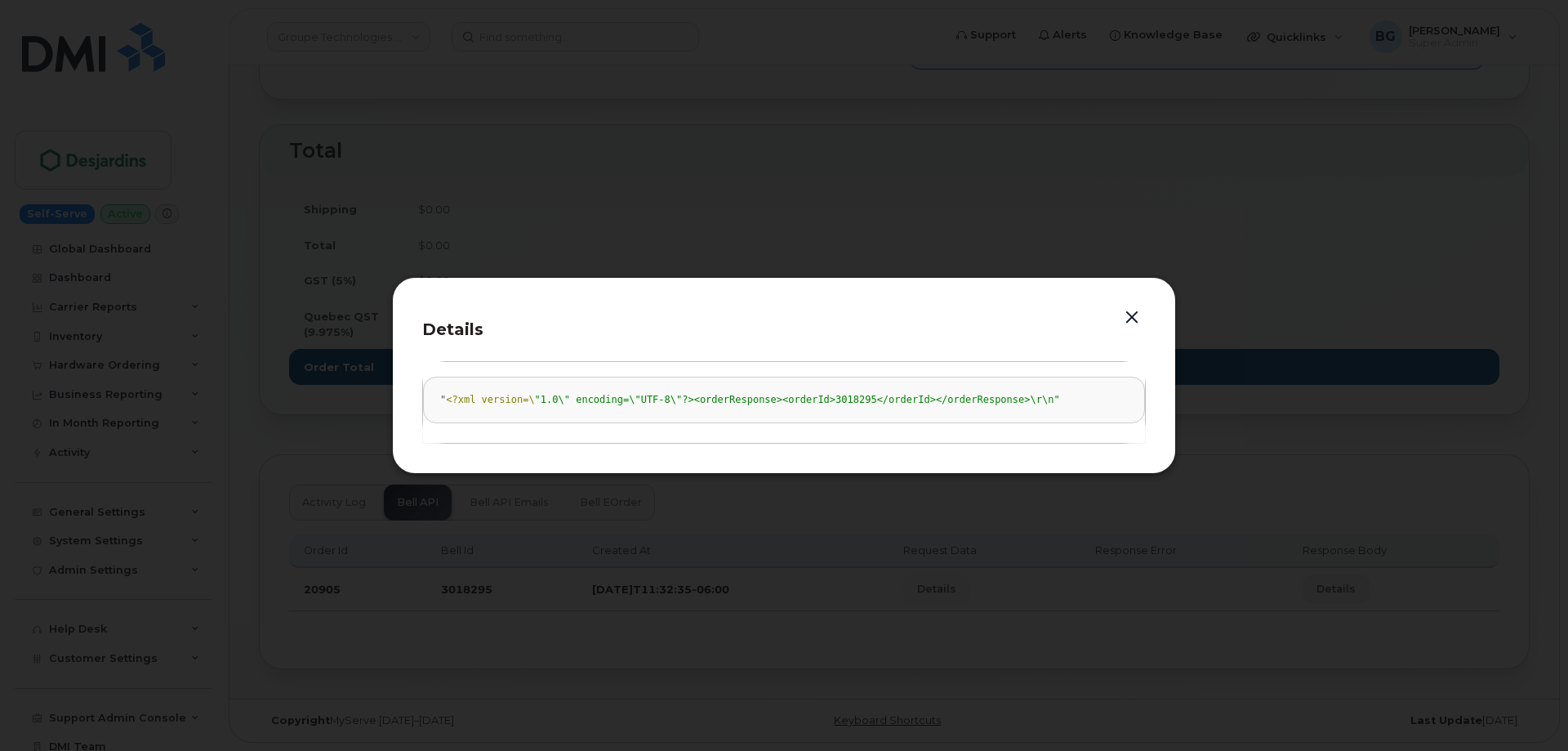
click at [1126, 316] on button "button" at bounding box center [1131, 318] width 24 height 23
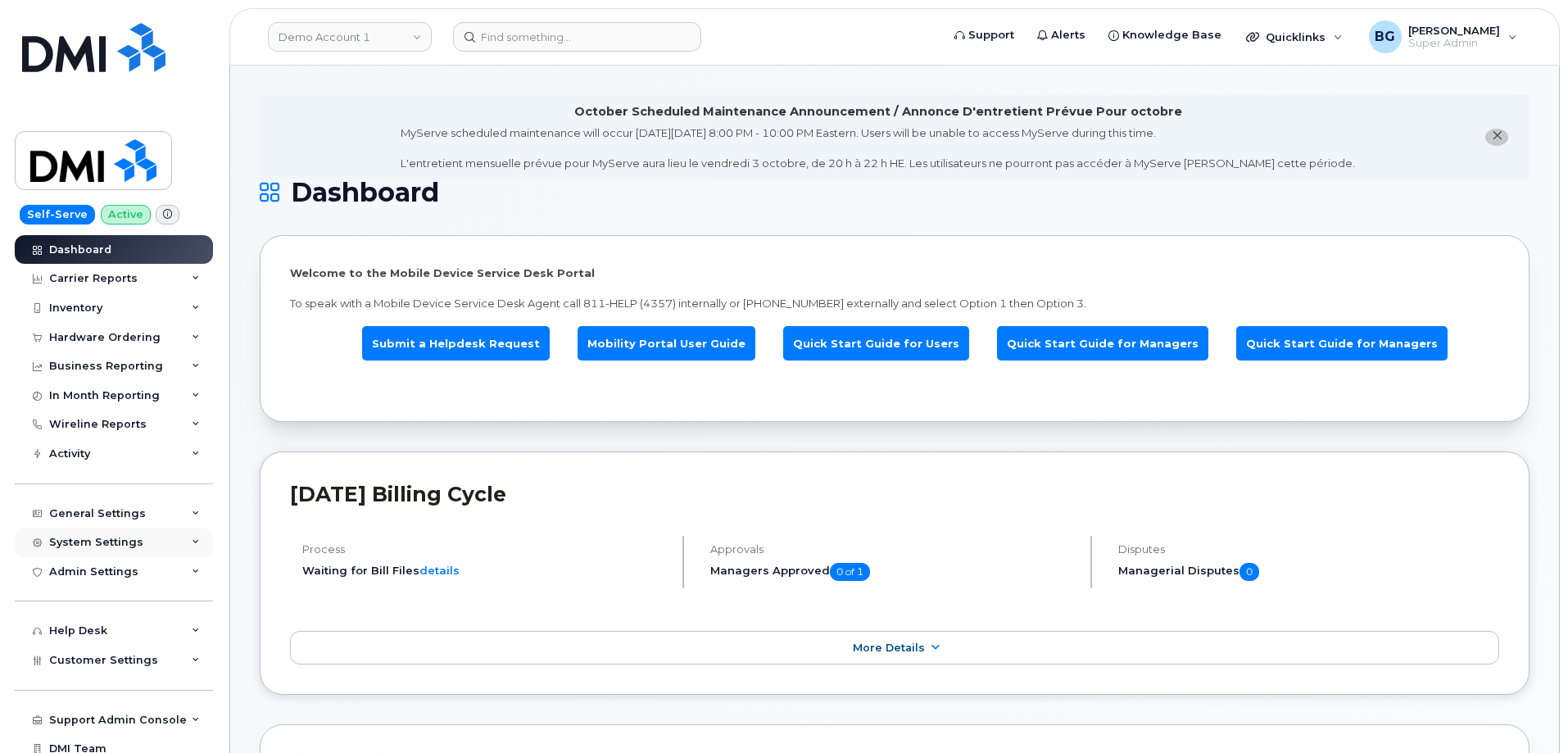
click at [97, 535] on div "System Settings" at bounding box center [114, 542] width 198 height 29
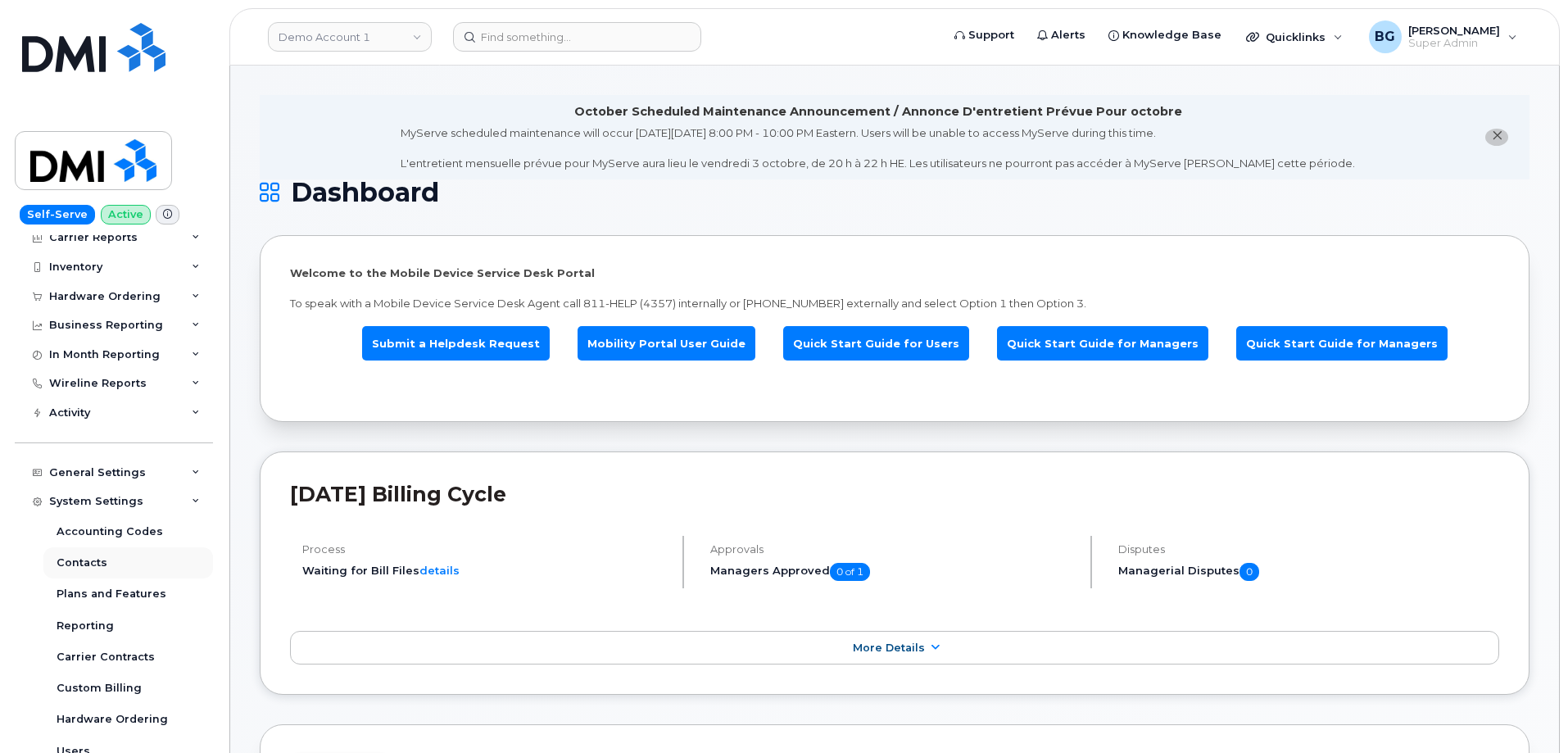
scroll to position [164, 0]
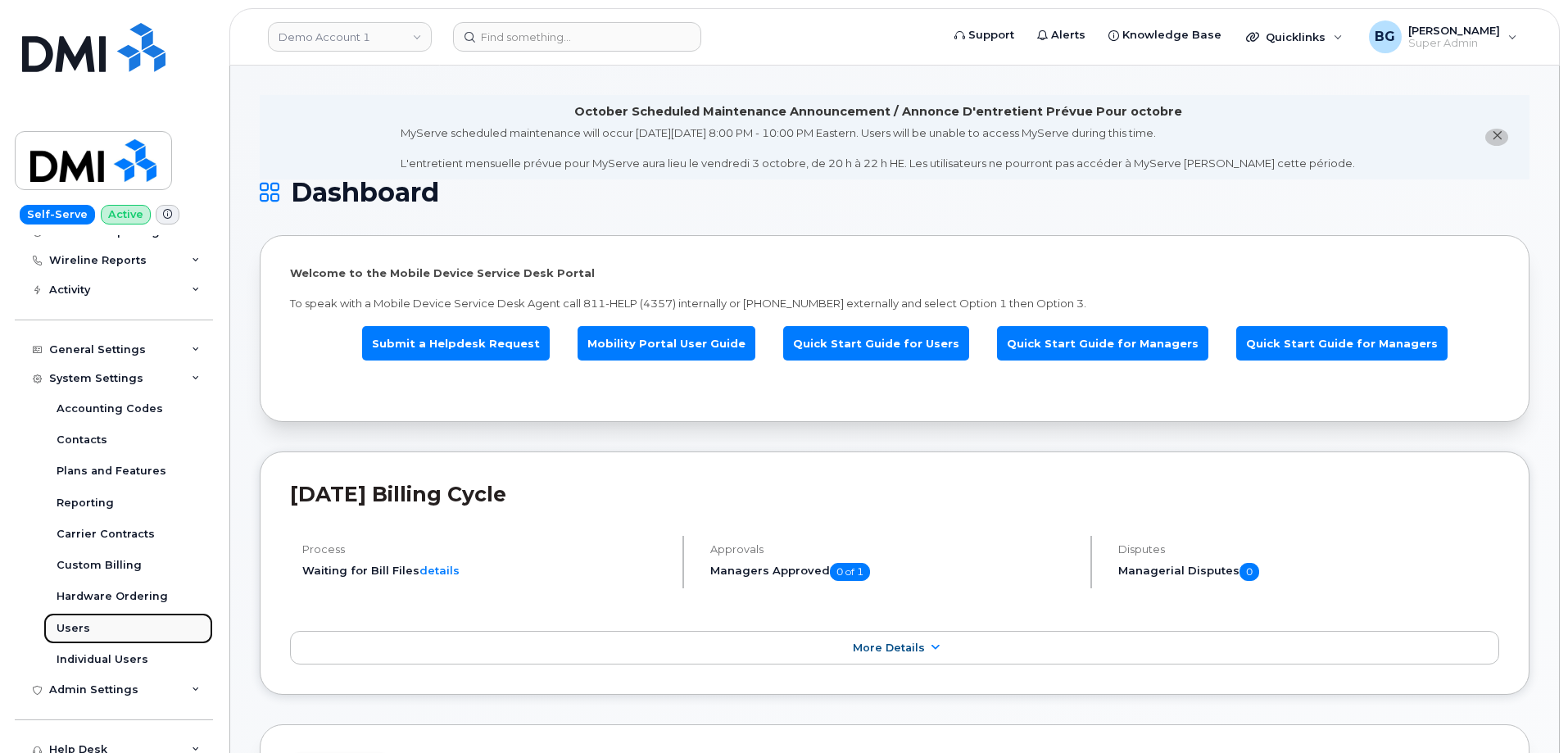
drag, startPoint x: 76, startPoint y: 623, endPoint x: 92, endPoint y: 624, distance: 16.0
click at [76, 624] on div "Users" at bounding box center [73, 628] width 34 height 15
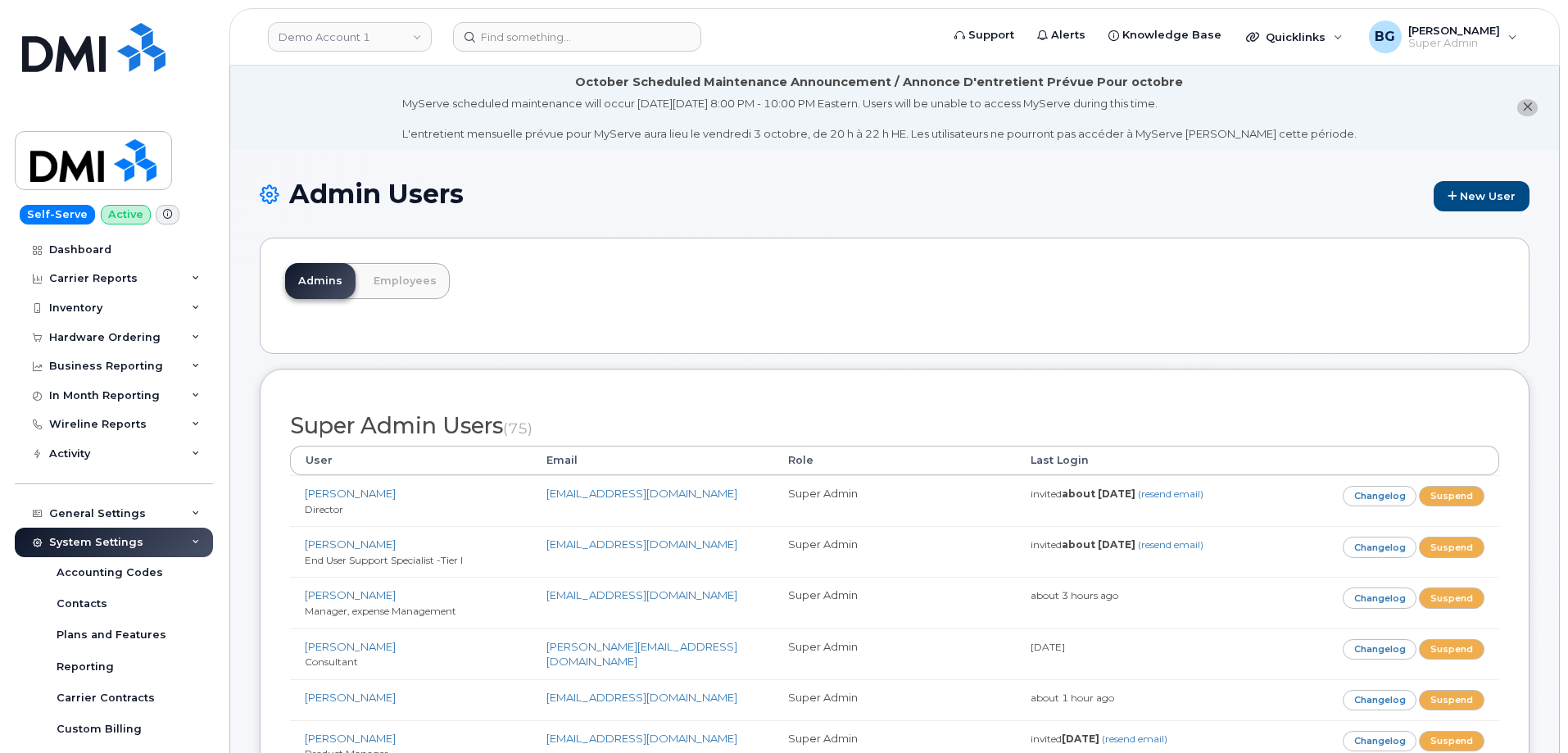
click at [815, 313] on div "Admins Employees" at bounding box center [894, 296] width 1270 height 117
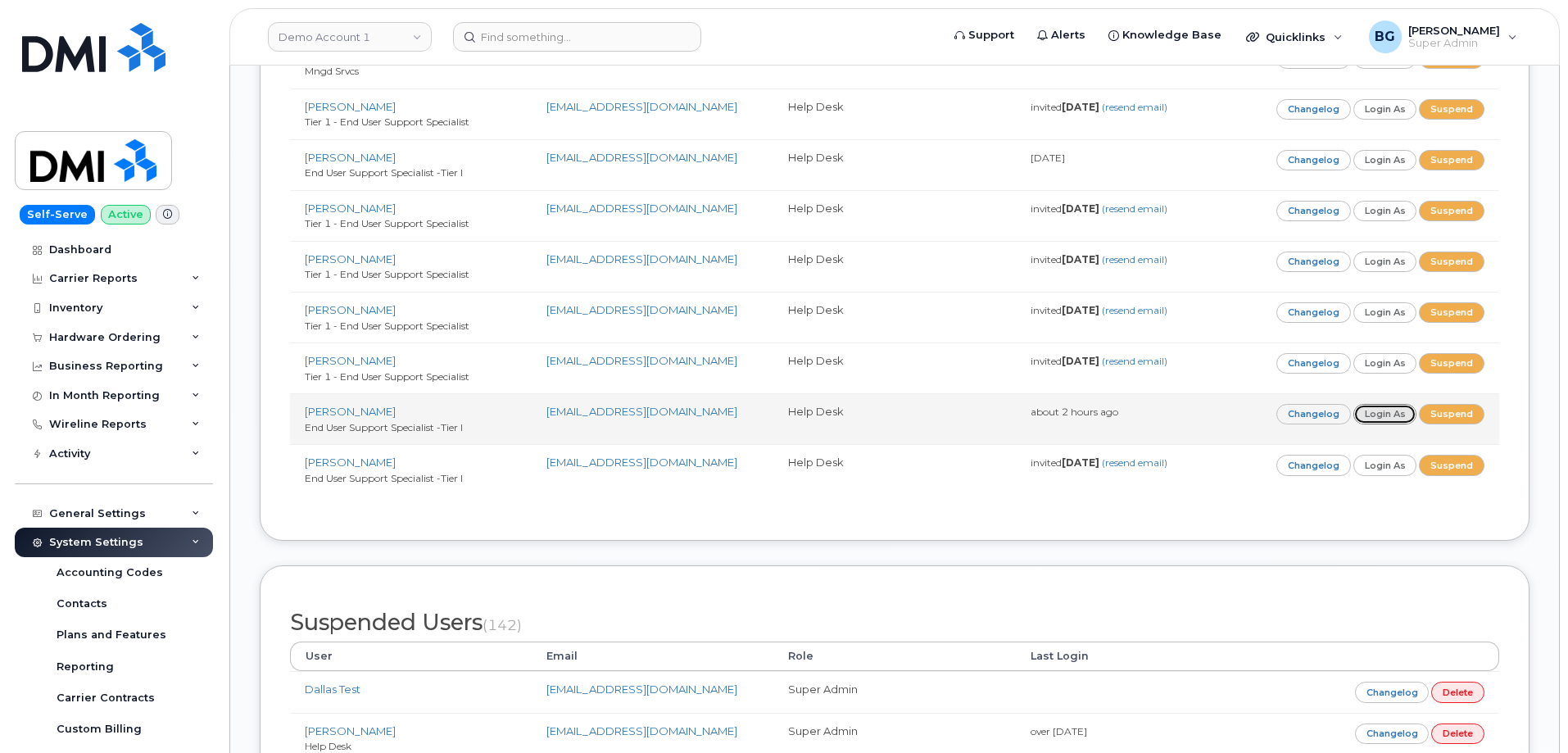
drag, startPoint x: 1384, startPoint y: 376, endPoint x: 1394, endPoint y: 390, distance: 17.2
click at [1385, 404] on link "Login as" at bounding box center [1385, 414] width 64 height 20
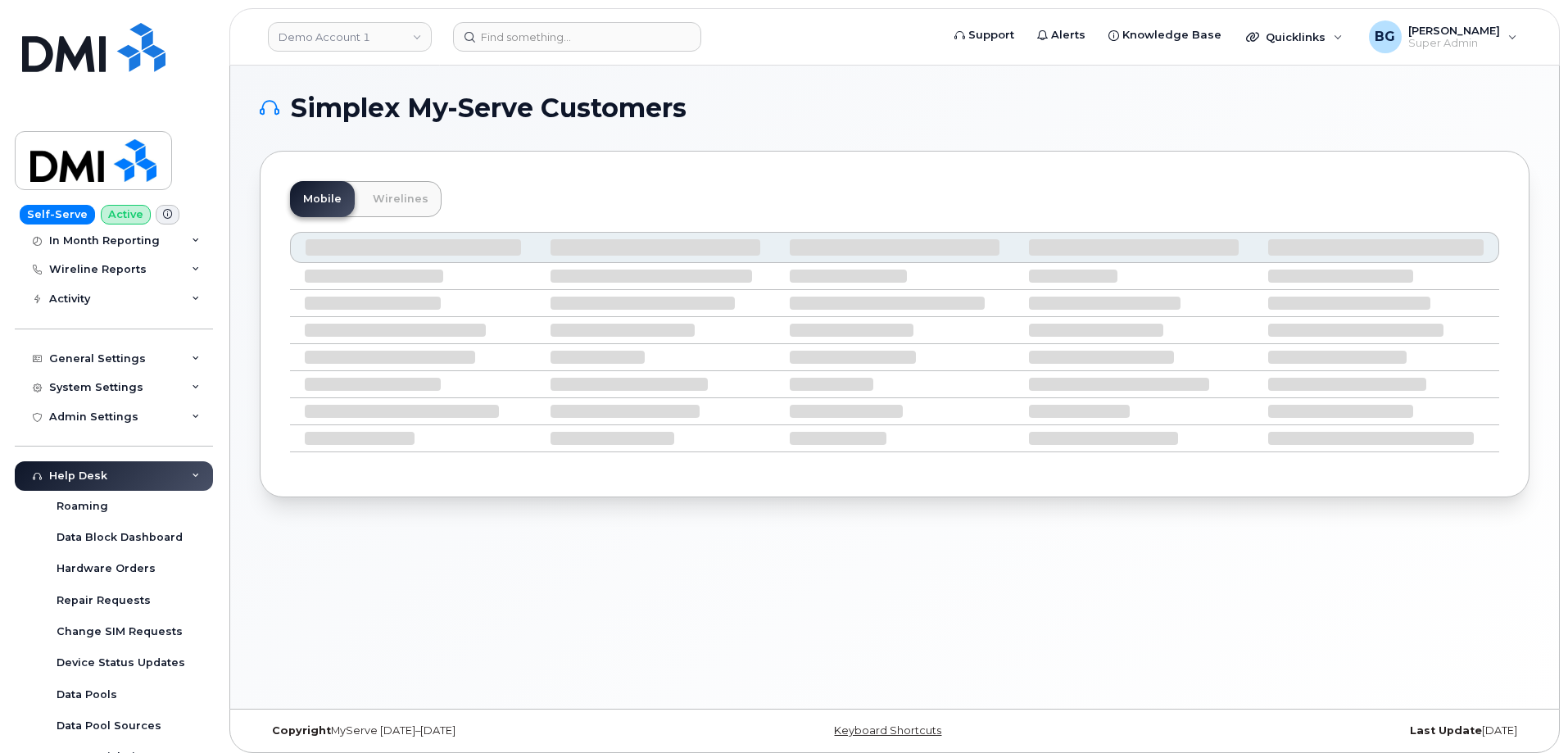
scroll to position [164, 0]
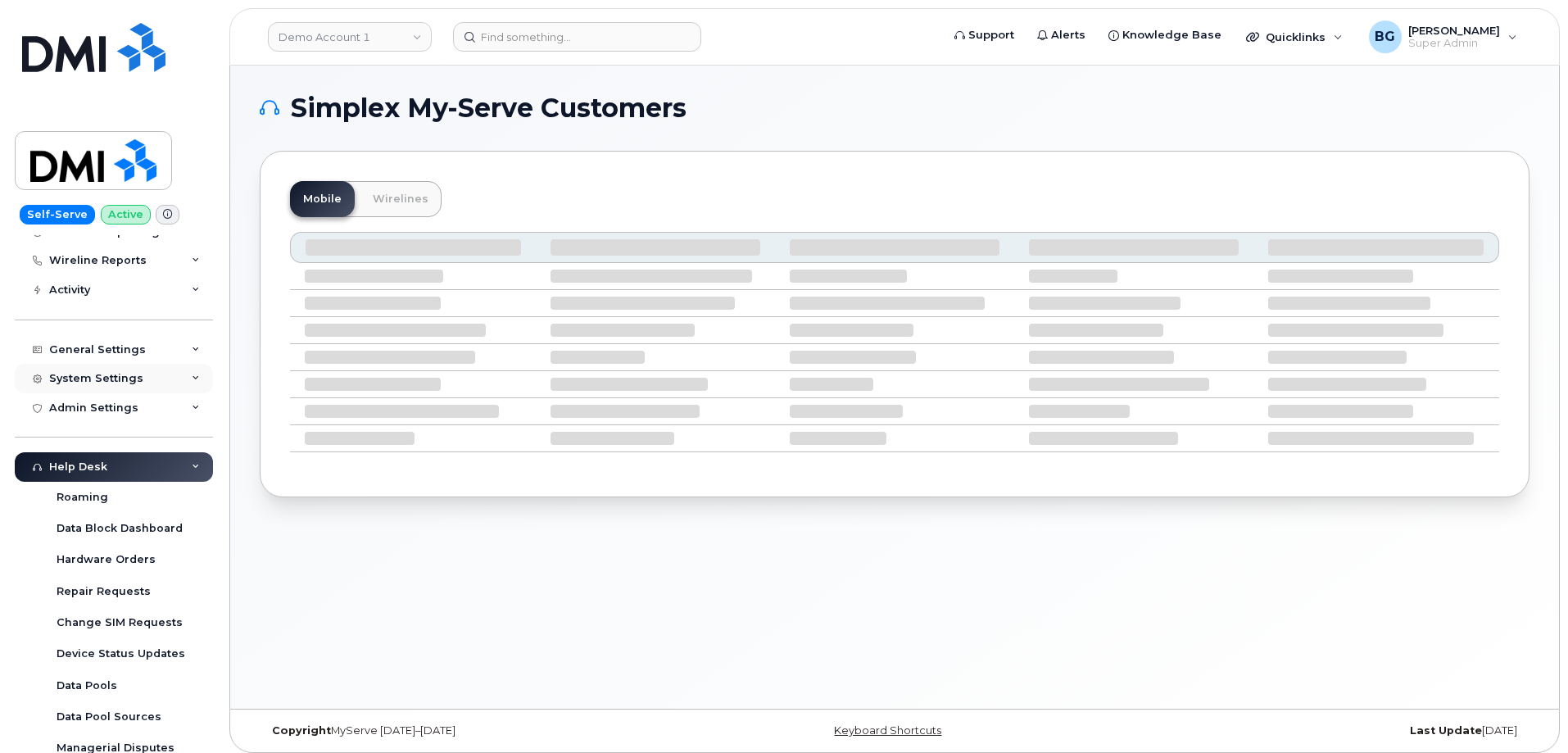
click at [84, 383] on div "System Settings" at bounding box center [96, 378] width 94 height 13
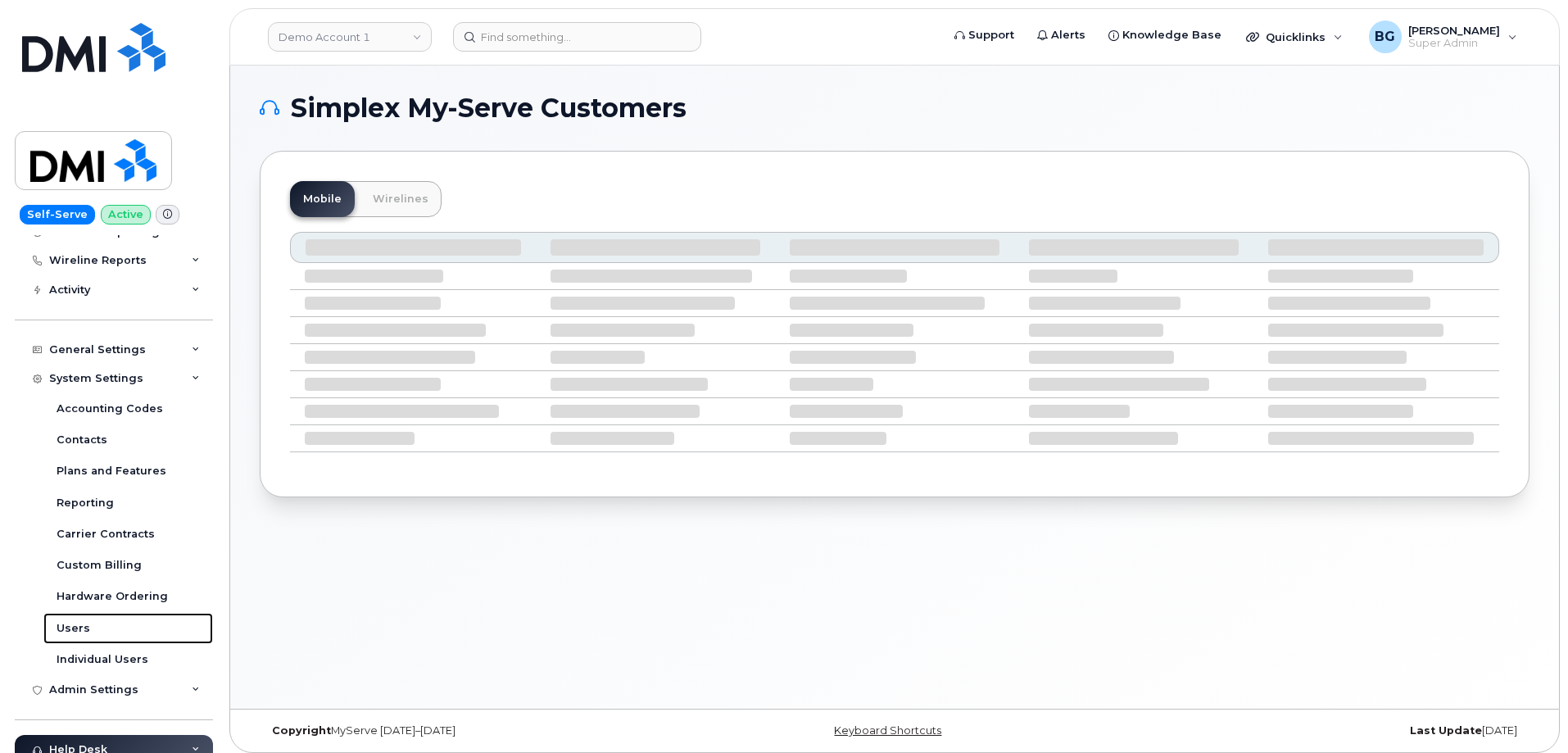
click at [72, 623] on div "Users" at bounding box center [73, 628] width 34 height 15
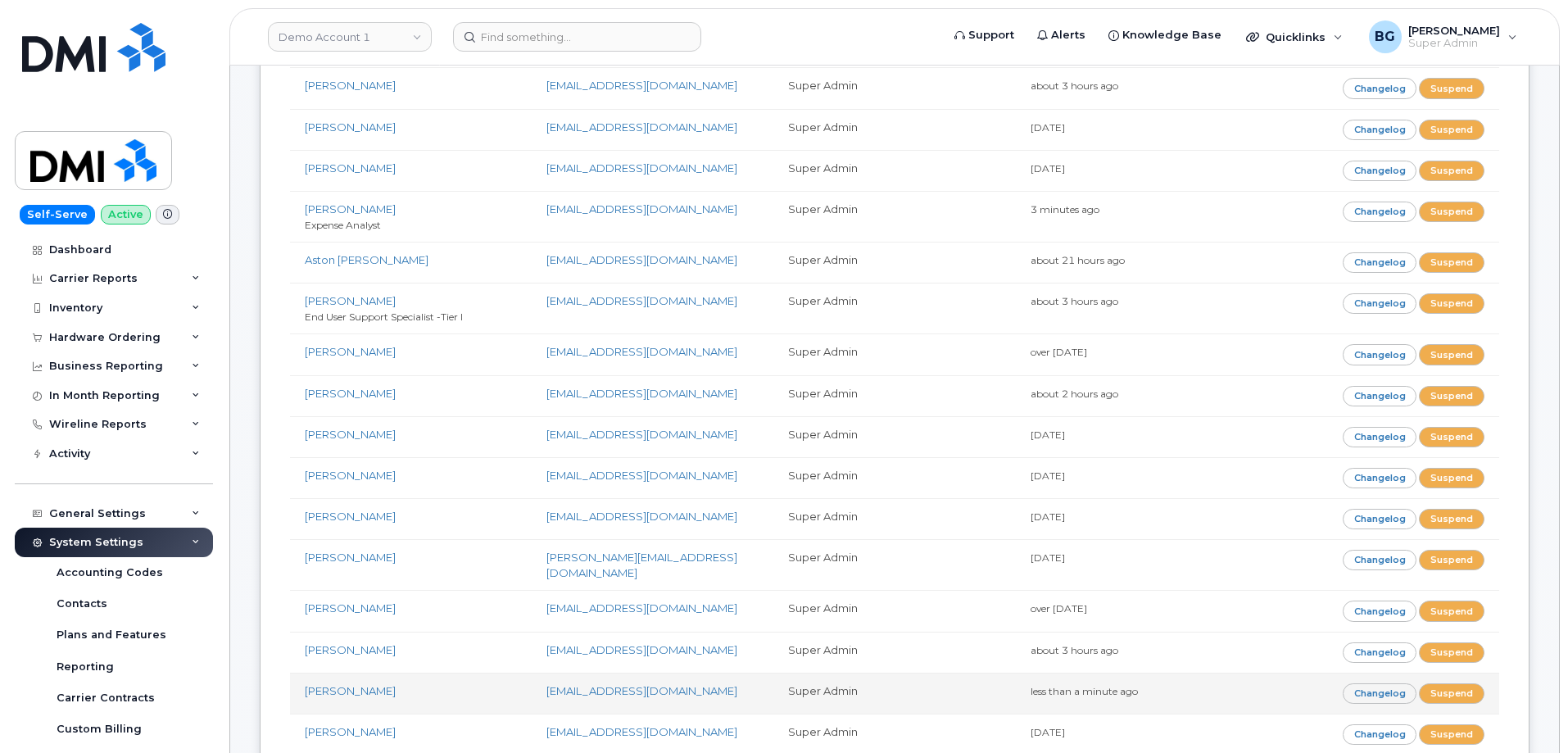
scroll to position [819, 0]
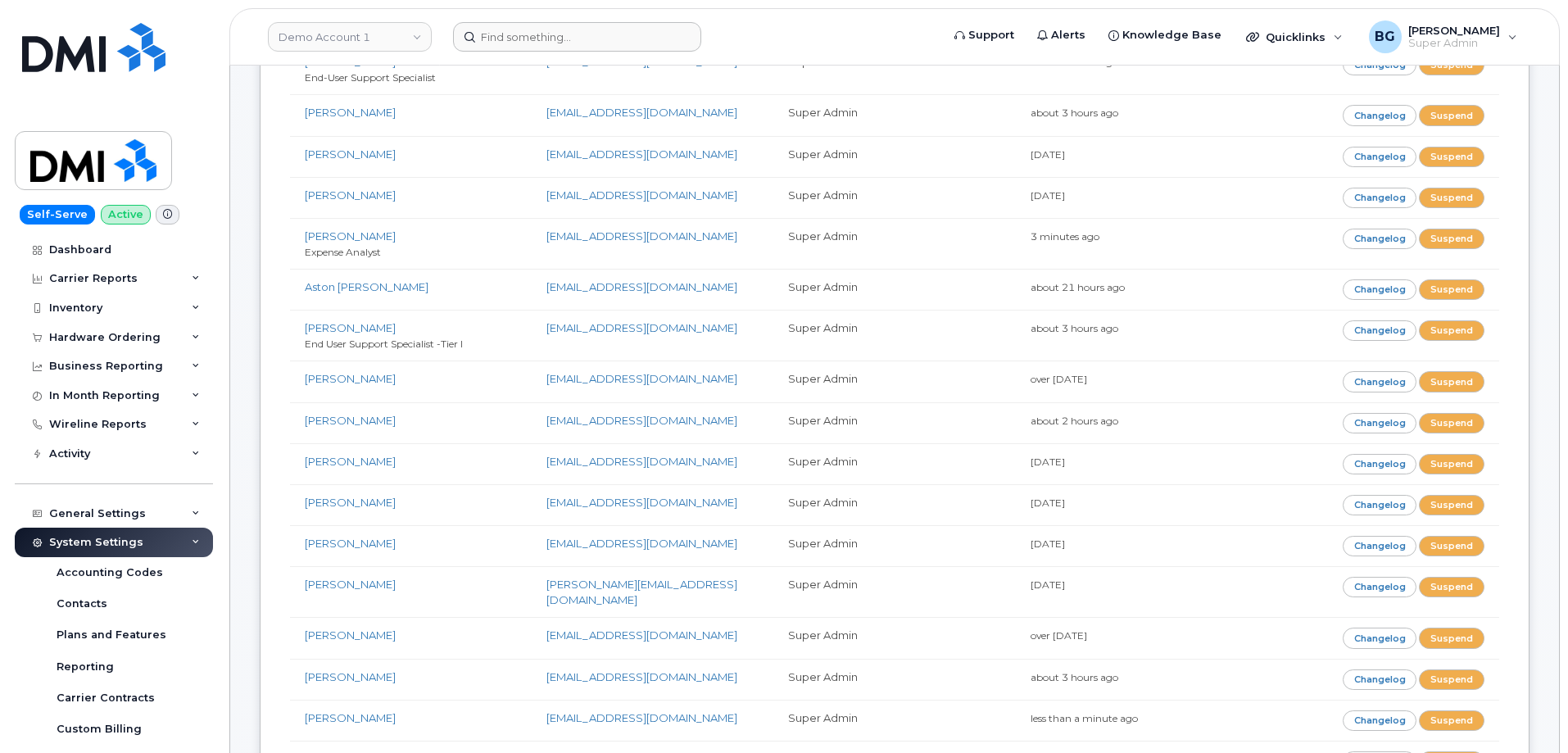
click at [893, 45] on form at bounding box center [691, 37] width 477 height 29
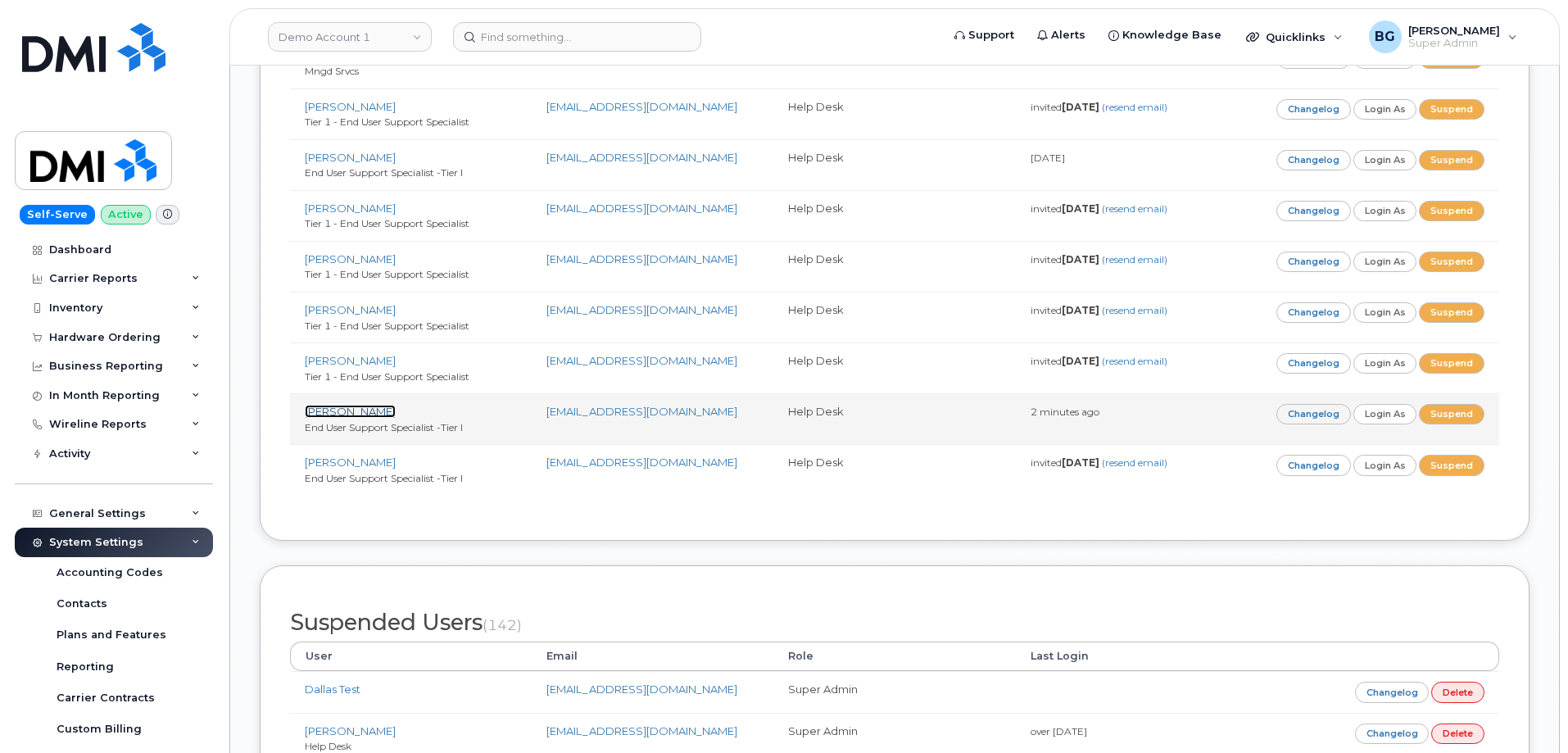
click at [326, 405] on link "[PERSON_NAME]" at bounding box center [351, 411] width 91 height 13
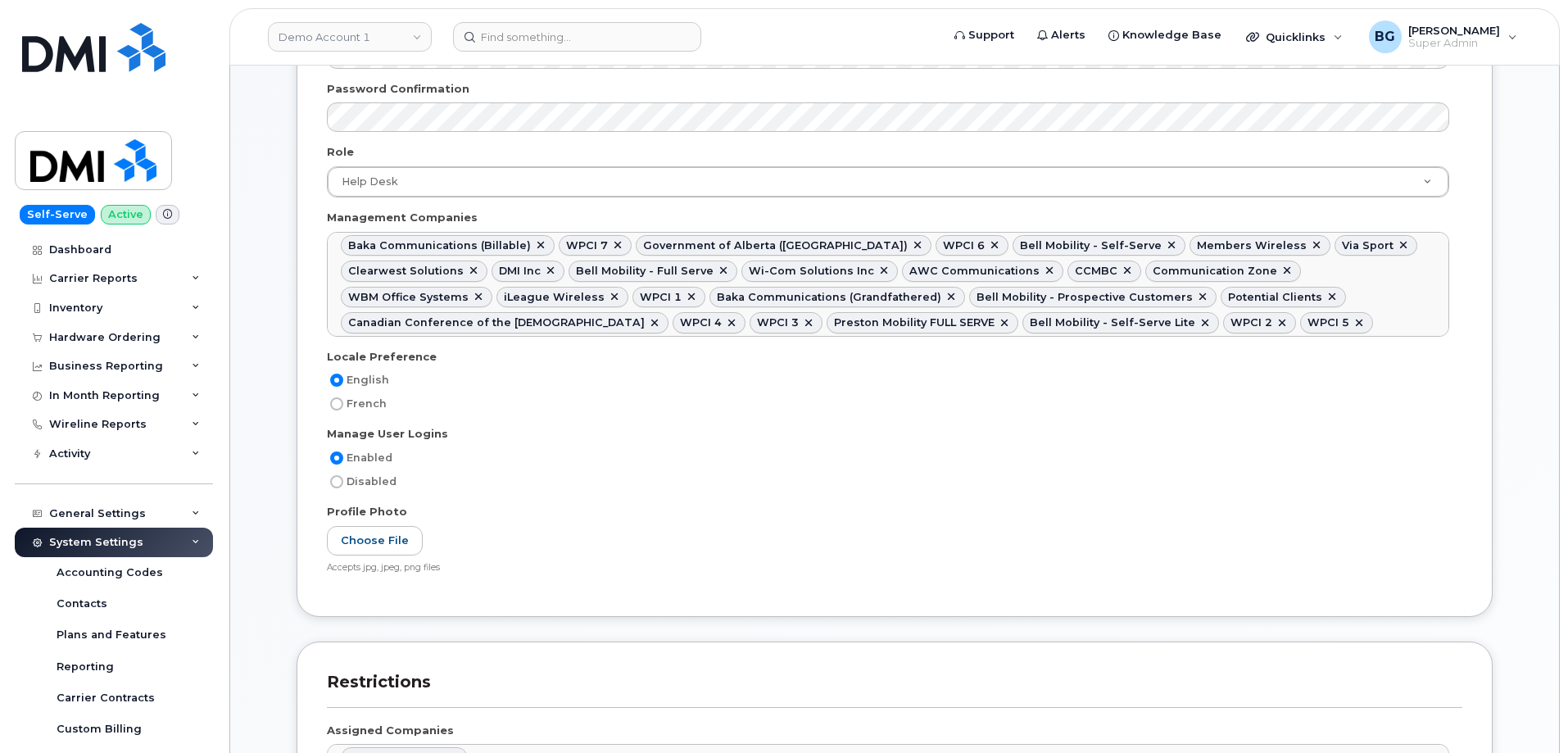
scroll to position [492, 0]
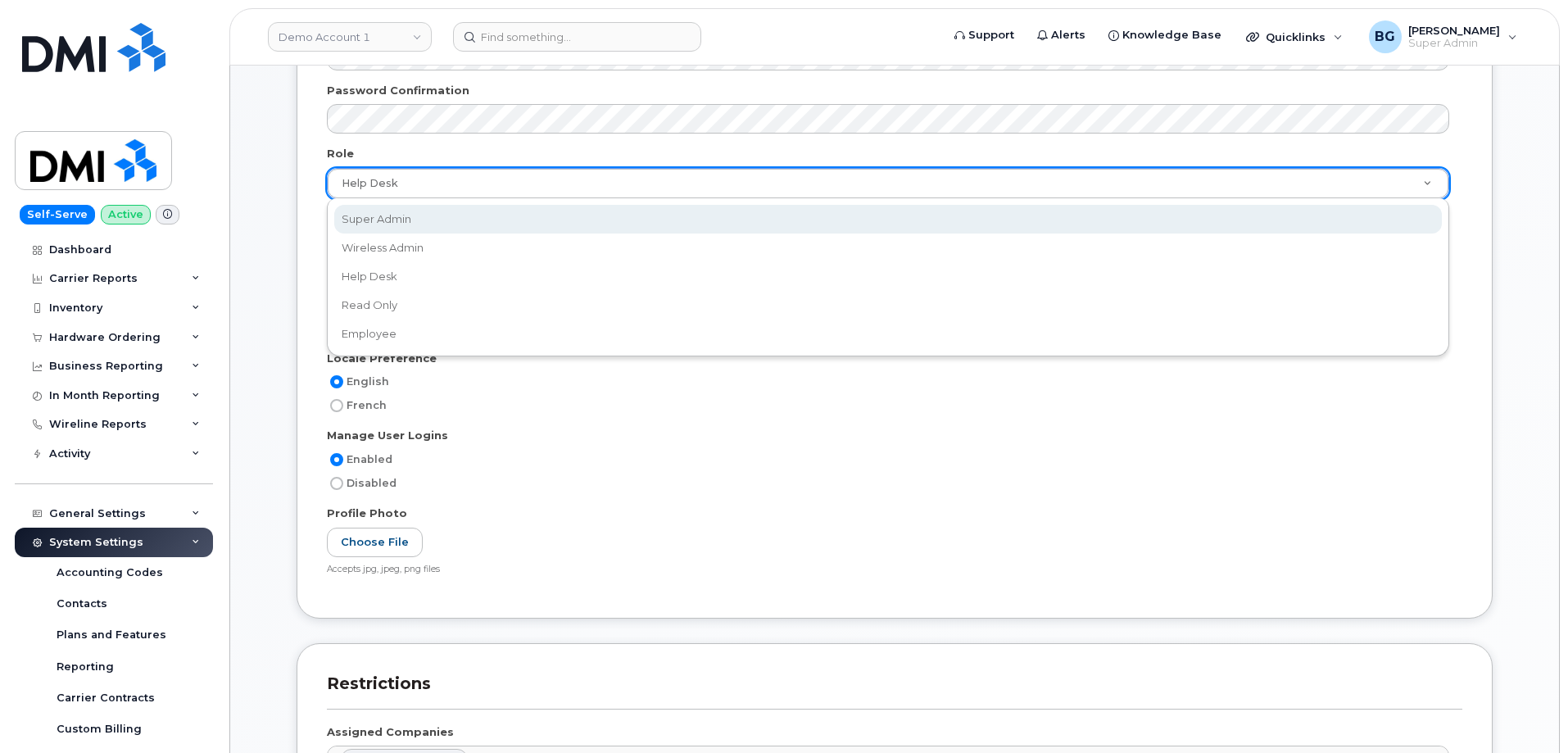
select select "super_admin"
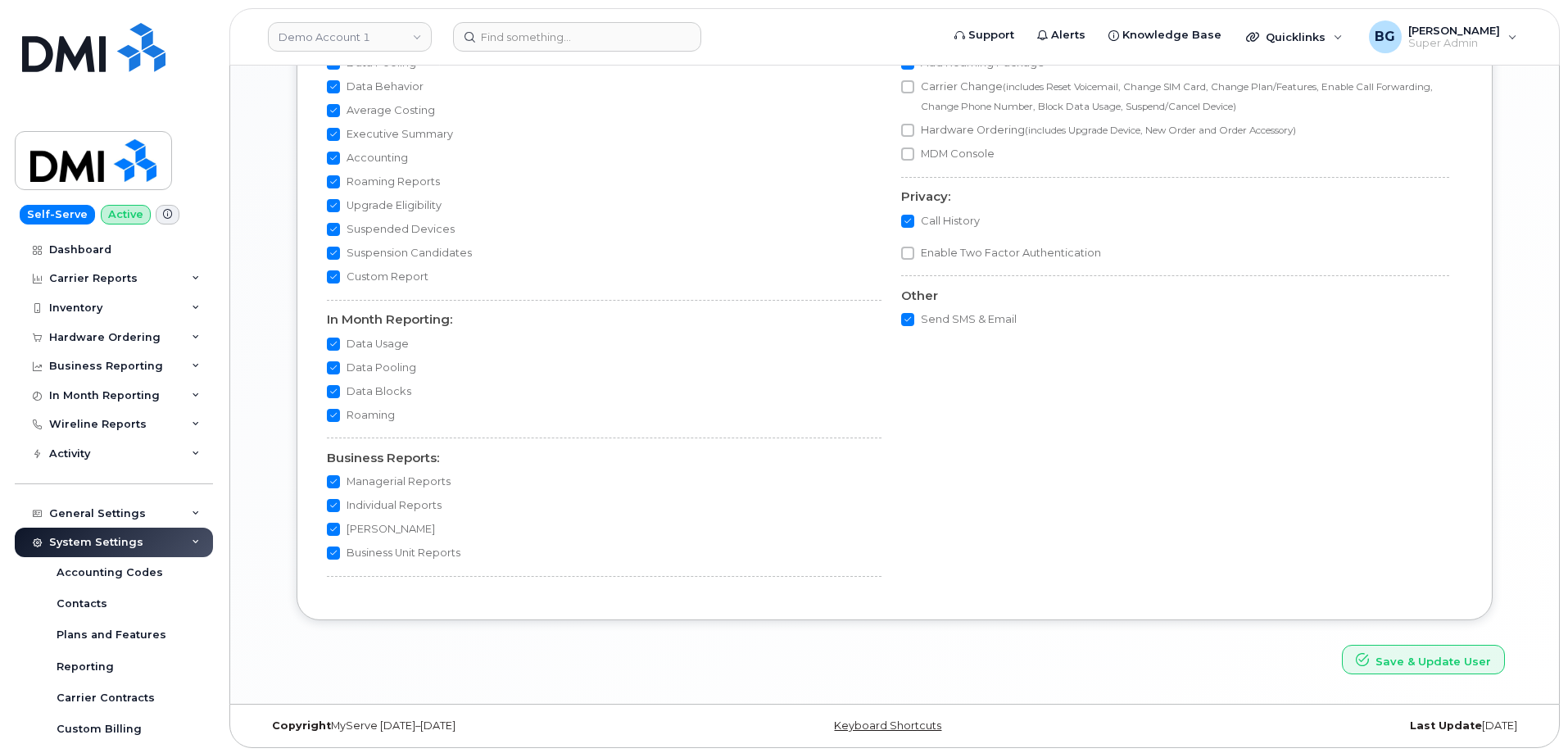
scroll to position [1511, 0]
click at [1393, 653] on button "Save & Update User" at bounding box center [1424, 656] width 163 height 30
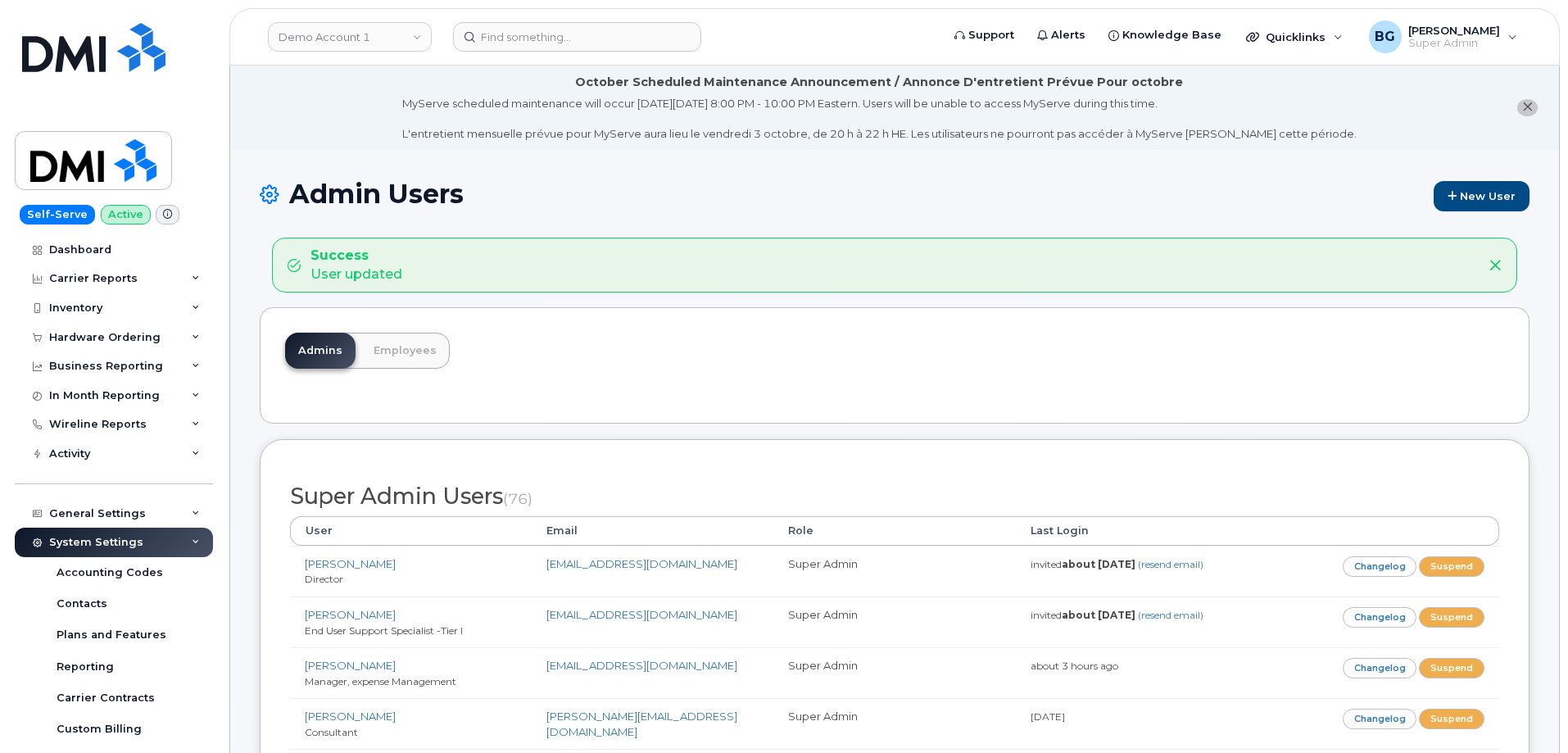
click at [342, 29] on link "Demo Account 1" at bounding box center [350, 37] width 164 height 29
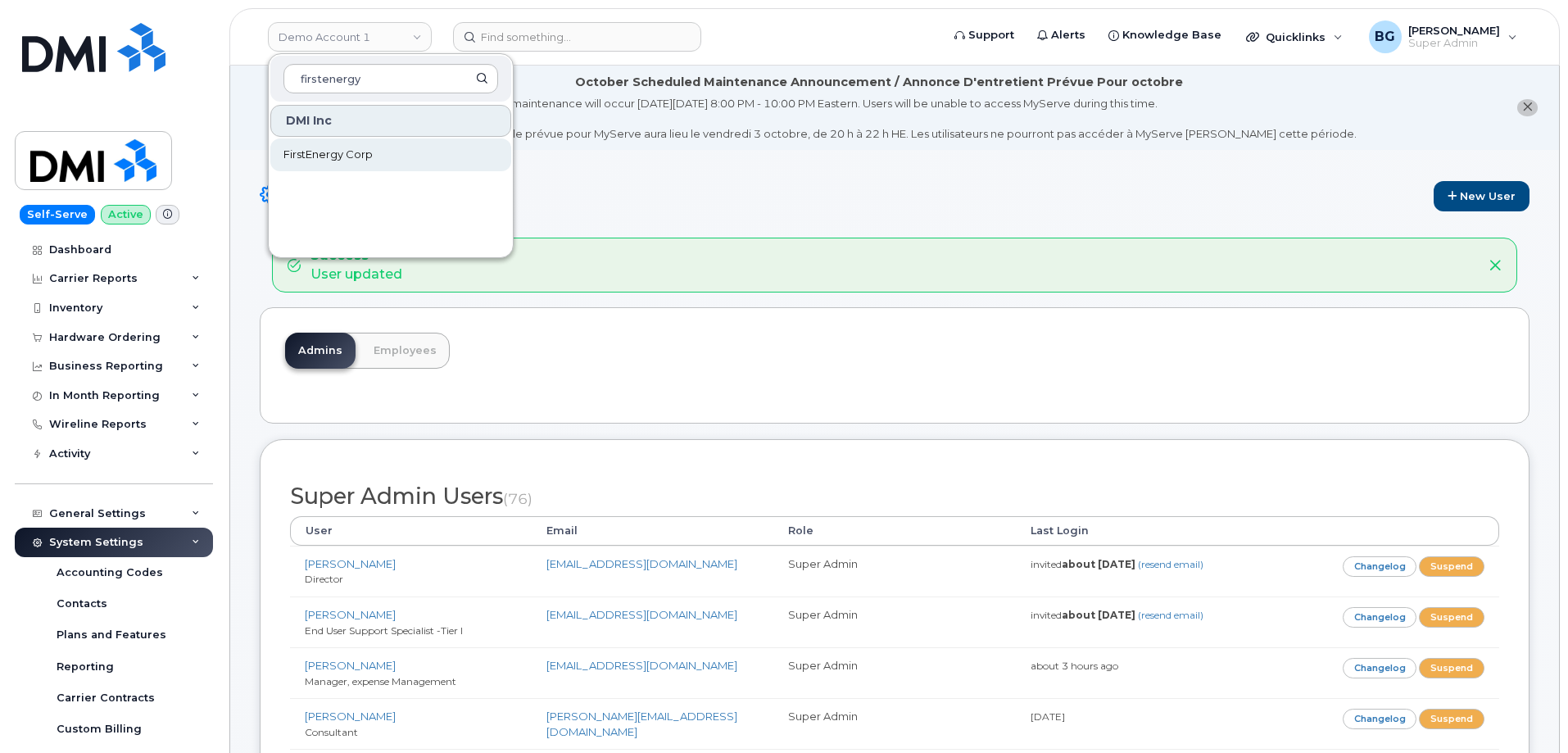
type input "firstenergy"
click at [351, 155] on span "FirstEnergy Corp" at bounding box center [328, 154] width 89 height 17
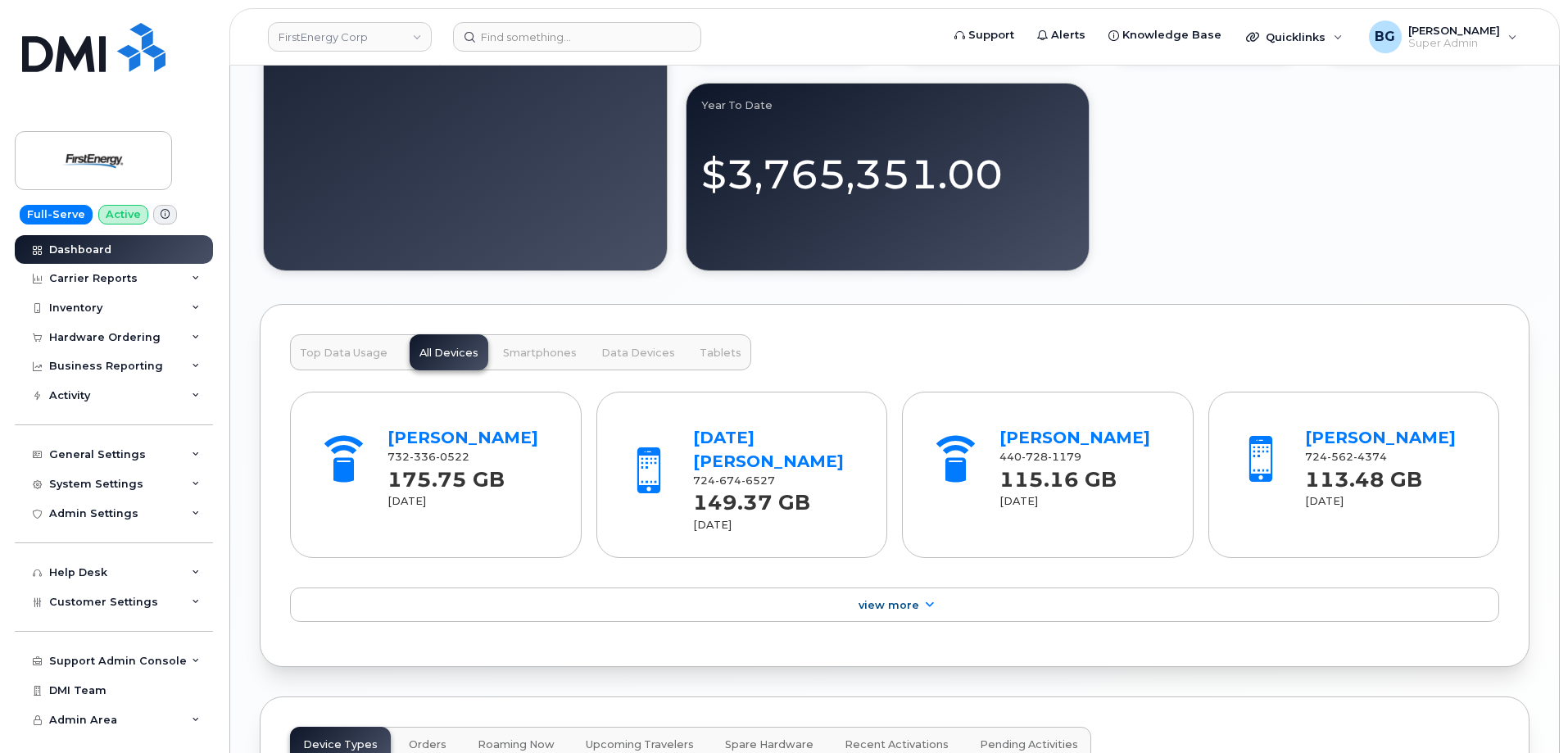
scroll to position [1420, 0]
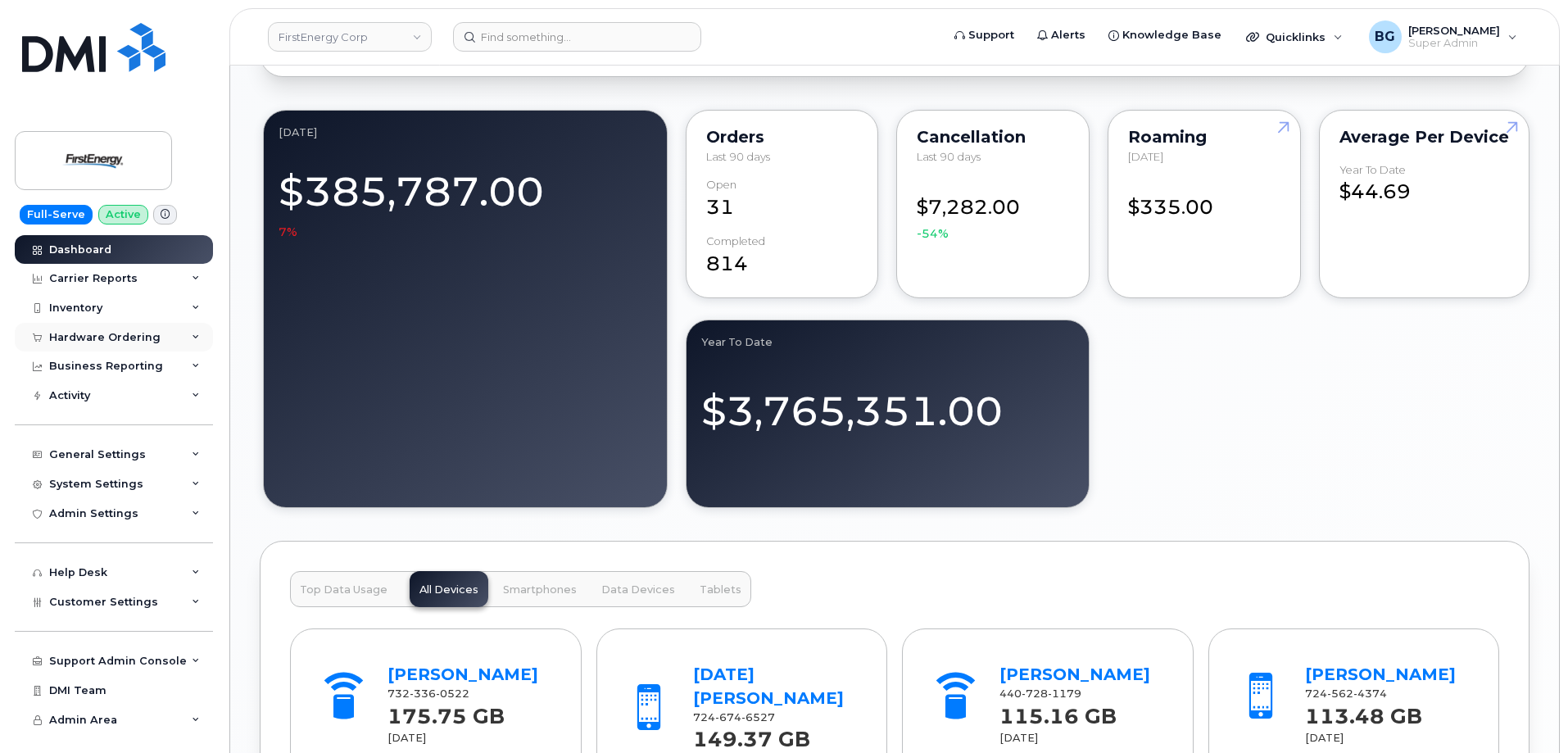
click at [85, 334] on div "Hardware Ordering" at bounding box center [105, 337] width 112 height 13
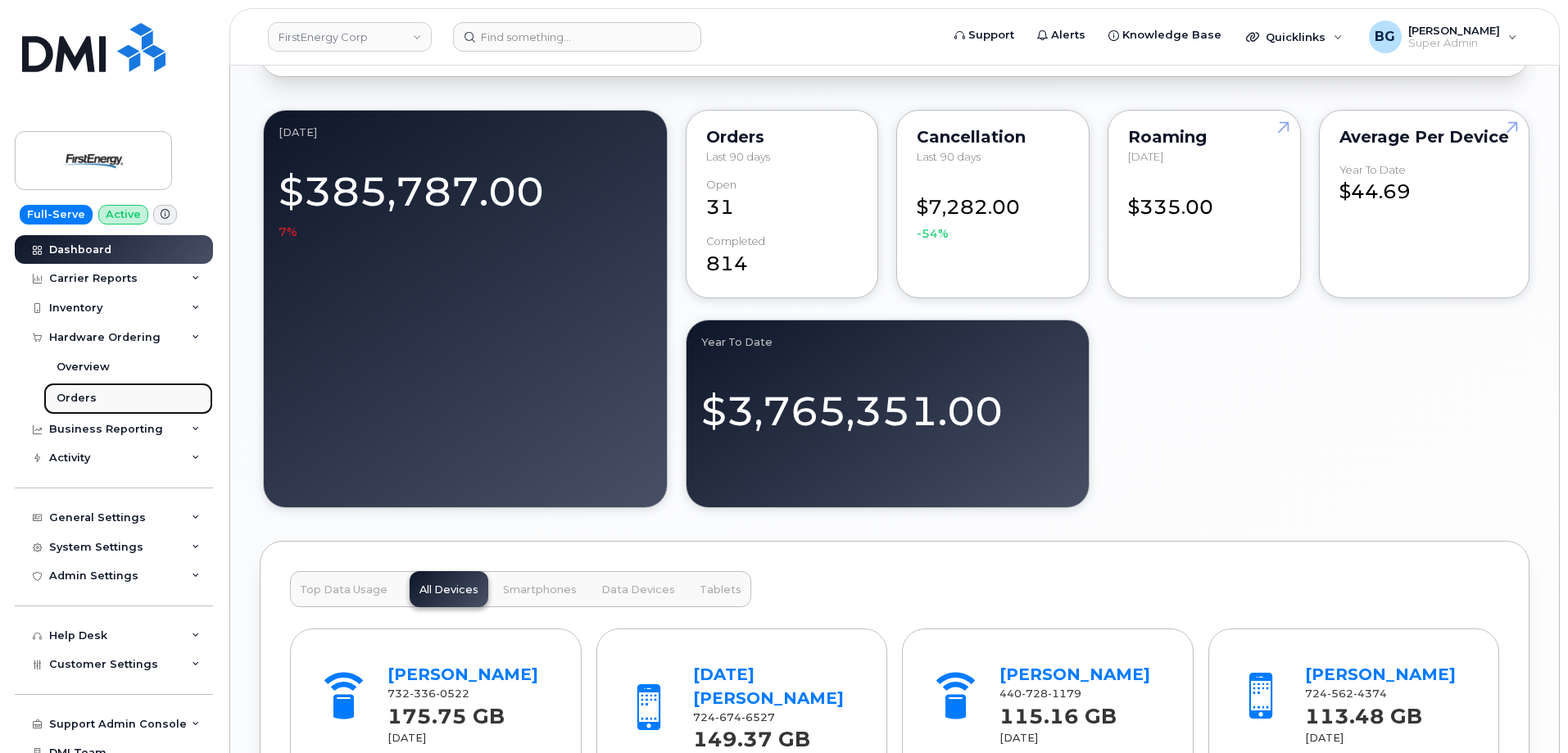
click at [74, 399] on div "Orders" at bounding box center [76, 397] width 40 height 15
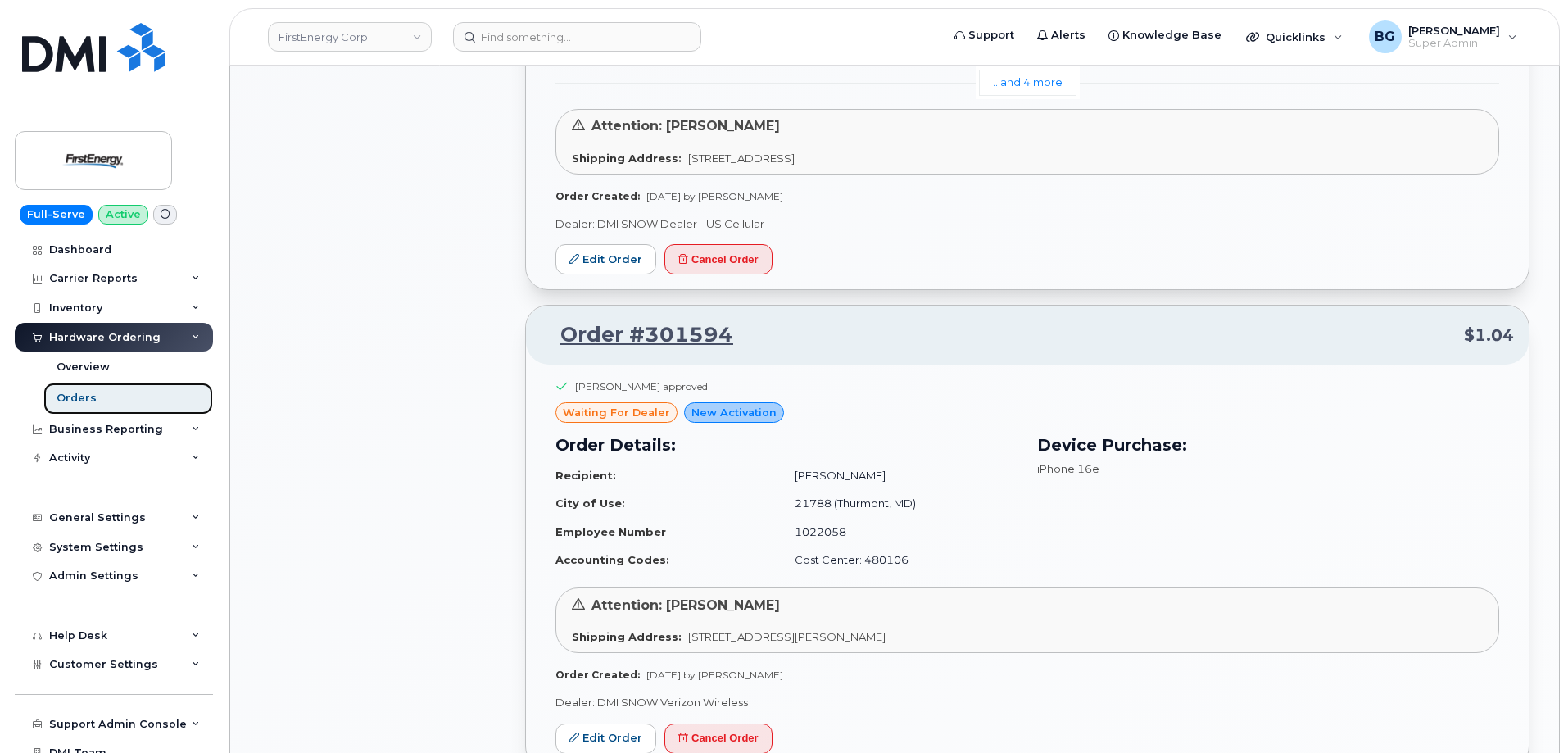
scroll to position [1639, 0]
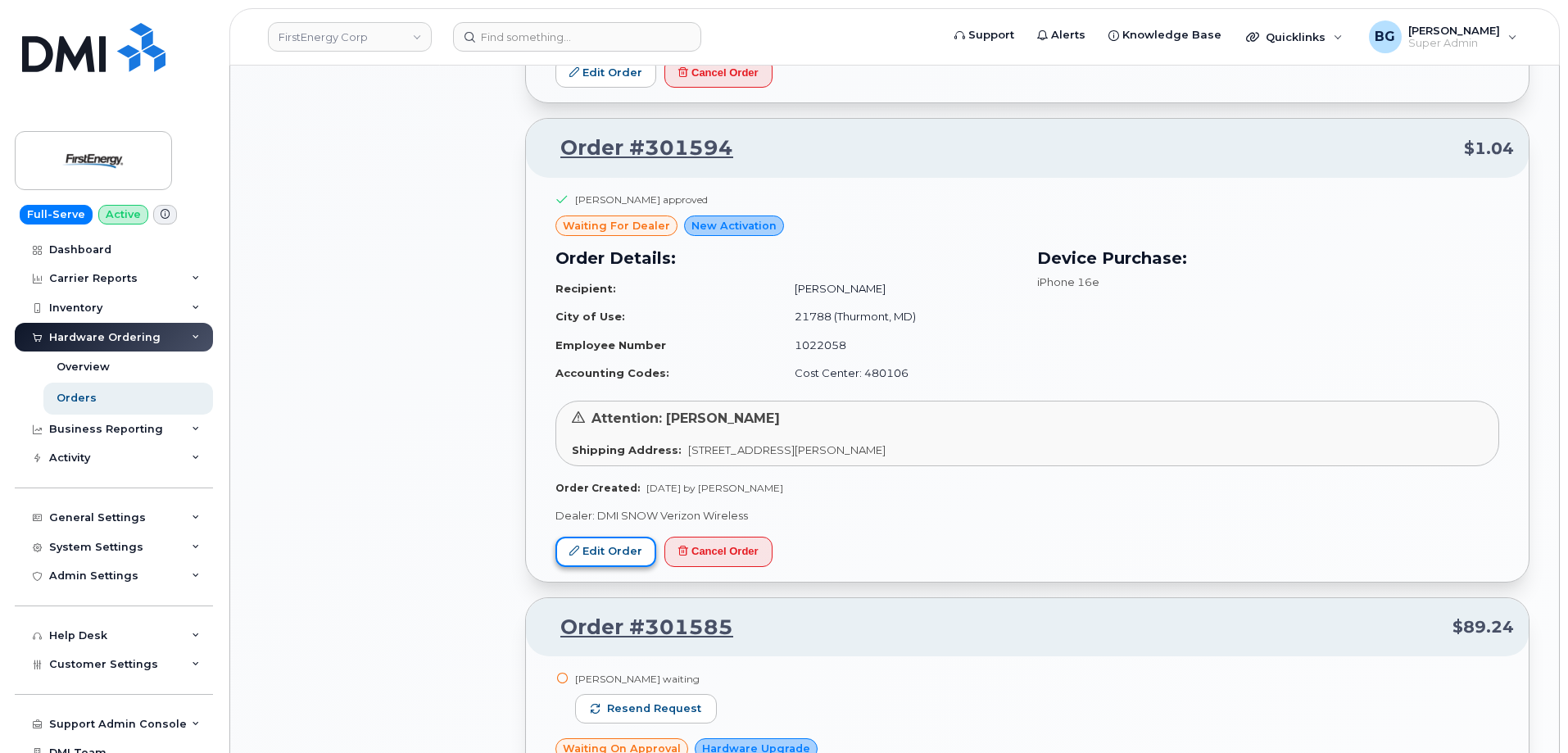
click at [596, 551] on link "Edit Order" at bounding box center [606, 551] width 101 height 30
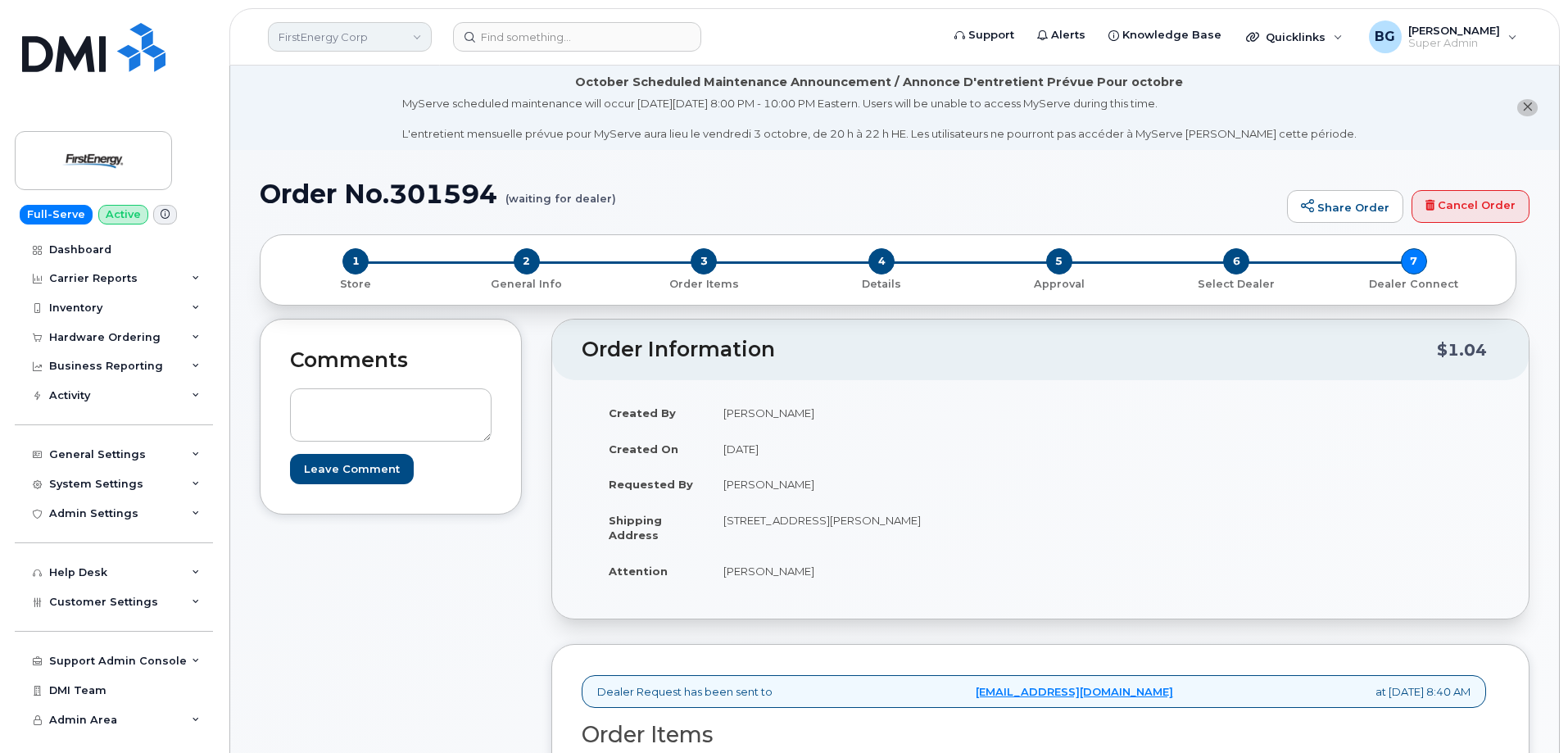
click at [324, 43] on link "FirstEnergy Corp" at bounding box center [350, 37] width 164 height 29
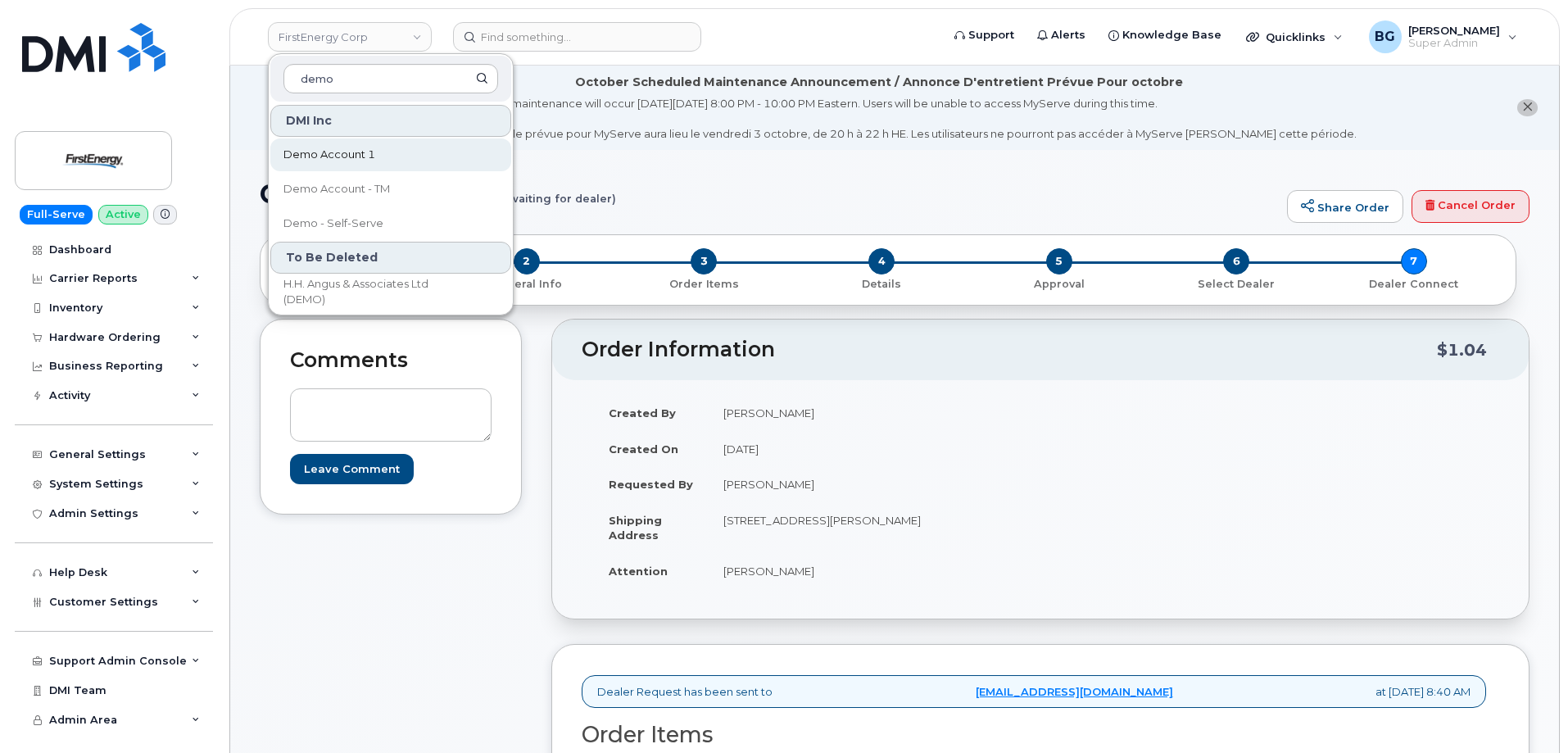
type input "demo"
click at [319, 152] on span "Demo Account 1" at bounding box center [329, 154] width 91 height 17
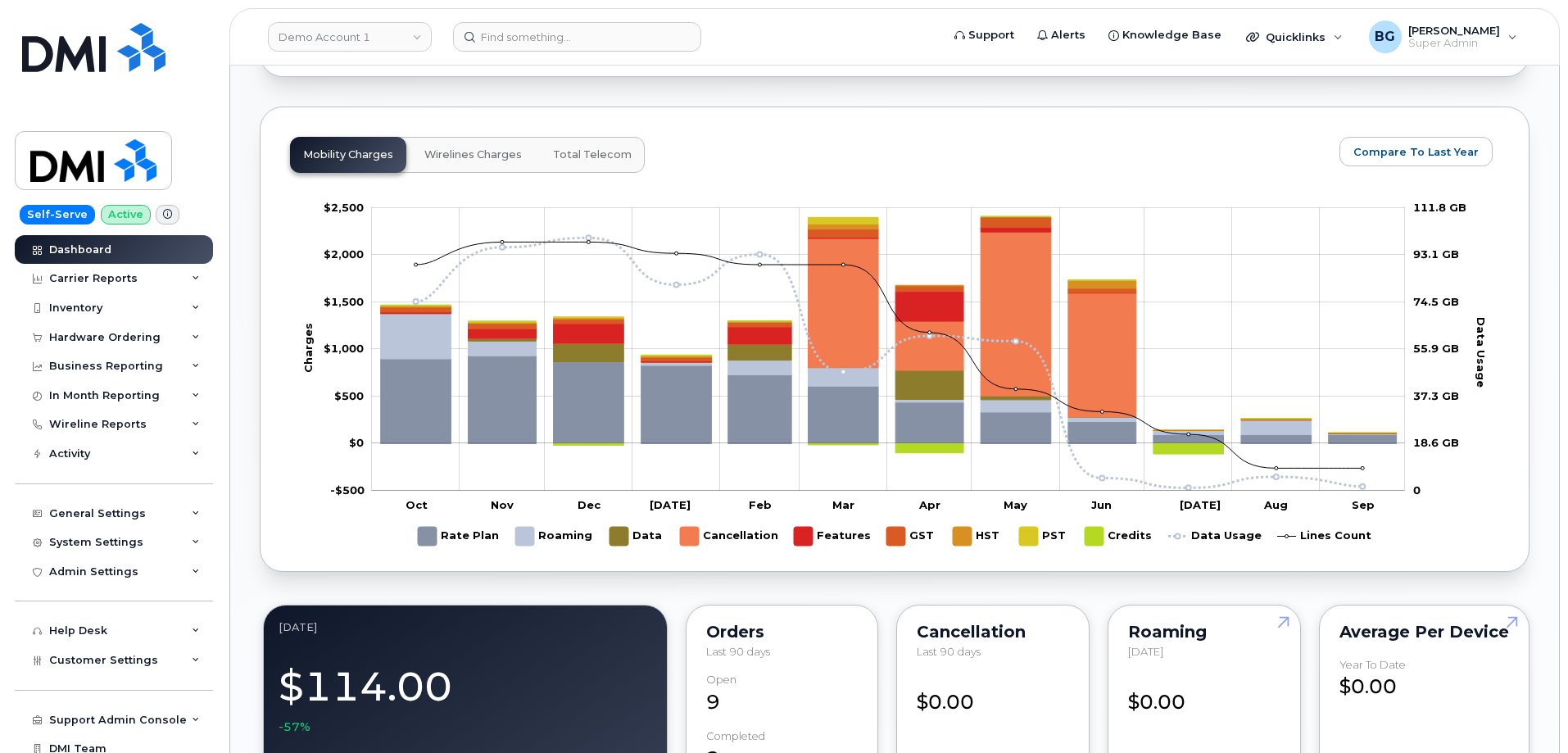
scroll to position [750, 0]
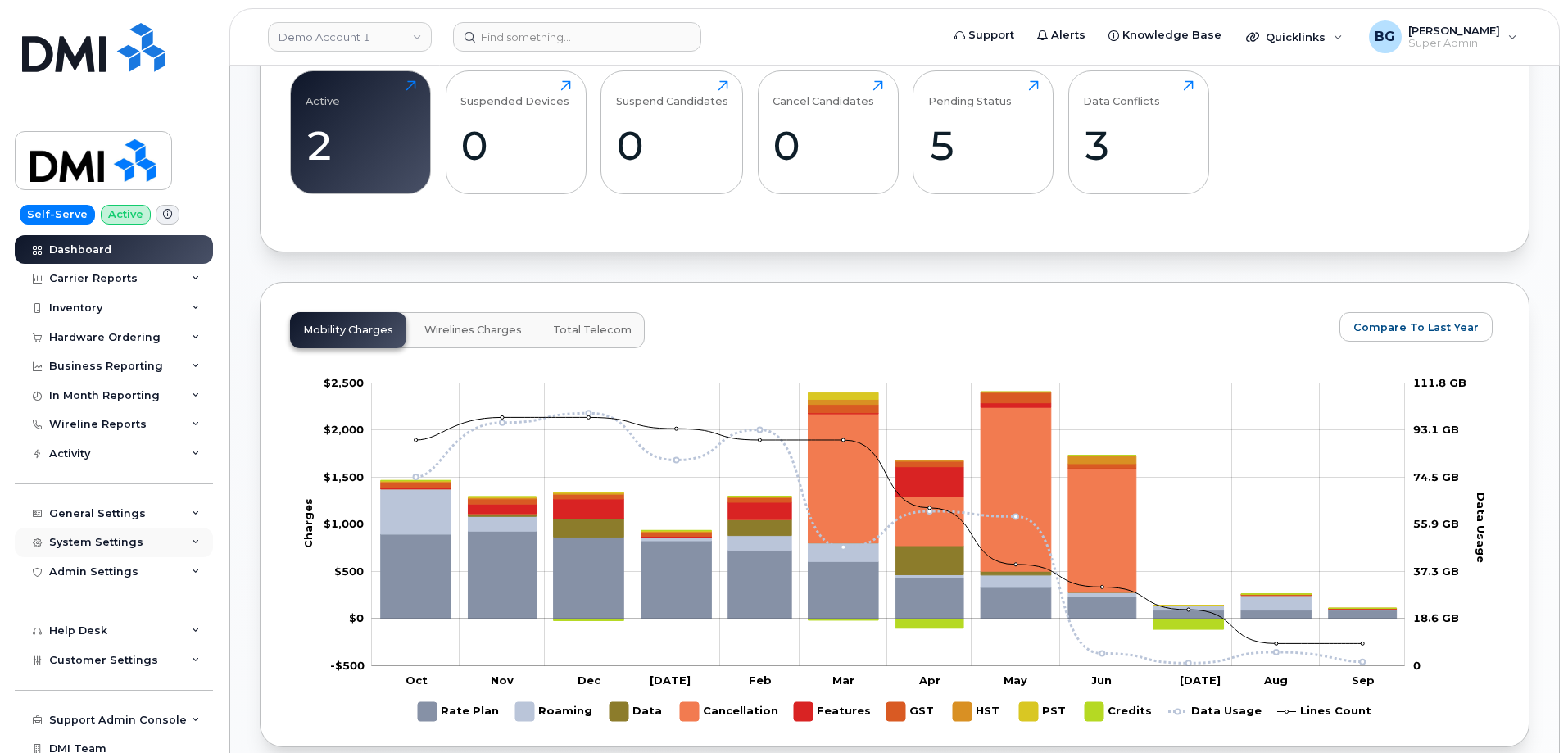
click at [85, 532] on div "System Settings" at bounding box center [114, 542] width 198 height 29
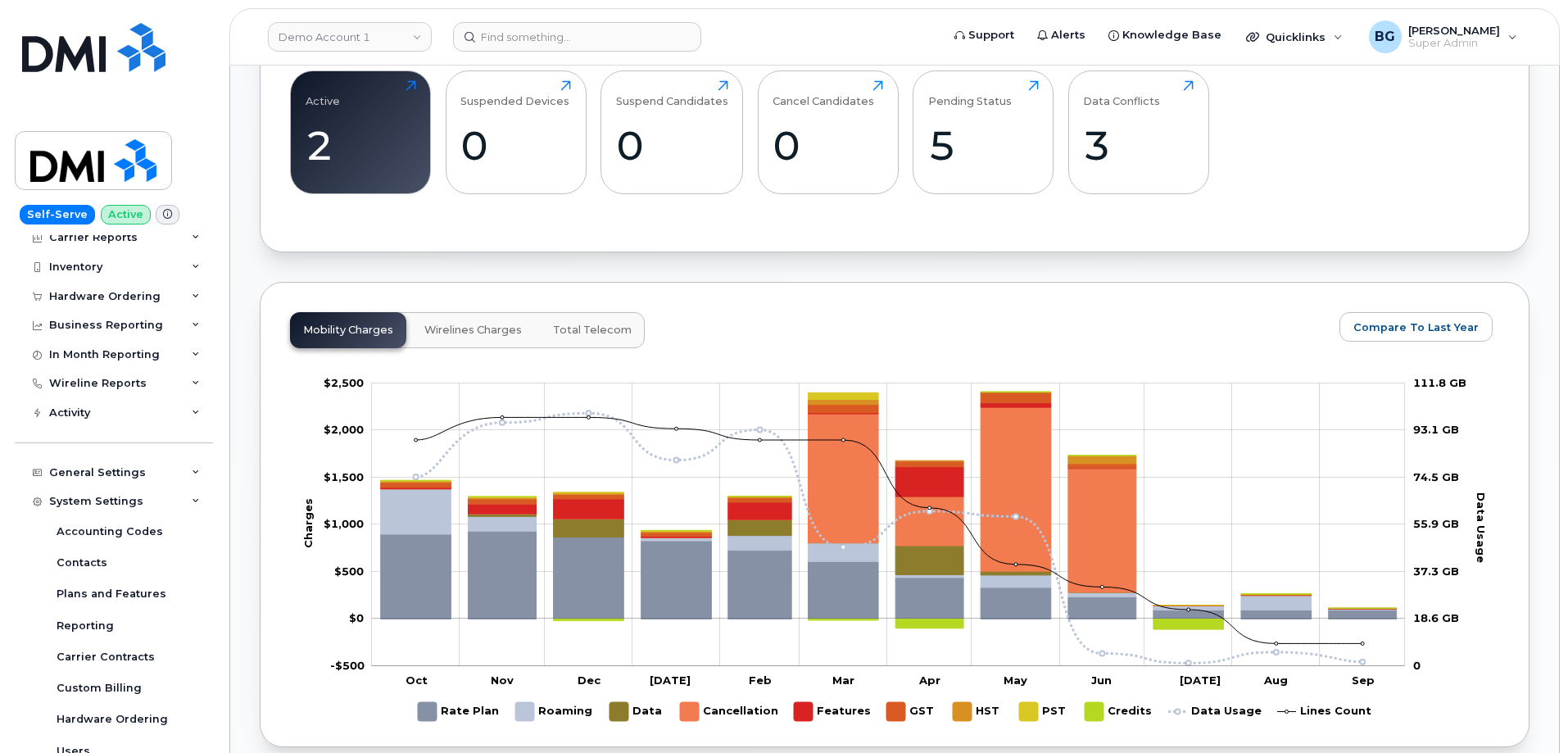
scroll to position [219, 0]
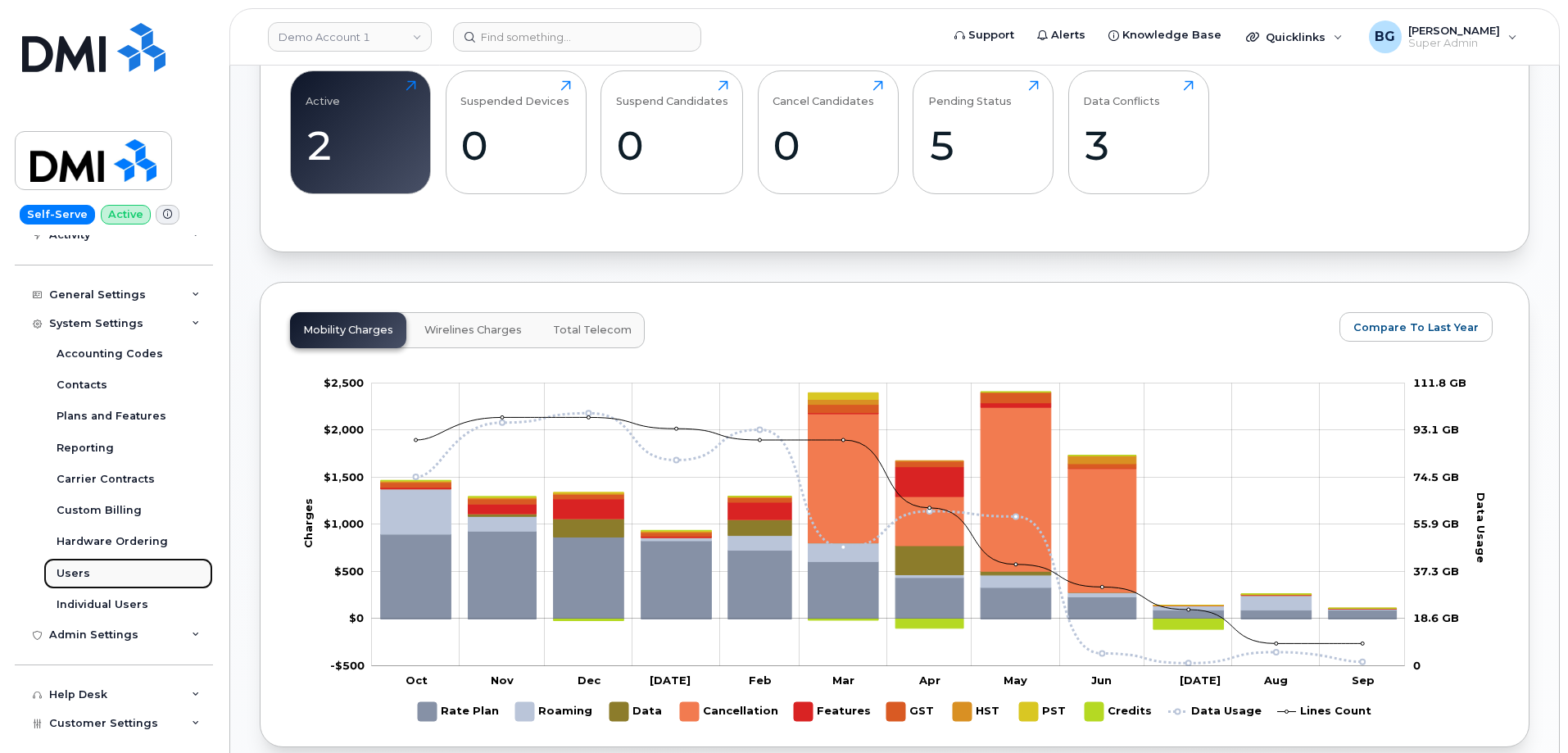
click at [59, 564] on link "Users" at bounding box center [128, 573] width 170 height 31
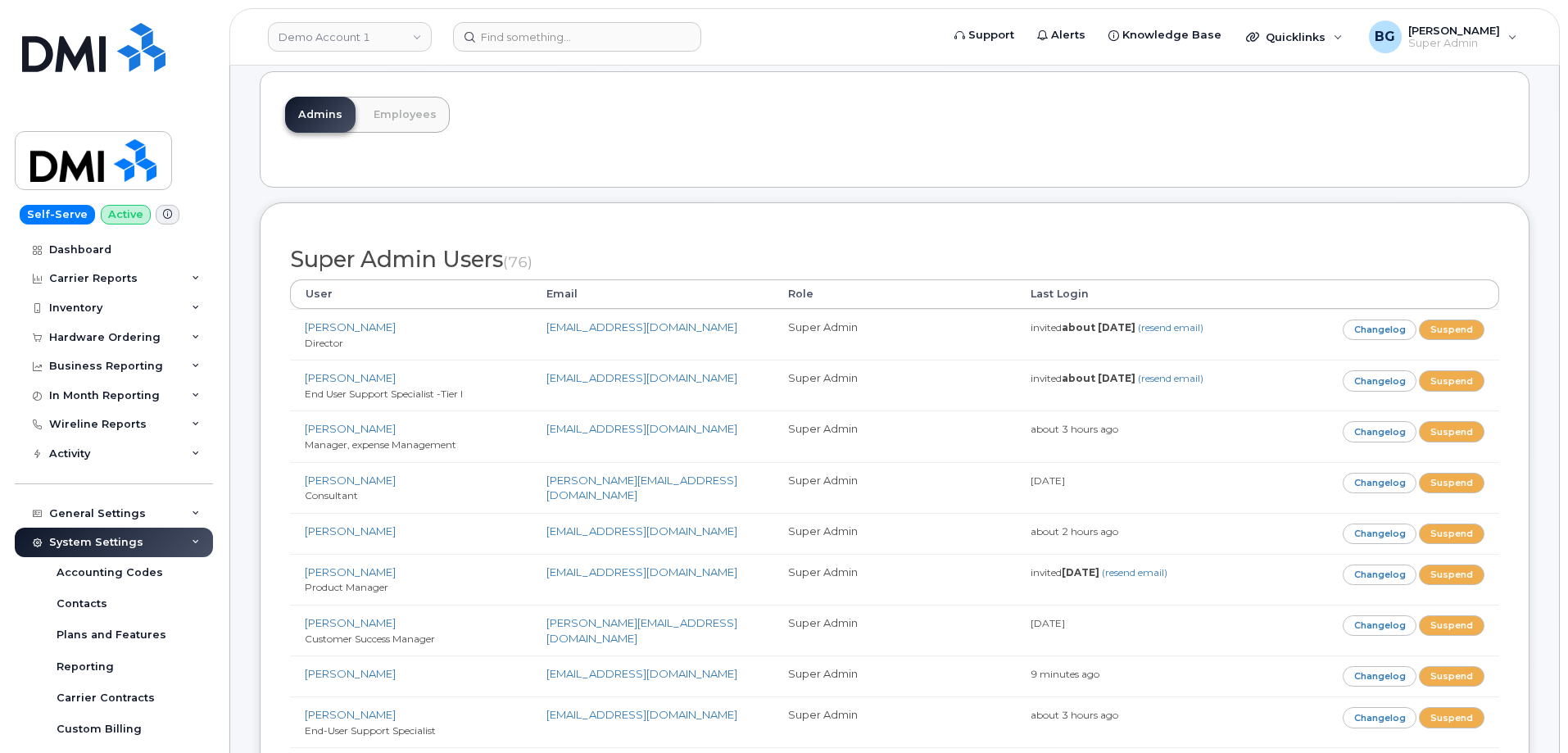
scroll to position [164, 0]
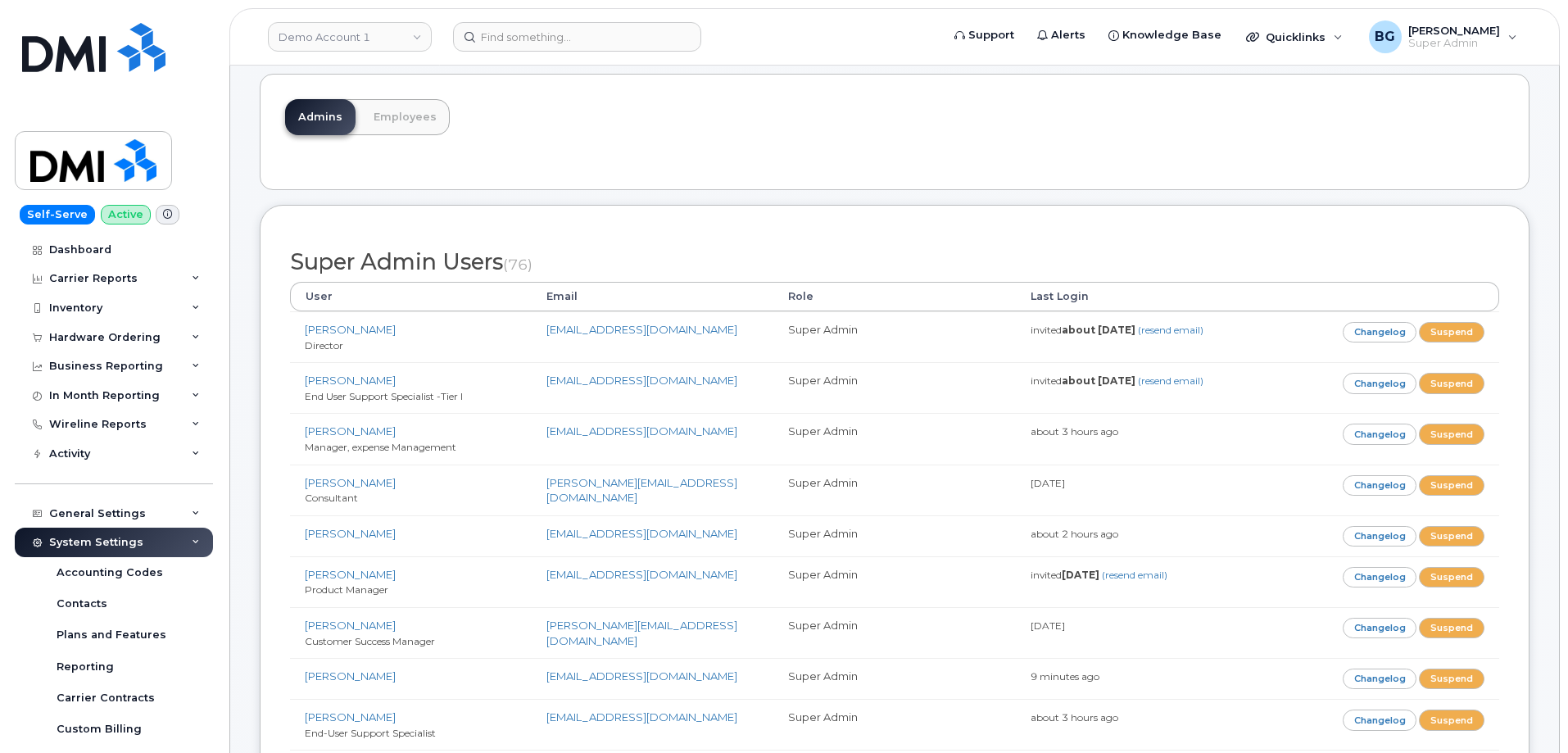
click at [934, 128] on div "Admins Employees" at bounding box center [894, 132] width 1270 height 117
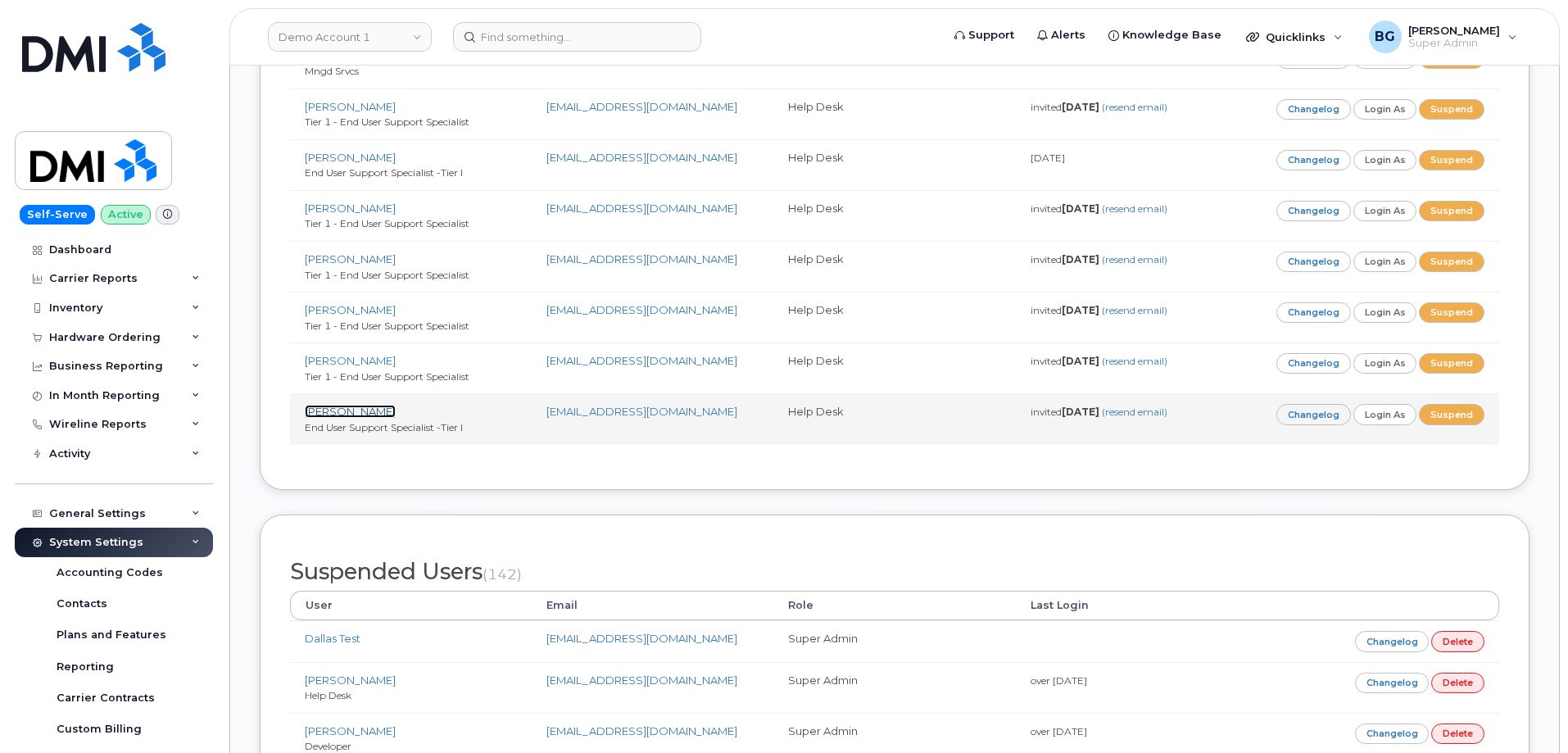
click at [330, 405] on link "[PERSON_NAME]" at bounding box center [351, 411] width 91 height 13
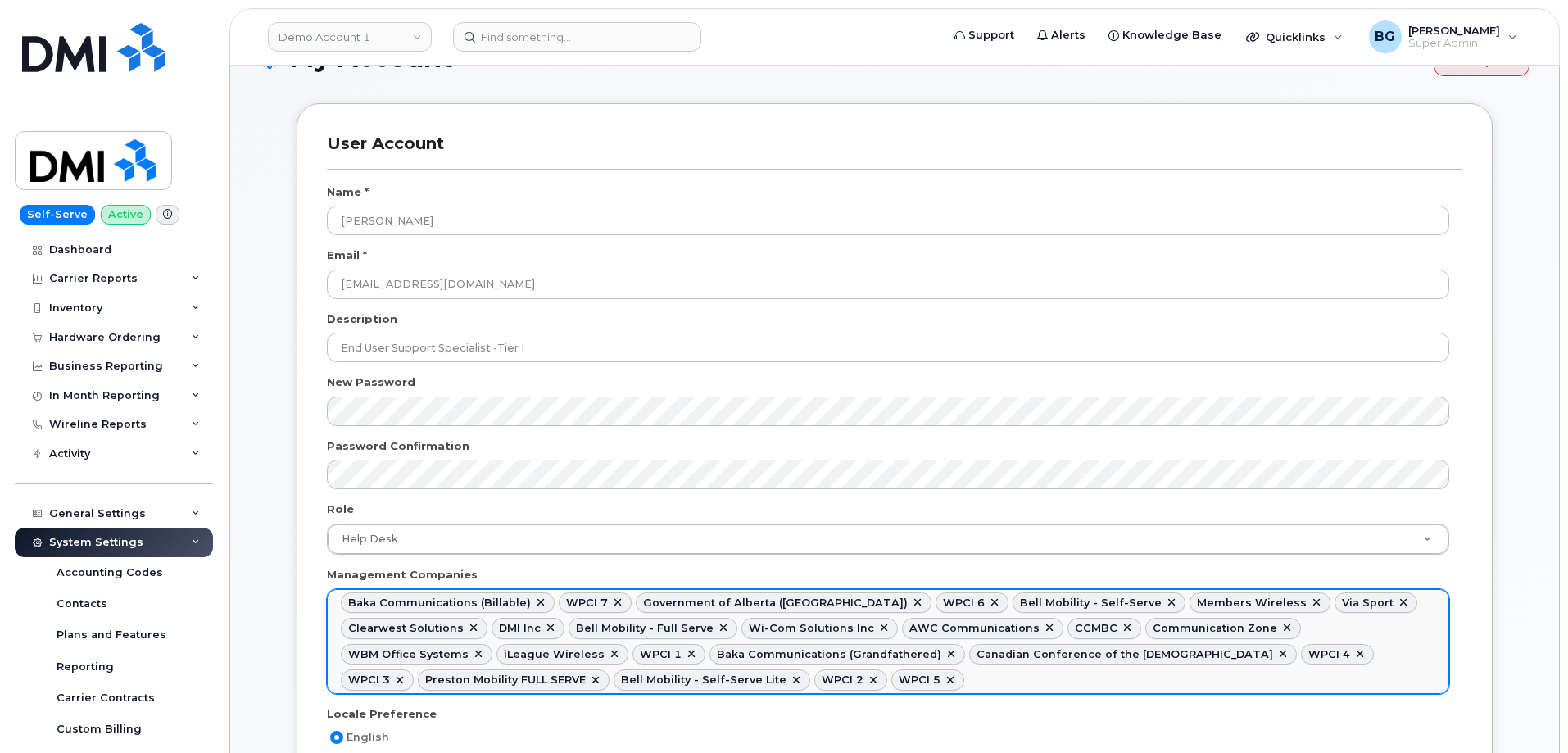
scroll to position [219, 0]
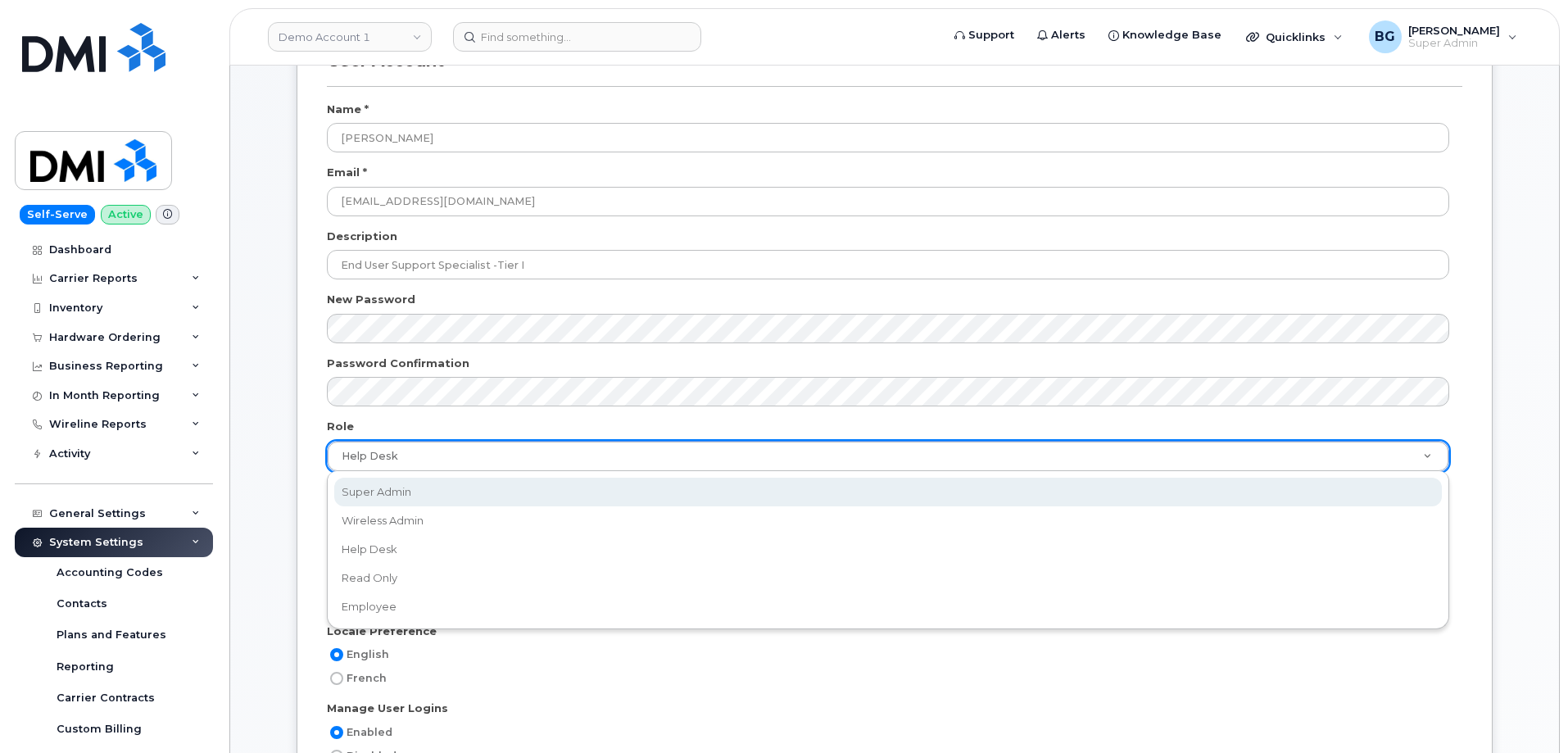
select select "super_admin"
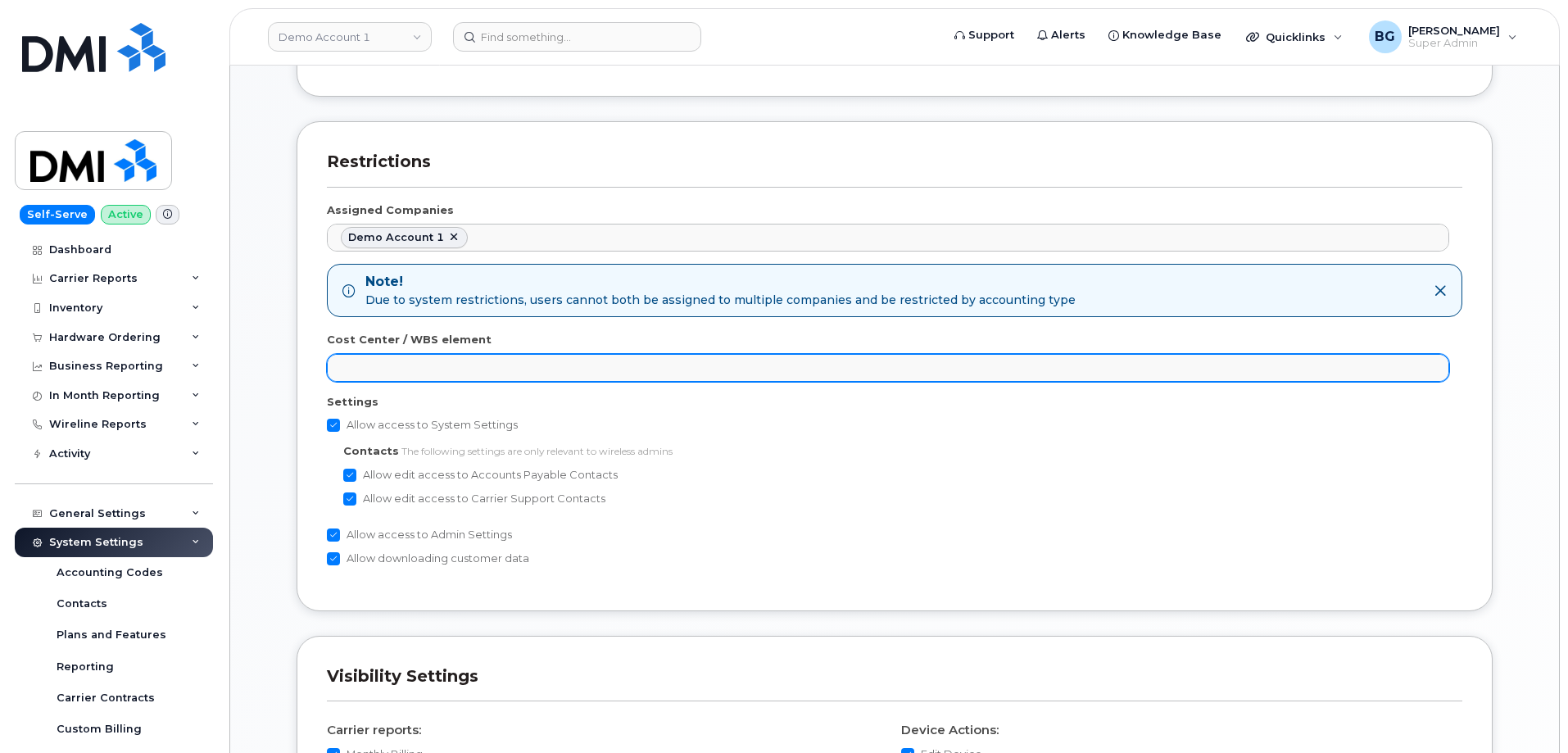
scroll to position [929, 0]
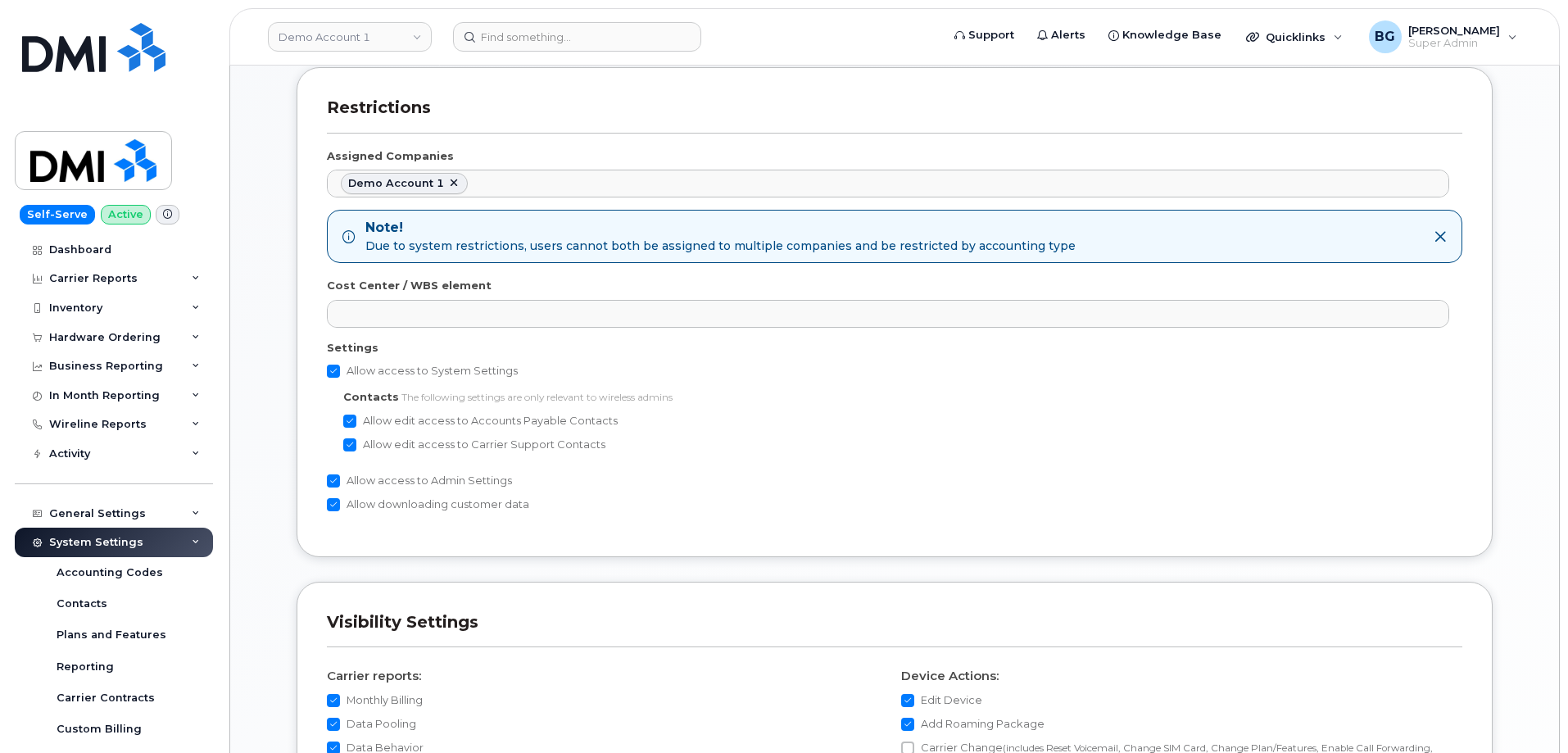
click at [336, 372] on input "Allow access to System Settings" at bounding box center [333, 370] width 13 height 13
checkbox input "false"
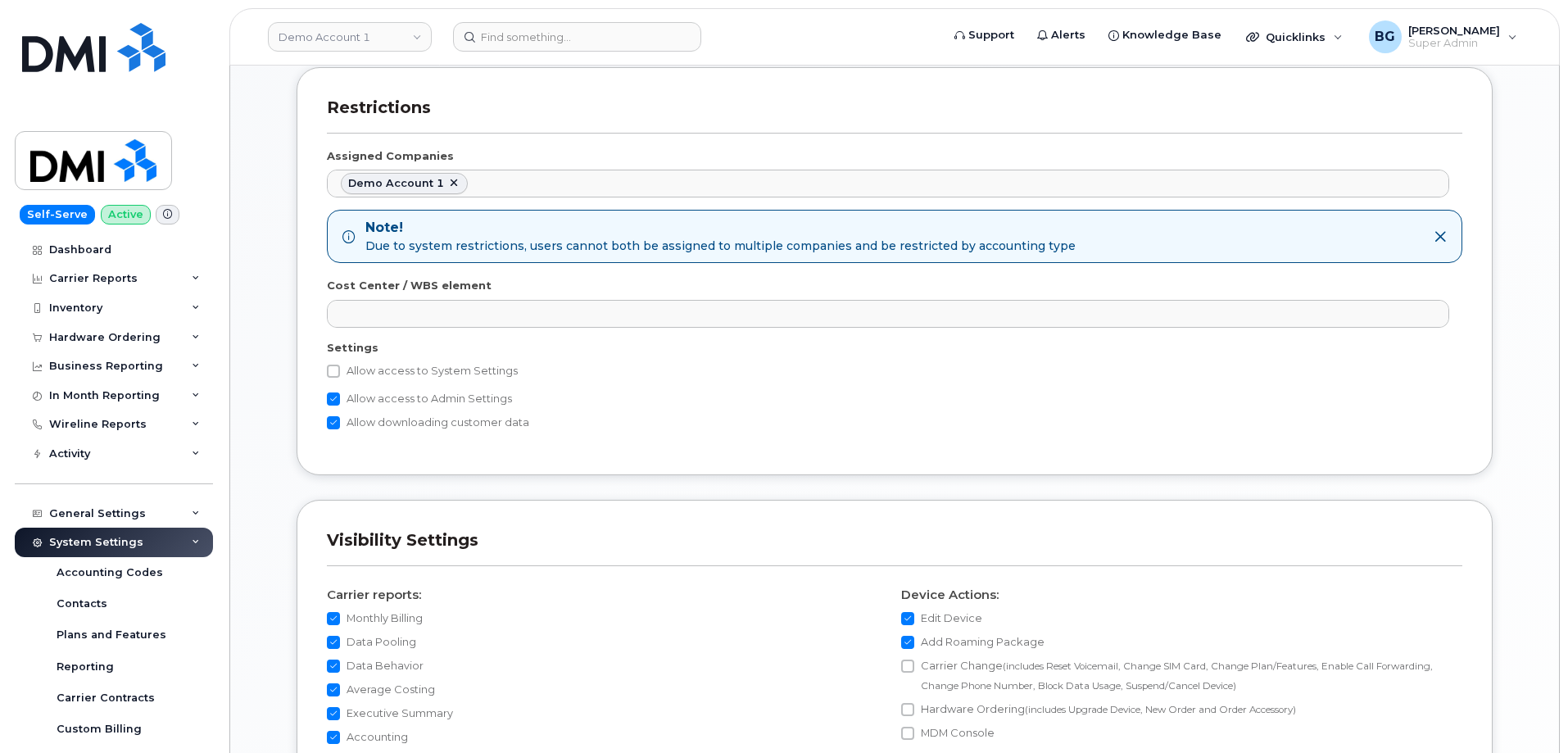
click at [330, 396] on input "Allow access to Admin Settings" at bounding box center [333, 398] width 13 height 13
checkbox input "false"
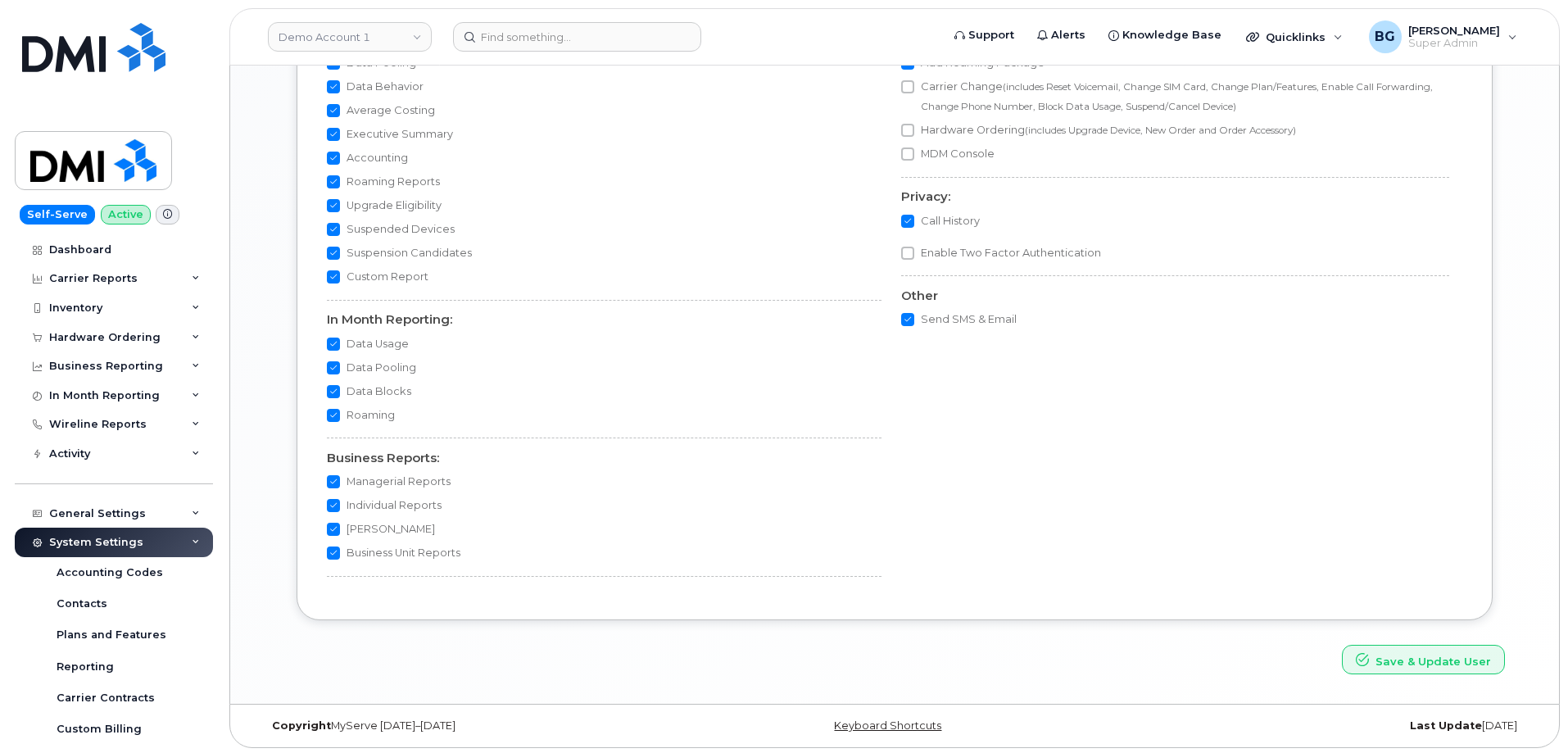
scroll to position [1511, 0]
click at [1386, 659] on button "Save & Update User" at bounding box center [1424, 656] width 163 height 30
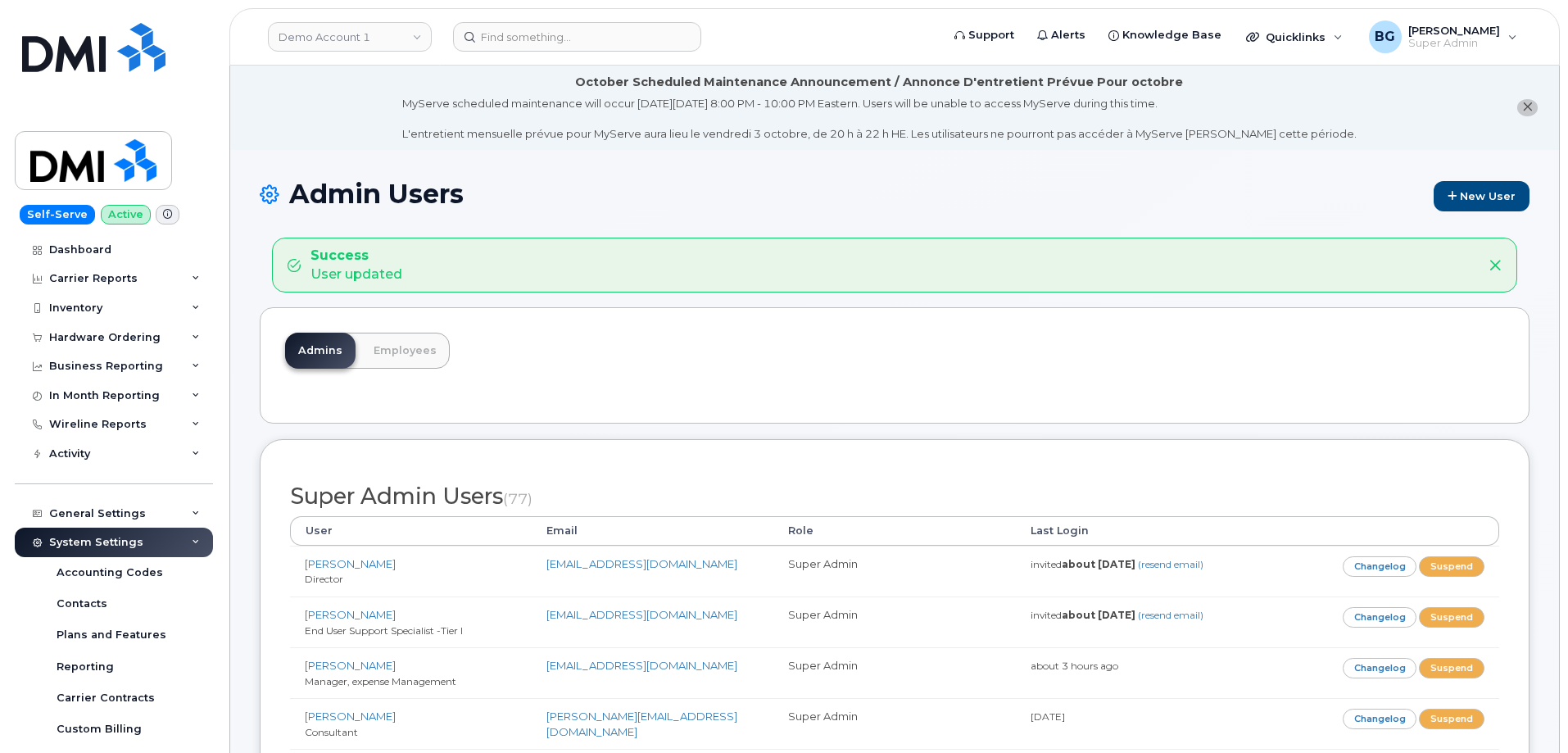
click at [881, 212] on div "Admin Users New User" at bounding box center [894, 209] width 1270 height 58
drag, startPoint x: 500, startPoint y: 29, endPoint x: 511, endPoint y: 34, distance: 12.1
click at [500, 29] on input at bounding box center [577, 37] width 249 height 29
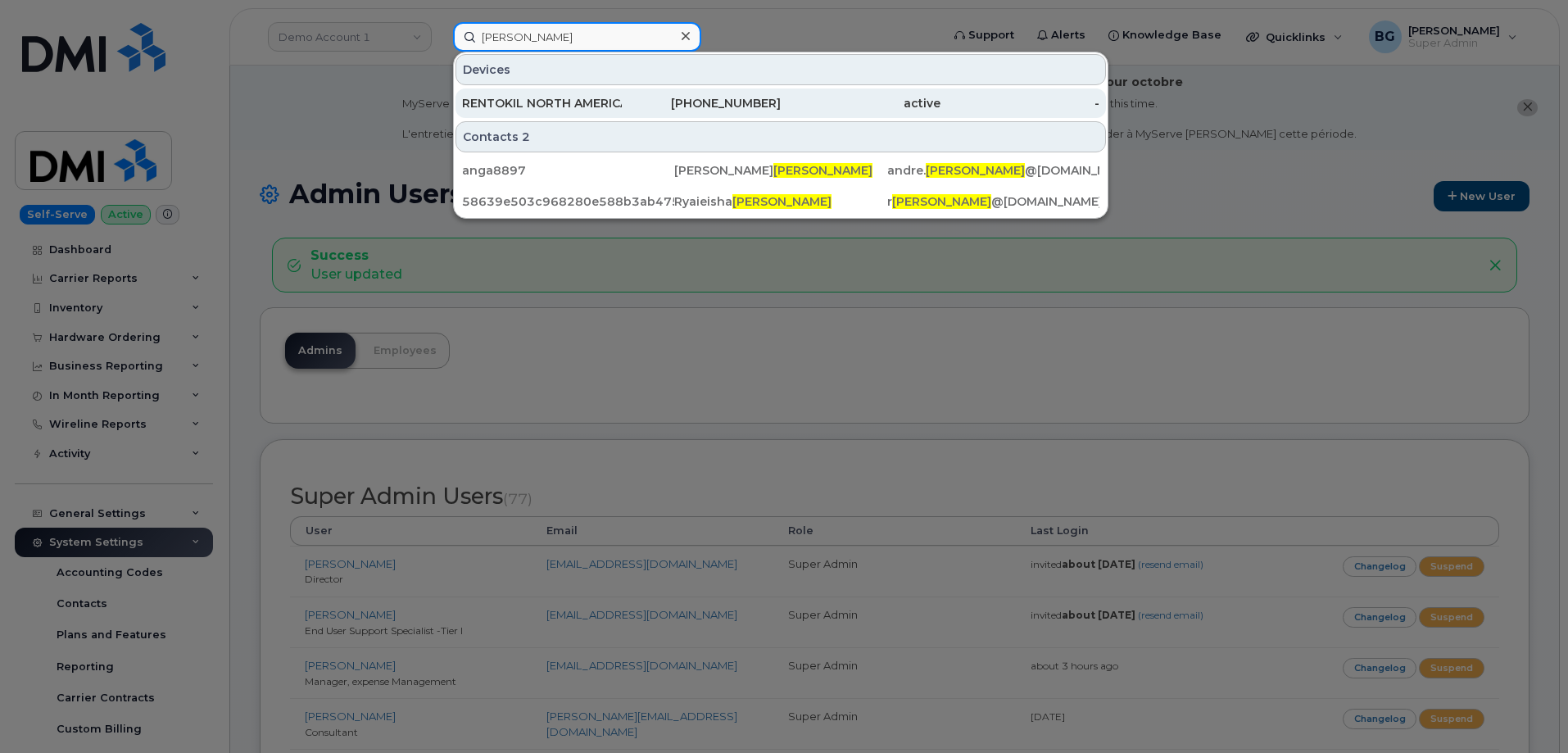
type input "garlington"
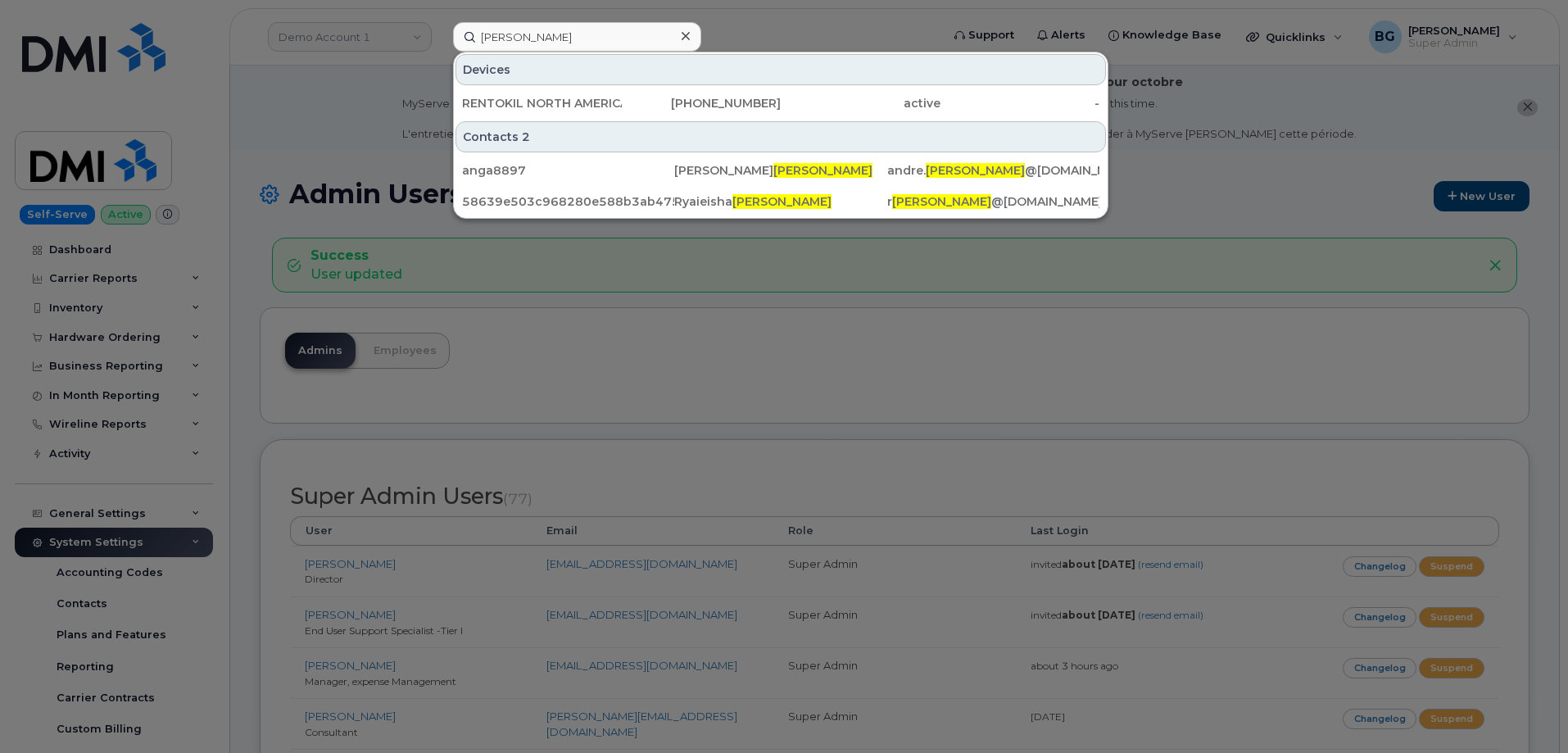
click at [787, 19] on div at bounding box center [784, 376] width 1568 height 753
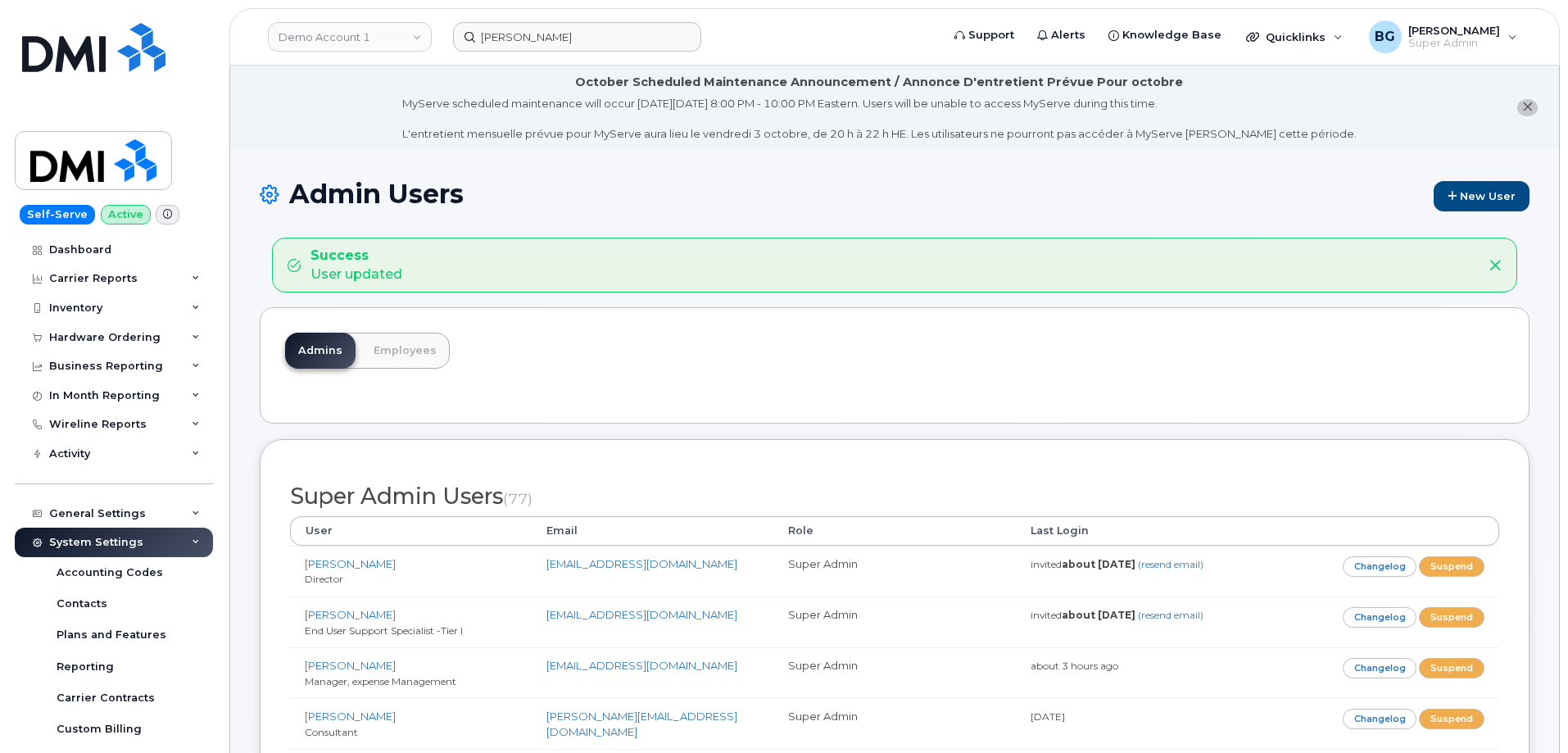
click at [849, 284] on div "Success User updated" at bounding box center [881, 265] width 1188 height 38
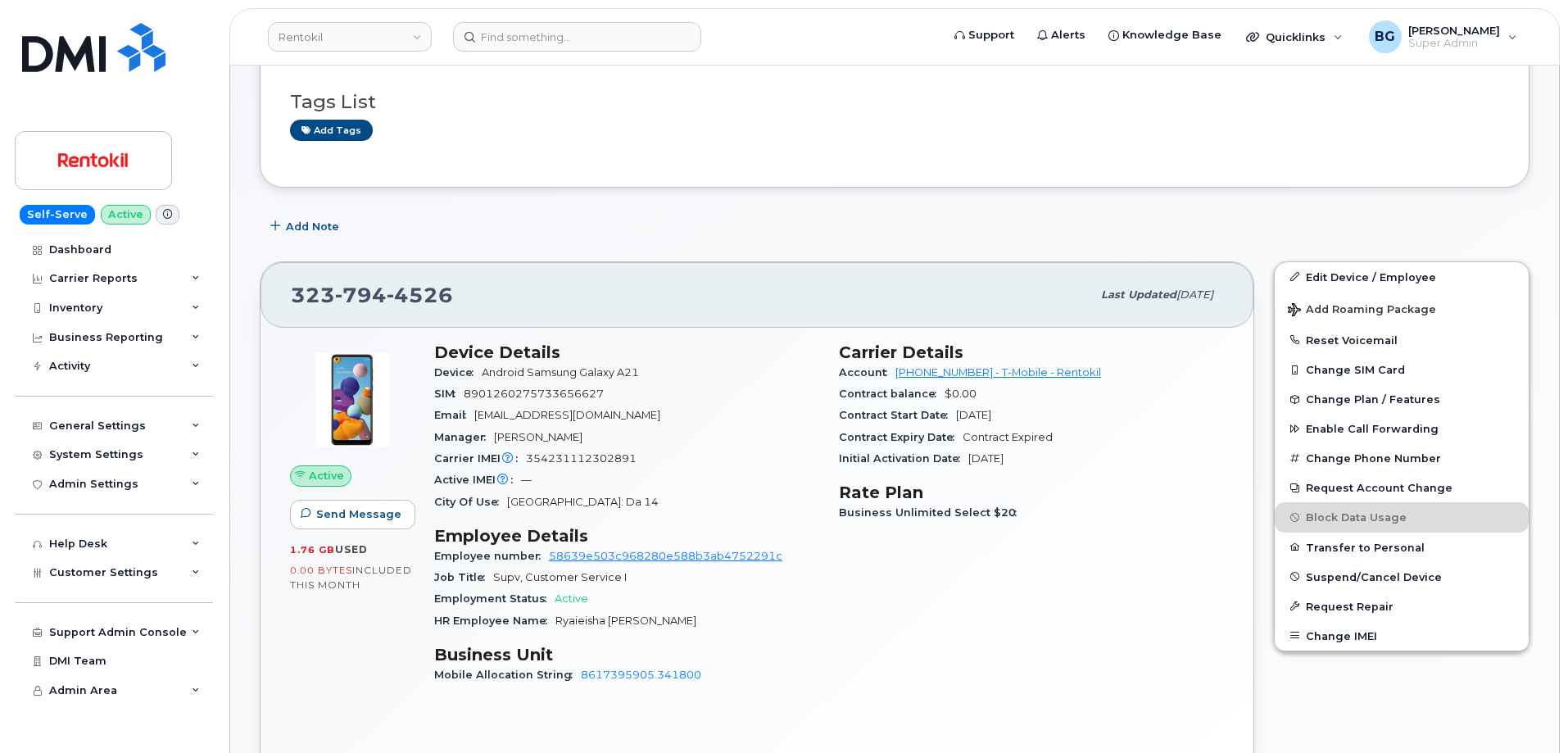
scroll to position [219, 0]
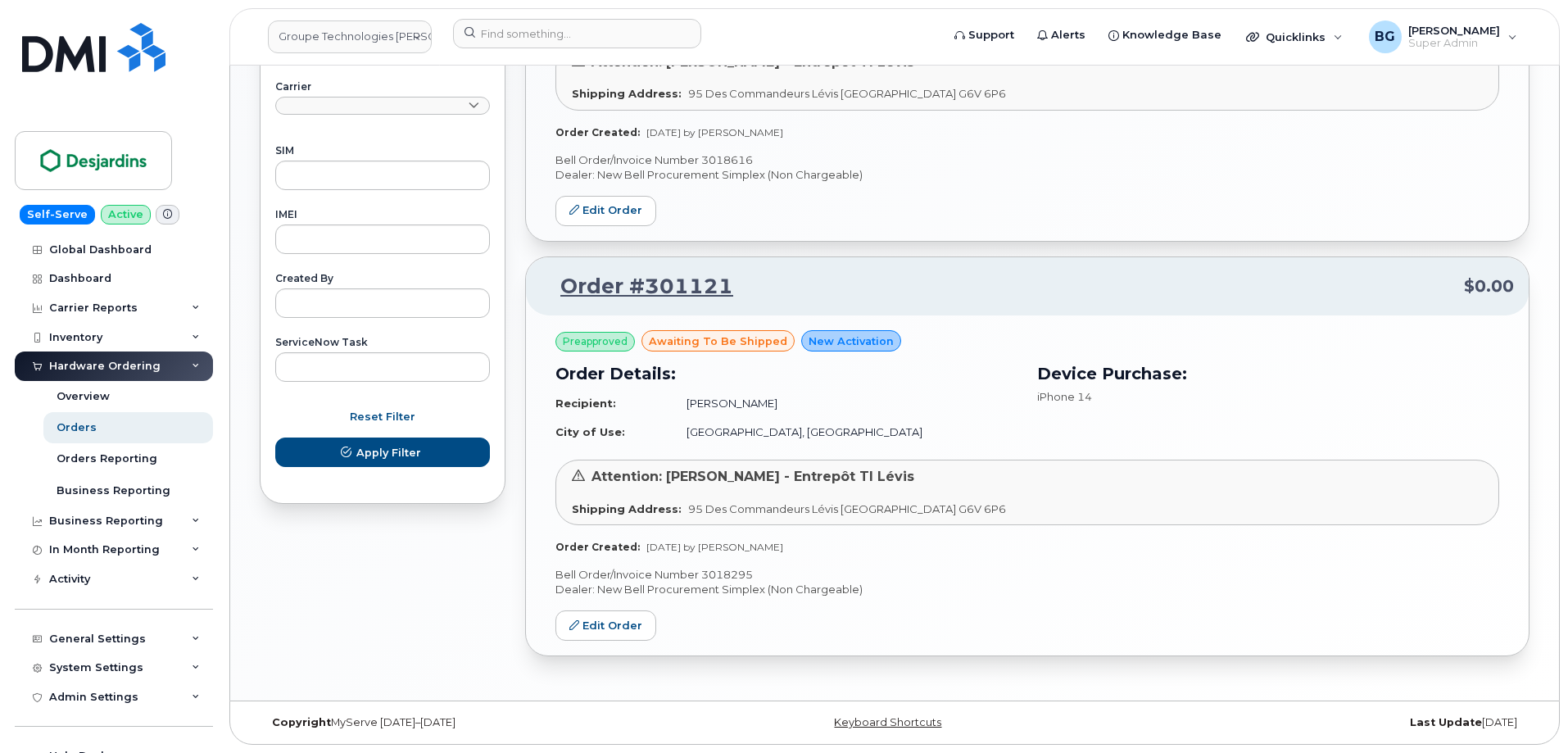
scroll to position [656, 0]
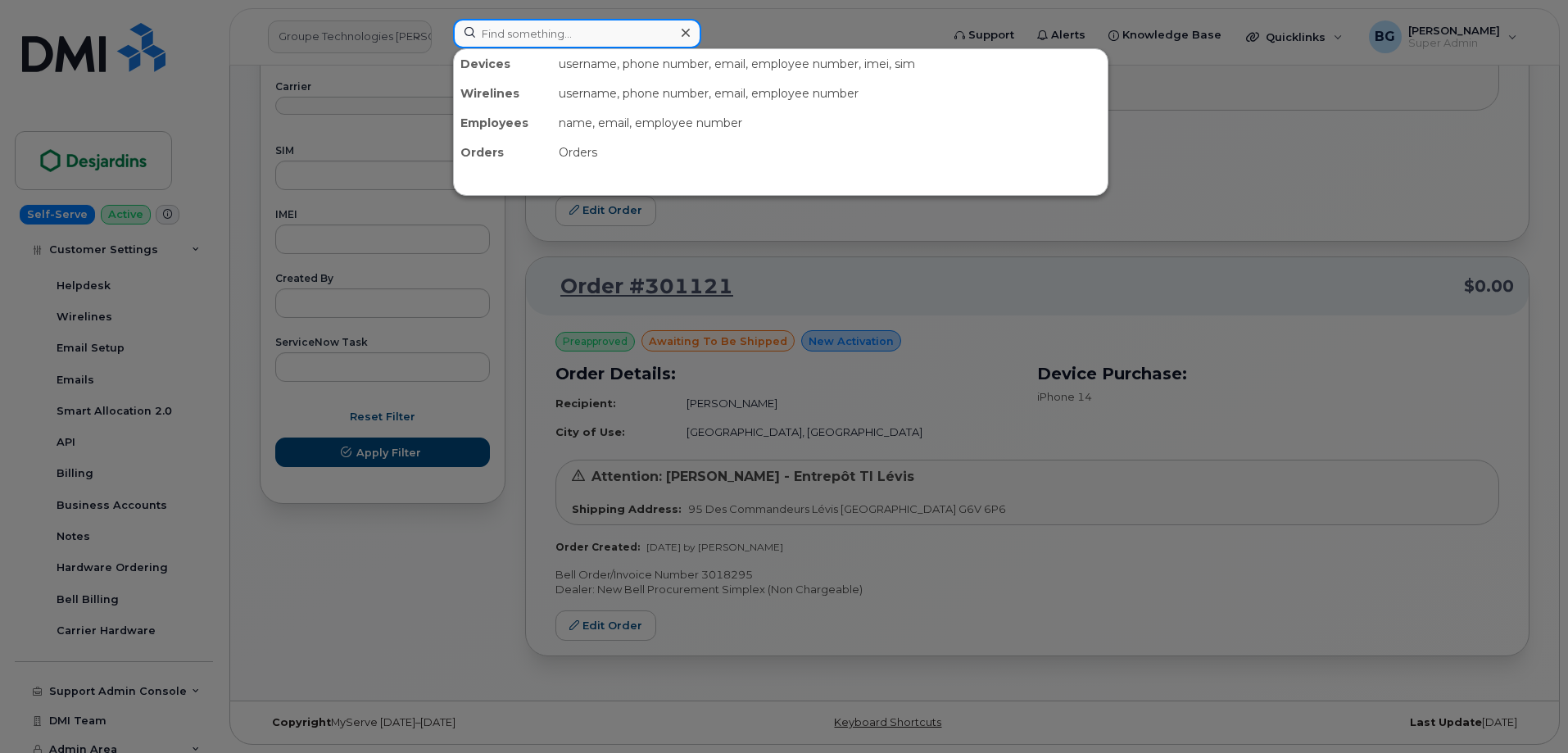
click at [543, 38] on input at bounding box center [577, 33] width 249 height 29
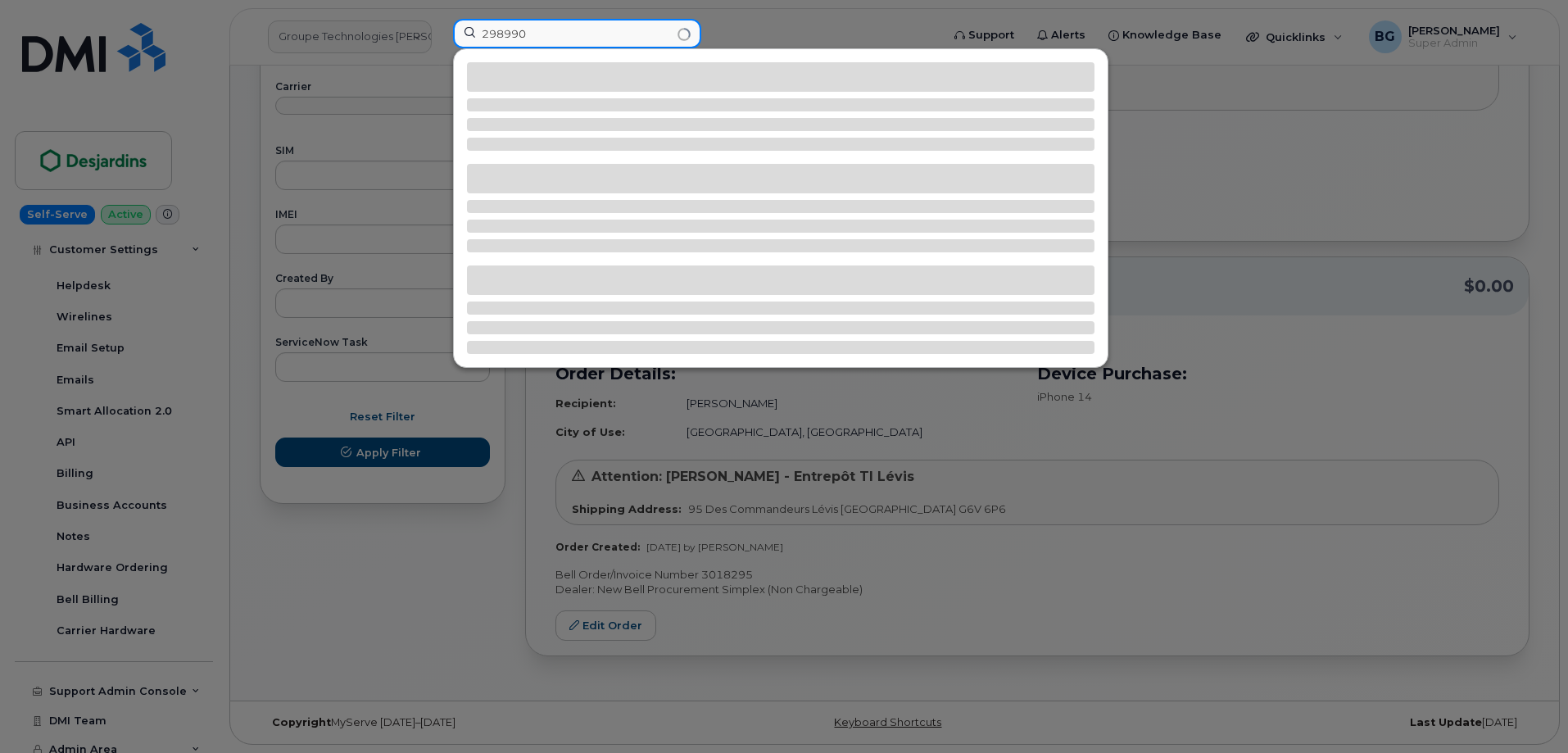
type input "298990"
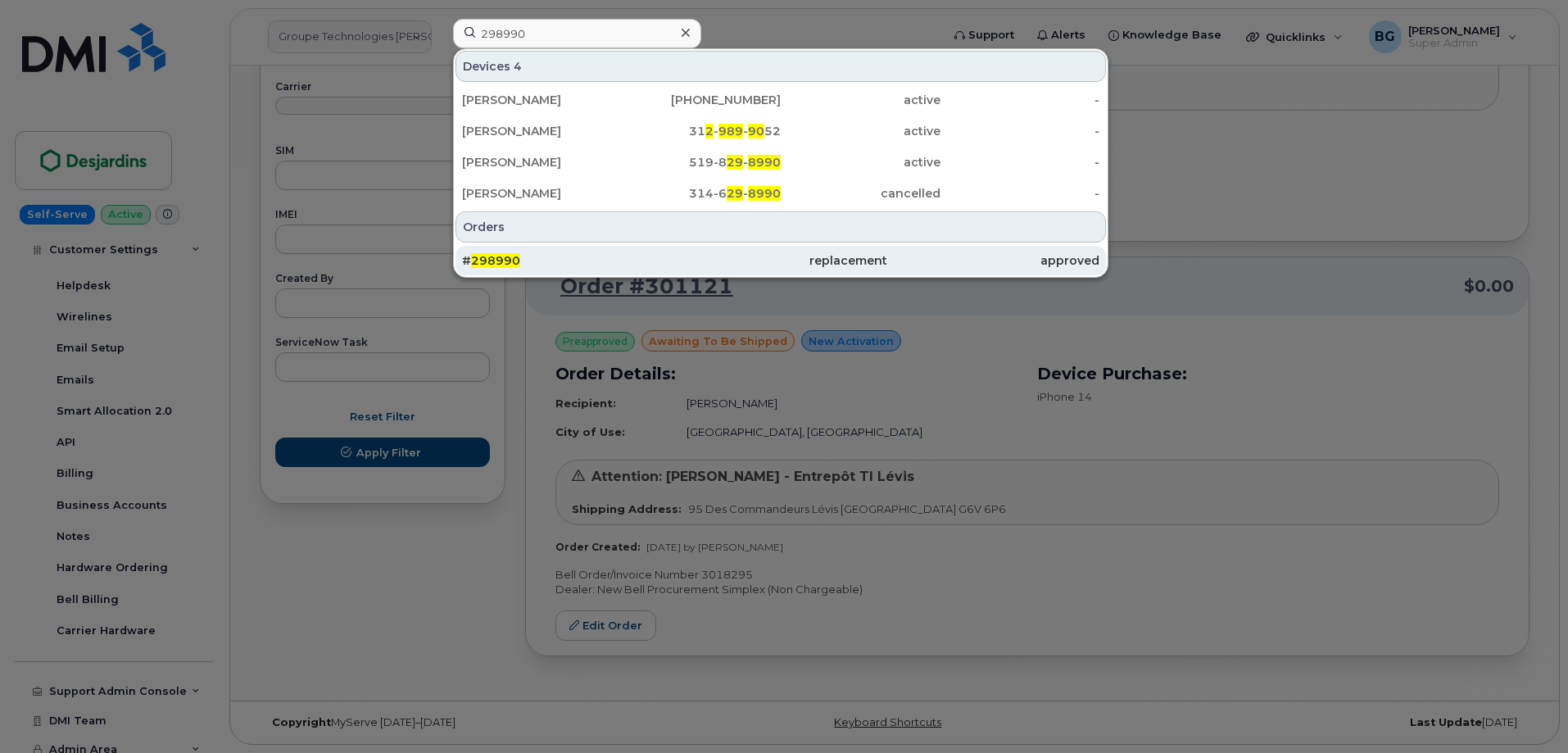
click at [486, 255] on span "298990" at bounding box center [495, 260] width 50 height 15
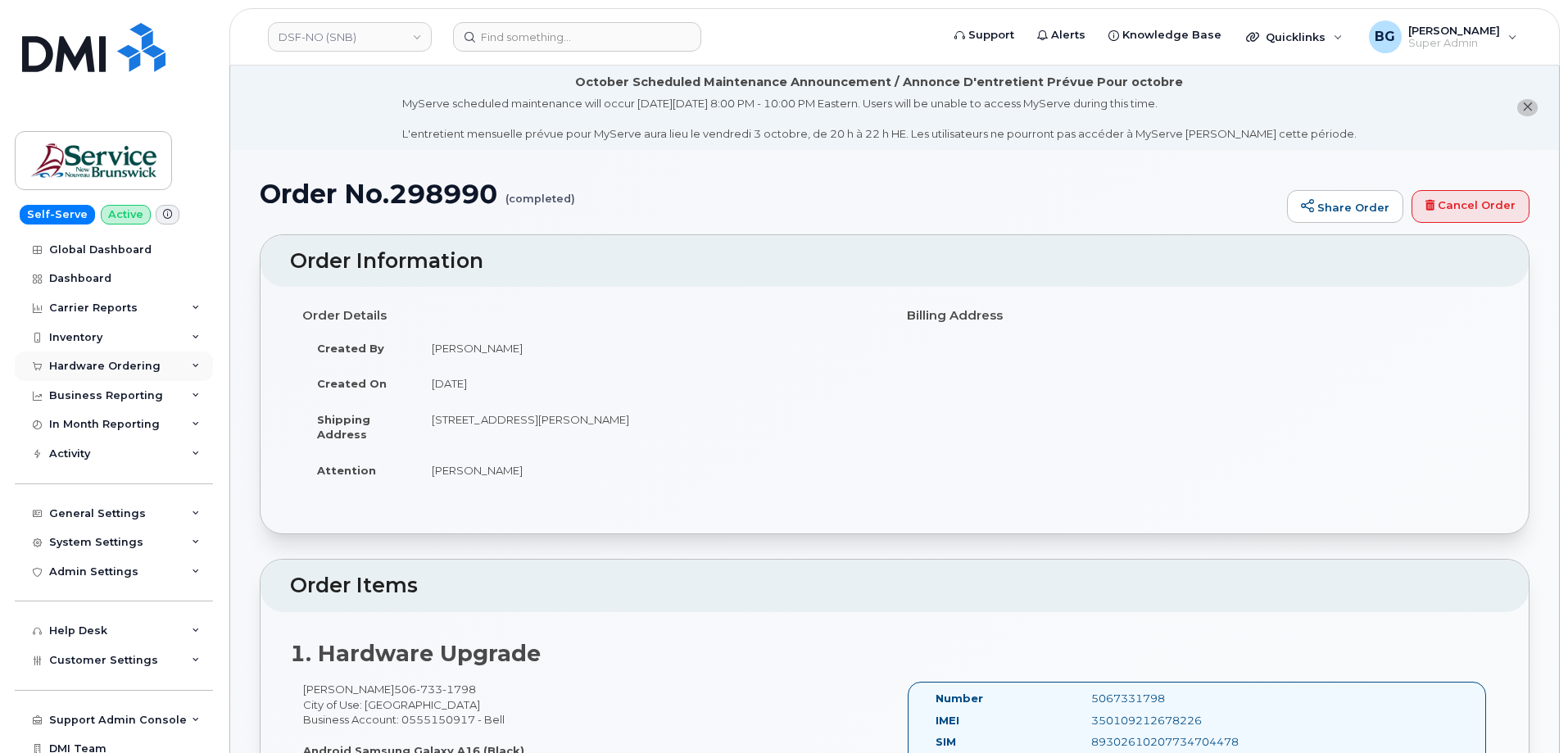
click at [90, 366] on div "Hardware Ordering" at bounding box center [105, 365] width 112 height 13
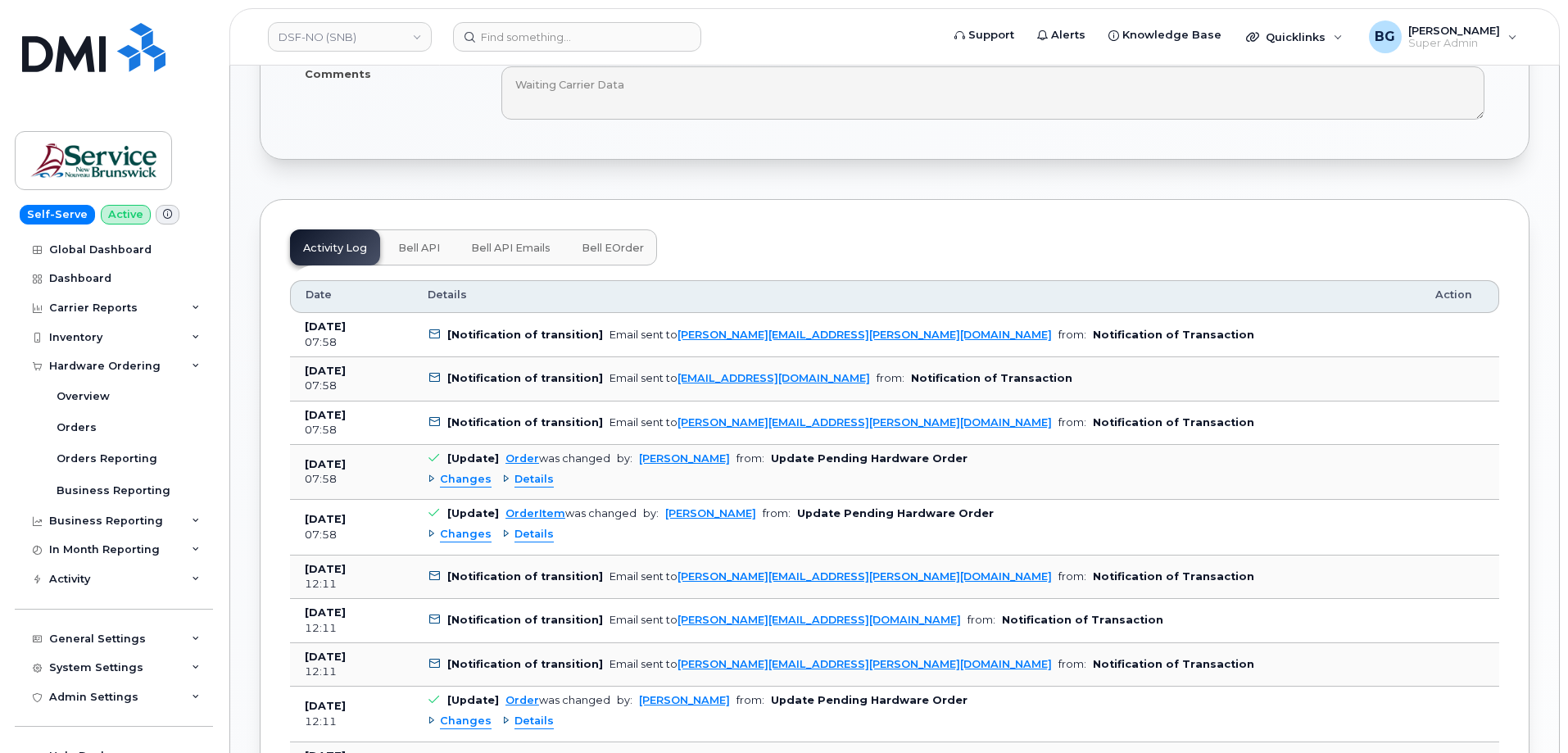
click at [603, 242] on span "Bell eOrder" at bounding box center [613, 248] width 62 height 13
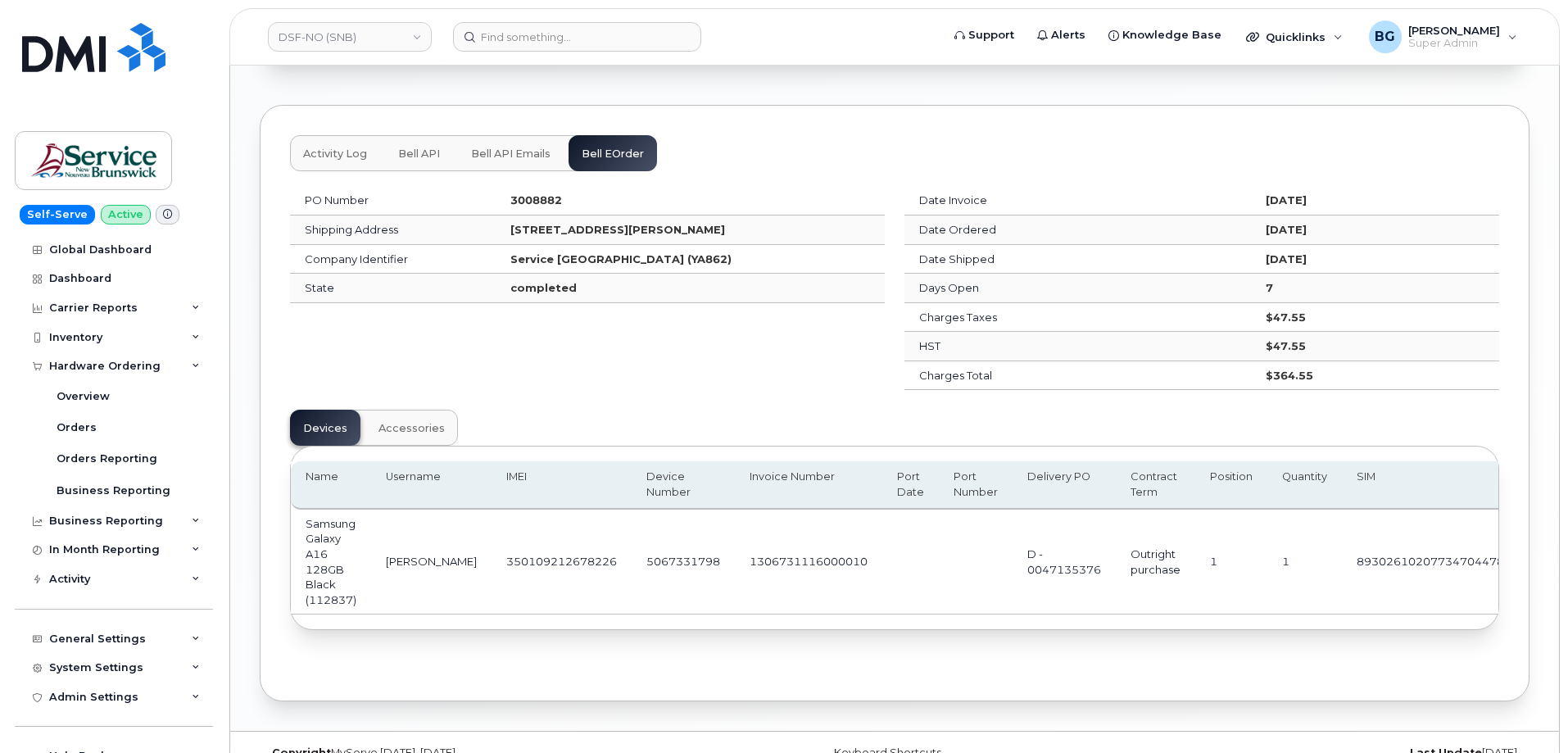
scroll to position [1167, 0]
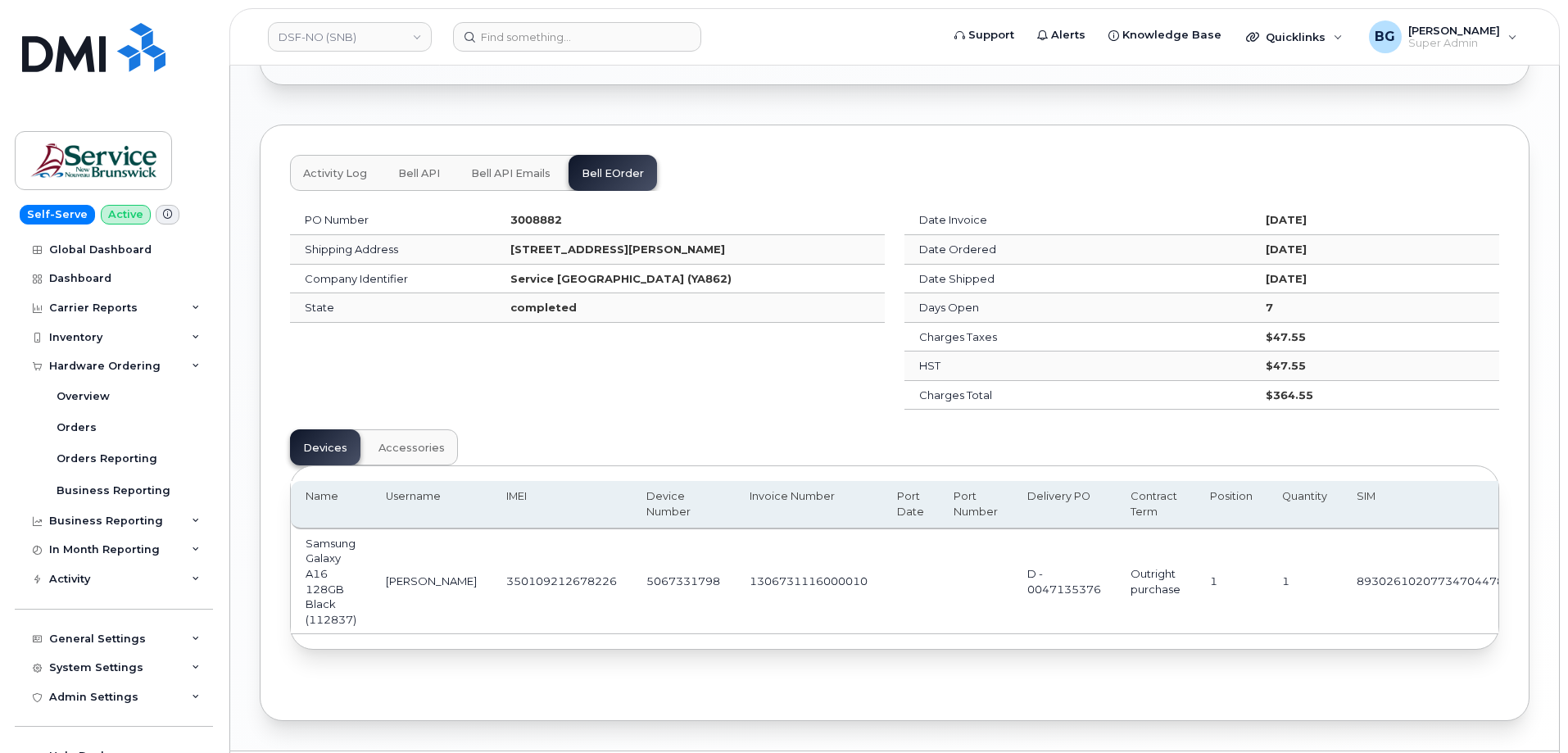
click at [509, 578] on td "350109212678226" at bounding box center [562, 582] width 140 height 105
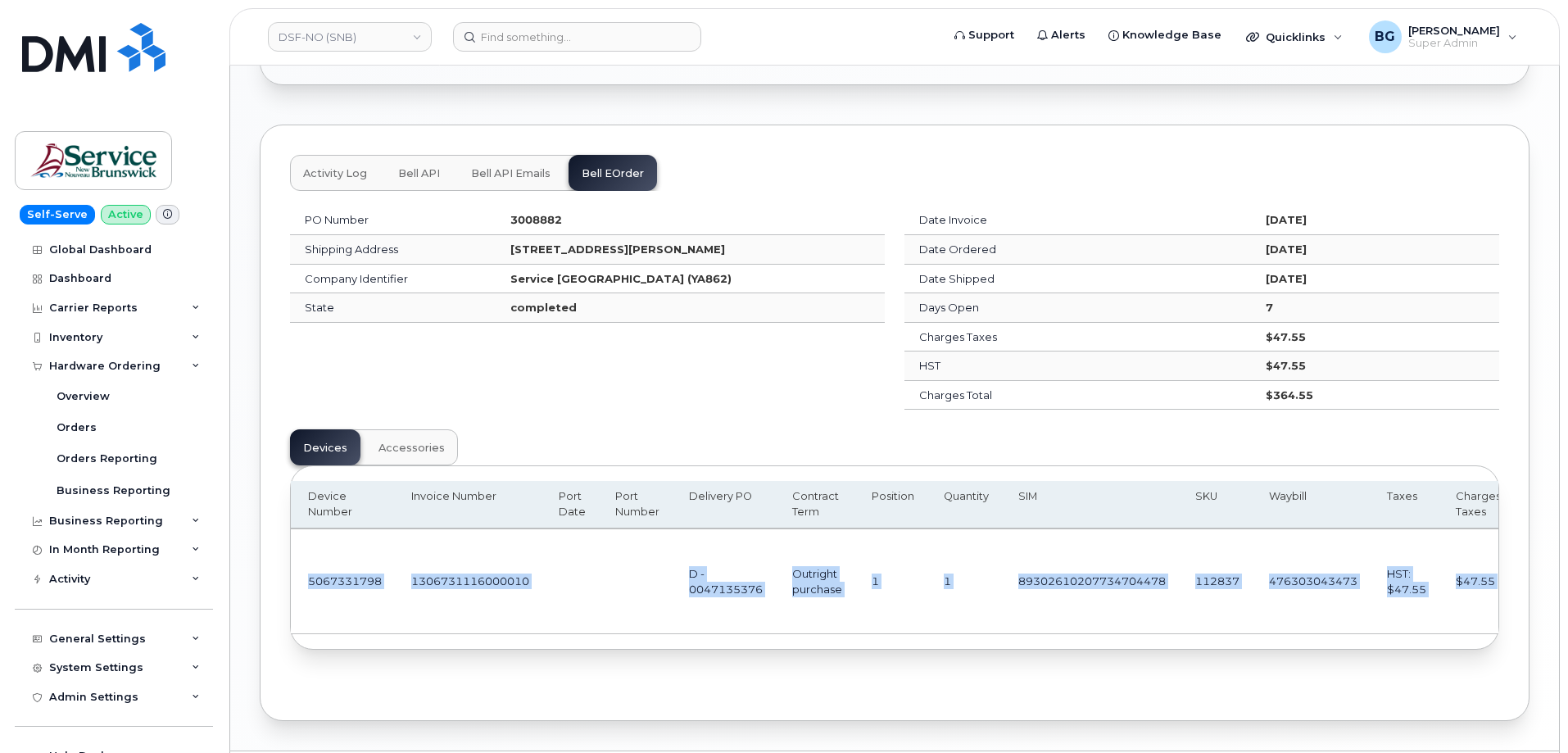
scroll to position [0, 400]
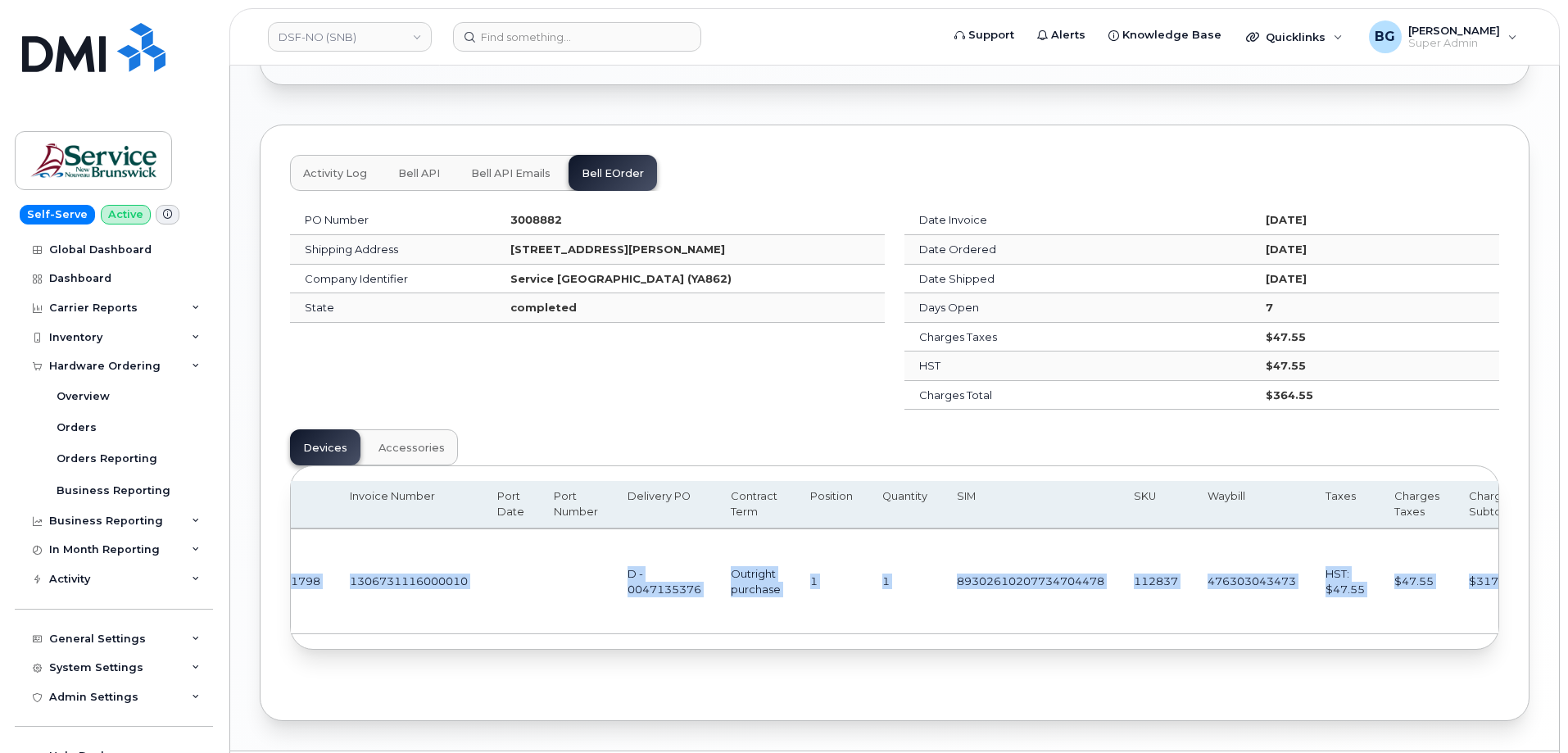
drag, startPoint x: 509, startPoint y: 576, endPoint x: 1380, endPoint y: 558, distance: 871.2
click at [1406, 559] on tr "Samsung Galaxy A16 128GB Black (112837) [PERSON_NAME] 350109212678226 506733179…" at bounding box center [711, 582] width 1640 height 105
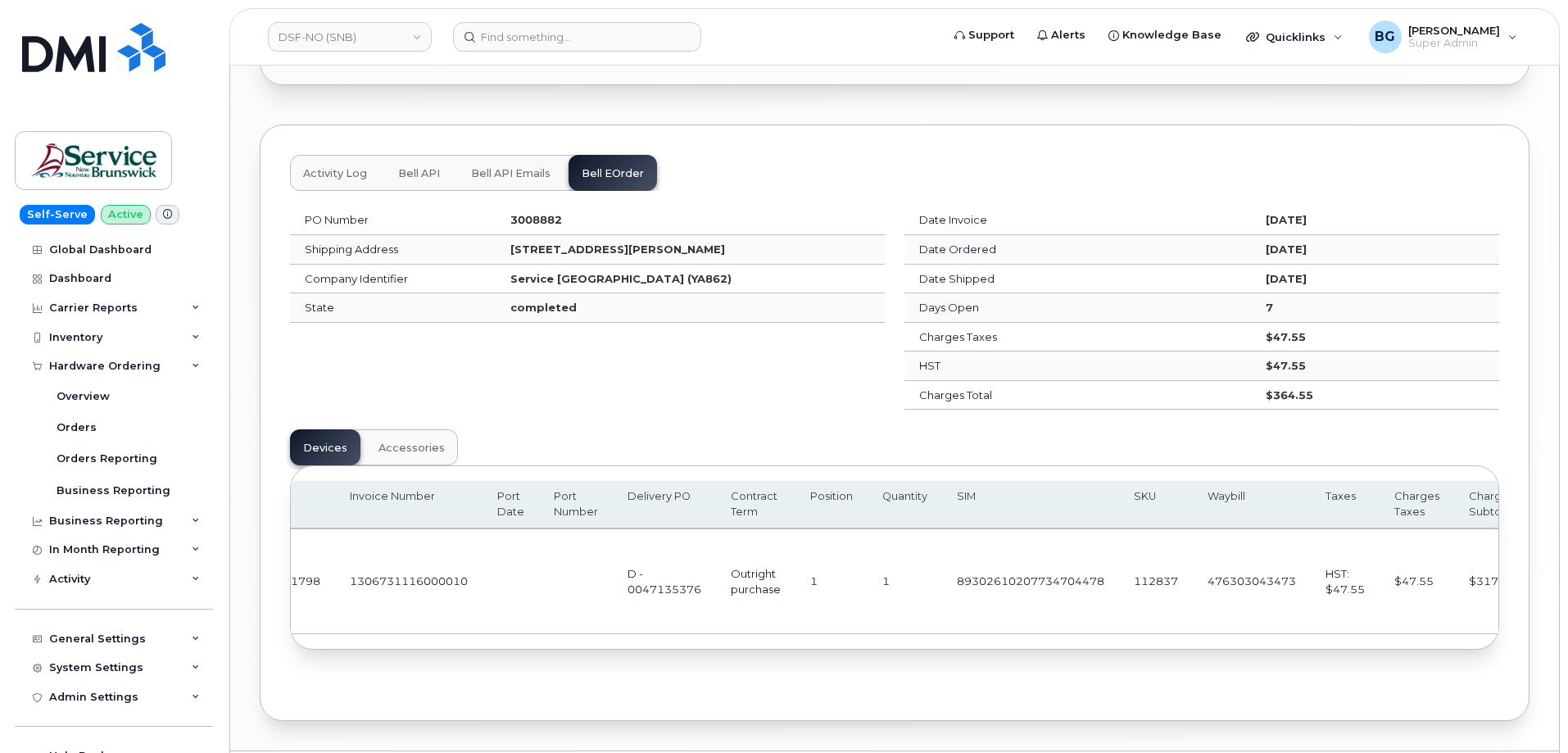
click at [699, 417] on div "PO Number 3008882 Shipping Address 298 Rue Martin Edmundston New Brunswick E3V …" at bounding box center [587, 308] width 615 height 223
click at [508, 167] on span "Bell API Emails" at bounding box center [511, 173] width 80 height 13
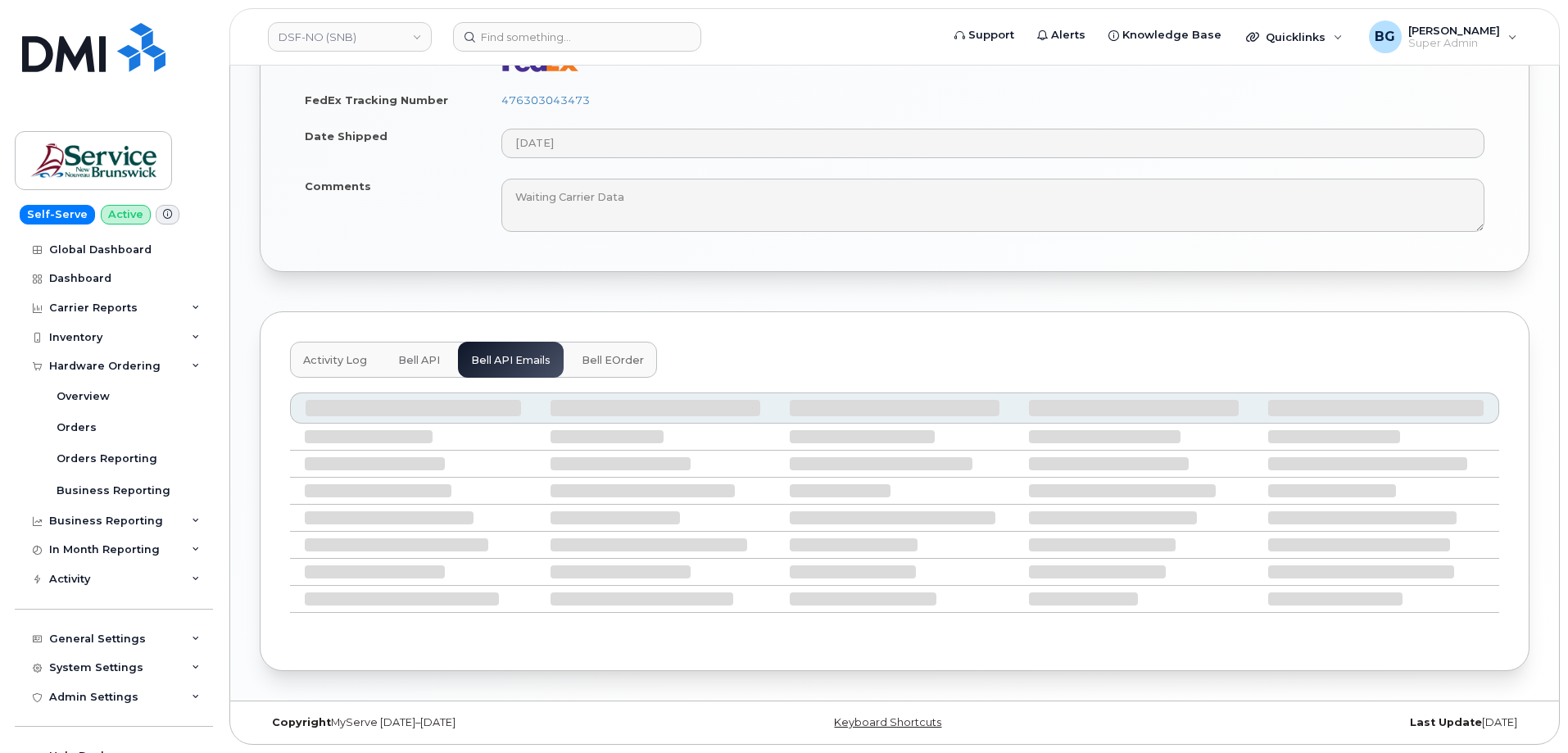
scroll to position [980, 0]
click at [600, 359] on span "Bell eOrder" at bounding box center [613, 359] width 62 height 13
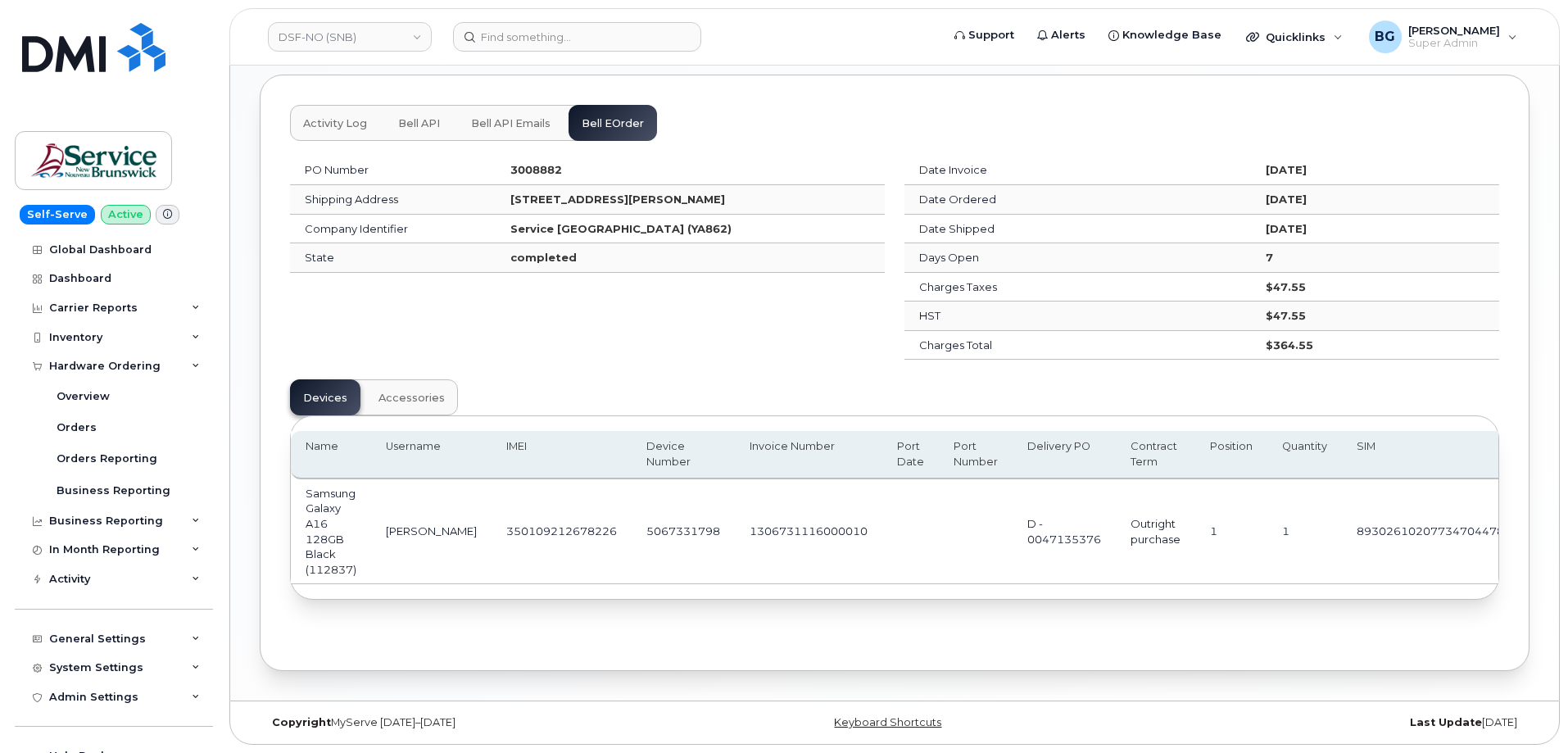
scroll to position [1222, 0]
click at [358, 36] on link "DSF-NO (SNB)" at bounding box center [350, 37] width 164 height 29
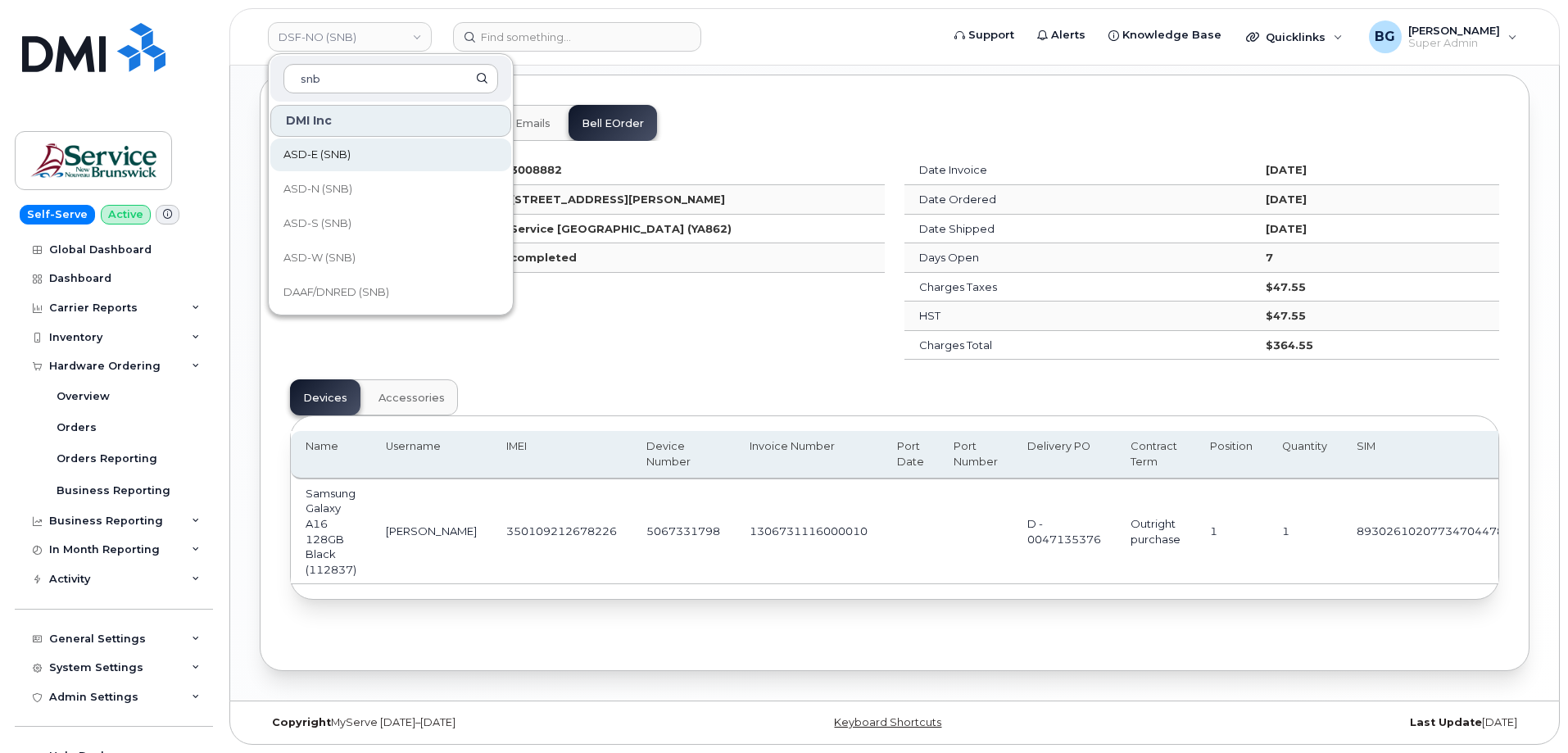
type input "snb"
click at [315, 154] on span "ASD-E (SNB)" at bounding box center [317, 154] width 67 height 17
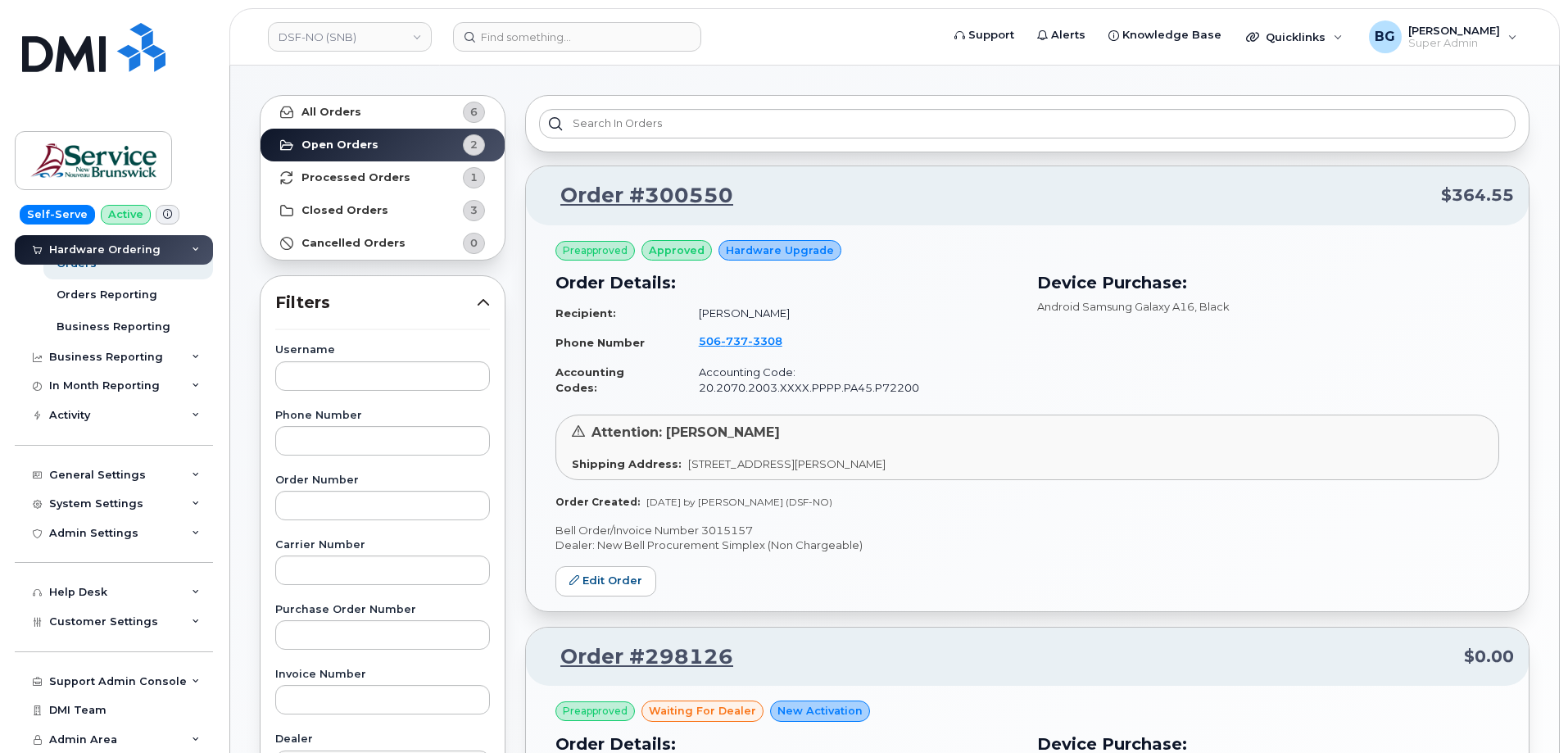
scroll to position [109, 0]
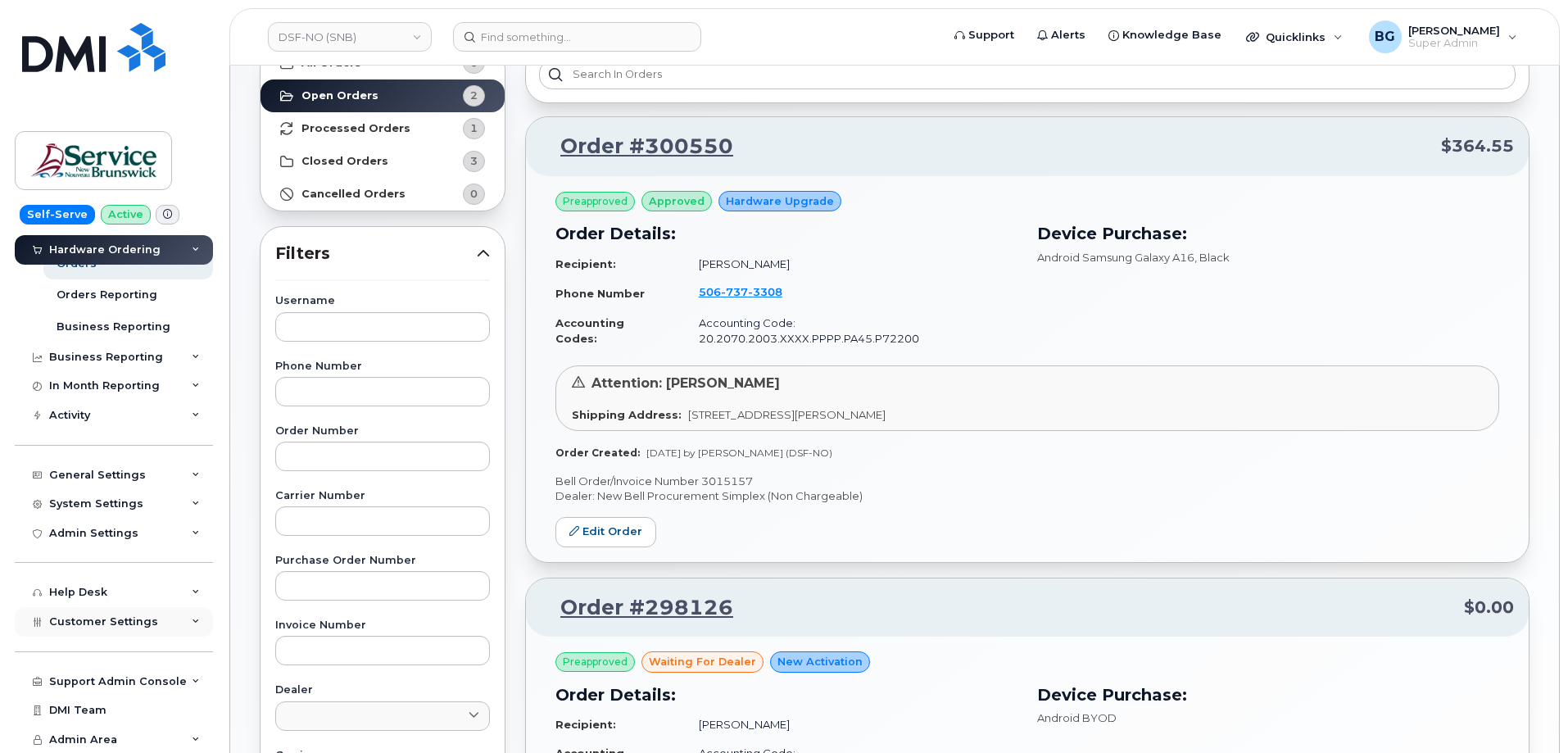
click at [97, 620] on span "Customer Settings" at bounding box center [104, 621] width 109 height 13
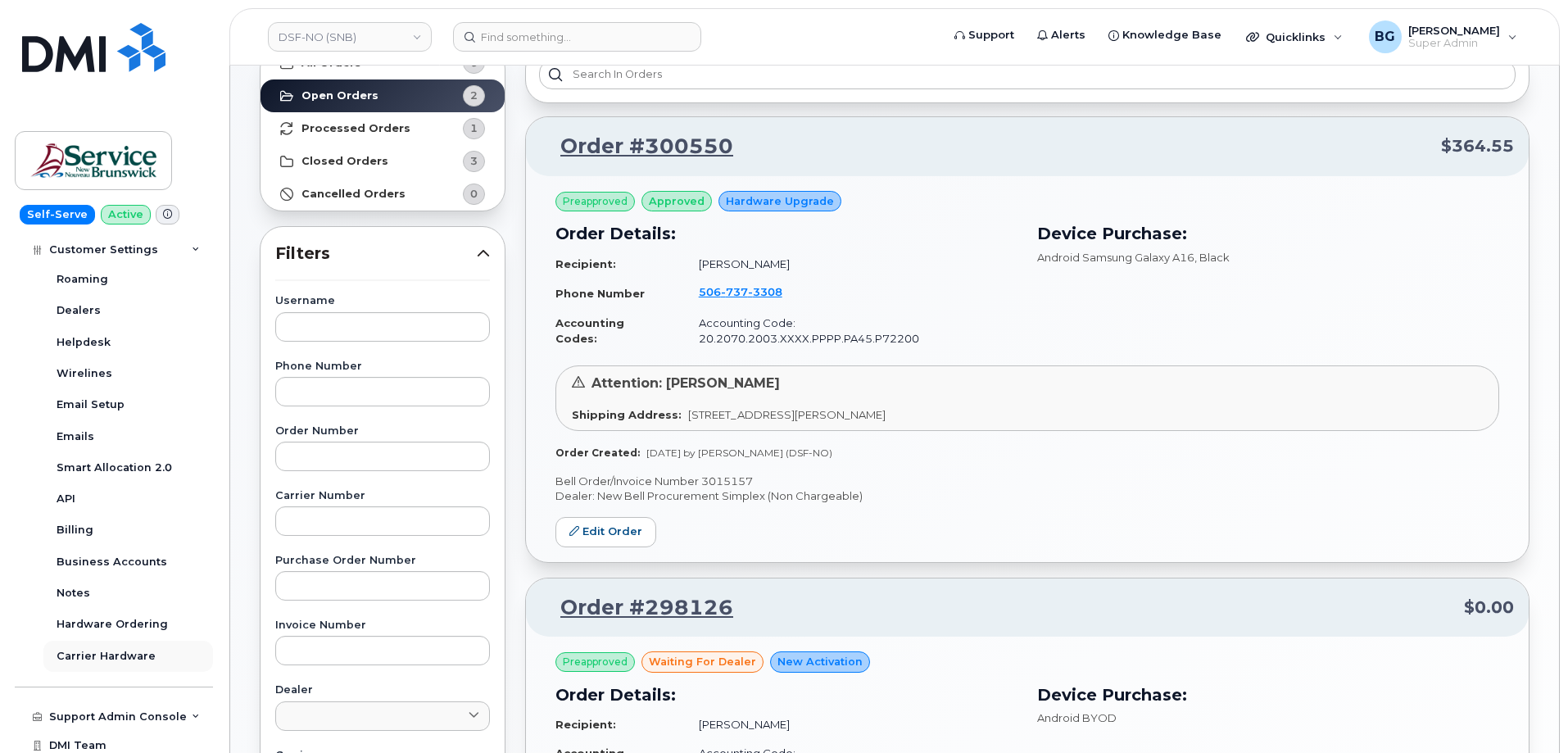
scroll to position [600, 0]
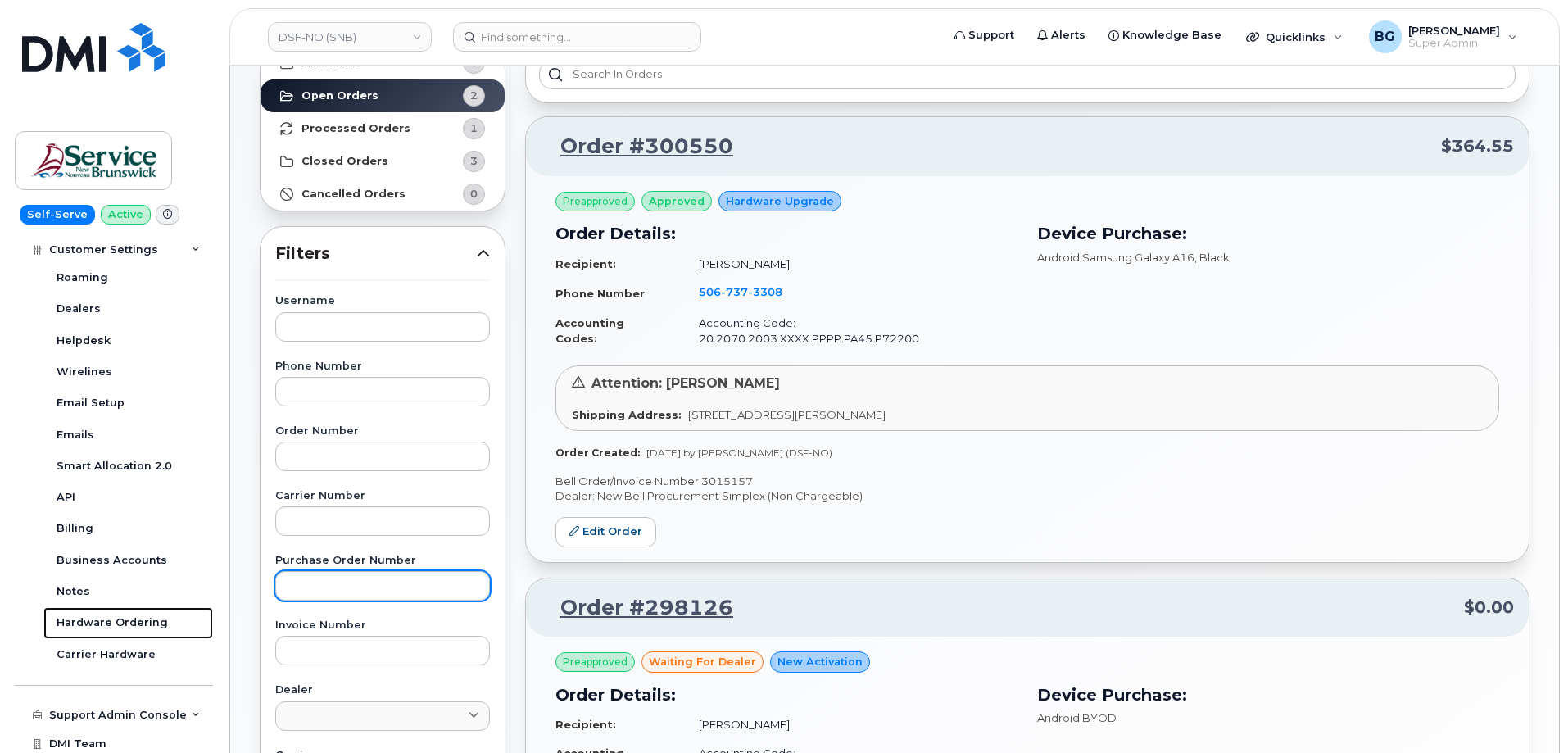
drag, startPoint x: 98, startPoint y: 617, endPoint x: 400, endPoint y: 584, distance: 303.8
click at [98, 616] on div "Hardware Ordering" at bounding box center [112, 622] width 112 height 15
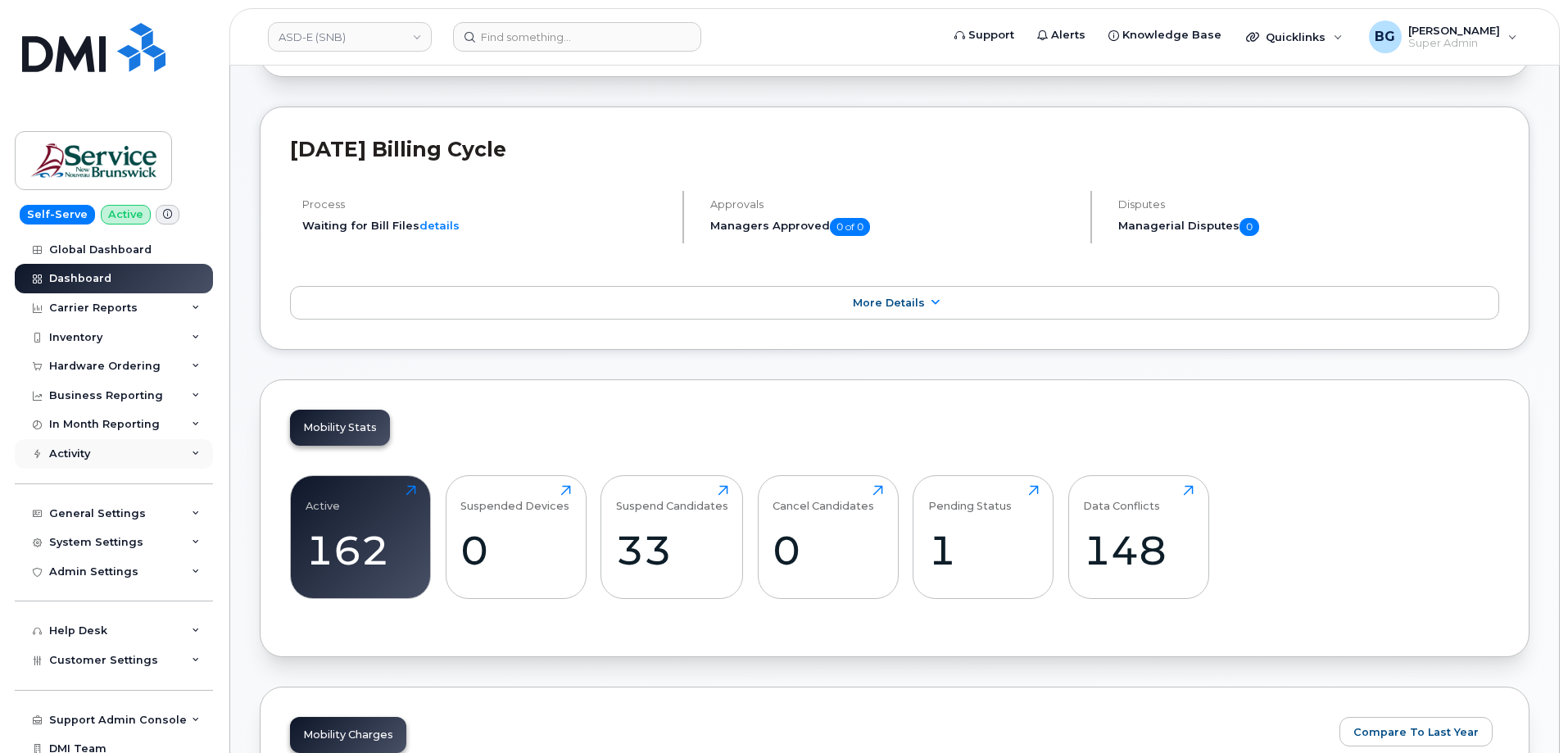
scroll to position [492, 0]
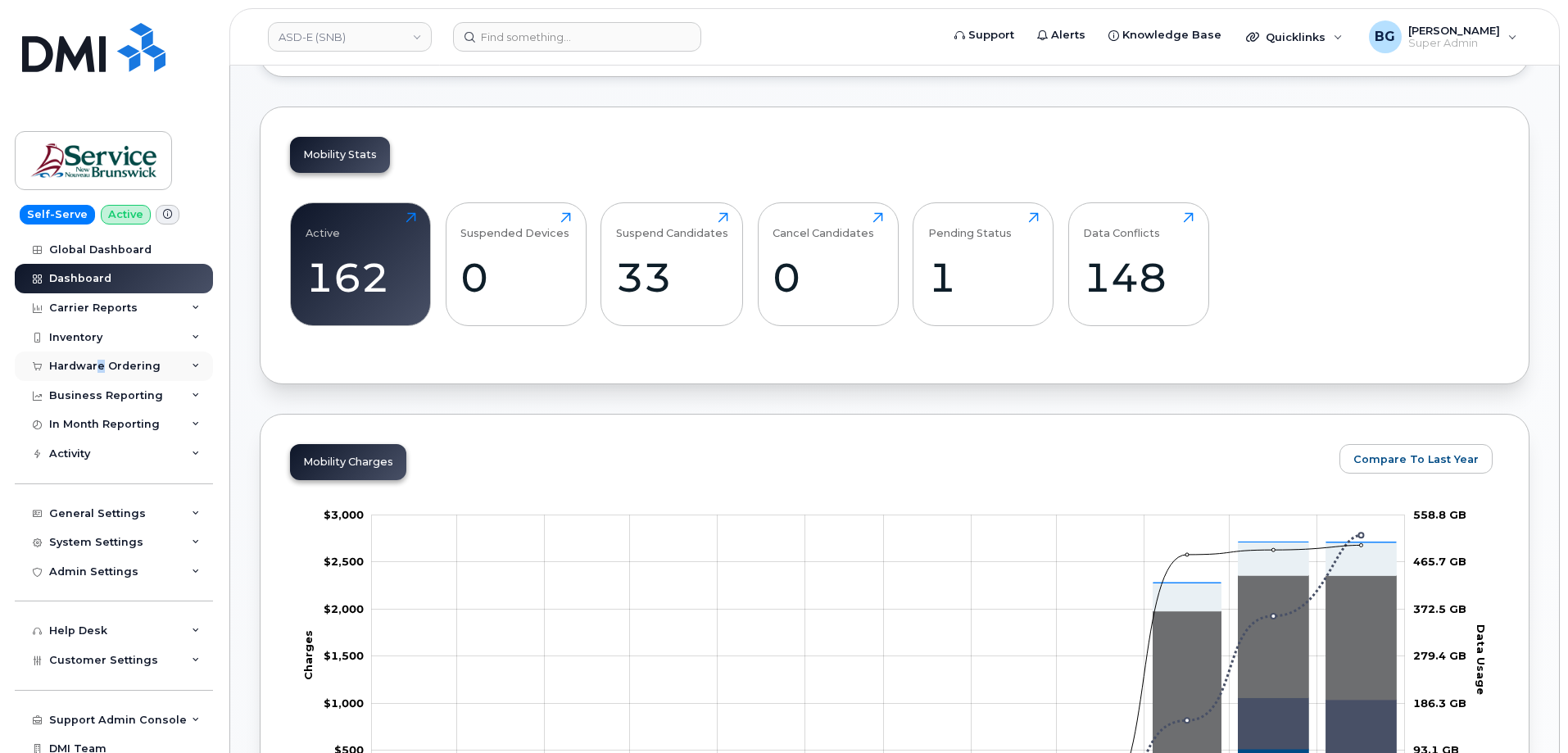
click at [98, 362] on div "Hardware Ordering" at bounding box center [105, 365] width 112 height 13
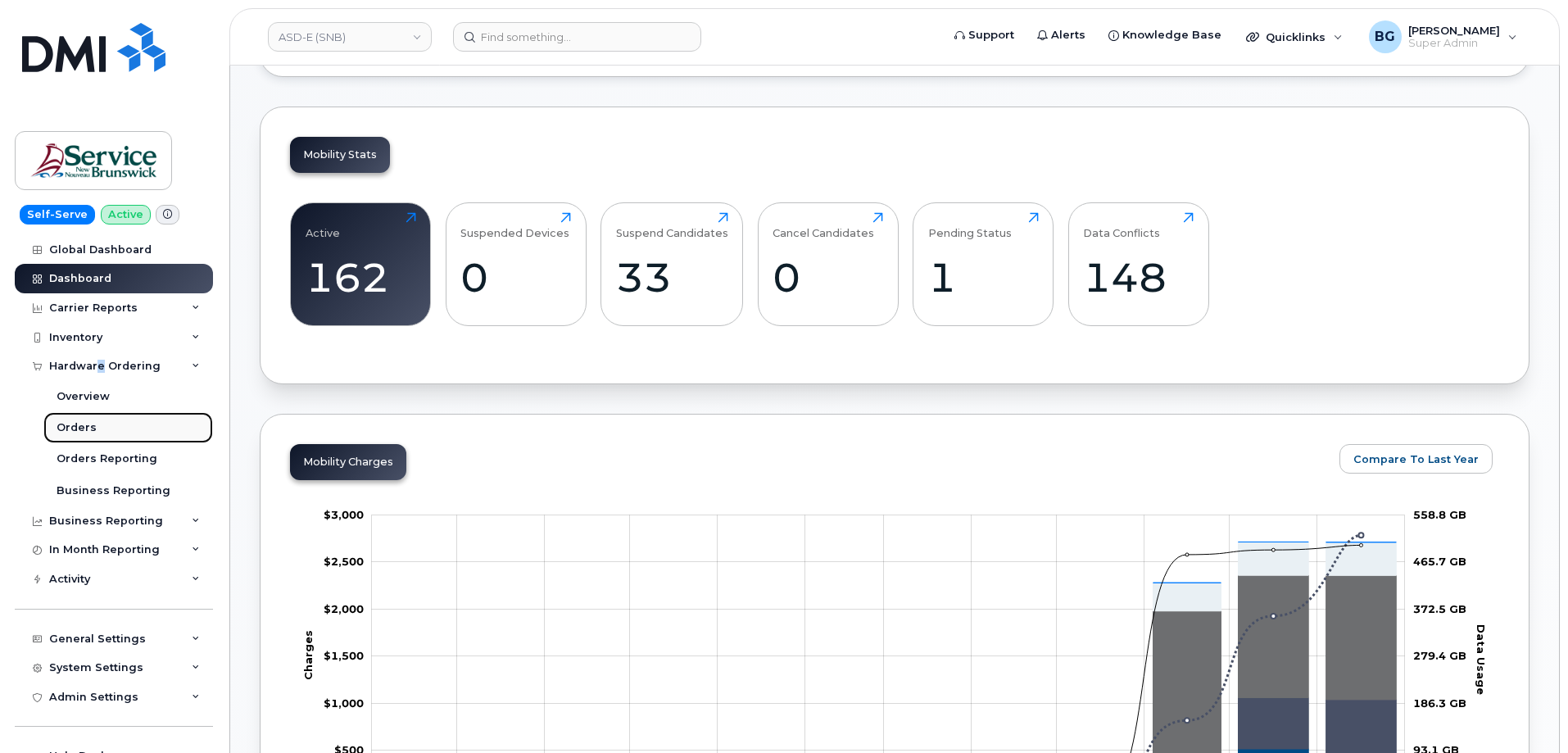
click at [75, 423] on div "Orders" at bounding box center [76, 428] width 40 height 15
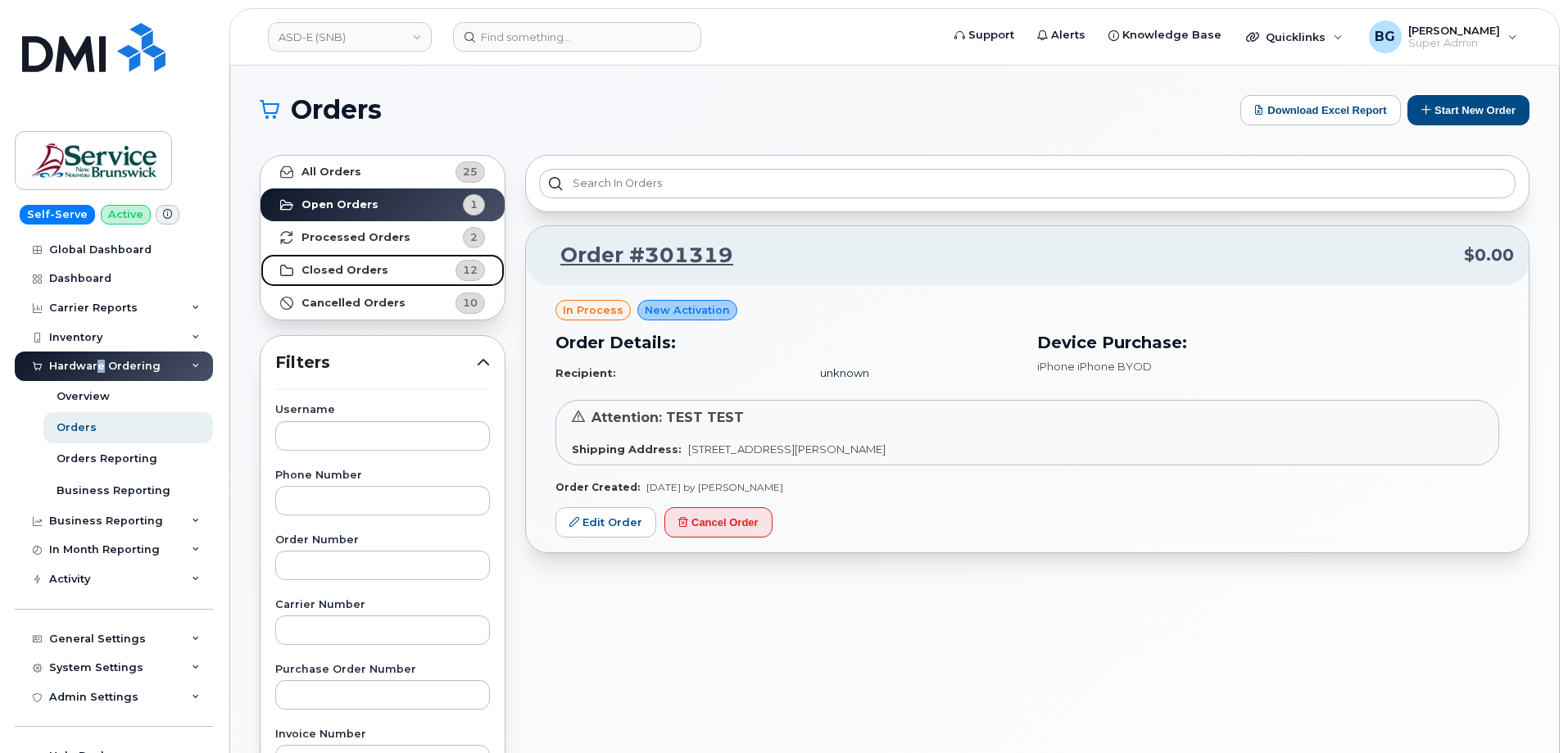
click at [336, 268] on strong "Closed Orders" at bounding box center [344, 270] width 86 height 13
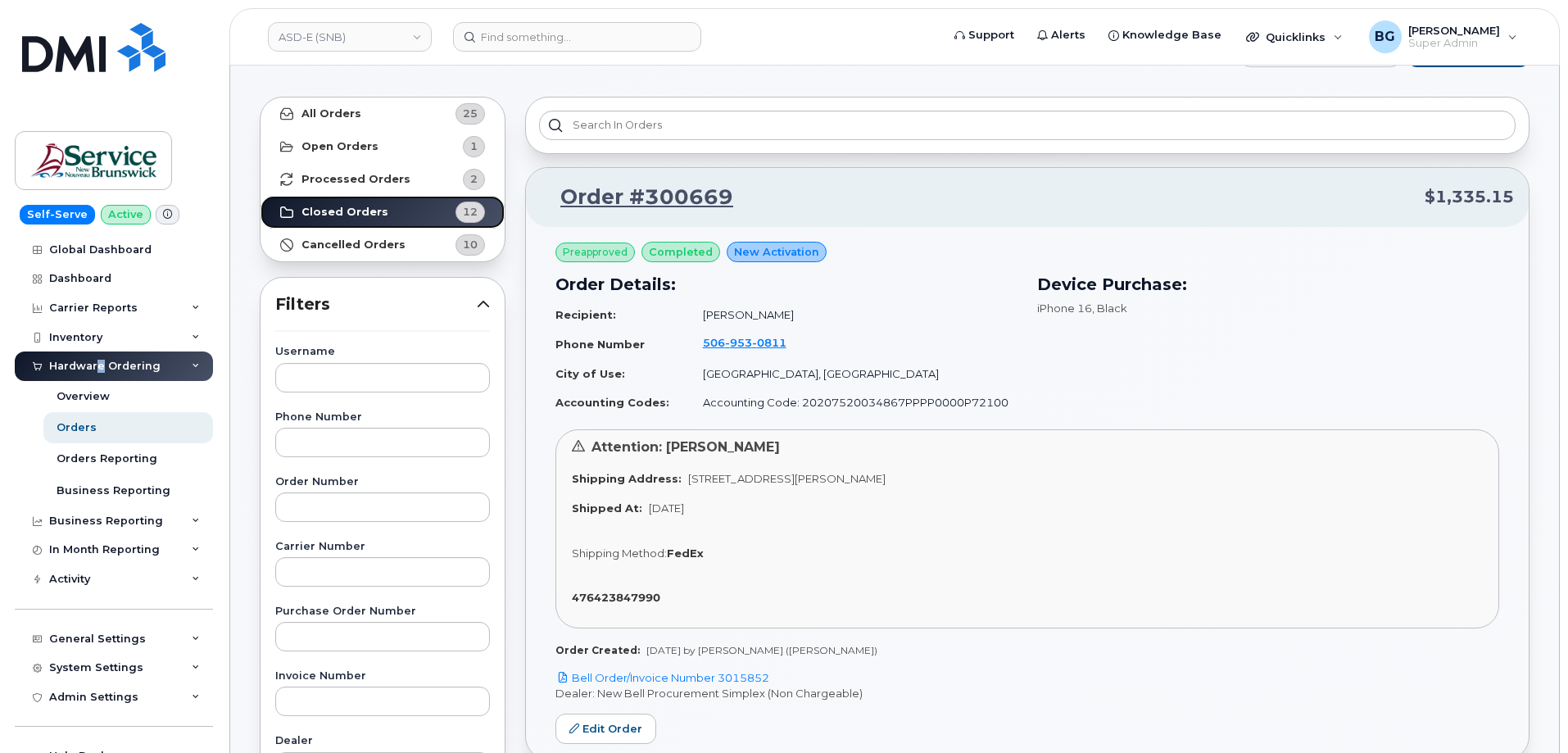
scroll to position [219, 0]
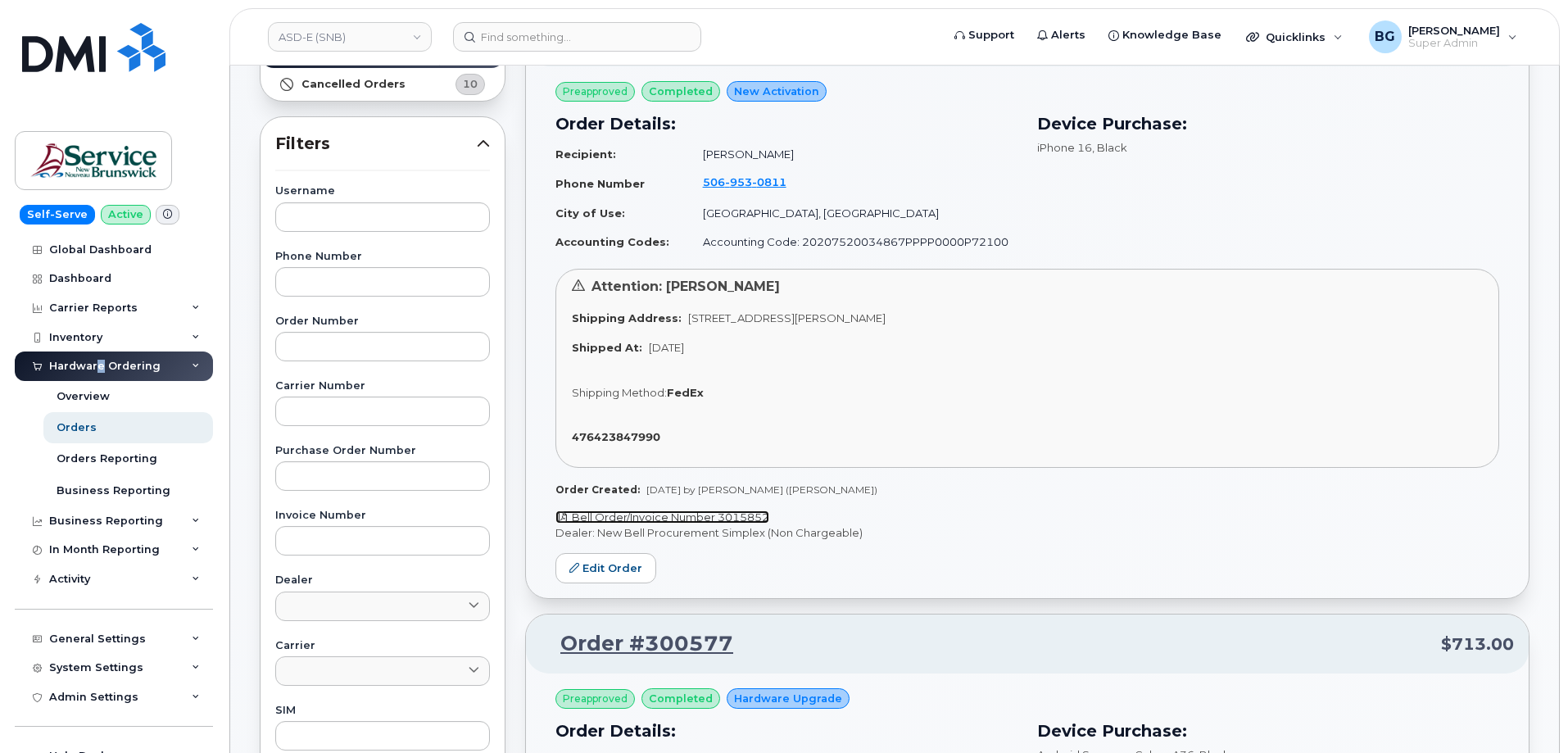
click at [708, 514] on link "Bell Order/Invoice Number 3015852" at bounding box center [663, 516] width 214 height 13
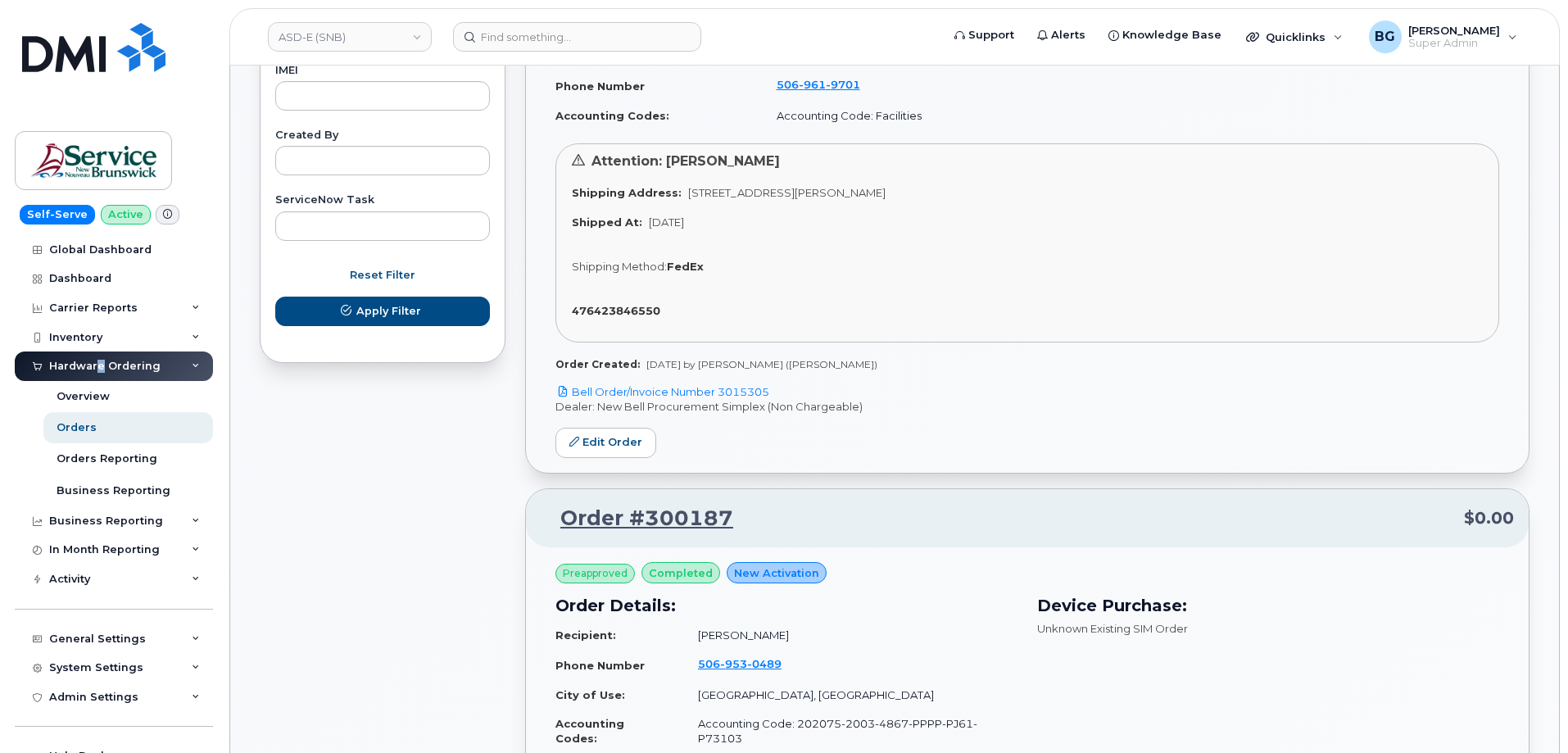
scroll to position [929, 0]
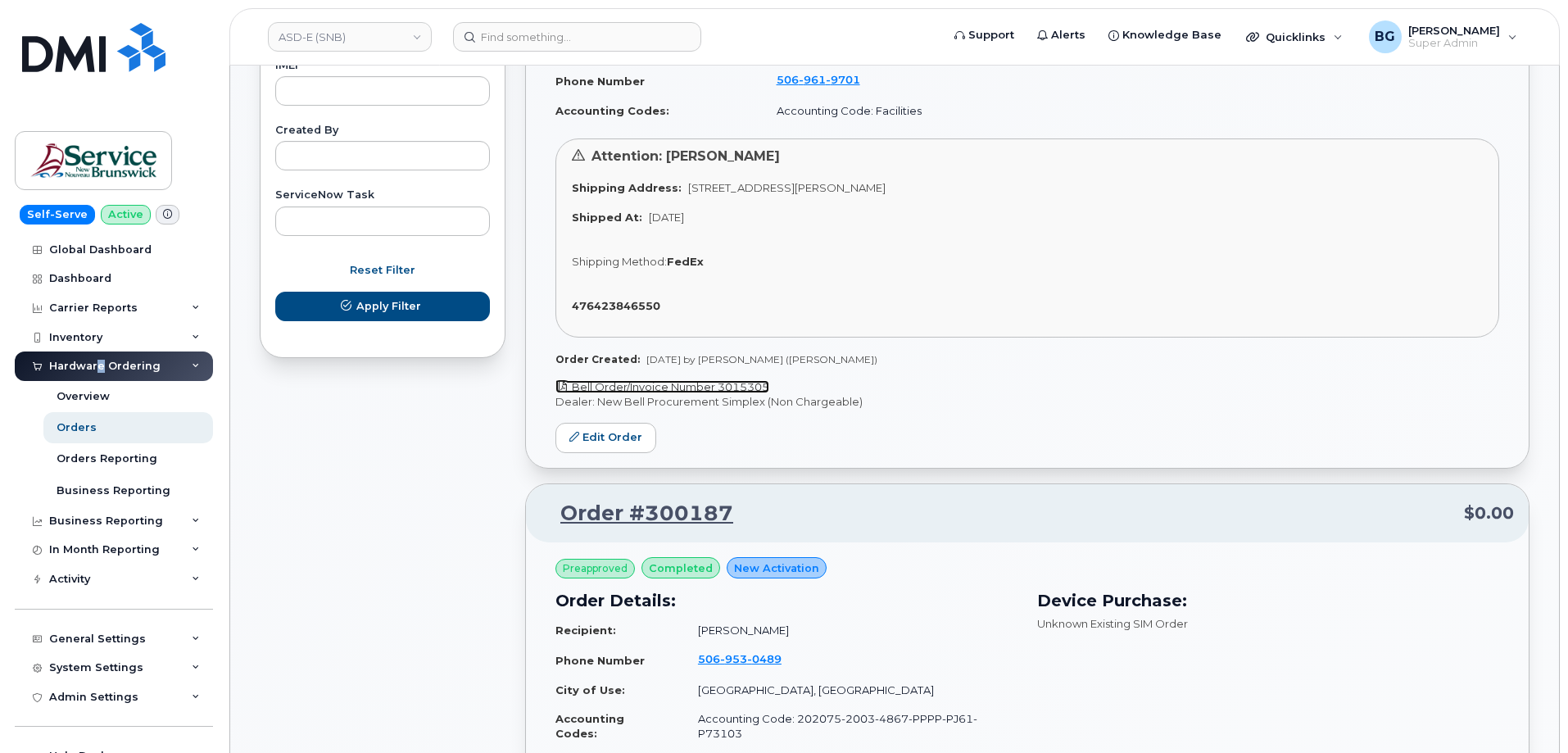
click at [672, 388] on link "Bell Order/Invoice Number 3015305" at bounding box center [663, 386] width 214 height 13
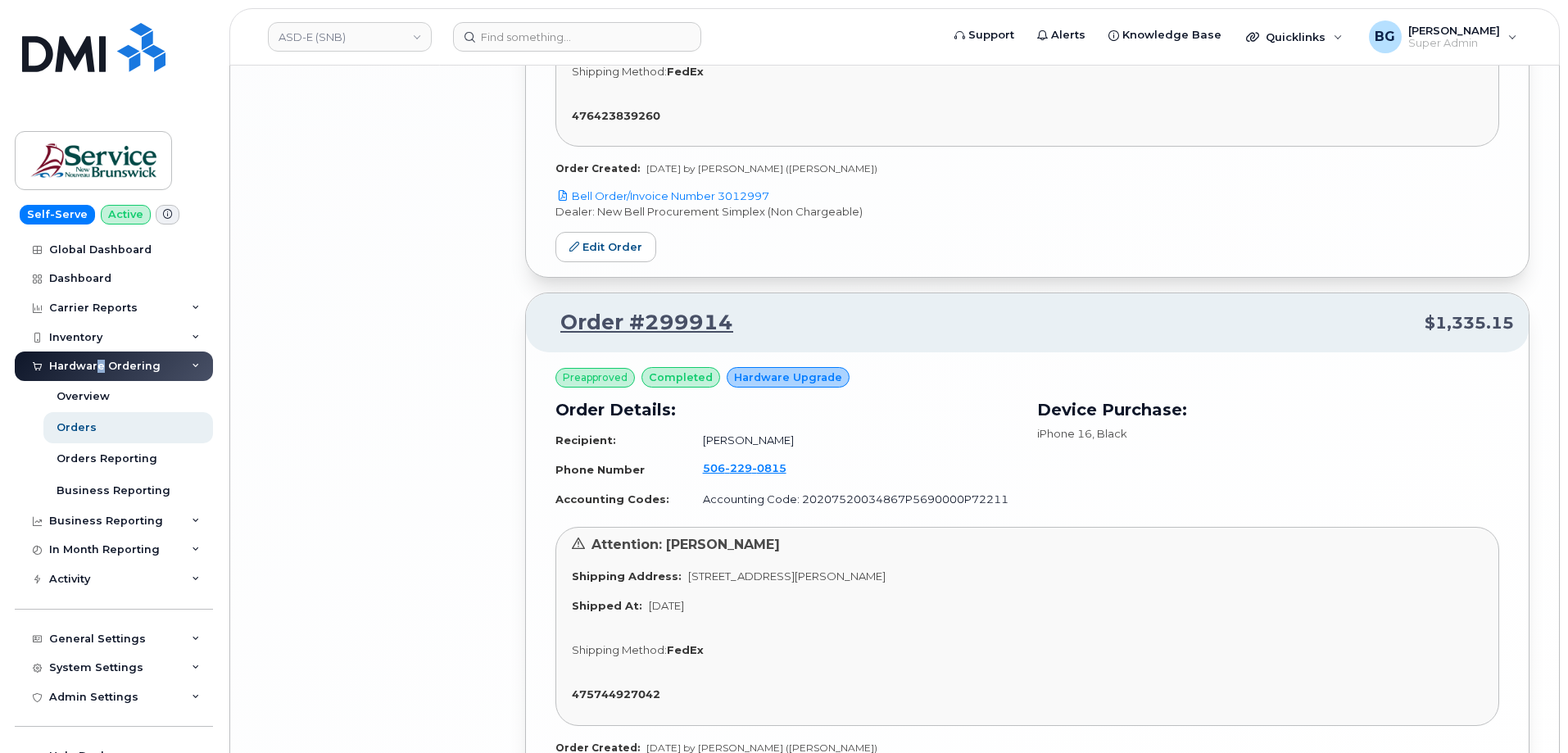
scroll to position [4480, 0]
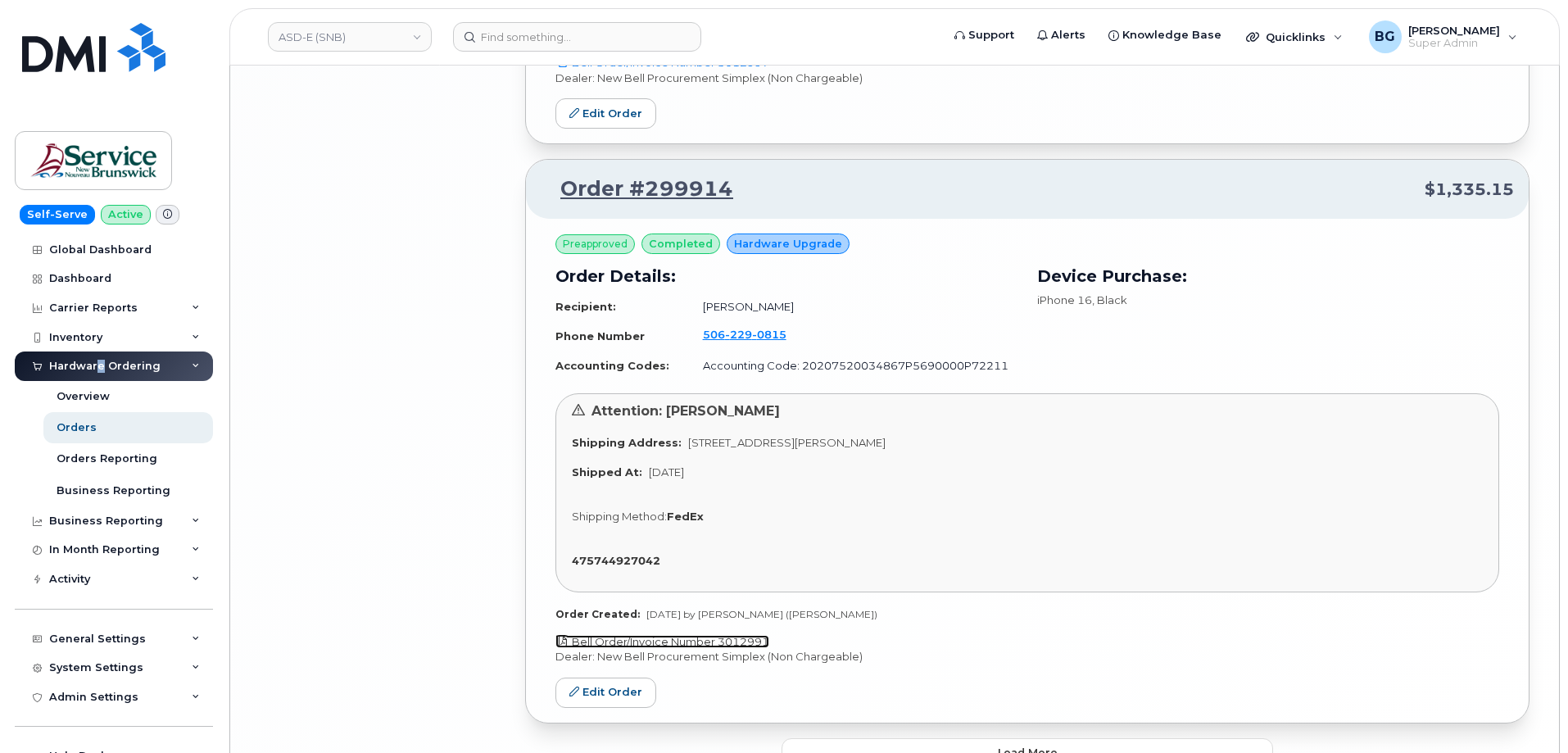
click at [698, 635] on link "Bell Order/Invoice Number 3012991" at bounding box center [663, 641] width 214 height 13
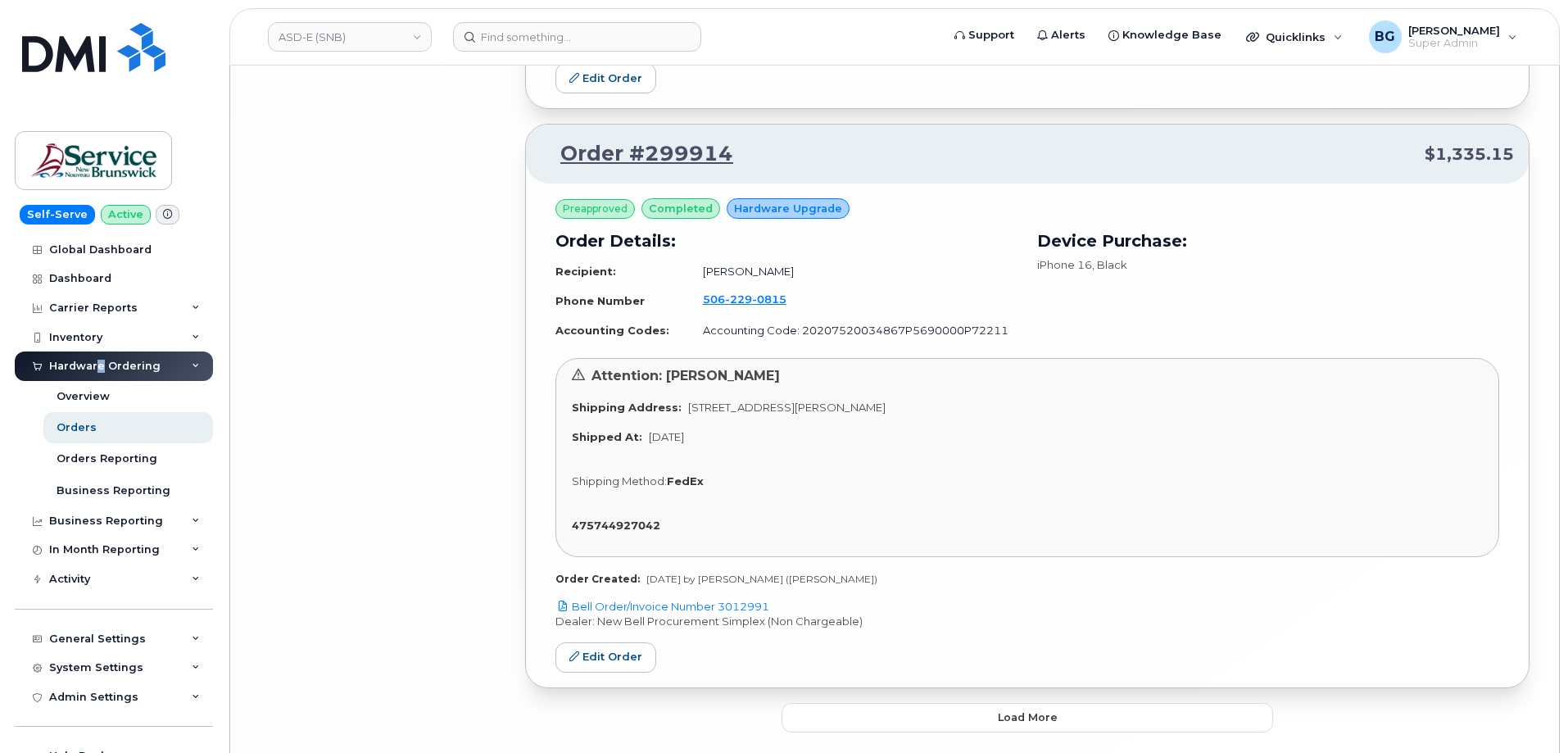
scroll to position [4552, 0]
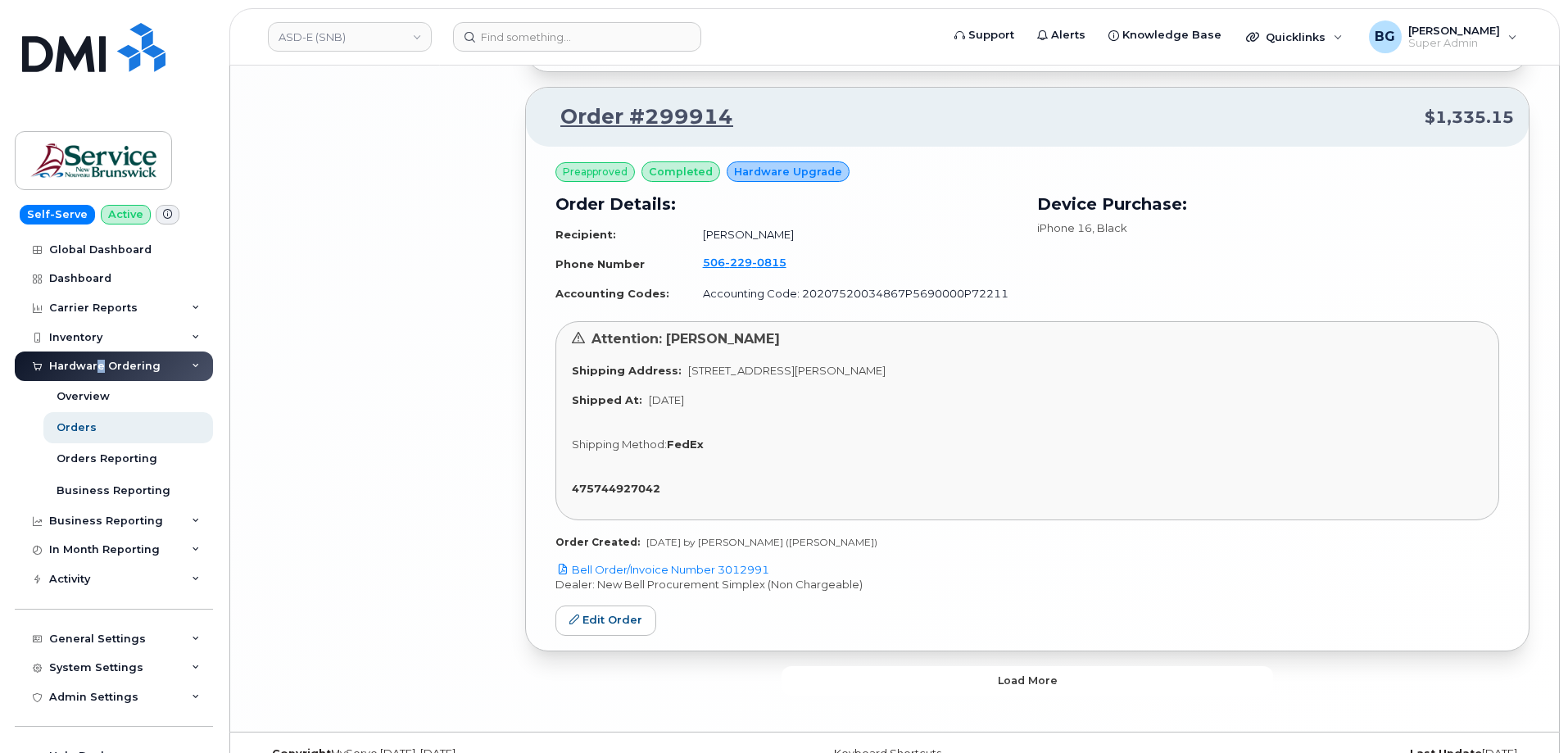
click at [967, 667] on button "Load more" at bounding box center [1028, 681] width 492 height 29
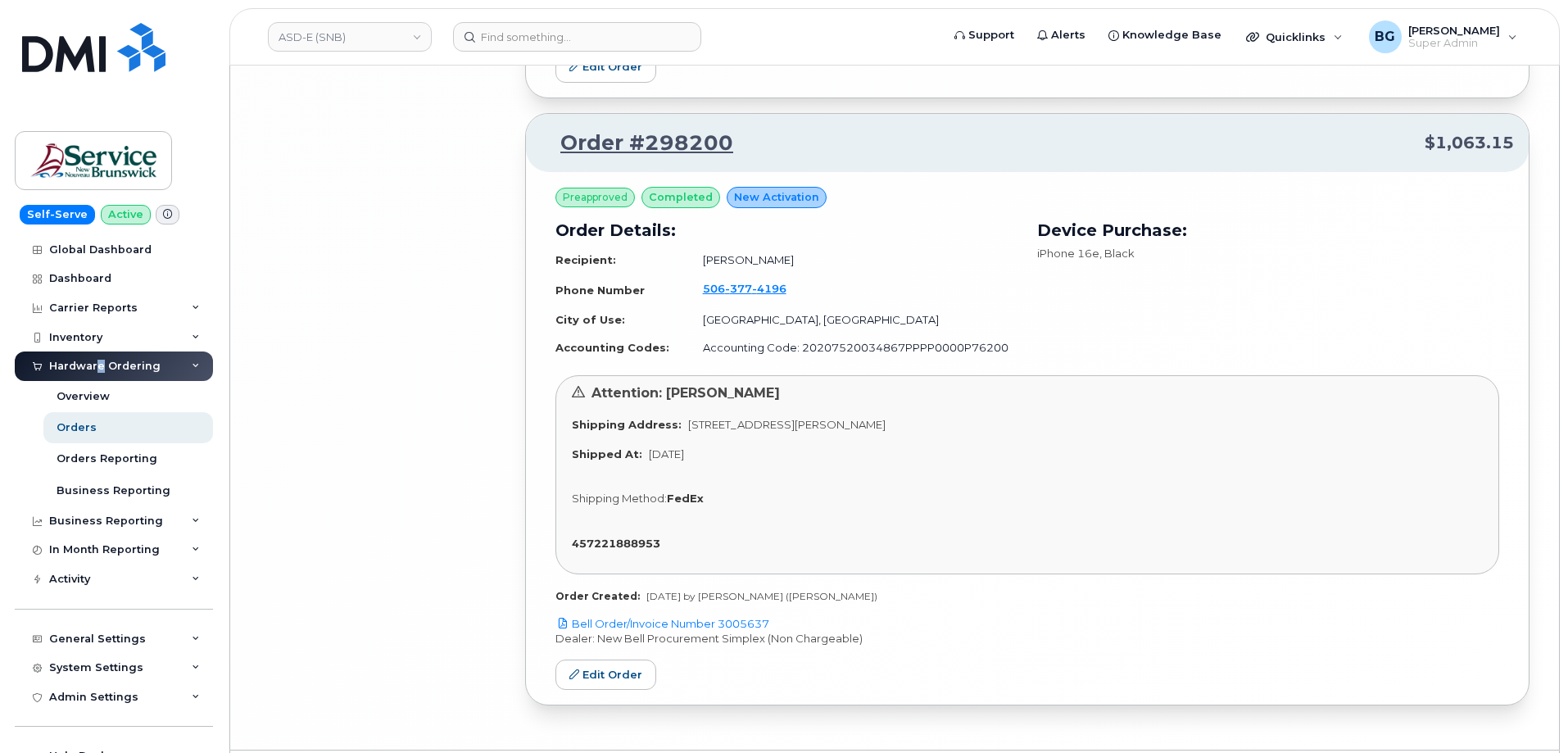
scroll to position [7135, 0]
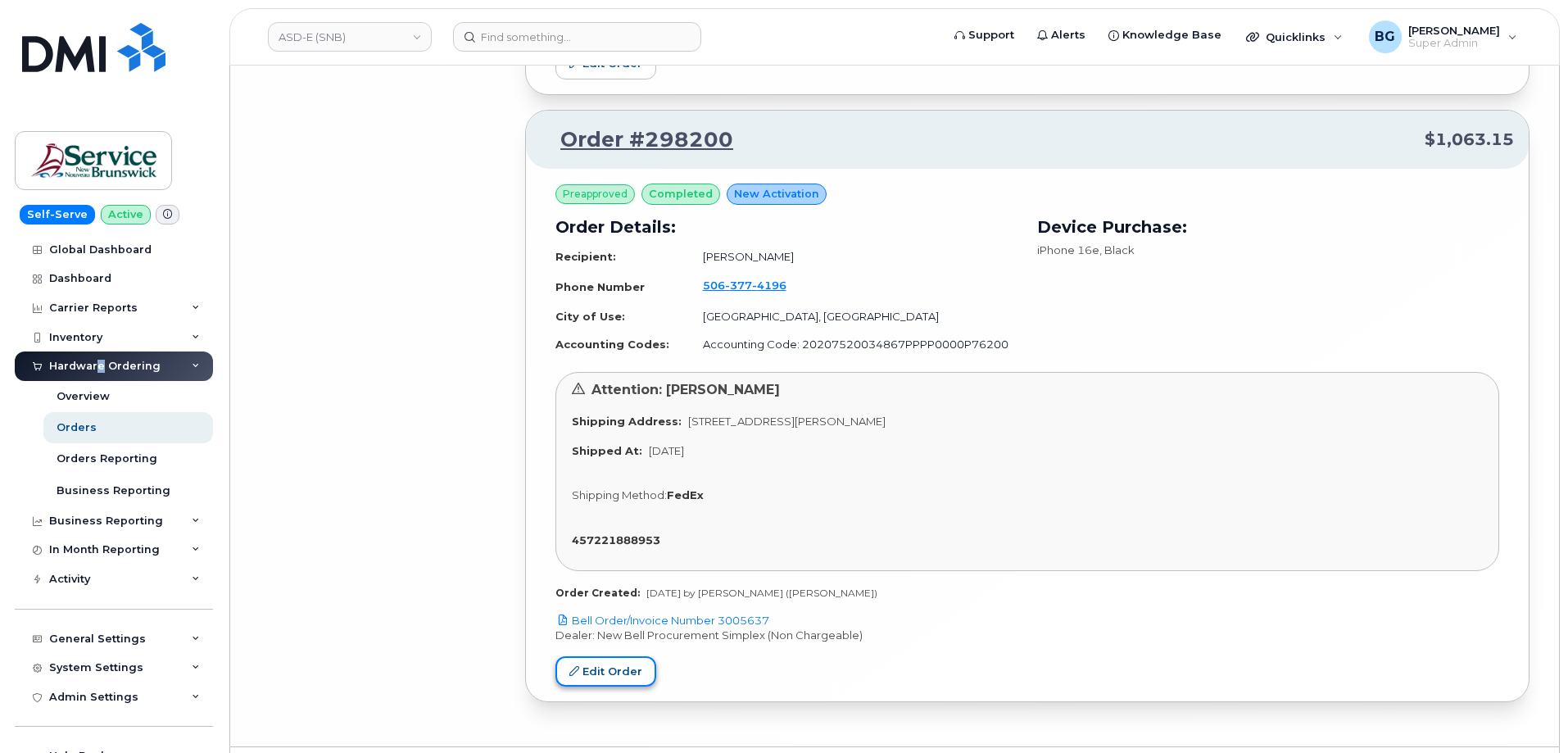
click at [600, 657] on link "Edit Order" at bounding box center [606, 671] width 101 height 30
click at [713, 614] on link "Bell Order/Invoice Number 3005637" at bounding box center [663, 620] width 214 height 13
click at [967, 473] on div "Attention: Melissa McEachern Shipping Address: 200-1077 St George Blvd Moncton …" at bounding box center [1028, 471] width 944 height 199
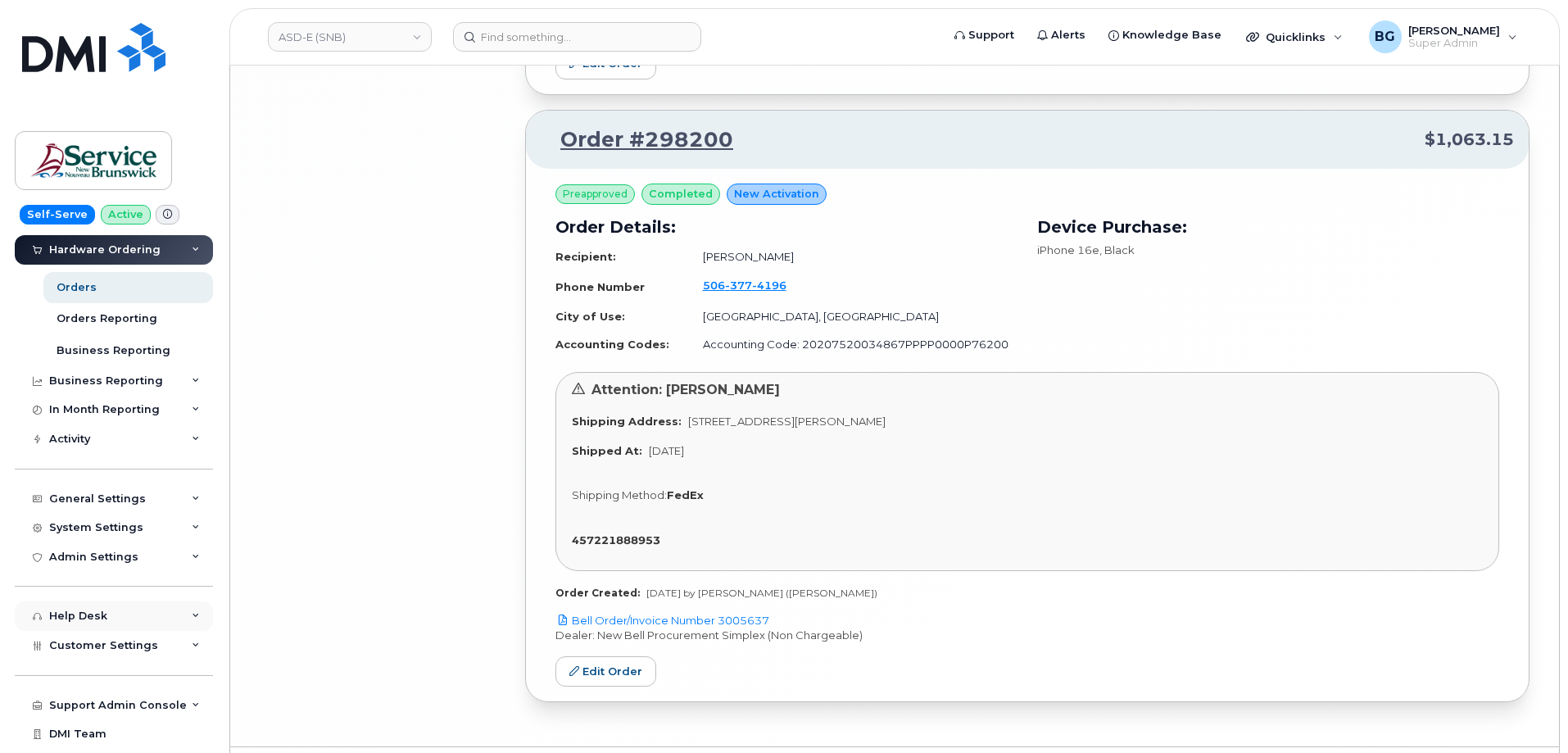
scroll to position [164, 0]
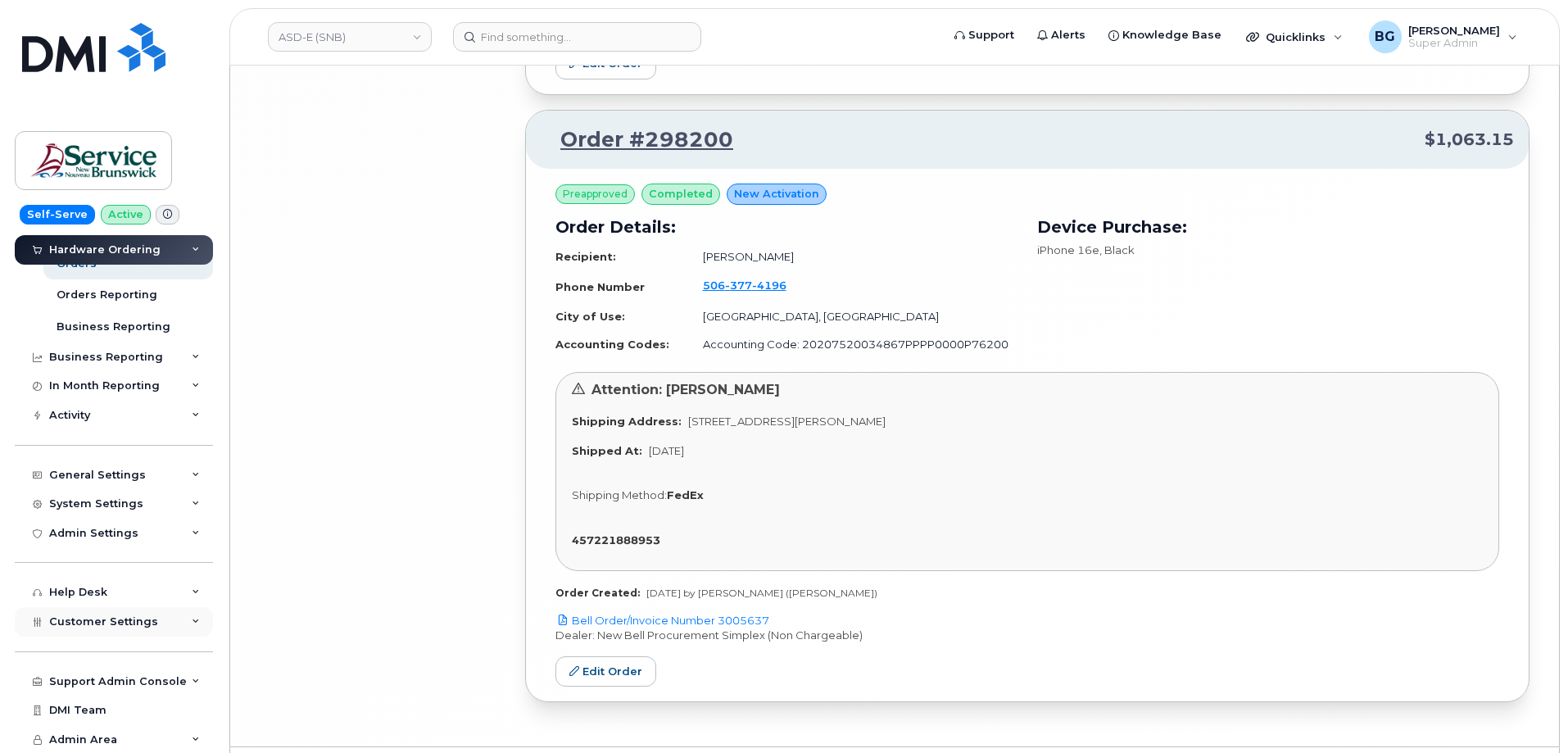
click at [91, 621] on span "Customer Settings" at bounding box center [104, 621] width 109 height 13
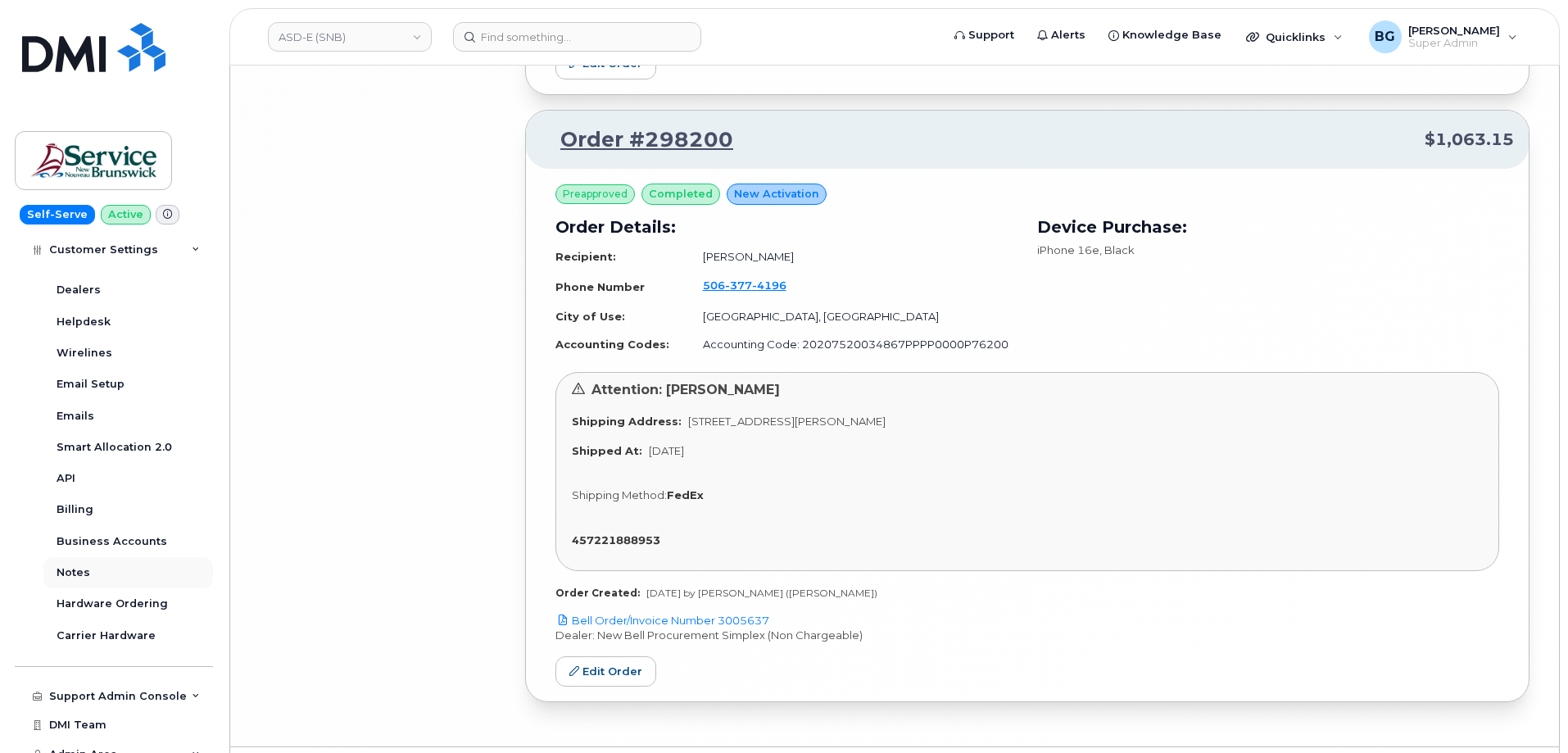
scroll to position [635, 0]
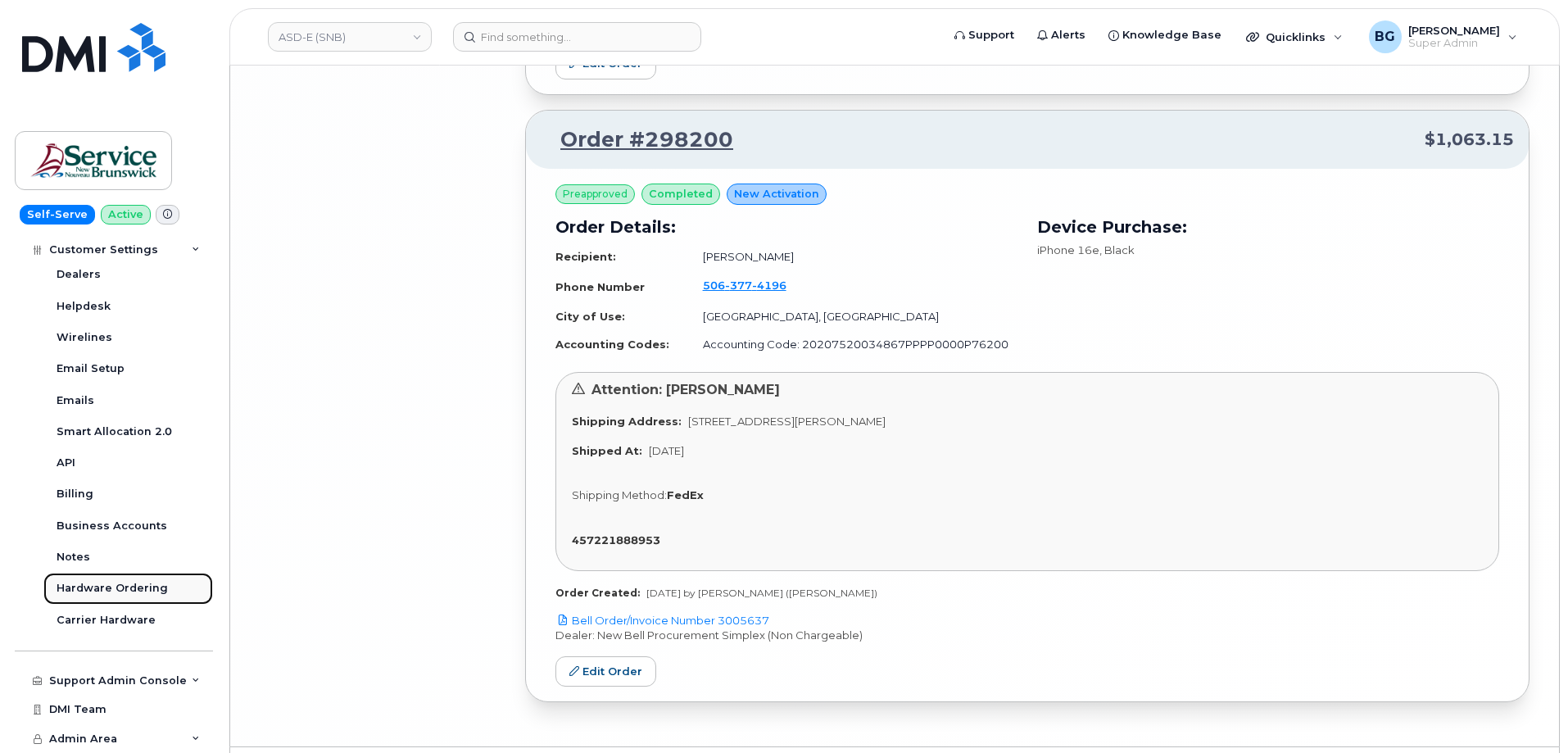
click at [105, 589] on div "Hardware Ordering" at bounding box center [112, 588] width 112 height 15
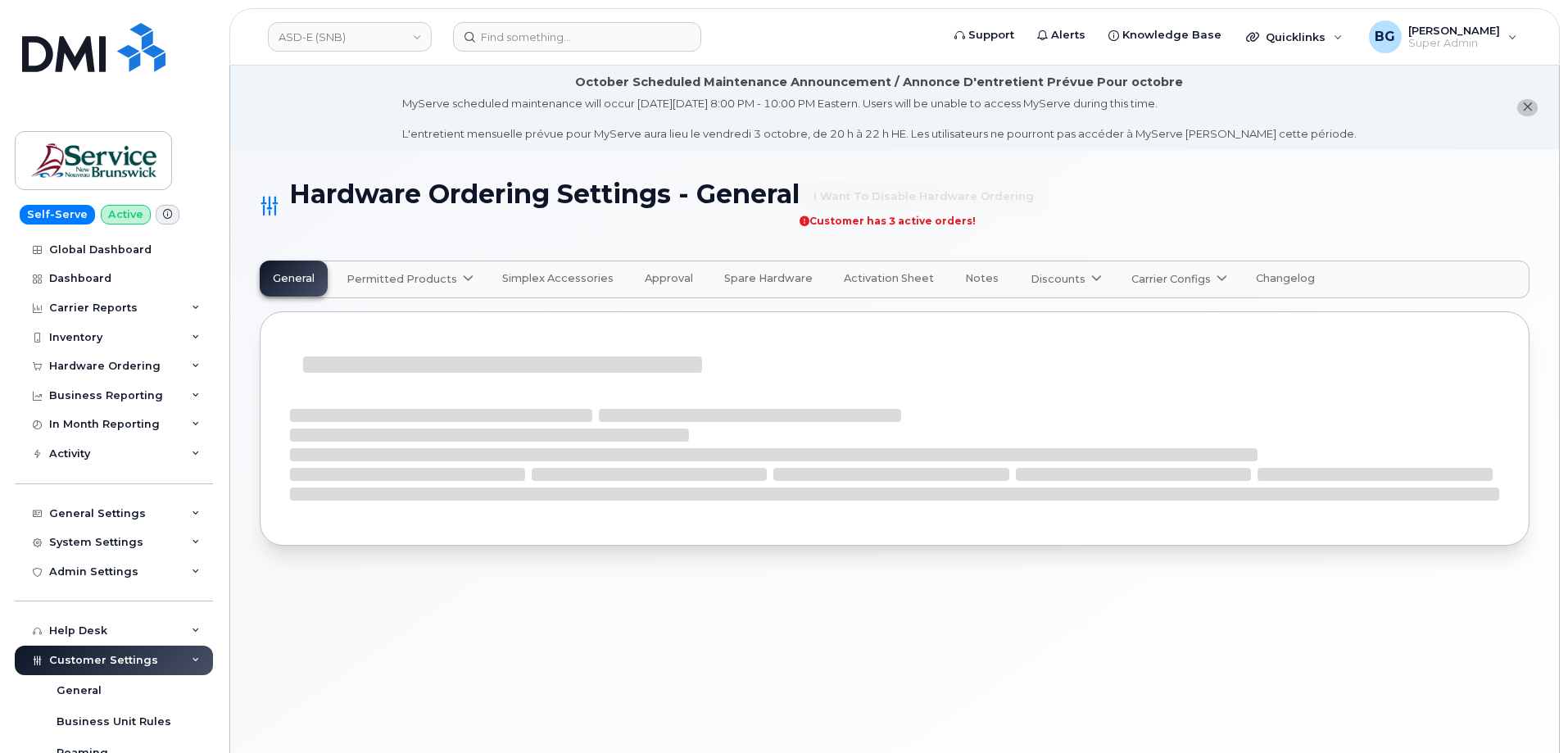
select select "admins"
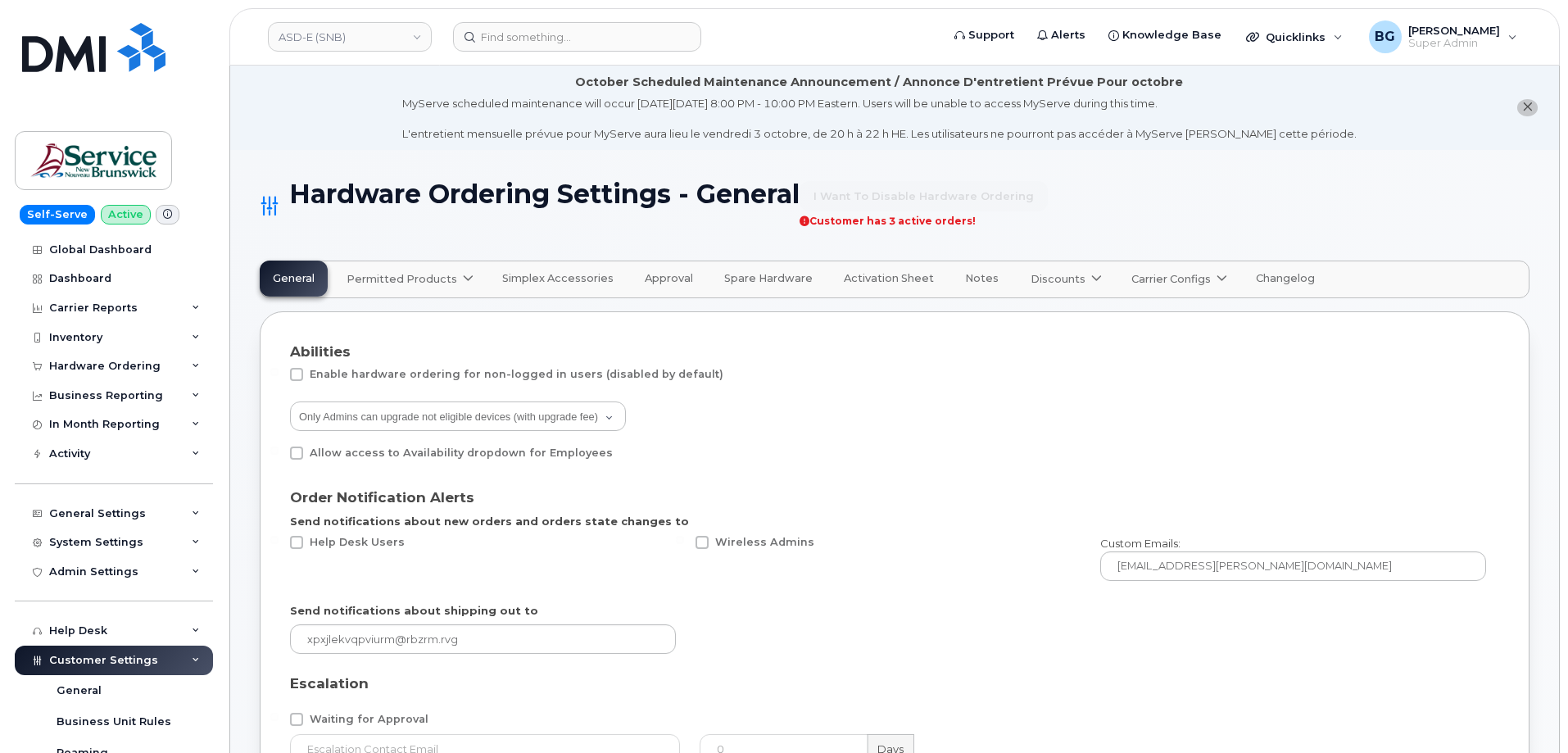
click at [1145, 273] on span "Carrier Configs" at bounding box center [1172, 279] width 80 height 16
click at [1136, 317] on span "Bell" at bounding box center [1146, 319] width 21 height 17
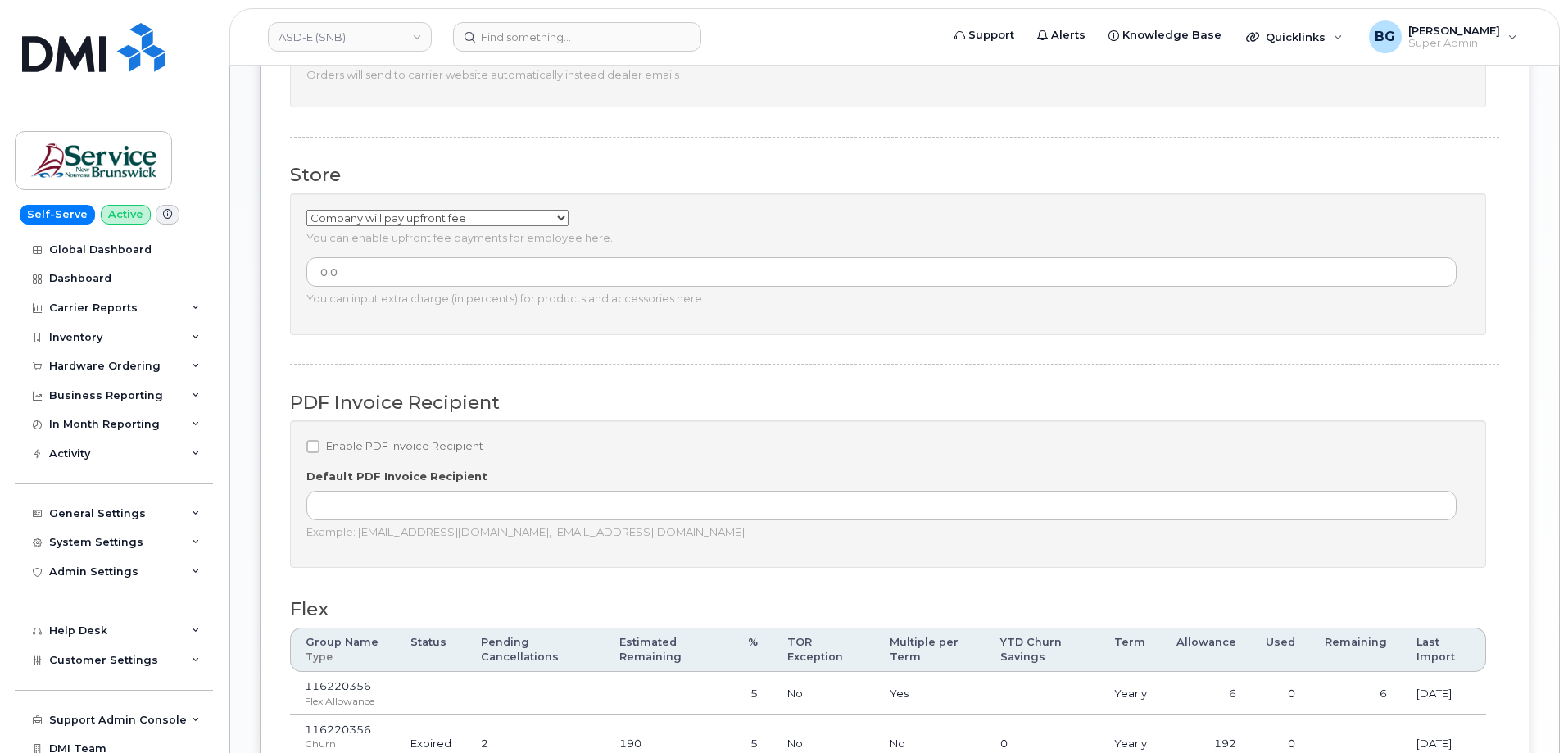
scroll to position [1092, 0]
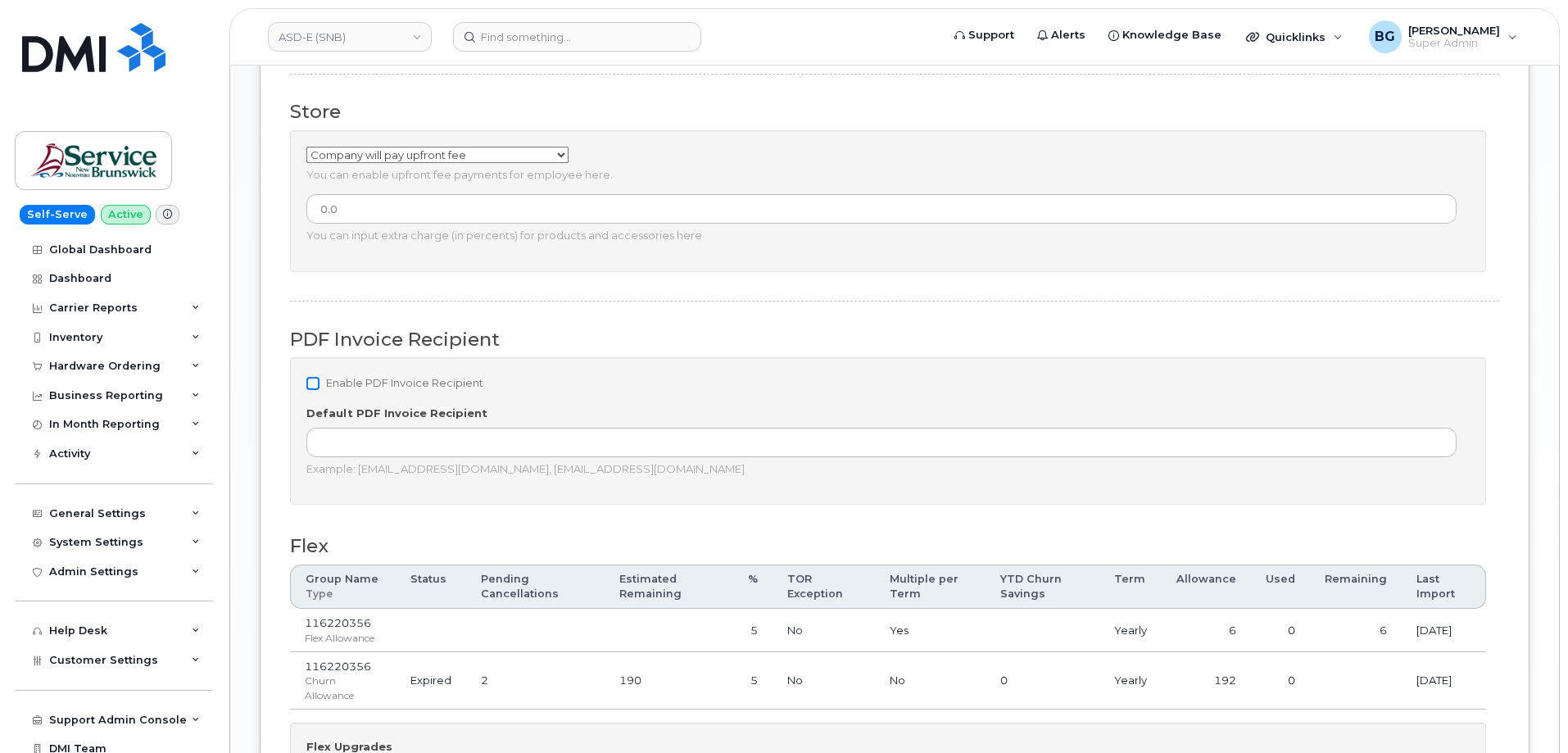
click at [314, 384] on input "Enable PDF Invoice Recipient" at bounding box center [312, 383] width 13 height 13
checkbox input "true"
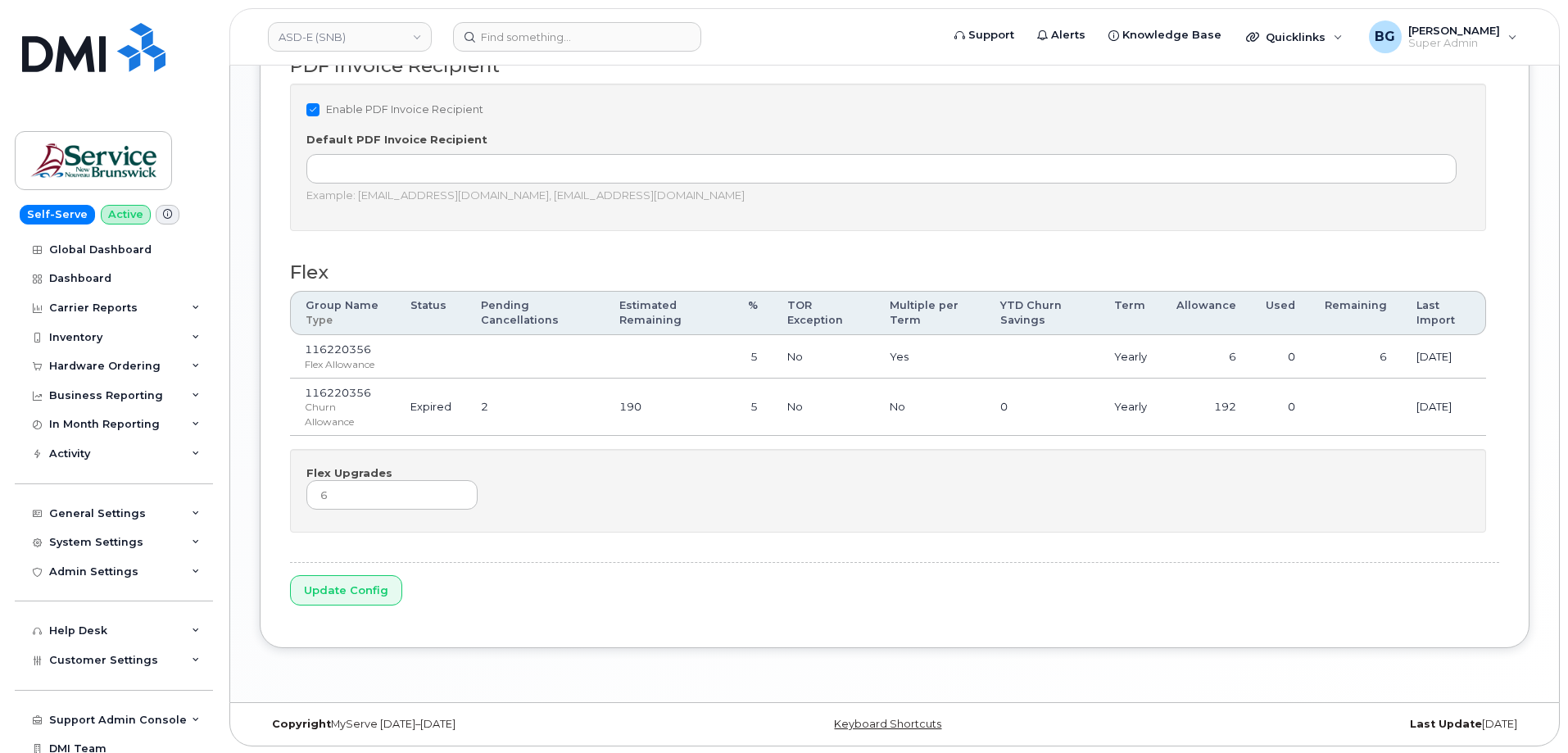
scroll to position [1369, 0]
click at [352, 589] on input "Update Config" at bounding box center [347, 588] width 113 height 30
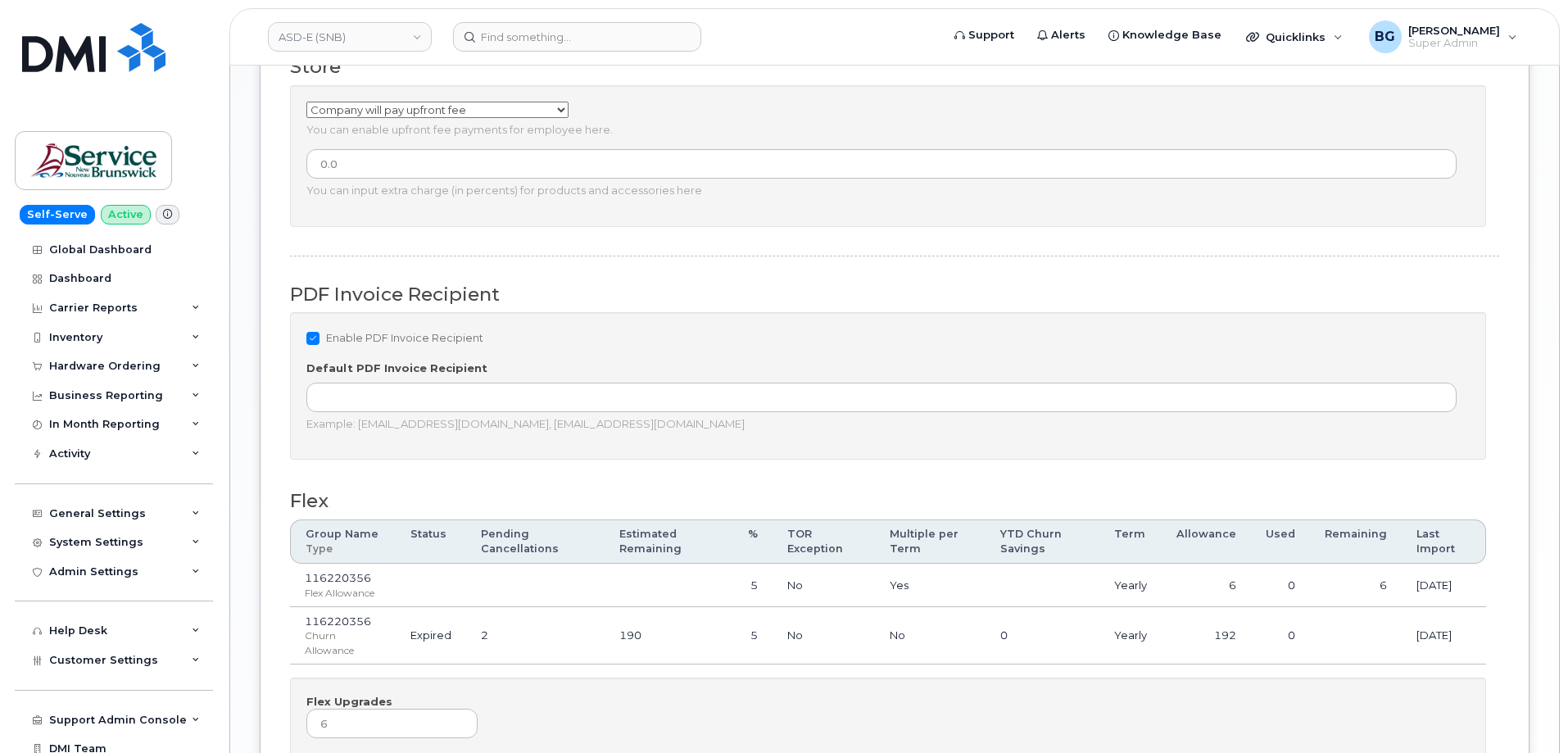
scroll to position [1147, 0]
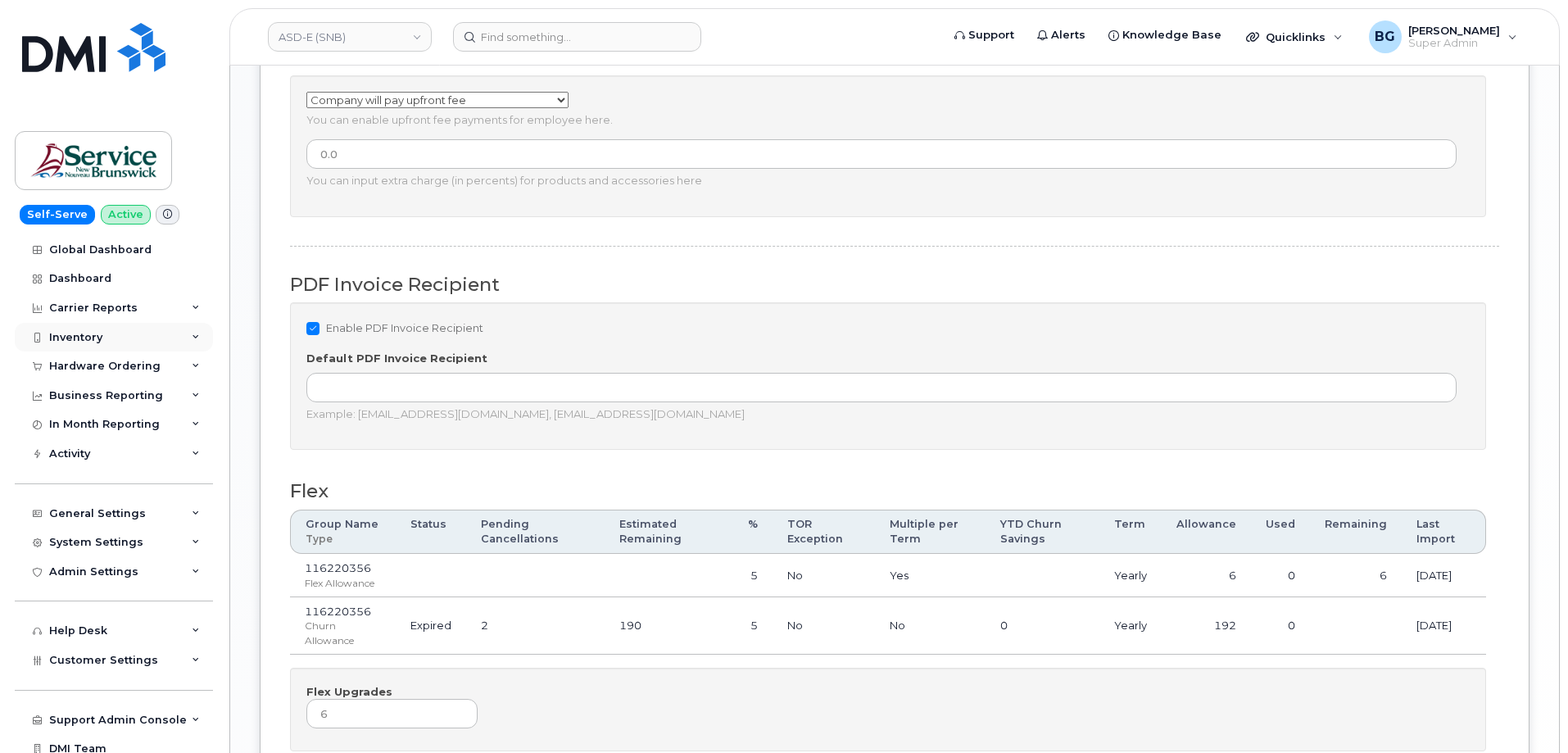
click at [65, 332] on div "Inventory" at bounding box center [76, 337] width 53 height 13
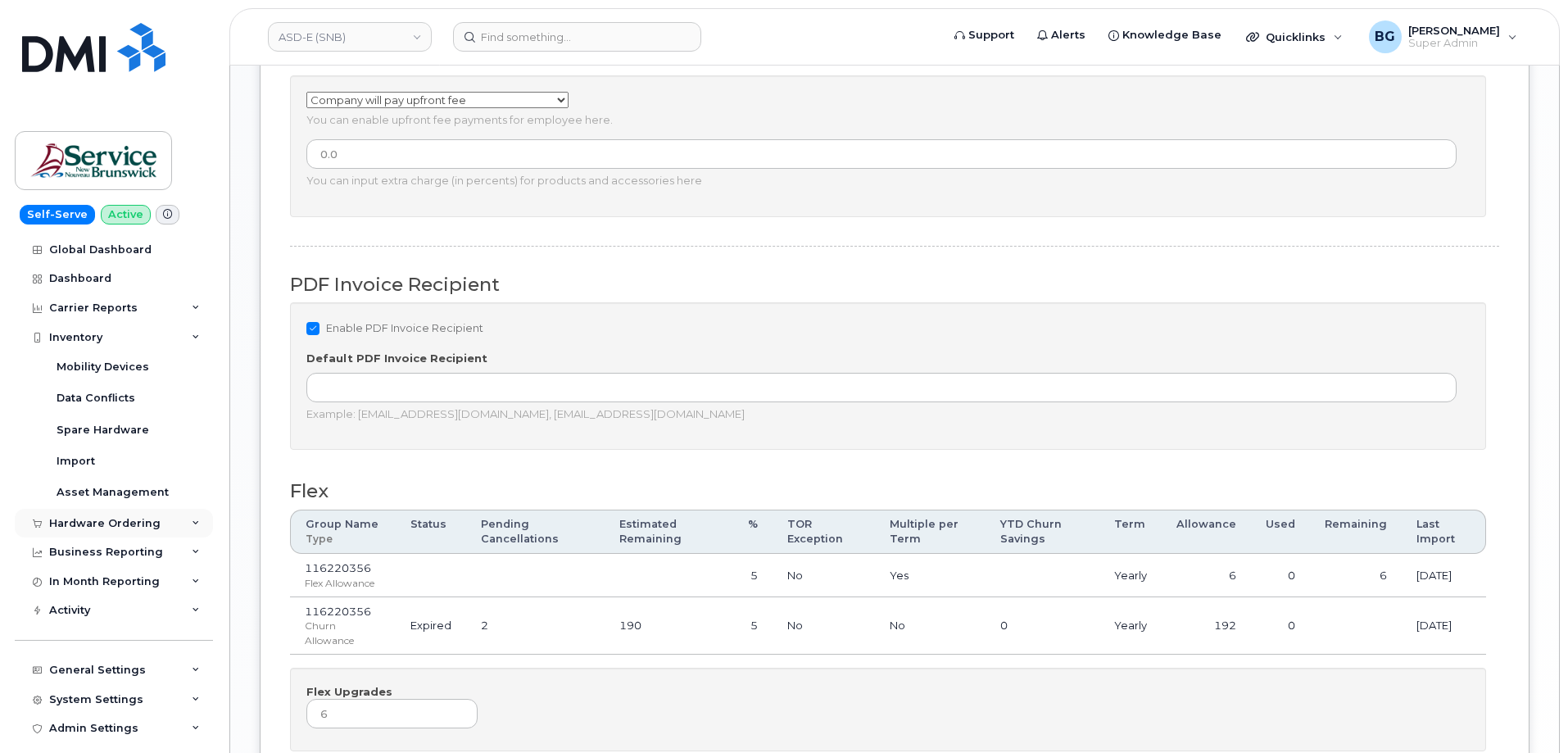
click at [83, 525] on div "Hardware Ordering" at bounding box center [105, 523] width 112 height 13
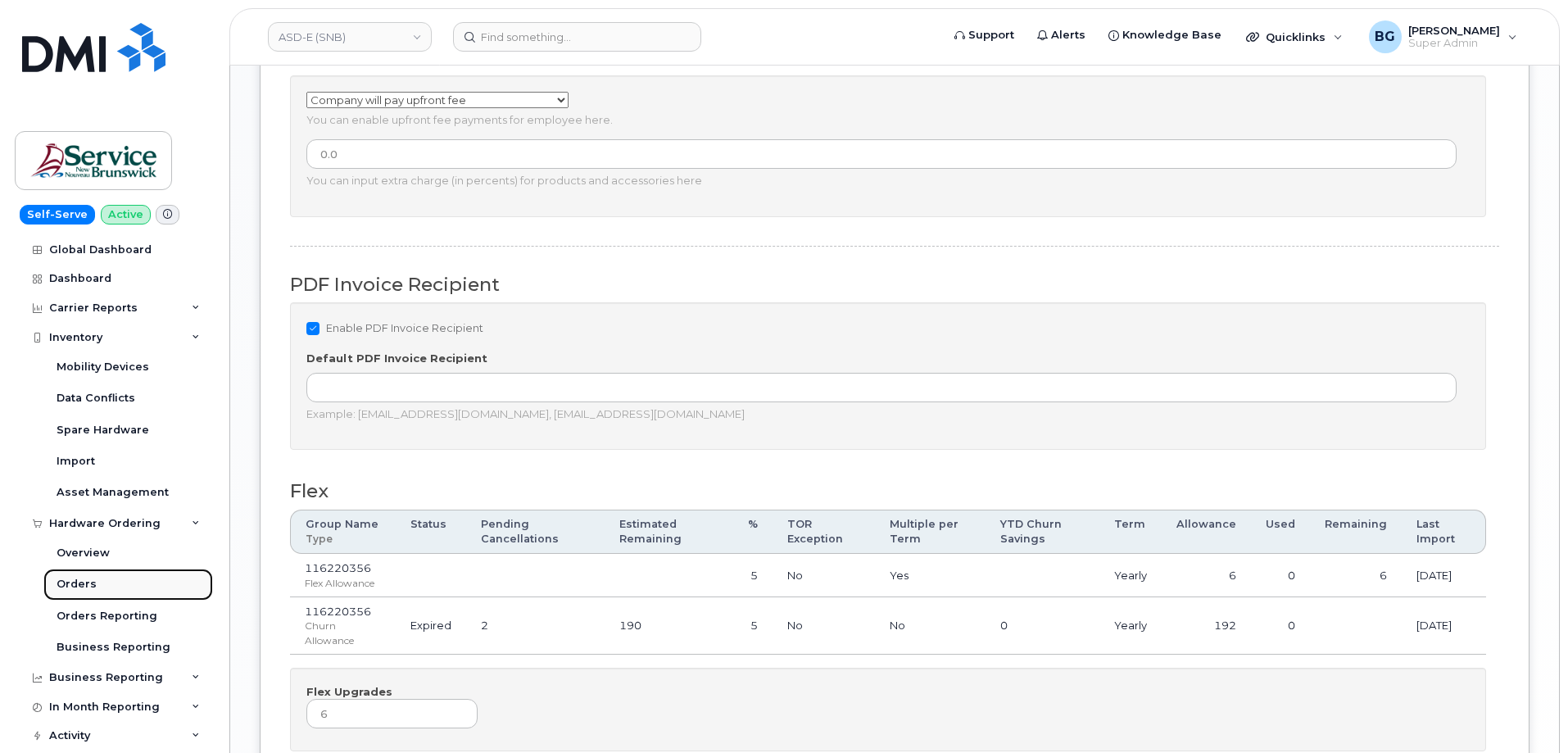
click at [78, 582] on div "Orders" at bounding box center [76, 584] width 40 height 15
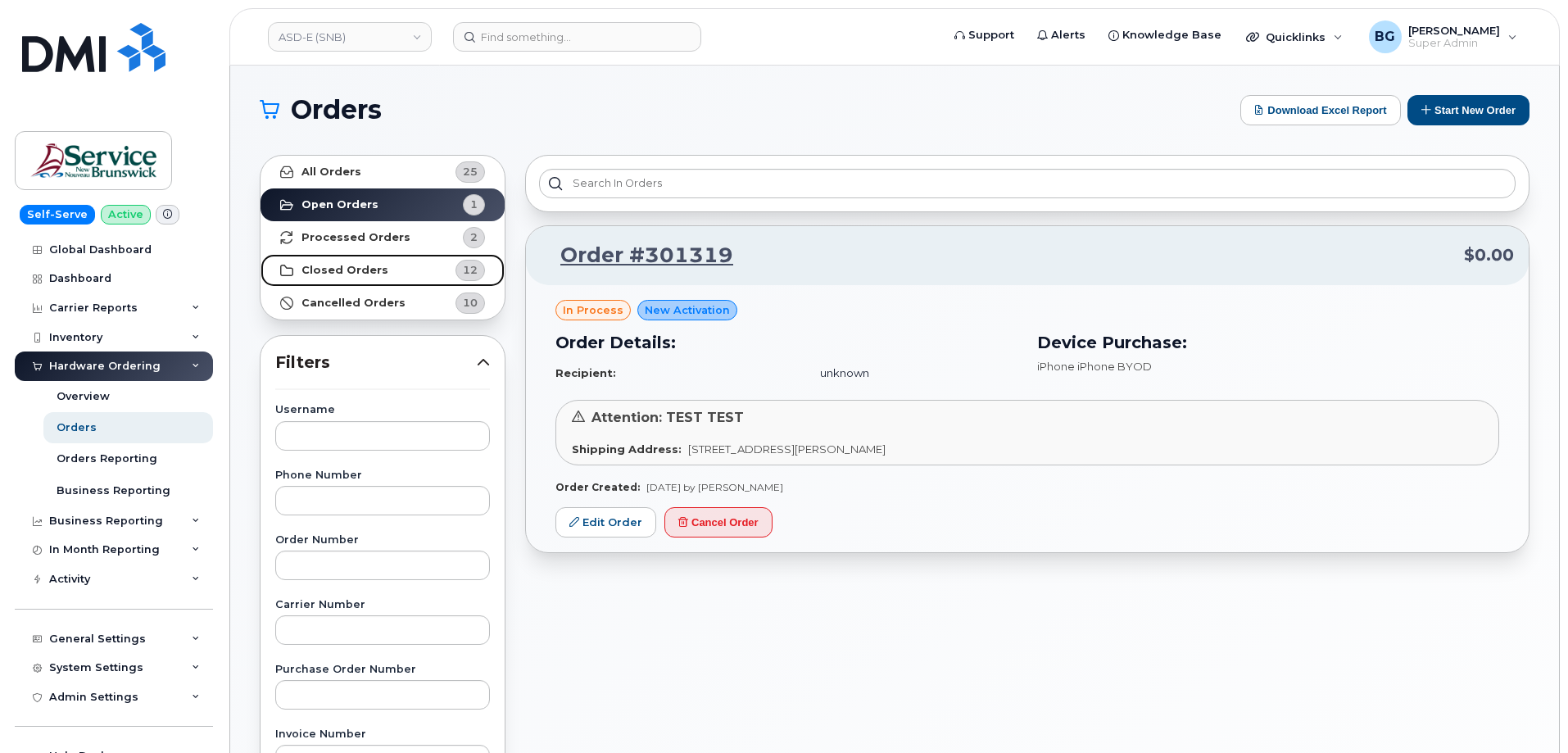
click at [336, 270] on strong "Closed Orders" at bounding box center [344, 270] width 86 height 13
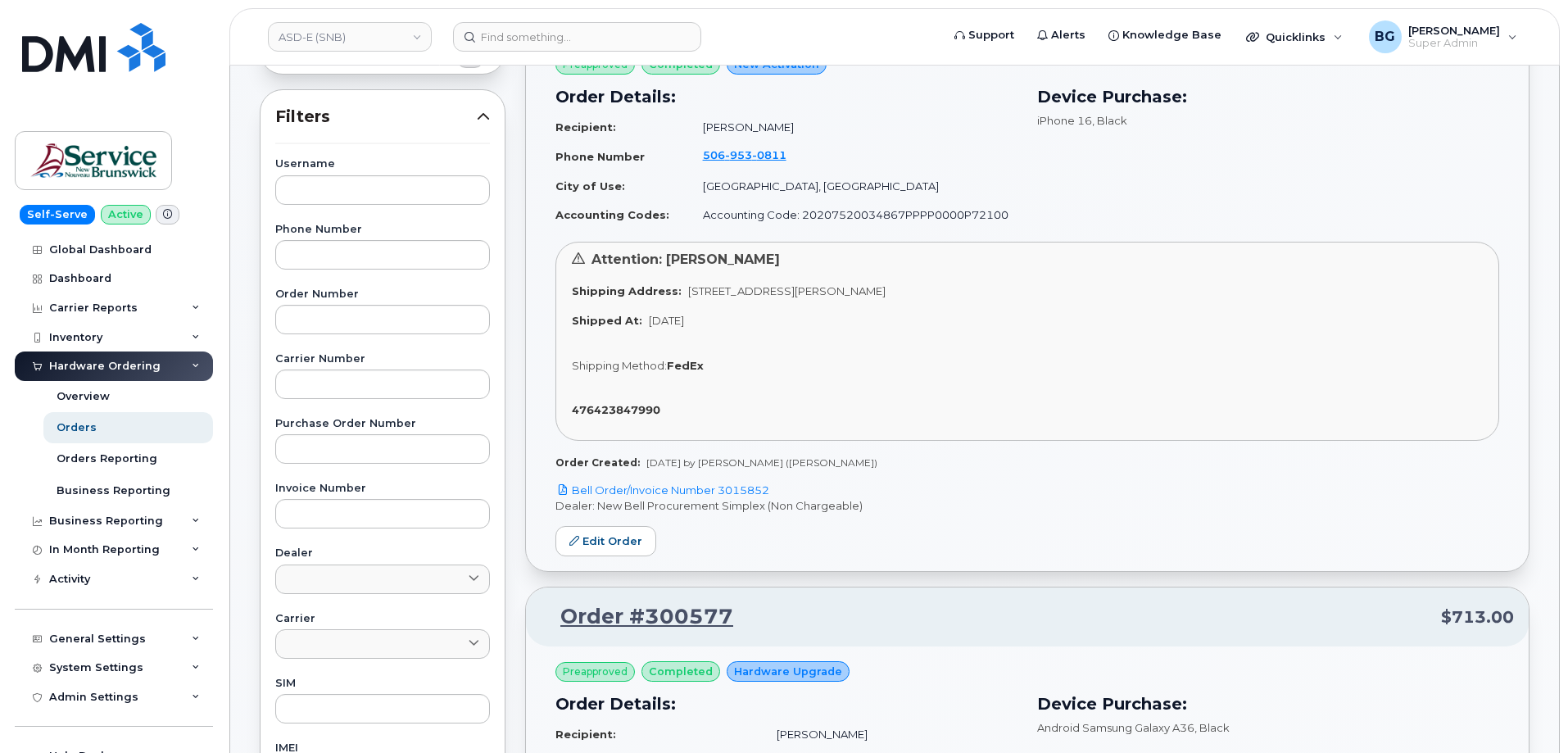
scroll to position [547, 0]
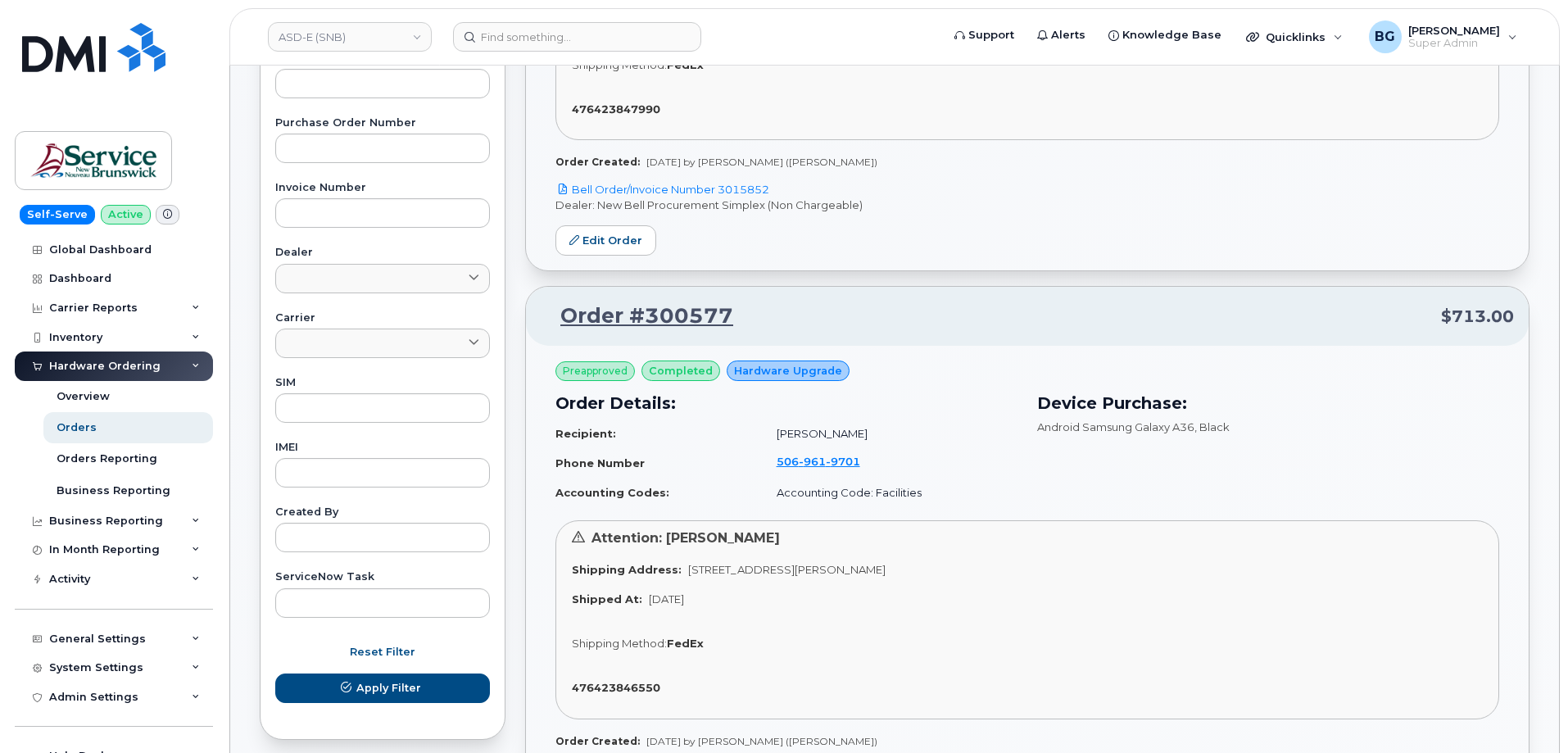
click at [658, 197] on p "Dealer: New Bell Procurement Simplex (Non Chargeable)" at bounding box center [1028, 205] width 944 height 16
click at [666, 188] on link "Bell Order/Invoice Number 3015852" at bounding box center [663, 188] width 214 height 13
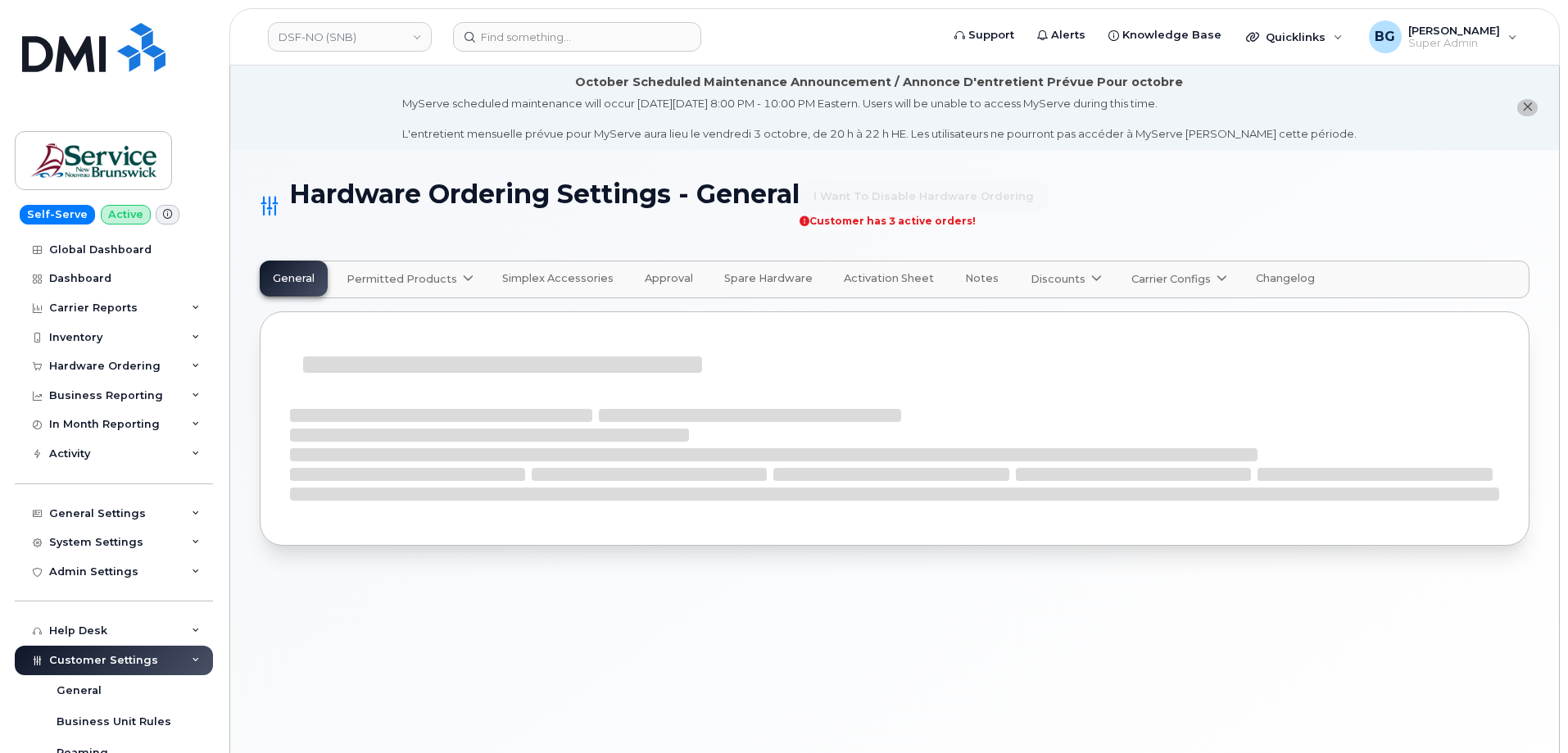
select select "admins"
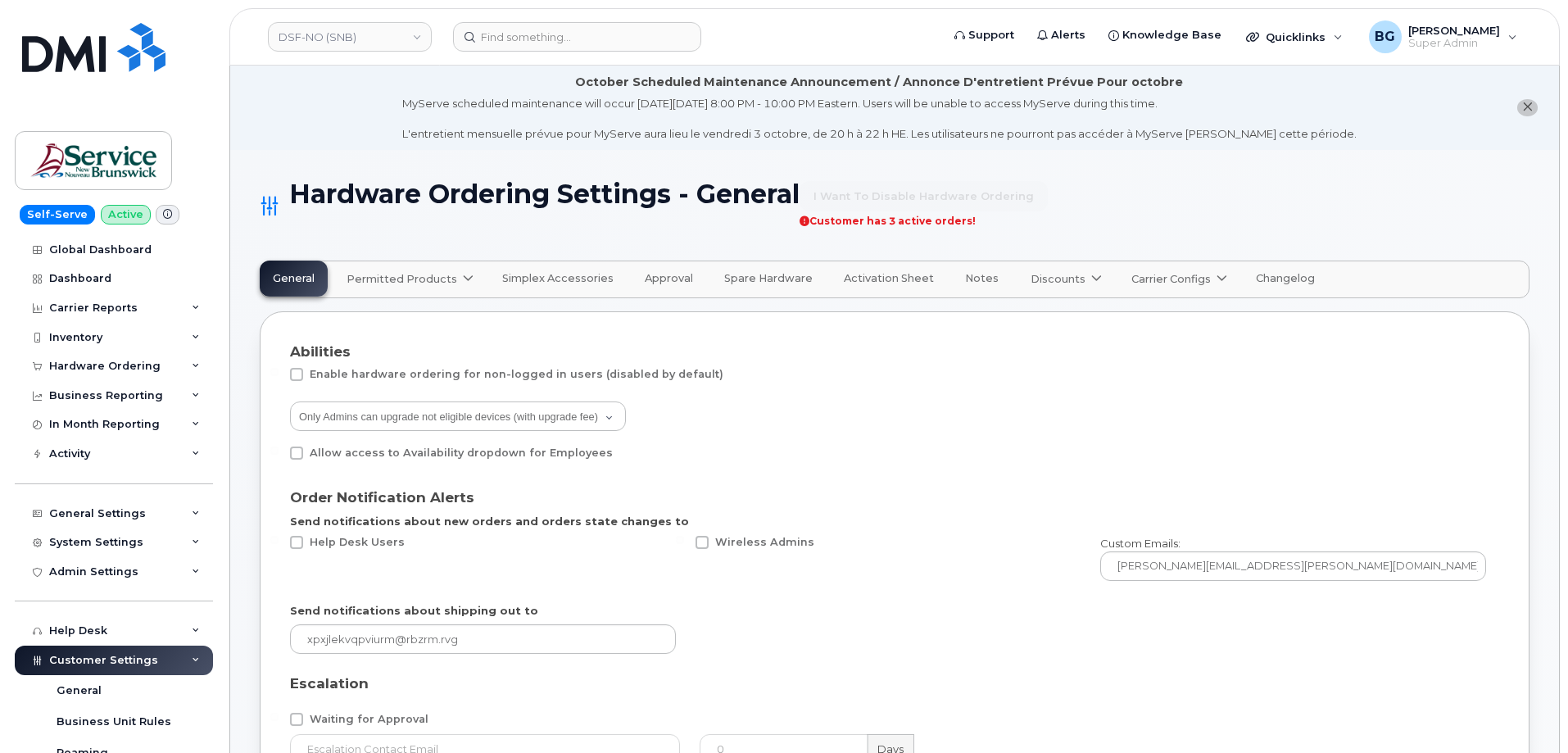
click at [1153, 279] on span "Carrier Configs" at bounding box center [1172, 279] width 80 height 16
click at [1139, 320] on div "Bell" at bounding box center [1197, 319] width 123 height 17
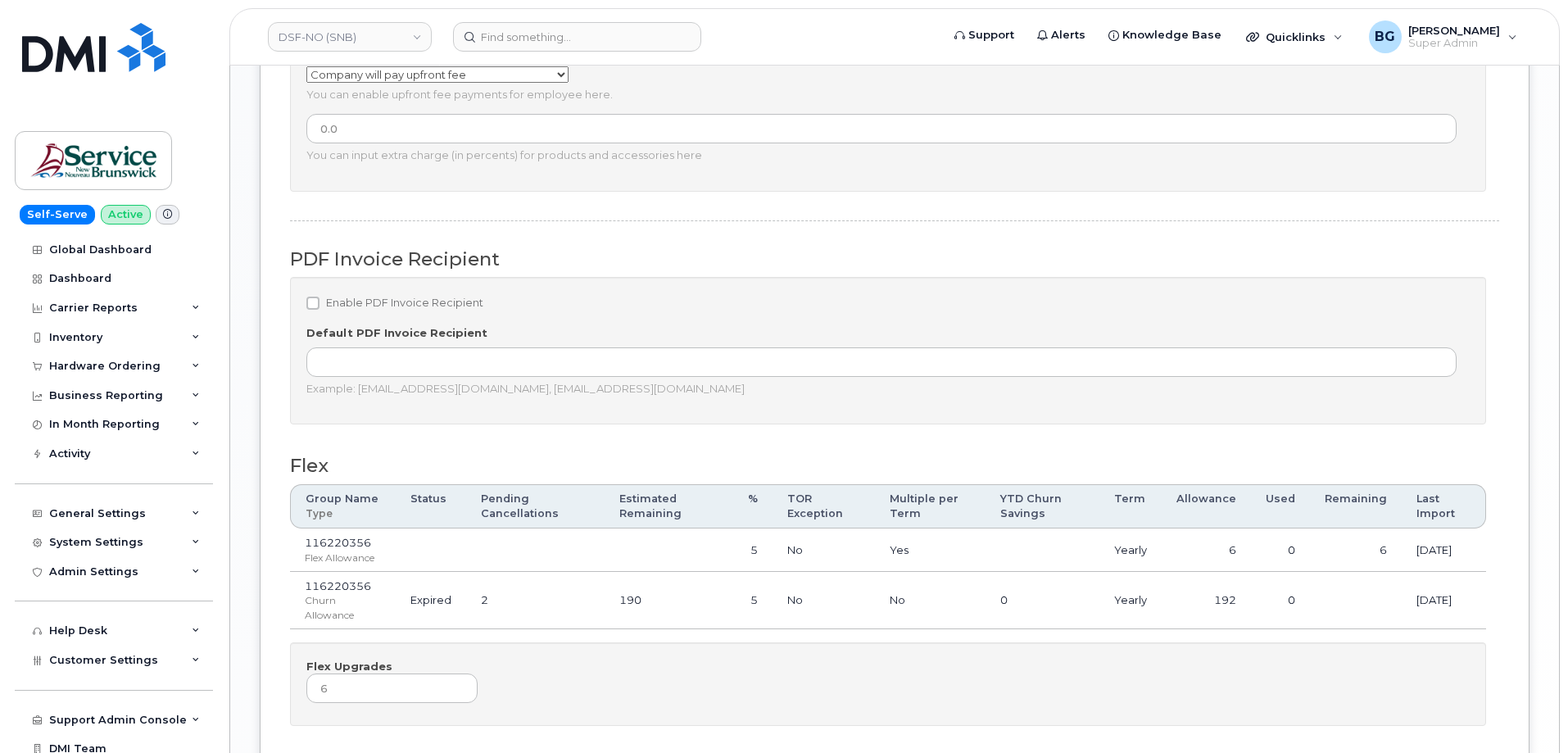
scroll to position [1232, 0]
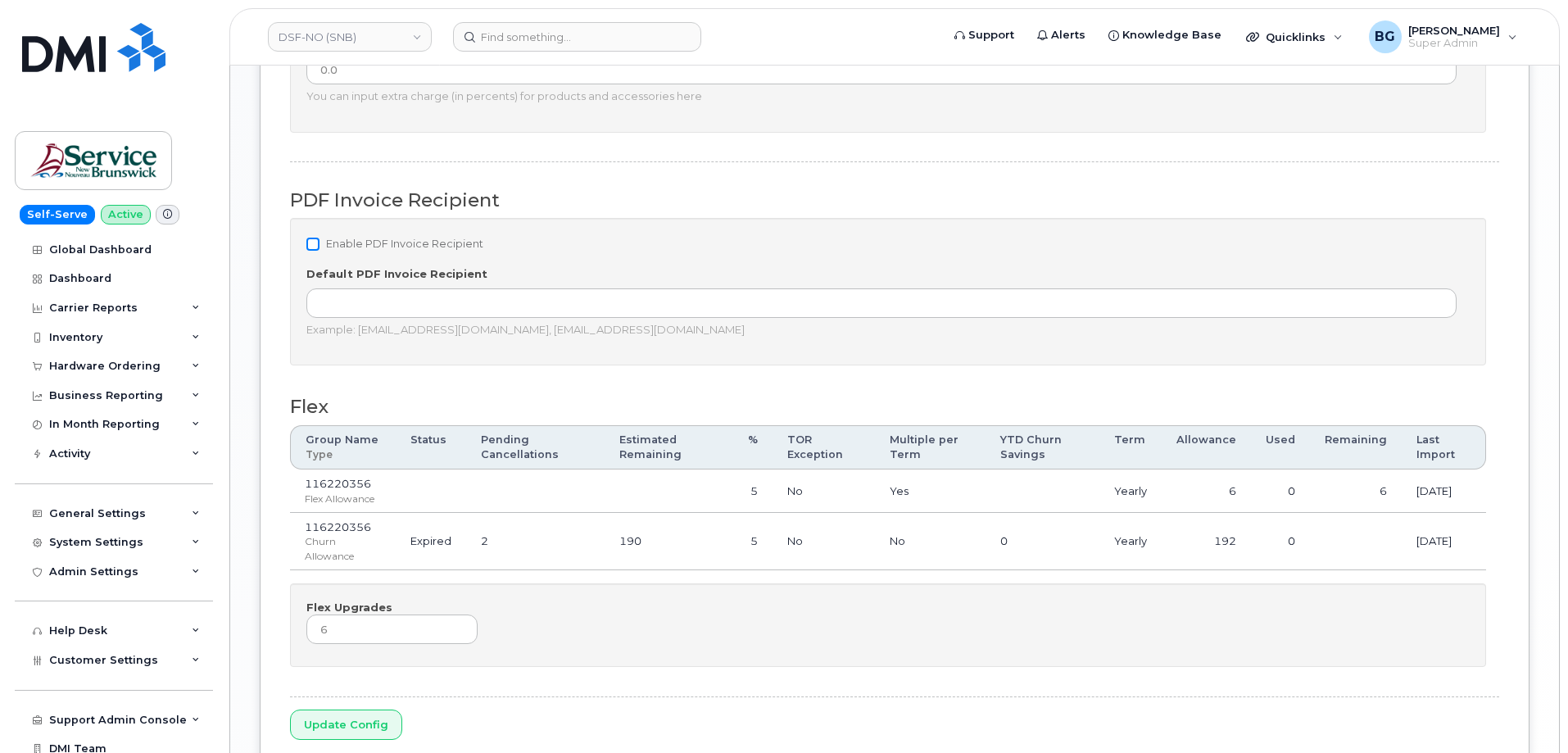
click at [315, 244] on input "Enable PDF Invoice Recipient" at bounding box center [312, 244] width 13 height 13
checkbox input "true"
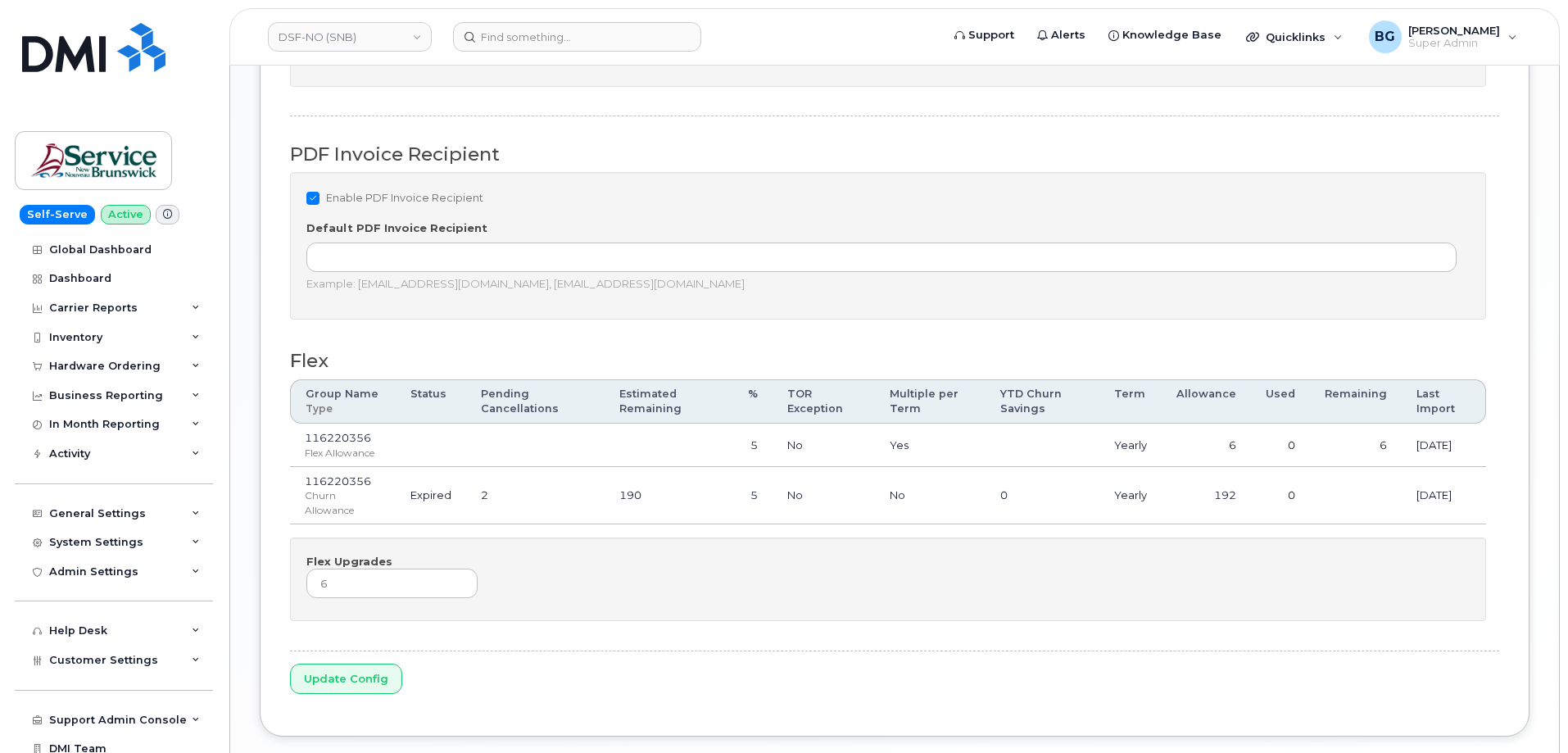
scroll to position [1369, 0]
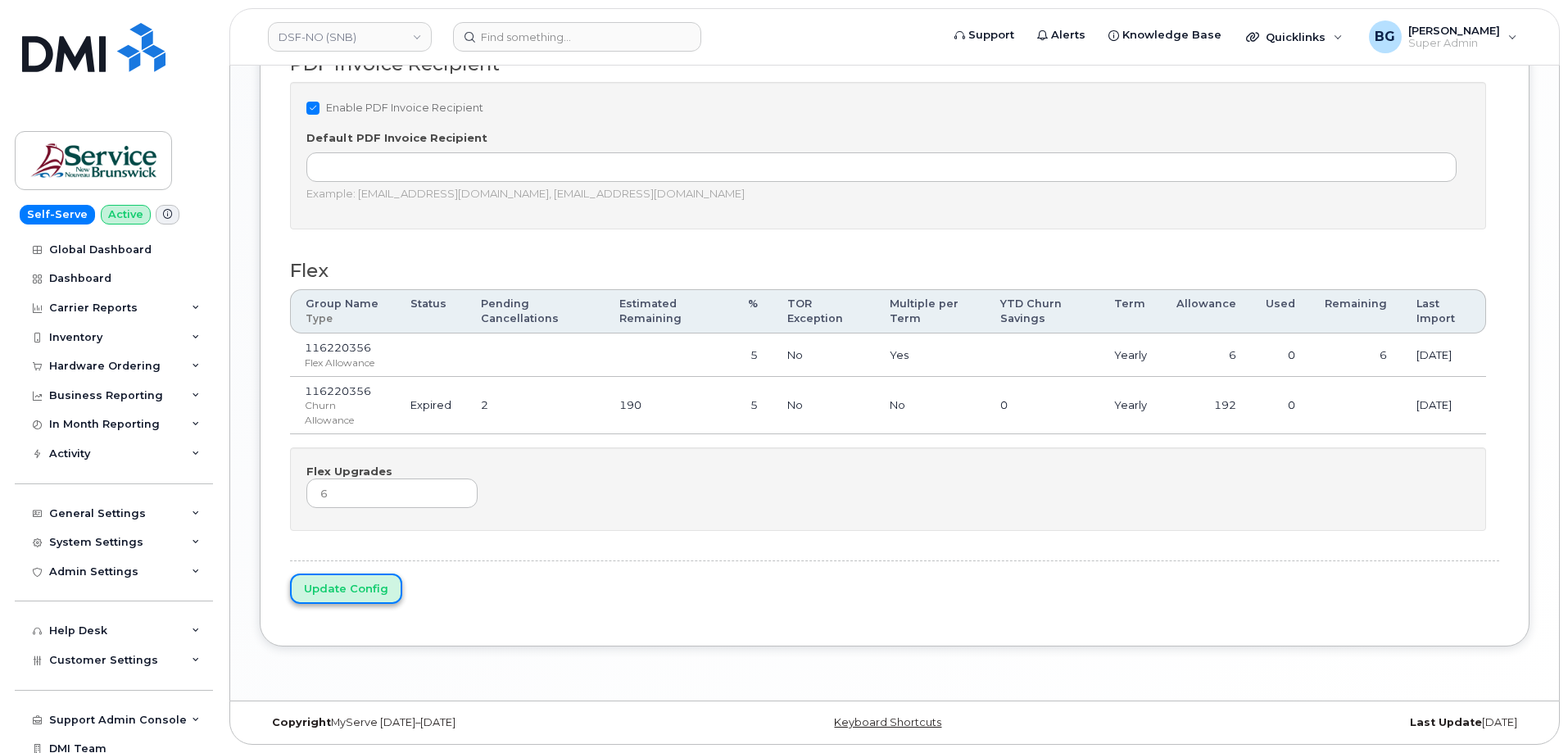
click at [354, 592] on input "Update Config" at bounding box center [347, 588] width 113 height 30
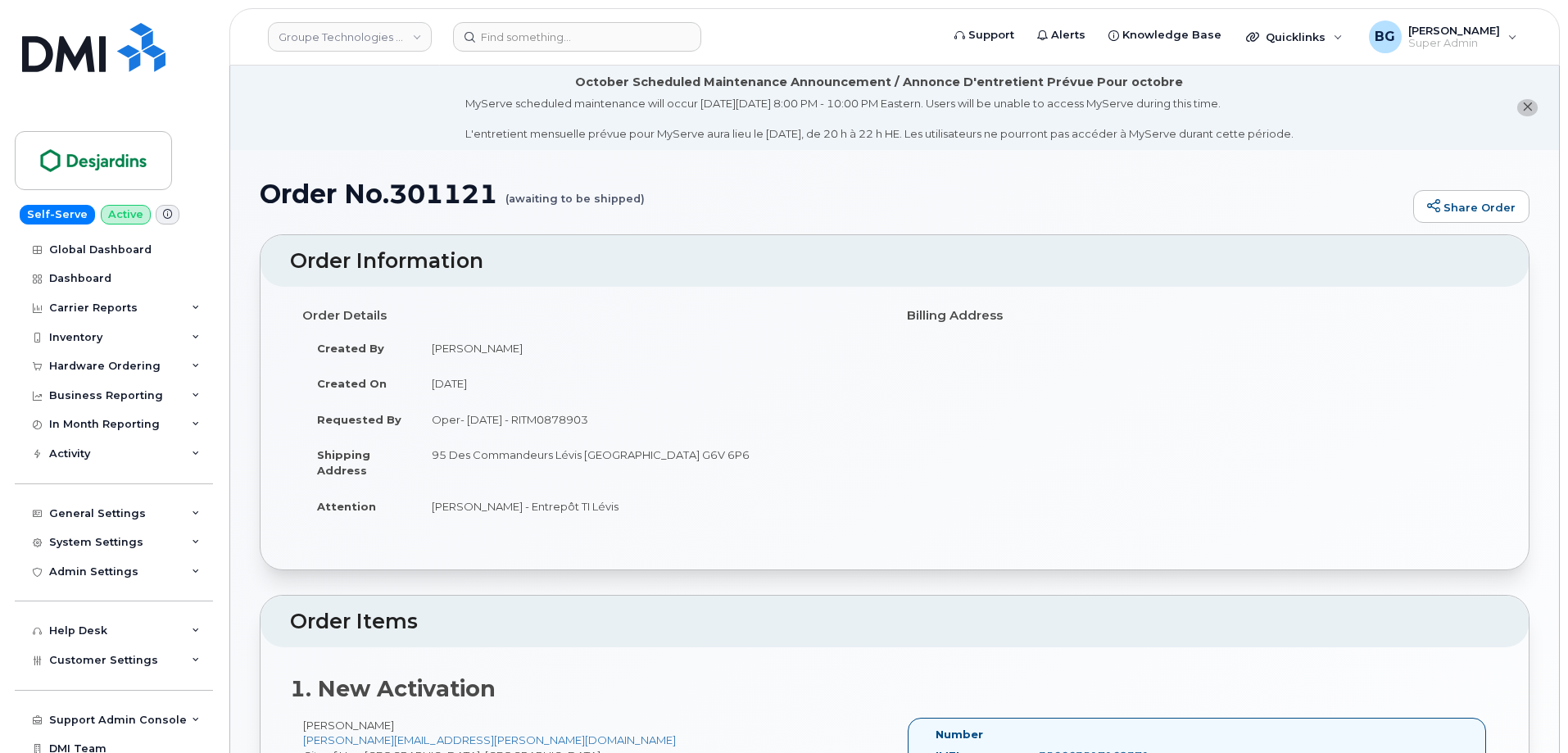
scroll to position [762, 0]
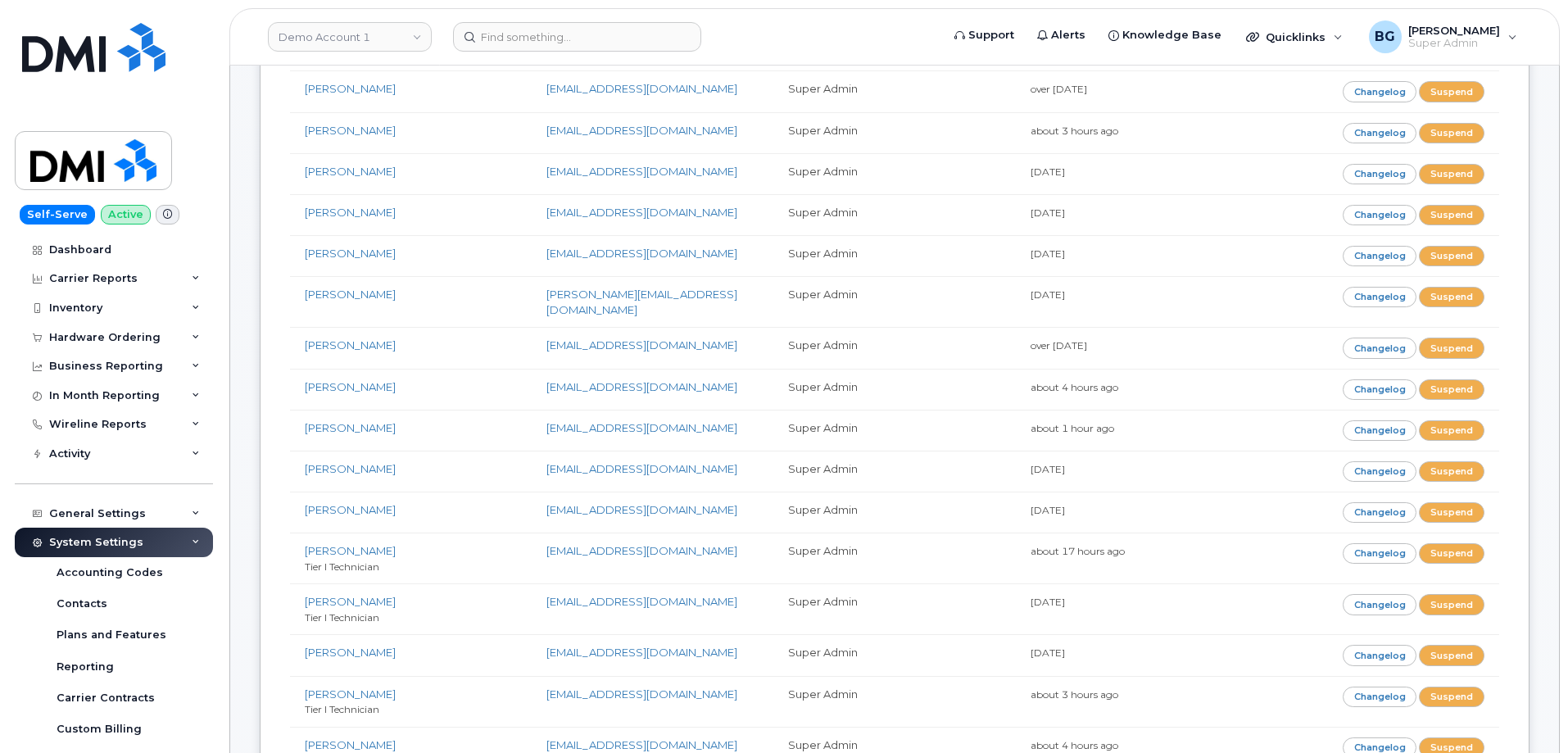
scroll to position [2531, 0]
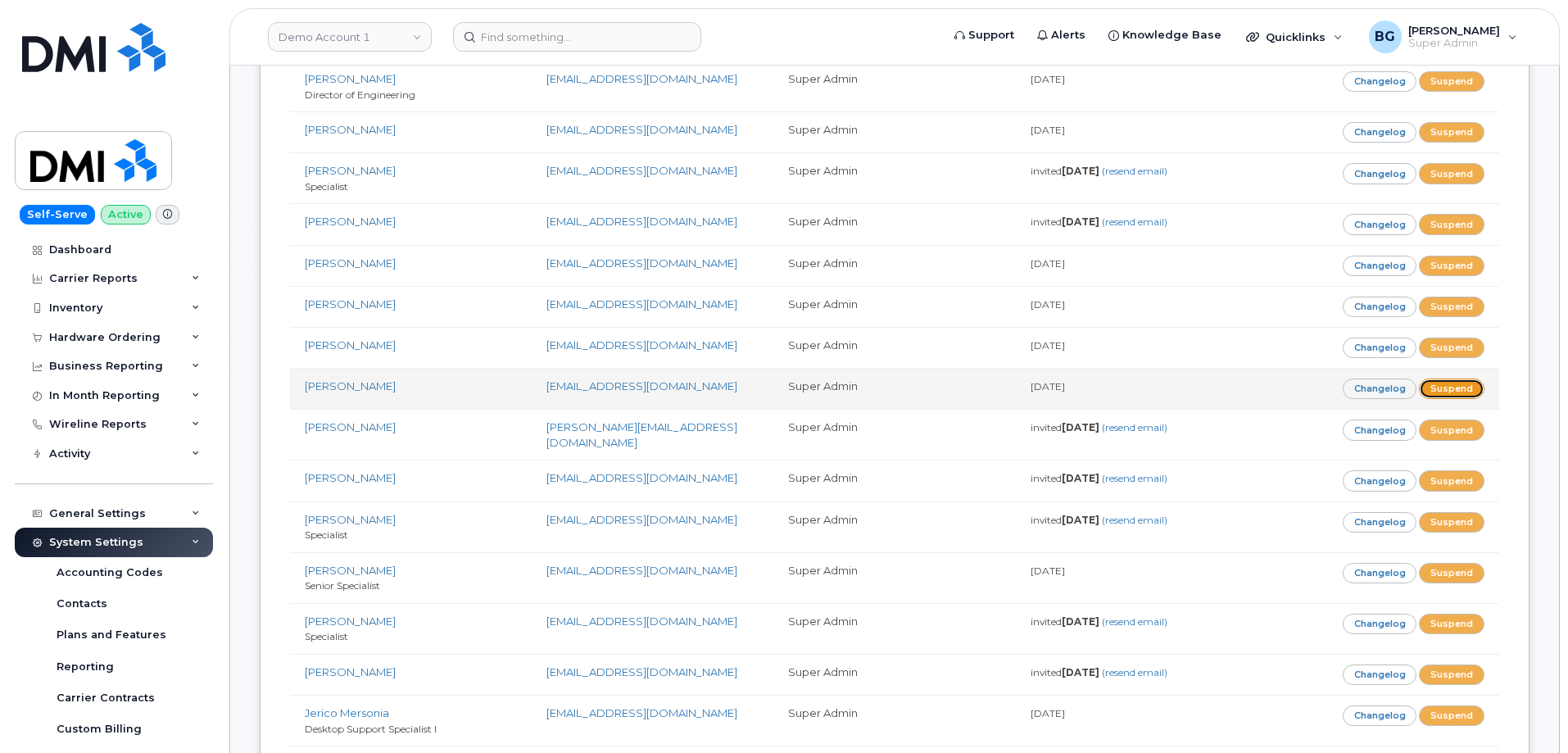
click at [1443, 379] on link "Suspend" at bounding box center [1451, 389] width 65 height 20
